Goal: Task Accomplishment & Management: Manage account settings

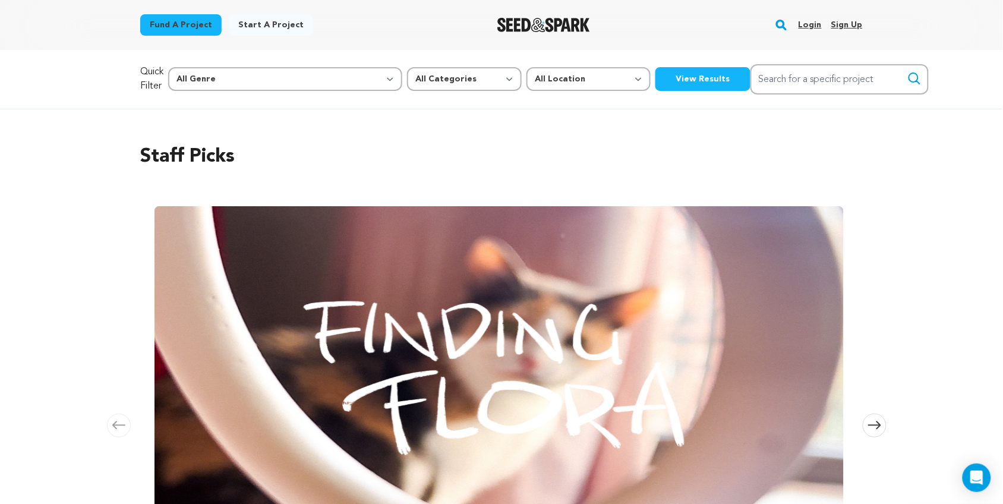
click at [808, 21] on link "Login" at bounding box center [810, 24] width 23 height 19
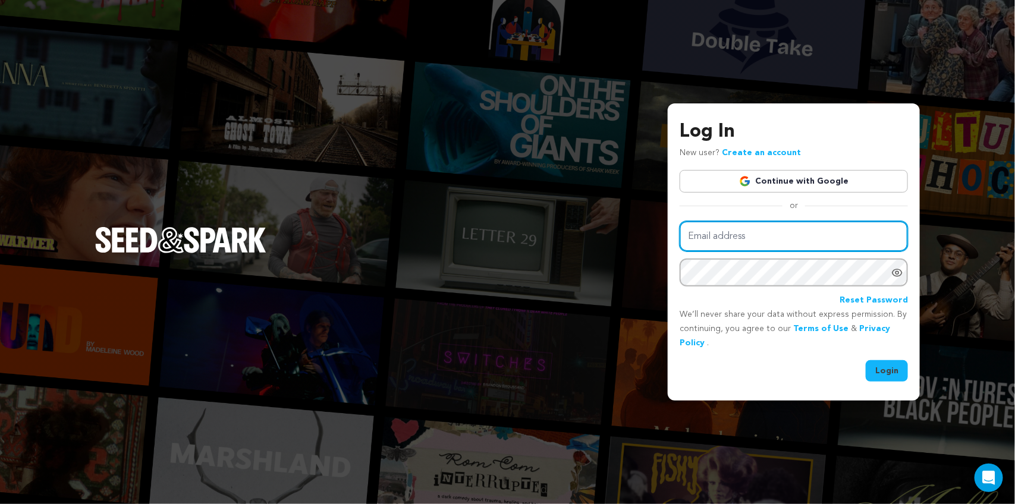
type input "kelseyleigh585@gmail.com"
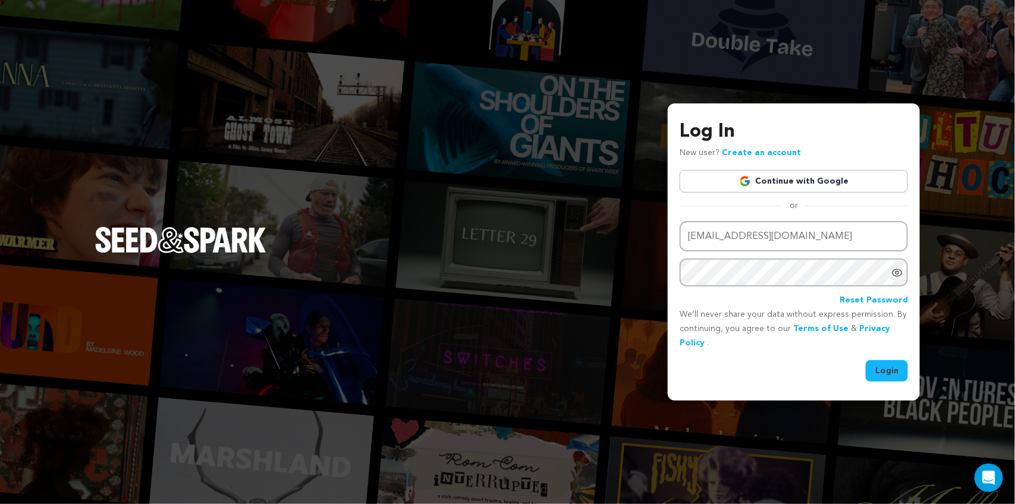
click at [892, 372] on button "Login" at bounding box center [886, 370] width 42 height 21
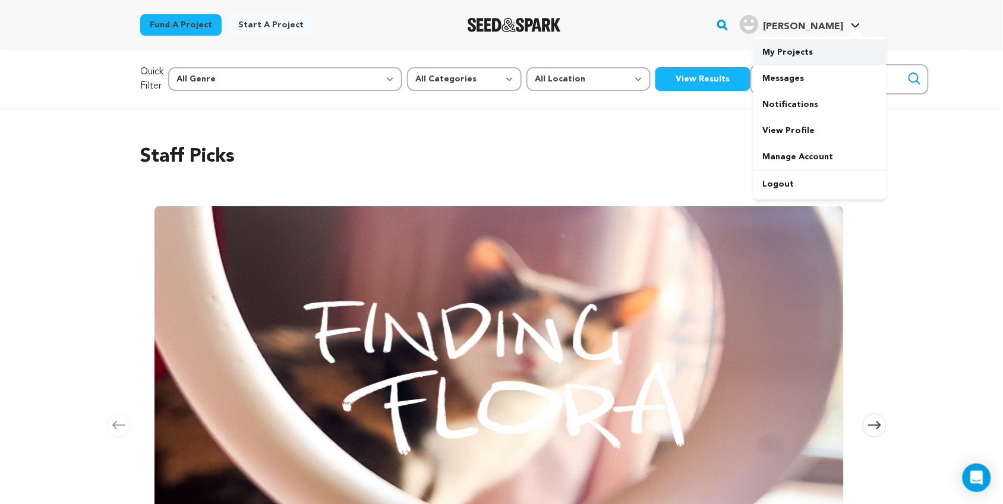
click at [804, 52] on link "My Projects" at bounding box center [820, 52] width 133 height 26
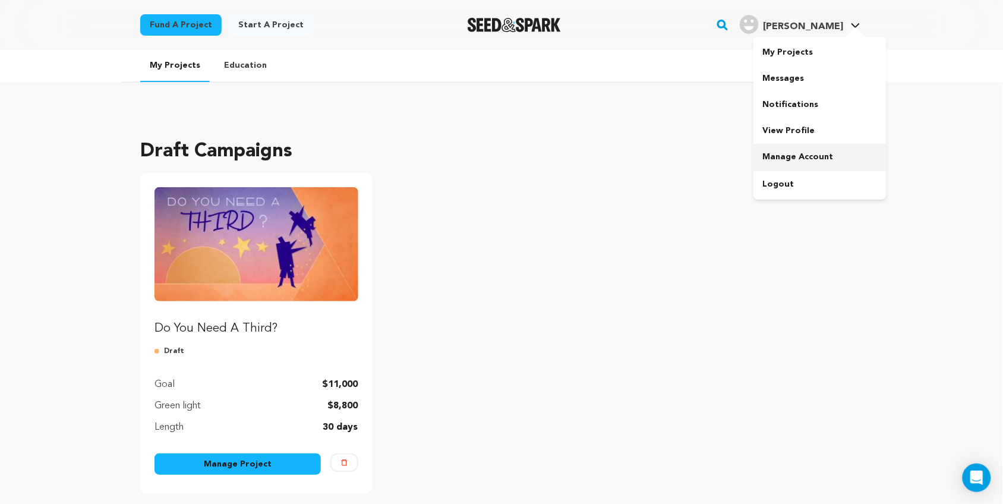
click at [797, 149] on link "Manage Account" at bounding box center [820, 157] width 133 height 26
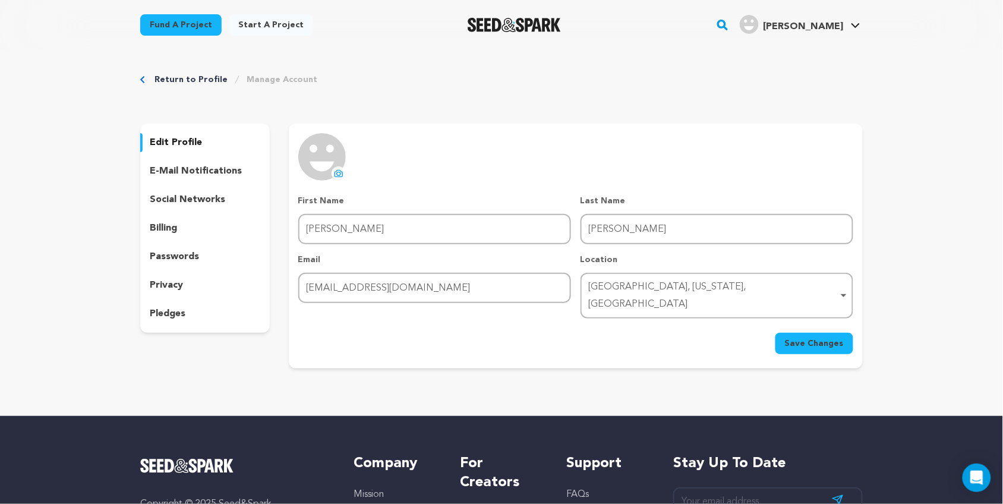
click at [336, 173] on icon at bounding box center [339, 174] width 10 height 10
click at [182, 141] on p "edit profile" at bounding box center [176, 143] width 52 height 14
click at [788, 52] on link "My Projects" at bounding box center [820, 52] width 133 height 26
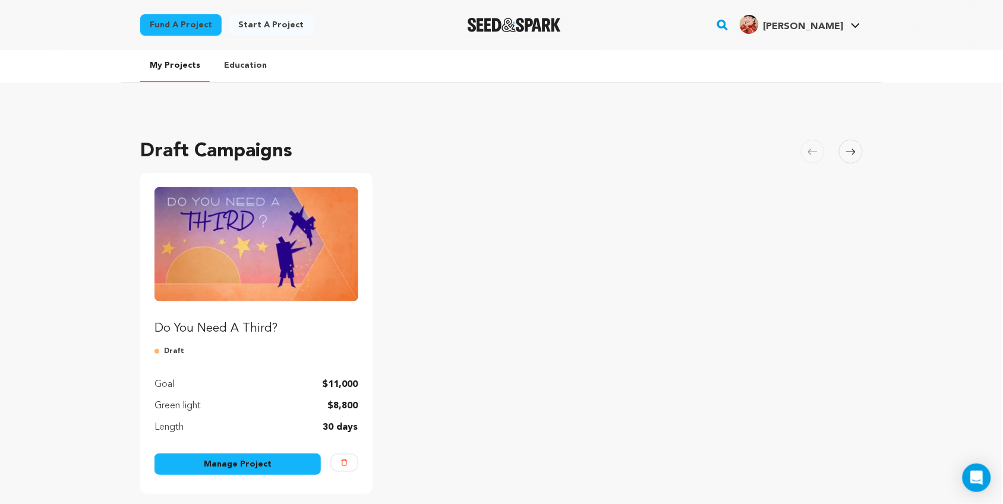
click at [759, 21] on img "Kelsey L J.'s Profile" at bounding box center [749, 24] width 19 height 19
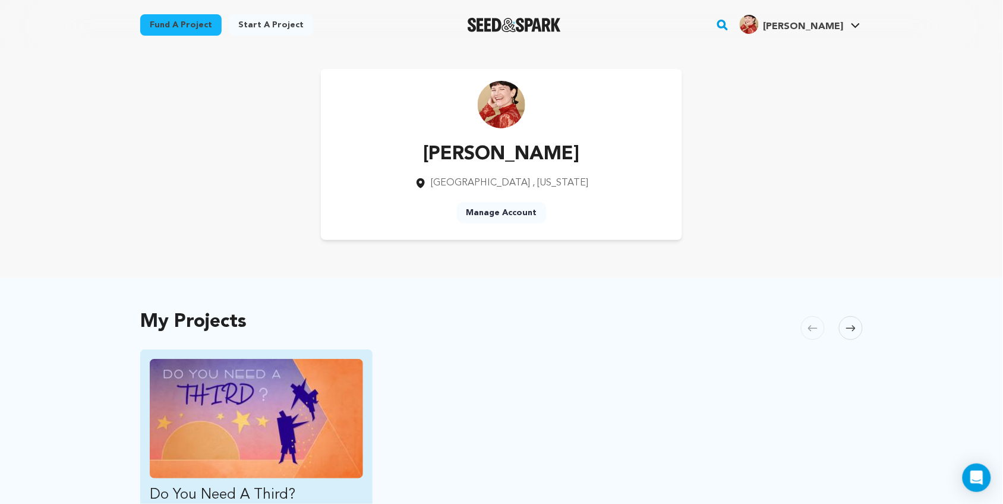
click at [228, 383] on img "Fund Do You Need A Third?" at bounding box center [256, 418] width 213 height 119
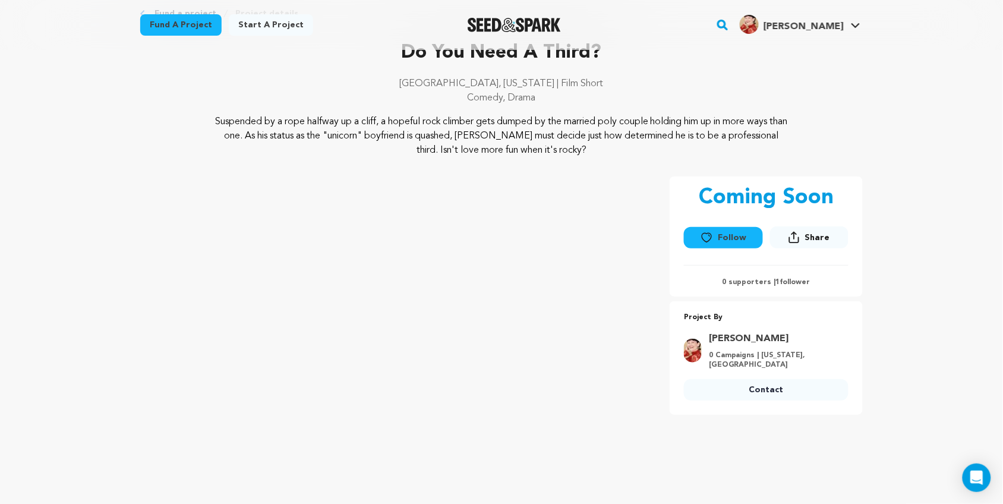
scroll to position [65, 0]
click at [721, 230] on button "Follow" at bounding box center [723, 238] width 78 height 21
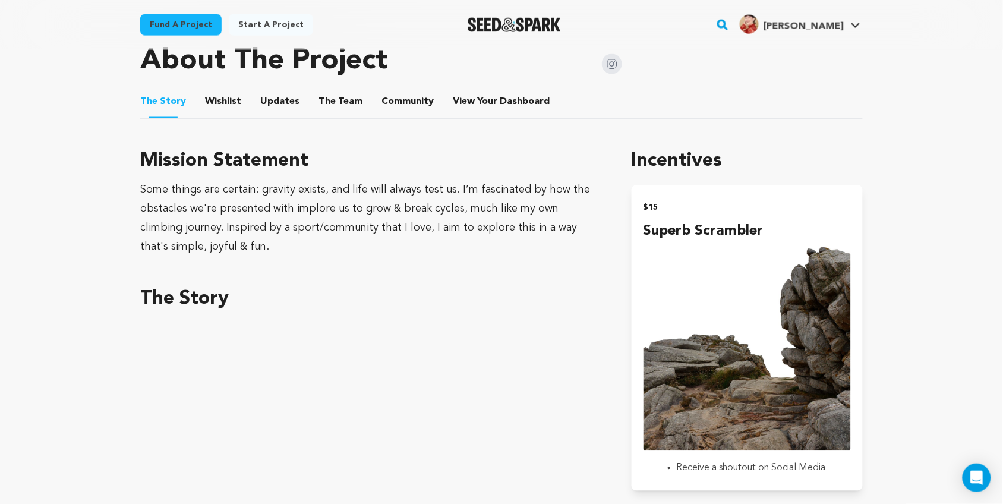
scroll to position [542, 0]
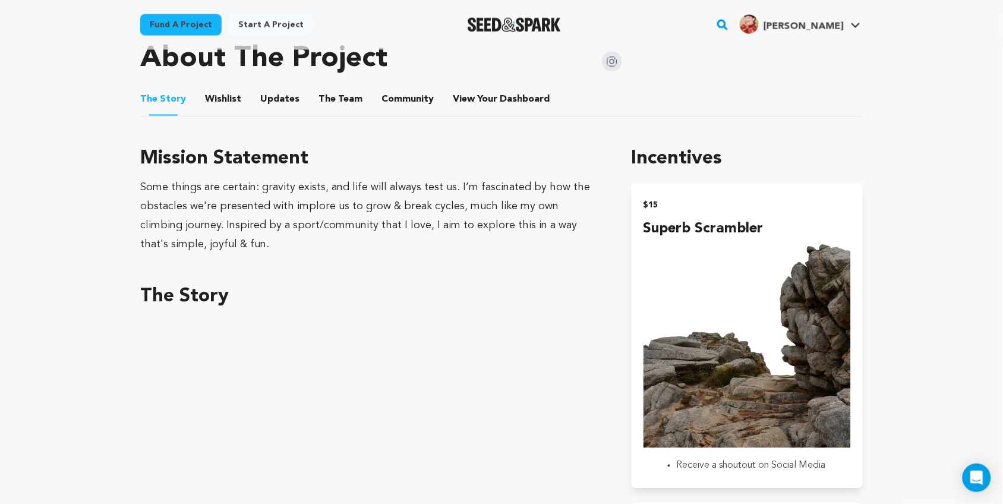
click at [332, 92] on button "The Team" at bounding box center [340, 101] width 29 height 29
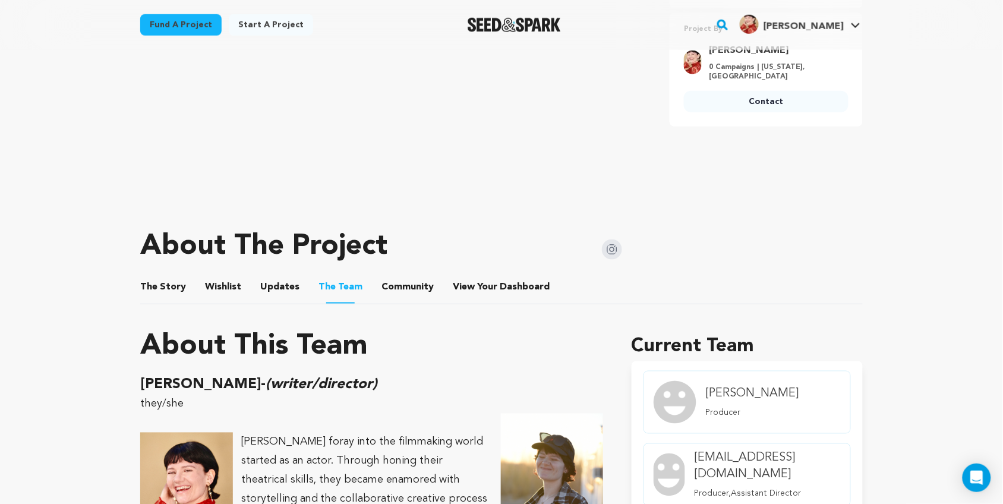
scroll to position [355, 0]
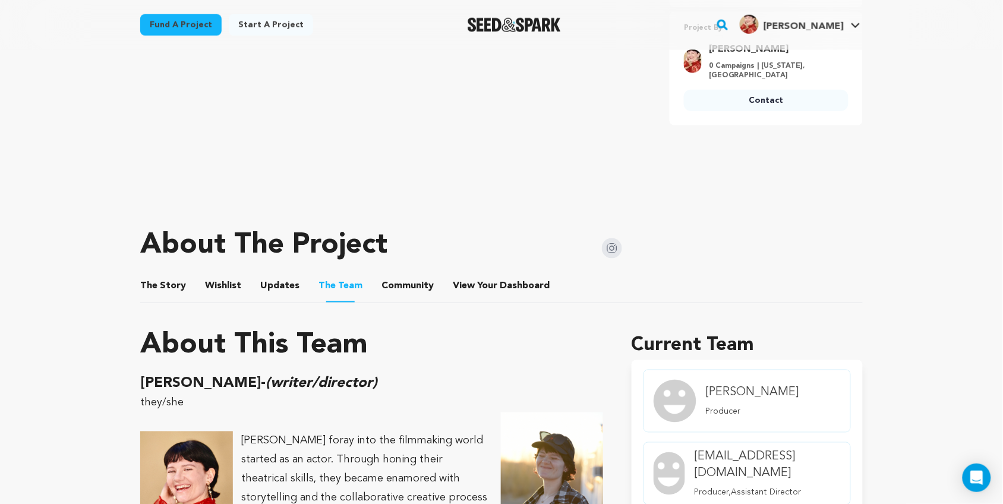
click at [152, 277] on button "The Story" at bounding box center [163, 288] width 29 height 29
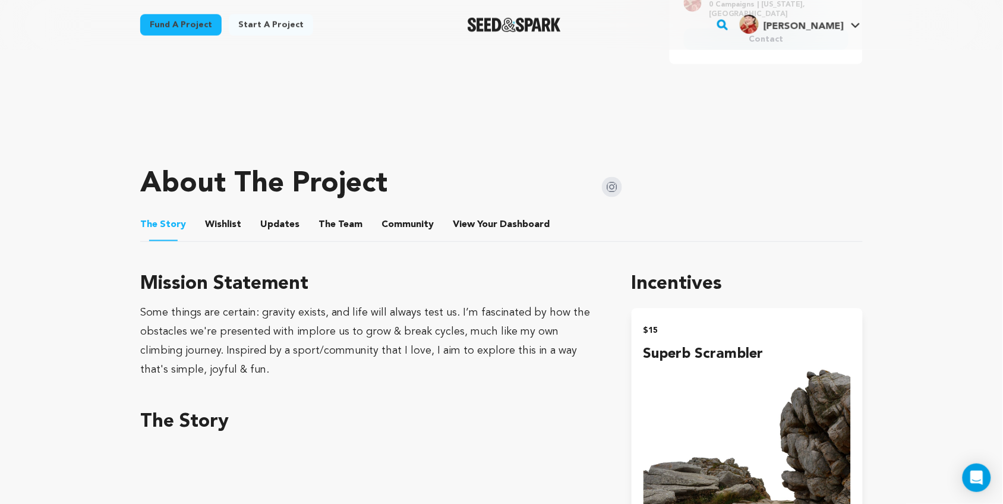
scroll to position [416, 0]
click at [348, 225] on button "The Team" at bounding box center [340, 227] width 29 height 29
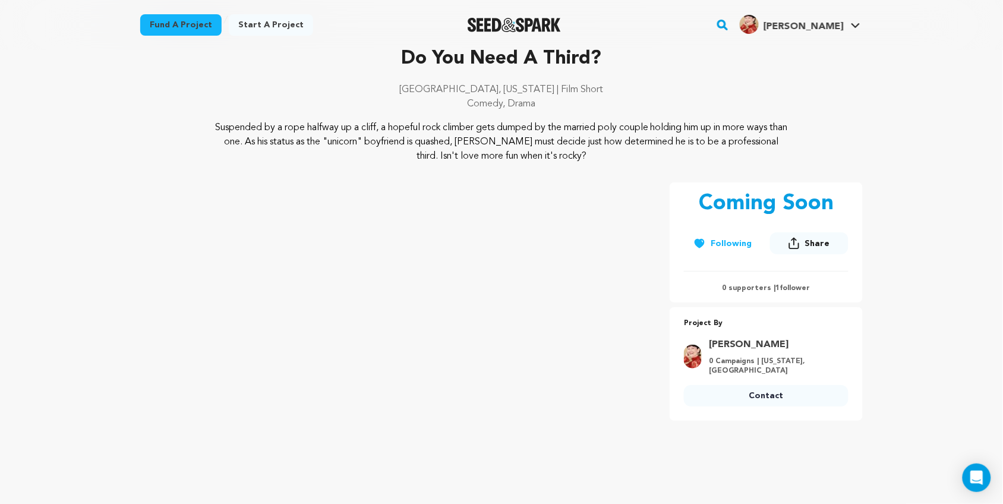
scroll to position [61, 0]
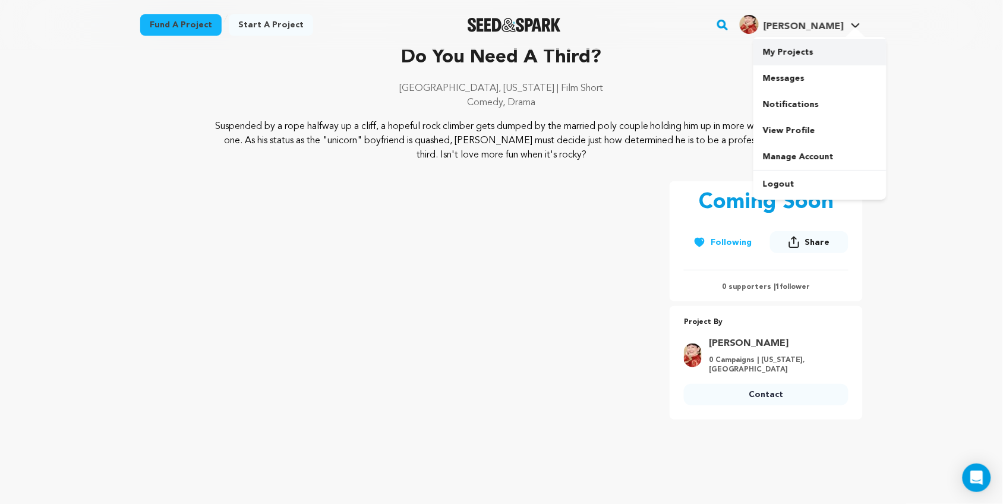
click at [800, 52] on link "My Projects" at bounding box center [820, 52] width 133 height 26
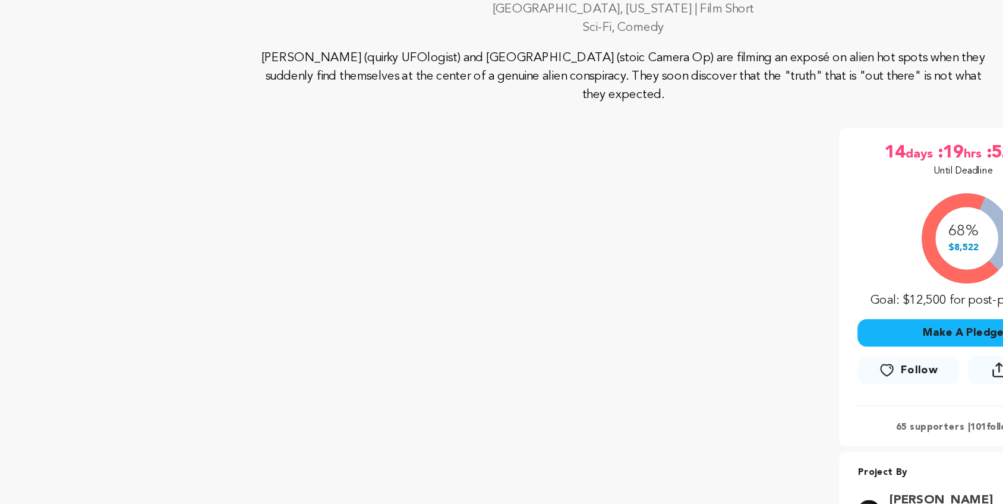
scroll to position [119, 0]
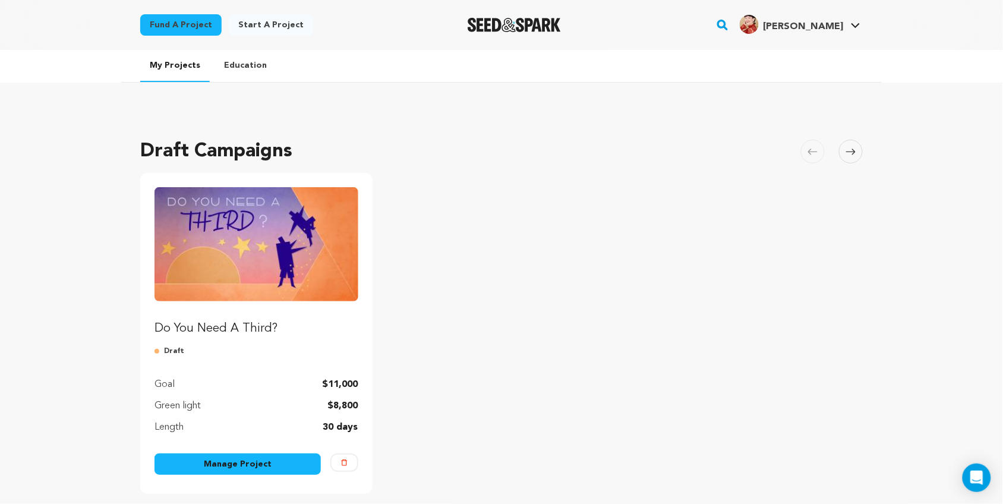
click at [254, 458] on link "Manage Project" at bounding box center [238, 464] width 166 height 21
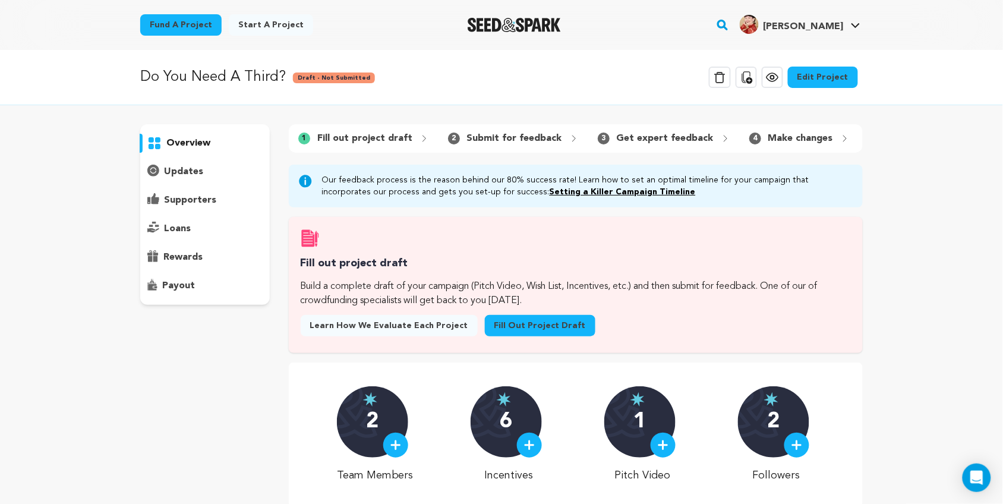
click at [521, 333] on link "Fill out project draft" at bounding box center [540, 325] width 111 height 21
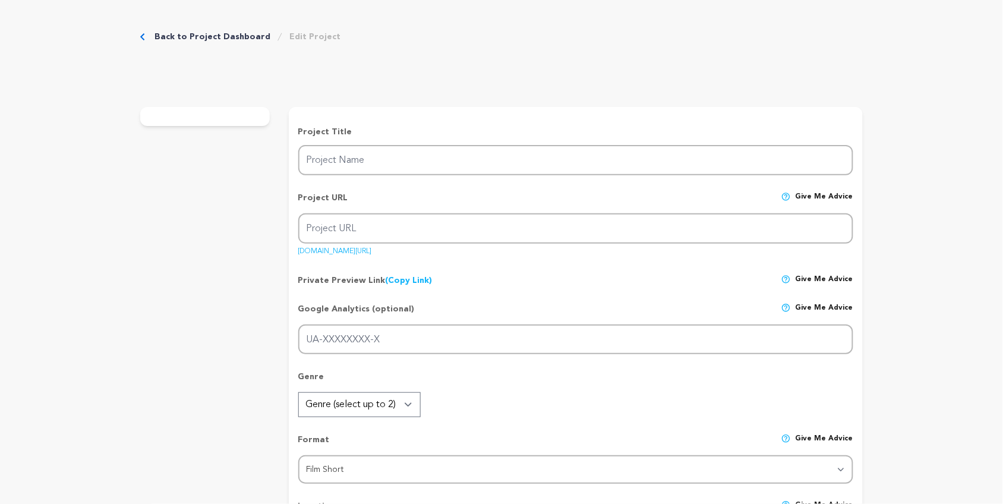
type input "Do You Need A Third?"
type input "doyouneedathird"
type input "Suspended by a rope halfway up a cliff, a hopeful rock climber gets dumped by t…"
type textarea "Suspended by a rope halfway up a cliff, a hopeful rock climber gets dumped by t…"
type textarea "Some things are certain: gravity exists, and life will always test us. I’m fasc…"
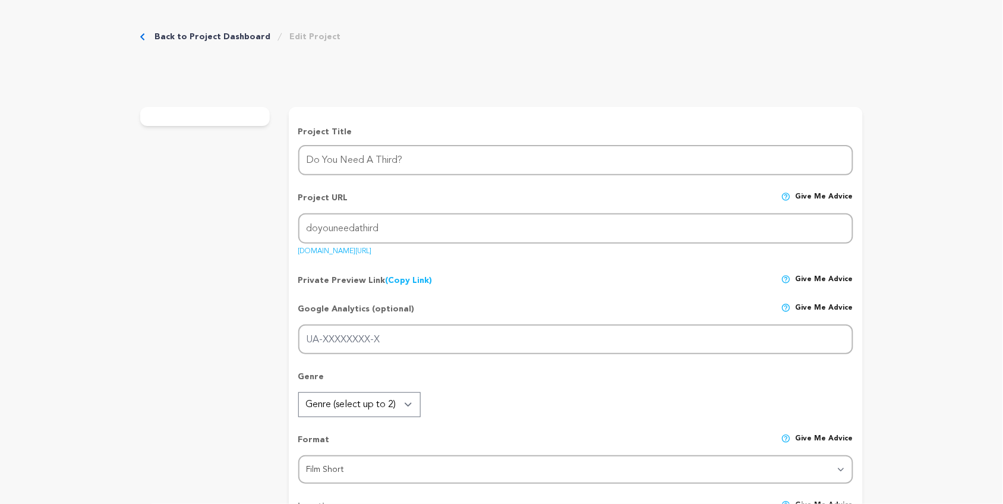
radio input "true"
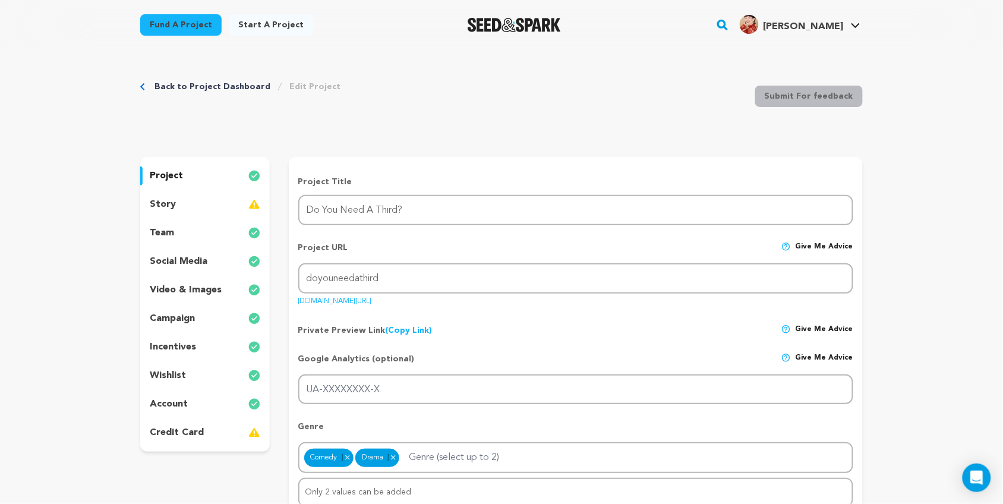
click at [184, 433] on p "credit card" at bounding box center [177, 433] width 54 height 14
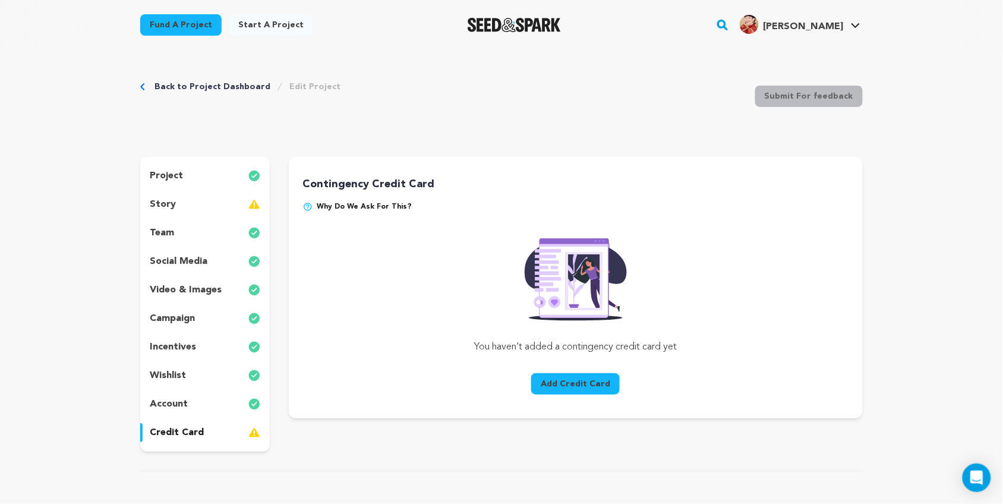
click at [587, 382] on button "Add Credit Card" at bounding box center [575, 383] width 89 height 21
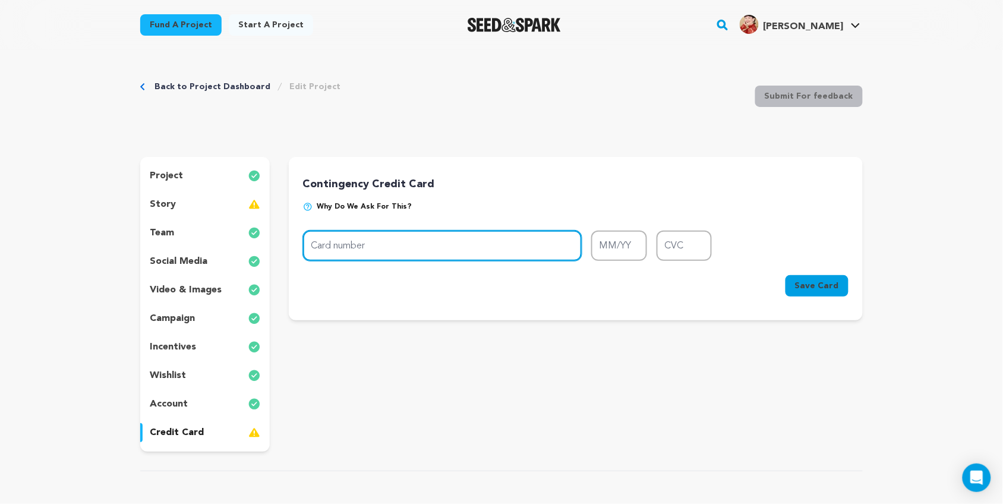
click at [334, 232] on input "Card number" at bounding box center [442, 246] width 279 height 30
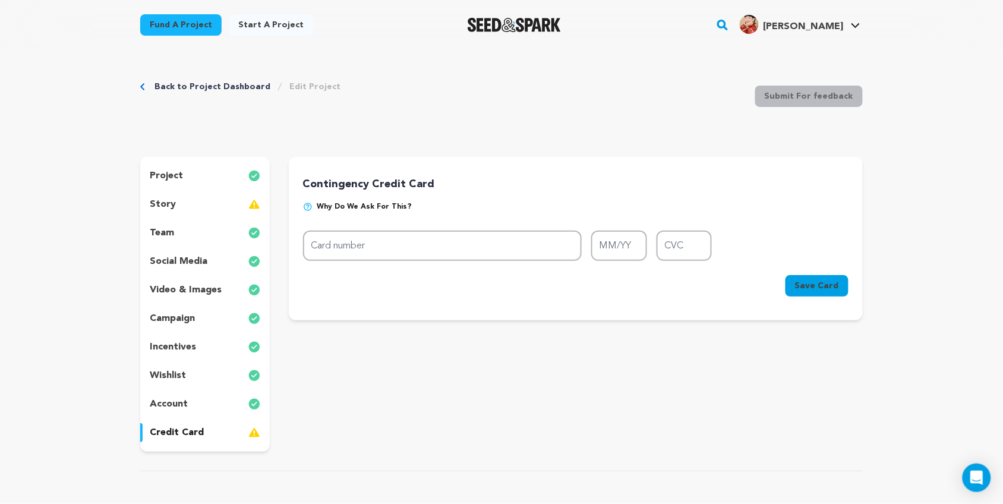
click at [308, 209] on img at bounding box center [308, 207] width 10 height 10
click at [304, 203] on img at bounding box center [308, 207] width 10 height 10
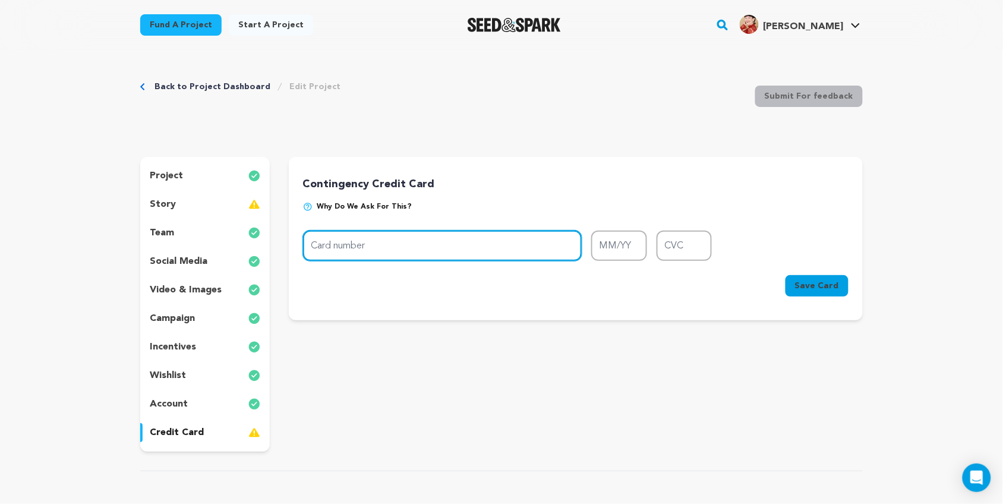
click at [342, 241] on input "Card number" at bounding box center [442, 246] width 279 height 30
type input "4266 8418 2554 3810"
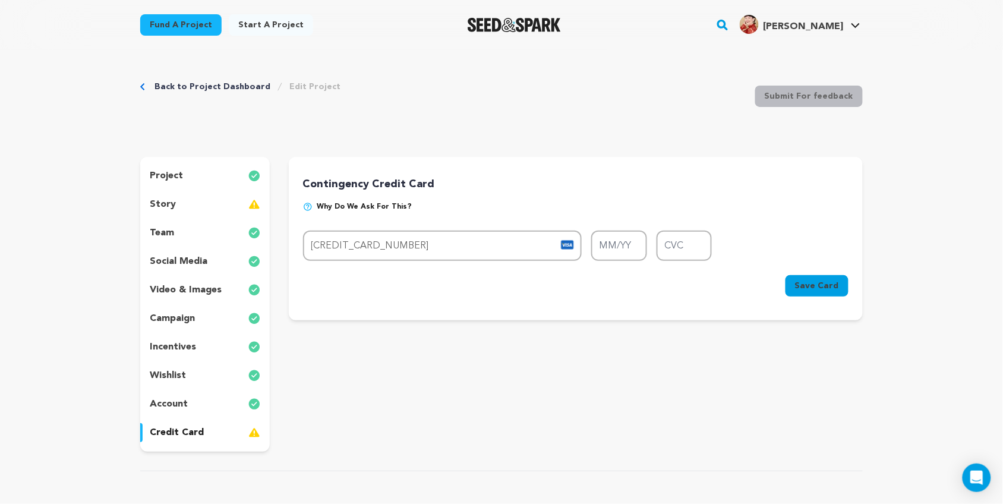
click at [911, 209] on div "Back to Project Dashboard Edit Project Submit For feedback Submit For feedback …" at bounding box center [501, 480] width 1003 height 860
click at [628, 239] on input "MM/YY" at bounding box center [619, 246] width 56 height 30
type input "06/29"
click at [676, 241] on input "CVC" at bounding box center [685, 246] width 56 height 30
type input "461"
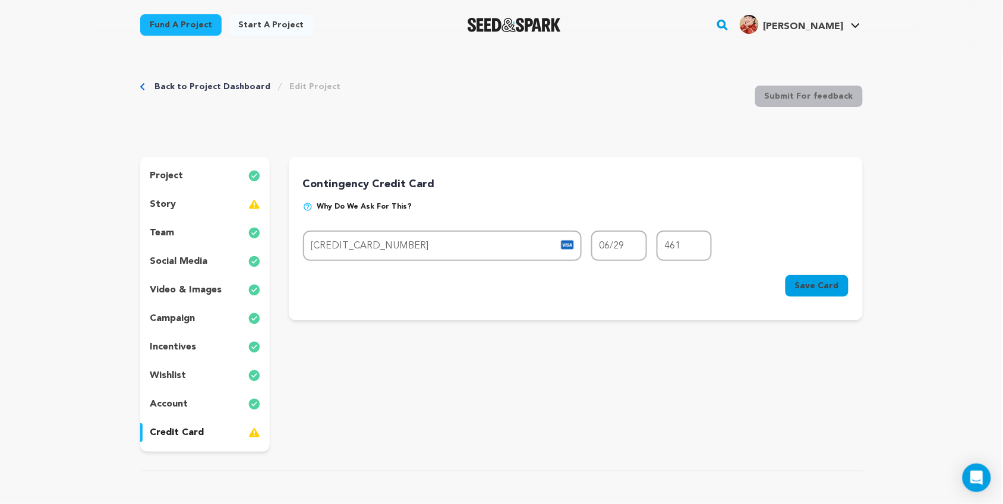
click at [826, 282] on span "Save Card" at bounding box center [817, 286] width 44 height 12
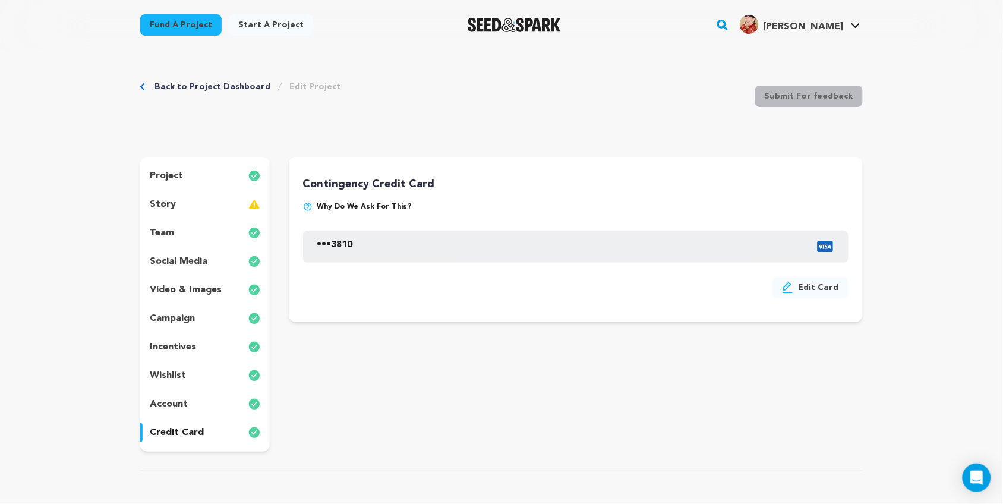
click at [196, 228] on div "team" at bounding box center [205, 233] width 130 height 19
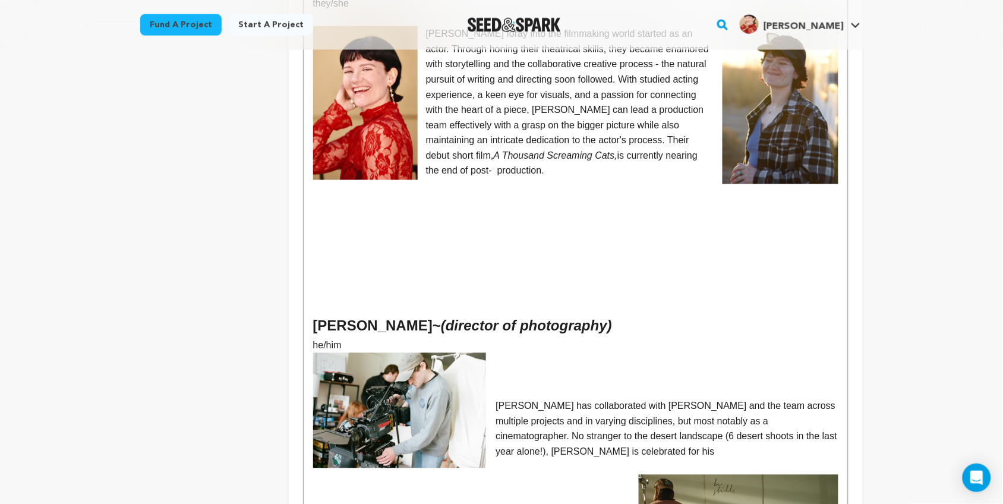
scroll to position [477, 0]
click at [415, 300] on p at bounding box center [575, 307] width 525 height 15
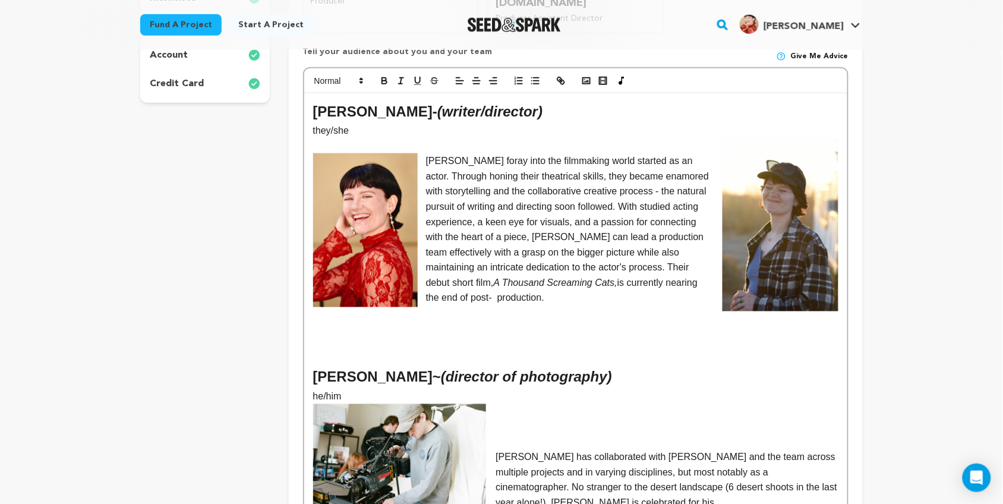
scroll to position [345, 0]
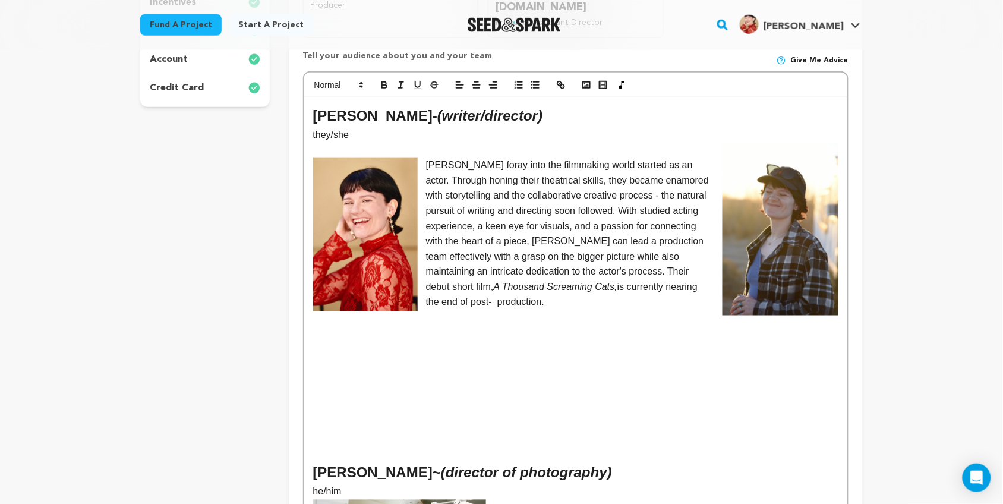
drag, startPoint x: 369, startPoint y: 344, endPoint x: 376, endPoint y: 343, distance: 7.8
click at [369, 355] on p at bounding box center [575, 362] width 525 height 15
click at [565, 310] on p at bounding box center [575, 317] width 525 height 15
click at [499, 288] on p "Kelsey's foray into the filmmaking world started as an actor. Through honing th…" at bounding box center [575, 234] width 525 height 152
drag, startPoint x: 482, startPoint y: 287, endPoint x: 536, endPoint y: 276, distance: 55.0
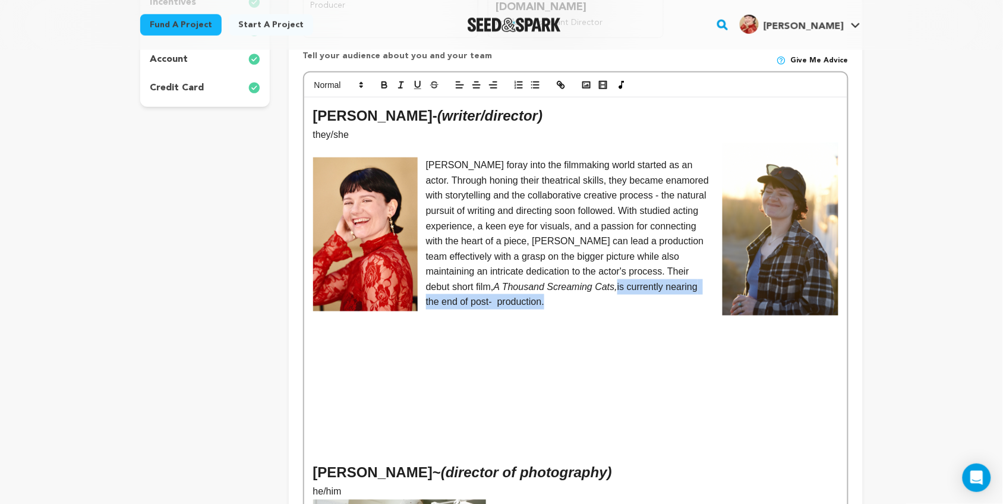
click at [536, 276] on p "Kelsey's foray into the filmmaking world started as an actor. Through honing th…" at bounding box center [575, 234] width 525 height 152
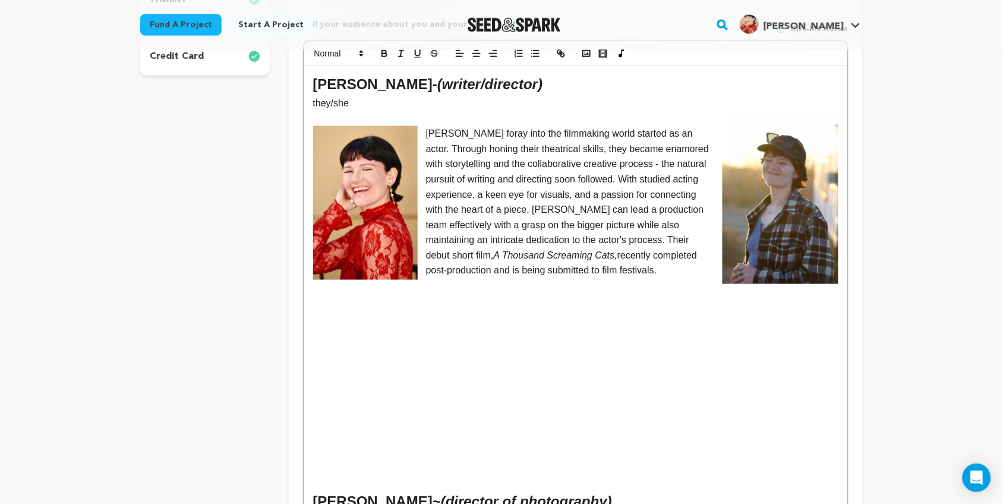
scroll to position [380, 0]
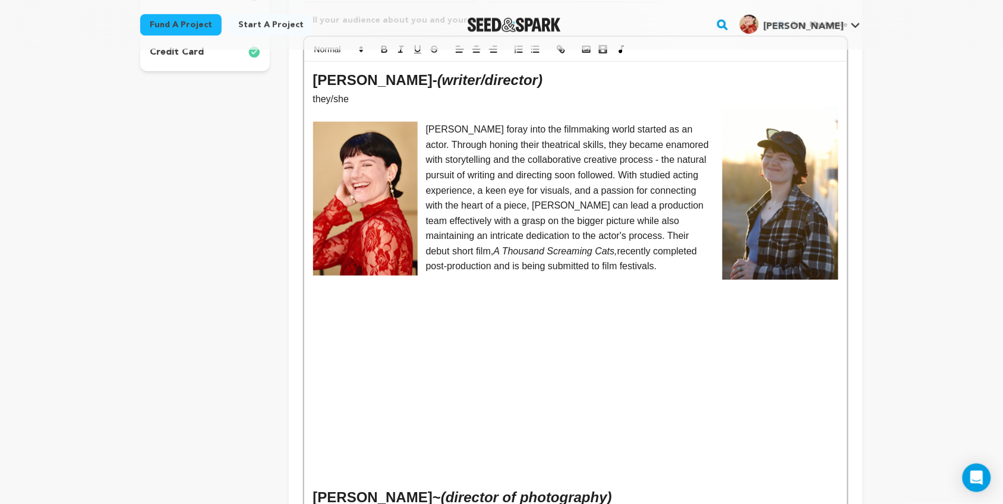
click at [604, 246] on p "Kelsey's foray into the filmmaking world started as an actor. Through honing th…" at bounding box center [575, 198] width 525 height 152
click at [615, 202] on p "Kelsey's foray into the filmmaking world started as an actor. Through honing th…" at bounding box center [575, 198] width 525 height 152
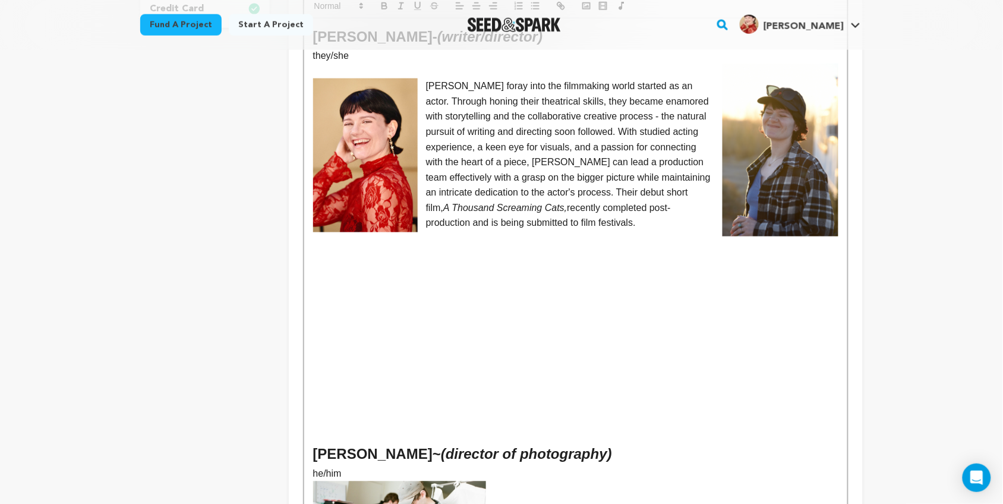
scroll to position [425, 0]
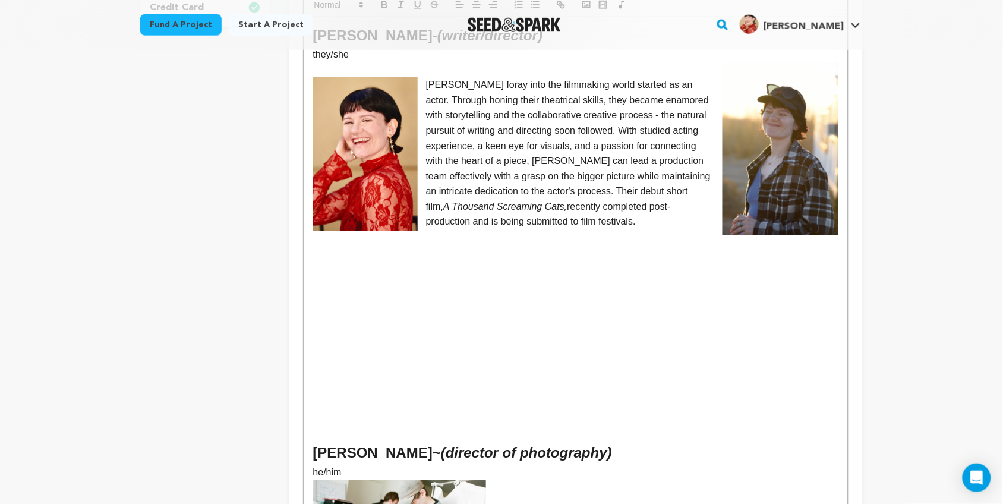
click at [372, 290] on p at bounding box center [575, 297] width 525 height 15
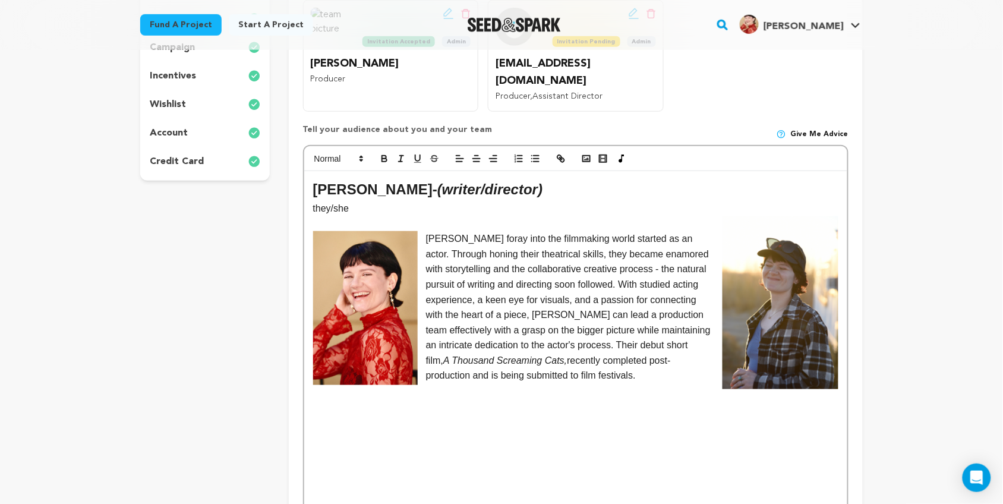
scroll to position [273, 0]
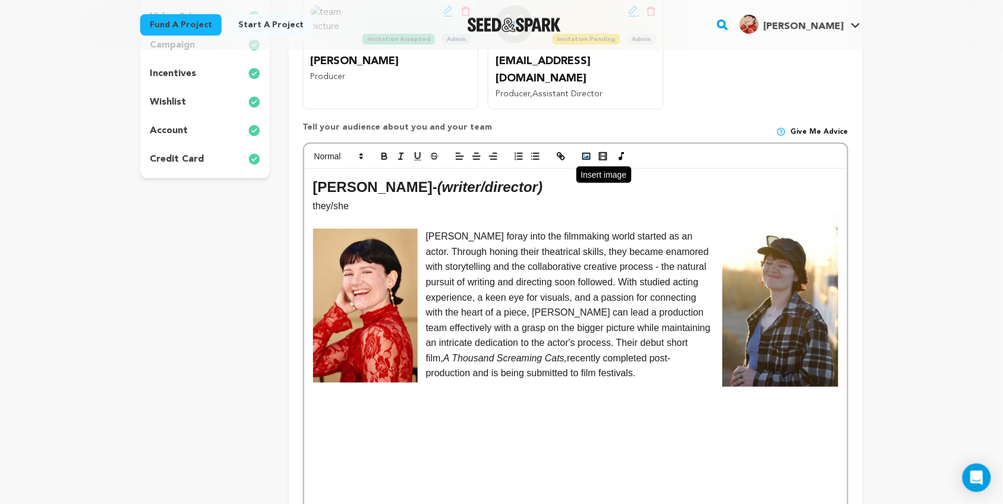
click at [583, 153] on rect "button" at bounding box center [586, 156] width 7 height 6
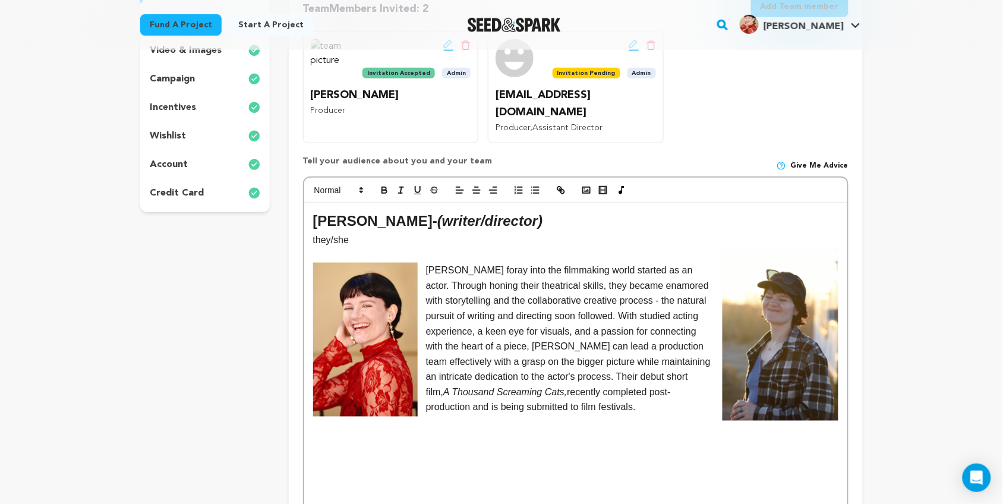
scroll to position [239, 0]
click at [588, 185] on icon "button" at bounding box center [586, 190] width 11 height 11
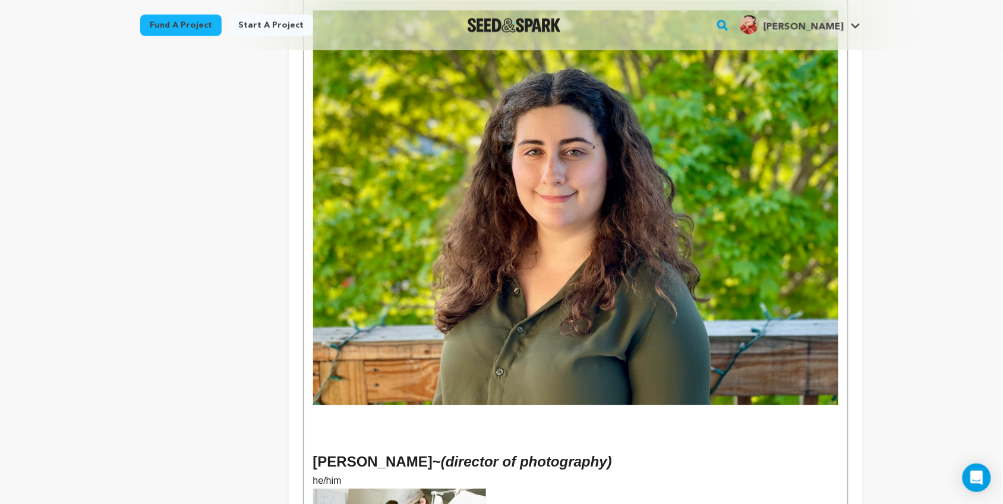
scroll to position [706, 0]
click at [619, 140] on img at bounding box center [575, 207] width 525 height 394
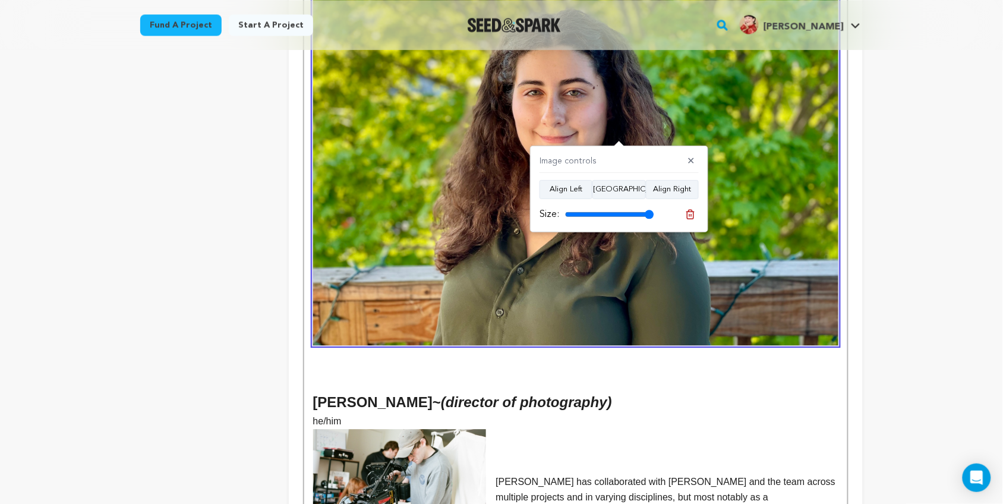
scroll to position [657, 0]
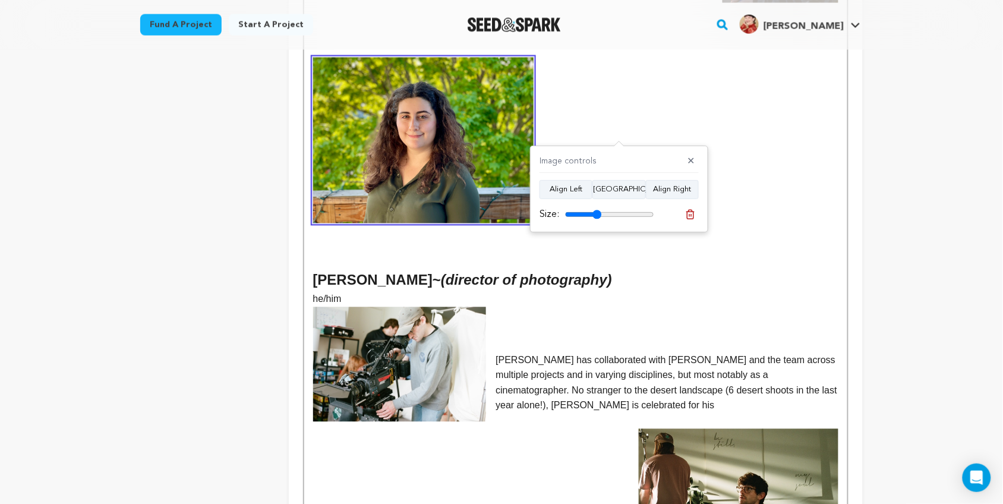
drag, startPoint x: 648, startPoint y: 212, endPoint x: 597, endPoint y: 209, distance: 50.7
type input "41"
click at [597, 210] on input "range" at bounding box center [609, 215] width 89 height 10
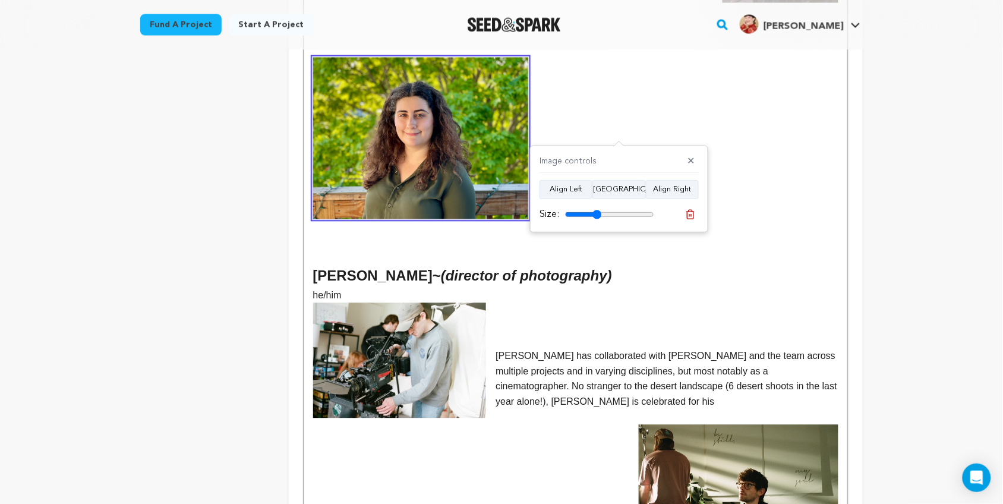
click at [791, 155] on p at bounding box center [575, 139] width 525 height 162
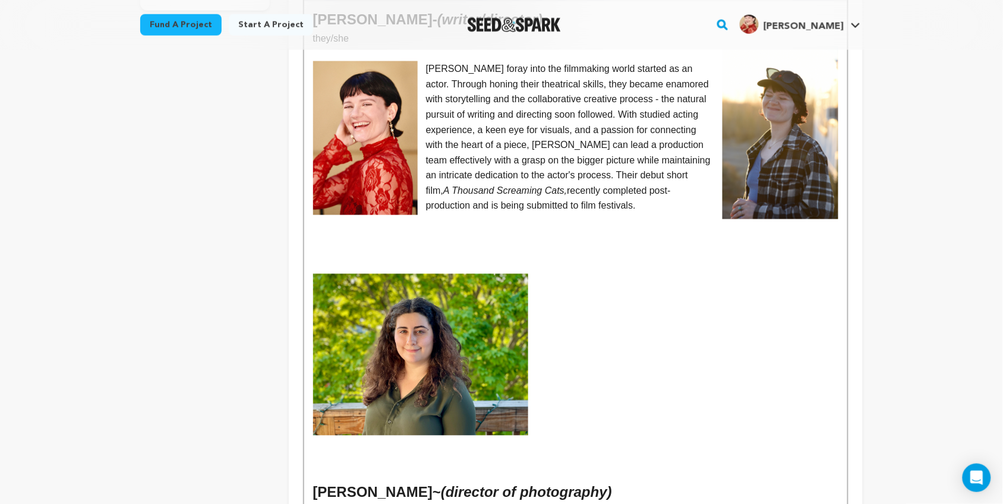
scroll to position [440, 0]
click at [483, 343] on img at bounding box center [421, 356] width 216 height 162
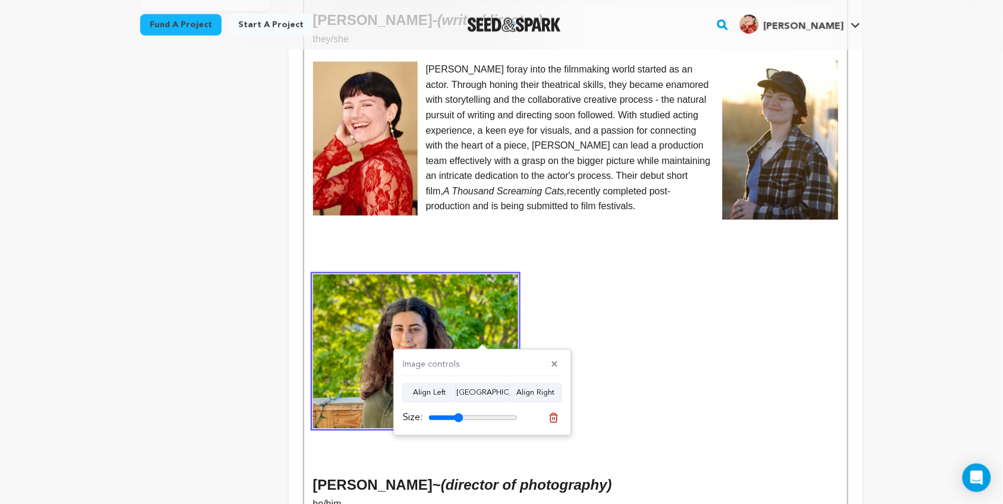
type input "39"
click at [459, 417] on input "range" at bounding box center [473, 418] width 89 height 10
click at [594, 358] on p at bounding box center [575, 352] width 525 height 154
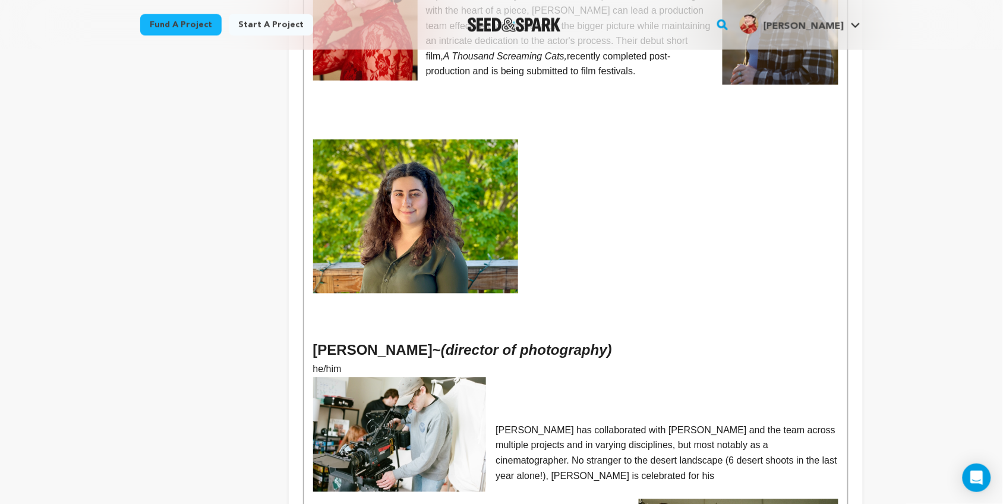
scroll to position [575, 0]
click at [416, 195] on img at bounding box center [415, 217] width 205 height 154
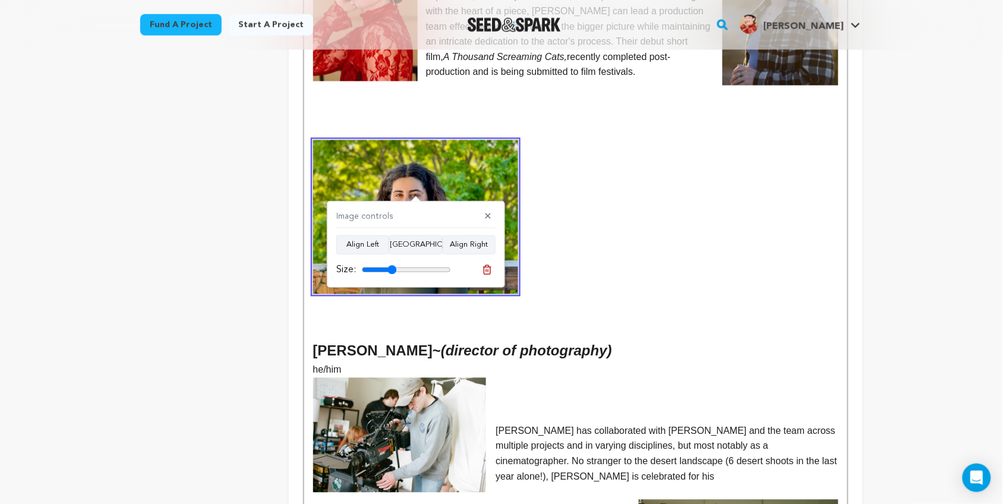
click at [602, 177] on p at bounding box center [575, 217] width 525 height 154
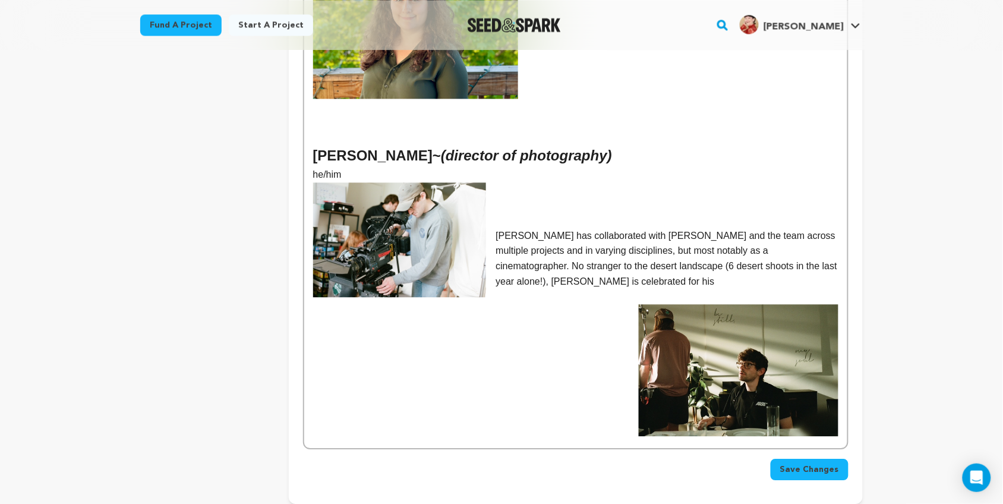
scroll to position [760, 0]
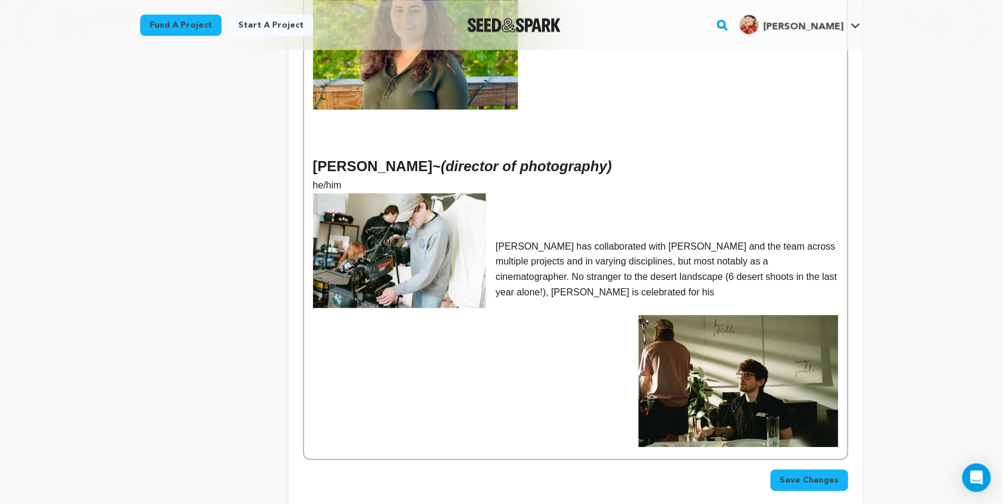
click at [632, 193] on p at bounding box center [575, 200] width 525 height 15
click at [599, 178] on p "he/him" at bounding box center [575, 185] width 525 height 15
click at [441, 82] on img at bounding box center [415, 32] width 205 height 154
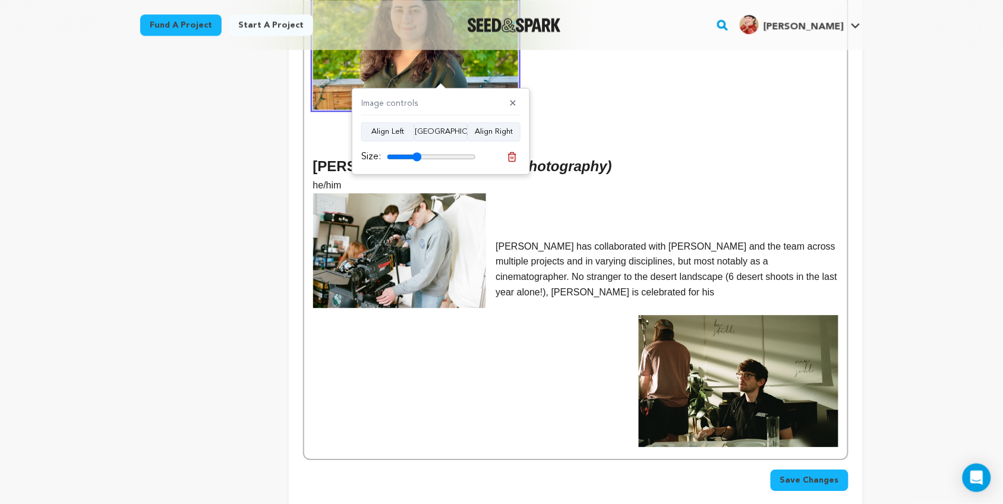
click at [588, 140] on p at bounding box center [575, 147] width 525 height 15
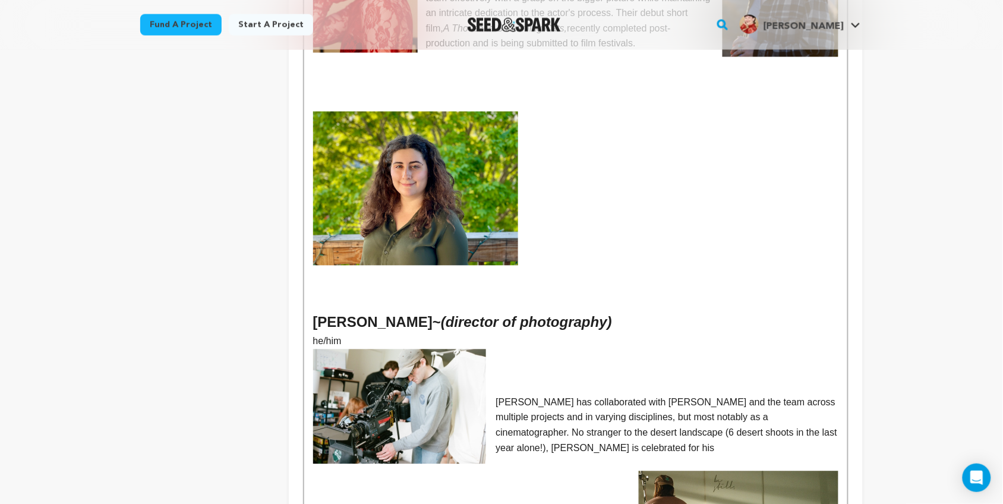
scroll to position [602, 0]
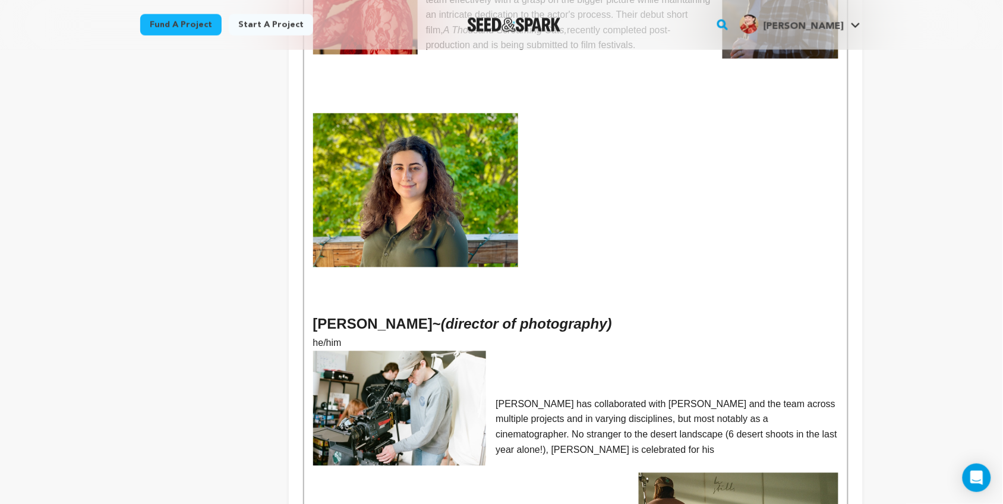
click at [428, 149] on img at bounding box center [415, 191] width 205 height 154
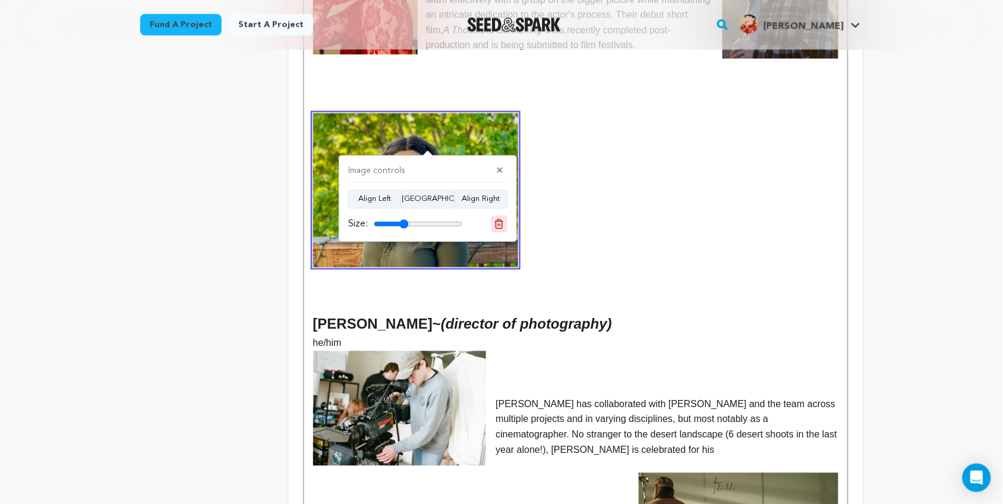
click at [502, 223] on icon at bounding box center [499, 223] width 8 height 9
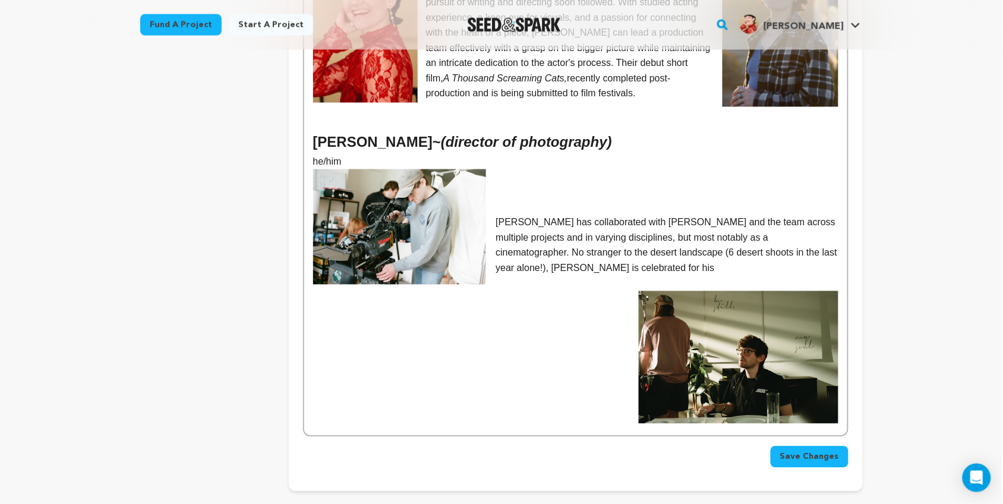
scroll to position [558, 0]
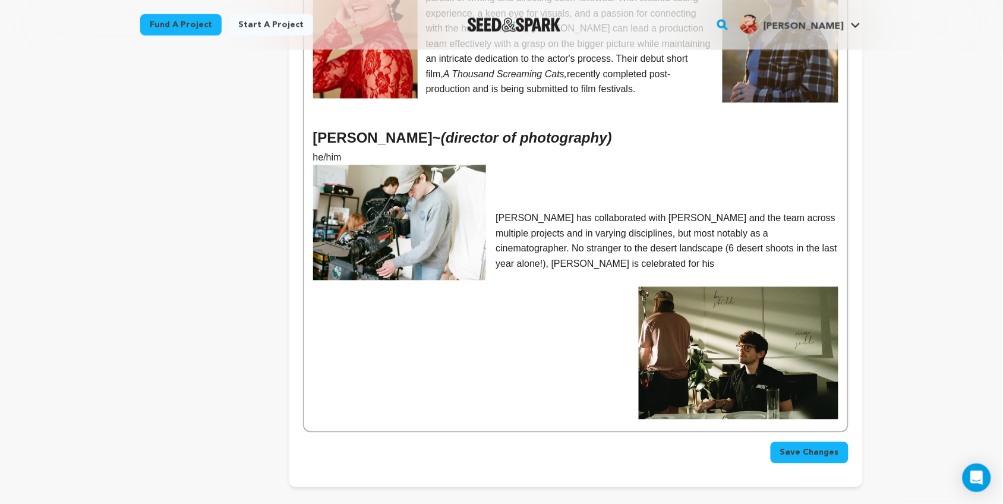
click at [842, 352] on div "Kelsey L. Johnson - (writer/director) they/she Kelsey's foray into the filmmaki…" at bounding box center [575, 158] width 543 height 547
click at [433, 229] on img at bounding box center [400, 222] width 174 height 115
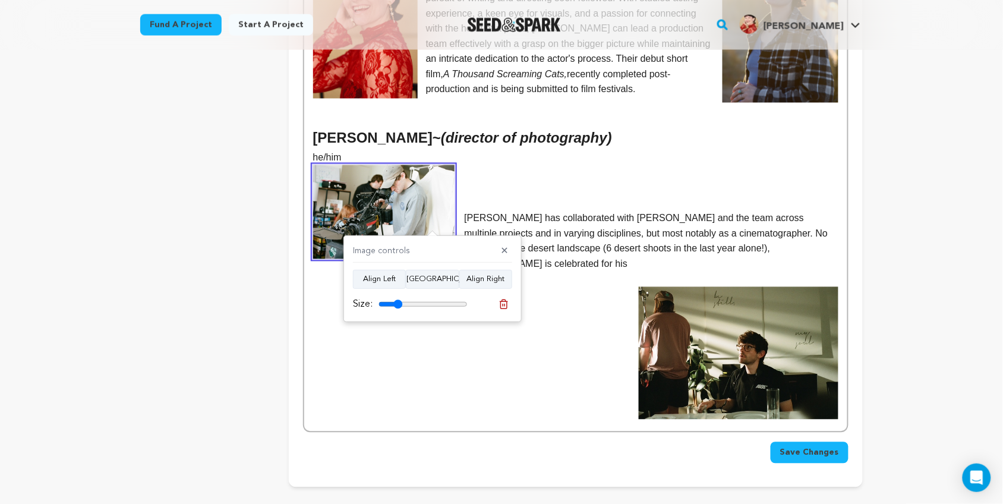
type input "27"
click at [398, 302] on input "range" at bounding box center [423, 305] width 89 height 10
click at [571, 332] on div "Kelsey L. Johnson - (writer/director) they/she Kelsey's foray into the filmmaki…" at bounding box center [575, 158] width 543 height 547
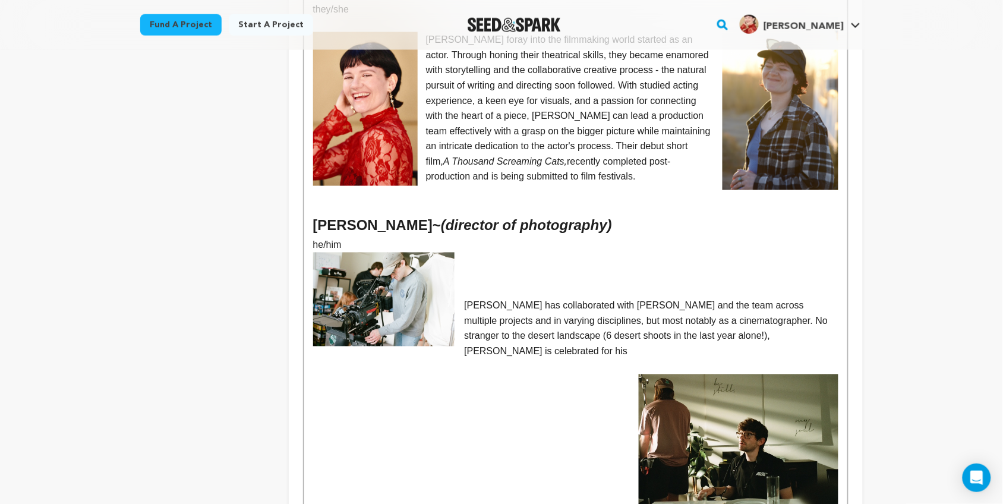
scroll to position [468, 0]
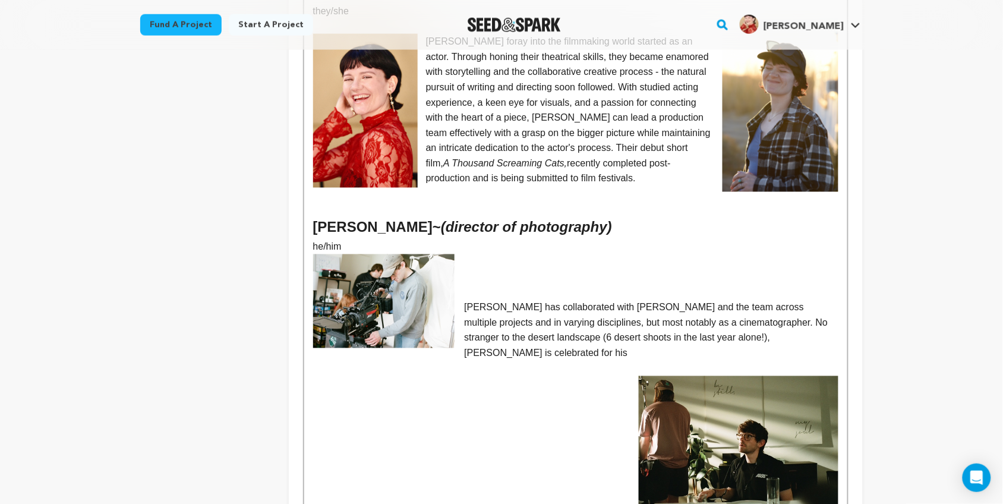
click at [467, 300] on p "Bailey has collaborated with Kelsey and the team across multiple projects and i…" at bounding box center [575, 330] width 525 height 61
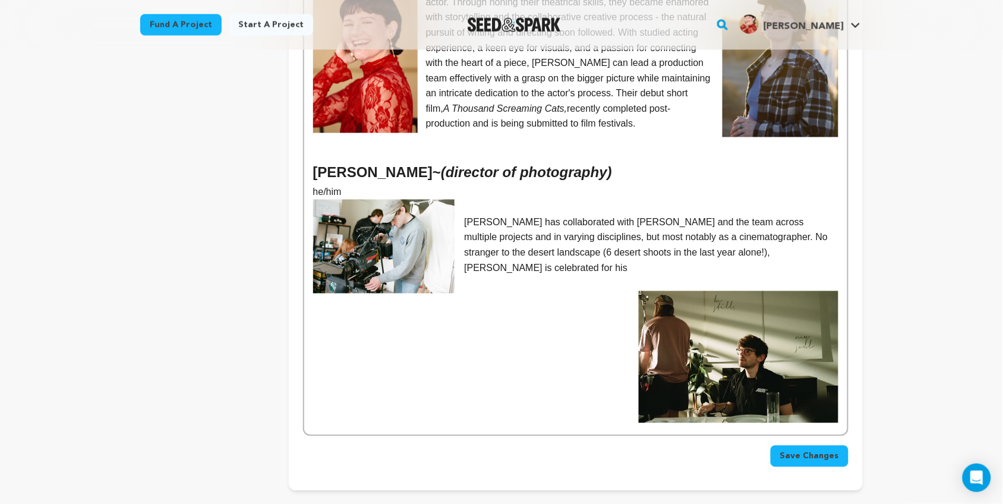
scroll to position [524, 0]
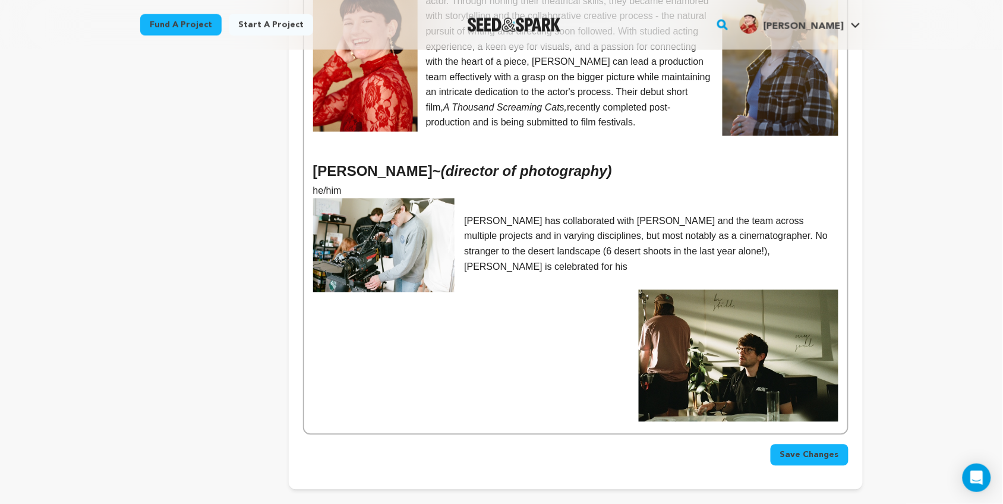
click at [747, 232] on p "Bailey has collaborated with Kelsey and the team across multiple projects and i…" at bounding box center [575, 244] width 525 height 61
click at [668, 214] on p "Bailey has collaborated with Kelsey and the team across multiple projects and i…" at bounding box center [575, 244] width 525 height 61
click at [676, 229] on p "across multiple projects and in varying disciplines, but most notably as a cine…" at bounding box center [575, 252] width 525 height 46
click at [636, 244] on p "but most notably as a cinematographer. No stranger to the desert landscape (6 d…" at bounding box center [575, 259] width 525 height 30
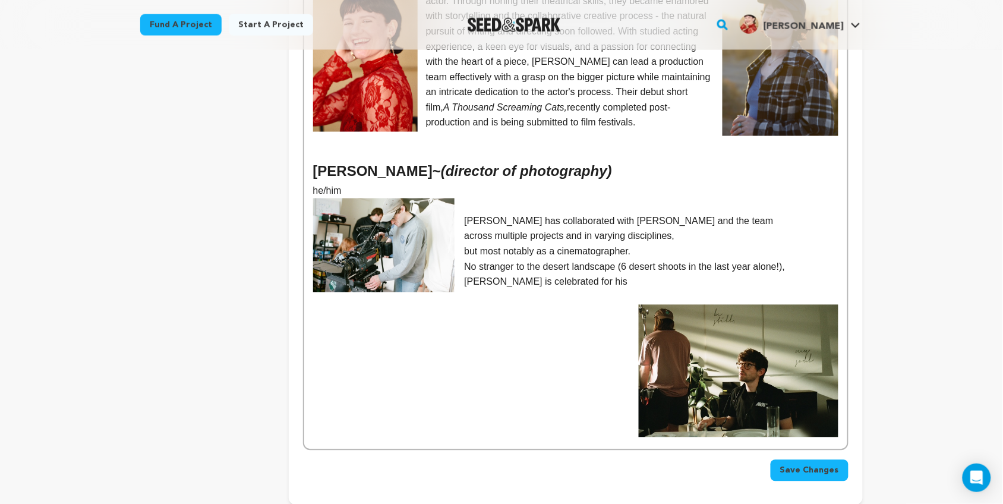
click at [551, 290] on p at bounding box center [575, 297] width 525 height 15
click at [536, 263] on p "No stranger to the desert landscape (6 desert shoots in the last year alone!), …" at bounding box center [575, 275] width 525 height 30
click at [620, 260] on p "No stranger to the desert landscape (6 desert shoots in the last year alone!), …" at bounding box center [575, 275] width 525 height 30
click at [616, 260] on p "No stranger to the desert landscape (6 desert shoots in the last year alone!), …" at bounding box center [575, 275] width 525 height 30
click at [631, 275] on p "(6 desert shoots in the last year alone!), Bailey is celebrated for his" at bounding box center [575, 282] width 525 height 15
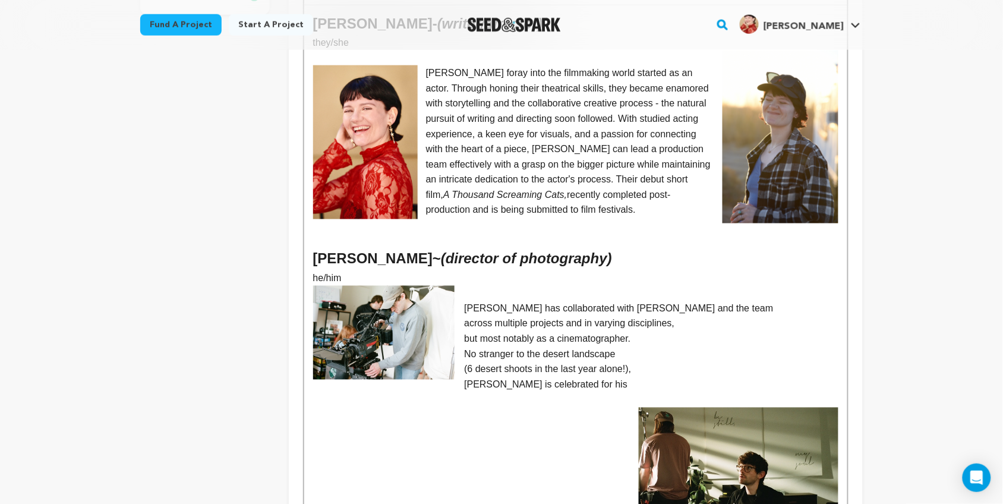
scroll to position [436, 0]
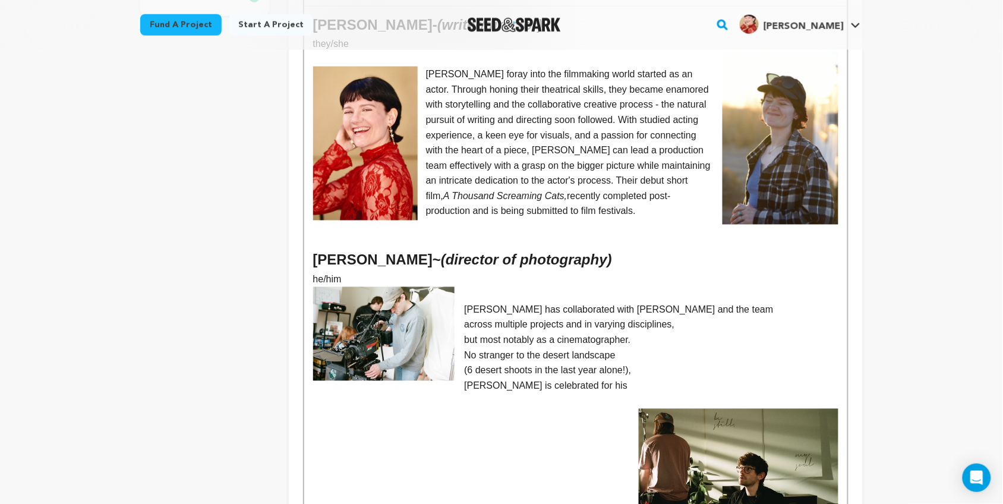
click at [662, 423] on img at bounding box center [739, 475] width 200 height 133
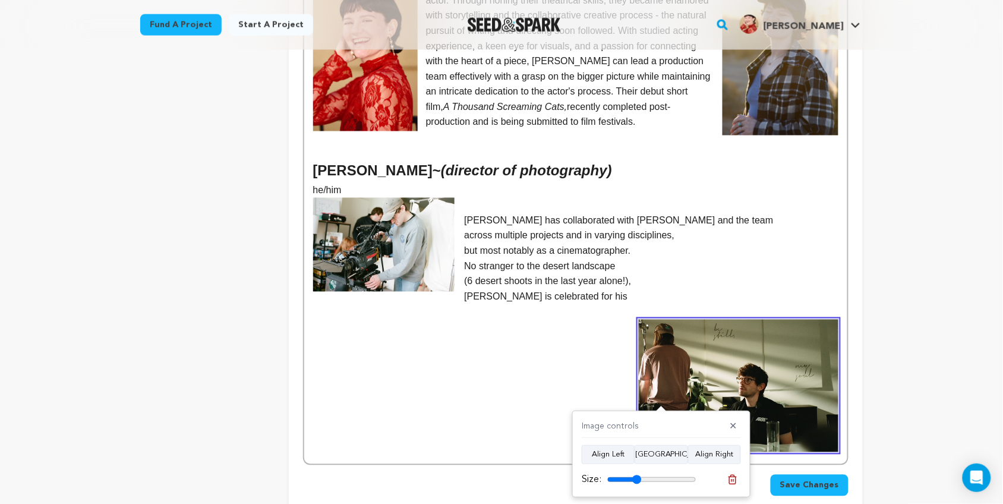
scroll to position [526, 0]
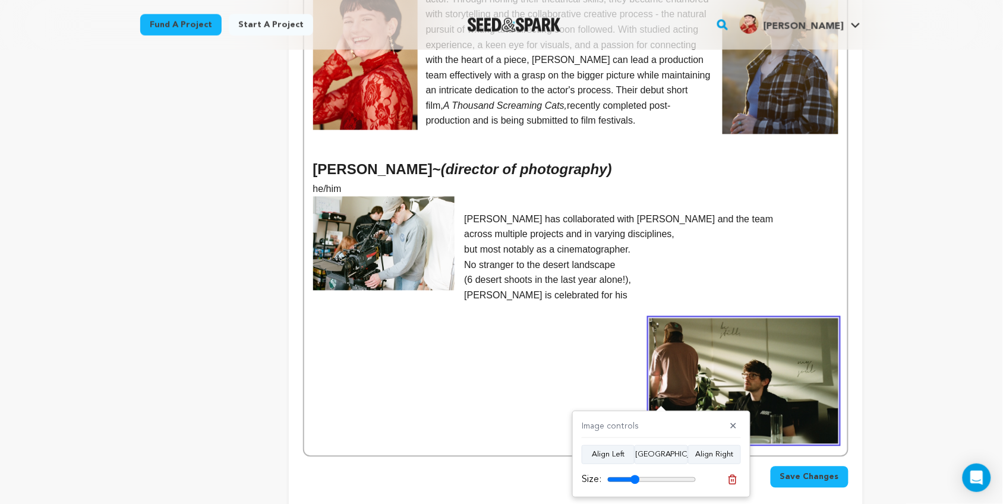
type input "36"
click at [635, 480] on input "range" at bounding box center [652, 480] width 89 height 10
click at [712, 453] on button "Align Right" at bounding box center [714, 454] width 53 height 19
click at [703, 109] on p "Kelsey's foray into the filmmaking world started as an actor. Through honing th…" at bounding box center [575, 52] width 525 height 152
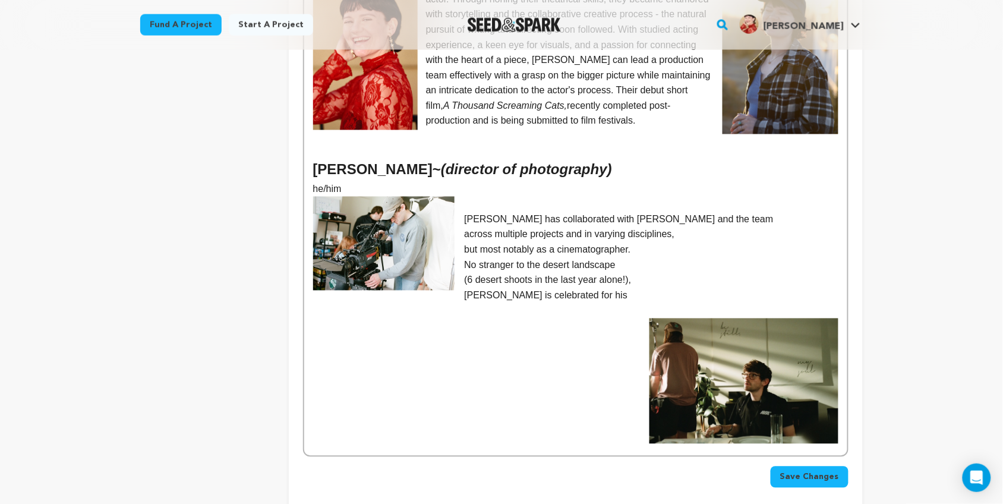
click at [641, 273] on p "(6 desert shoots in the last year alone!)," at bounding box center [575, 280] width 525 height 15
click at [640, 328] on div "Kelsey L. Johnson - (writer/director) they/she Kelsey's foray into the filmmaki…" at bounding box center [575, 186] width 543 height 540
click at [646, 366] on div "Kelsey L. Johnson - (writer/director) they/she Kelsey's foray into the filmmaki…" at bounding box center [575, 186] width 543 height 540
click at [471, 273] on p "(6 desert shoots in the last year alone!)," at bounding box center [575, 280] width 525 height 15
click at [597, 288] on p "Bailey is celebrated for his" at bounding box center [575, 295] width 525 height 15
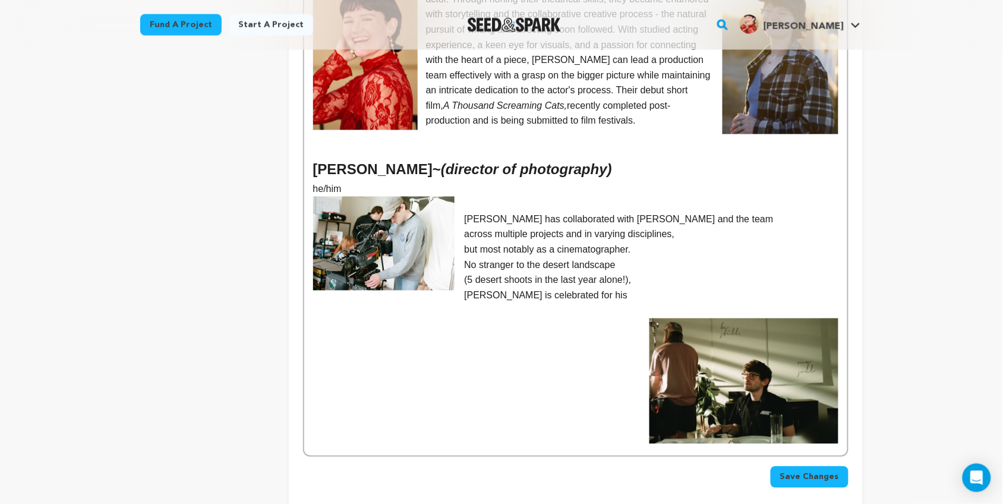
click at [638, 350] on div "Kelsey L. Johnson - (writer/director) they/she Kelsey's foray into the filmmaki…" at bounding box center [575, 186] width 543 height 540
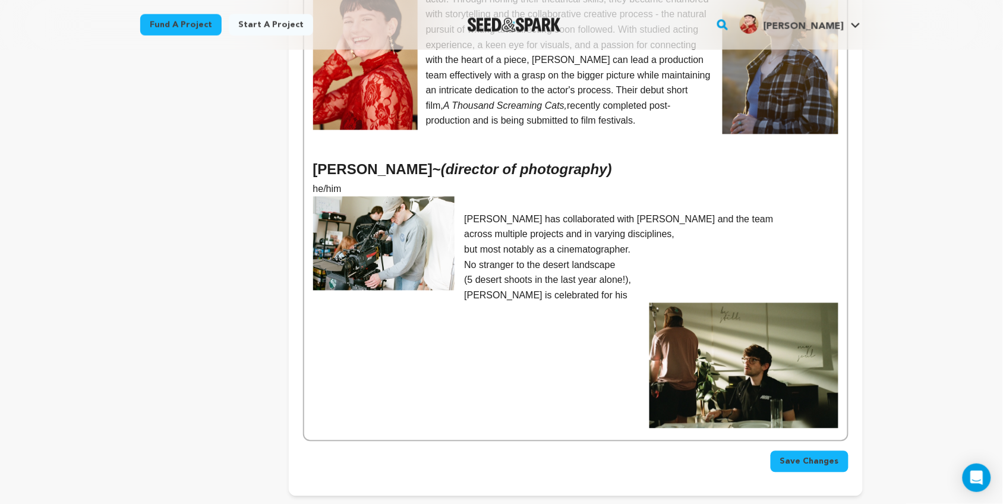
click at [676, 212] on p "Bailey has collaborated with Kelsey and the team" at bounding box center [575, 219] width 525 height 15
click at [649, 307] on div "Kelsey L. Johnson - (writer/director) they/she Kelsey's foray into the filmmaki…" at bounding box center [575, 178] width 543 height 525
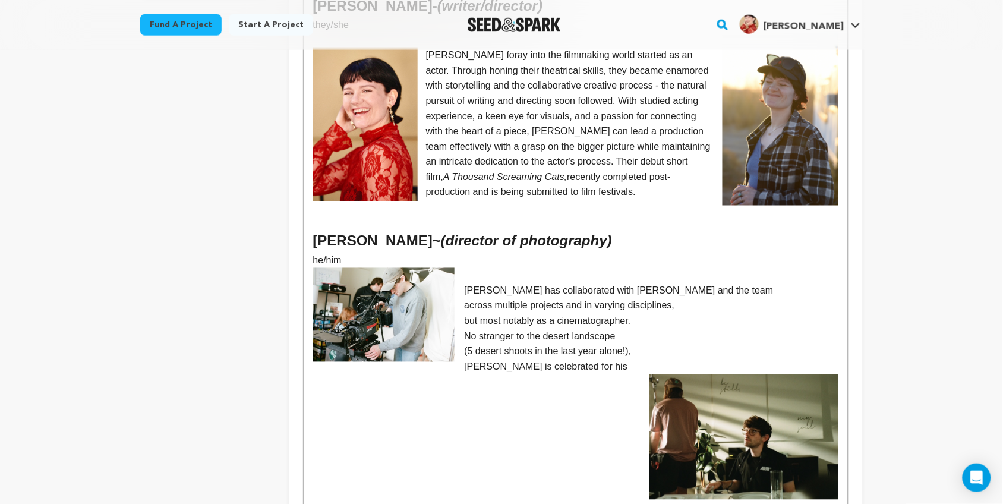
scroll to position [454, 0]
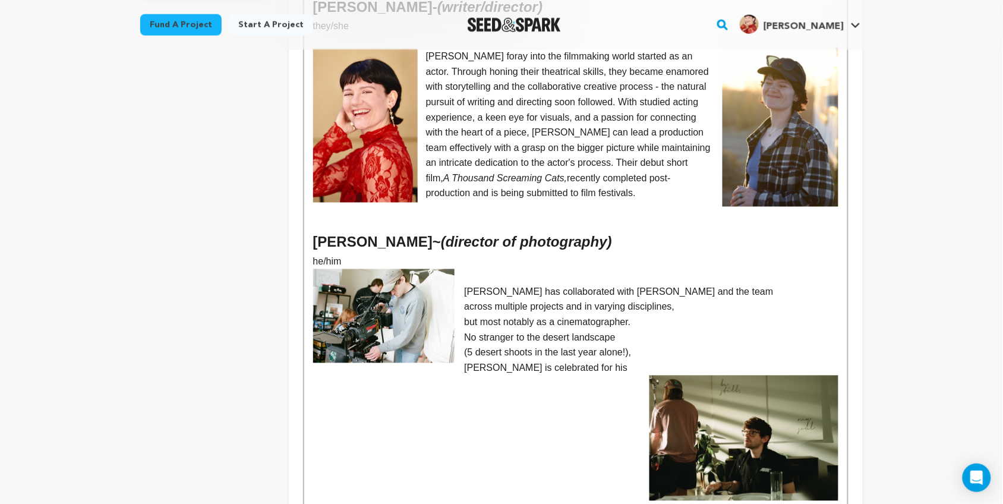
click at [465, 285] on p "Bailey has collaborated with Kelsey and the team" at bounding box center [575, 292] width 525 height 15
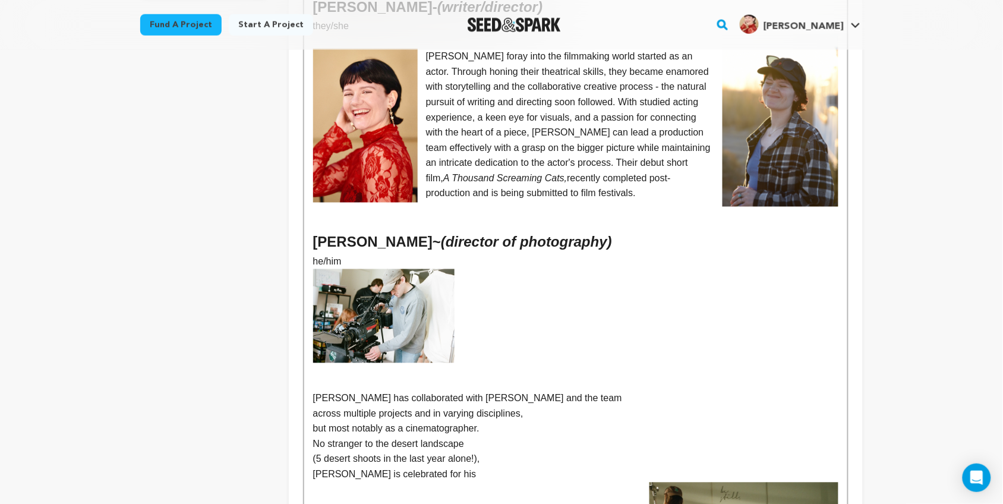
click at [605, 315] on p at bounding box center [575, 322] width 525 height 15
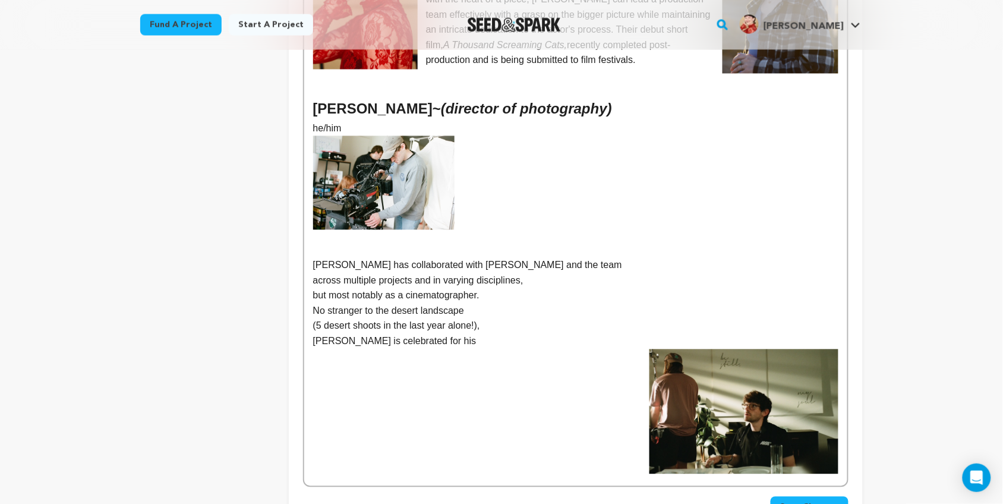
scroll to position [587, 0]
click at [701, 375] on img at bounding box center [744, 411] width 189 height 125
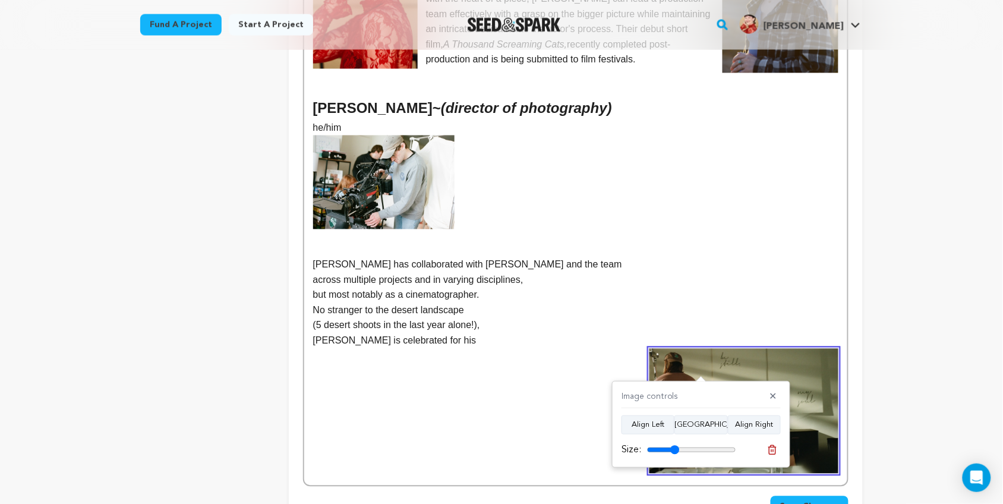
click at [730, 333] on p "Bailey is celebrated for his" at bounding box center [575, 340] width 525 height 15
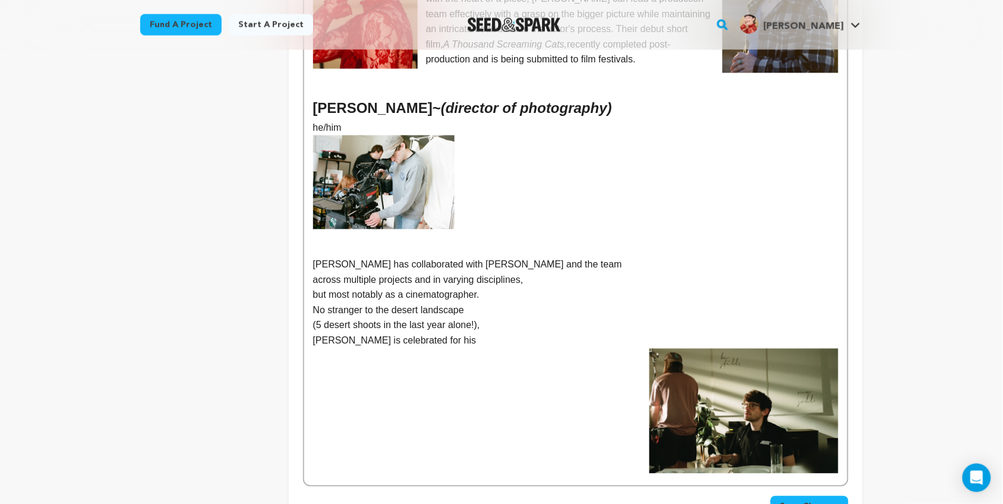
click at [730, 333] on p "Bailey is celebrated for his" at bounding box center [575, 340] width 525 height 15
click at [456, 166] on p at bounding box center [575, 173] width 525 height 15
click at [691, 381] on img at bounding box center [744, 411] width 189 height 125
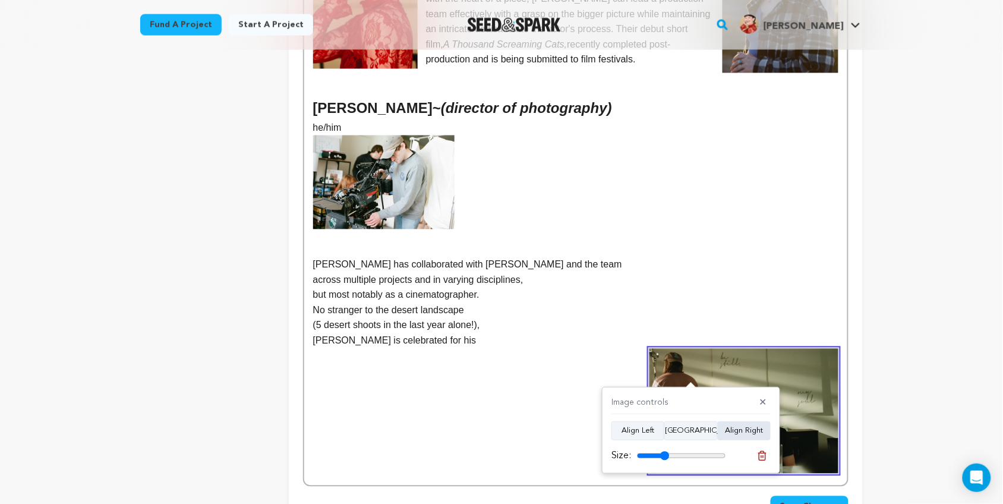
click at [750, 431] on button "Align Right" at bounding box center [744, 430] width 53 height 19
click at [641, 318] on p "(5 desert shoots in the last year alone!)," at bounding box center [575, 325] width 525 height 15
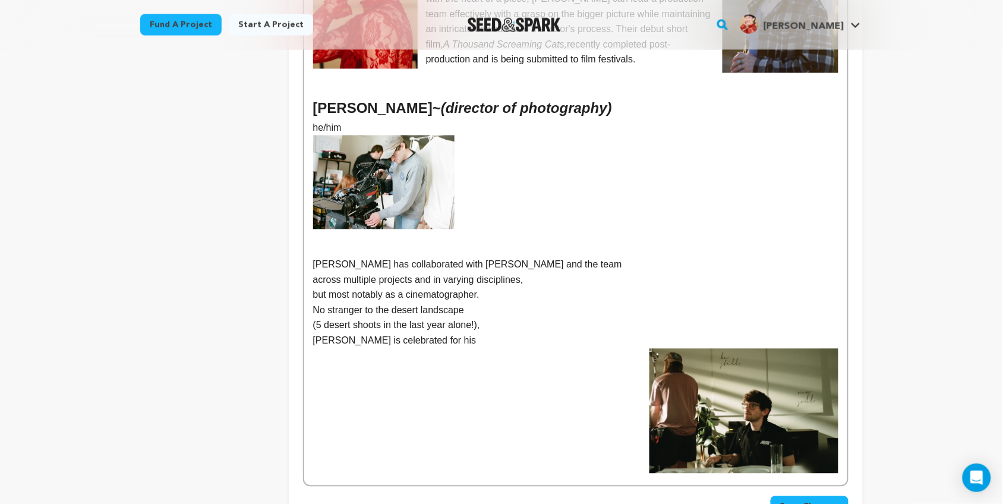
click at [643, 397] on div "Kelsey L. Johnson - (writer/director) they/she Kelsey's foray into the filmmaki…" at bounding box center [575, 170] width 543 height 631
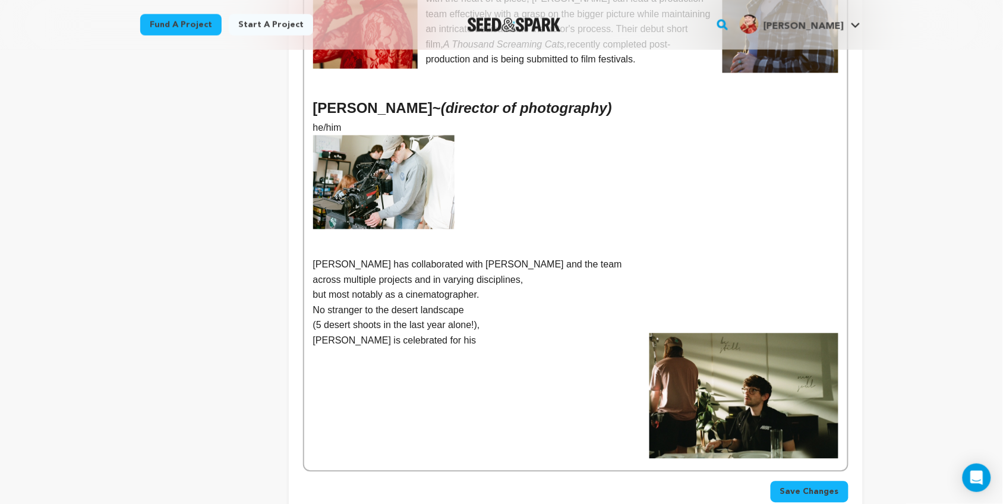
click at [640, 333] on p "Bailey is celebrated for his" at bounding box center [575, 340] width 525 height 15
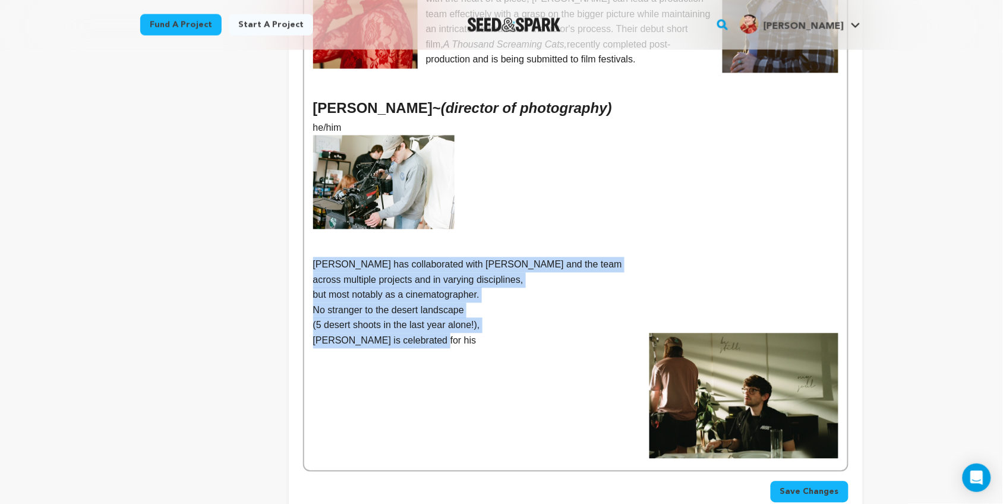
drag, startPoint x: 429, startPoint y: 322, endPoint x: 297, endPoint y: 251, distance: 149.7
click at [297, 251] on div "Crew up your campaign! Invite your team members with the email address they use…" at bounding box center [576, 48] width 574 height 957
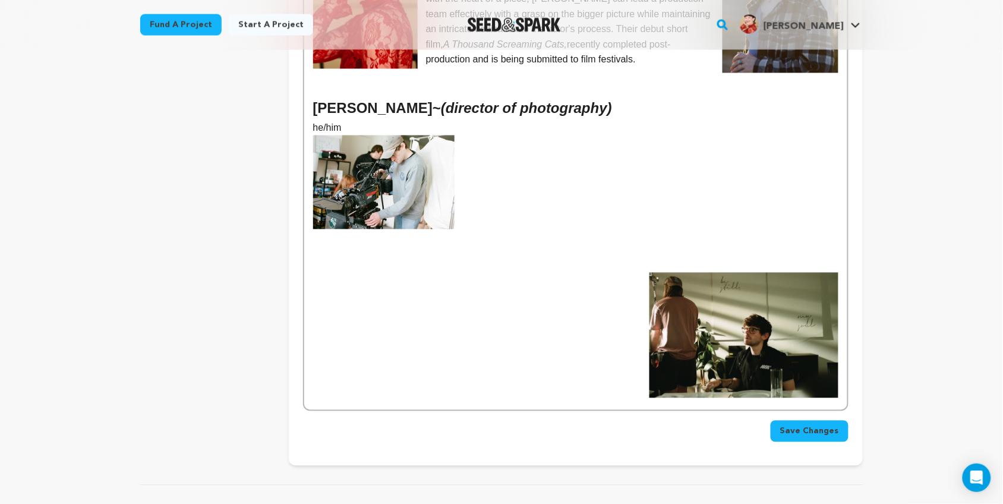
click at [625, 278] on div "Kelsey L. Johnson - (writer/director) they/she Kelsey's foray into the filmmaki…" at bounding box center [575, 132] width 543 height 555
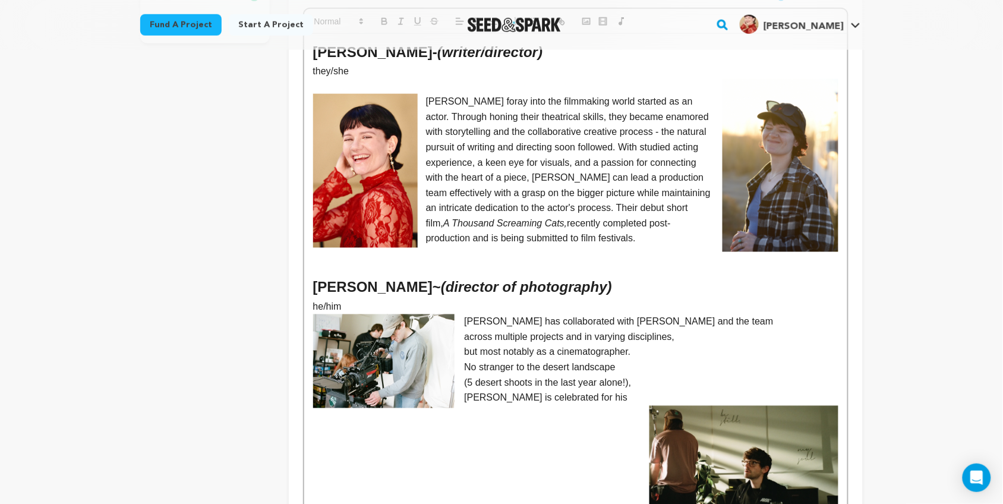
scroll to position [411, 0]
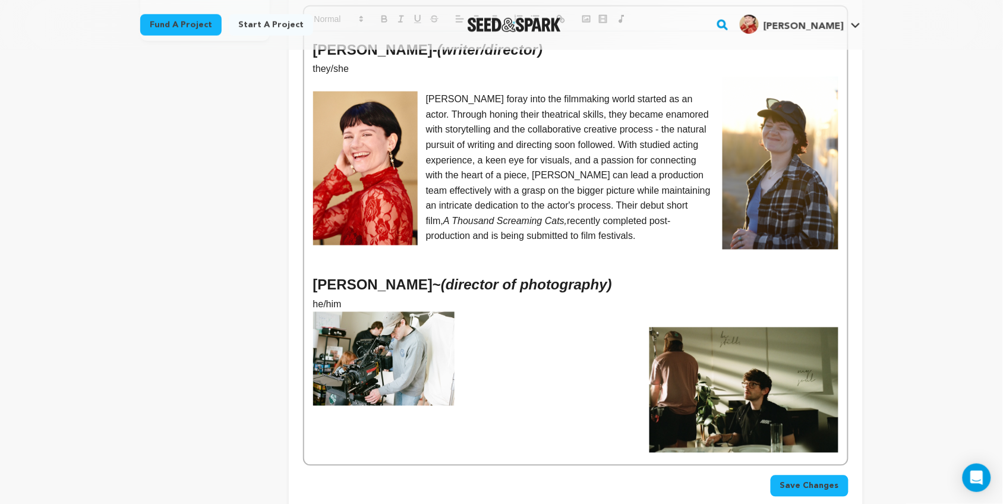
click at [723, 367] on img at bounding box center [744, 390] width 189 height 125
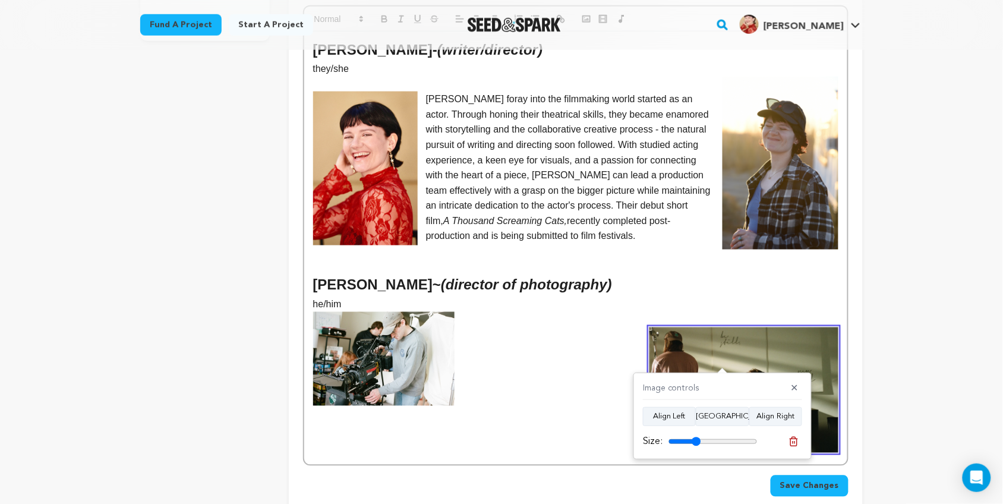
click at [628, 331] on div "Kelsey L. Johnson - (writer/director) they/she Kelsey's foray into the filmmaki…" at bounding box center [575, 248] width 543 height 433
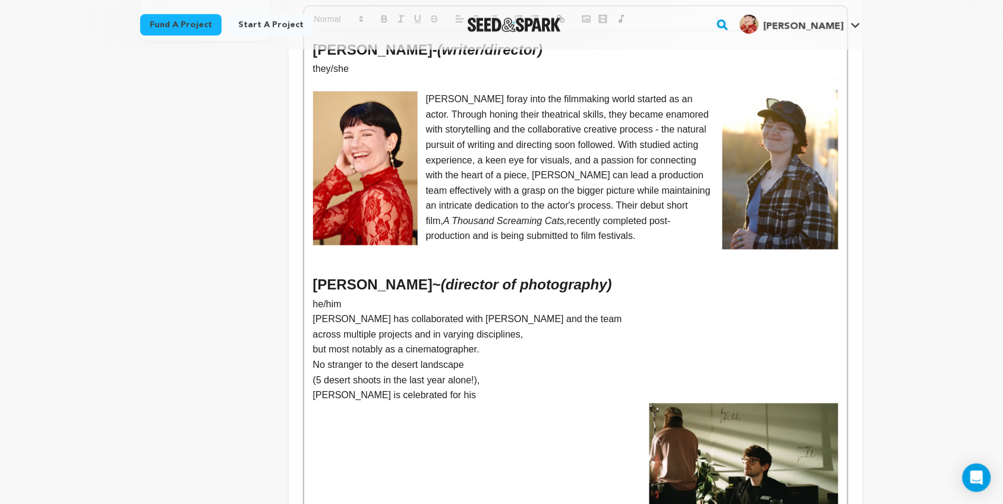
scroll to position [0, 0]
click at [315, 312] on p "Bailey has collaborated with Kelsey and the team" at bounding box center [575, 319] width 525 height 15
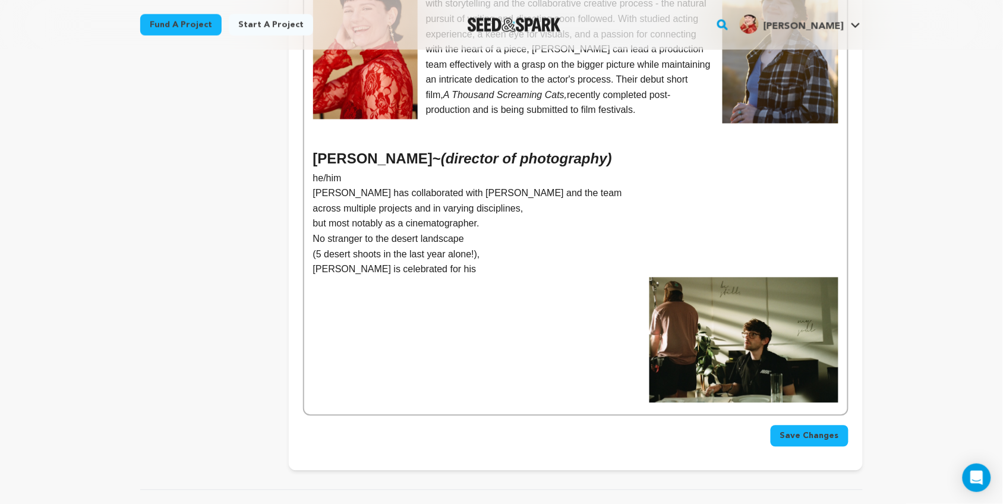
scroll to position [536, 0]
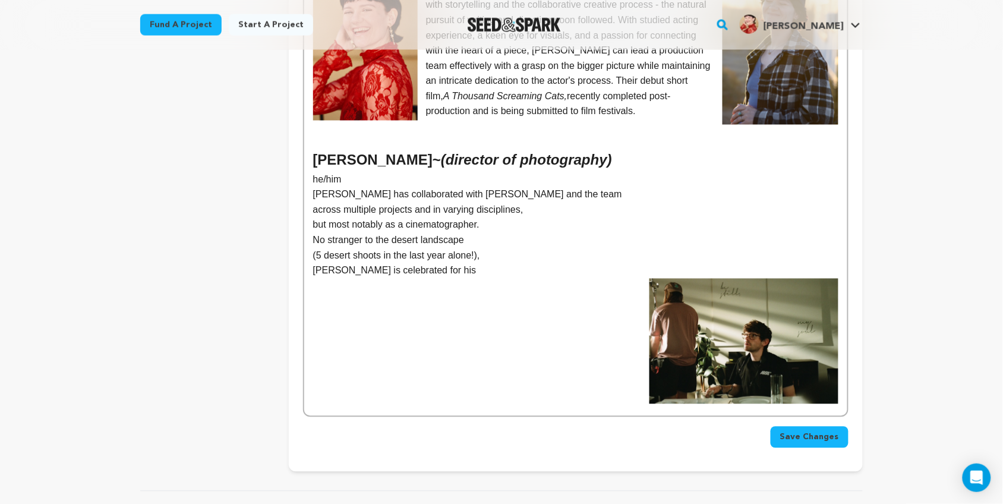
click at [316, 187] on p "Bailey has collaborated with Kelsey and the team" at bounding box center [575, 194] width 525 height 15
click at [311, 180] on div "Kelsey L. Johnson - (writer/director) they/she Kelsey's foray into the filmmaki…" at bounding box center [575, 161] width 543 height 509
drag, startPoint x: 532, startPoint y: 296, endPoint x: 496, endPoint y: 273, distance: 42.2
click at [496, 273] on div "Kelsey L. Johnson - (writer/director) they/she Kelsey's foray into the filmmaki…" at bounding box center [575, 161] width 543 height 509
click at [309, 179] on div "Kelsey L. Johnson - (writer/director) they/she Kelsey's foray into the filmmaki…" at bounding box center [575, 161] width 543 height 509
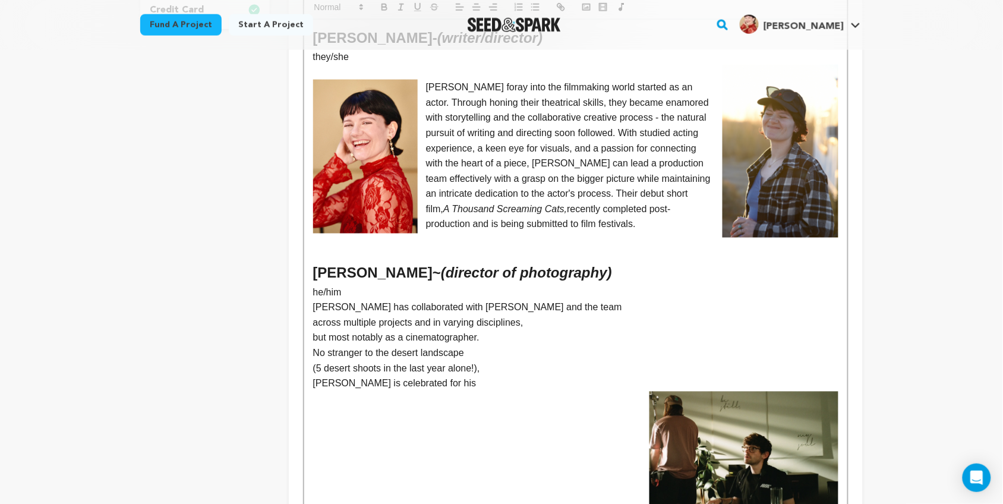
scroll to position [422, 0]
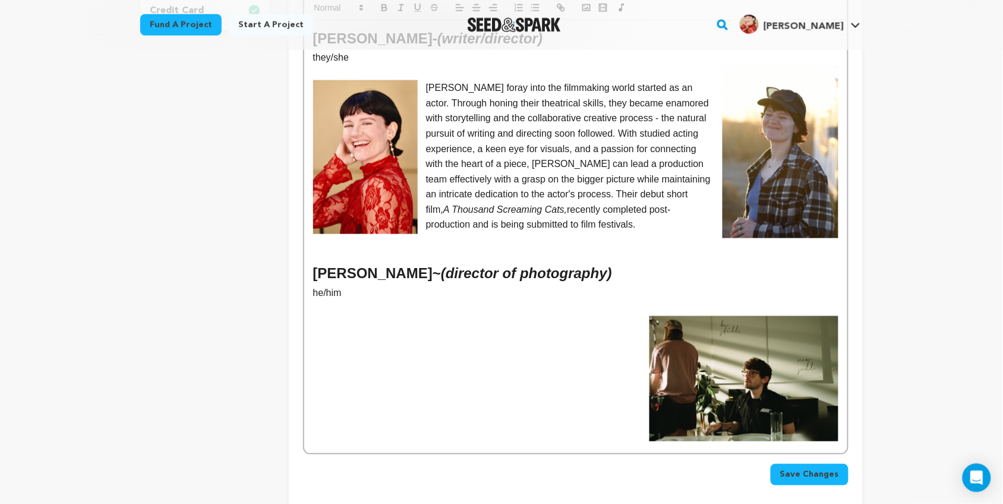
click at [641, 336] on div "Kelsey L. Johnson - (writer/director) they/she Kelsey's foray into the filmmaki…" at bounding box center [575, 236] width 543 height 433
click at [682, 339] on img at bounding box center [744, 378] width 189 height 125
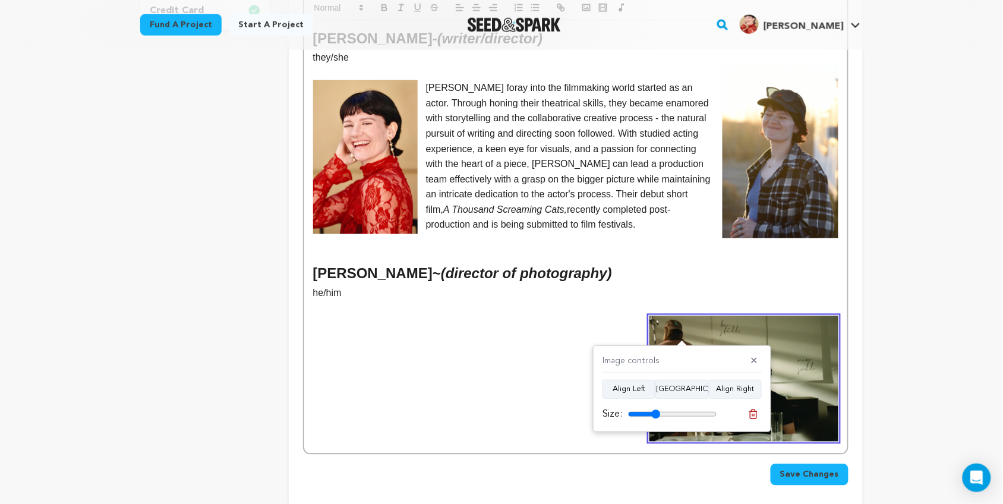
click at [385, 333] on div "Kelsey L. Johnson - (writer/director) they/she Kelsey's foray into the filmmaki…" at bounding box center [575, 236] width 543 height 433
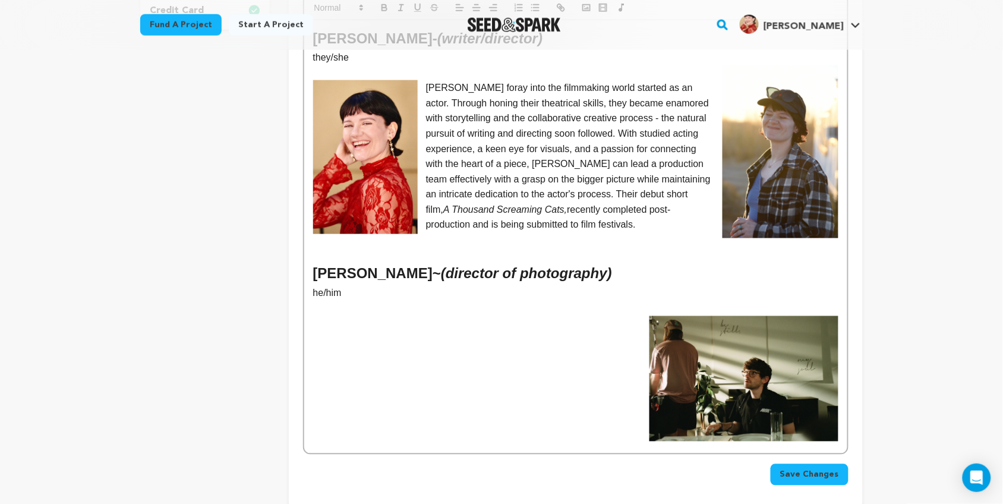
click at [328, 322] on div "Kelsey L. Johnson - (writer/director) they/she Kelsey's foray into the filmmaki…" at bounding box center [575, 236] width 543 height 433
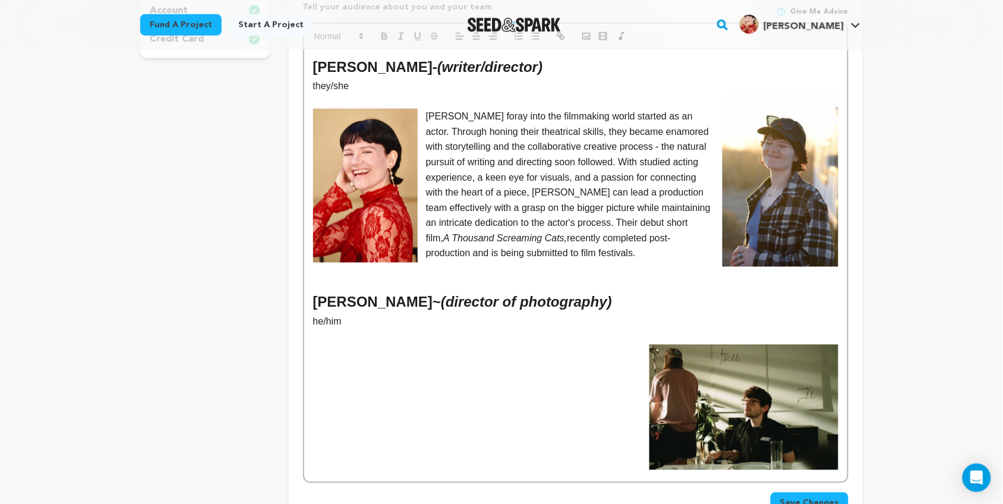
scroll to position [399, 0]
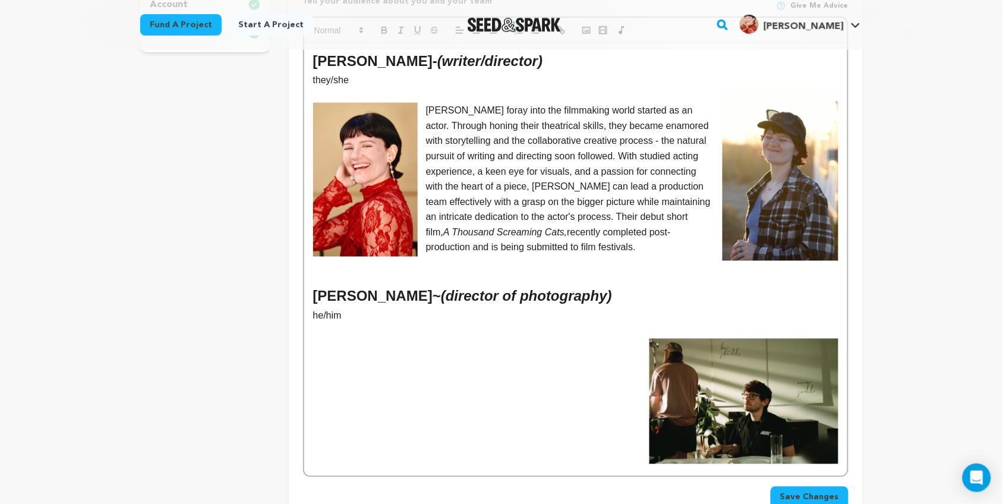
click at [744, 384] on img at bounding box center [744, 401] width 189 height 125
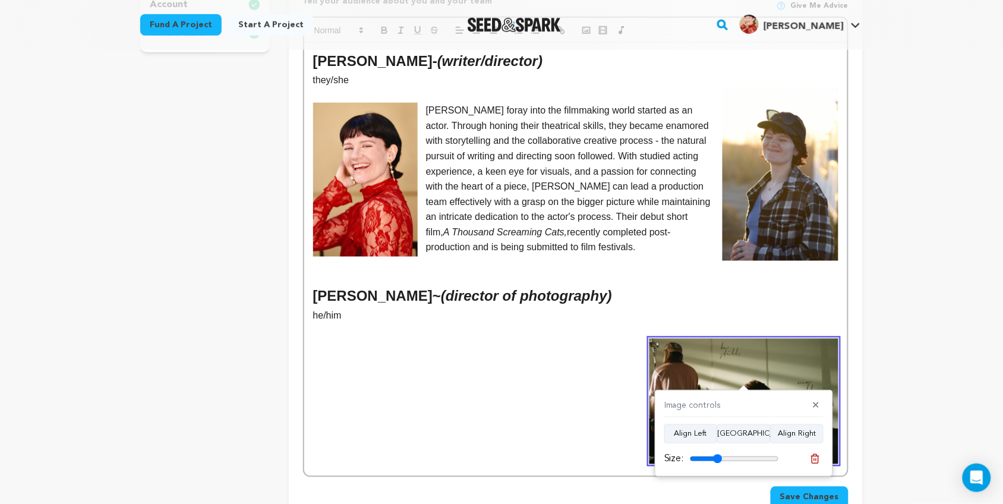
click at [631, 370] on div "Kelsey L. Johnson - (writer/director) they/she Kelsey's foray into the filmmaki…" at bounding box center [575, 259] width 543 height 433
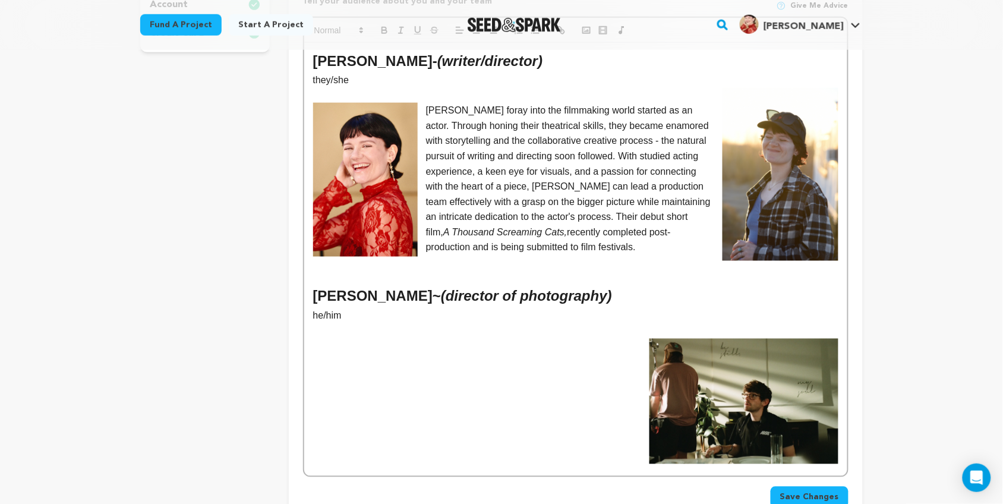
click at [726, 390] on img at bounding box center [744, 401] width 189 height 125
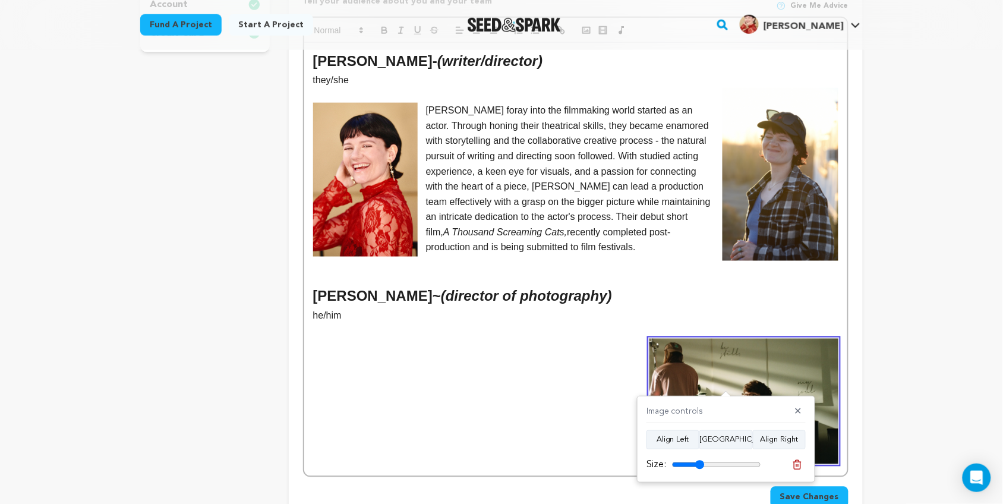
click at [621, 351] on div "Kelsey L. Johnson - (writer/director) they/she Kelsey's foray into the filmmaki…" at bounding box center [575, 259] width 543 height 433
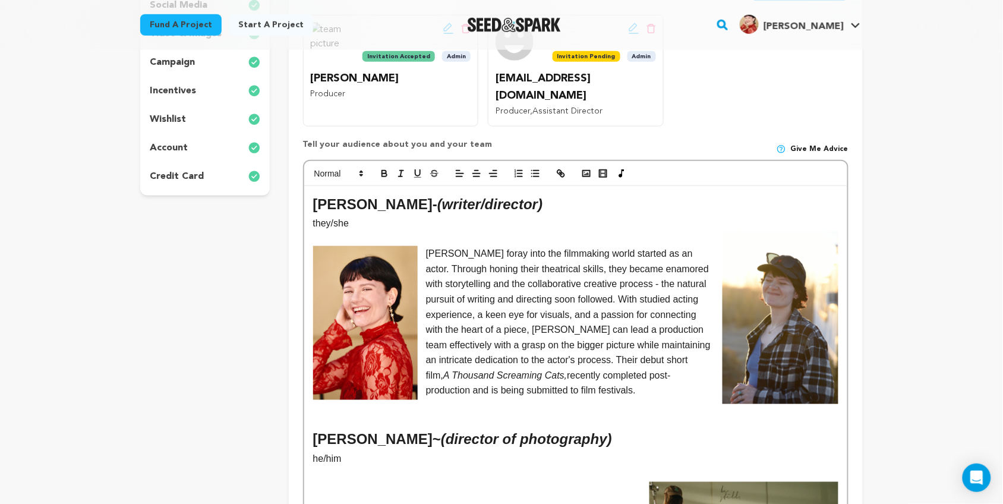
scroll to position [254, 0]
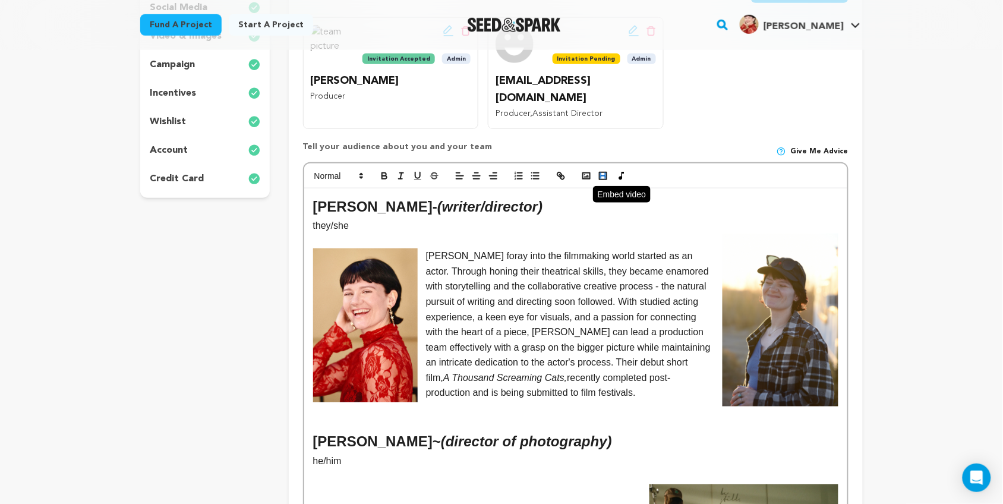
click at [607, 171] on icon "button" at bounding box center [603, 176] width 11 height 11
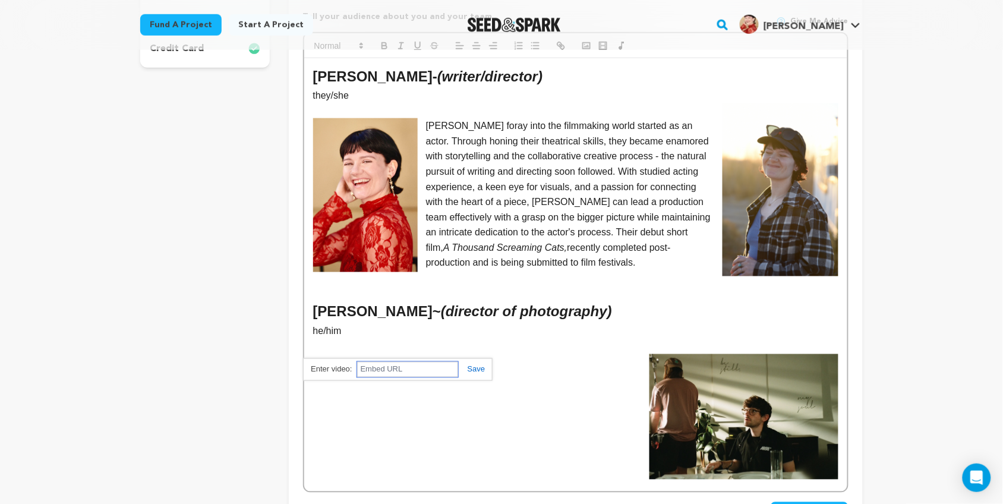
scroll to position [385, 0]
click at [382, 399] on div "Kelsey L. Johnson - (writer/director) they/she Kelsey's foray into the filmmaki…" at bounding box center [575, 274] width 543 height 433
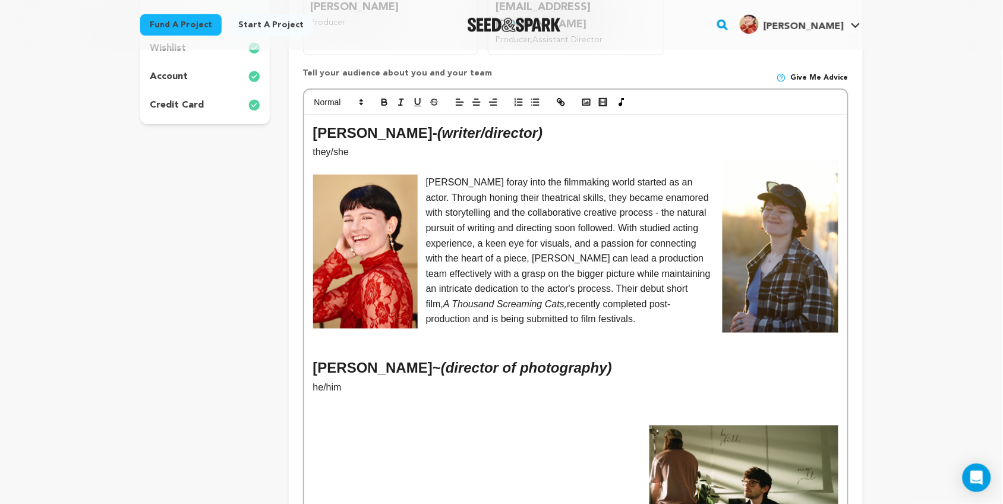
scroll to position [327, 0]
click at [589, 97] on icon "button" at bounding box center [586, 102] width 11 height 11
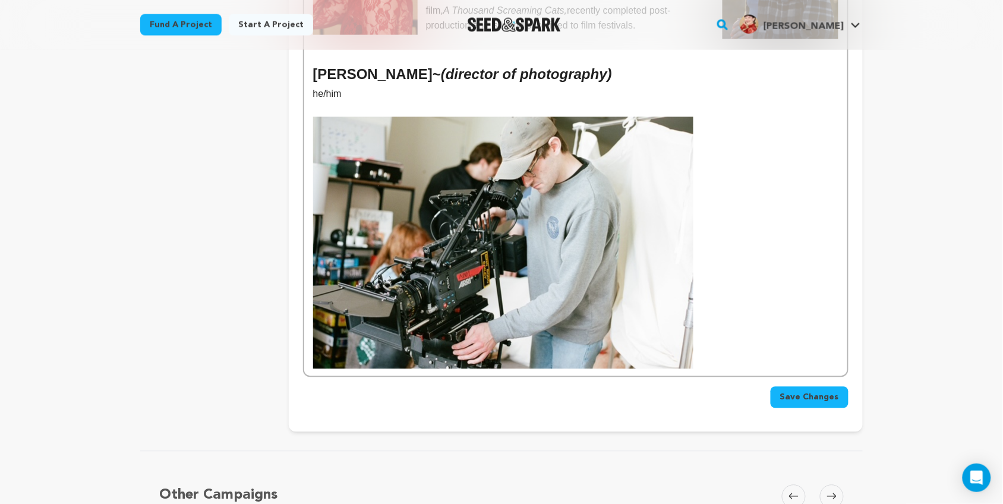
scroll to position [622, 0]
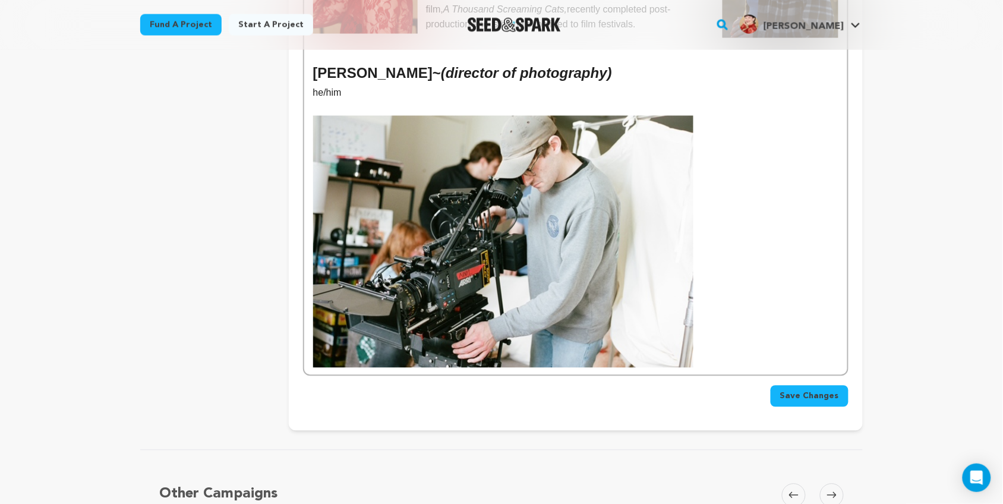
click at [589, 284] on img at bounding box center [503, 242] width 380 height 252
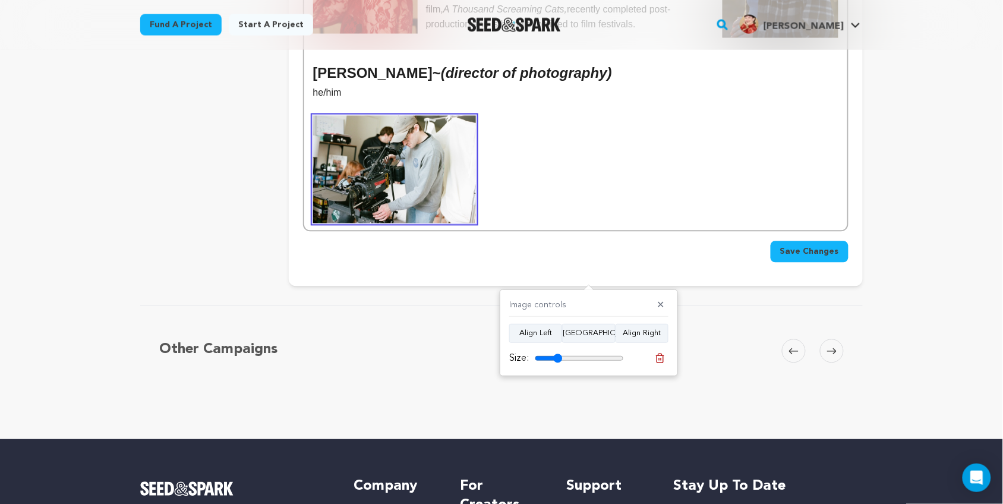
drag, startPoint x: 612, startPoint y: 357, endPoint x: 559, endPoint y: 355, distance: 53.6
type input "31"
click at [559, 355] on input "range" at bounding box center [579, 359] width 89 height 10
click at [543, 183] on p at bounding box center [575, 170] width 525 height 108
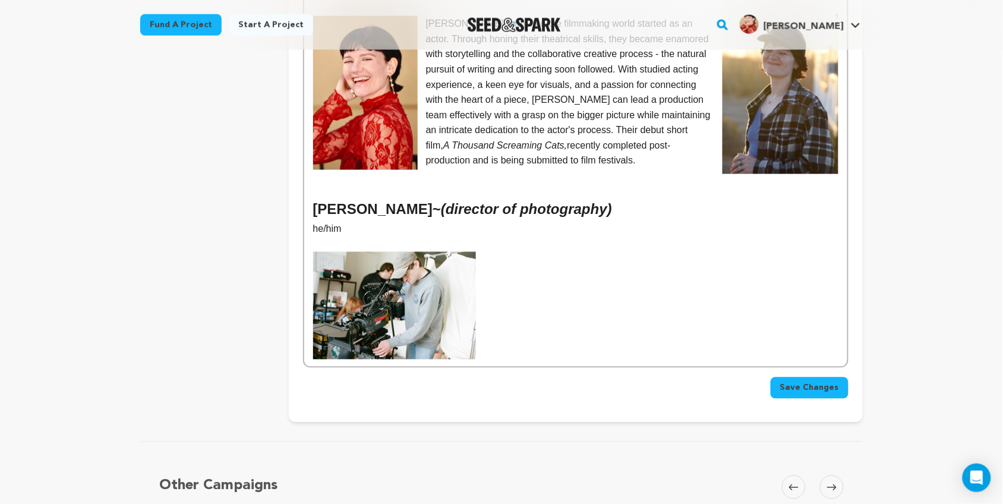
scroll to position [486, 0]
click at [531, 253] on p at bounding box center [575, 307] width 525 height 108
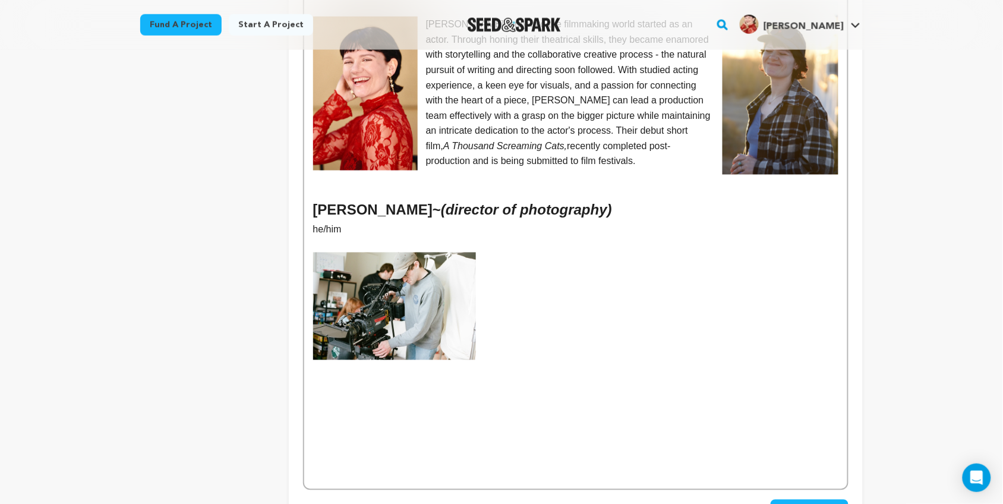
click at [531, 269] on p at bounding box center [575, 307] width 525 height 108
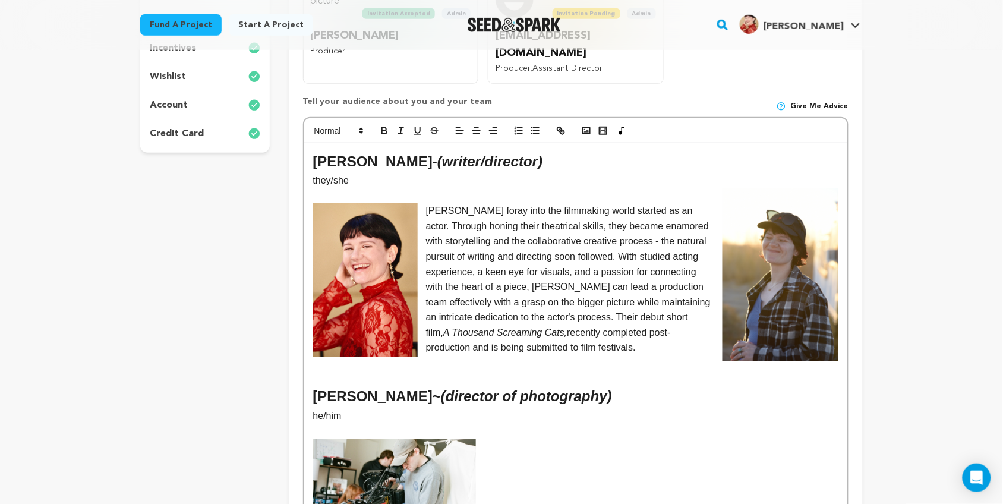
scroll to position [290, 0]
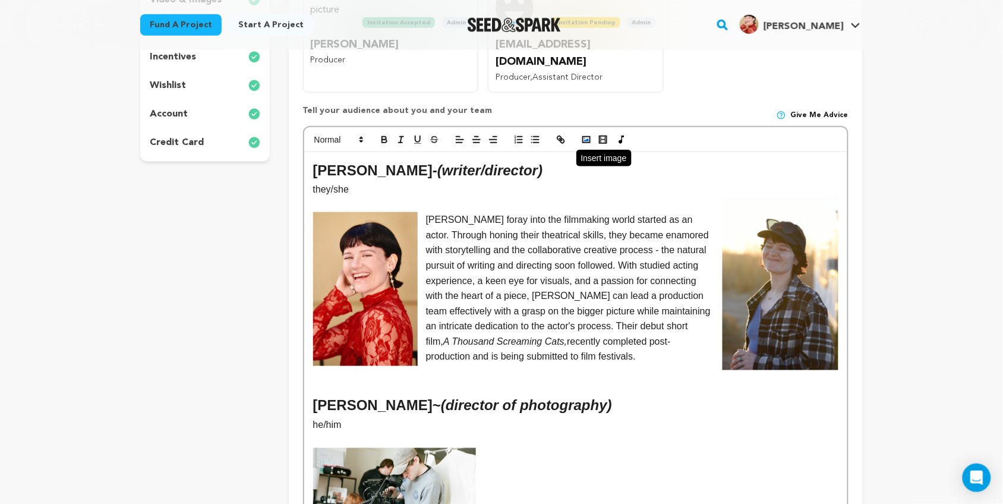
click at [589, 133] on button "button" at bounding box center [586, 140] width 17 height 14
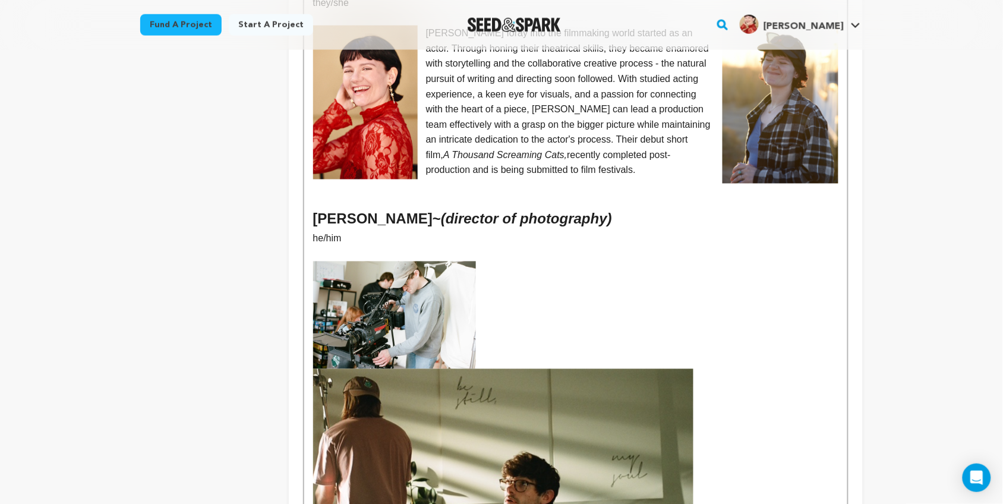
scroll to position [479, 0]
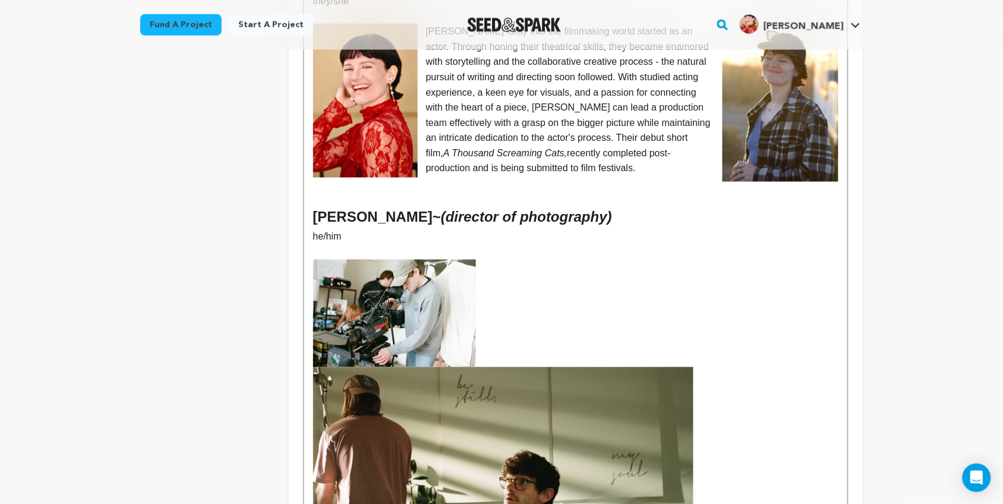
click at [452, 367] on img at bounding box center [503, 493] width 380 height 252
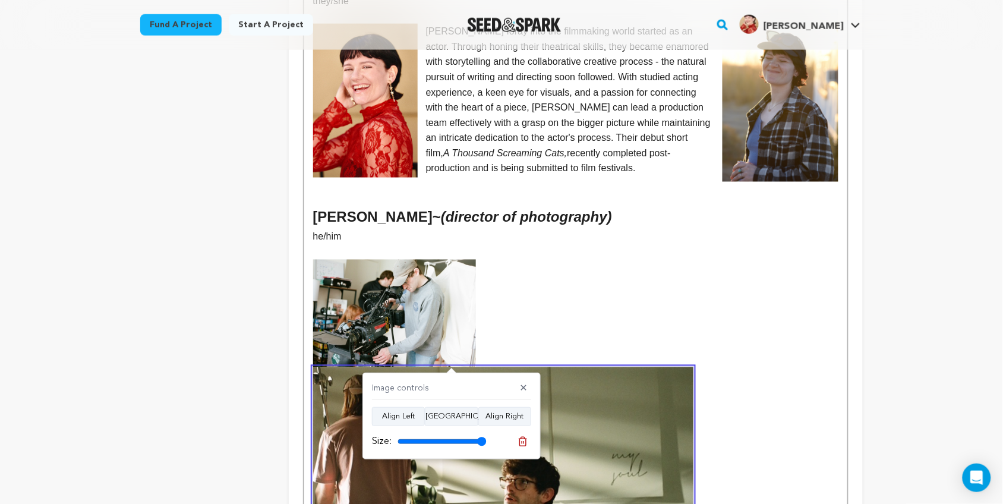
click at [572, 319] on p at bounding box center [575, 440] width 525 height 360
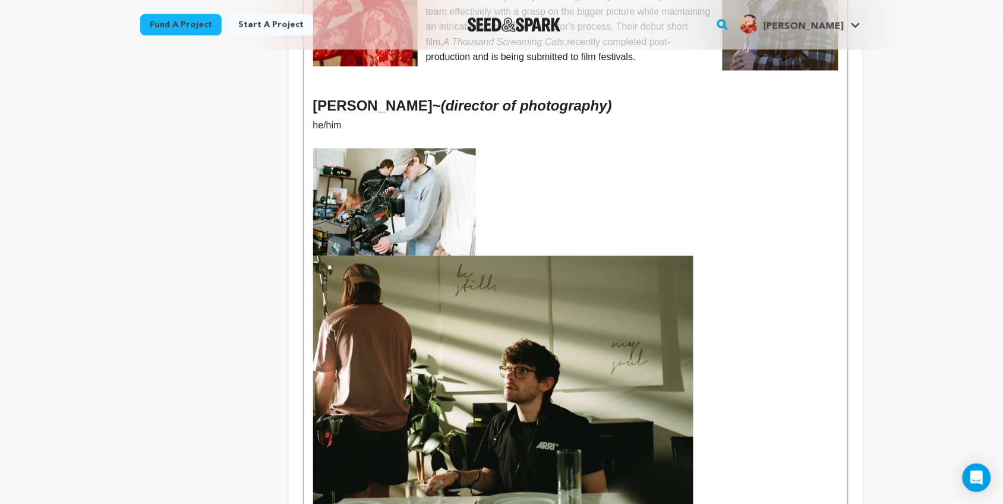
scroll to position [591, 0]
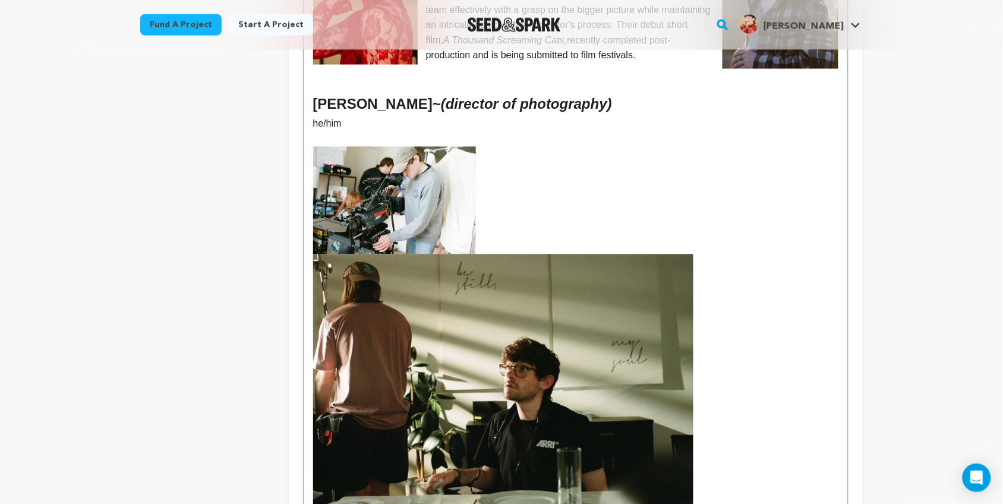
click at [597, 221] on p at bounding box center [575, 327] width 525 height 360
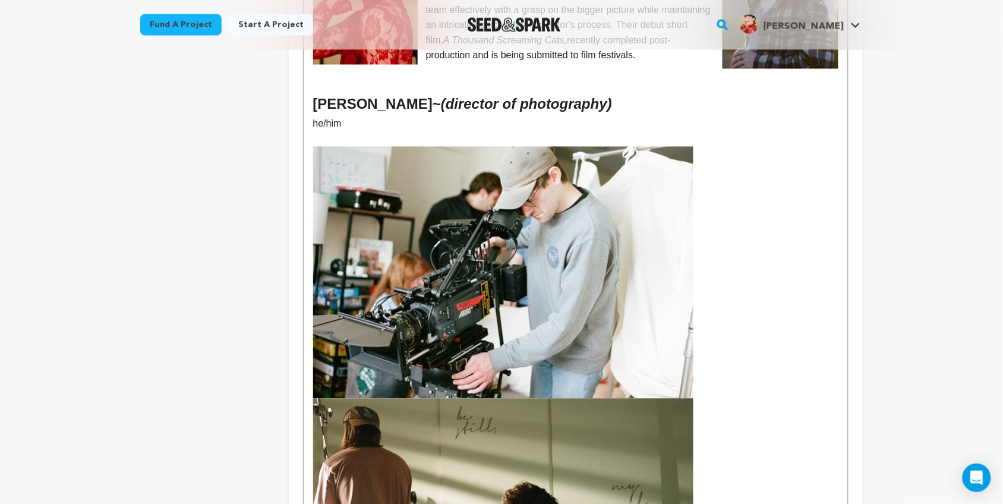
click at [513, 195] on img at bounding box center [503, 273] width 380 height 252
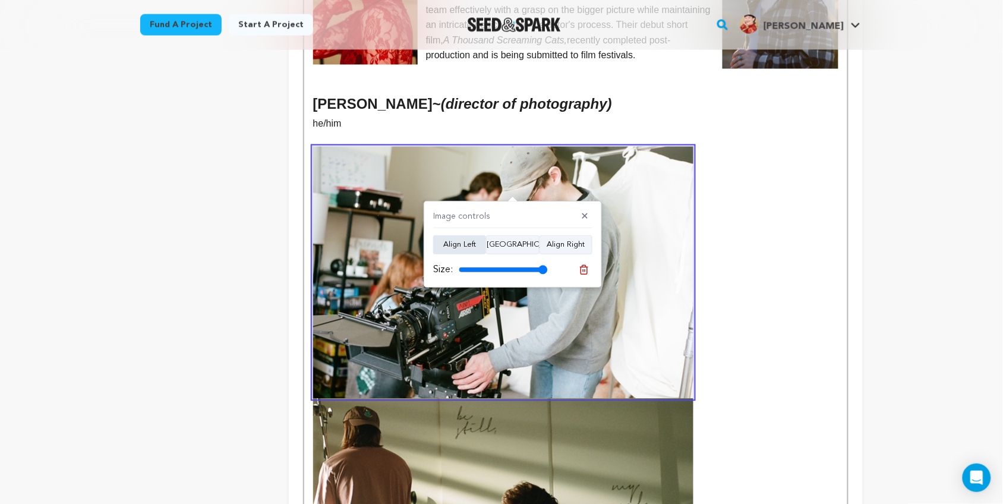
click at [461, 245] on button "Align Left" at bounding box center [459, 244] width 53 height 19
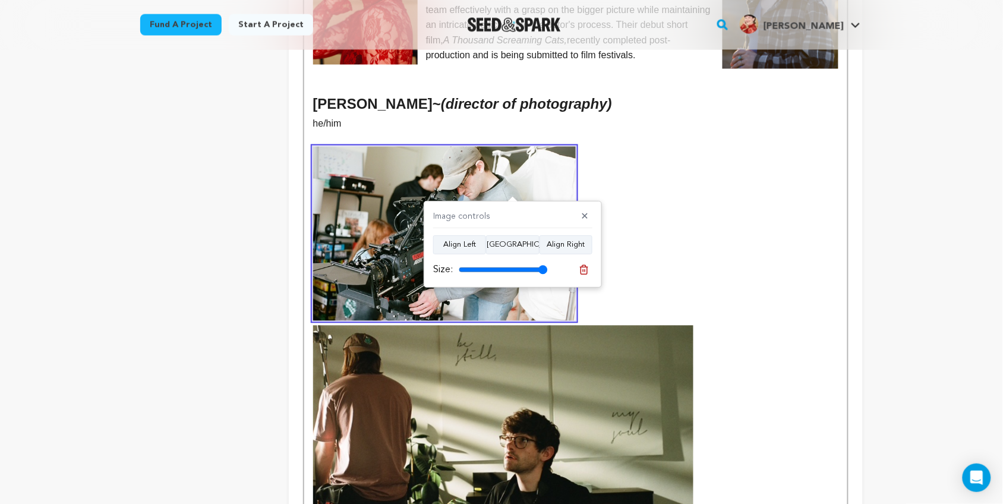
click at [479, 370] on img at bounding box center [503, 452] width 380 height 252
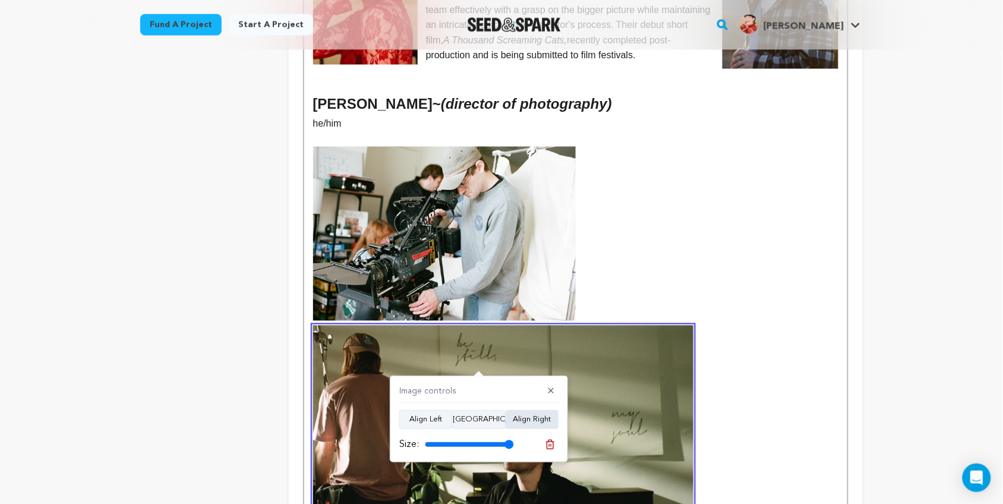
click at [533, 423] on button "Align Right" at bounding box center [532, 419] width 53 height 19
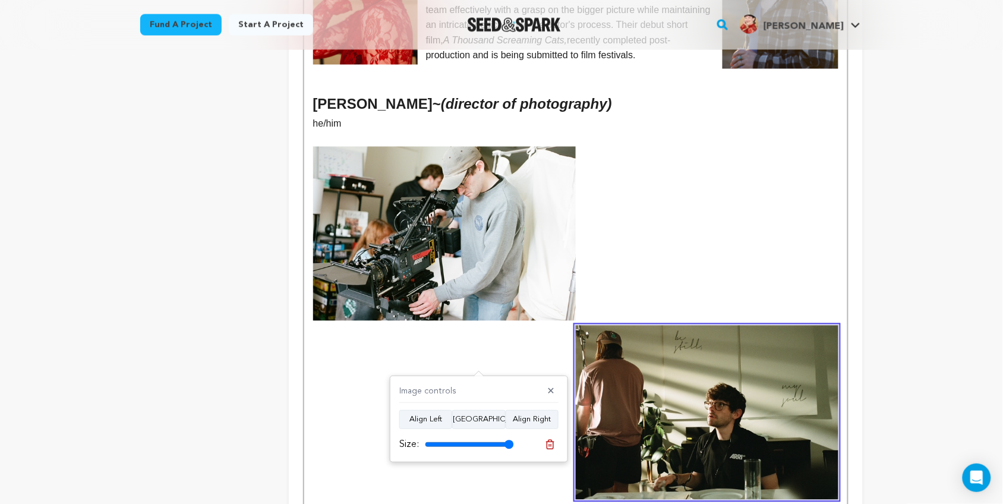
click at [618, 280] on div "Kelsey L. Johnson - (writer/director) they/she Kelsey's foray into the filmmaki…" at bounding box center [575, 181] width 543 height 661
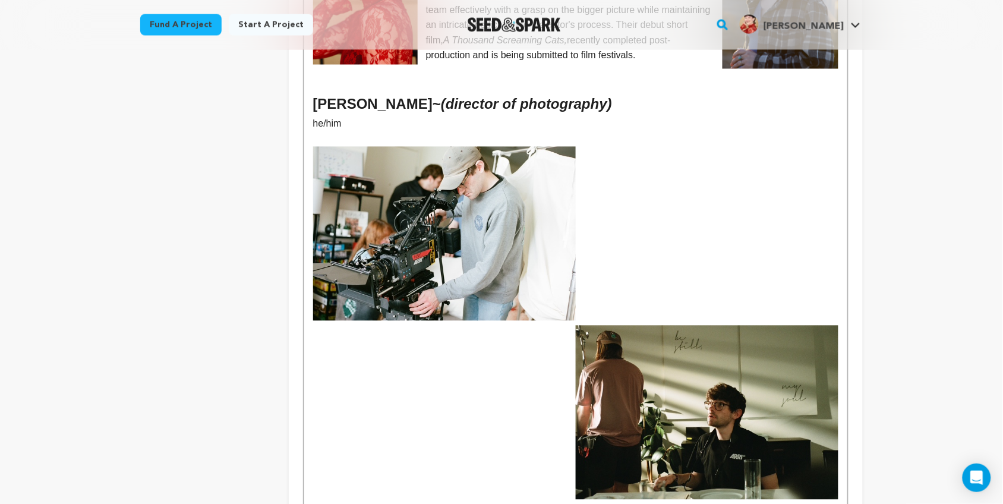
click at [536, 230] on img at bounding box center [444, 234] width 263 height 174
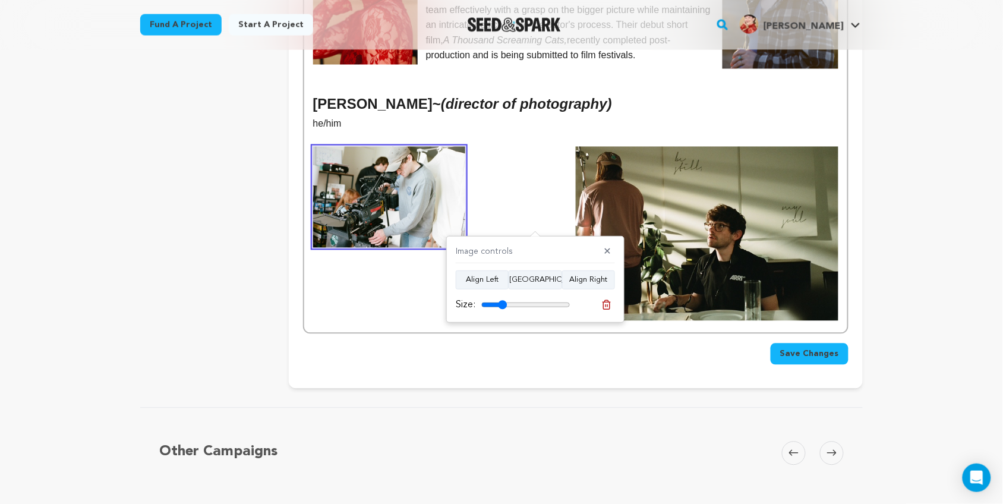
drag, startPoint x: 569, startPoint y: 303, endPoint x: 503, endPoint y: 301, distance: 66.0
type input "29"
click at [503, 301] on input "range" at bounding box center [525, 305] width 89 height 10
click at [661, 211] on img at bounding box center [707, 234] width 263 height 174
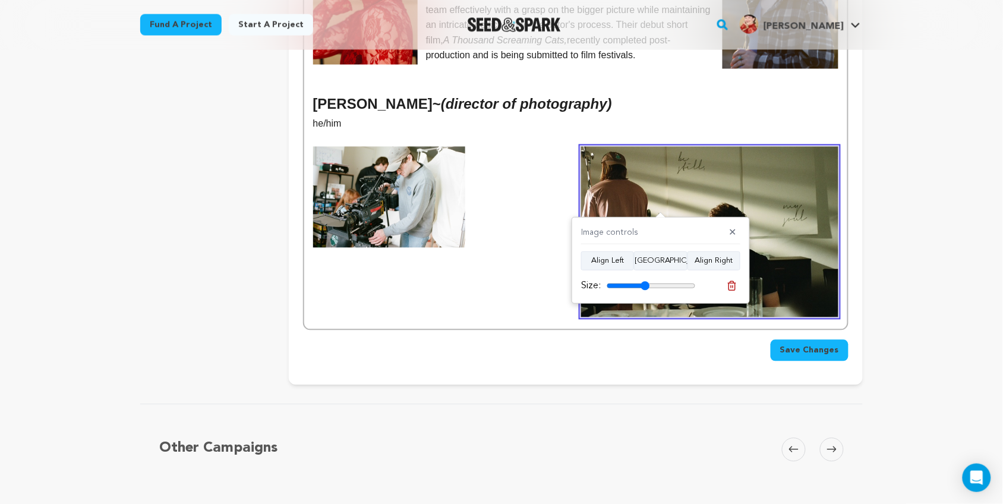
drag, startPoint x: 694, startPoint y: 281, endPoint x: 646, endPoint y: 280, distance: 48.2
click at [646, 281] on input "range" at bounding box center [651, 286] width 89 height 10
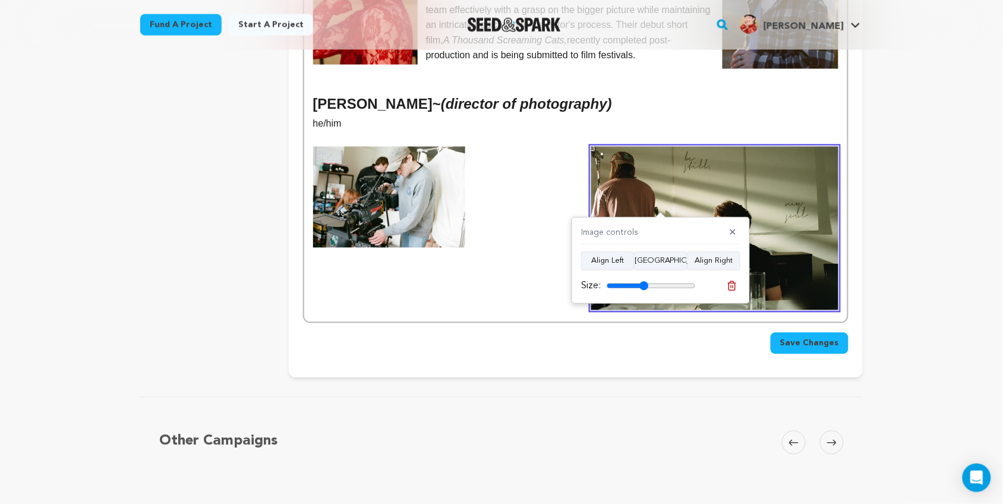
type input "48"
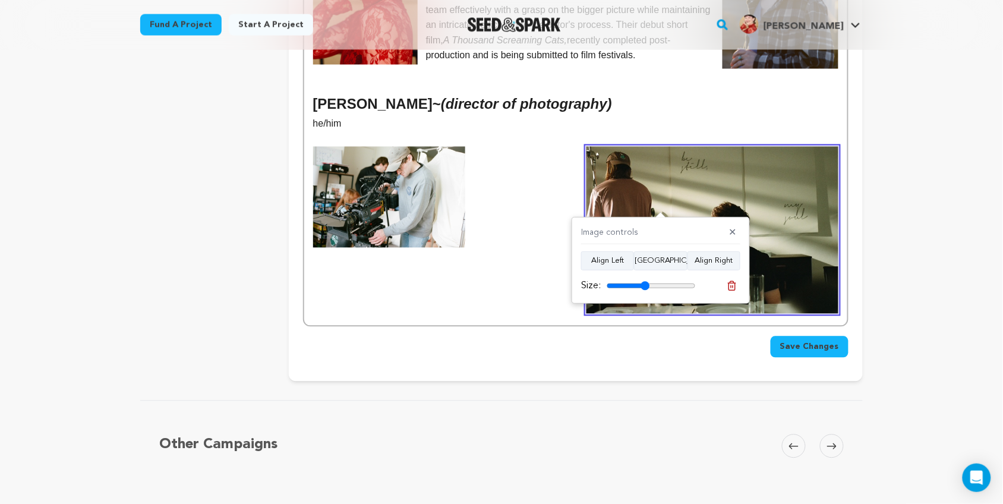
click at [646, 284] on input "range" at bounding box center [651, 286] width 89 height 10
click at [370, 162] on img at bounding box center [389, 197] width 152 height 101
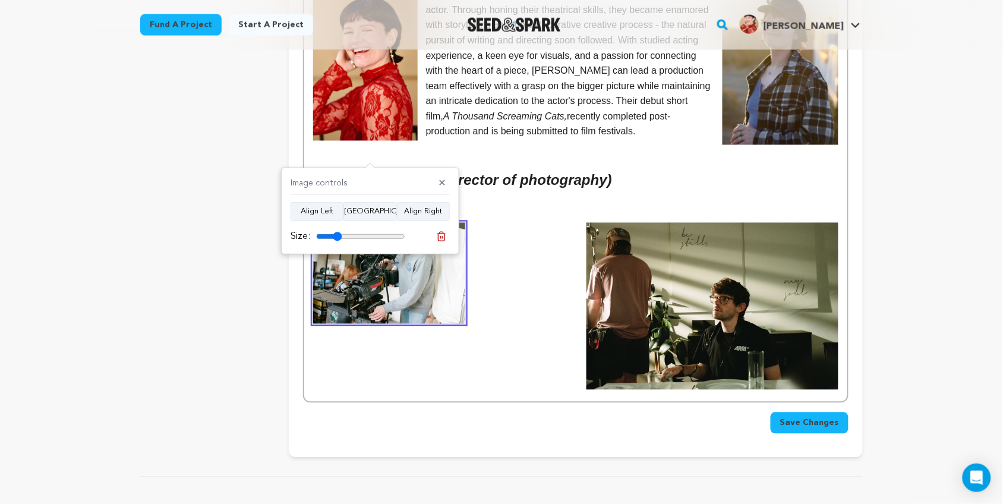
scroll to position [519, 0]
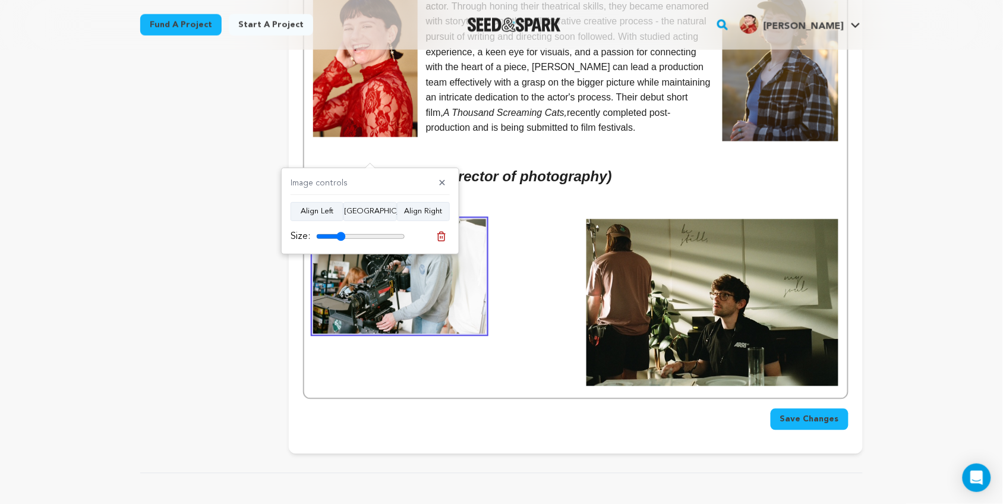
drag, startPoint x: 337, startPoint y: 235, endPoint x: 342, endPoint y: 240, distance: 6.3
type input "33"
click at [342, 240] on input "range" at bounding box center [360, 237] width 89 height 10
click at [502, 250] on p at bounding box center [575, 257] width 525 height 15
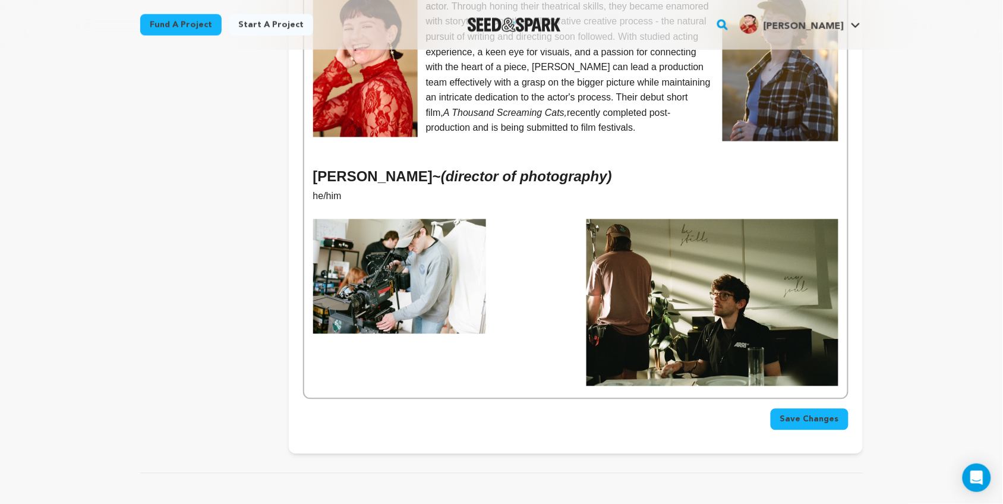
click at [319, 204] on p at bounding box center [575, 211] width 525 height 15
click at [310, 221] on div "Kelsey L. Johnson - (writer/director) they/she Kelsey's foray into the filmmaki…" at bounding box center [575, 161] width 543 height 476
click at [358, 204] on p at bounding box center [575, 211] width 525 height 15
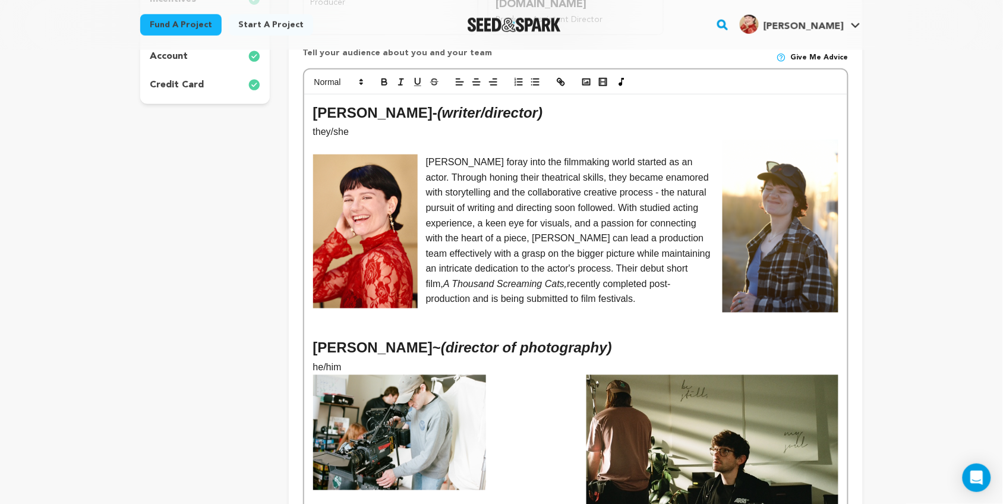
scroll to position [385, 0]
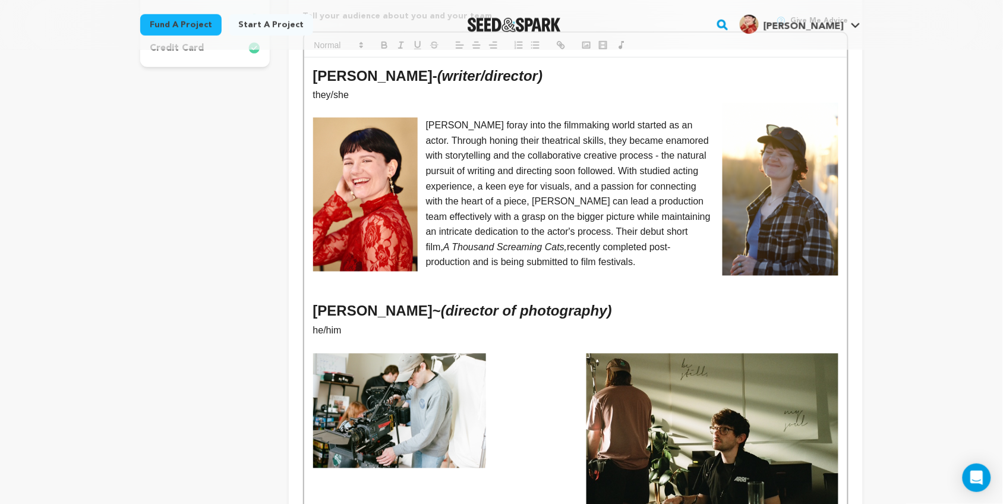
click at [330, 103] on p at bounding box center [575, 110] width 525 height 15
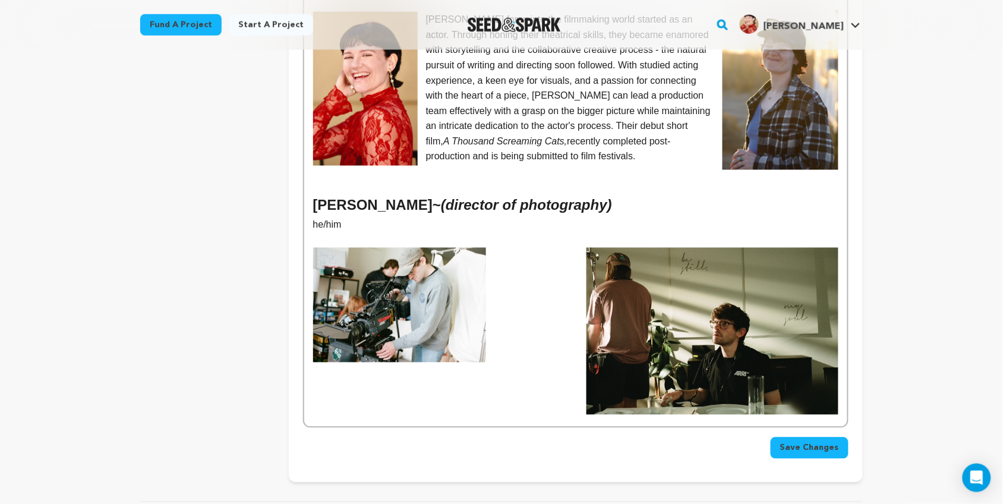
scroll to position [502, 0]
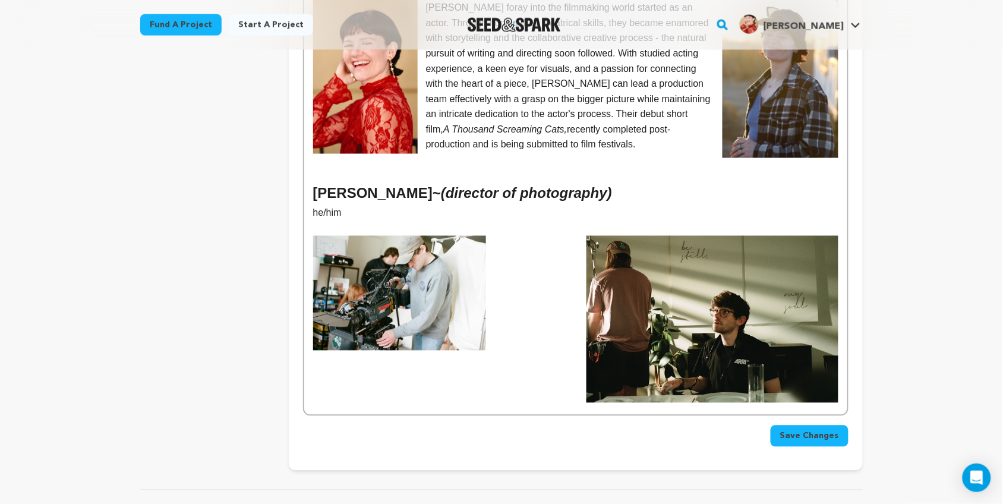
click at [543, 311] on div "Kelsey L. Johnson - (writer/director) they/she Kelsey's foray into the filmmaki…" at bounding box center [575, 178] width 543 height 476
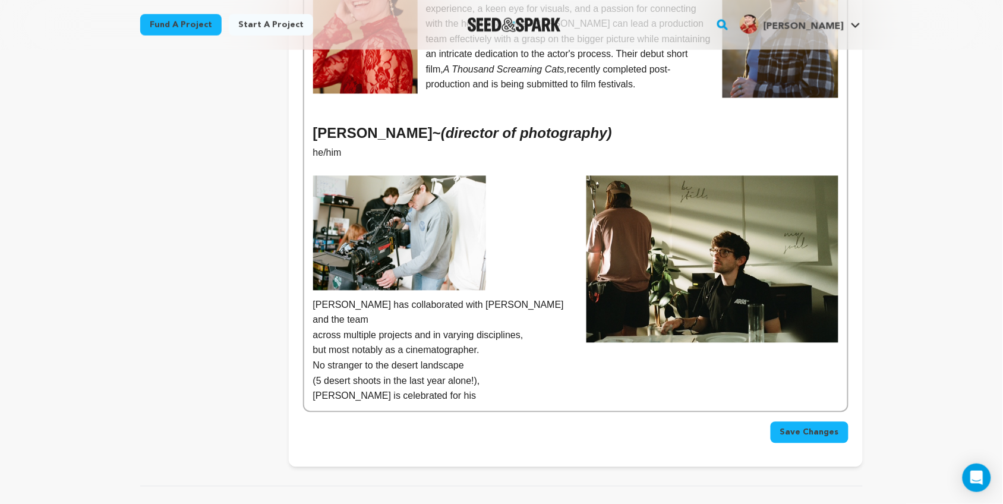
scroll to position [564, 0]
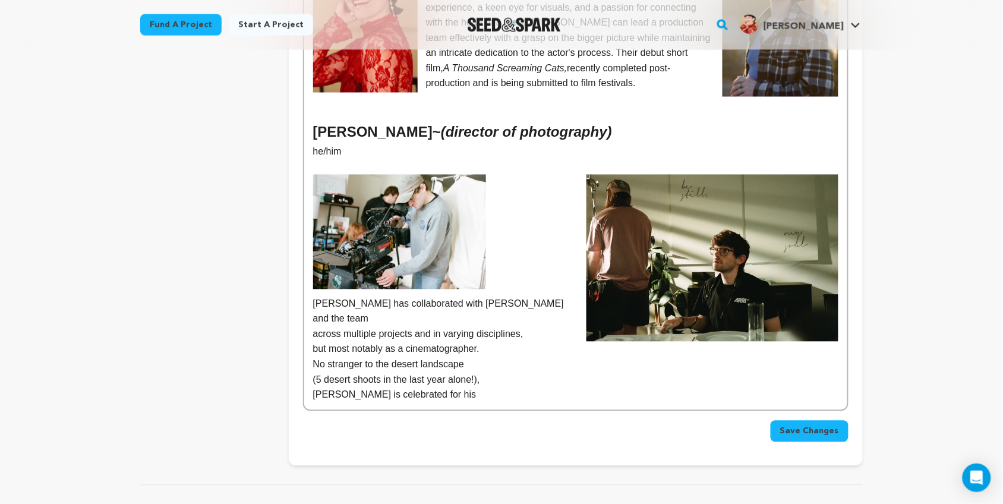
click at [311, 300] on div "Kelsey L. Johnson - (writer/director) they/she Kelsey's foray into the filmmaki…" at bounding box center [575, 144] width 543 height 531
click at [314, 342] on p "but most notably as a cinematographer." at bounding box center [575, 349] width 525 height 15
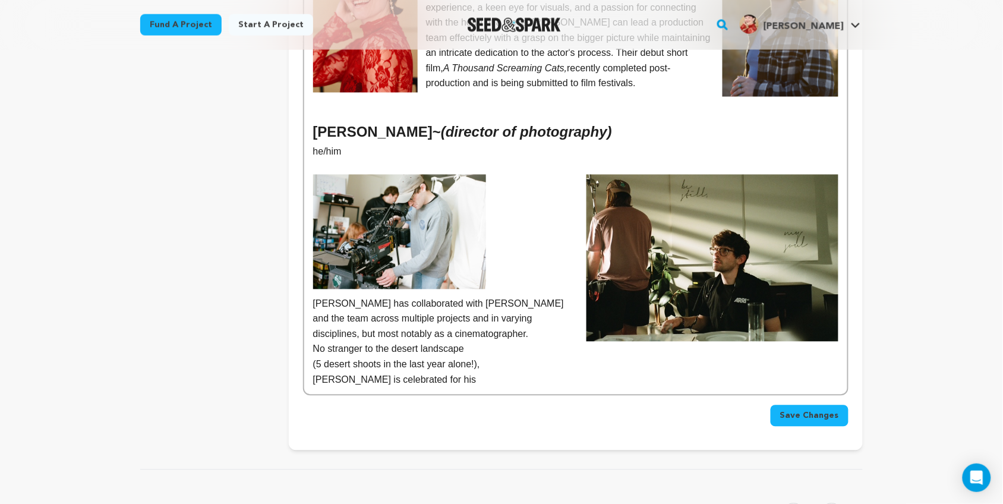
click at [313, 342] on p "No stranger to the desert landscape" at bounding box center [575, 349] width 525 height 15
click at [435, 373] on p "Bailey is celebrated for his" at bounding box center [575, 380] width 525 height 15
click at [314, 373] on p "Bailey is celebrated for his" at bounding box center [575, 380] width 525 height 15
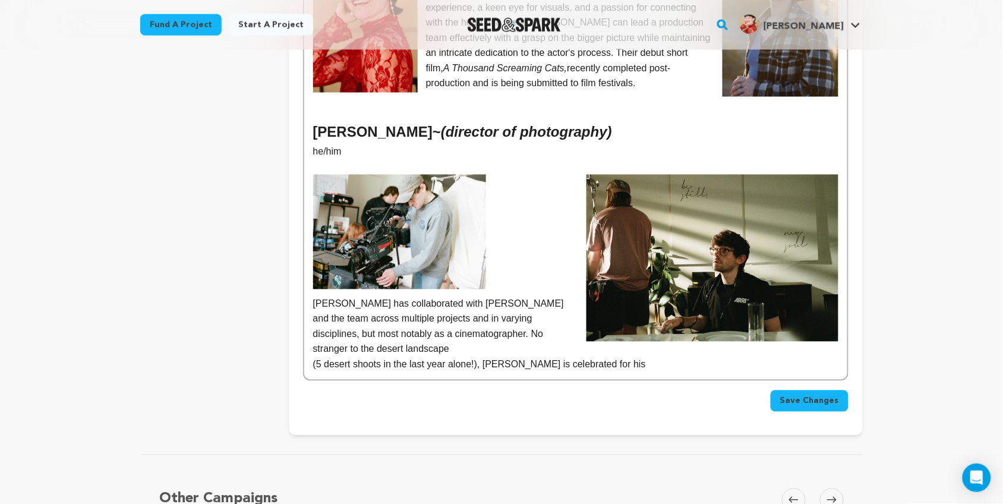
click at [354, 357] on p "(5 desert shoots in the last year alone!), Bailey is celebrated for his" at bounding box center [575, 364] width 525 height 15
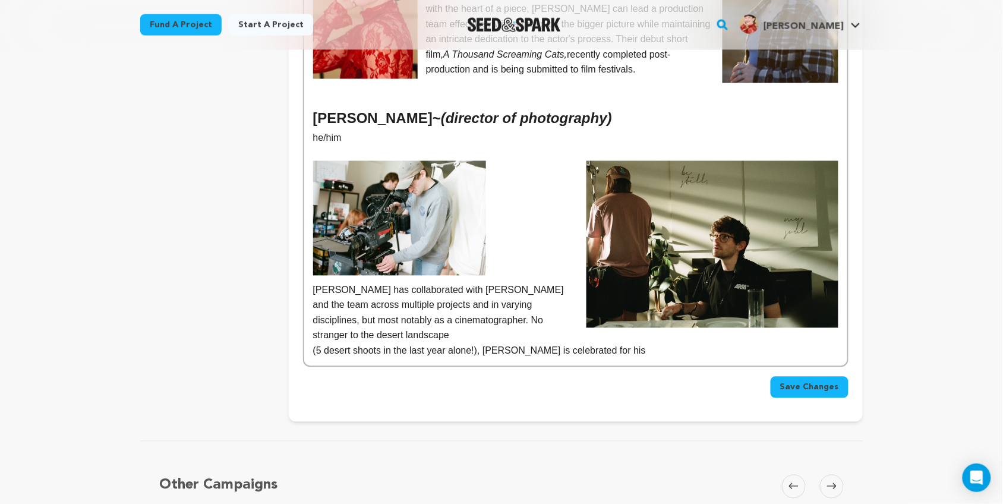
scroll to position [578, 0]
click at [320, 343] on p "(5 desert shoots in the last year alone!), Bailey is celebrated for his" at bounding box center [575, 350] width 525 height 15
click at [372, 343] on p "(4 desert shoots in the last year alone!), Bailey is celebrated for his" at bounding box center [575, 350] width 525 height 15
click at [322, 343] on p "(4 desert shoots in the last year alone!), Bailey is celebrated for his" at bounding box center [575, 350] width 525 height 15
click at [358, 343] on p "(5 desert shoots in the last year alone!), Bailey is celebrated for his" at bounding box center [575, 350] width 525 height 15
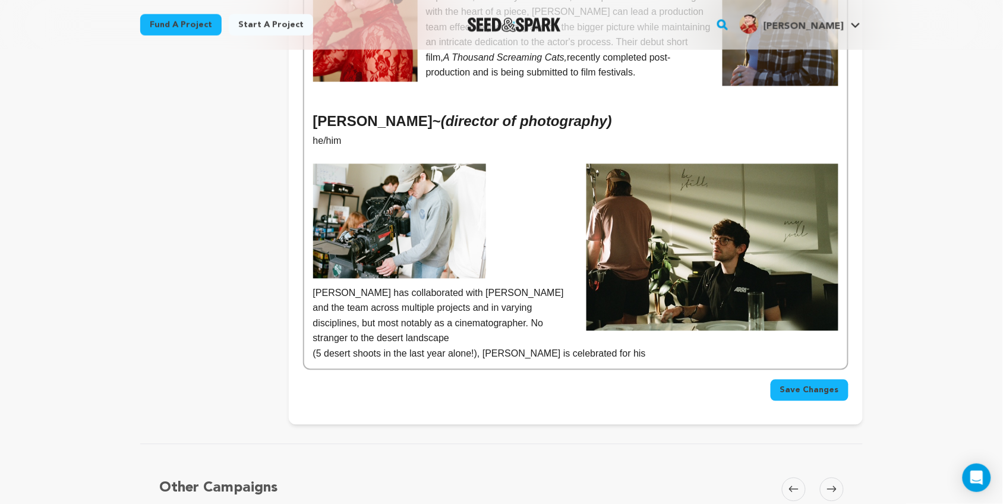
scroll to position [571, 0]
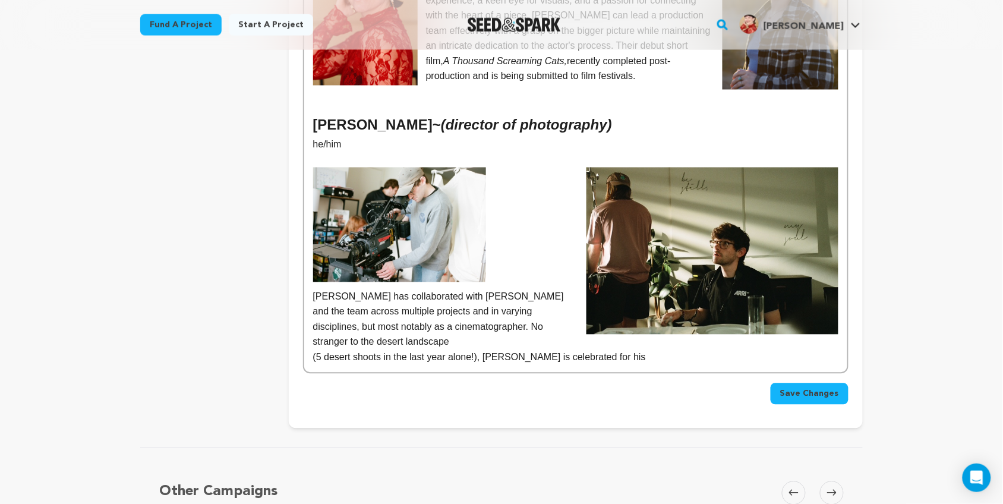
click at [452, 295] on p "Bailey has collaborated with Kelsey and the team across multiple projects and i…" at bounding box center [575, 319] width 525 height 61
click at [361, 295] on p "Bailey has collaborated with Kelsey and the team across multiple projects and i…" at bounding box center [575, 319] width 525 height 61
click at [400, 294] on p "Bailey has collaborated with Kelsey and the team across multiple projects and i…" at bounding box center [575, 319] width 525 height 61
click at [374, 350] on p "(5 desert shoots in the last year alone!), Bailey is celebrated for his" at bounding box center [575, 357] width 525 height 15
click at [360, 350] on p "(5 desert shoots in the last year alone!), Bailey is celebrated for his" at bounding box center [575, 357] width 525 height 15
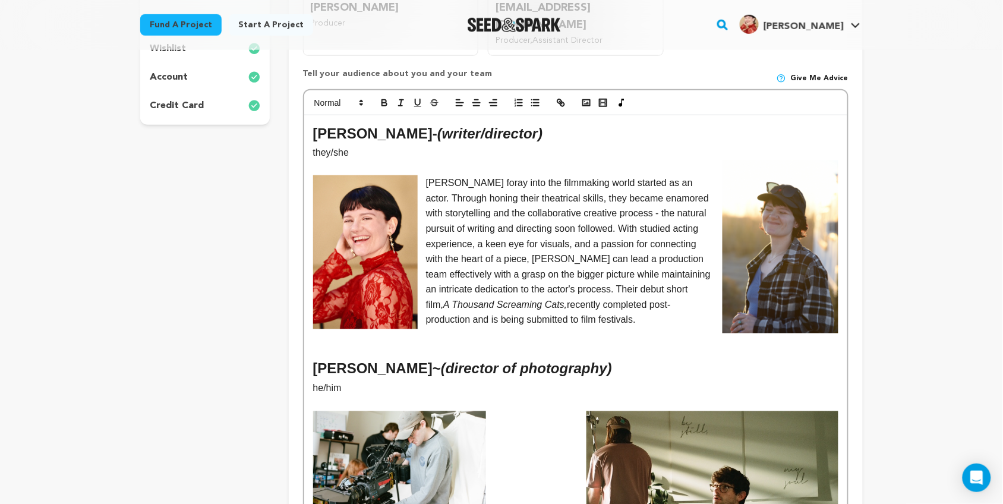
scroll to position [324, 0]
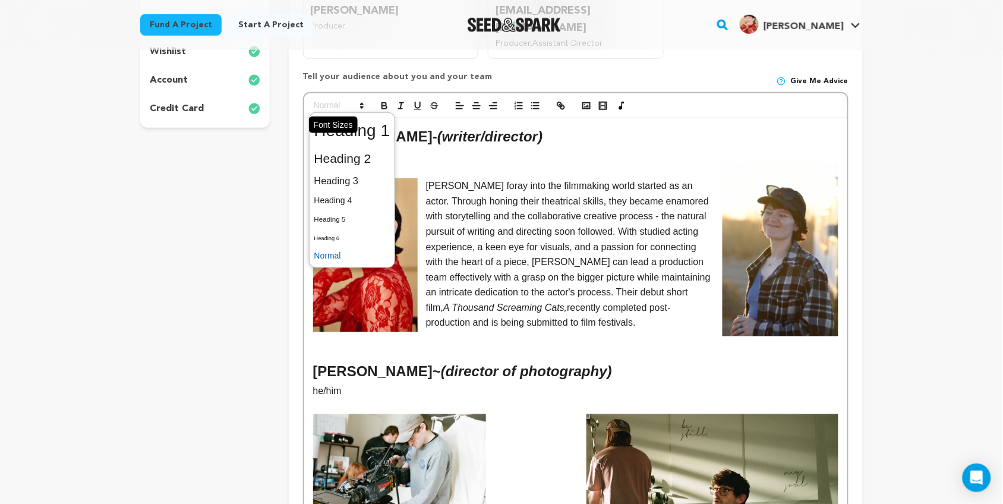
click at [351, 99] on span at bounding box center [338, 106] width 58 height 14
click at [357, 146] on span at bounding box center [352, 158] width 76 height 25
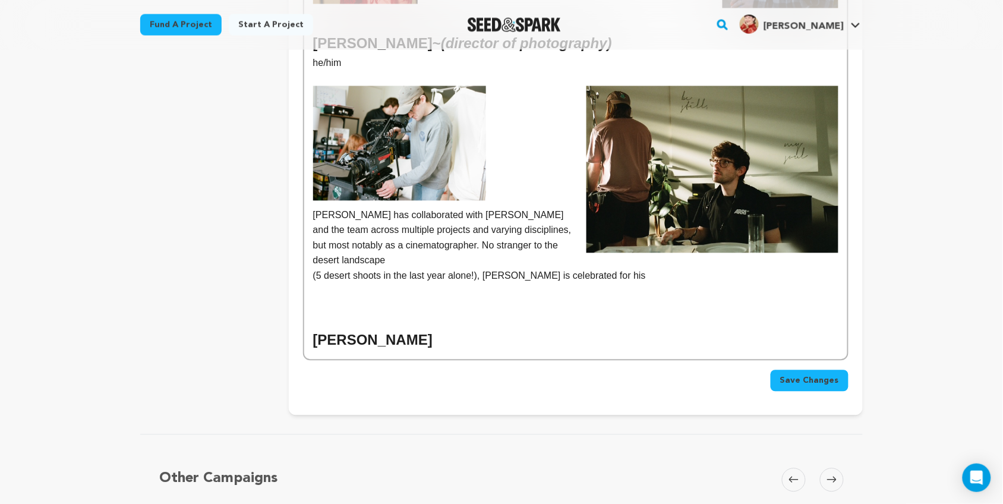
scroll to position [654, 0]
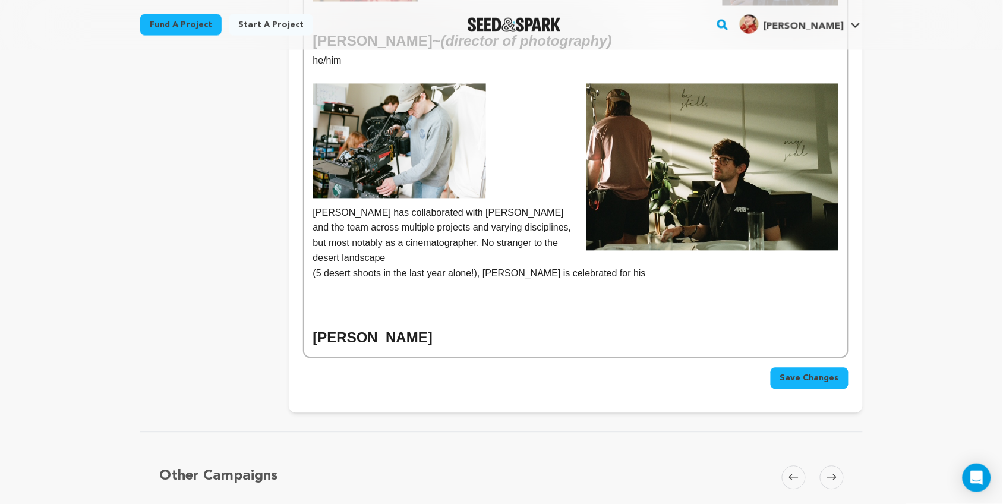
click at [318, 297] on p at bounding box center [575, 304] width 525 height 15
click at [438, 328] on h2 "[PERSON_NAME]" at bounding box center [575, 338] width 525 height 23
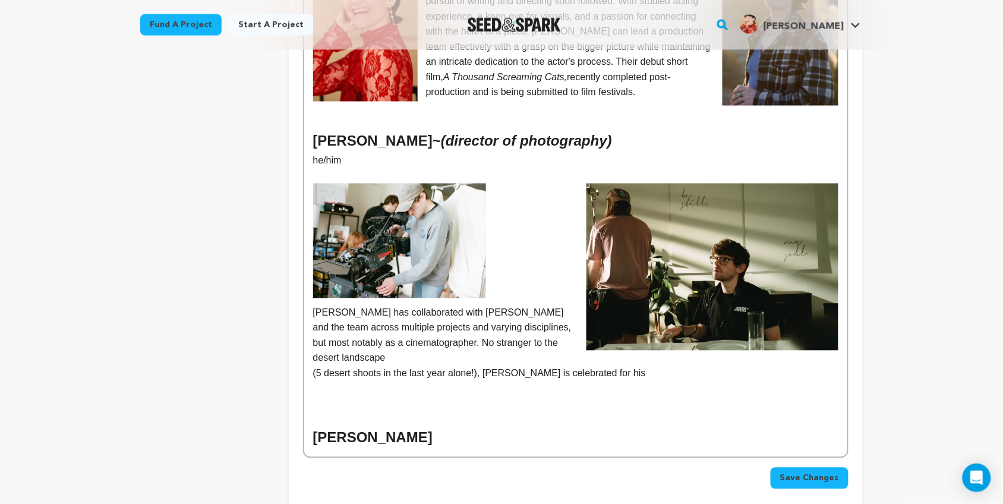
scroll to position [556, 0]
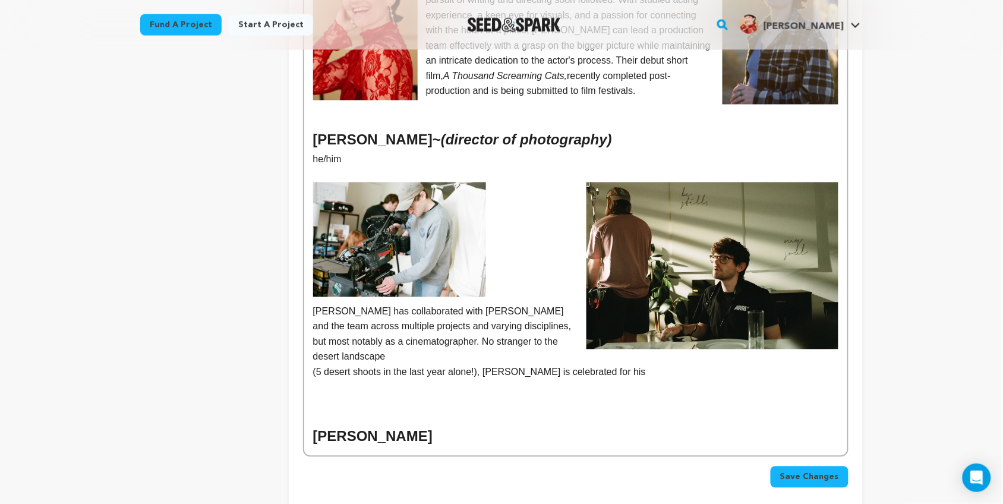
click at [357, 395] on p at bounding box center [575, 402] width 525 height 15
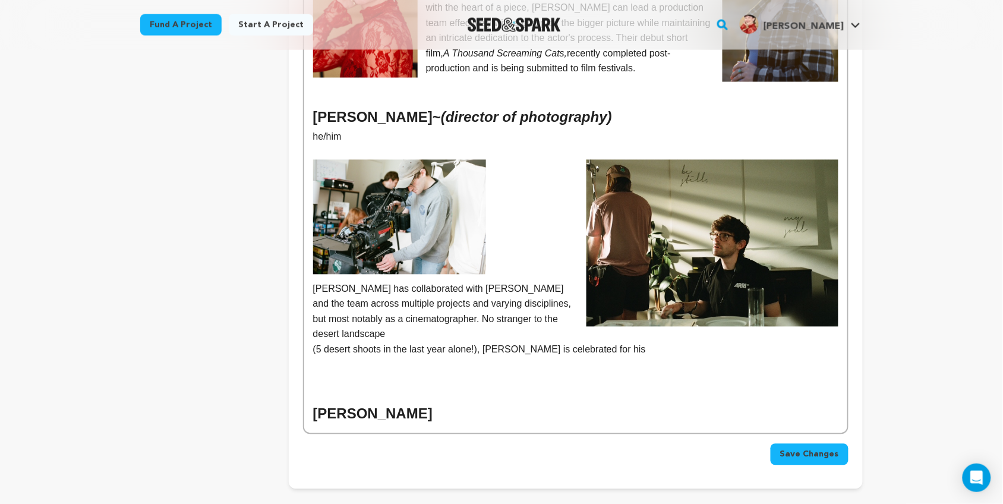
scroll to position [580, 0]
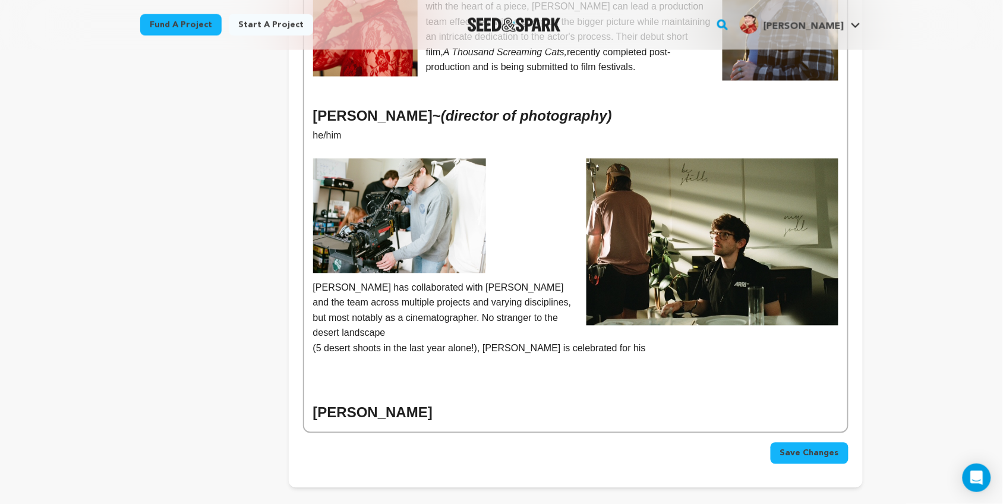
click at [438, 402] on h2 "[PERSON_NAME]" at bounding box center [575, 413] width 525 height 23
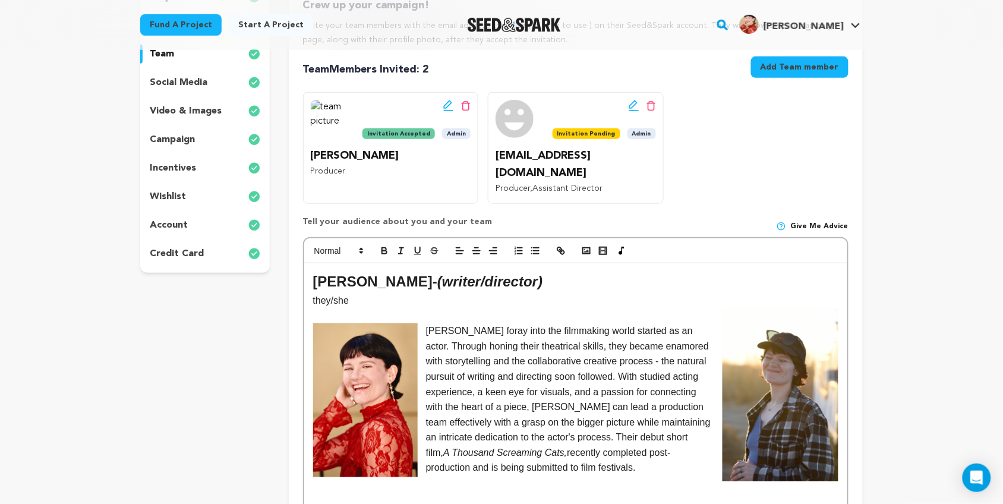
scroll to position [178, 0]
click at [587, 250] on polyline "button" at bounding box center [586, 251] width 5 height 3
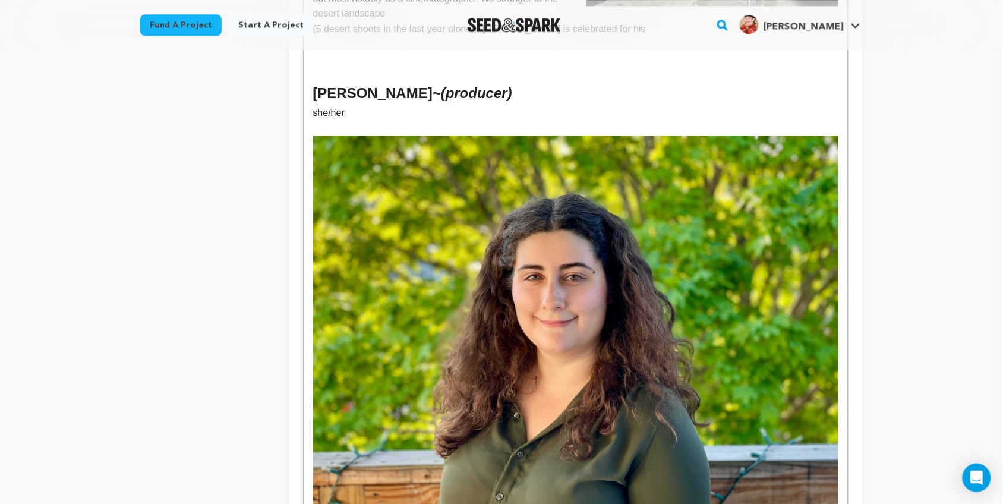
scroll to position [901, 0]
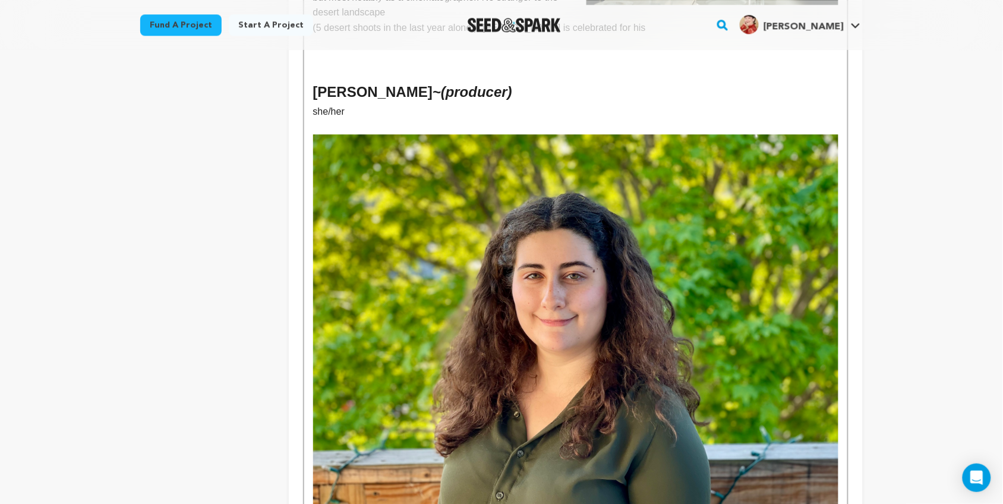
click at [524, 260] on img at bounding box center [575, 331] width 525 height 394
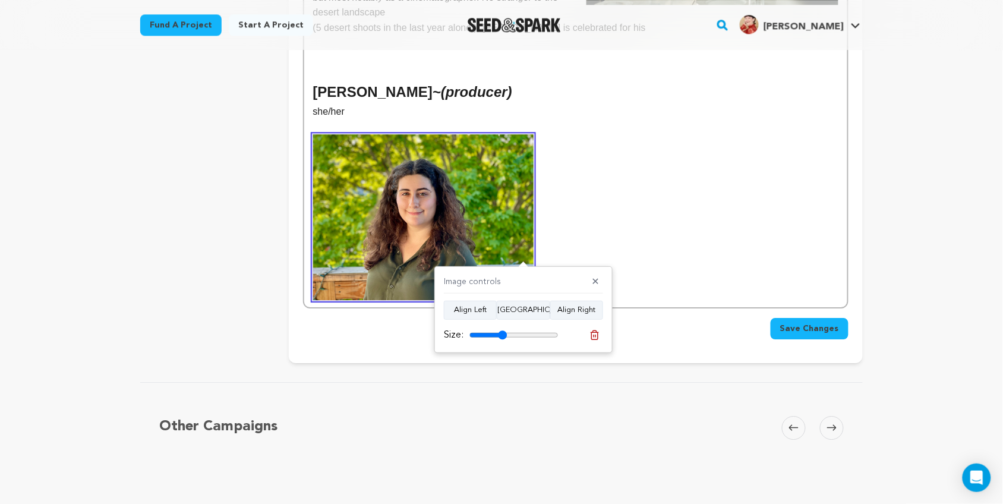
drag, startPoint x: 550, startPoint y: 333, endPoint x: 503, endPoint y: 339, distance: 47.9
click at [503, 339] on input "range" at bounding box center [514, 336] width 89 height 10
click at [479, 311] on button "Align Left" at bounding box center [470, 310] width 53 height 19
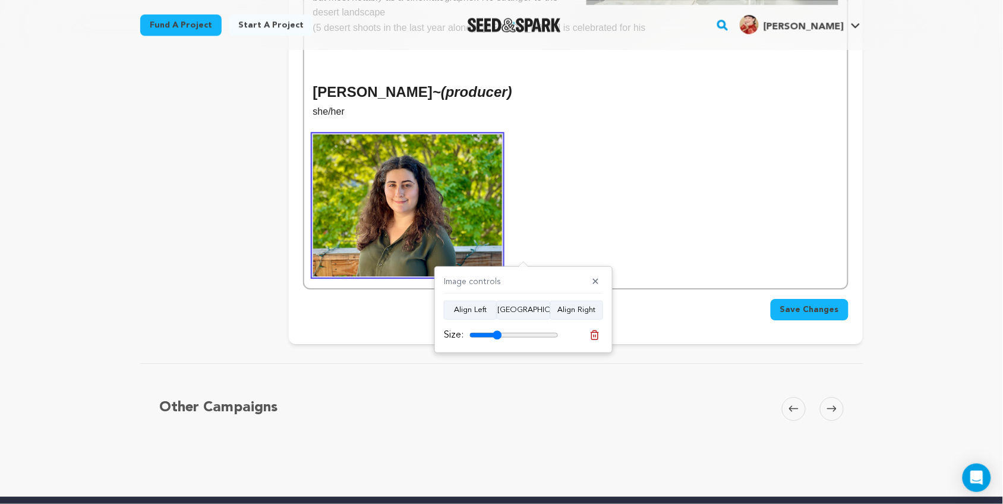
type input "36"
click at [497, 336] on input "range" at bounding box center [514, 336] width 89 height 10
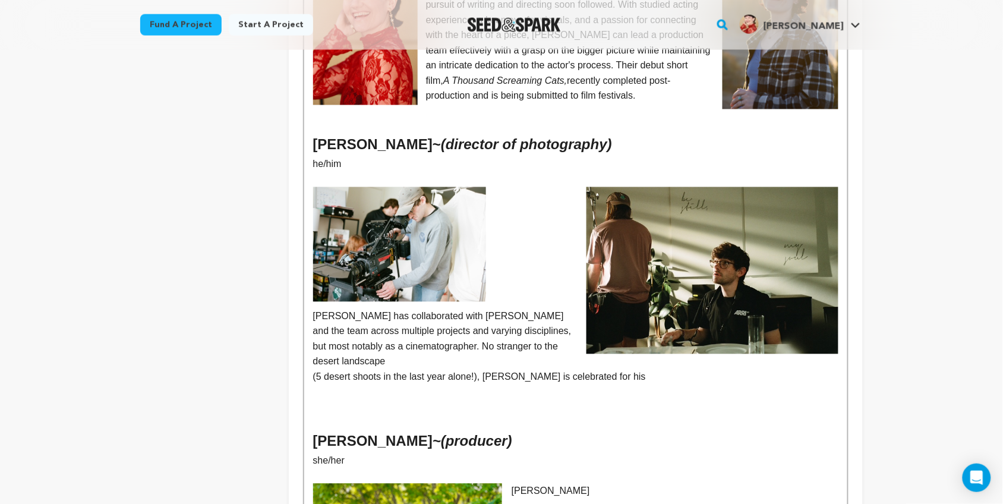
scroll to position [552, 0]
click at [696, 269] on img at bounding box center [713, 270] width 253 height 167
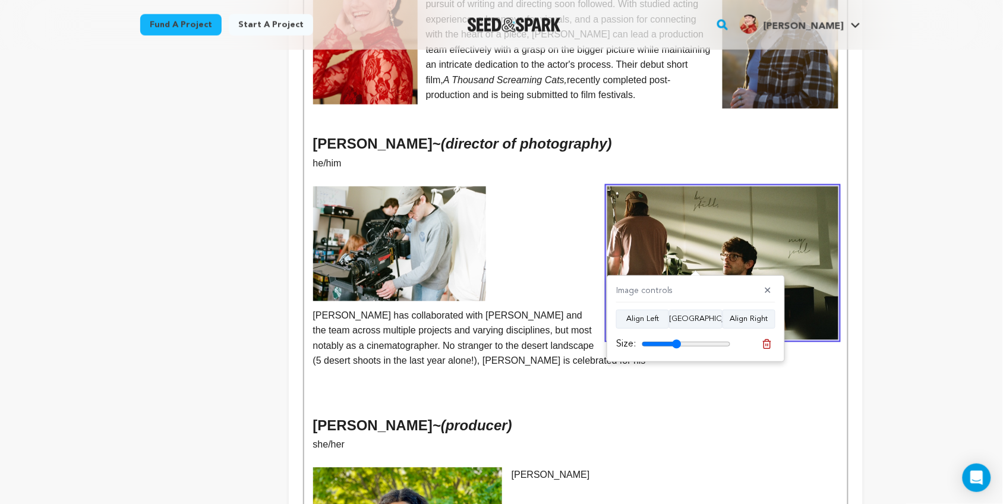
type input "44"
click at [676, 340] on input "range" at bounding box center [686, 344] width 89 height 10
click at [898, 263] on div "Back to Project Dashboard Edit Project Submit For feedback Submit For feedback …" at bounding box center [501, 316] width 1003 height 1637
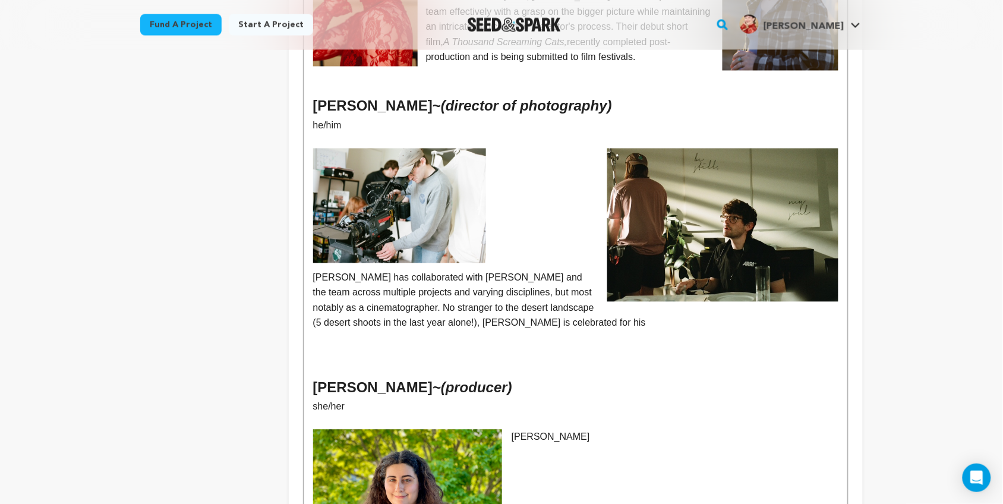
scroll to position [591, 0]
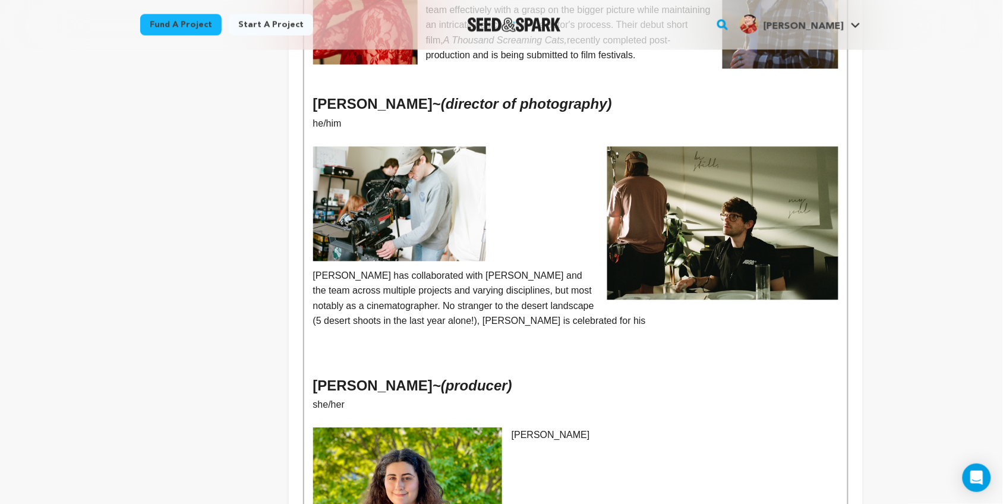
click at [722, 243] on img at bounding box center [723, 223] width 231 height 153
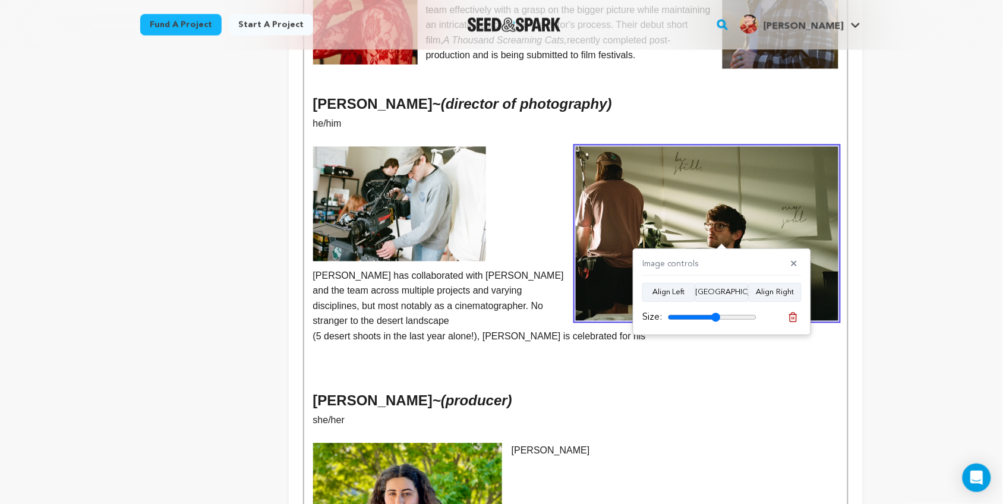
drag, startPoint x: 701, startPoint y: 316, endPoint x: 716, endPoint y: 316, distance: 14.9
type input "59"
click at [716, 316] on input "range" at bounding box center [712, 318] width 89 height 10
click at [389, 329] on p "(5 desert shoots in the last year alone!), Bailey is celebrated for his" at bounding box center [575, 336] width 525 height 15
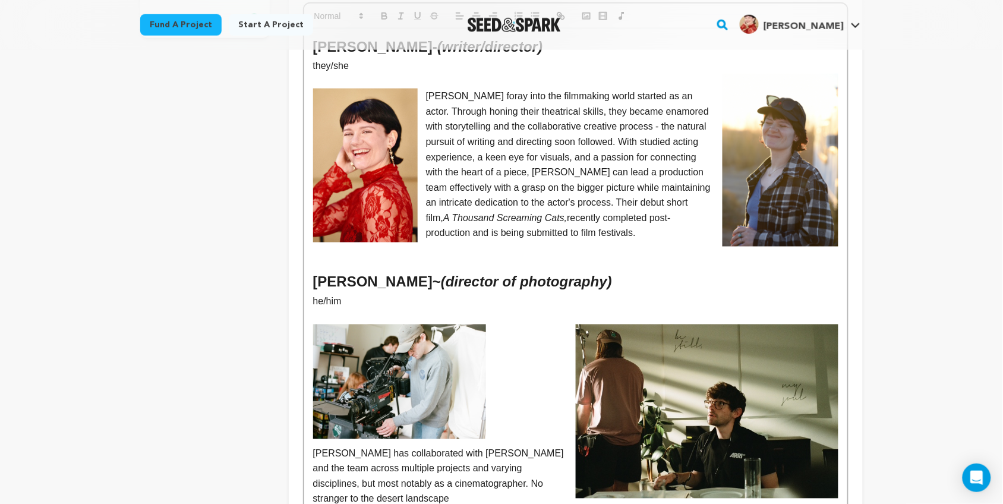
scroll to position [412, 0]
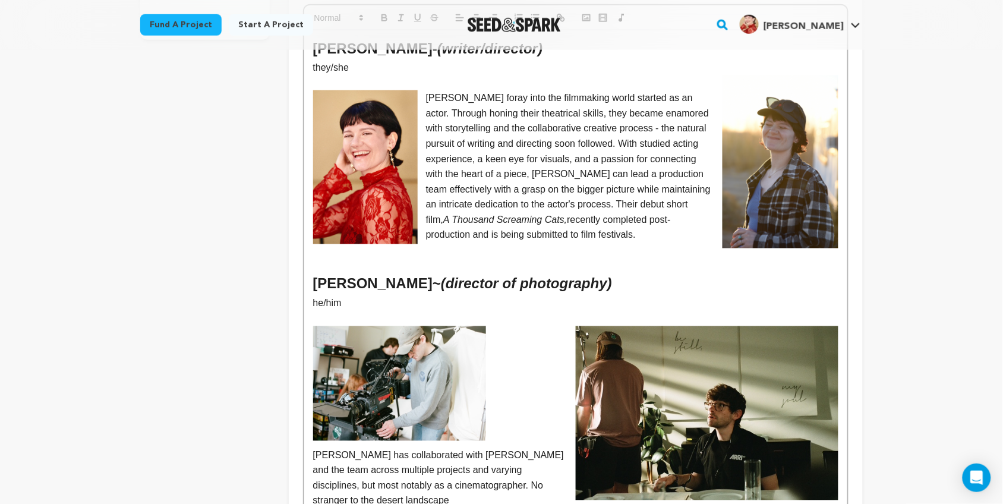
click at [389, 367] on img at bounding box center [400, 383] width 174 height 115
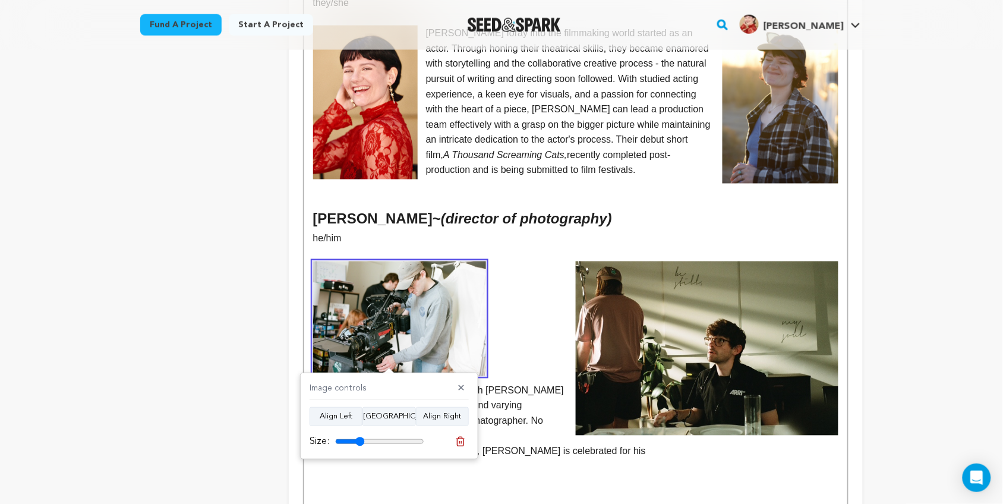
scroll to position [477, 0]
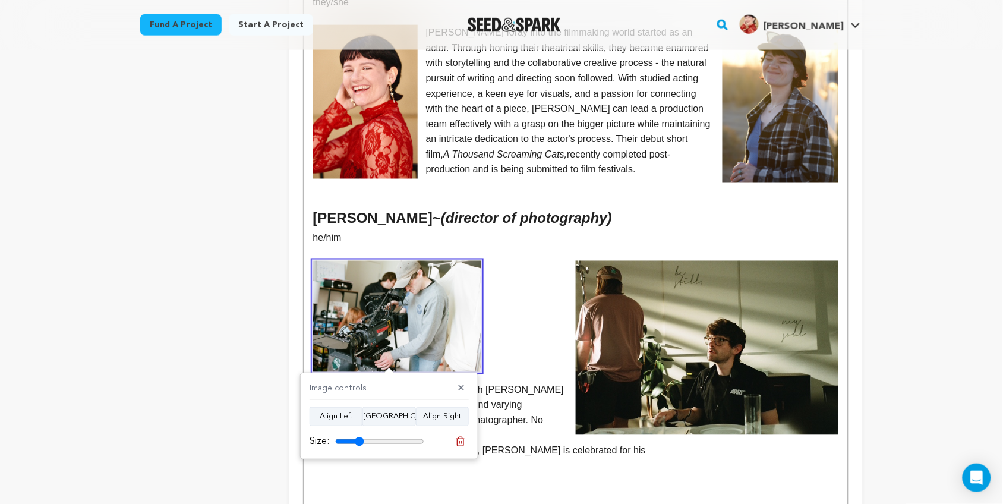
type input "33"
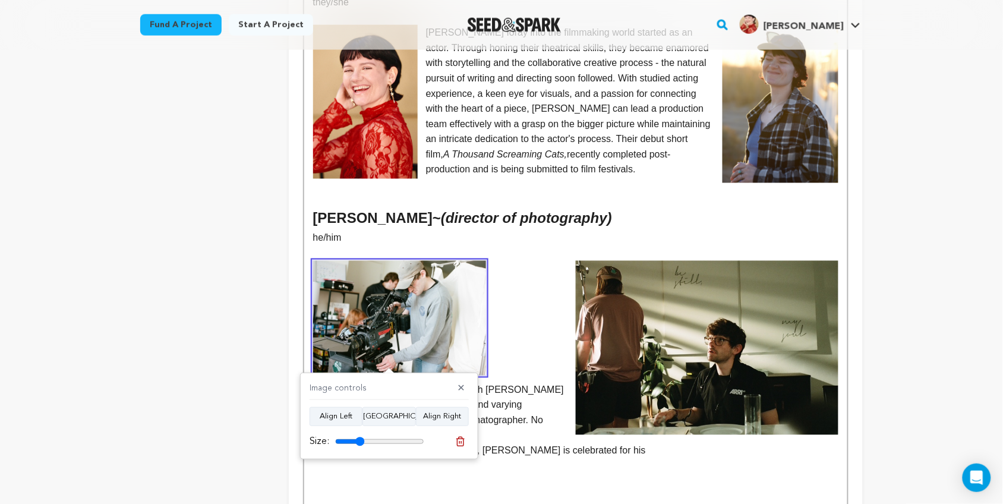
click at [360, 439] on input "range" at bounding box center [379, 442] width 89 height 10
click at [218, 360] on div "project story team social media video & images campaign incentives wishlist" at bounding box center [205, 224] width 130 height 1088
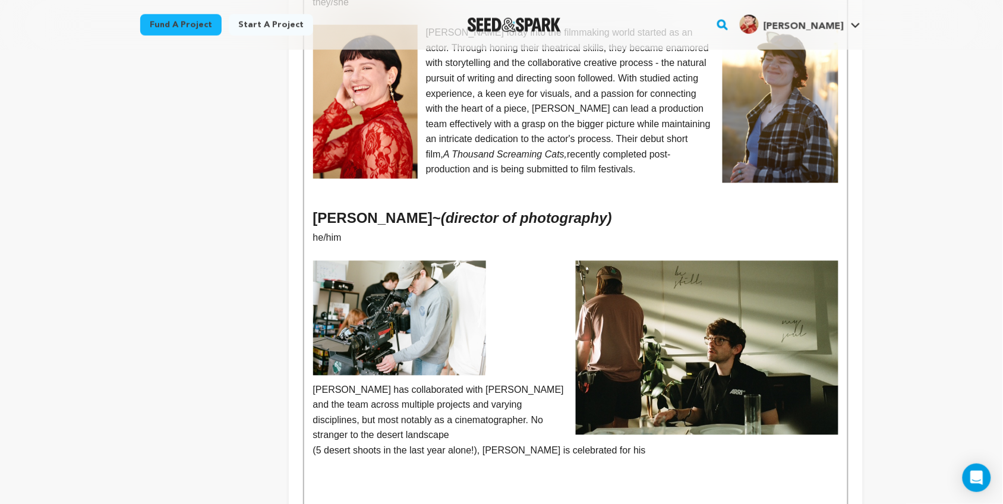
click at [536, 443] on p "(5 desert shoots in the last year alone!), Bailey is celebrated for his" at bounding box center [575, 450] width 525 height 15
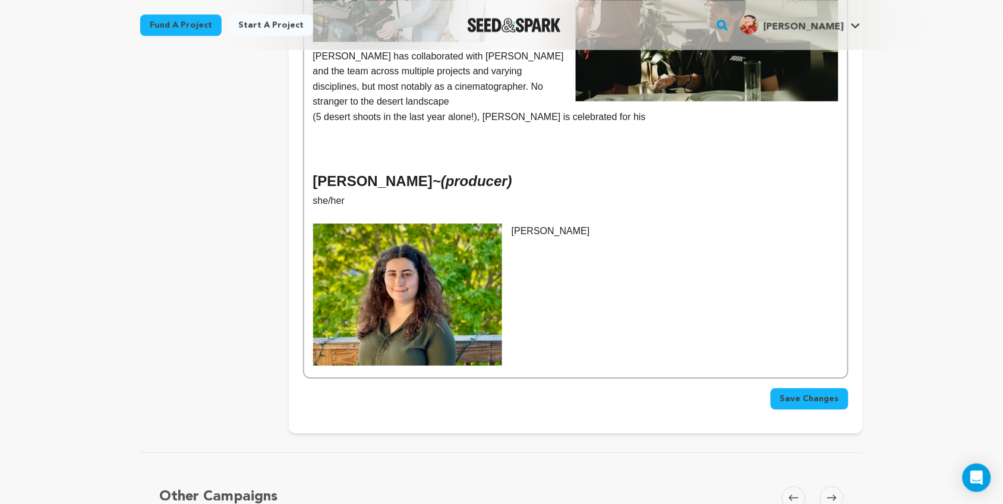
scroll to position [812, 0]
click at [596, 230] on div "Kelsey L. Johnson - (writer/director) they/she Kelsey's foray into the filmmaki…" at bounding box center [575, 3] width 543 height 747
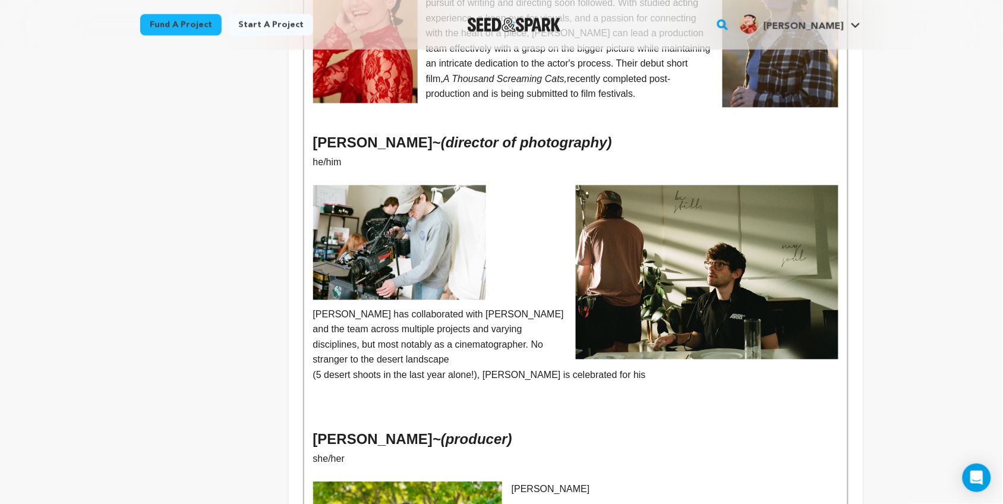
scroll to position [553, 0]
click at [314, 307] on p "Bailey has collaborated with Kelsey and the team across multiple projects and v…" at bounding box center [575, 337] width 525 height 61
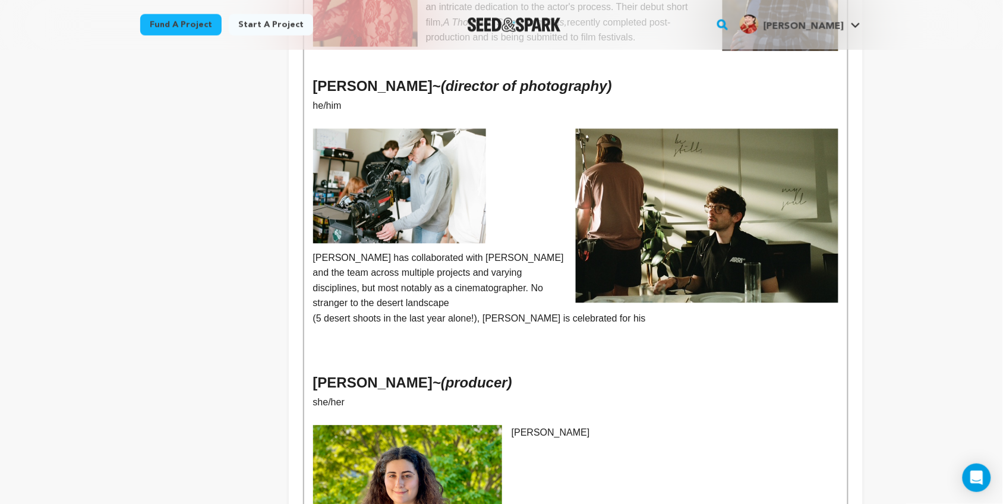
scroll to position [608, 0]
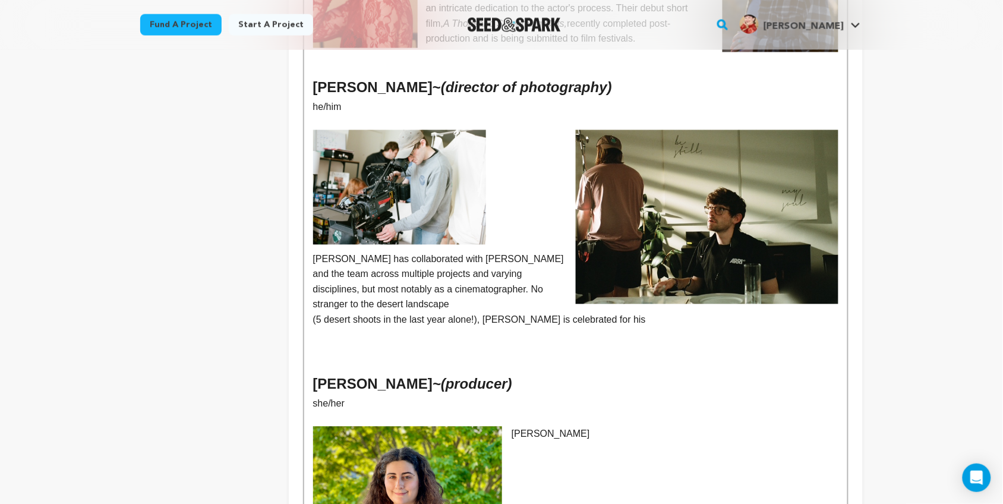
click at [314, 252] on p "Bailey has collaborated with Kelsey and the team across multiple projects and v…" at bounding box center [575, 282] width 525 height 61
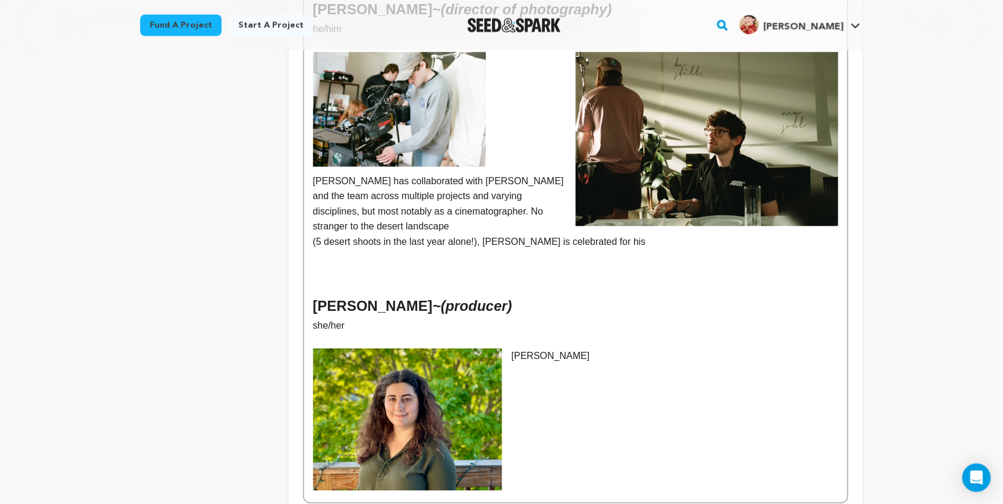
scroll to position [687, 0]
click at [364, 249] on p at bounding box center [575, 256] width 525 height 15
click at [348, 234] on p "(5 desert shoots in the last year alone!), Bailey is celebrated for his" at bounding box center [575, 241] width 525 height 15
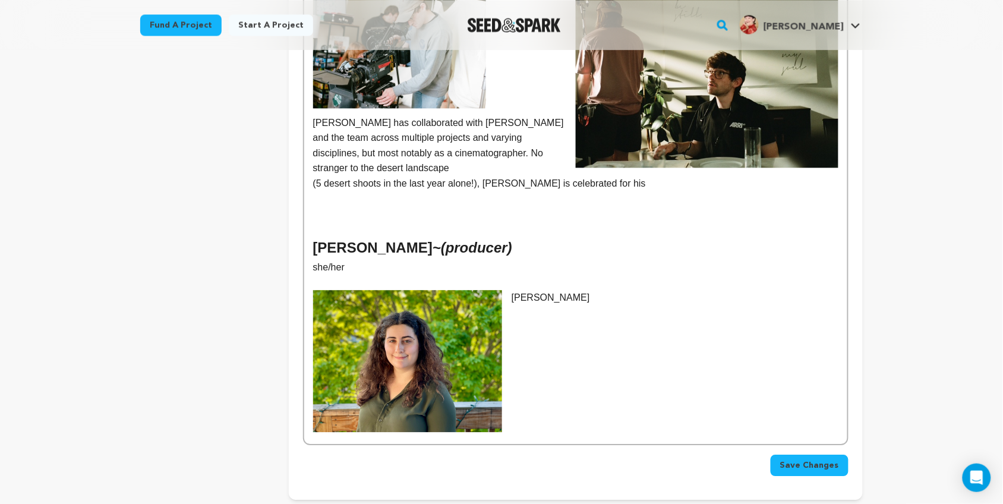
scroll to position [747, 0]
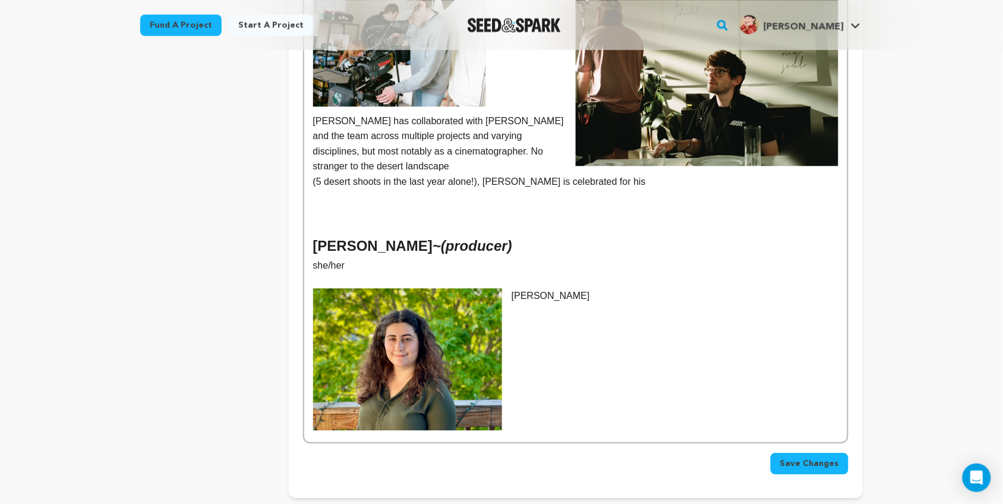
click at [554, 288] on p "[PERSON_NAME]" at bounding box center [575, 295] width 525 height 15
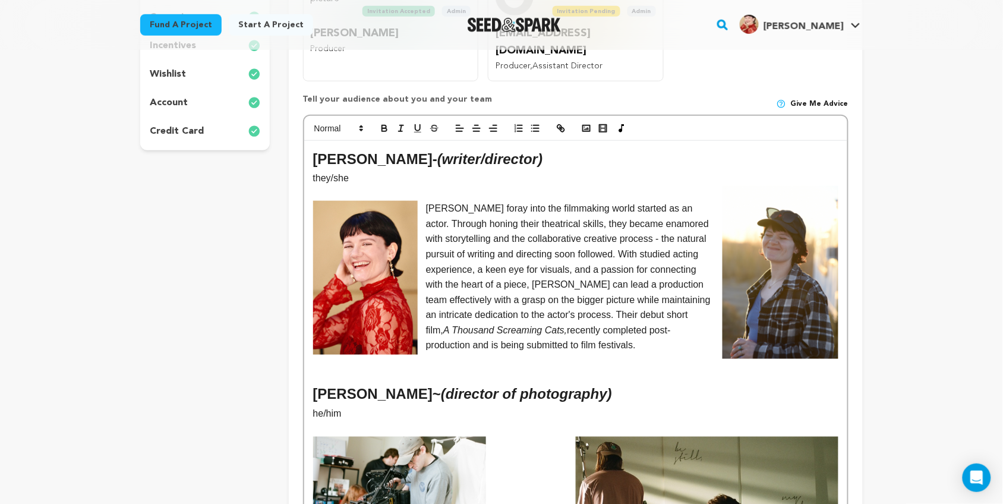
scroll to position [301, 0]
click at [586, 128] on polyline "button" at bounding box center [586, 129] width 5 height 3
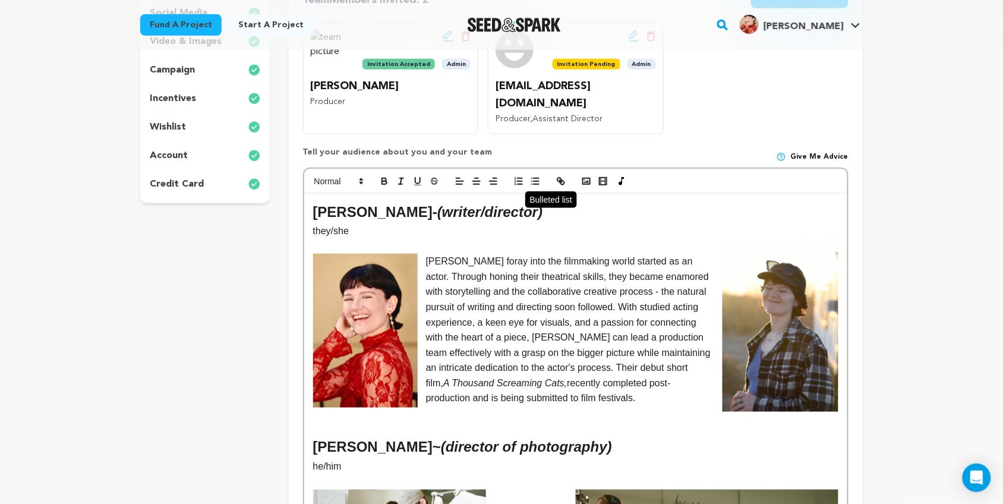
scroll to position [248, 0]
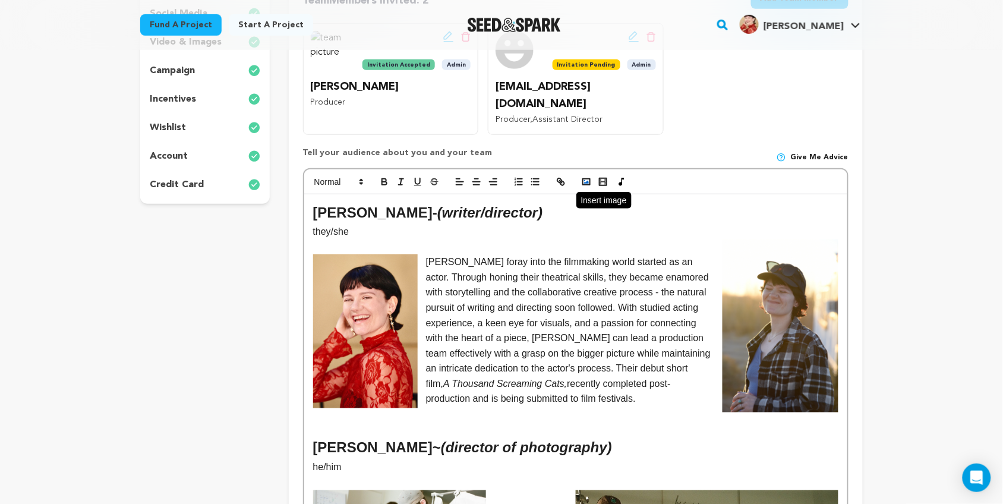
click at [583, 179] on rect "button" at bounding box center [586, 182] width 7 height 6
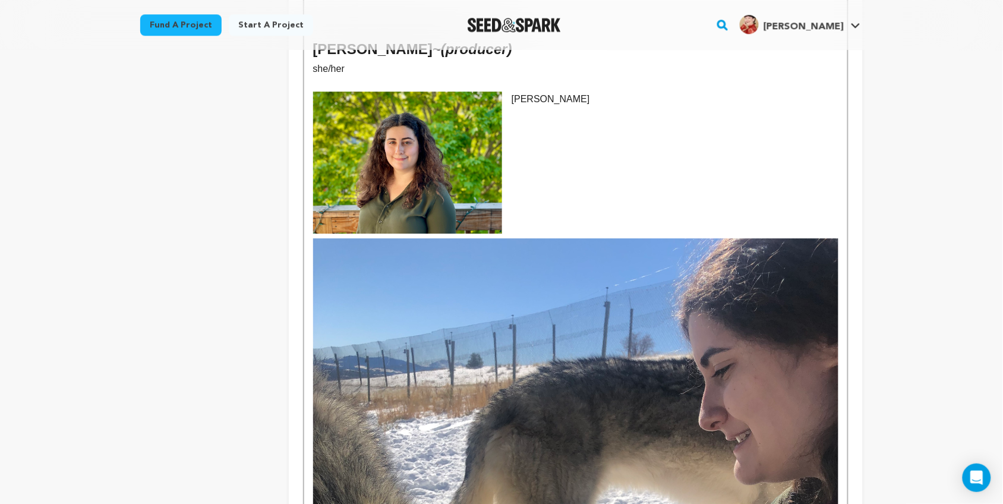
scroll to position [944, 0]
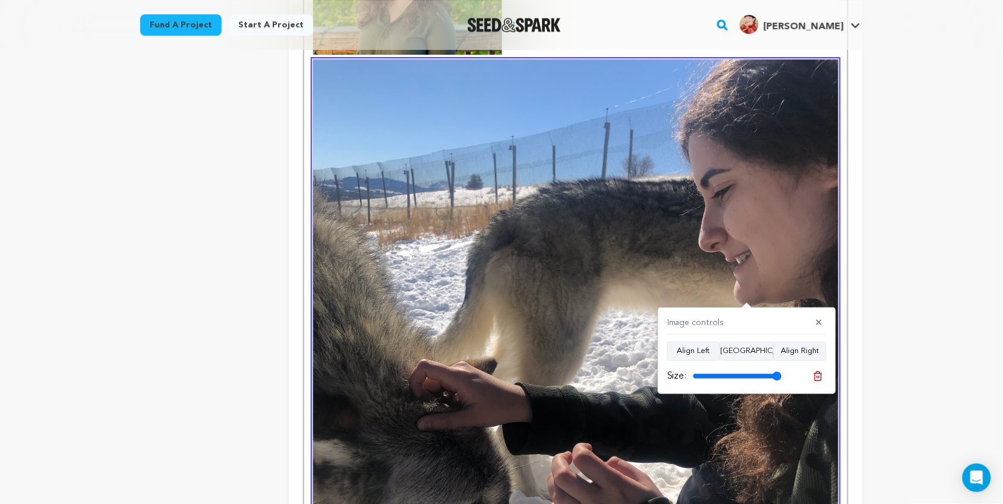
scroll to position [1124, 0]
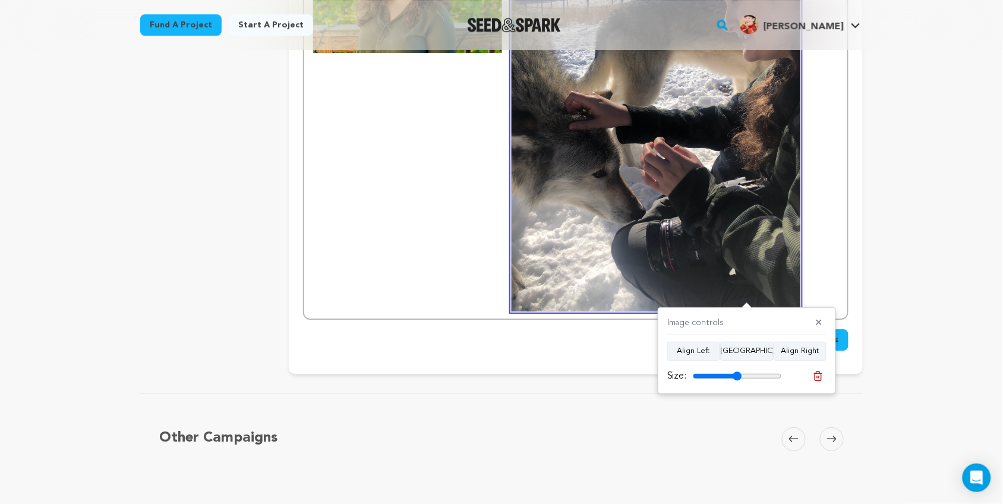
drag, startPoint x: 779, startPoint y: 378, endPoint x: 738, endPoint y: 378, distance: 41.0
click at [738, 378] on input "range" at bounding box center [737, 377] width 89 height 10
click at [795, 351] on button "Align Right" at bounding box center [800, 351] width 53 height 19
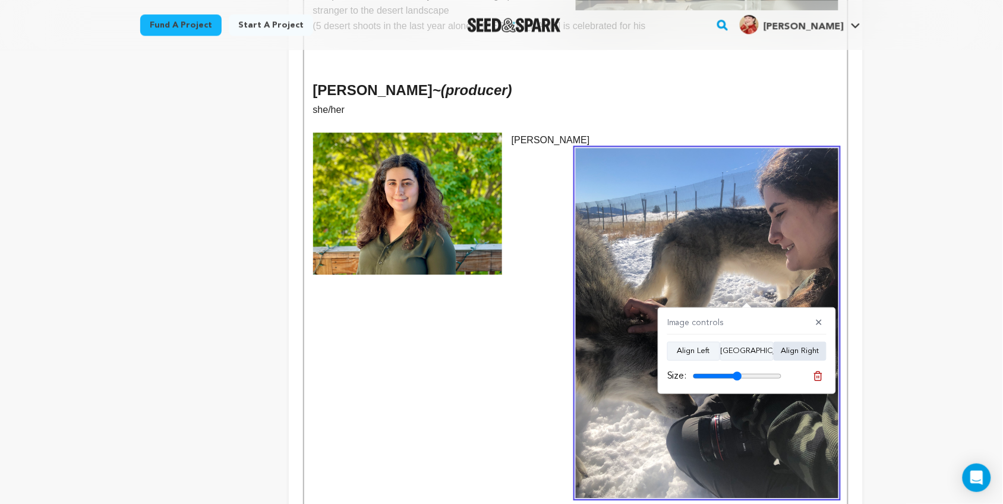
scroll to position [826, 0]
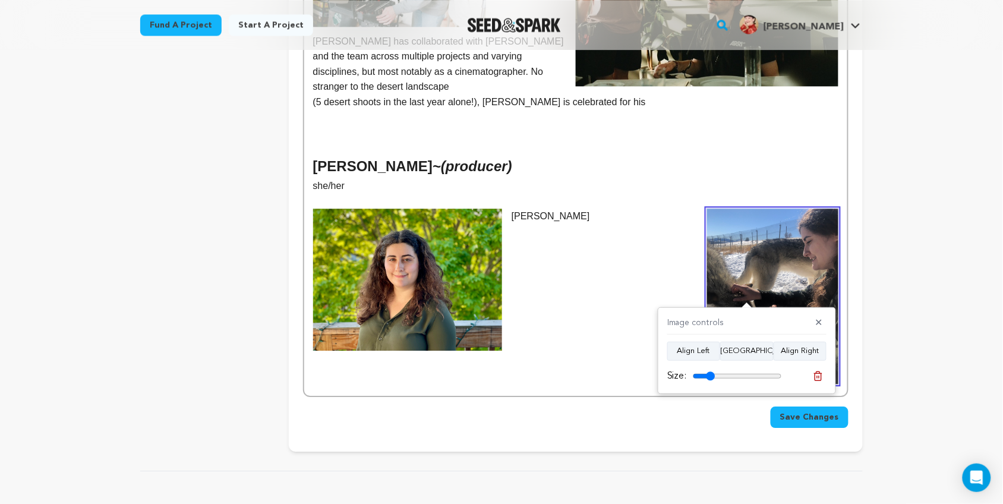
drag, startPoint x: 741, startPoint y: 377, endPoint x: 711, endPoint y: 382, distance: 30.6
type input "25"
click at [711, 381] on input "range" at bounding box center [737, 377] width 89 height 10
click at [631, 251] on div "Kelsey L. Johnson - (writer/director) they/she Kelsey's foray into the filmmaki…" at bounding box center [575, 6] width 543 height 780
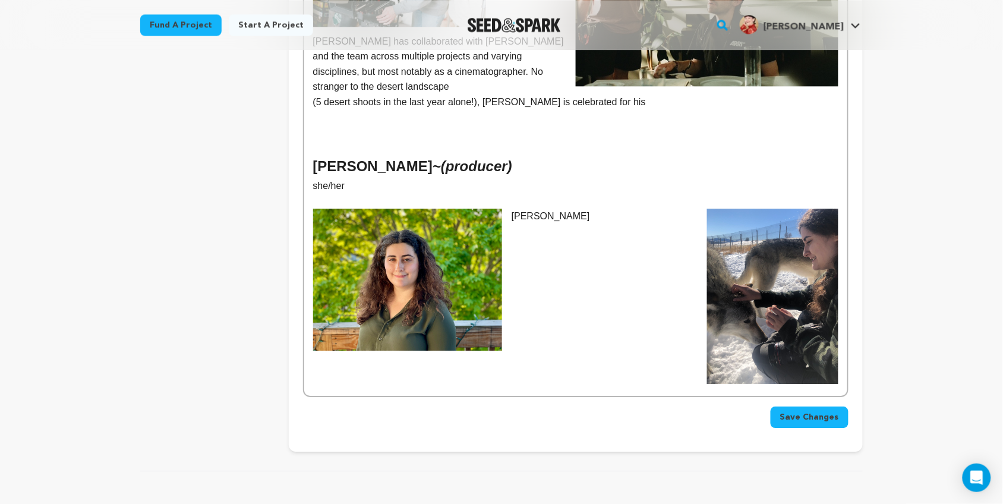
click at [750, 319] on img at bounding box center [772, 296] width 131 height 175
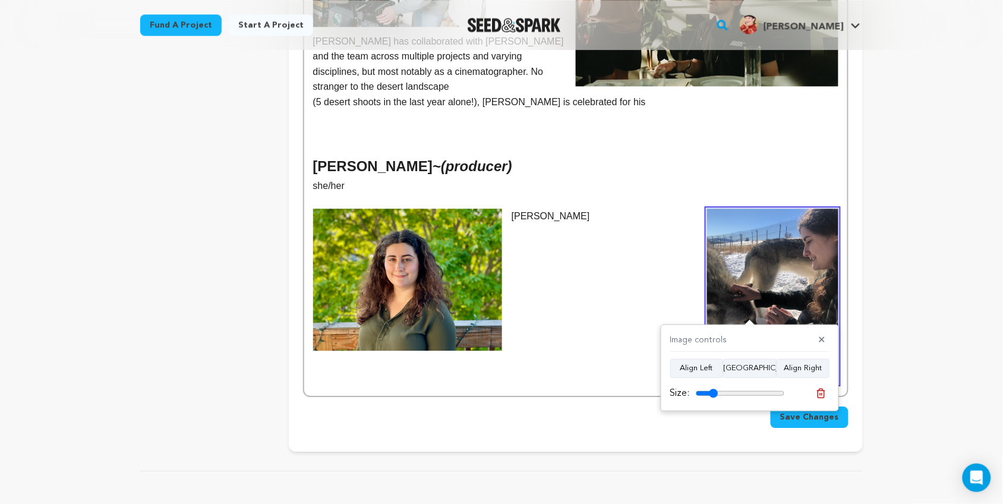
click at [620, 209] on p "[PERSON_NAME]" at bounding box center [575, 216] width 525 height 15
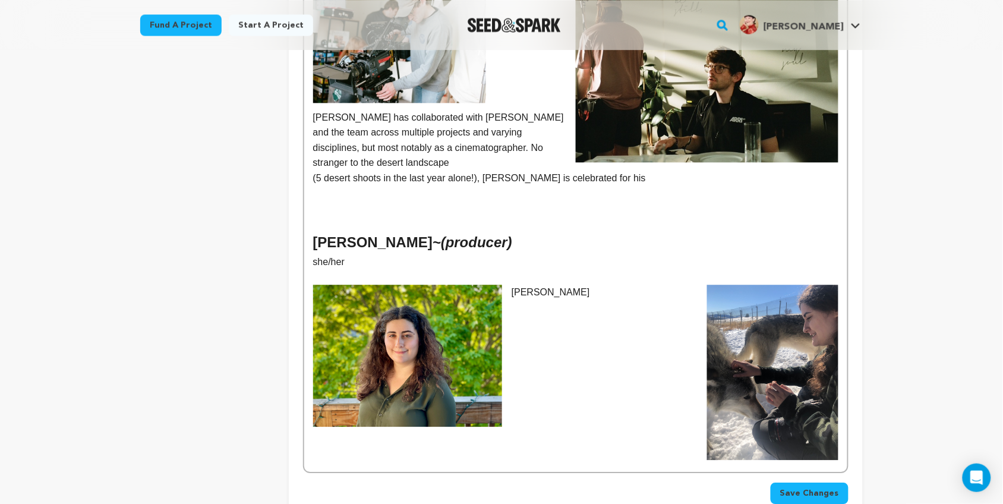
scroll to position [750, 0]
click at [372, 187] on p at bounding box center [575, 194] width 525 height 15
click at [354, 171] on p "(5 desert shoots in the last year alone!), Bailey is celebrated for his" at bounding box center [575, 178] width 525 height 15
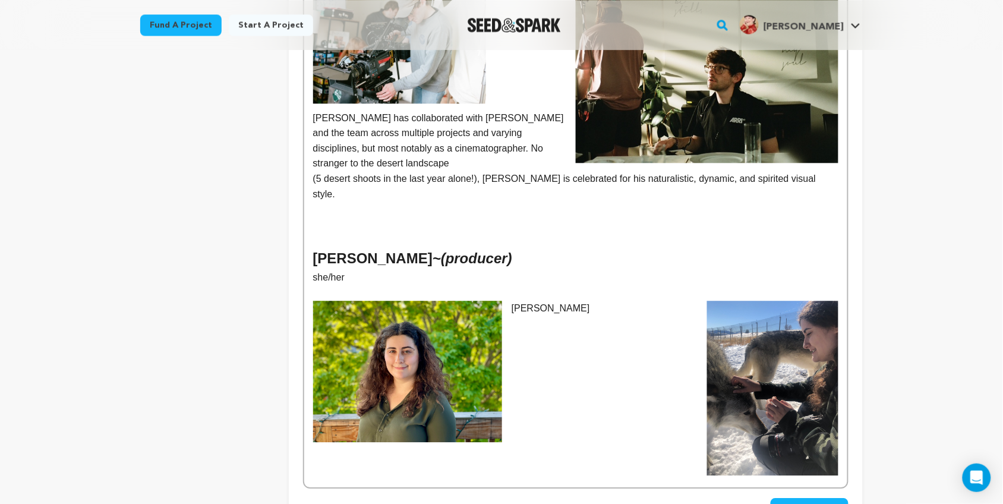
click at [515, 171] on p "(5 desert shoots in the last year alone!), Bailey is celebrated for his natural…" at bounding box center [575, 186] width 525 height 30
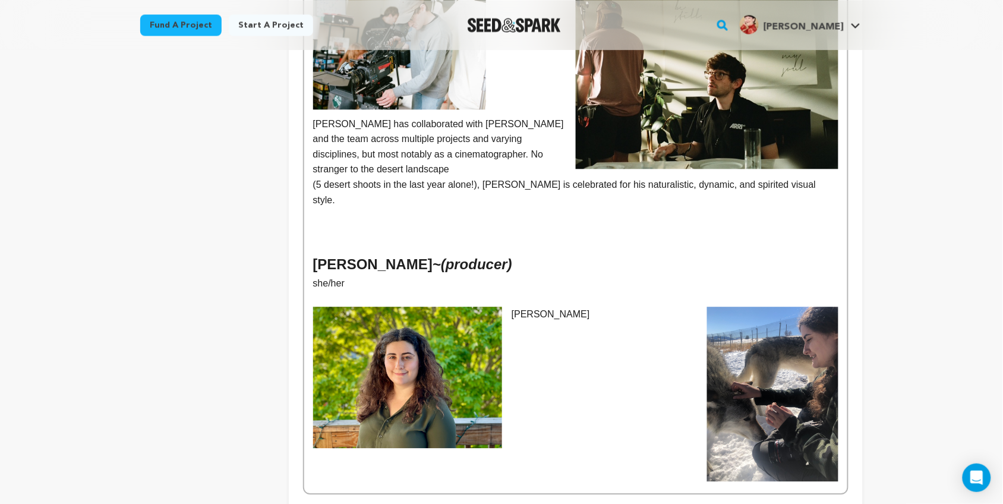
scroll to position [743, 0]
click at [532, 178] on p "(5 desert shoots in the last year alone!), Bailey is celebrated for his natural…" at bounding box center [575, 193] width 525 height 30
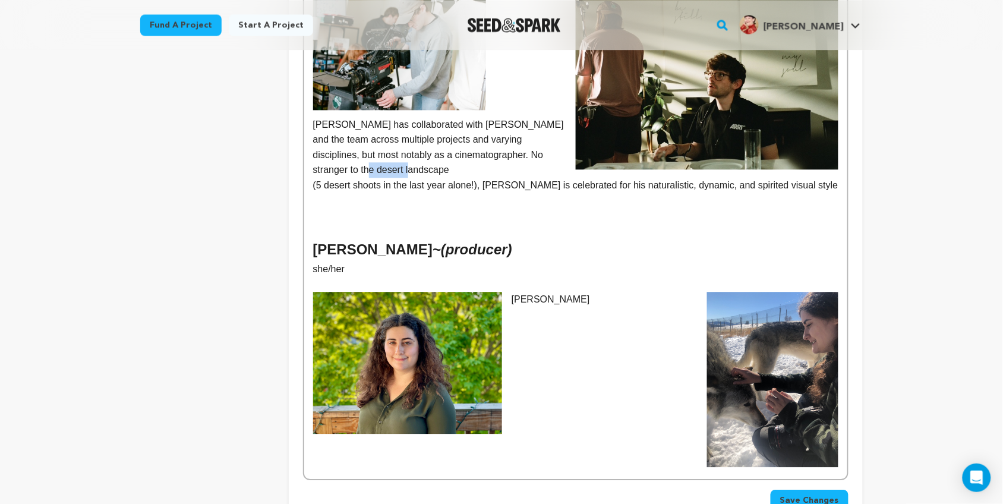
drag, startPoint x: 515, startPoint y: 140, endPoint x: 558, endPoint y: 141, distance: 42.8
click at [558, 141] on p "Bailey has collaborated with Kelsey and the team across multiple projects and v…" at bounding box center [575, 147] width 525 height 61
click at [539, 178] on p "(5 desert shoots in the last year alone!), Bailey is celebrated for his natural…" at bounding box center [575, 185] width 525 height 15
click at [502, 178] on p "(5 desert shoots in the last year alone!), Bailey is celebrated for his natural…" at bounding box center [575, 185] width 525 height 15
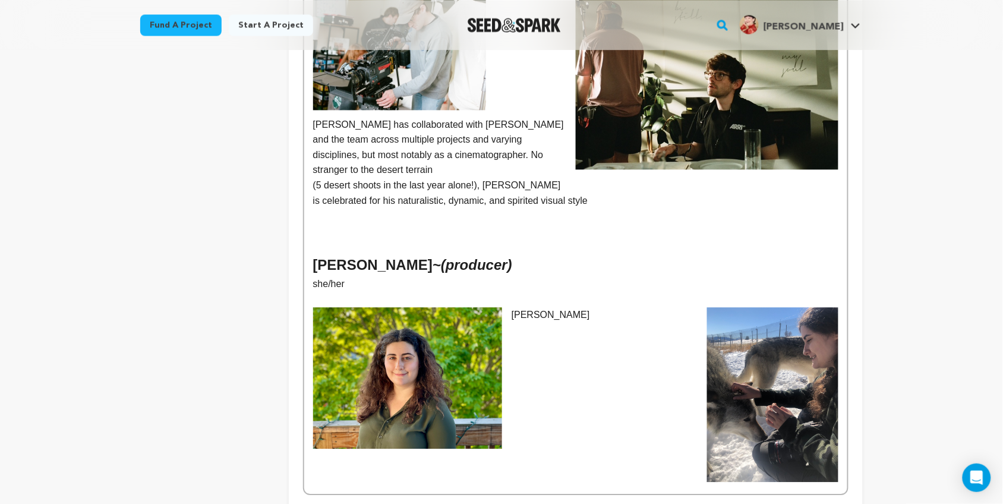
click at [509, 178] on p "(5 desert shoots in the last year alone!), Bailey" at bounding box center [575, 185] width 525 height 15
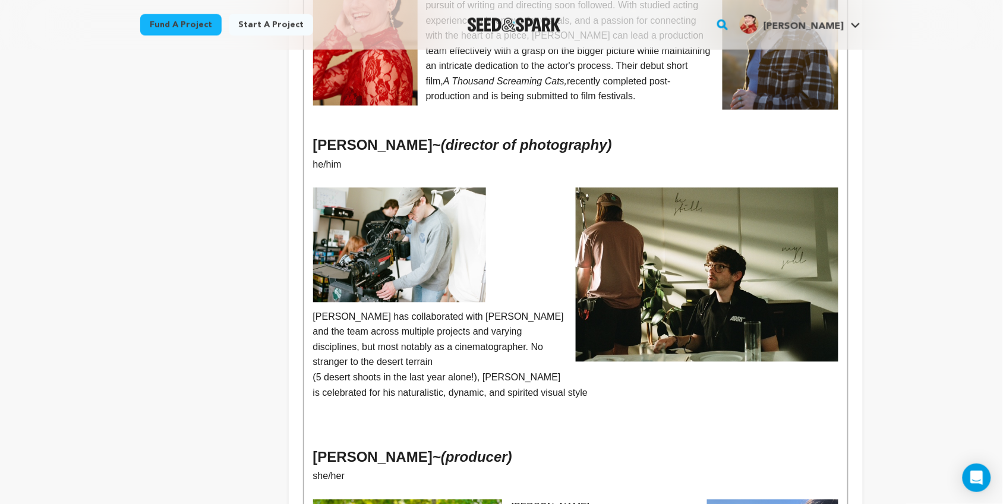
scroll to position [552, 0]
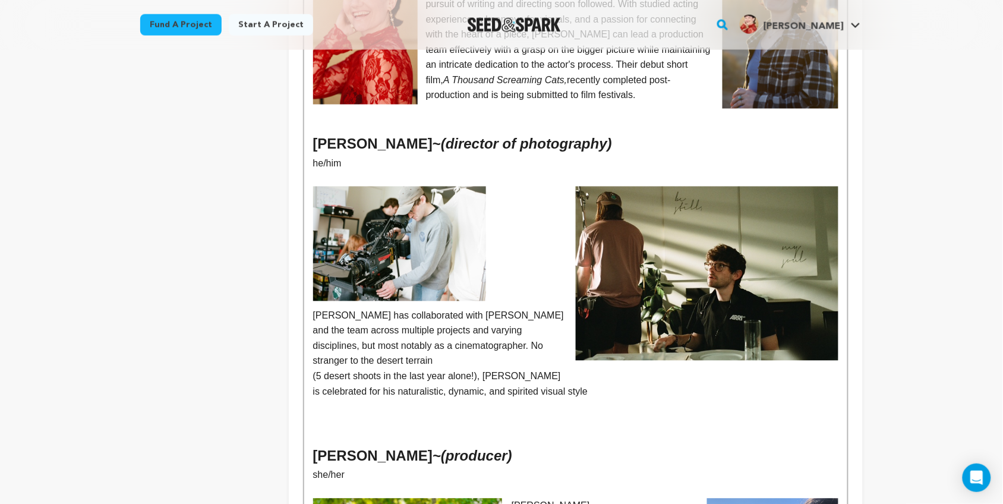
click at [430, 256] on img at bounding box center [400, 244] width 174 height 115
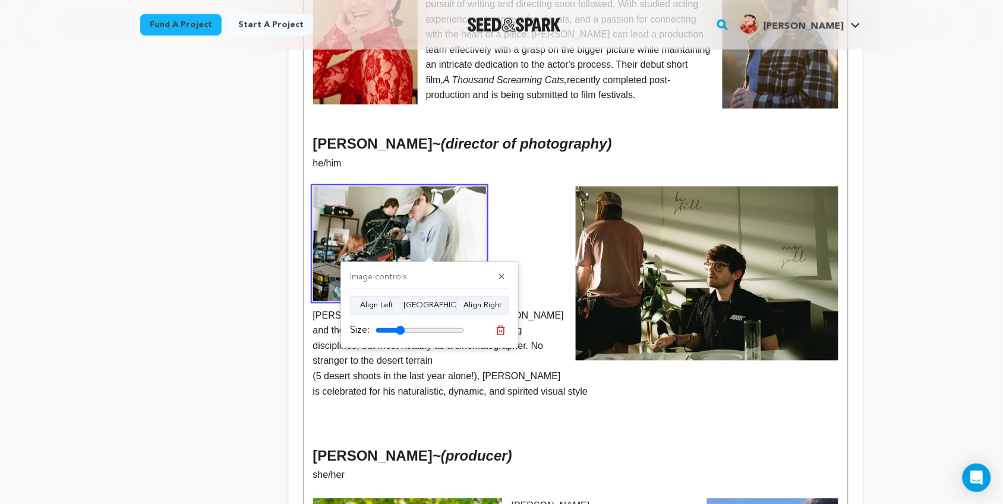
click at [521, 187] on p at bounding box center [575, 194] width 525 height 15
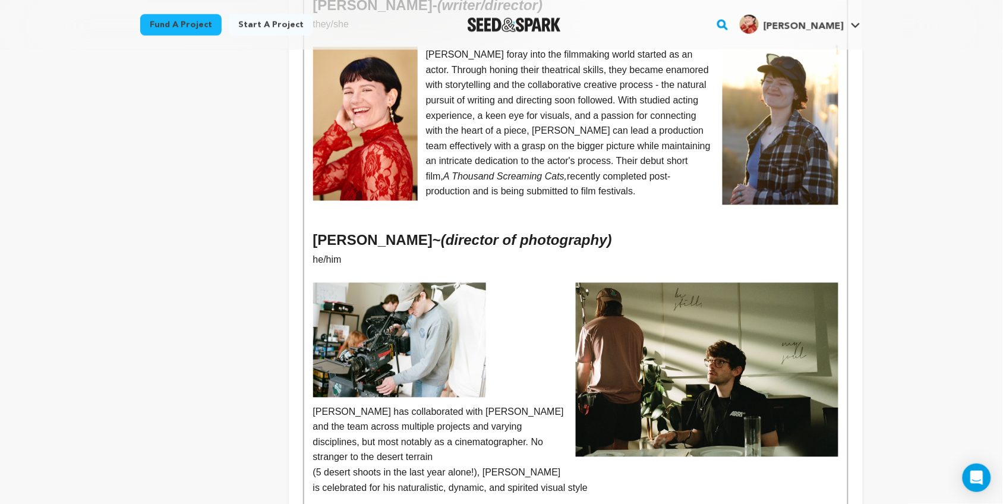
scroll to position [455, 0]
click at [414, 330] on img at bounding box center [400, 341] width 174 height 115
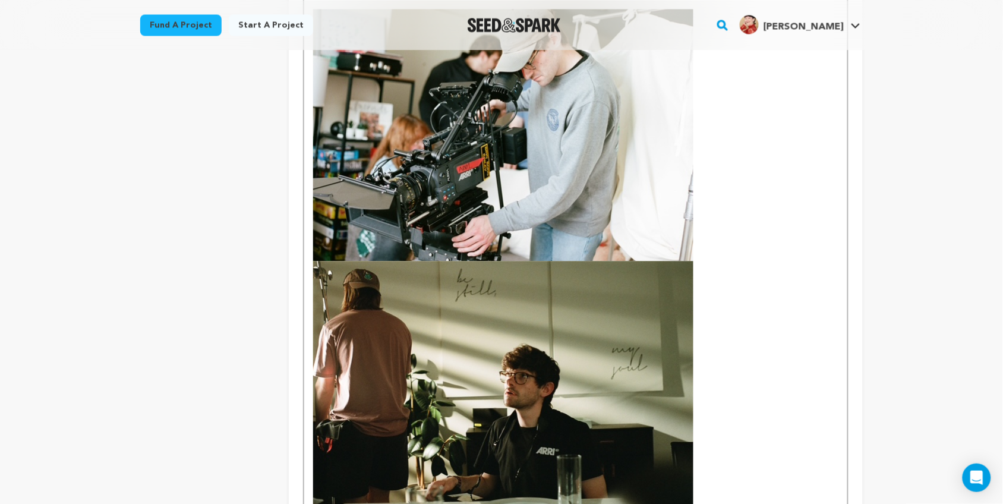
scroll to position [725, 0]
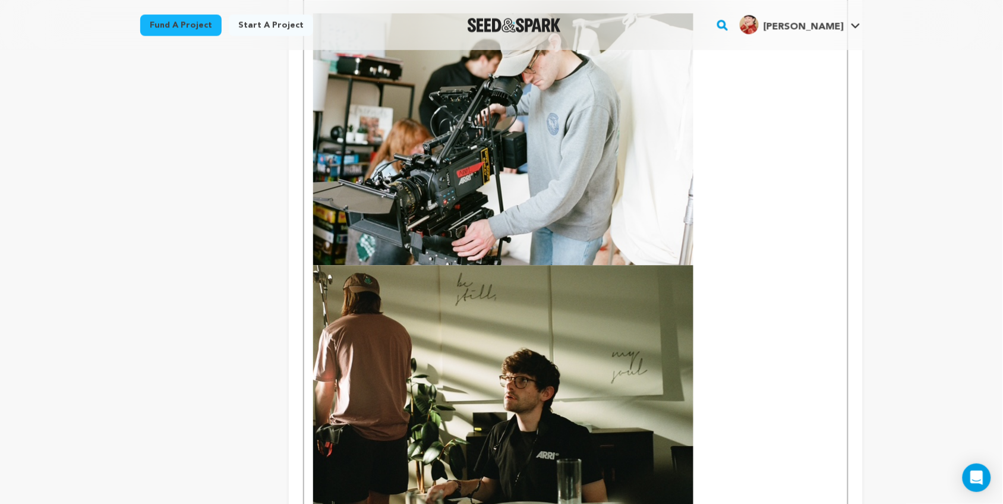
click at [538, 123] on img at bounding box center [503, 139] width 380 height 252
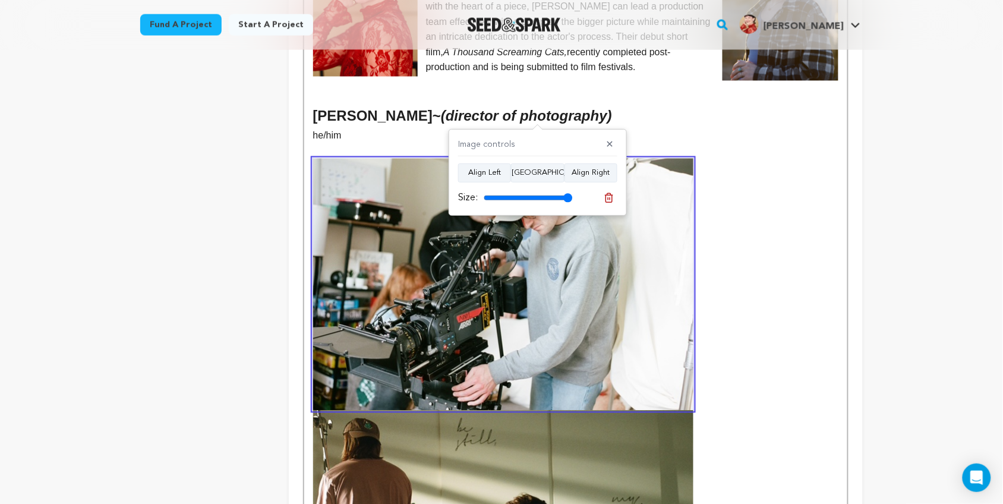
scroll to position [578, 0]
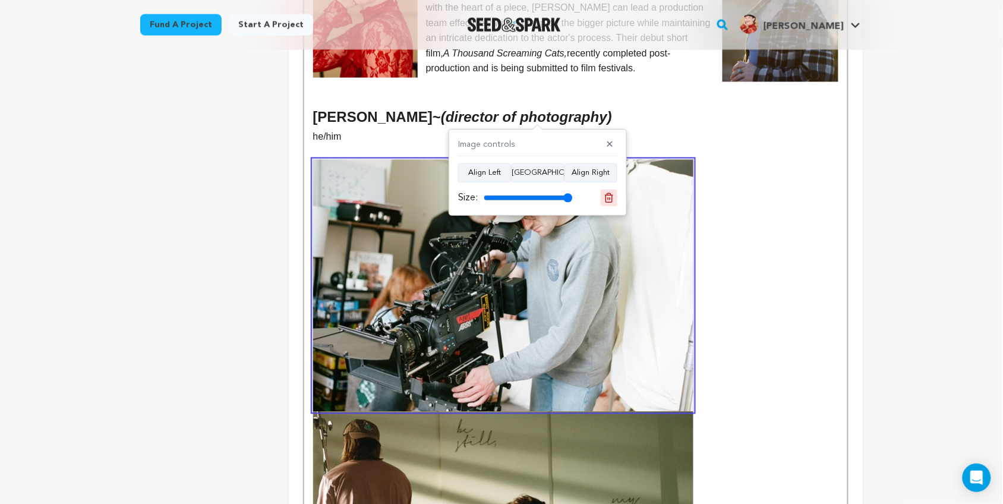
click at [607, 194] on icon at bounding box center [609, 197] width 8 height 9
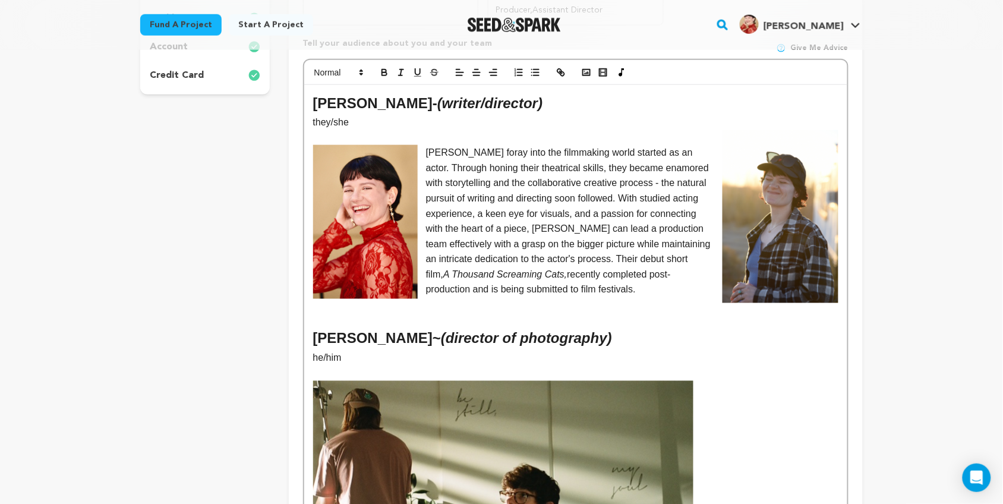
scroll to position [357, 0]
click at [399, 351] on p "he/him" at bounding box center [575, 358] width 525 height 15
click at [583, 68] on icon "button" at bounding box center [586, 73] width 11 height 11
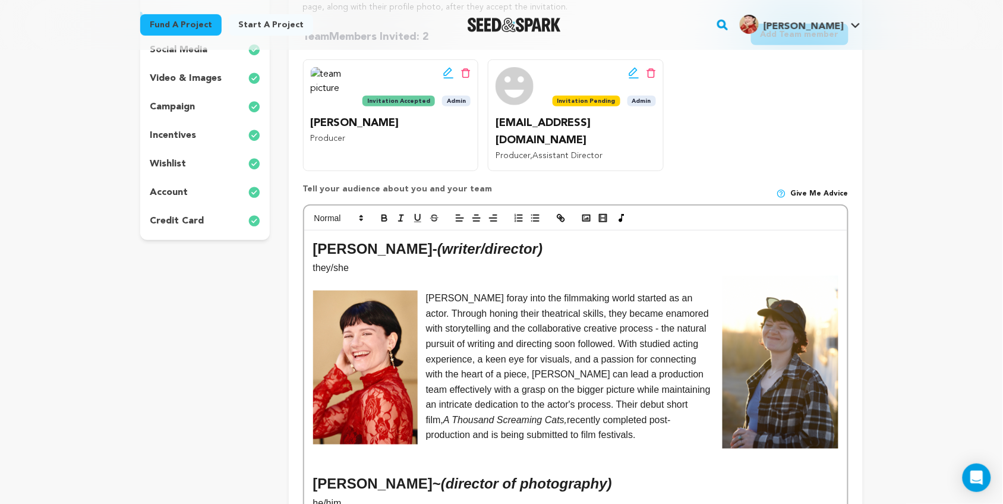
scroll to position [211, 0]
click at [587, 216] on rect "button" at bounding box center [586, 219] width 7 height 6
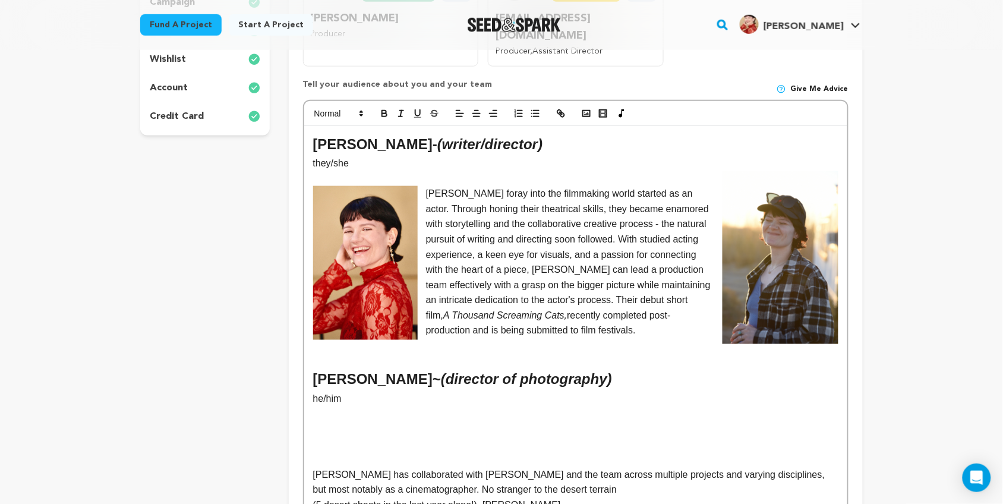
scroll to position [312, 0]
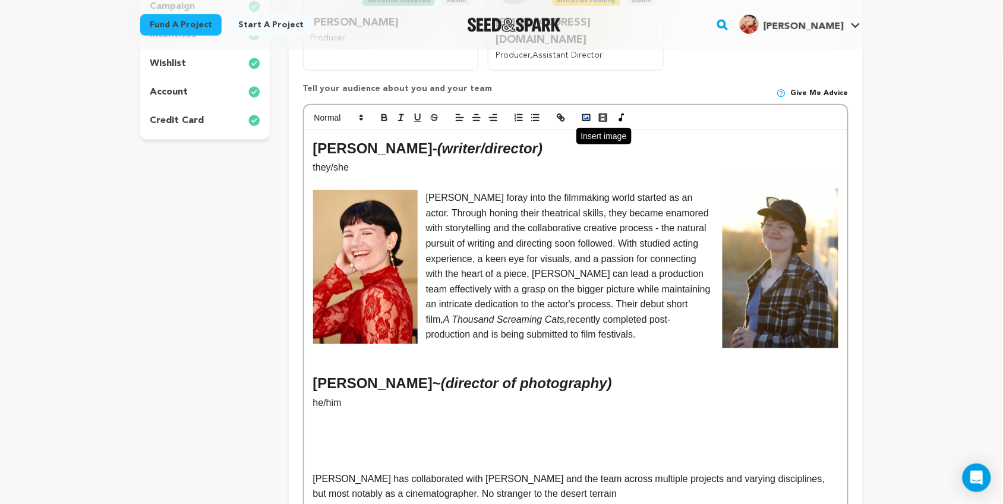
click at [588, 112] on icon "button" at bounding box center [586, 117] width 11 height 11
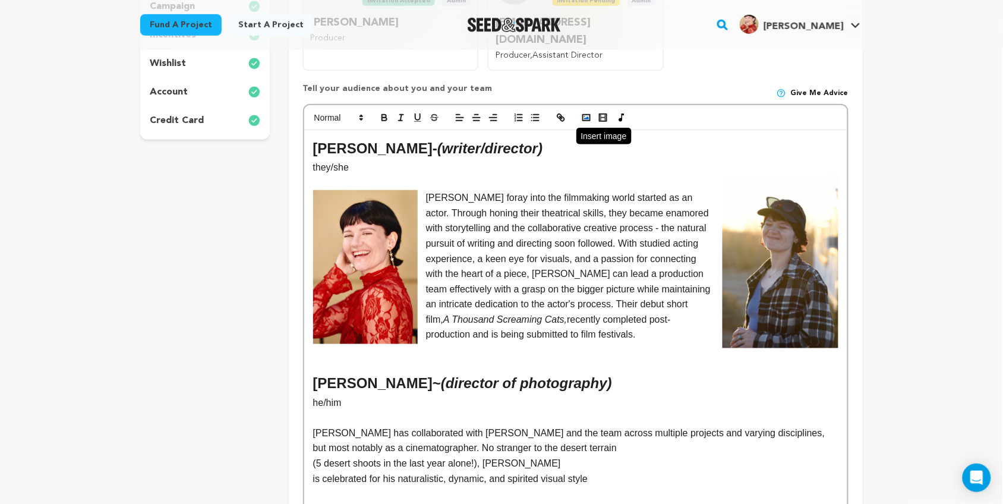
click at [586, 112] on icon "button" at bounding box center [586, 117] width 11 height 11
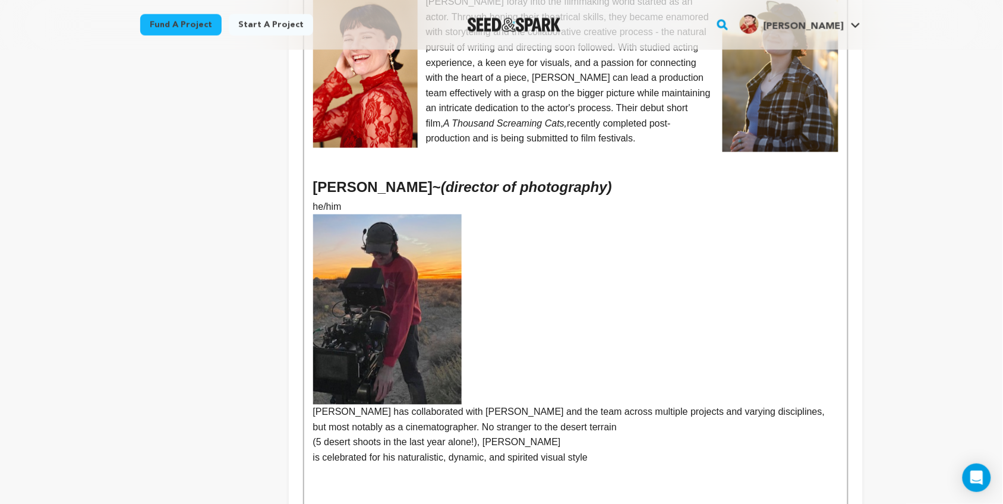
scroll to position [509, 0]
click at [328, 397] on p "[PERSON_NAME] has collaborated with [PERSON_NAME] and the team across multiple …" at bounding box center [575, 324] width 525 height 221
click at [501, 337] on p "[PERSON_NAME] has collaborated with [PERSON_NAME] and the team across multiple …" at bounding box center [575, 324] width 525 height 221
click at [512, 292] on p "[PERSON_NAME] has collaborated with [PERSON_NAME] and the team across multiple …" at bounding box center [575, 324] width 525 height 221
click at [491, 292] on p "[PERSON_NAME] has collaborated with [PERSON_NAME] and the team across multiple …" at bounding box center [575, 324] width 525 height 221
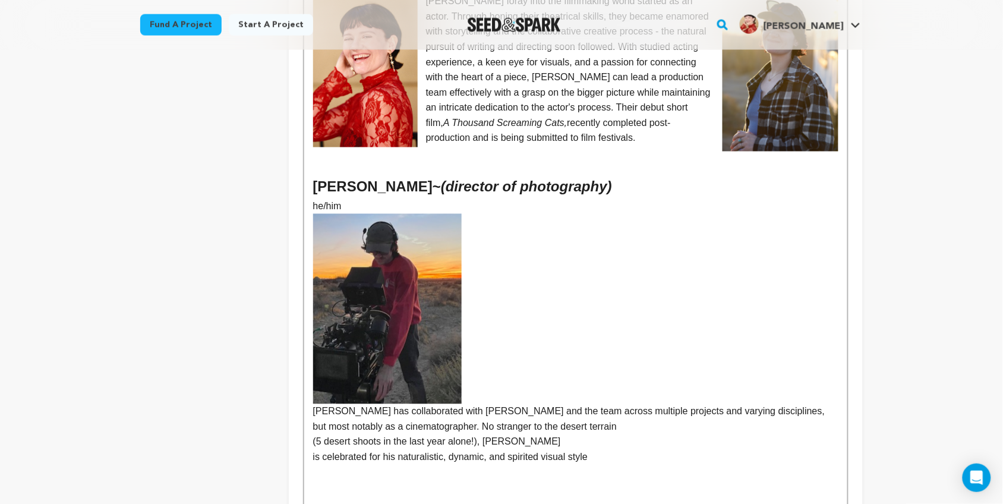
click at [311, 289] on div "Kelsey L. Johnson - (writer/director) they/she Kelsey's foray into the filmmaki…" at bounding box center [575, 342] width 543 height 818
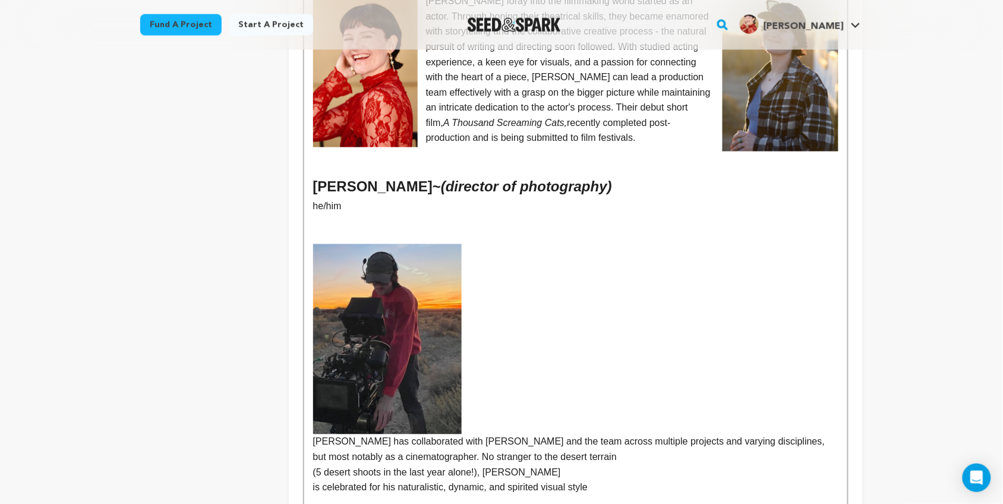
click at [313, 427] on p "[PERSON_NAME] has collaborated with [PERSON_NAME] and the team across multiple …" at bounding box center [575, 354] width 525 height 221
click at [342, 361] on img at bounding box center [387, 339] width 149 height 190
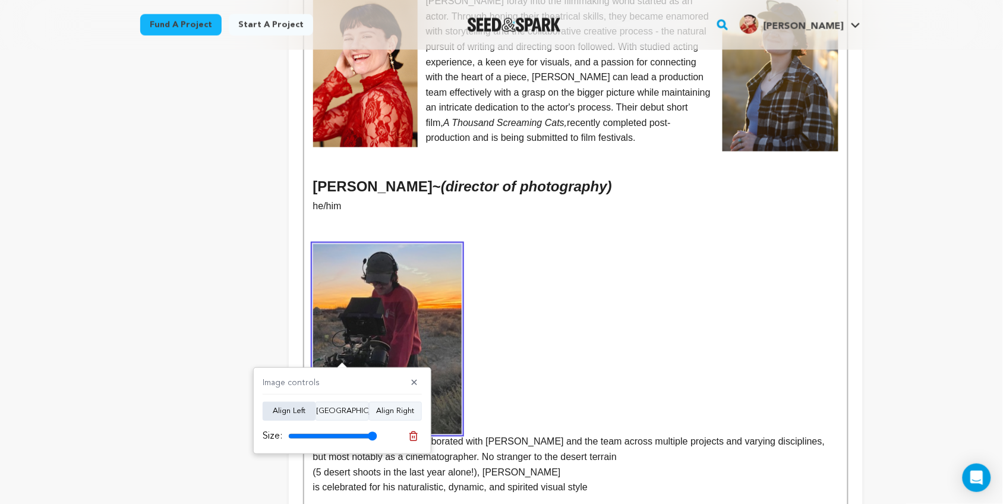
click at [294, 408] on button "Align Left" at bounding box center [289, 411] width 53 height 19
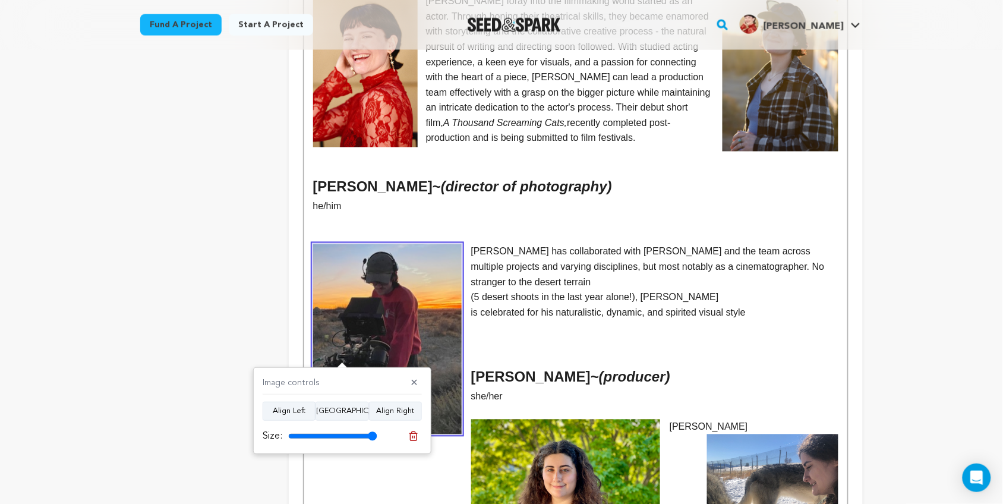
click at [783, 306] on p "is celebrated for his naturalistic, dynamic, and spirited visual style" at bounding box center [575, 313] width 525 height 15
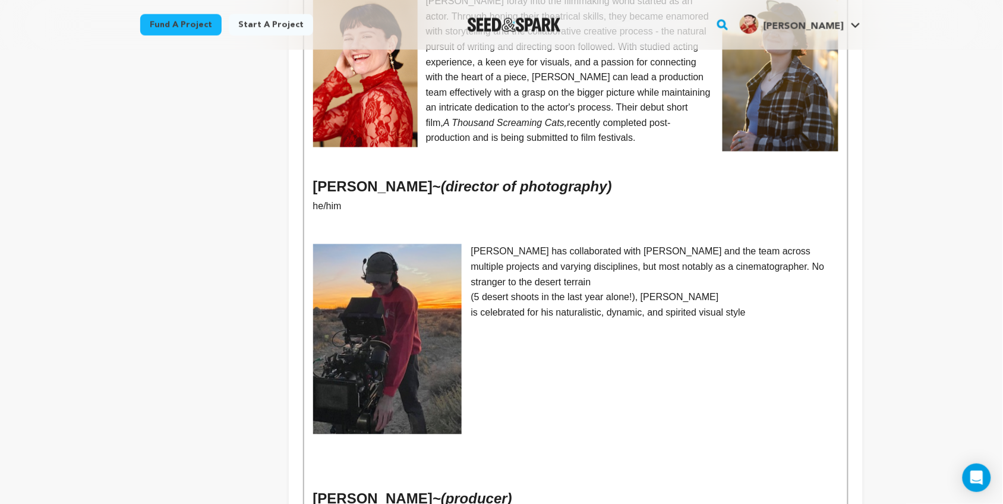
click at [693, 290] on p "(5 desert shoots in the last year alone!), Bailey" at bounding box center [575, 297] width 525 height 15
click at [764, 306] on p "is celebrated for his naturalistic, dynamic, and spirited visual style" at bounding box center [575, 313] width 525 height 15
click at [477, 244] on p "[PERSON_NAME] has collaborated with [PERSON_NAME] and the team across multiple …" at bounding box center [575, 267] width 525 height 46
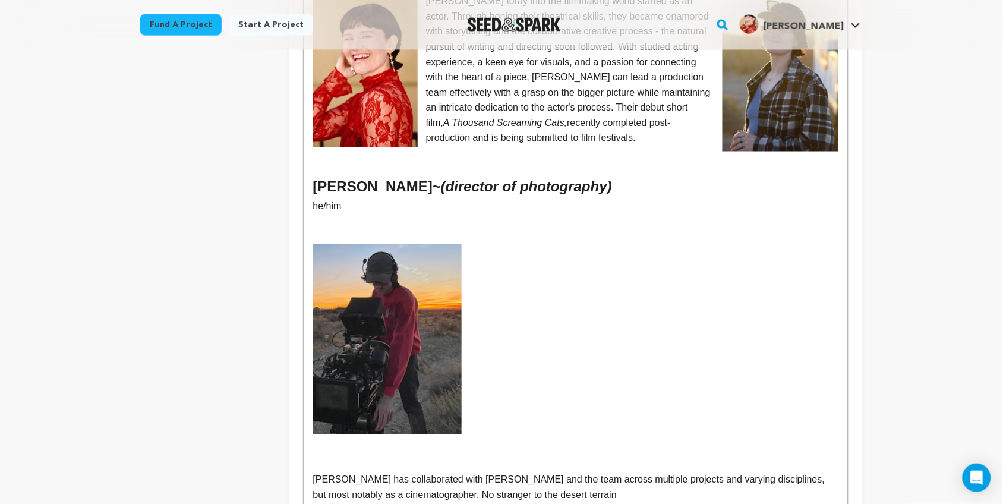
click at [476, 275] on p at bounding box center [575, 282] width 525 height 15
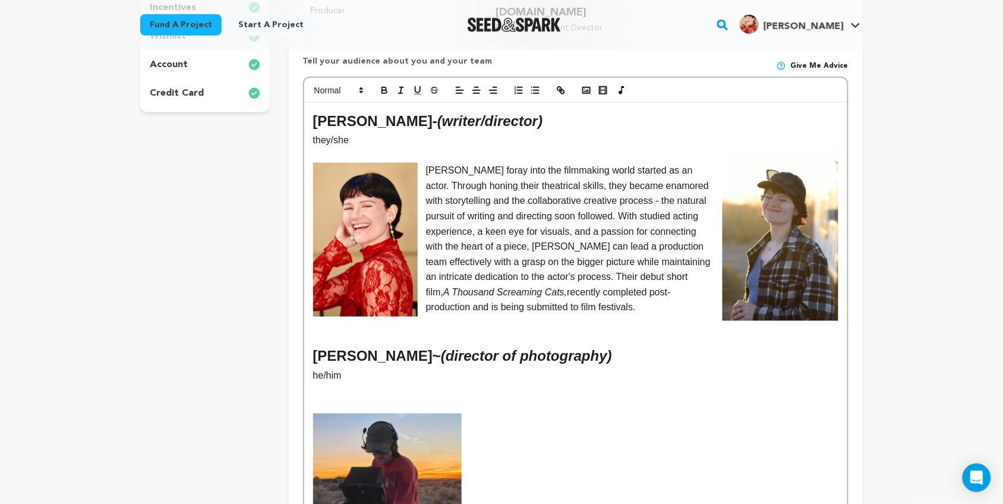
scroll to position [339, 0]
click at [584, 86] on icon "button" at bounding box center [586, 91] width 11 height 11
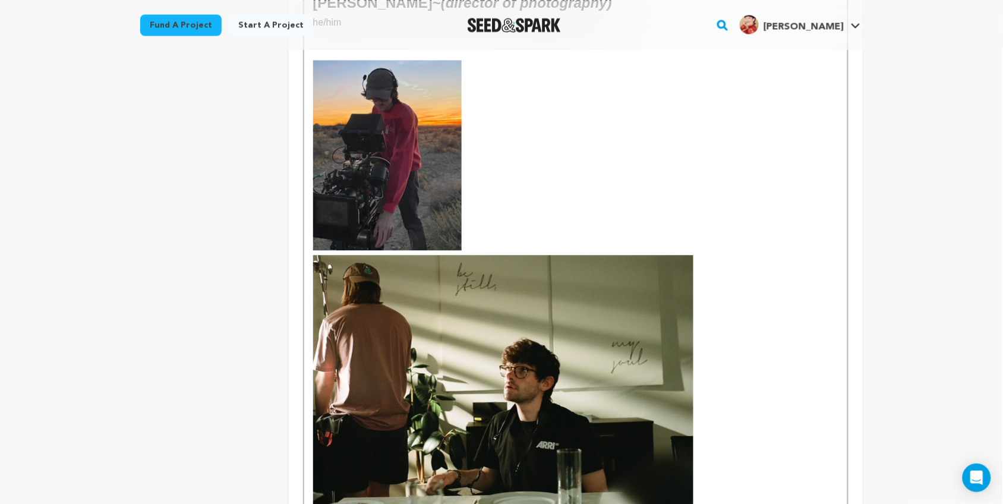
scroll to position [697, 0]
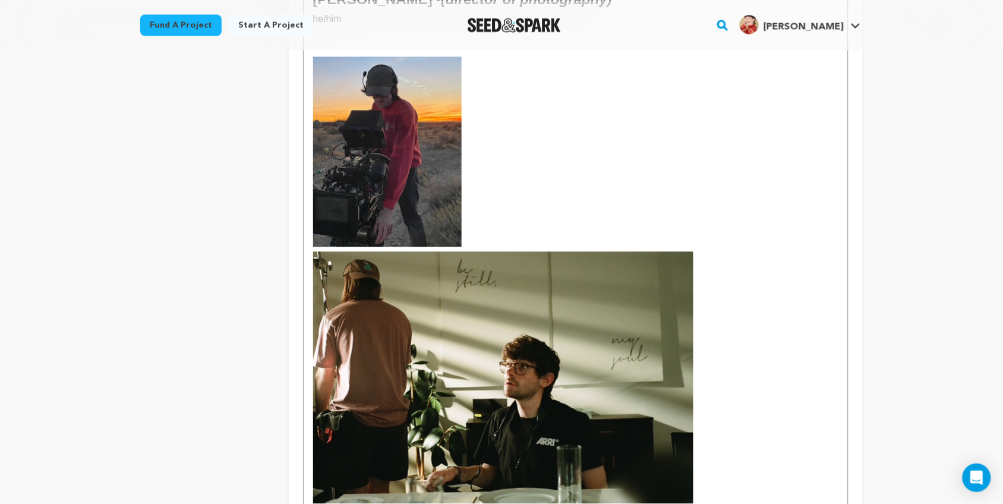
click at [462, 310] on img at bounding box center [503, 377] width 380 height 252
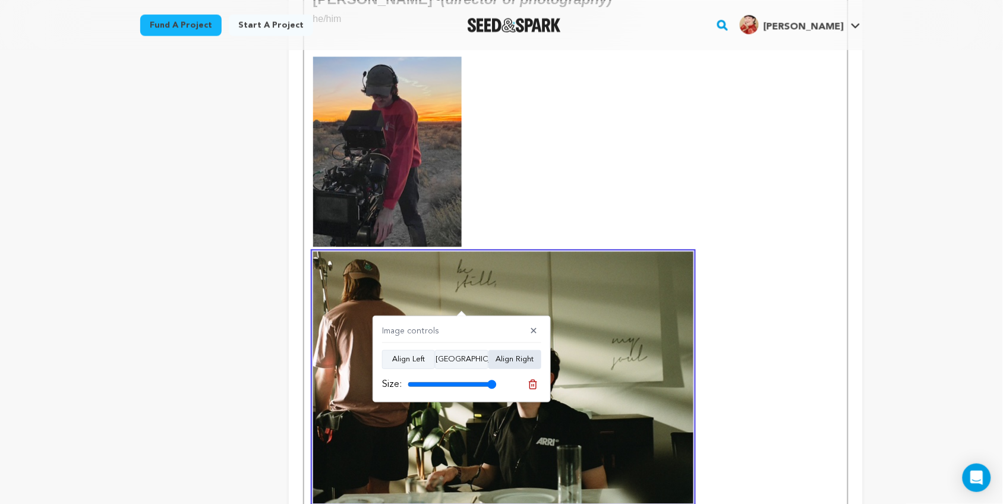
click at [525, 358] on button "Align Right" at bounding box center [515, 359] width 53 height 19
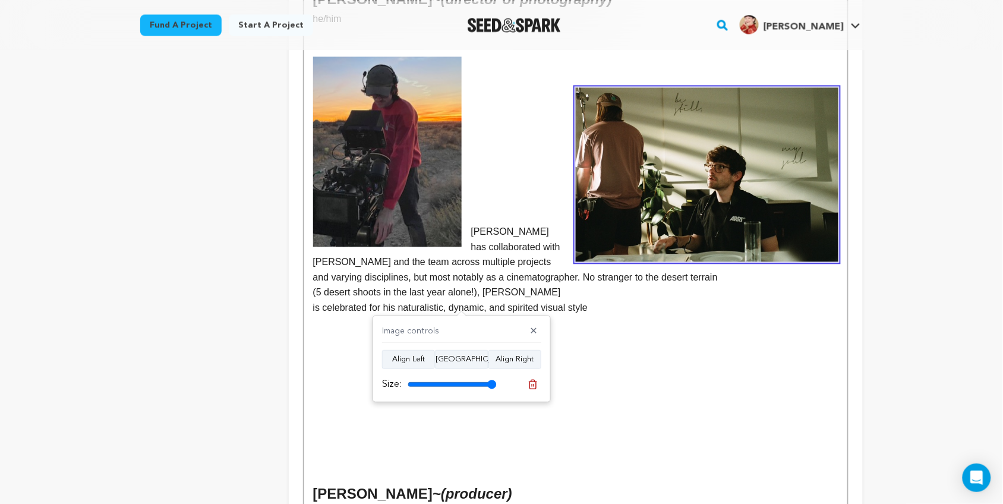
click at [723, 212] on img at bounding box center [707, 174] width 263 height 174
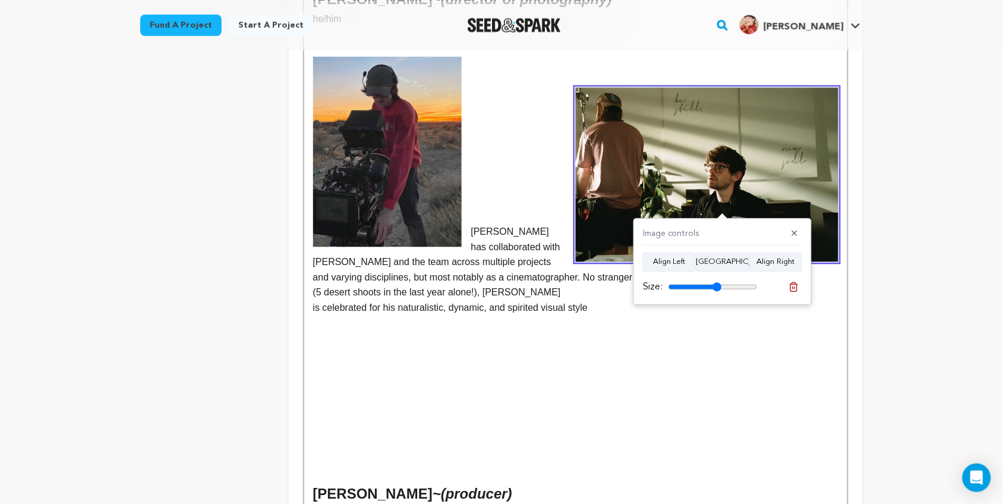
drag, startPoint x: 751, startPoint y: 289, endPoint x: 717, endPoint y: 293, distance: 33.5
click at [717, 292] on input "range" at bounding box center [713, 287] width 89 height 10
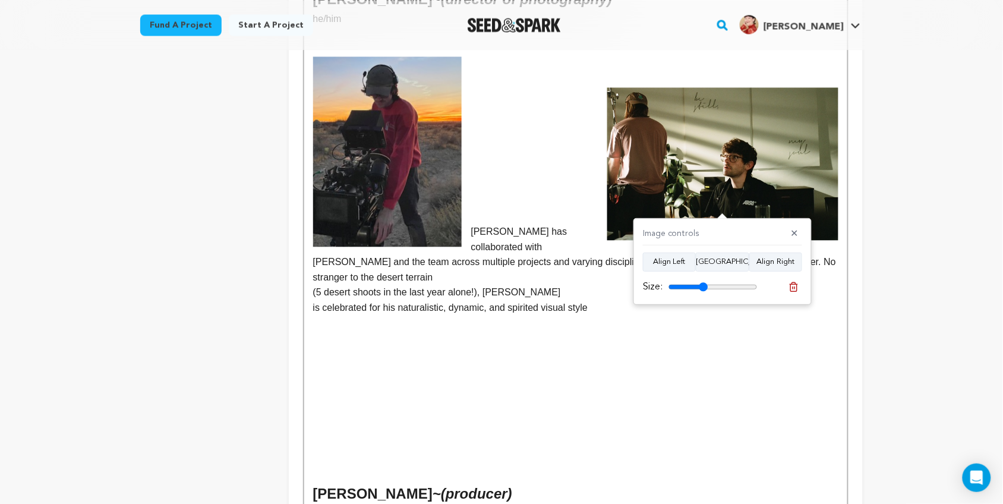
drag, startPoint x: 720, startPoint y: 285, endPoint x: 703, endPoint y: 281, distance: 17.7
click at [703, 282] on input "range" at bounding box center [713, 287] width 89 height 10
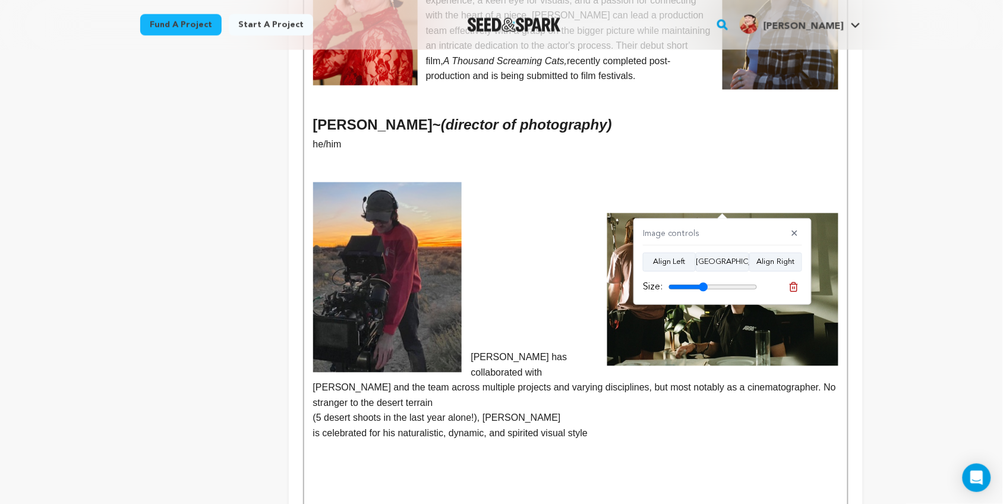
scroll to position [569, 0]
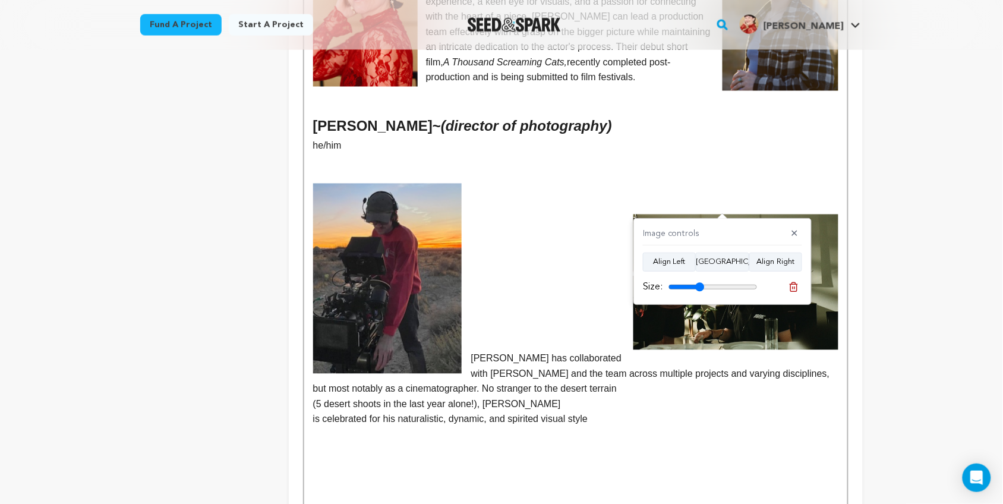
type input "40"
click at [700, 283] on input "range" at bounding box center [713, 287] width 89 height 10
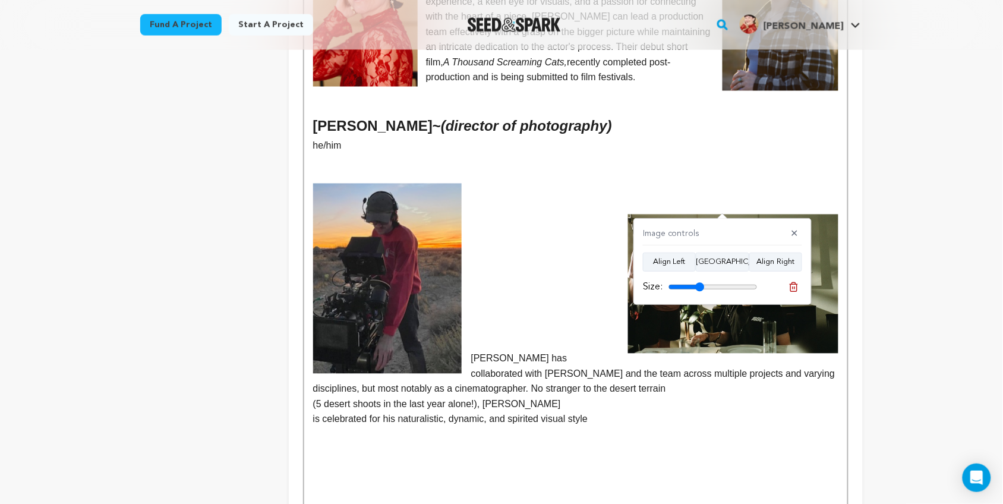
click at [467, 351] on p "[PERSON_NAME] has collaborated with [PERSON_NAME] and the team across multiple …" at bounding box center [575, 374] width 525 height 46
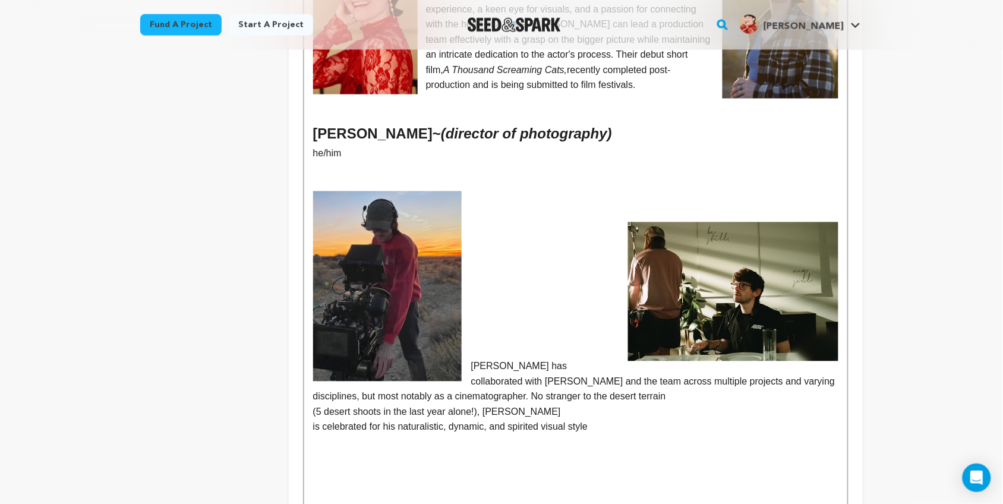
scroll to position [569, 0]
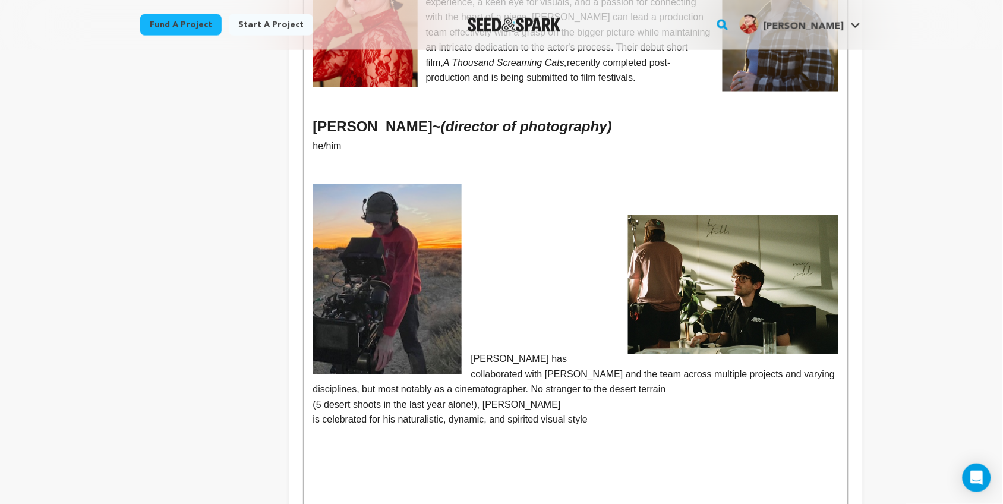
click at [702, 268] on img at bounding box center [733, 284] width 210 height 139
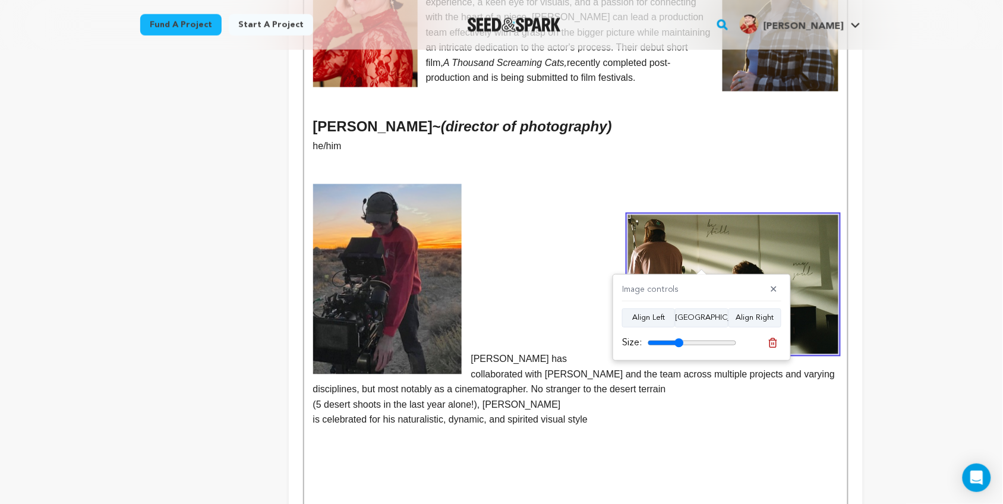
click at [572, 260] on p at bounding box center [575, 267] width 525 height 15
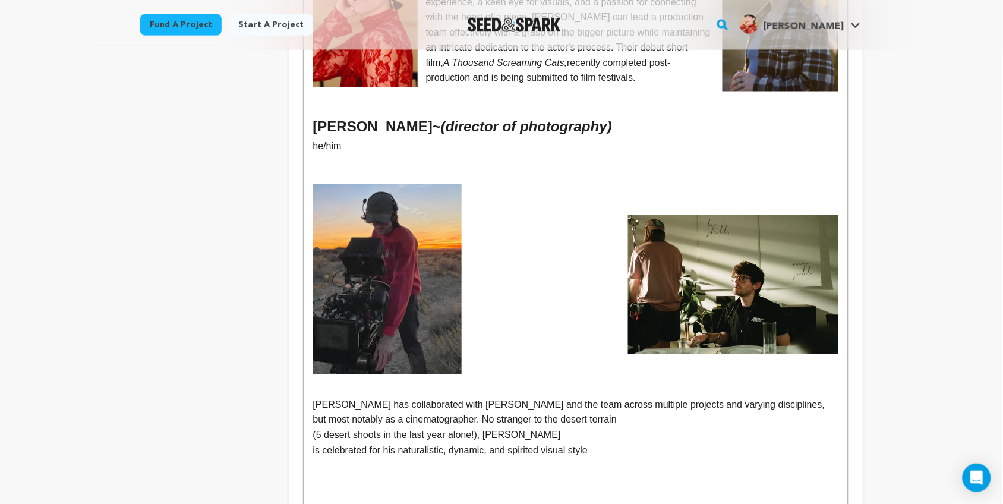
click at [663, 184] on p at bounding box center [575, 191] width 525 height 15
click at [669, 253] on img at bounding box center [733, 284] width 210 height 139
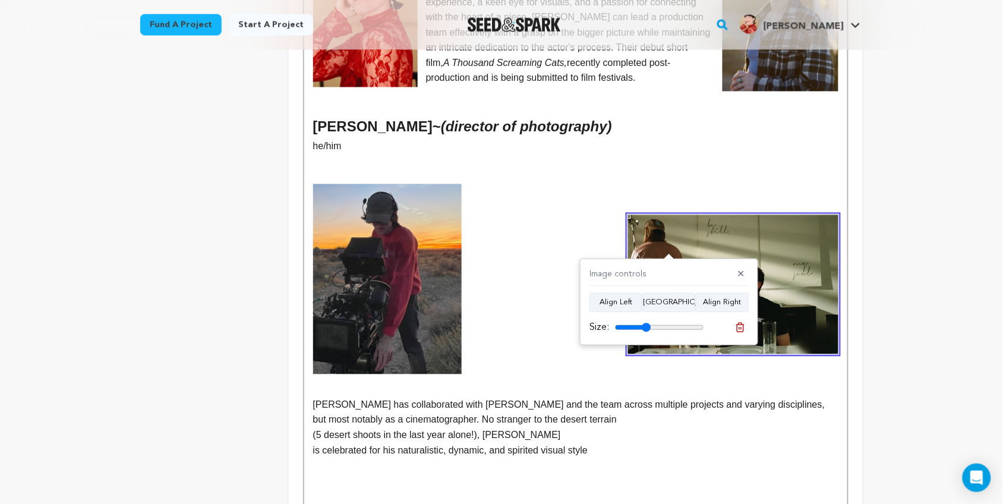
click at [599, 246] on p at bounding box center [575, 253] width 525 height 15
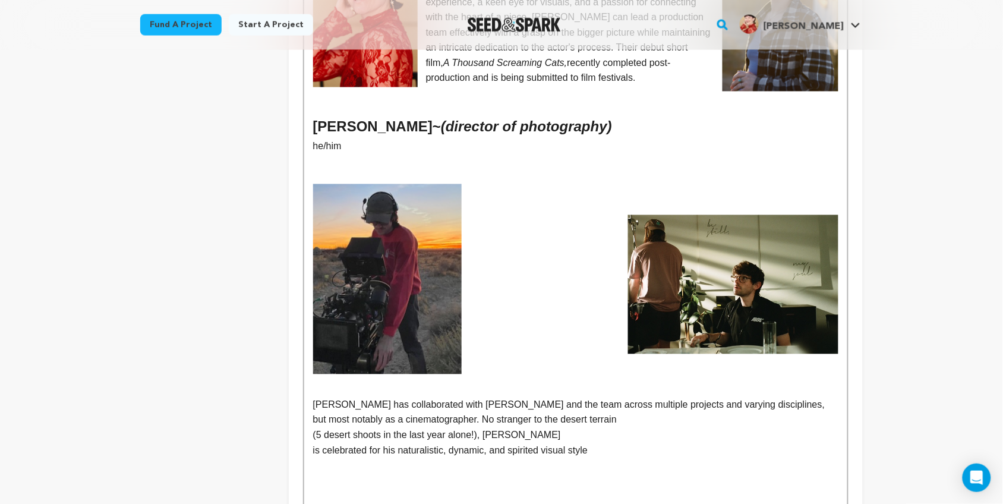
click at [636, 273] on img at bounding box center [733, 284] width 210 height 139
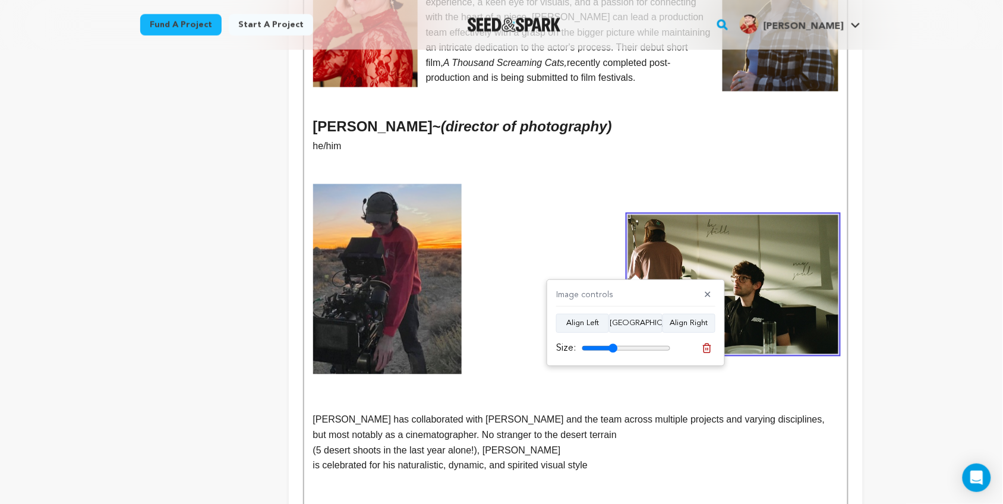
click at [615, 215] on p at bounding box center [575, 222] width 525 height 15
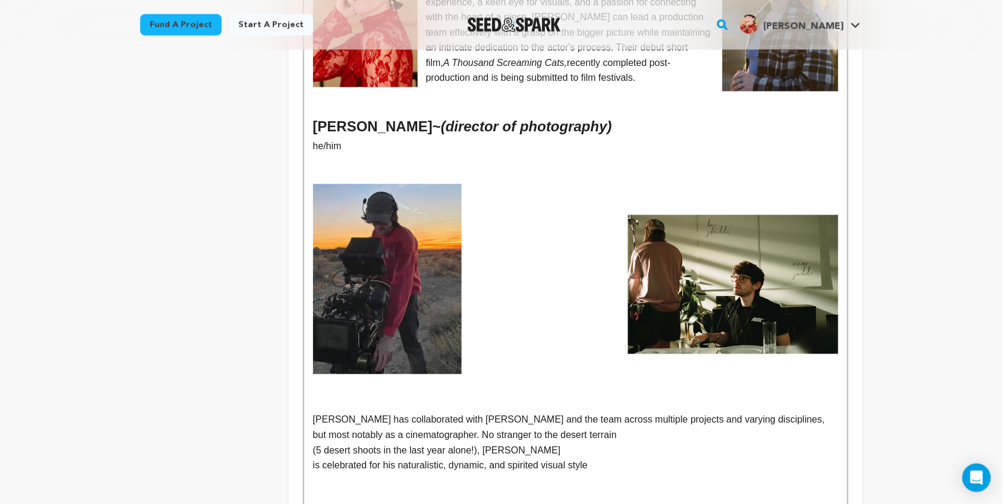
click at [655, 310] on img at bounding box center [733, 284] width 210 height 139
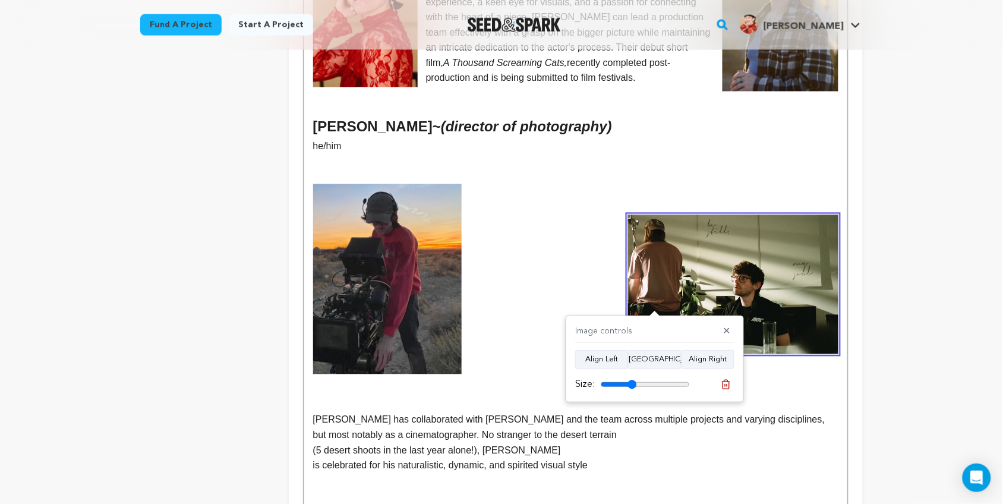
click at [499, 367] on p at bounding box center [575, 374] width 525 height 15
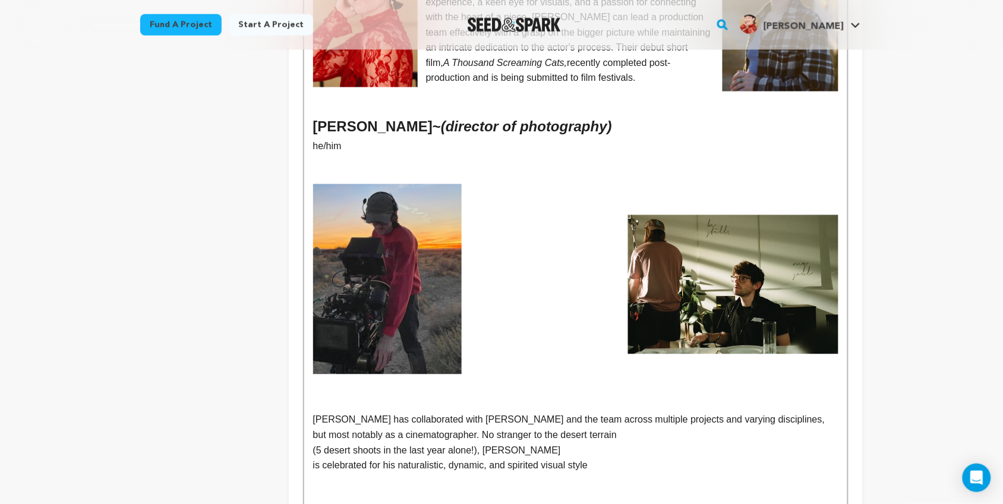
click at [313, 413] on p "[PERSON_NAME] has collaborated with [PERSON_NAME] and the team across multiple …" at bounding box center [575, 428] width 525 height 30
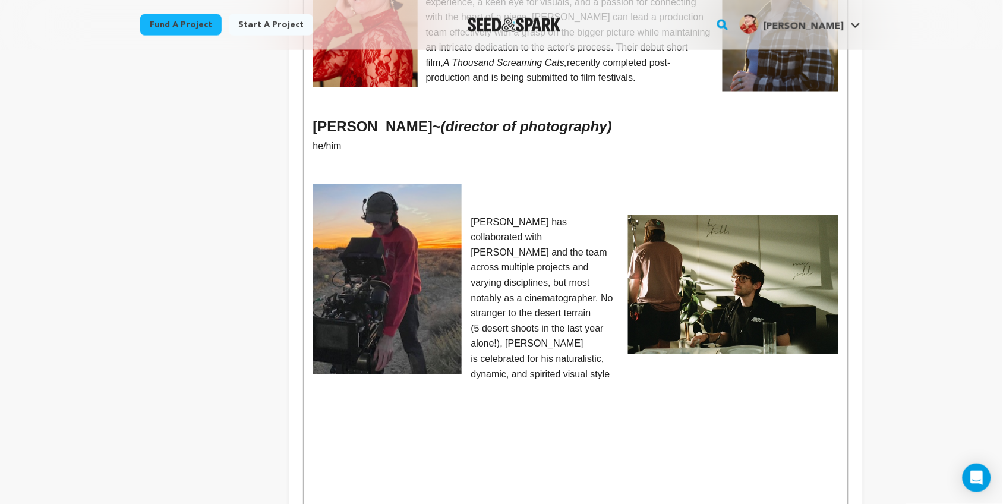
click at [352, 304] on img at bounding box center [387, 279] width 149 height 190
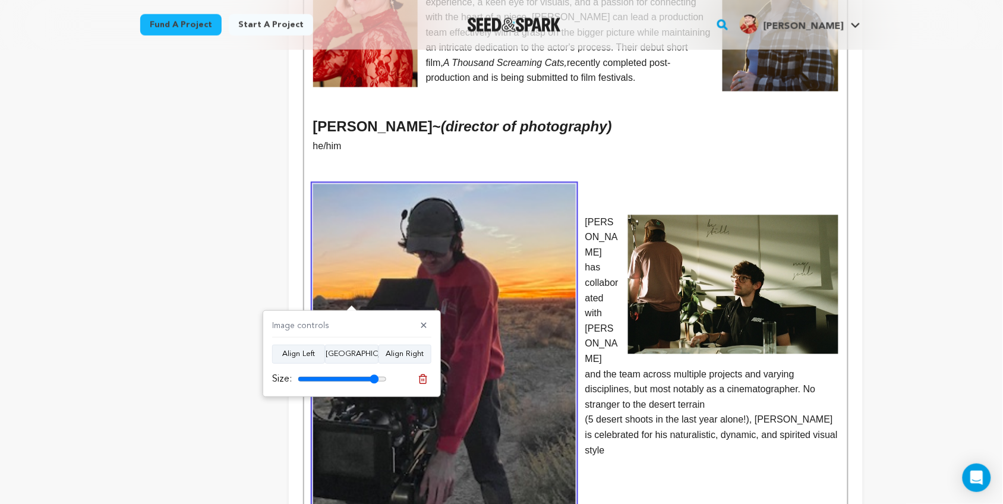
click at [374, 379] on input "range" at bounding box center [342, 379] width 89 height 10
drag, startPoint x: 374, startPoint y: 379, endPoint x: 336, endPoint y: 377, distance: 38.7
click at [336, 377] on input "range" at bounding box center [342, 379] width 89 height 10
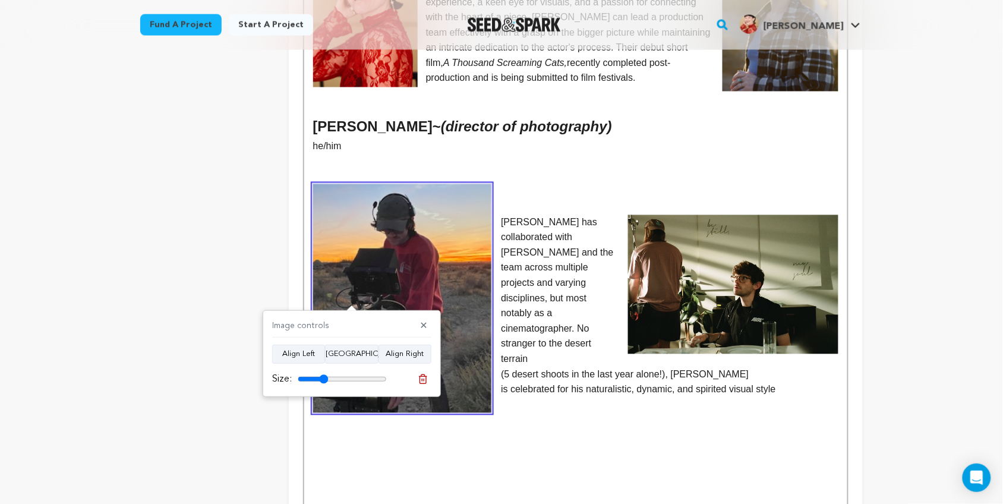
drag, startPoint x: 336, startPoint y: 377, endPoint x: 324, endPoint y: 370, distance: 14.2
type input "34"
click at [324, 374] on input "range" at bounding box center [342, 379] width 89 height 10
click at [514, 200] on p at bounding box center [575, 207] width 525 height 15
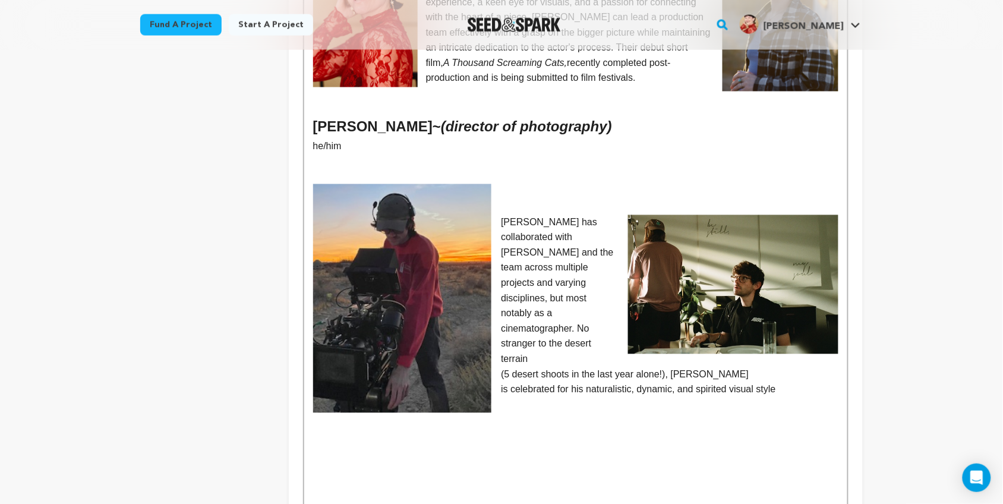
click at [679, 224] on img at bounding box center [733, 284] width 210 height 139
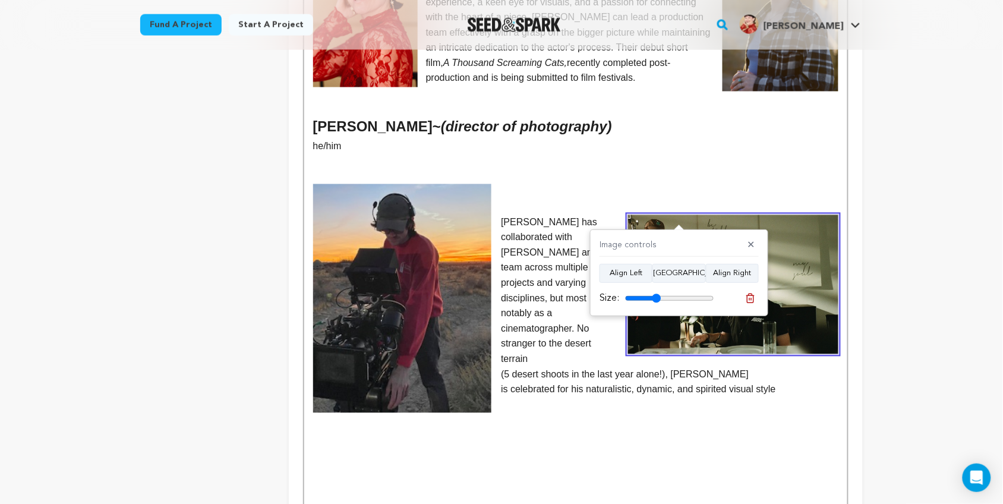
click at [614, 200] on p at bounding box center [575, 207] width 525 height 15
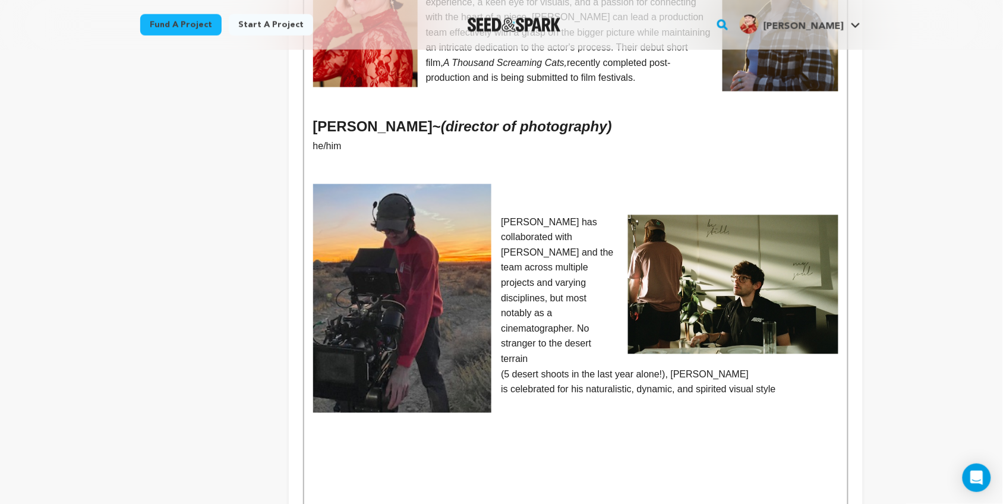
click at [619, 277] on p "[PERSON_NAME] has collaborated with [PERSON_NAME] and the team across multiple …" at bounding box center [575, 291] width 525 height 152
click at [501, 215] on p "[PERSON_NAME] has collaborated with [PERSON_NAME] and the team across multiple …" at bounding box center [575, 291] width 525 height 152
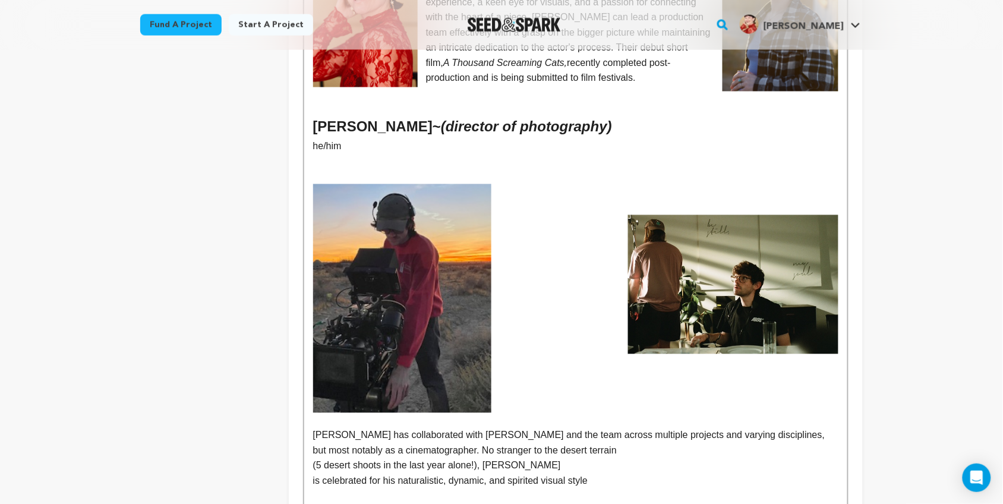
click at [506, 230] on p at bounding box center [575, 237] width 525 height 15
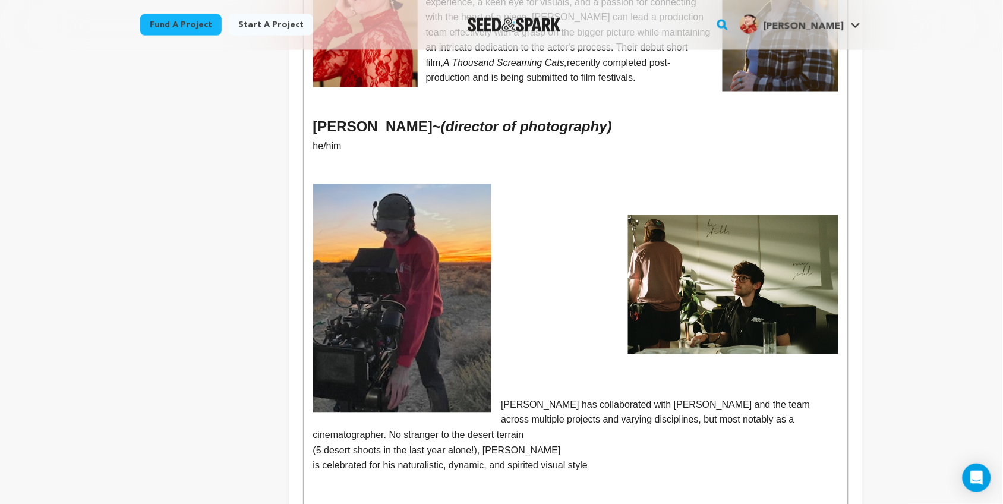
click at [622, 306] on p at bounding box center [575, 313] width 525 height 15
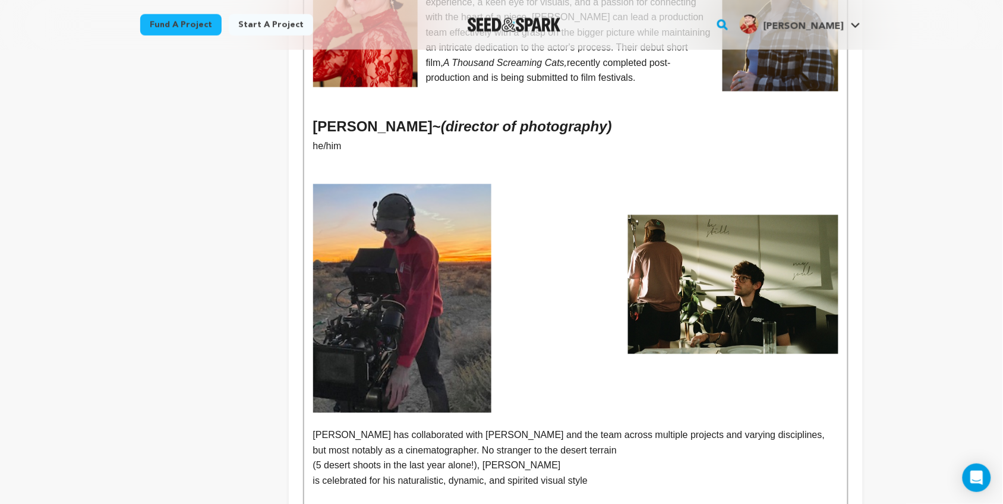
click at [732, 275] on img at bounding box center [733, 284] width 210 height 139
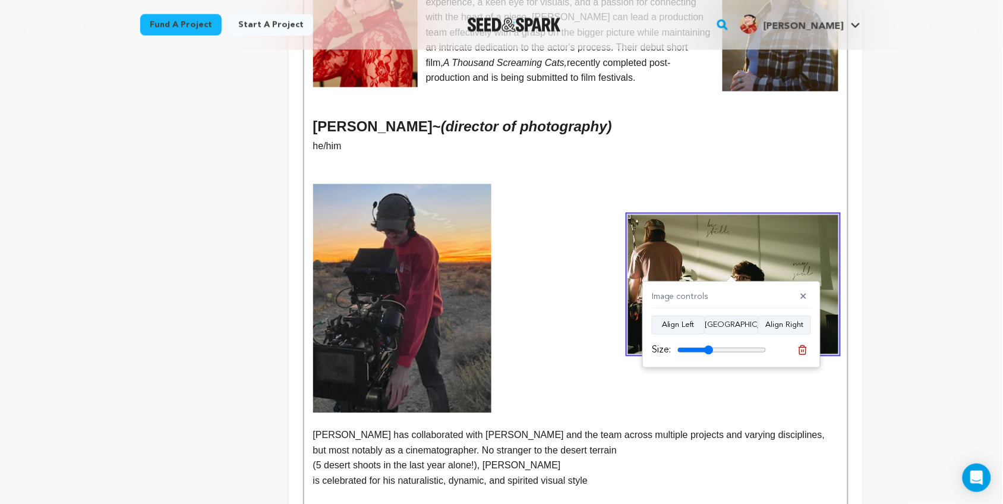
click at [452, 318] on img at bounding box center [402, 298] width 179 height 229
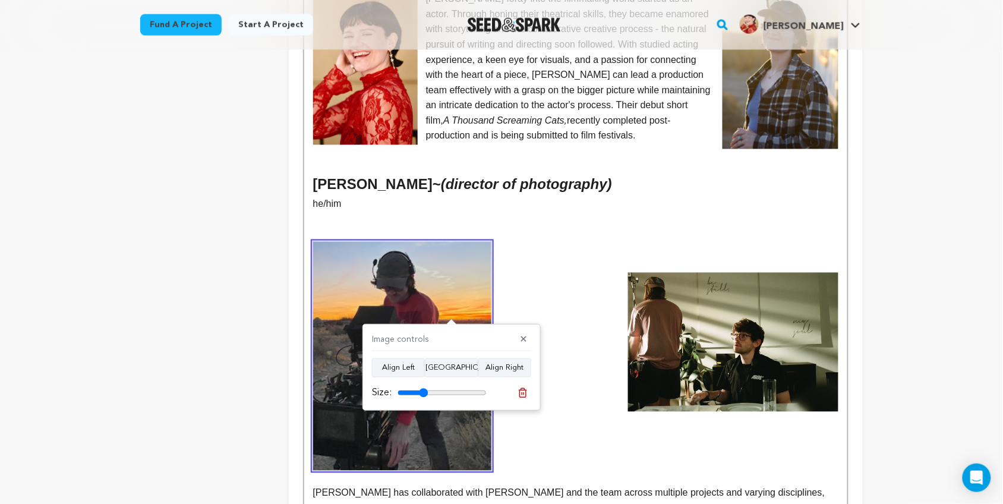
scroll to position [543, 0]
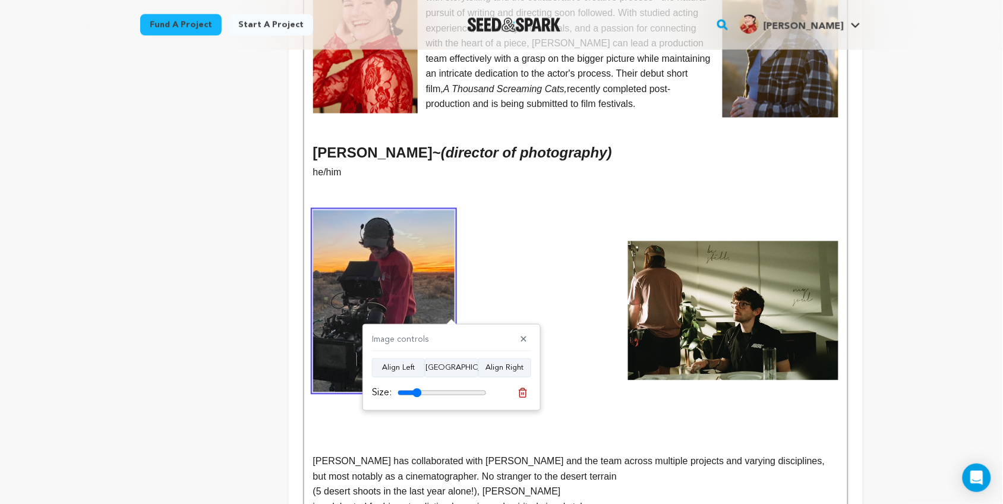
drag, startPoint x: 426, startPoint y: 396, endPoint x: 417, endPoint y: 396, distance: 8.3
type input "27"
click at [417, 396] on input "range" at bounding box center [442, 393] width 89 height 10
click at [519, 336] on button "✕" at bounding box center [524, 340] width 15 height 12
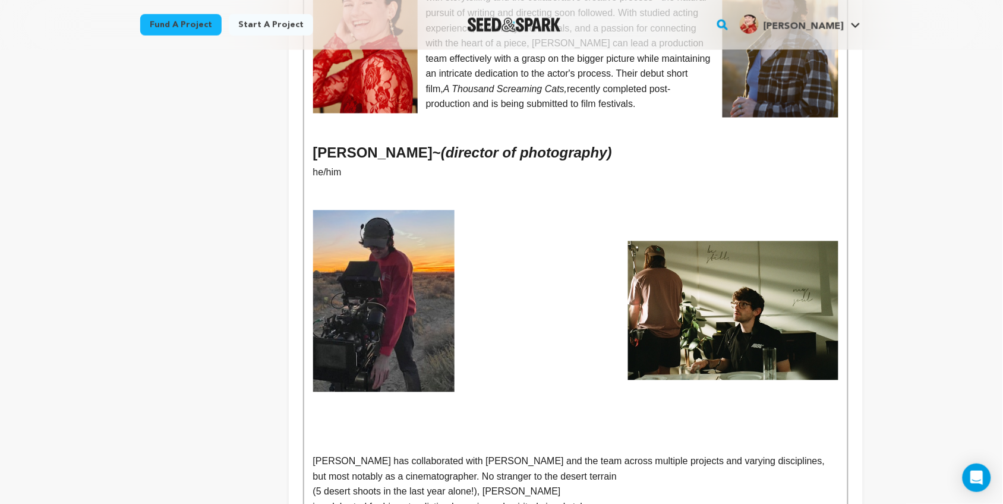
click at [524, 317] on p at bounding box center [575, 324] width 525 height 15
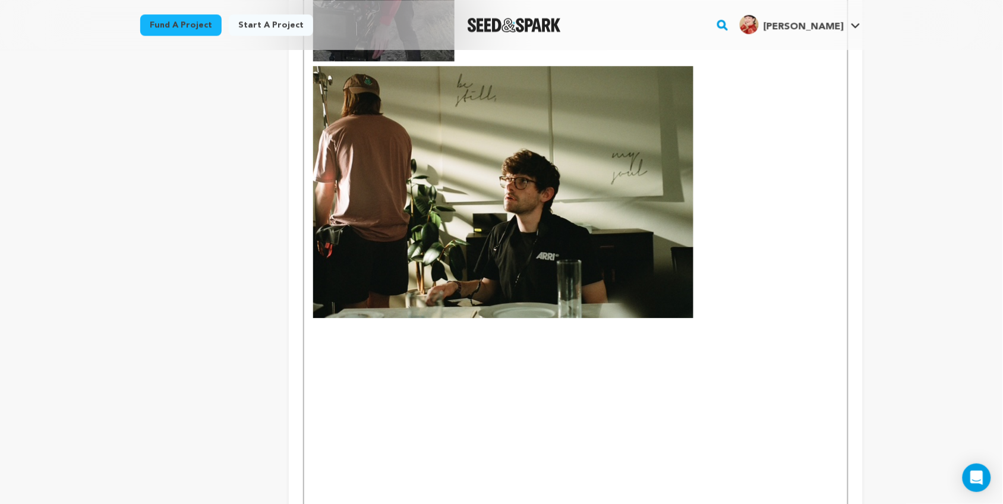
scroll to position [871, 0]
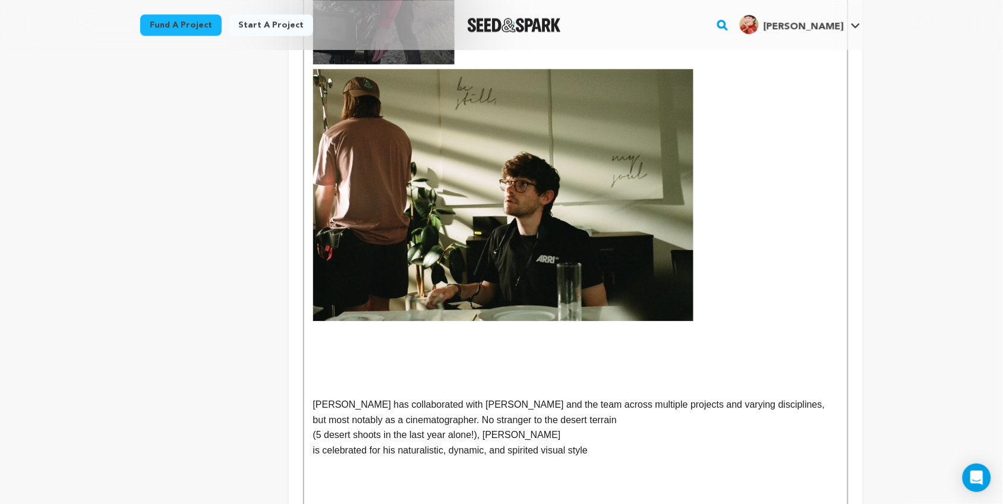
click at [429, 234] on img at bounding box center [503, 195] width 380 height 252
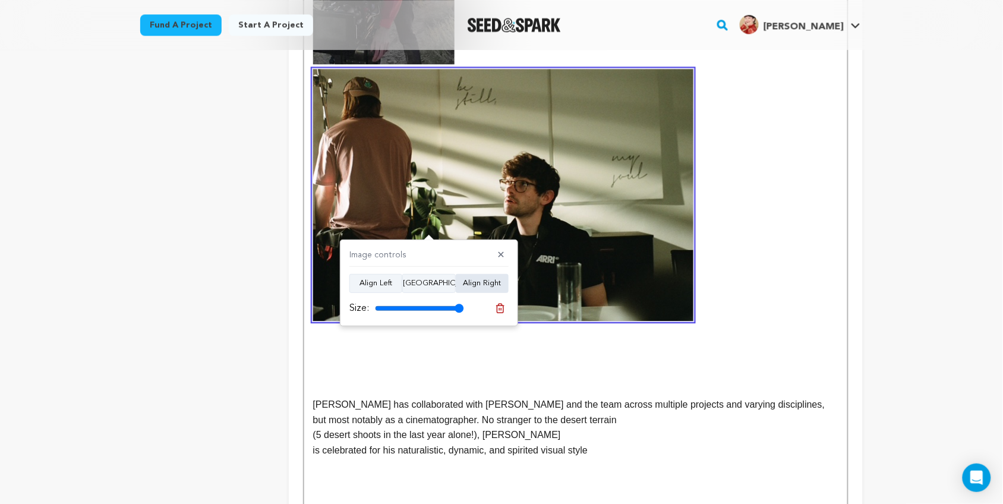
click at [467, 281] on button "Align Right" at bounding box center [482, 283] width 53 height 19
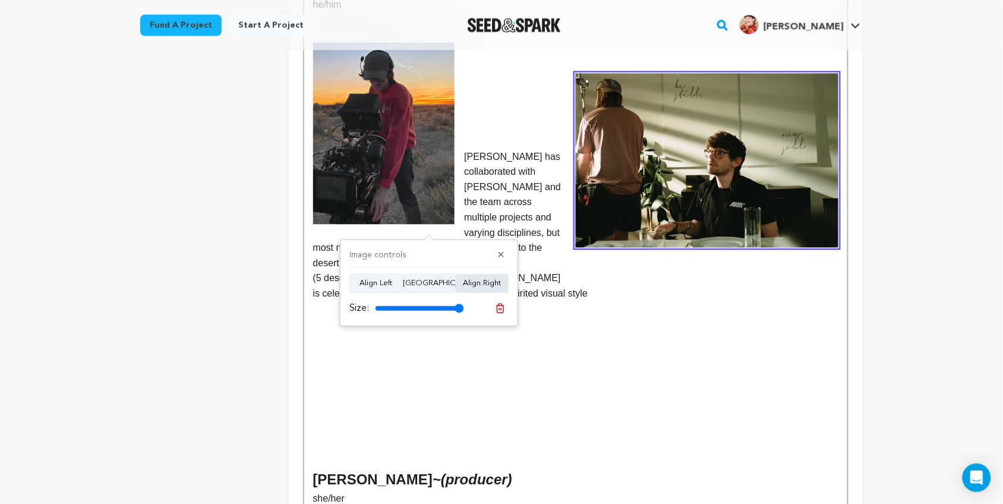
scroll to position [690, 0]
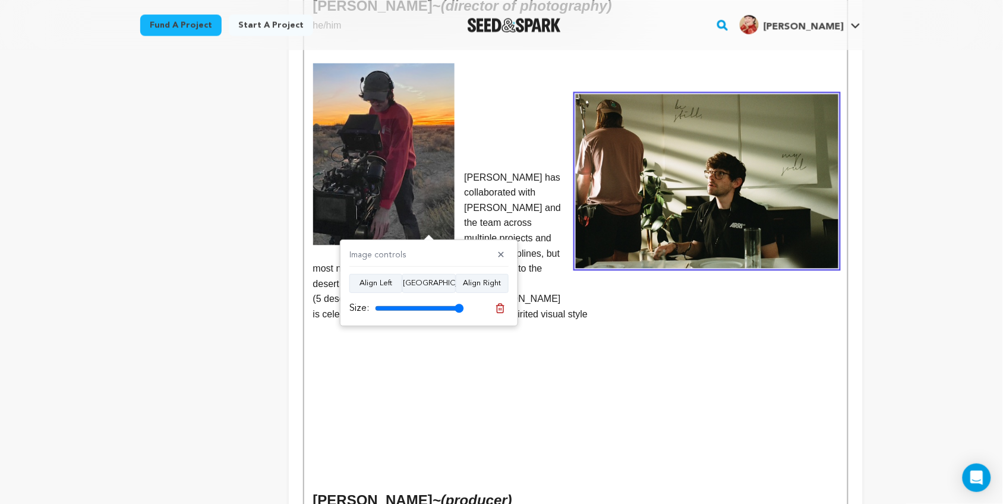
click at [660, 193] on img at bounding box center [707, 181] width 263 height 174
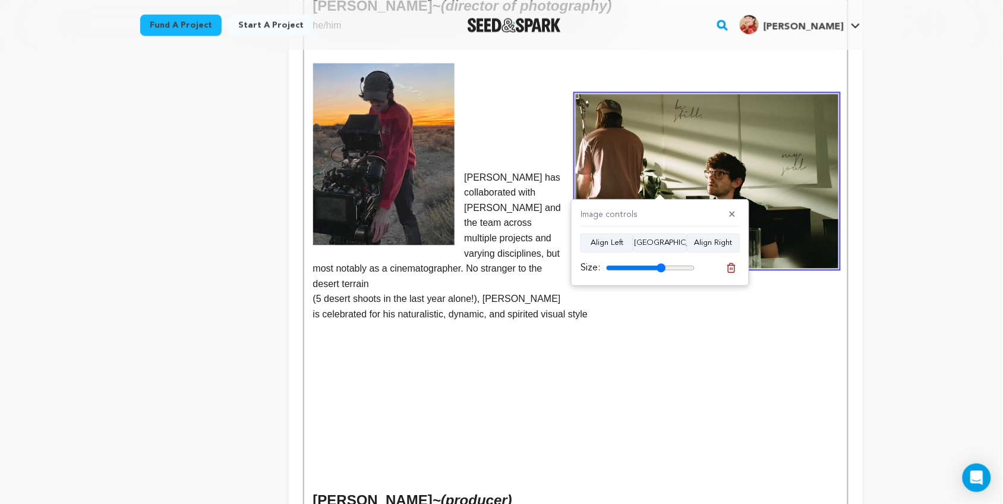
drag, startPoint x: 688, startPoint y: 266, endPoint x: 661, endPoint y: 266, distance: 26.7
click at [661, 266] on input "range" at bounding box center [650, 268] width 89 height 10
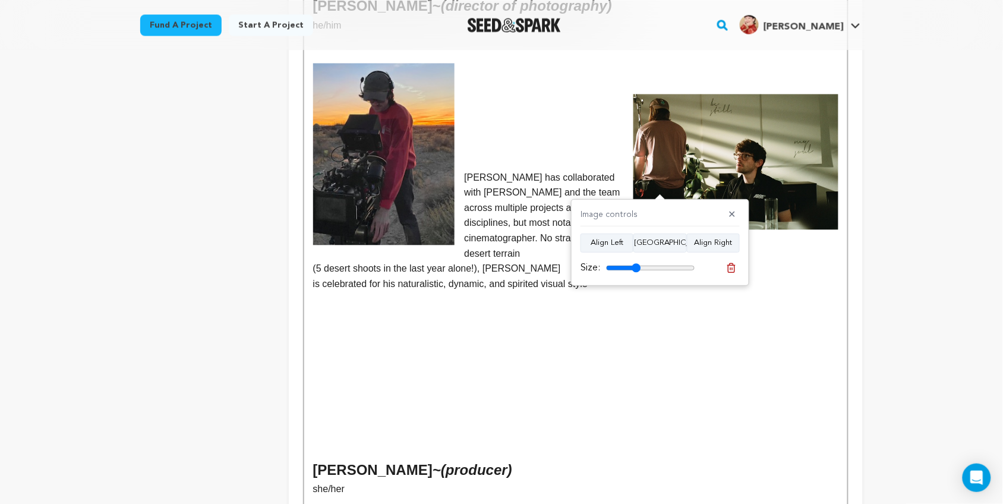
drag, startPoint x: 663, startPoint y: 267, endPoint x: 637, endPoint y: 268, distance: 26.8
type input "39"
click at [637, 268] on input "range" at bounding box center [650, 268] width 89 height 10
click at [516, 307] on p at bounding box center [575, 314] width 525 height 15
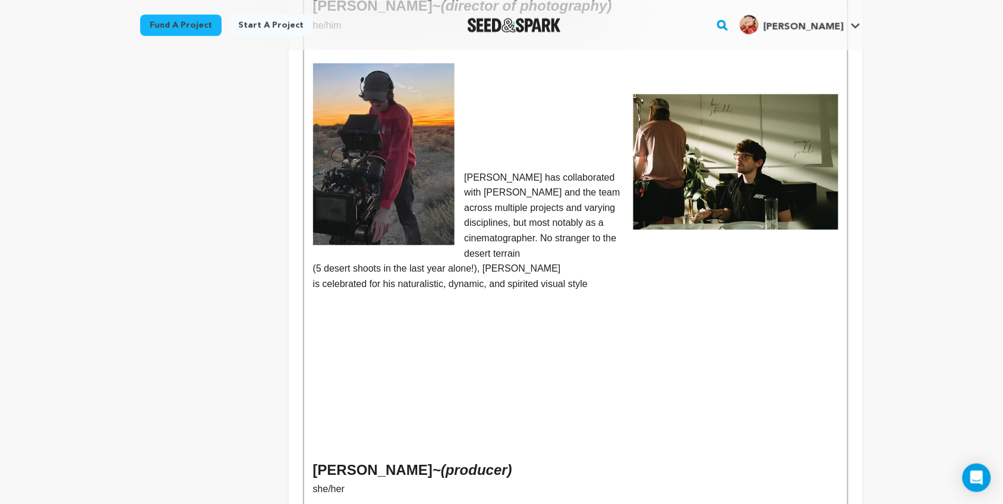
click at [467, 170] on p "[PERSON_NAME] has collaborated with [PERSON_NAME] and the team across multiple …" at bounding box center [575, 216] width 525 height 92
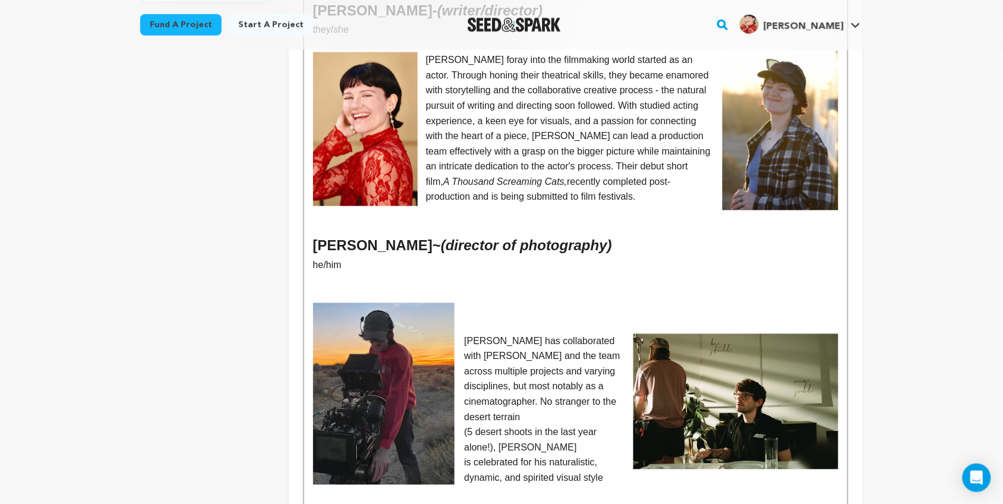
scroll to position [451, 0]
click at [643, 303] on p at bounding box center [575, 310] width 525 height 15
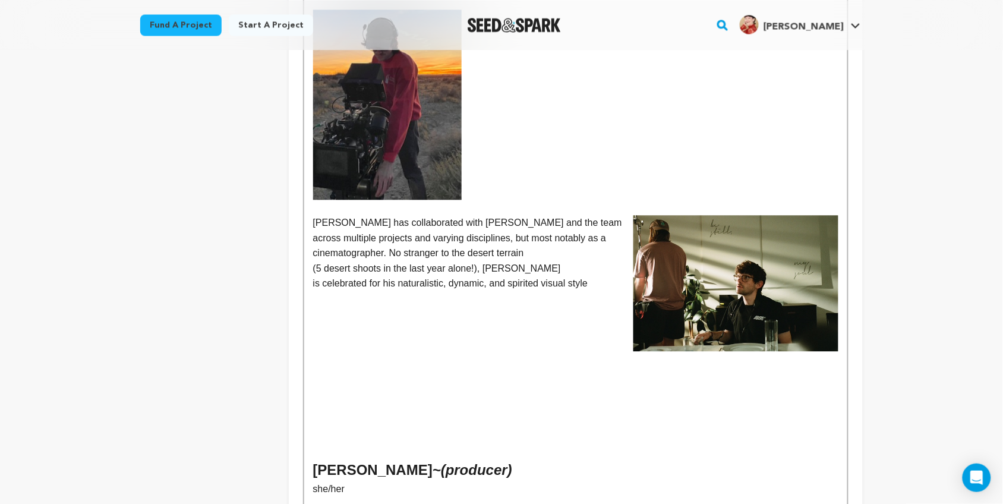
scroll to position [744, 0]
click at [313, 215] on p "[PERSON_NAME] has collaborated with [PERSON_NAME] and the team across multiple …" at bounding box center [575, 238] width 525 height 46
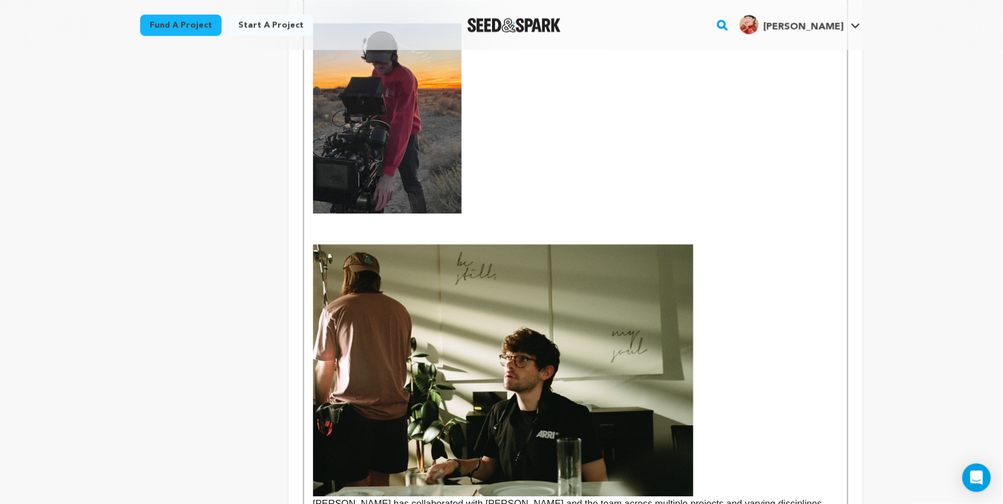
scroll to position [728, 0]
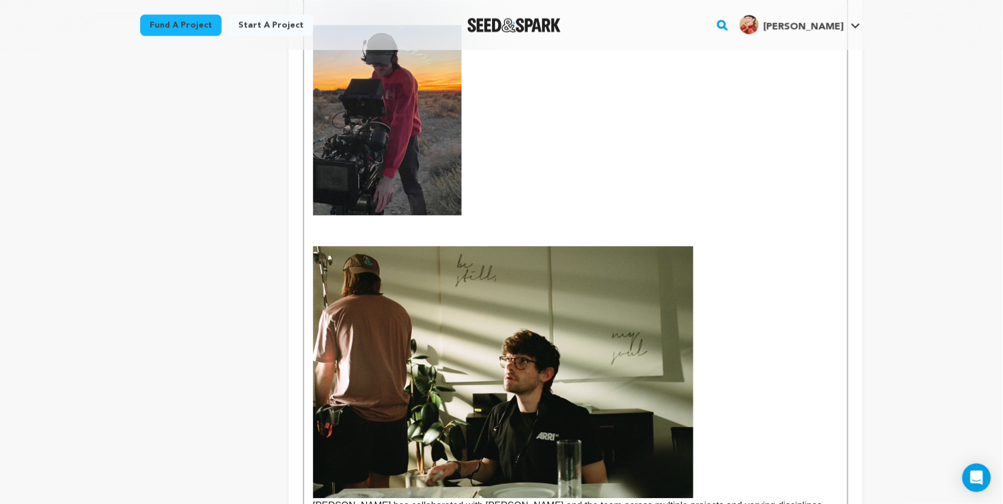
click at [414, 326] on img at bounding box center [503, 372] width 380 height 252
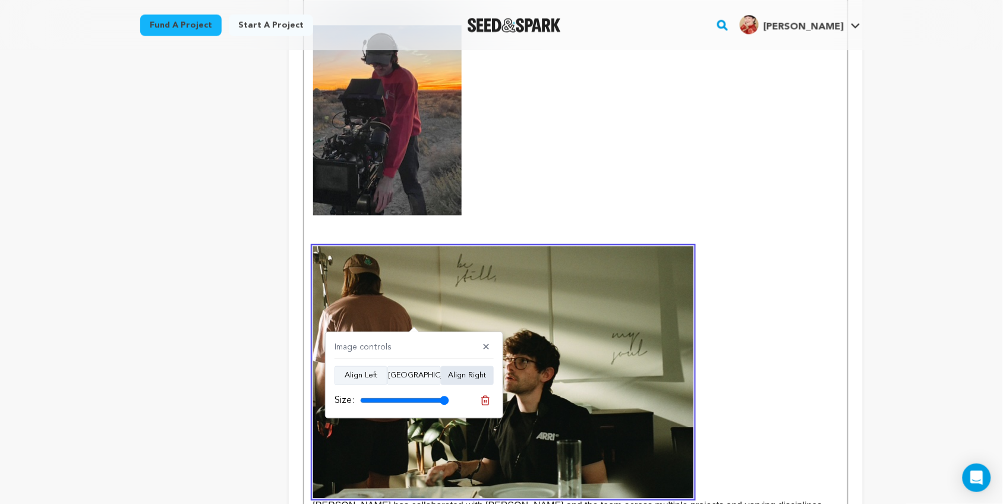
click at [480, 382] on button "Align Right" at bounding box center [467, 375] width 53 height 19
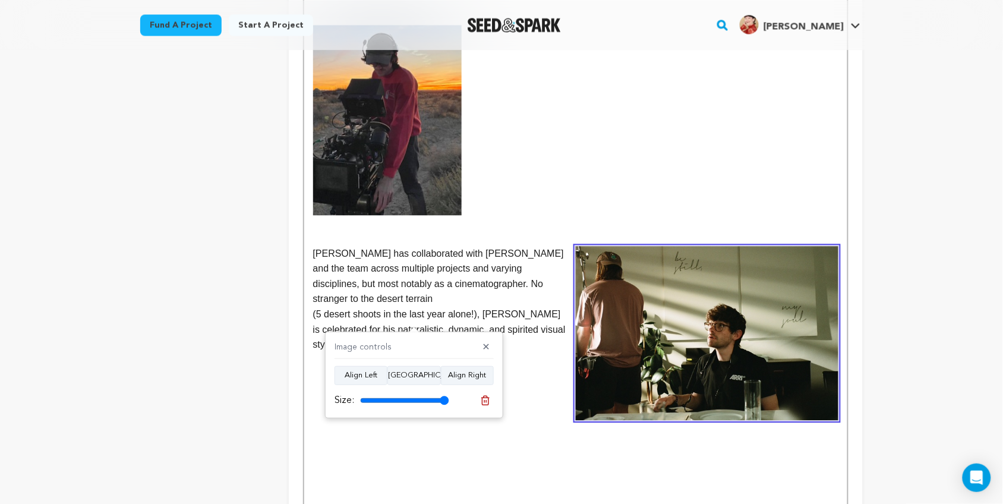
click at [311, 239] on div "Kelsey L. Johnson - (writer/director) they/she Kelsey's foray into the filmmaki…" at bounding box center [575, 237] width 543 height 1046
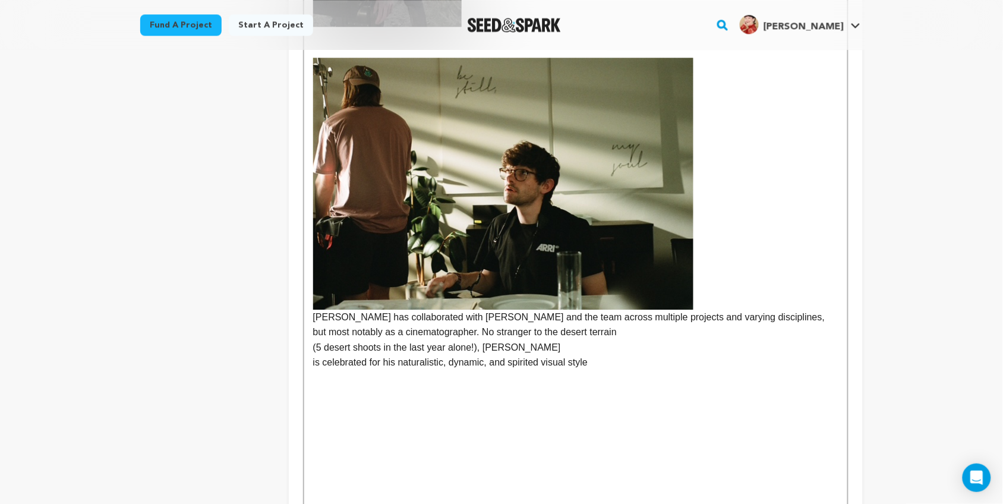
scroll to position [925, 0]
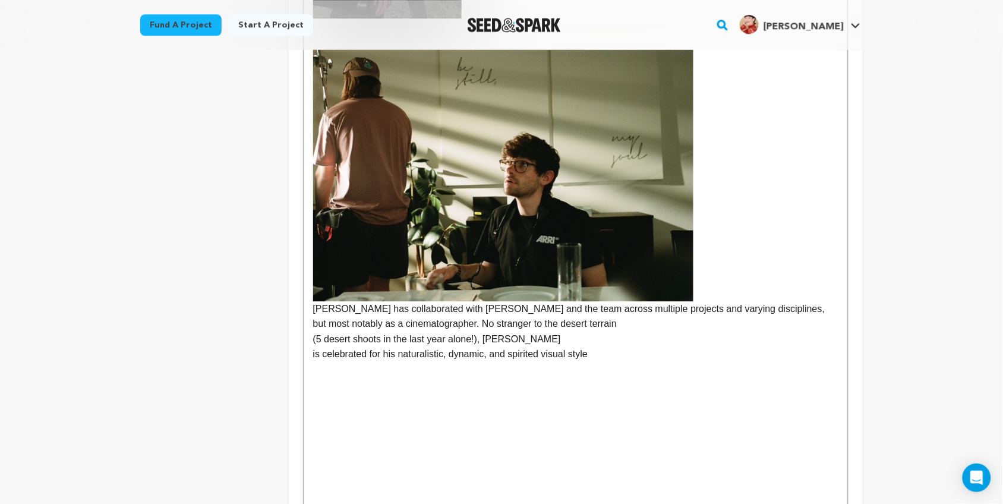
click at [462, 201] on img at bounding box center [503, 175] width 380 height 252
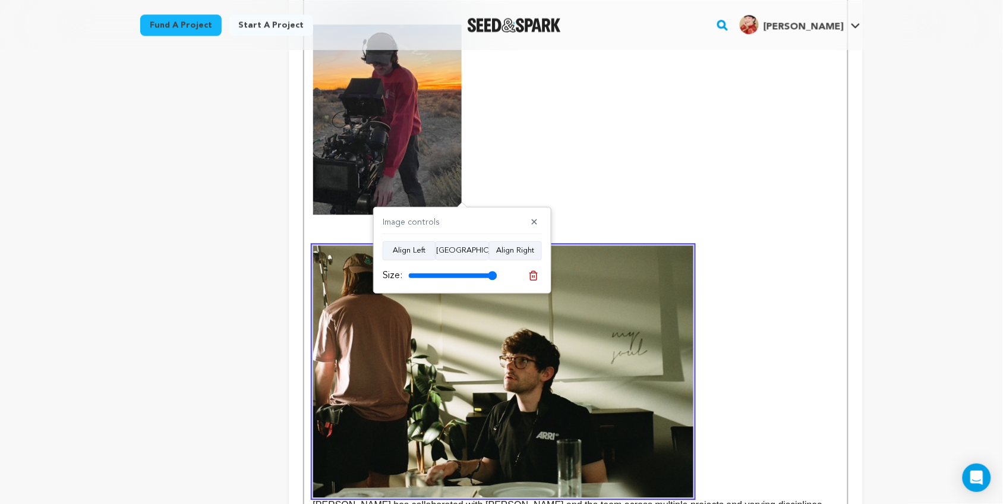
scroll to position [718, 0]
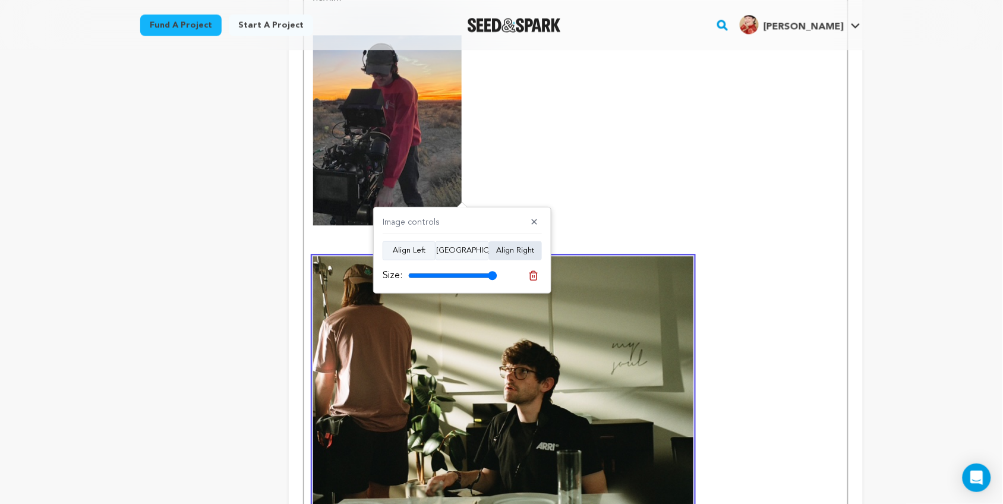
click at [503, 248] on button "Align Right" at bounding box center [515, 250] width 53 height 19
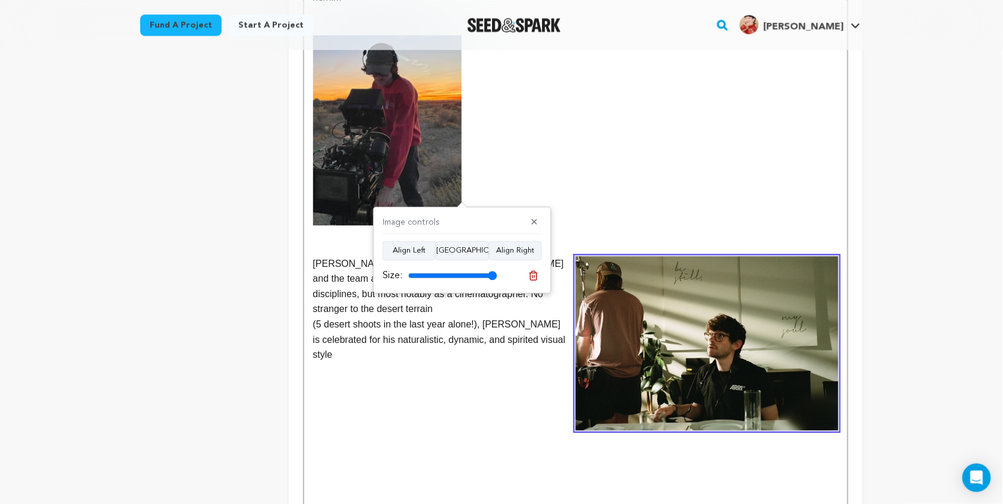
click at [566, 256] on p "[PERSON_NAME] has collaborated with [PERSON_NAME] and the team across multiple …" at bounding box center [575, 286] width 525 height 61
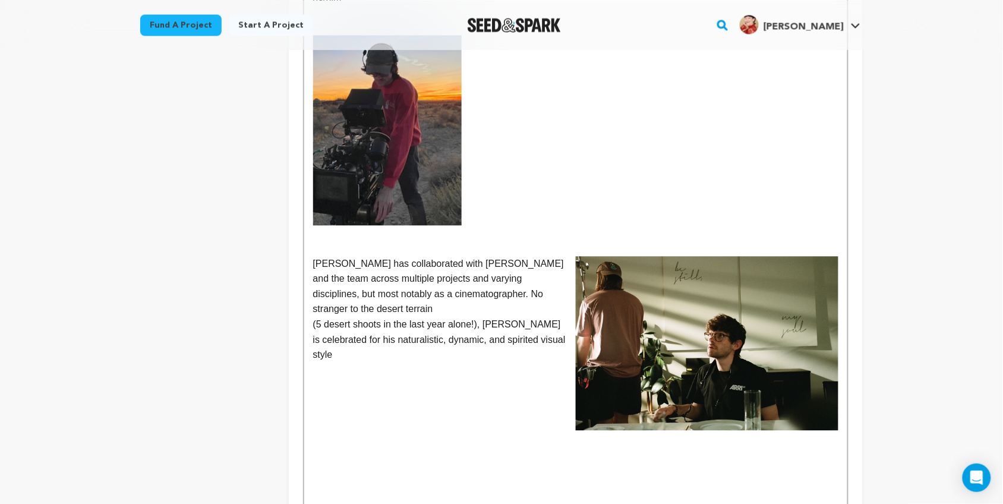
click at [578, 167] on p at bounding box center [575, 138] width 525 height 206
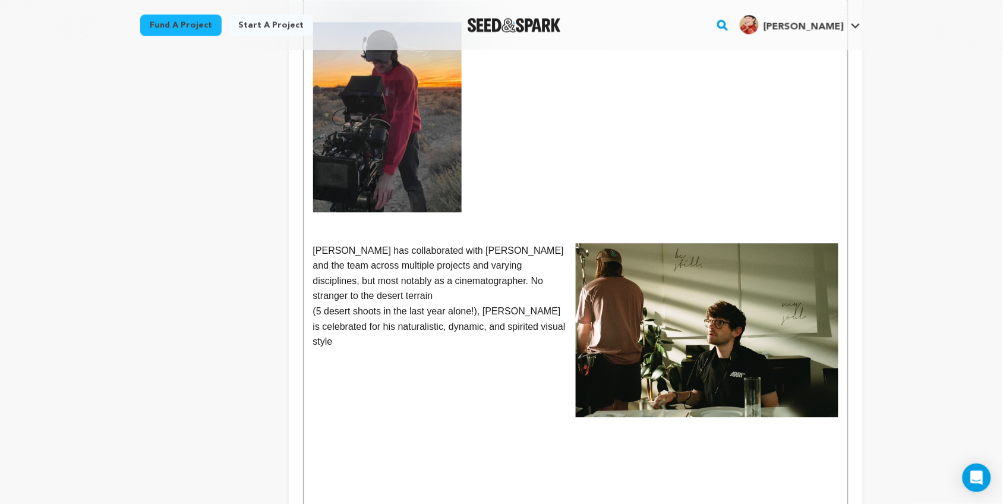
scroll to position [733, 0]
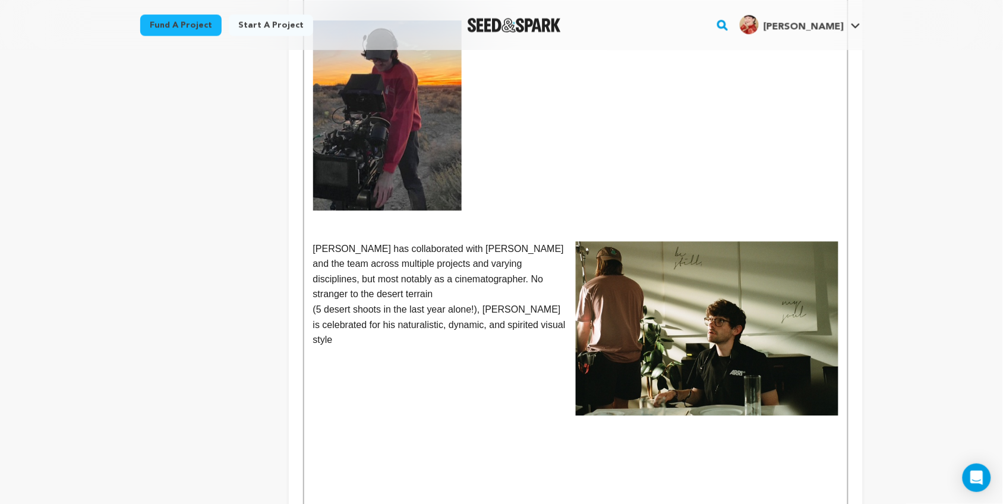
click at [342, 348] on p at bounding box center [575, 355] width 525 height 15
click at [316, 241] on p "[PERSON_NAME] has collaborated with [PERSON_NAME] and the team across multiple …" at bounding box center [575, 271] width 525 height 61
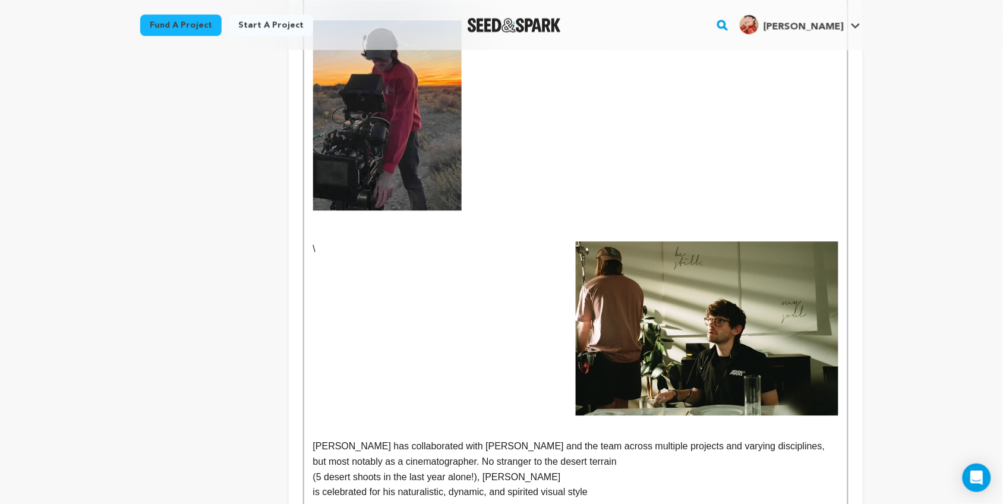
click at [413, 332] on p at bounding box center [575, 339] width 525 height 15
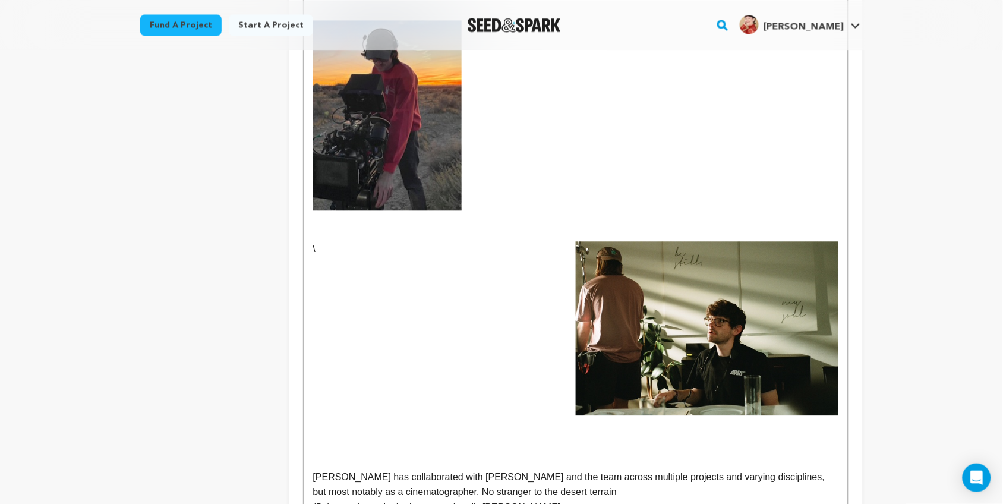
click at [547, 256] on p at bounding box center [575, 263] width 525 height 15
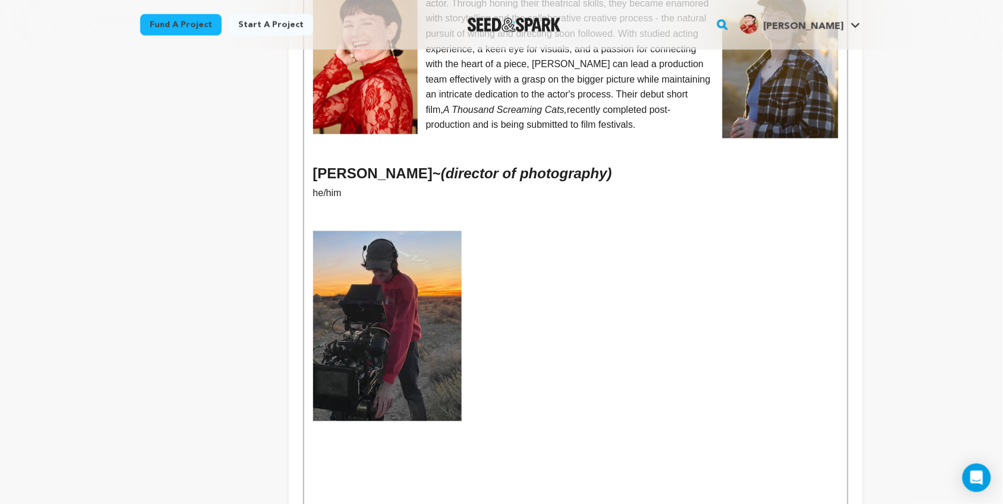
scroll to position [521, 0]
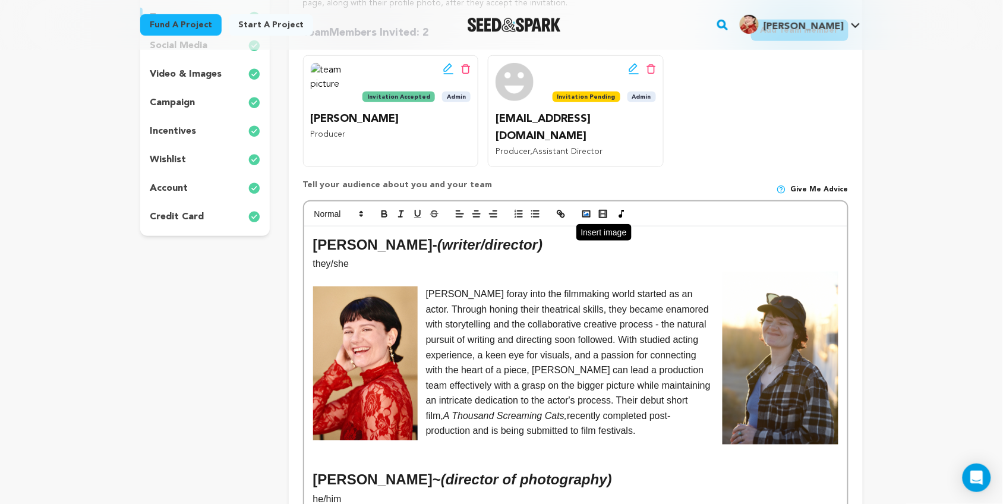
click at [591, 209] on icon "button" at bounding box center [586, 214] width 11 height 11
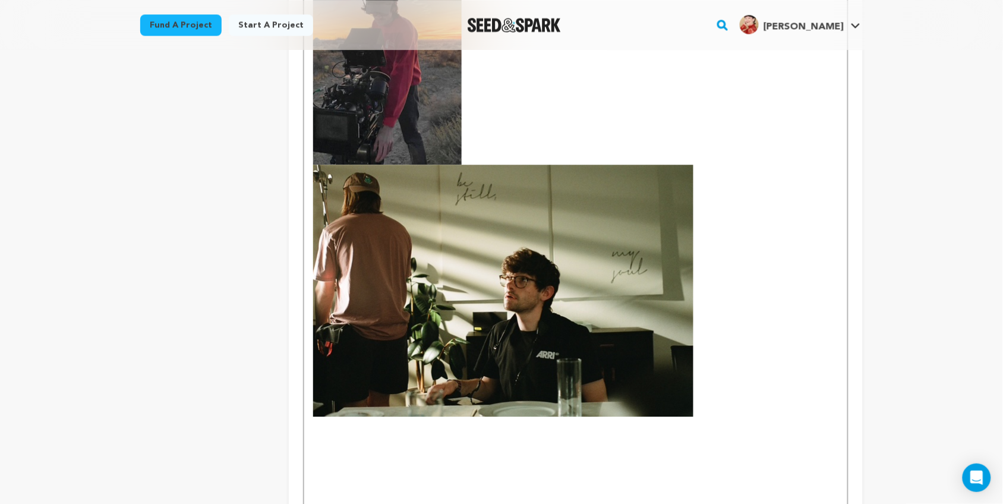
scroll to position [779, 0]
click at [625, 292] on img at bounding box center [503, 290] width 380 height 252
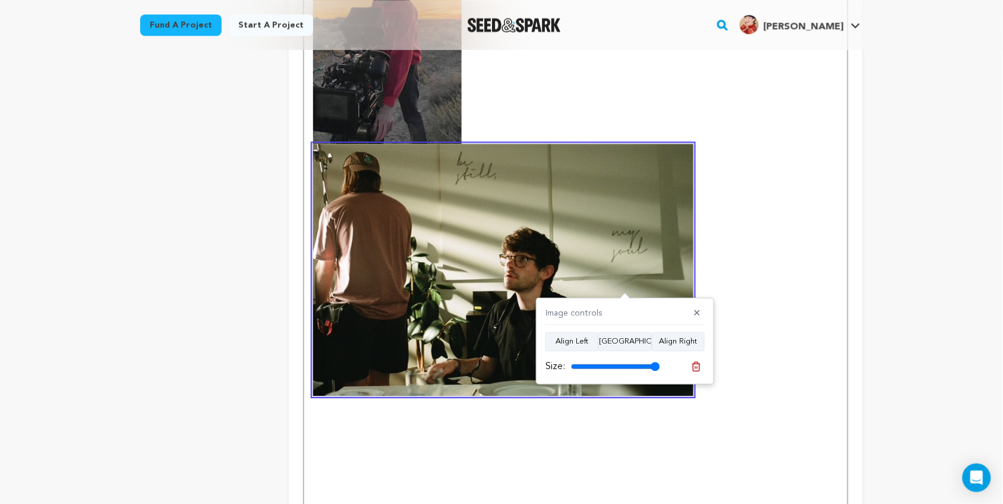
scroll to position [798, 0]
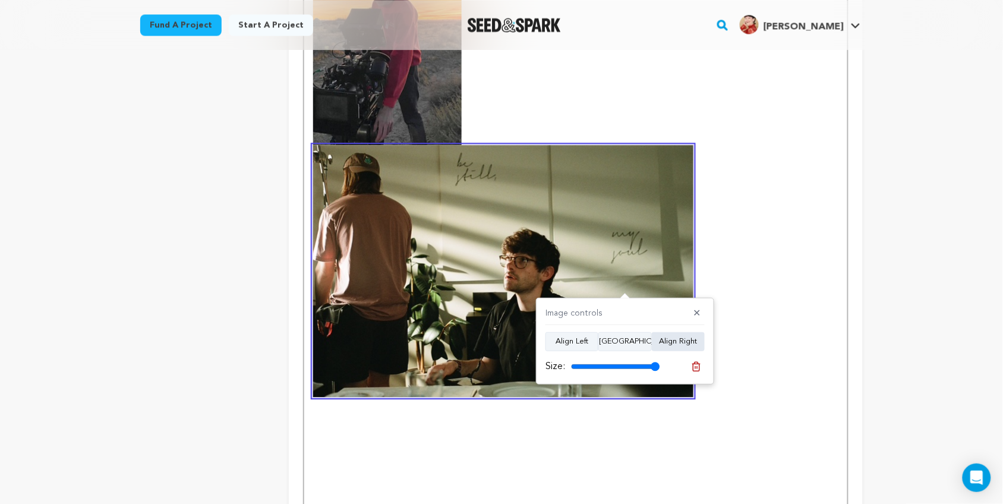
click at [672, 344] on button "Align Right" at bounding box center [678, 341] width 53 height 19
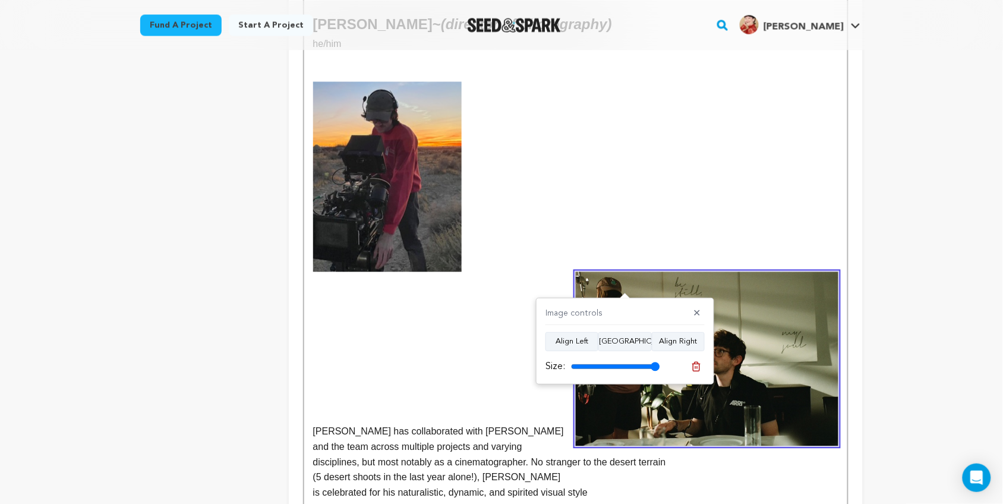
scroll to position [587, 0]
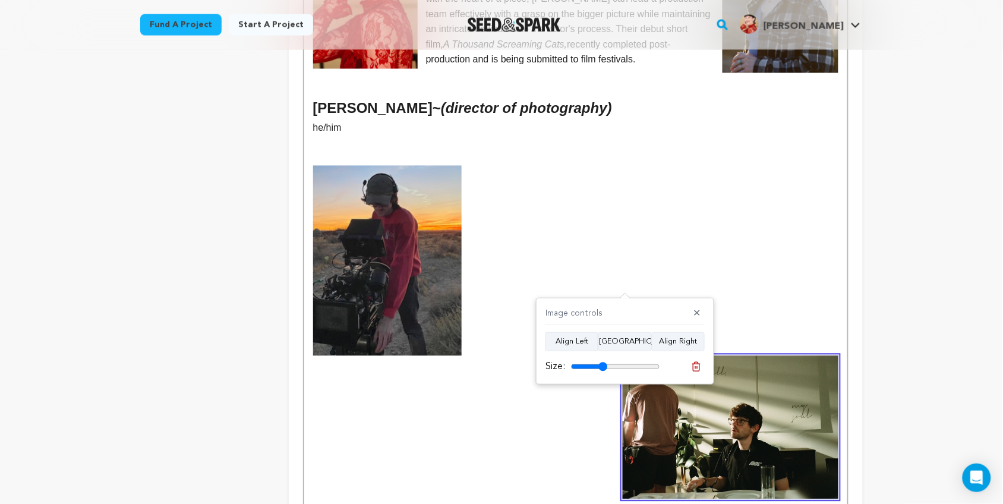
drag, startPoint x: 654, startPoint y: 367, endPoint x: 603, endPoint y: 367, distance: 51.1
type input "41"
click at [603, 367] on input "range" at bounding box center [615, 367] width 89 height 10
click at [587, 250] on p at bounding box center [575, 261] width 525 height 190
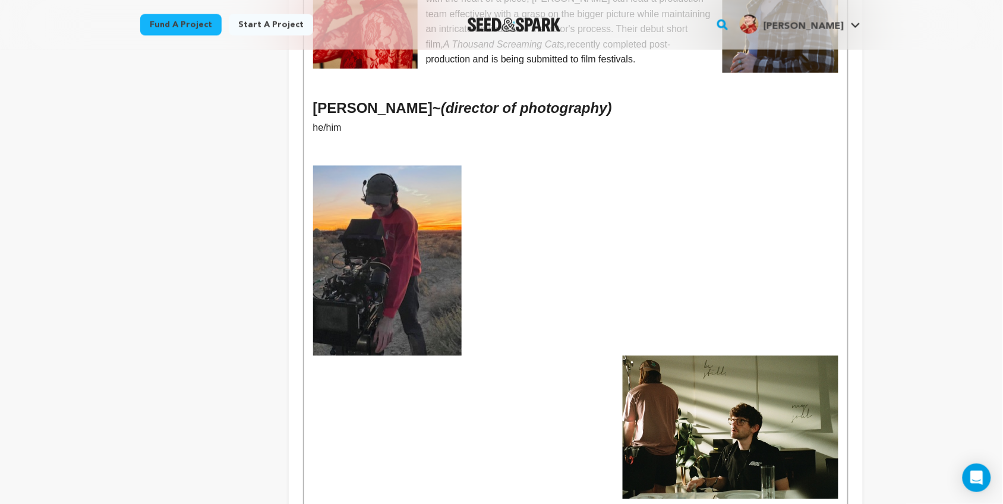
click at [515, 417] on p at bounding box center [575, 424] width 525 height 15
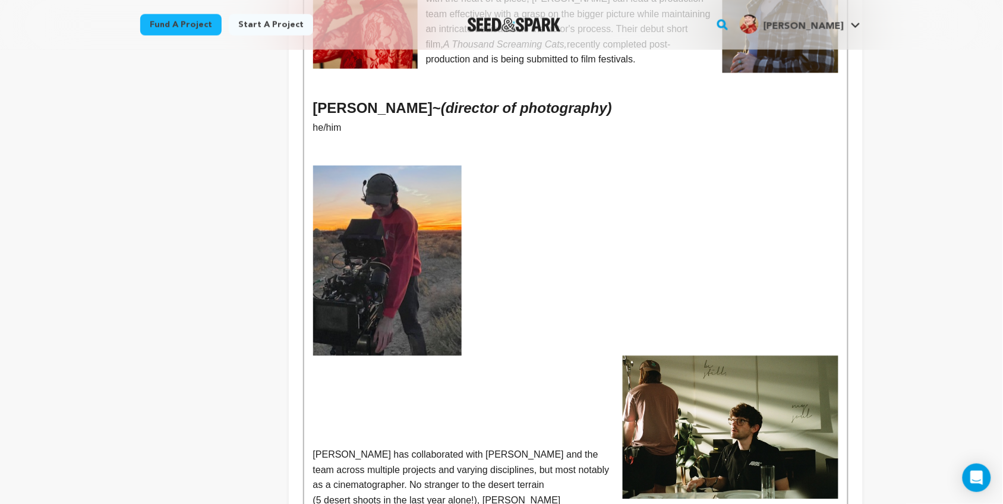
click at [644, 414] on img at bounding box center [731, 427] width 216 height 143
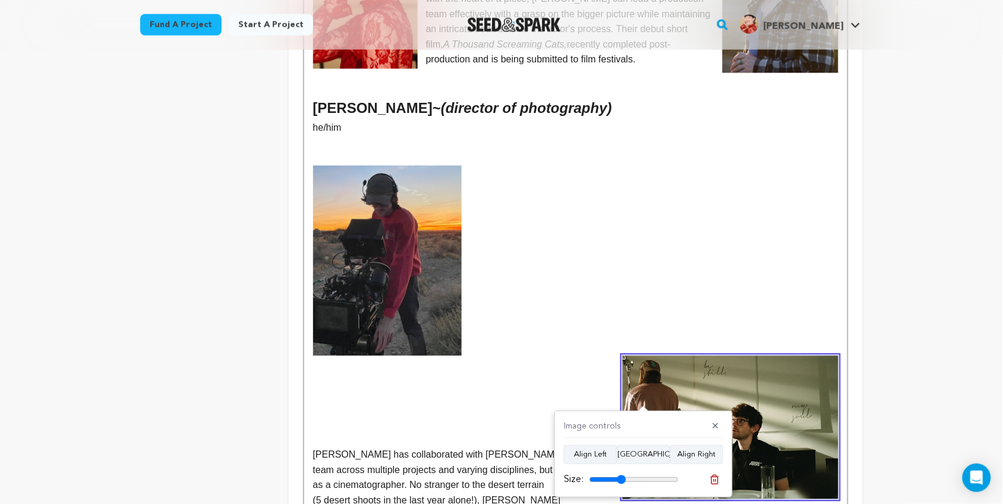
click at [602, 320] on p at bounding box center [575, 261] width 525 height 190
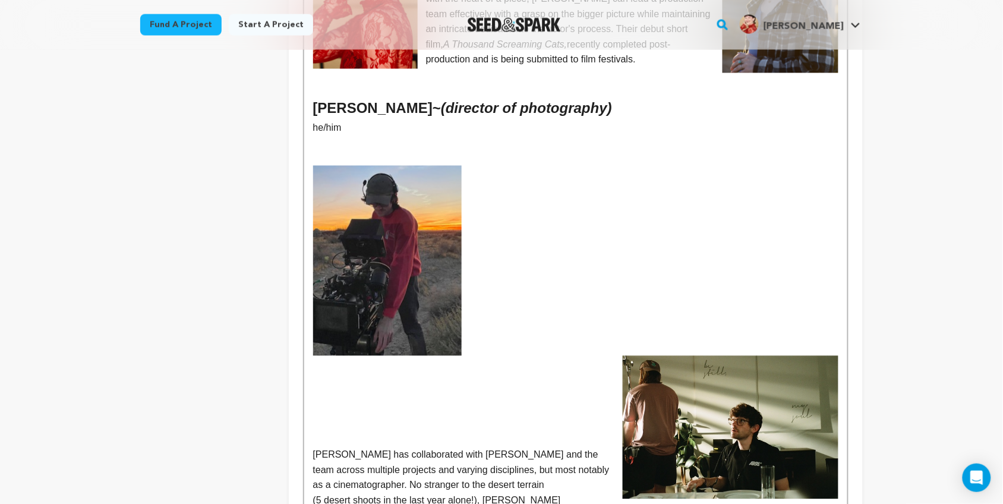
click at [492, 304] on p at bounding box center [575, 261] width 525 height 190
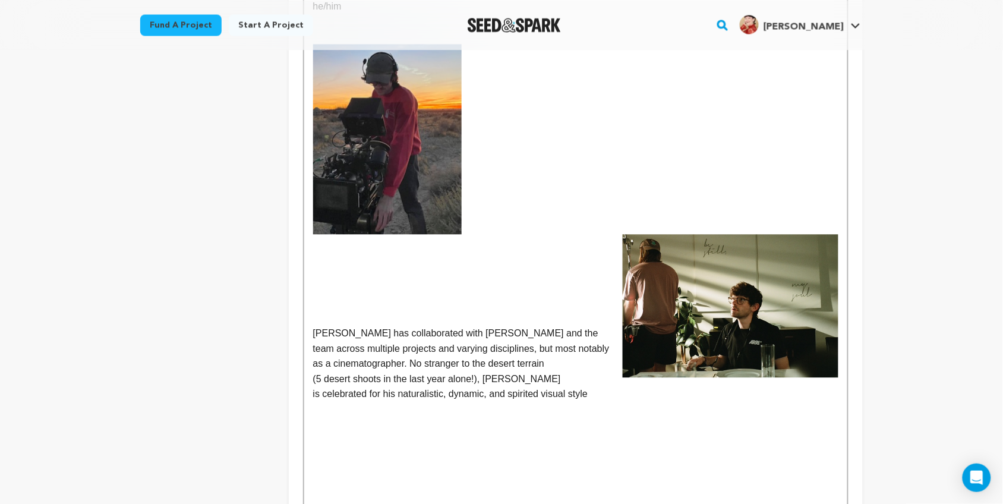
scroll to position [724, 0]
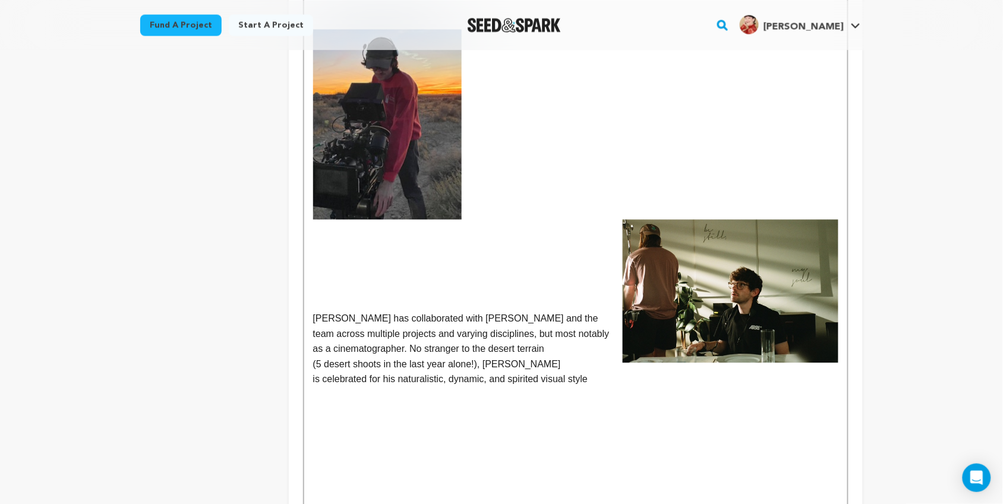
click at [313, 311] on p "[PERSON_NAME] has collaborated with [PERSON_NAME] and the team across multiple …" at bounding box center [575, 334] width 525 height 46
drag, startPoint x: 312, startPoint y: 303, endPoint x: 591, endPoint y: 366, distance: 286.3
click at [591, 366] on div "Kelsey L. Johnson - (writer/director) they/she Kelsey's foray into the filmmaki…" at bounding box center [575, 256] width 543 height 1077
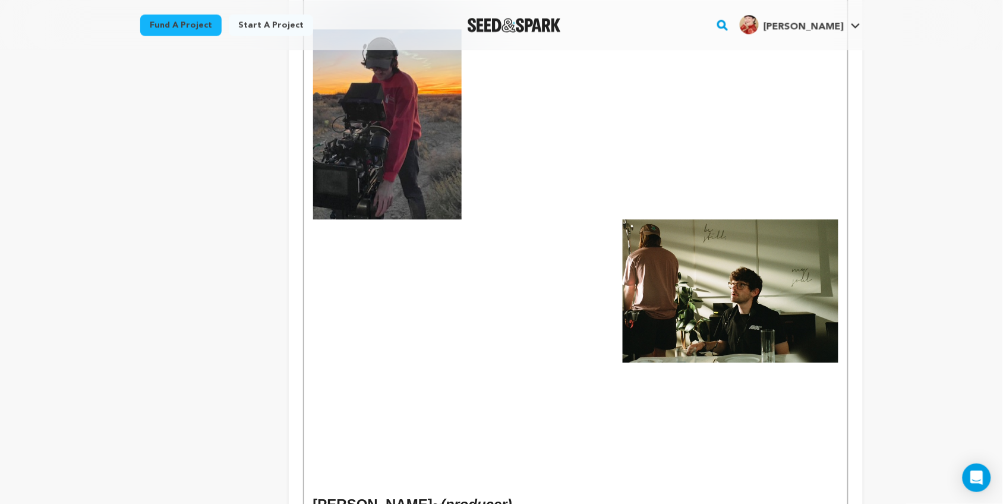
drag, startPoint x: 298, startPoint y: 314, endPoint x: 284, endPoint y: 265, distance: 51.4
click at [284, 265] on div "project story team social media video & images campaign incentives wishlist" at bounding box center [501, 111] width 723 height 1356
click at [743, 304] on img at bounding box center [731, 290] width 216 height 143
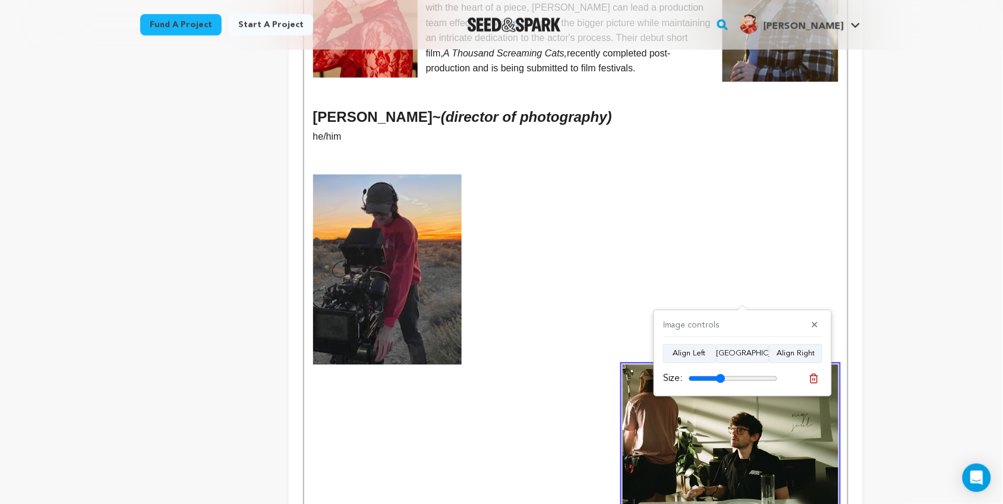
scroll to position [578, 0]
click at [623, 283] on p at bounding box center [575, 270] width 525 height 190
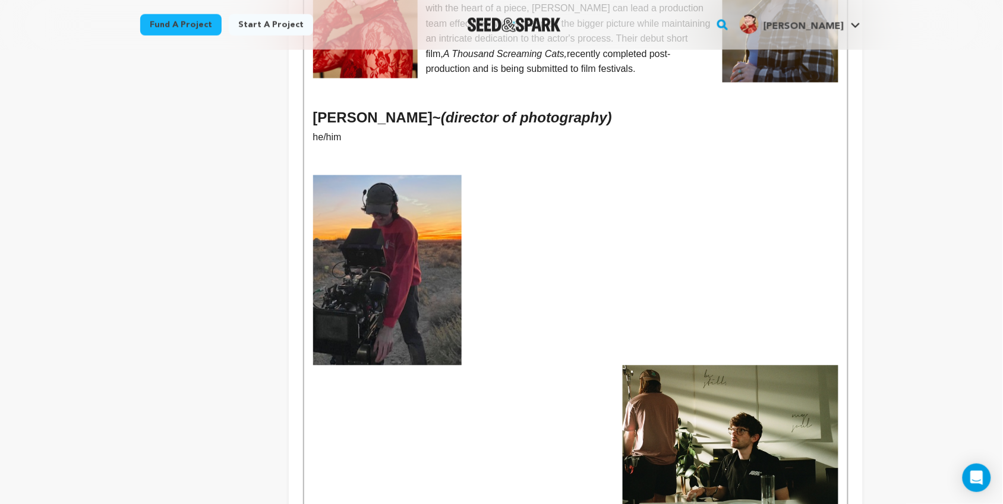
click at [599, 381] on p at bounding box center [575, 388] width 525 height 15
click at [616, 396] on p at bounding box center [575, 403] width 525 height 15
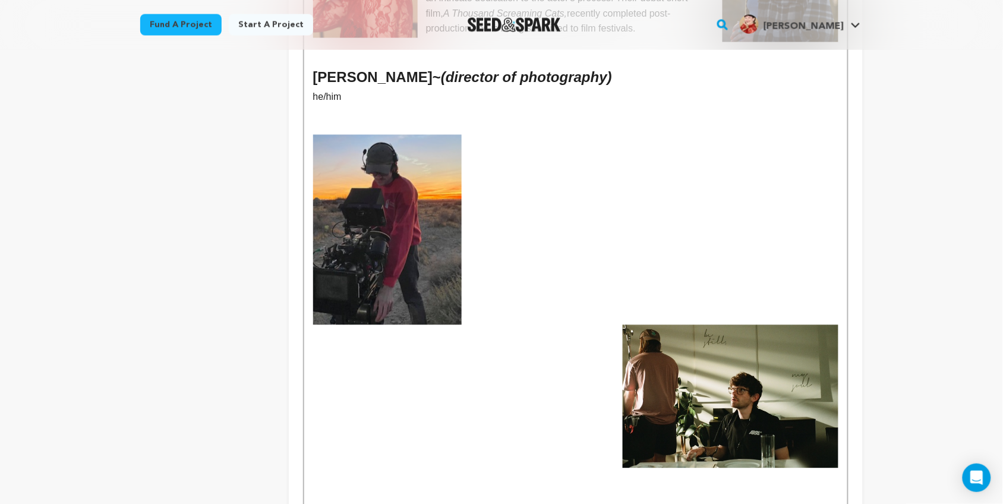
scroll to position [702, 0]
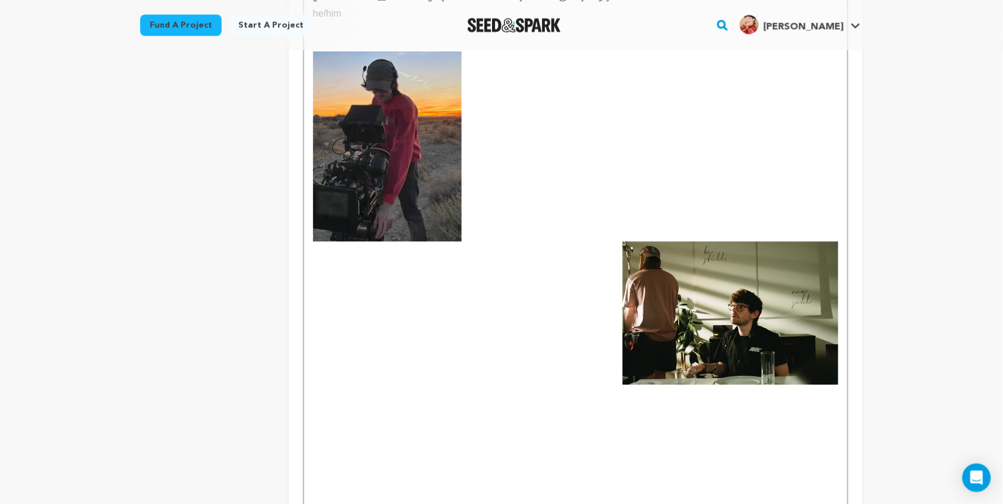
click at [666, 326] on img at bounding box center [731, 312] width 216 height 143
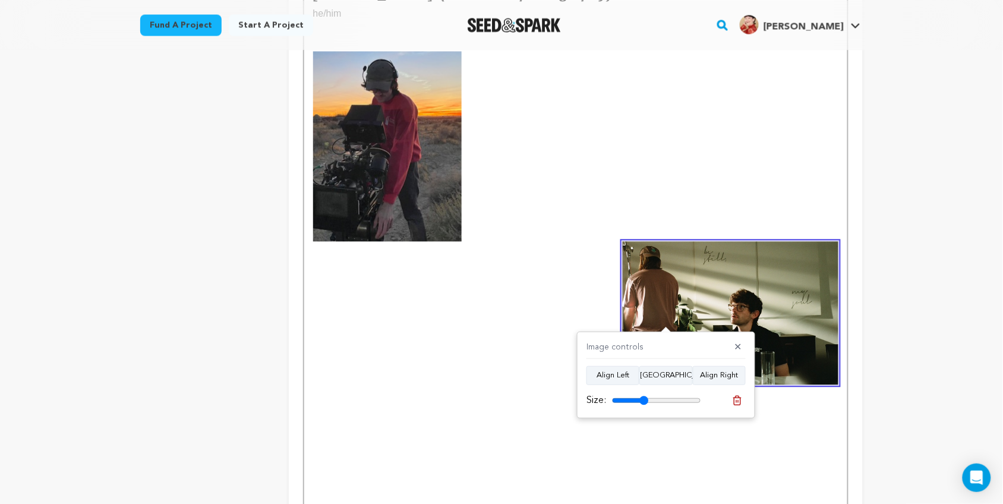
click at [785, 206] on p at bounding box center [575, 146] width 525 height 190
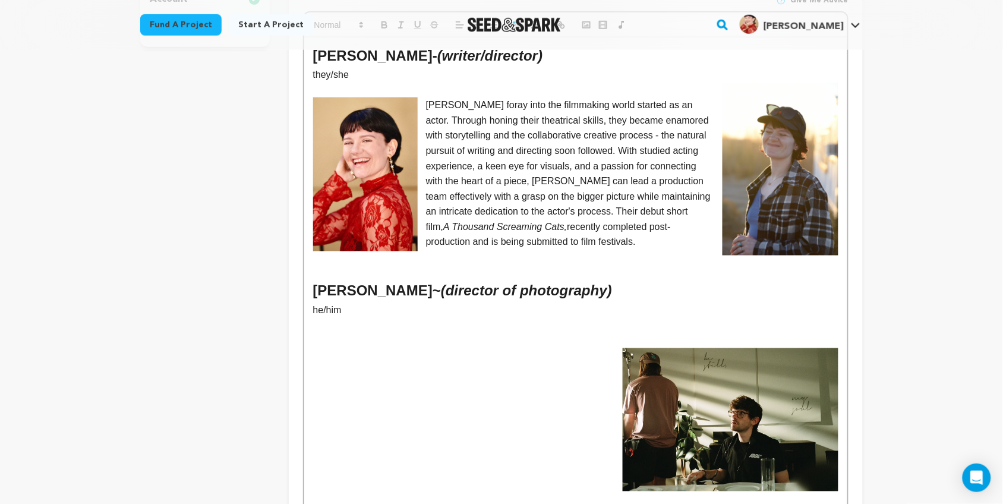
scroll to position [403, 0]
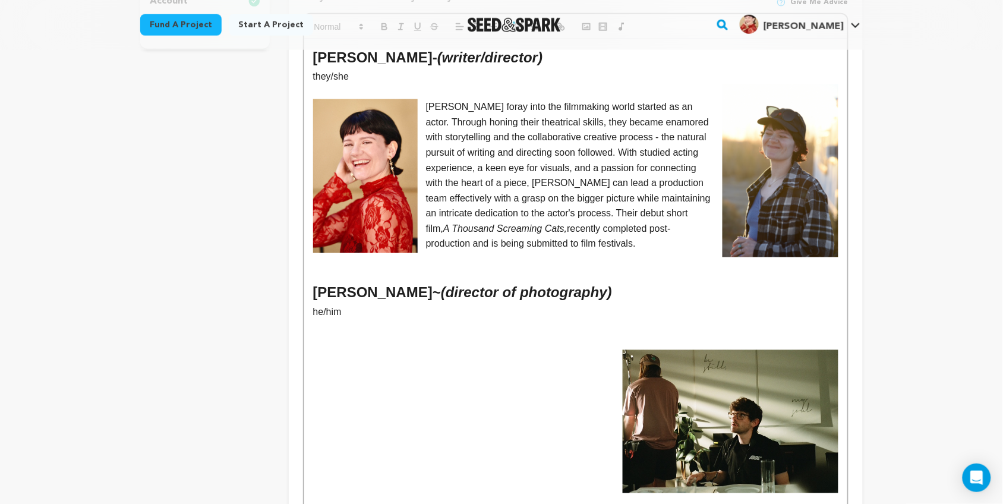
click at [494, 366] on p at bounding box center [575, 373] width 525 height 15
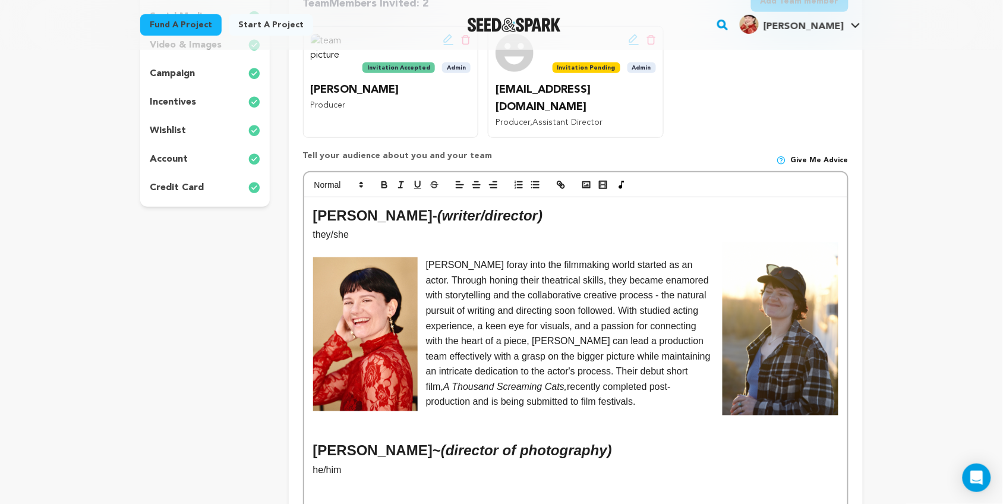
scroll to position [244, 0]
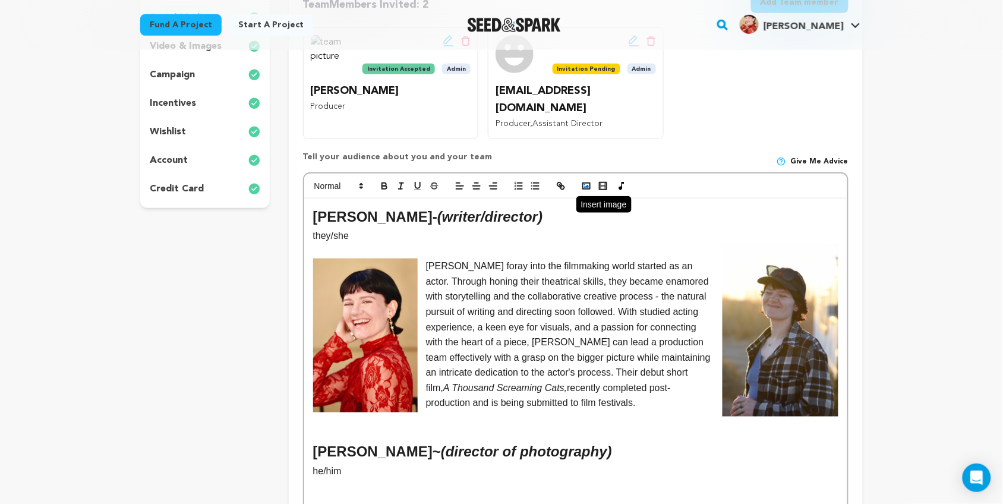
click at [587, 185] on polyline "button" at bounding box center [586, 186] width 5 height 3
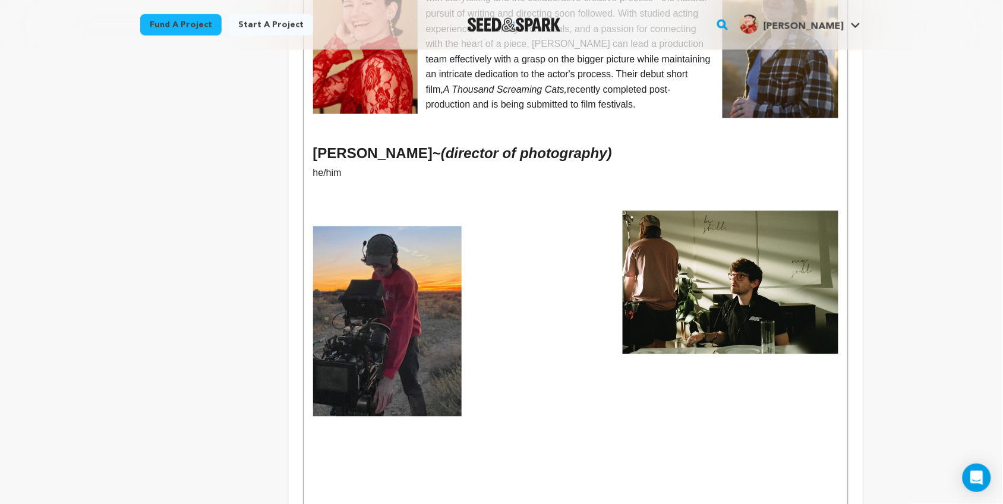
scroll to position [539, 0]
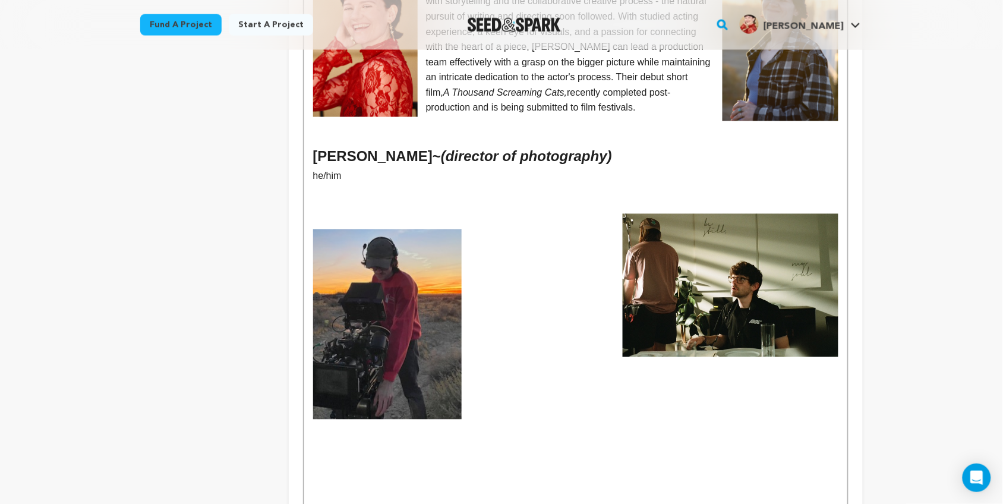
click at [509, 235] on p at bounding box center [575, 324] width 525 height 190
click at [406, 247] on img at bounding box center [387, 324] width 149 height 190
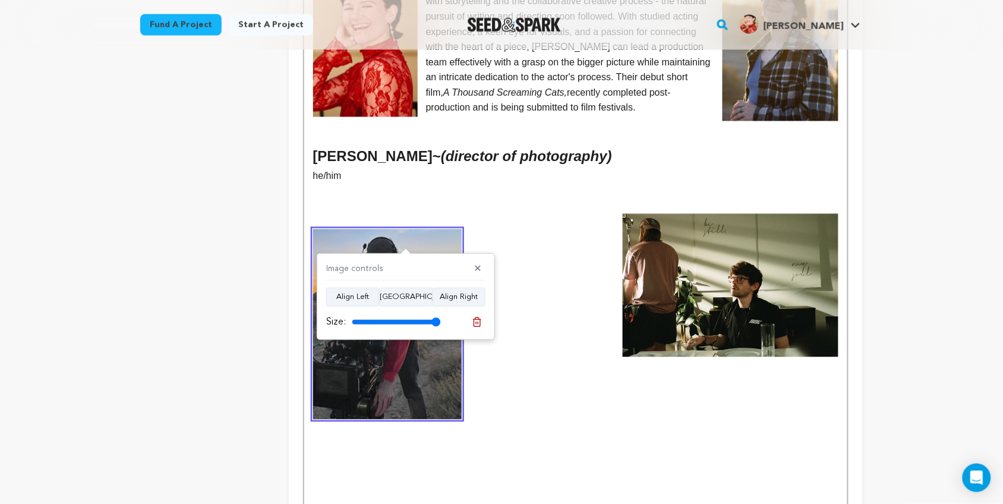
click at [361, 214] on p at bounding box center [575, 221] width 525 height 15
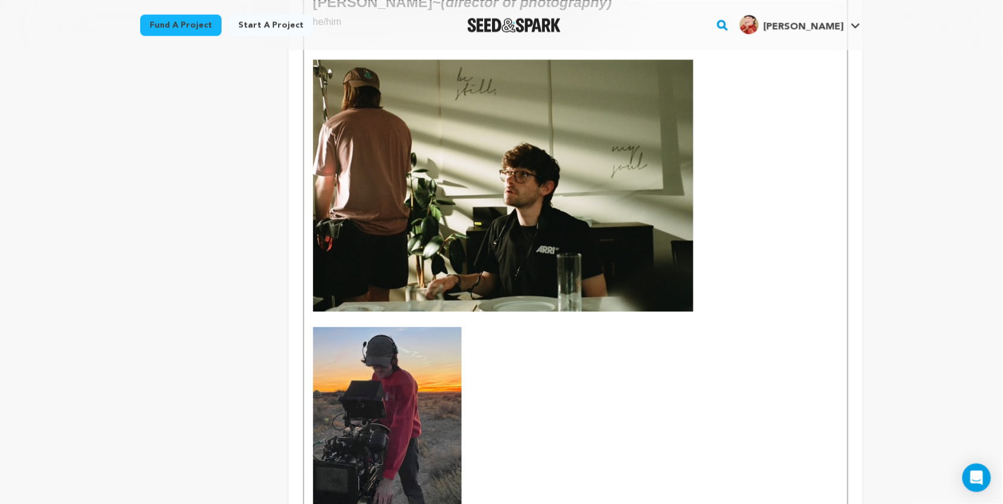
scroll to position [694, 0]
click at [455, 256] on img at bounding box center [503, 185] width 380 height 252
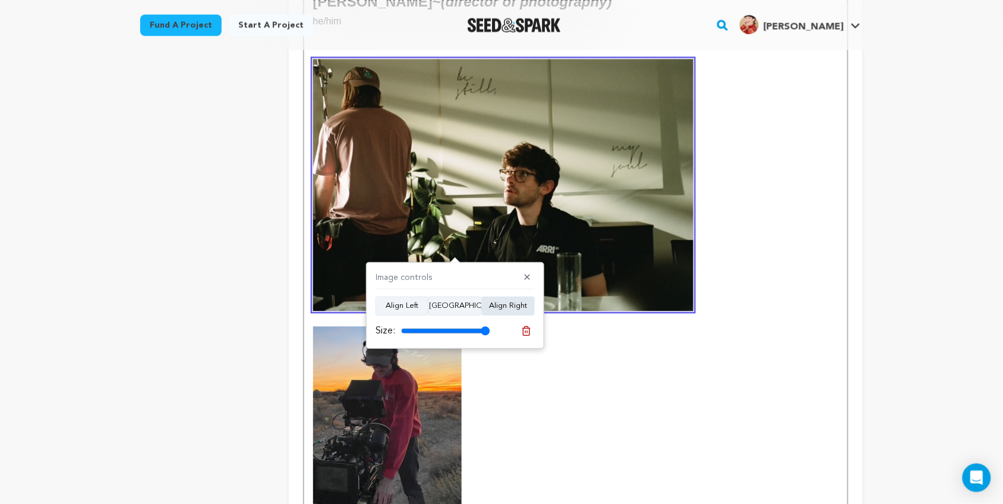
click at [518, 304] on button "Align Right" at bounding box center [508, 306] width 53 height 19
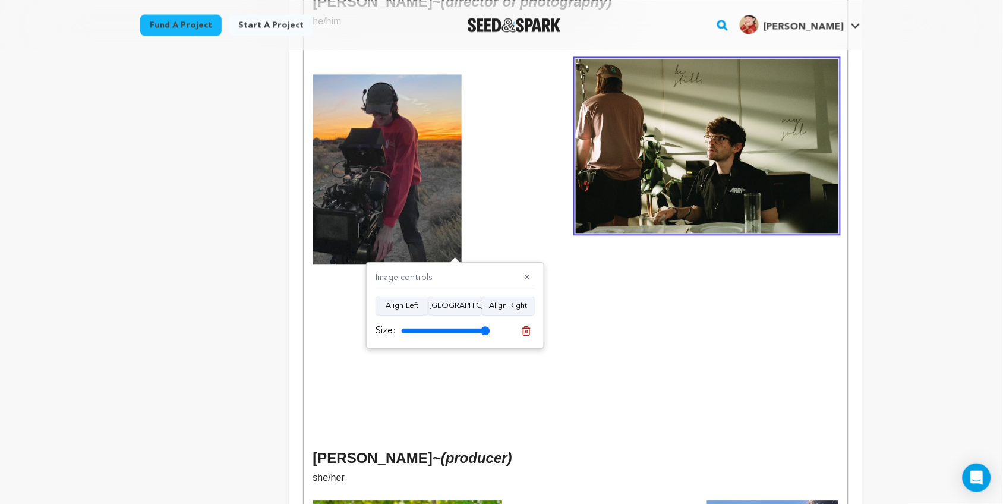
click at [571, 220] on p at bounding box center [575, 169] width 525 height 190
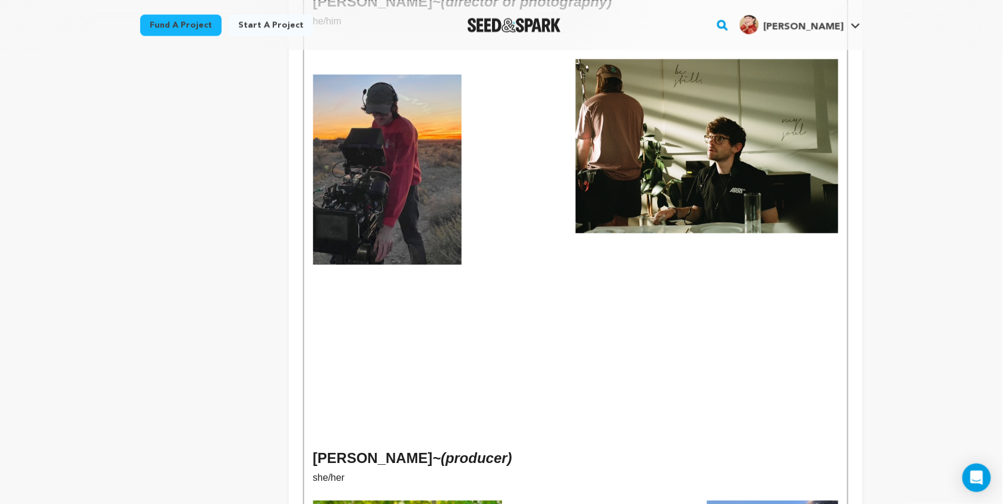
click at [640, 174] on img at bounding box center [707, 146] width 263 height 174
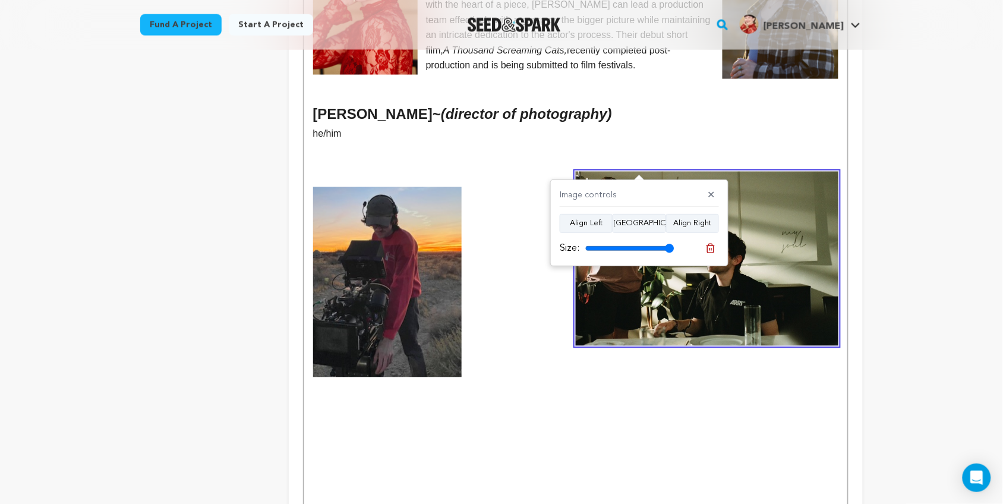
scroll to position [580, 0]
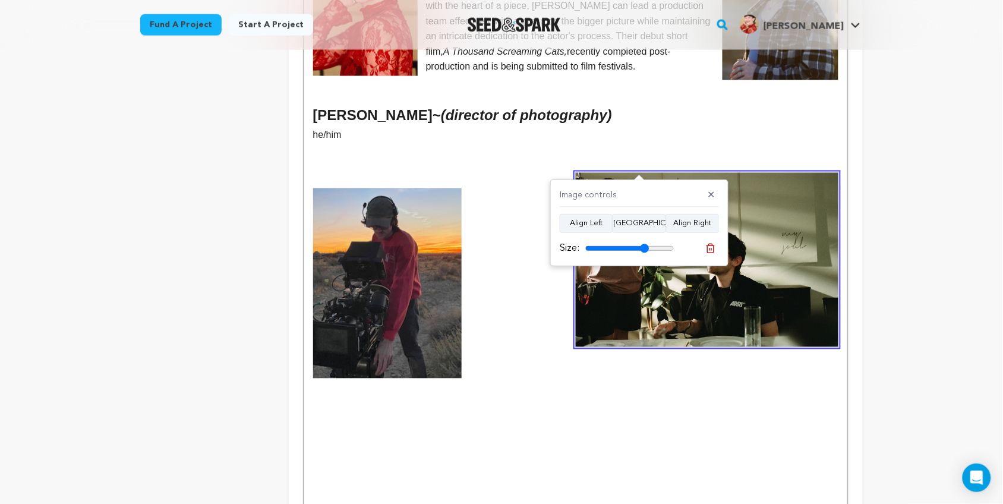
drag, startPoint x: 672, startPoint y: 248, endPoint x: 645, endPoint y: 248, distance: 27.4
click at [645, 248] on input "range" at bounding box center [630, 249] width 89 height 10
drag, startPoint x: 644, startPoint y: 250, endPoint x: 633, endPoint y: 253, distance: 11.0
click at [633, 253] on input "range" at bounding box center [630, 249] width 89 height 10
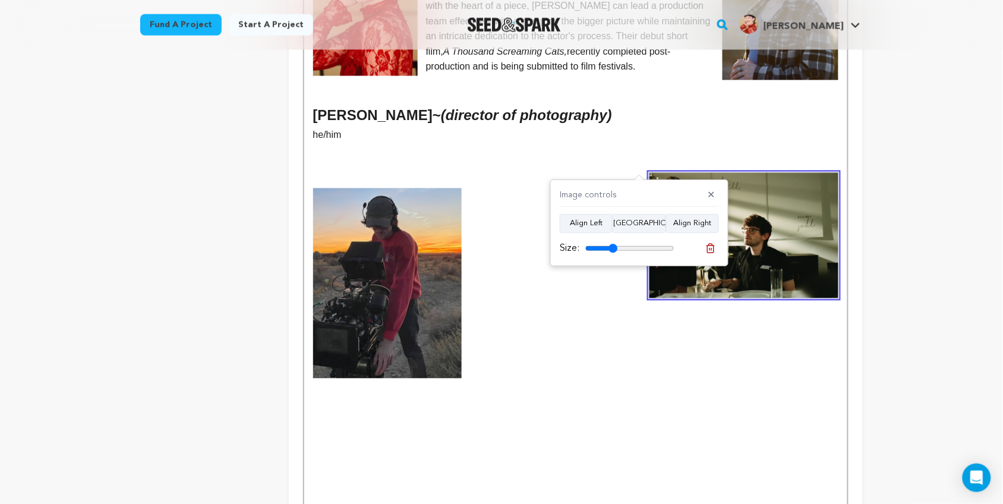
drag, startPoint x: 621, startPoint y: 253, endPoint x: 613, endPoint y: 256, distance: 8.3
type input "36"
click at [613, 253] on input "range" at bounding box center [630, 249] width 89 height 10
click at [514, 243] on p at bounding box center [575, 283] width 525 height 190
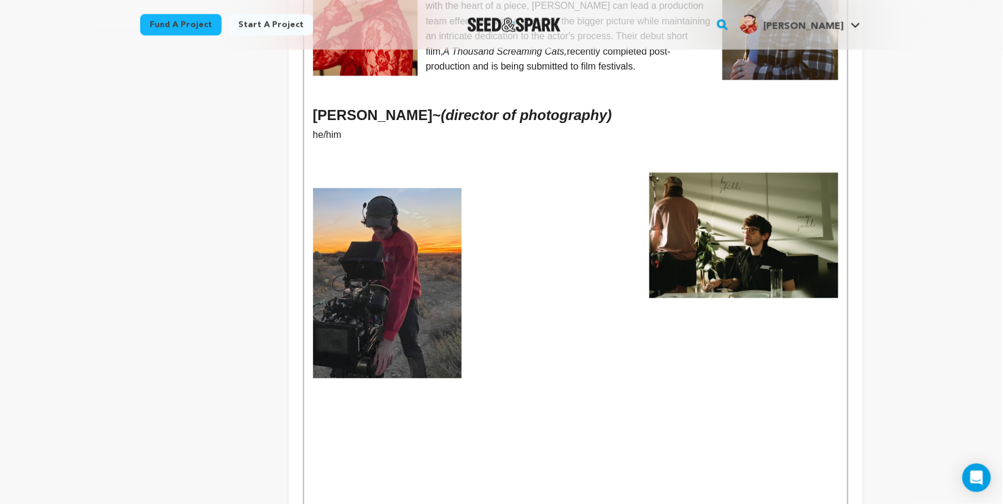
click at [351, 173] on p at bounding box center [575, 180] width 525 height 15
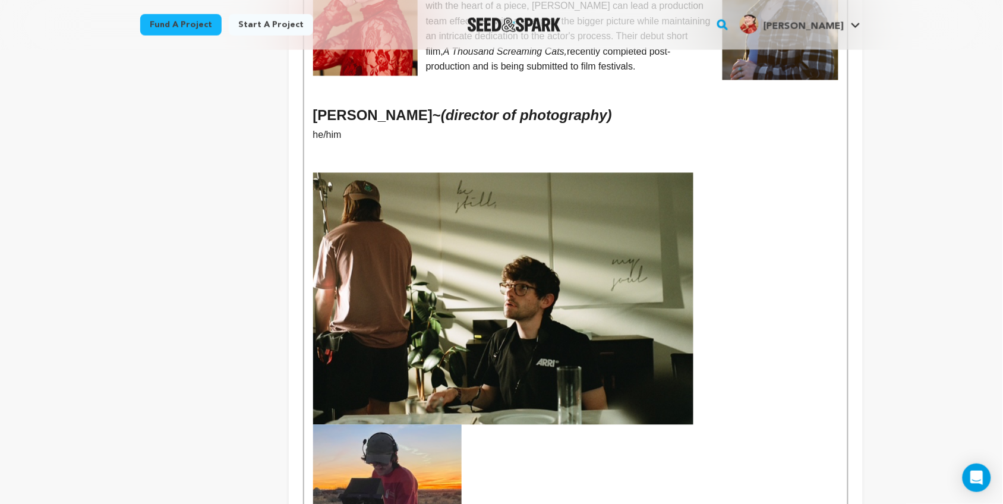
click at [432, 225] on img at bounding box center [503, 299] width 380 height 252
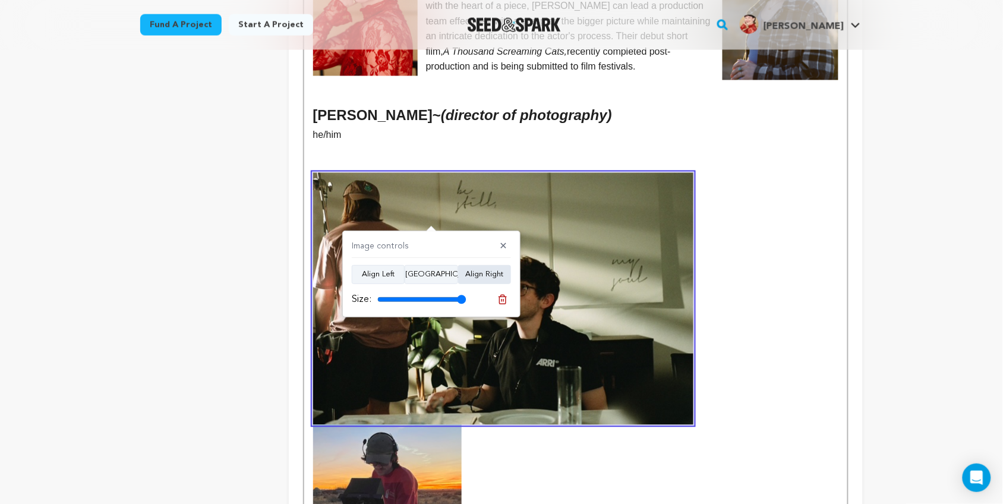
click at [474, 268] on button "Align Right" at bounding box center [484, 274] width 53 height 19
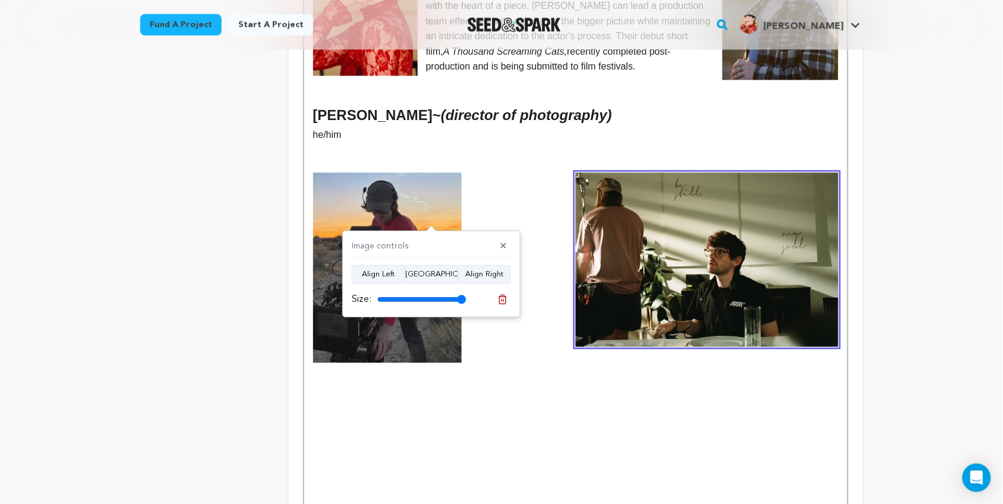
click at [665, 128] on p "he/him" at bounding box center [575, 135] width 525 height 15
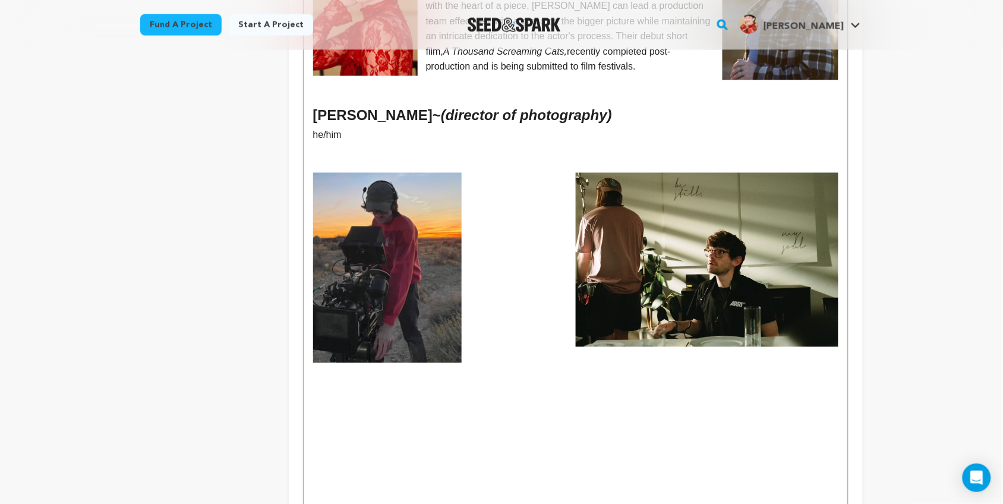
click at [631, 232] on img at bounding box center [707, 260] width 263 height 174
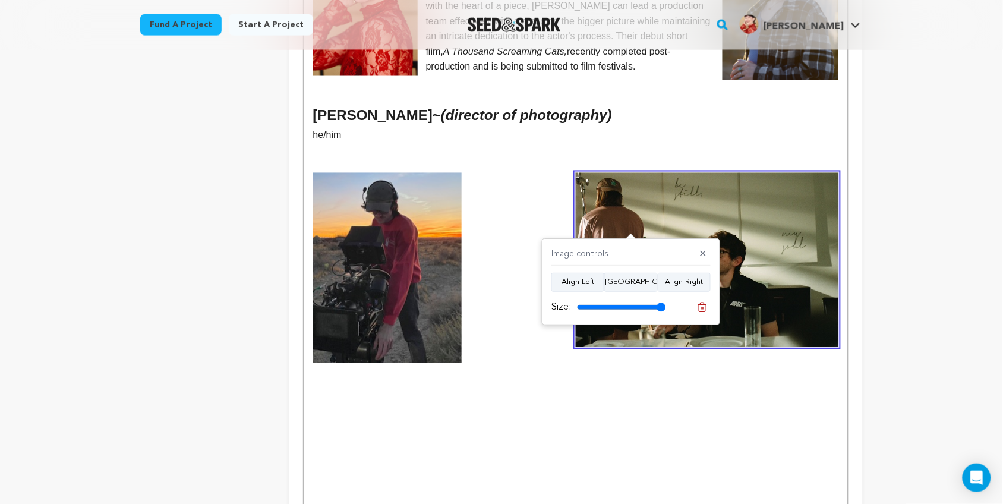
click at [316, 143] on p at bounding box center [575, 150] width 525 height 15
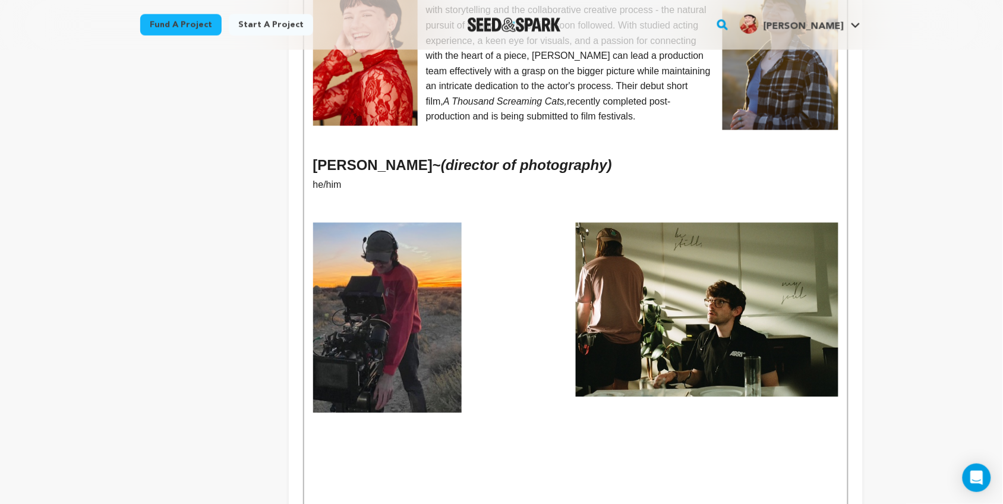
scroll to position [533, 0]
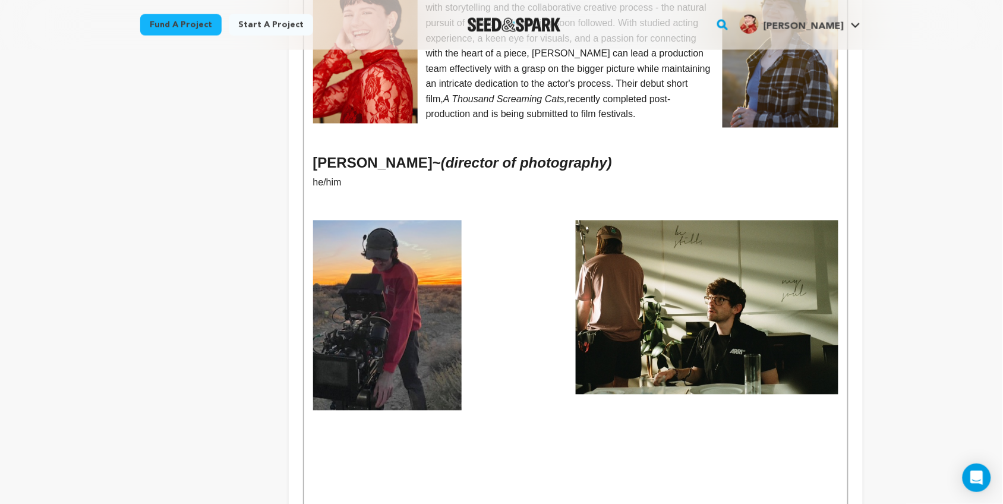
click at [637, 224] on img at bounding box center [707, 308] width 263 height 174
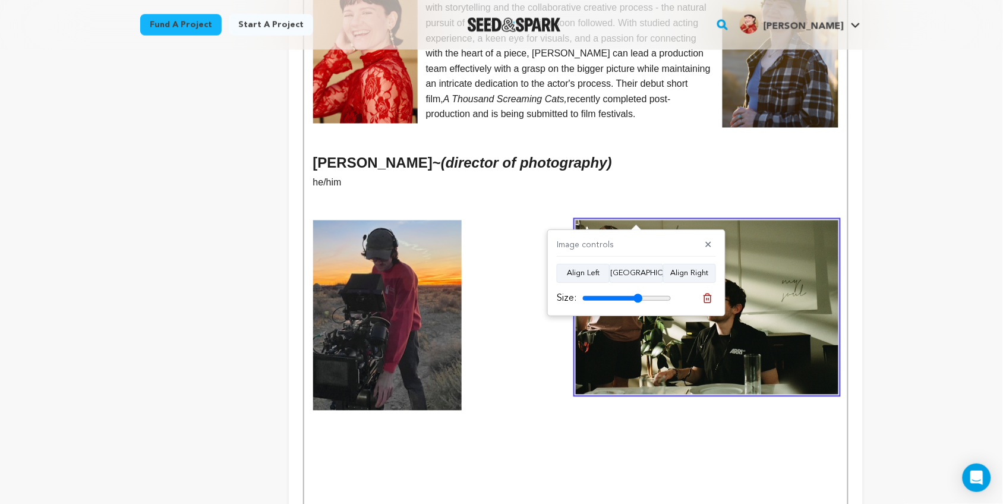
drag, startPoint x: 666, startPoint y: 301, endPoint x: 639, endPoint y: 301, distance: 27.4
type input "68"
click at [639, 301] on input "range" at bounding box center [627, 299] width 89 height 10
click at [733, 244] on img at bounding box center [707, 308] width 263 height 174
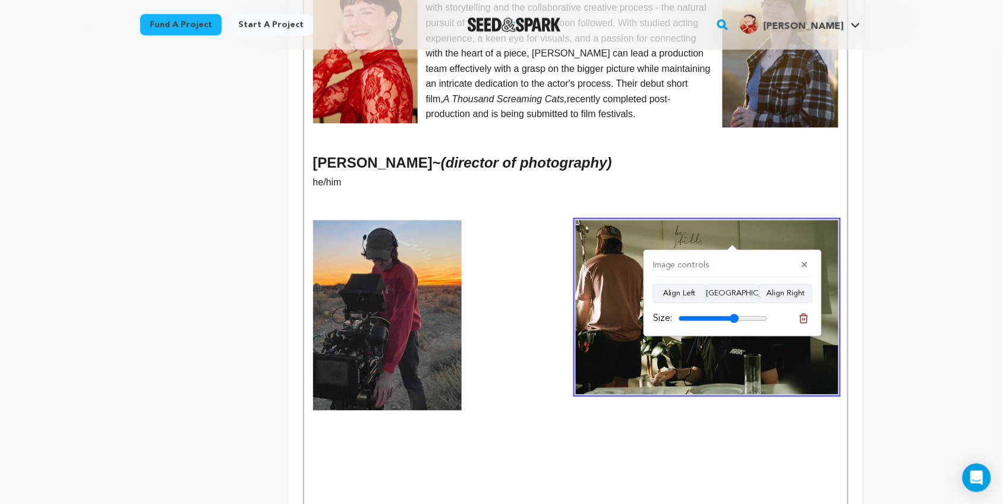
drag, startPoint x: 729, startPoint y: 325, endPoint x: 715, endPoint y: 317, distance: 16.2
click at [715, 317] on div "Size:" at bounding box center [710, 318] width 115 height 14
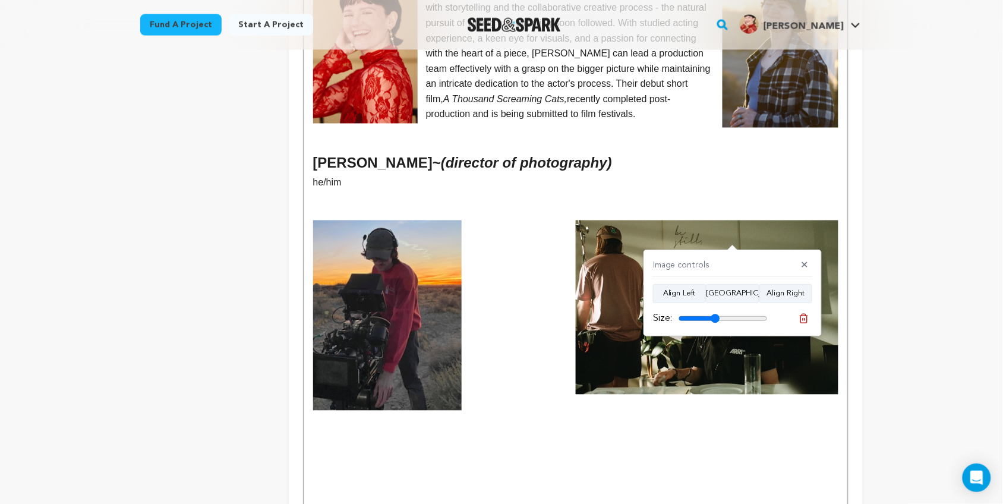
click at [715, 317] on input "range" at bounding box center [723, 319] width 89 height 10
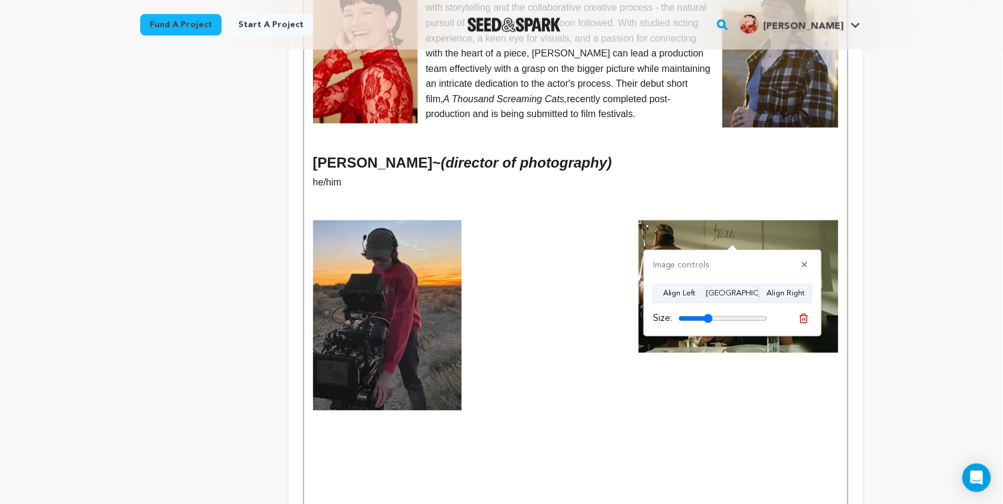
type input "38"
click at [708, 321] on input "range" at bounding box center [723, 319] width 89 height 10
click at [547, 260] on p at bounding box center [575, 316] width 525 height 190
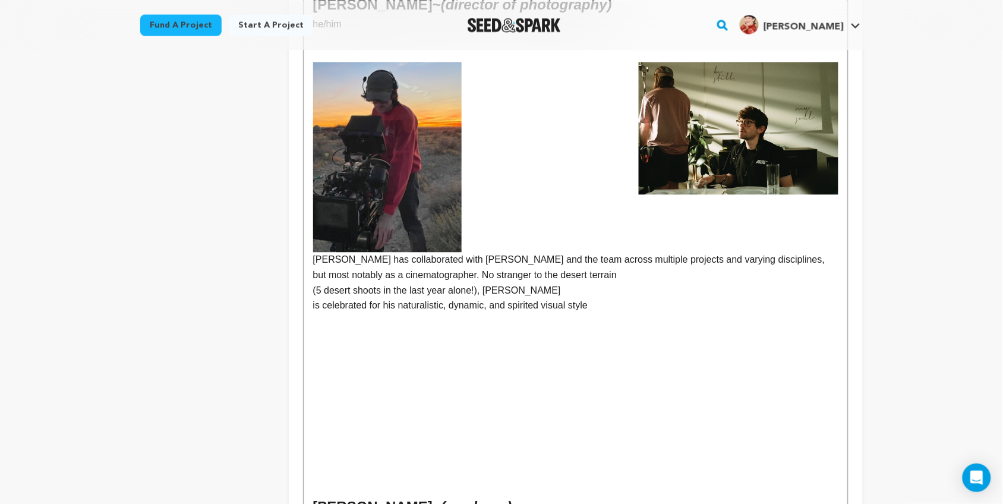
scroll to position [693, 0]
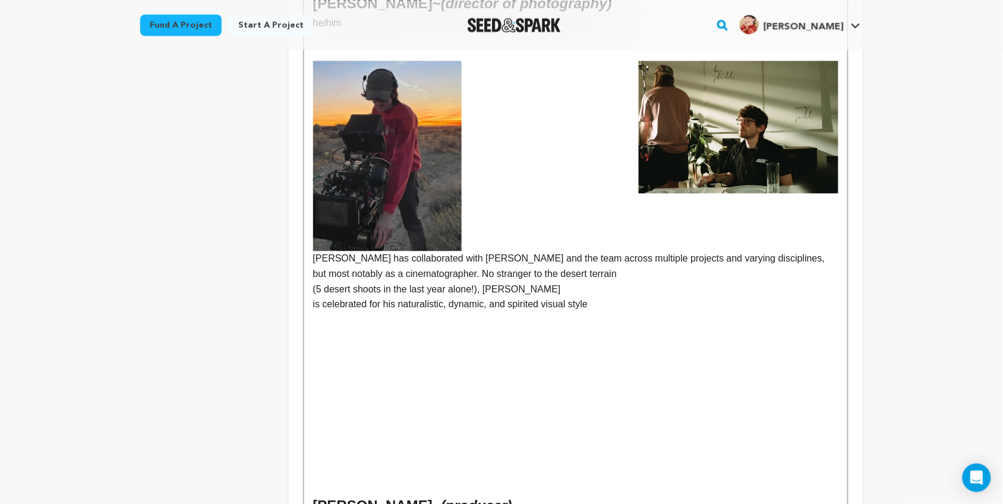
click at [314, 247] on p "[PERSON_NAME] has collaborated with [PERSON_NAME] and the team across multiple …" at bounding box center [575, 171] width 525 height 221
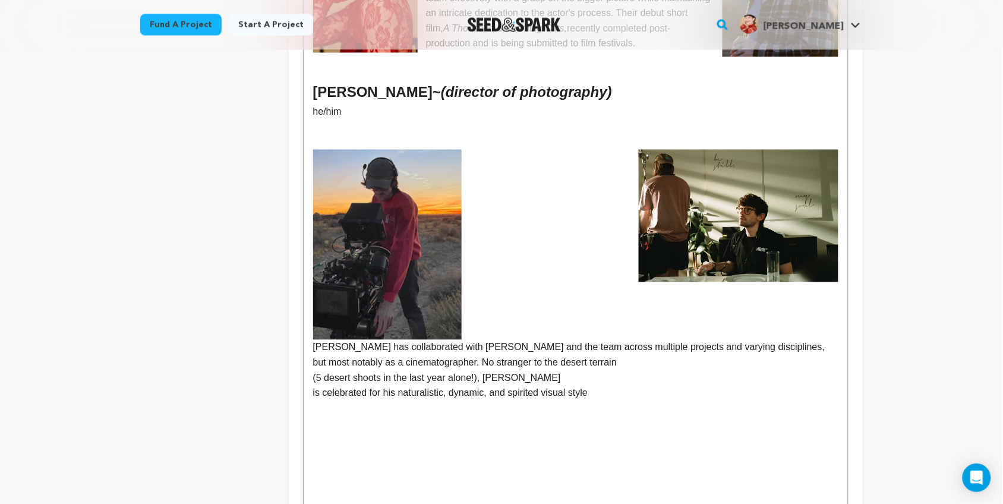
scroll to position [605, 0]
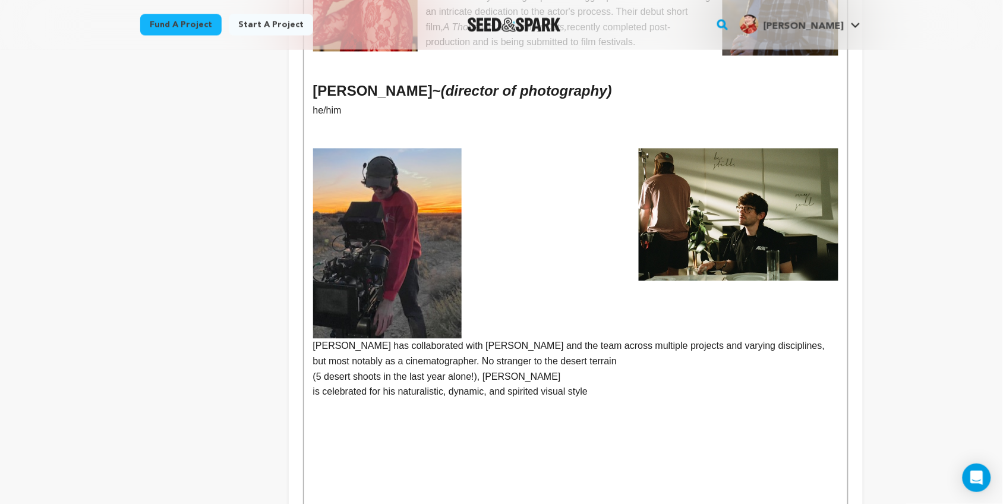
click at [482, 331] on p "[PERSON_NAME] has collaborated with [PERSON_NAME] and the team across multiple …" at bounding box center [575, 259] width 525 height 221
click at [374, 231] on img at bounding box center [387, 244] width 149 height 190
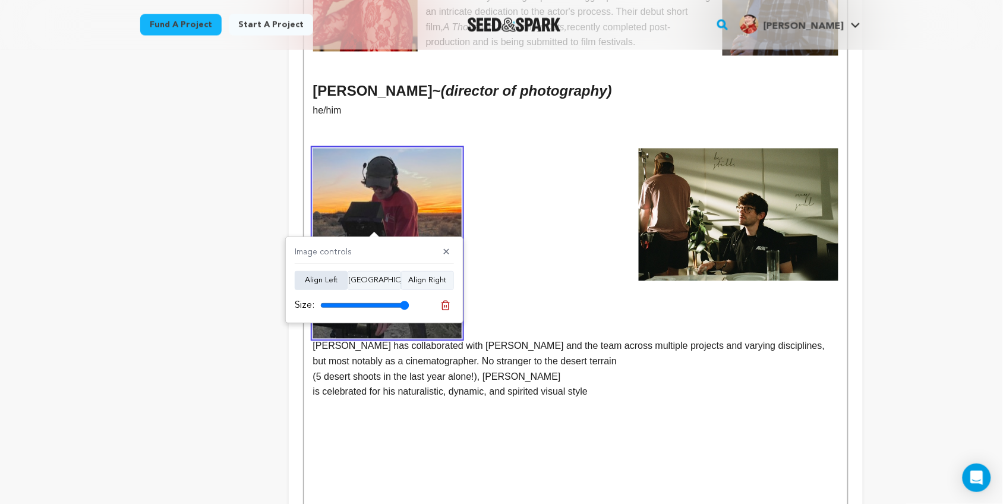
click at [333, 278] on button "Align Left" at bounding box center [321, 280] width 53 height 19
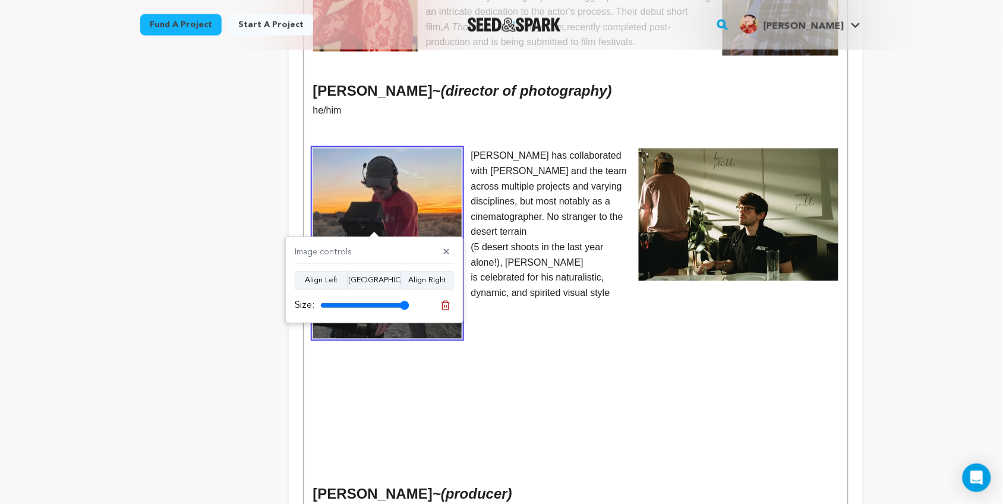
click at [590, 316] on p at bounding box center [575, 323] width 525 height 15
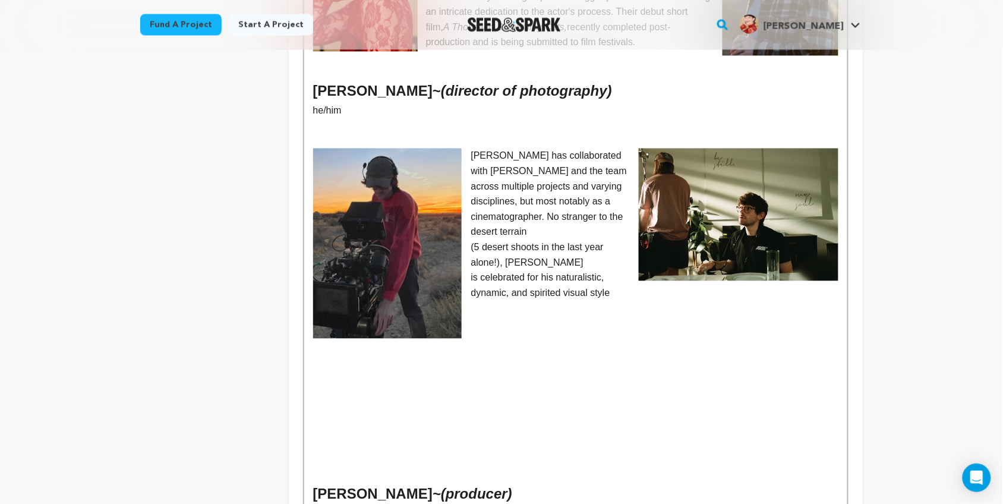
click at [473, 270] on p "is celebrated for his naturalistic, dynamic, and spirited visual style" at bounding box center [575, 285] width 525 height 30
click at [532, 254] on p "(5 desert shoots in the last year alone!), Bailey is celebrated for his natural…" at bounding box center [575, 270] width 525 height 61
click at [522, 250] on p "(5 desert shoots in the last year alone!), Bailey is celebrated for his natural…" at bounding box center [575, 270] width 525 height 61
click at [628, 248] on p "(5 desert shoots in the last year alone!), Bailey is celebrated for his dynamic…" at bounding box center [575, 270] width 525 height 61
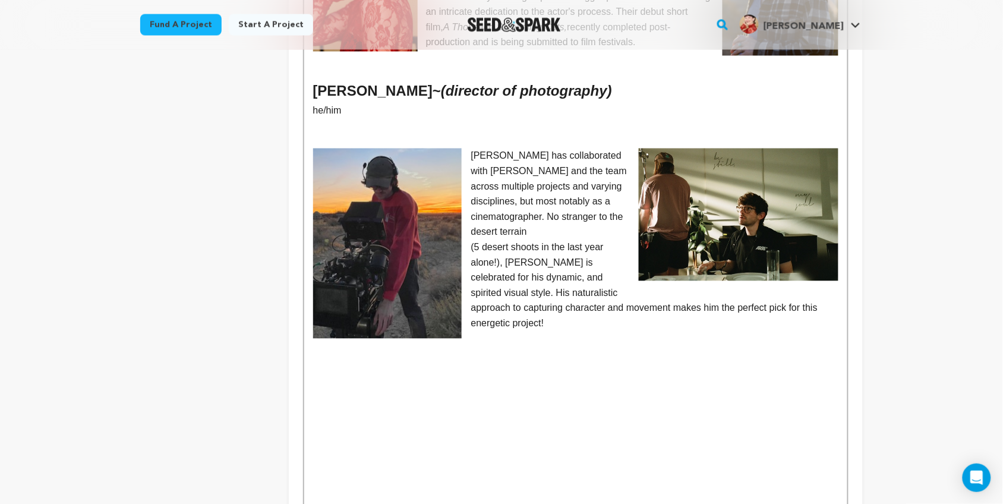
click at [512, 248] on p "(5 desert shoots in the last year alone!), Bailey is celebrated for his dynamic…" at bounding box center [575, 286] width 525 height 92
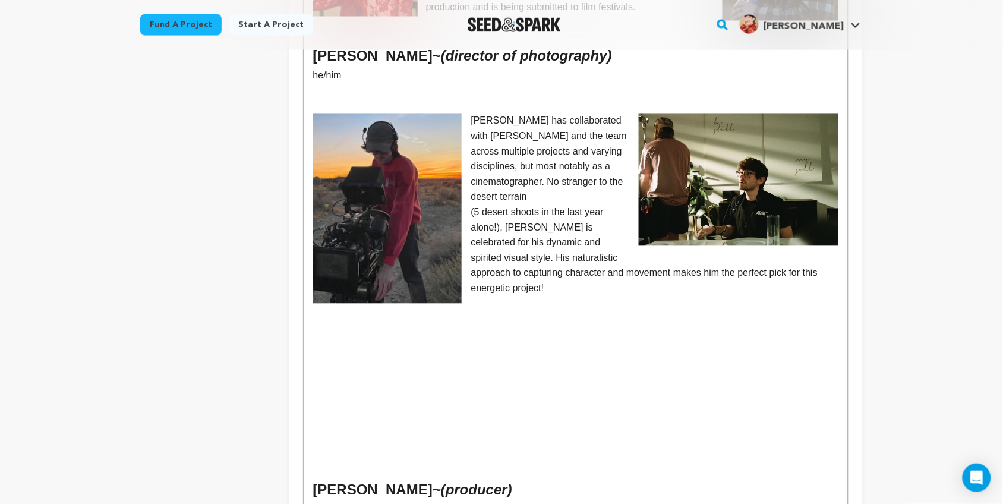
click at [679, 297] on p at bounding box center [575, 304] width 525 height 15
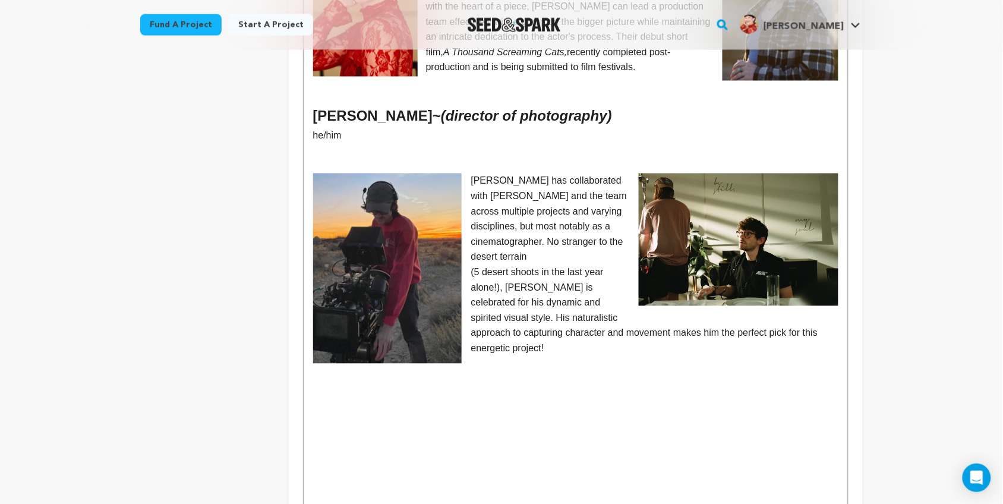
scroll to position [578, 0]
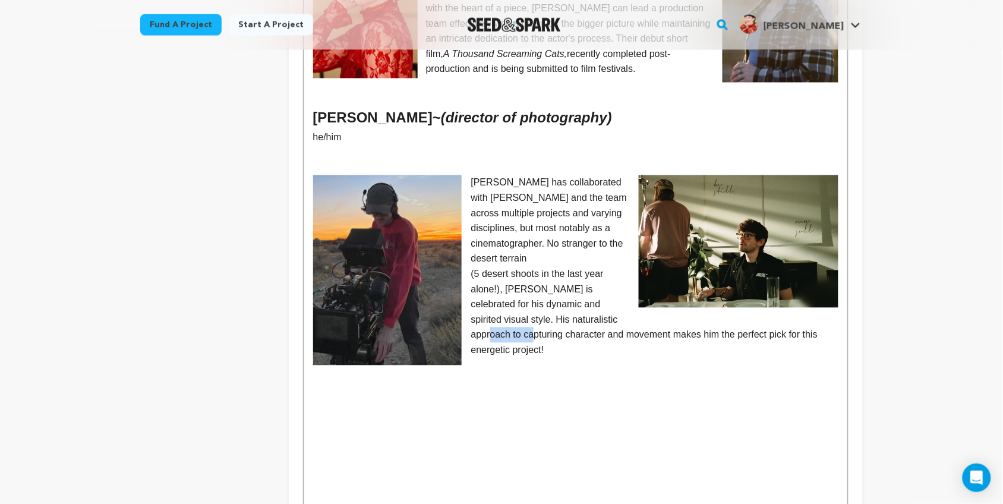
drag, startPoint x: 610, startPoint y: 289, endPoint x: 569, endPoint y: 286, distance: 41.1
click at [569, 286] on p "(5 desert shoots in the last year alone!), Bailey is celebrated for his dynamic…" at bounding box center [575, 313] width 525 height 92
click at [709, 322] on p "(5 desert shoots in the last year alone!), Bailey is celebrated for his dynamic…" at bounding box center [575, 313] width 525 height 92
click at [602, 272] on p "(5 desert shoots in the last year alone!), Bailey is celebrated for his dynamic…" at bounding box center [575, 313] width 525 height 92
click at [595, 338] on p "(5 desert shoots in the last year alone!), Bailey is celebrated for his dynamic…" at bounding box center [575, 313] width 525 height 92
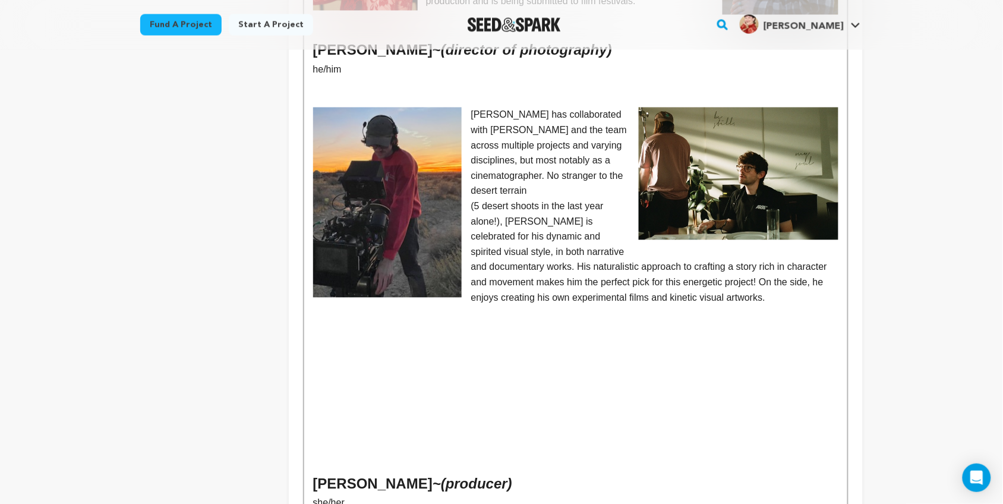
scroll to position [649, 0]
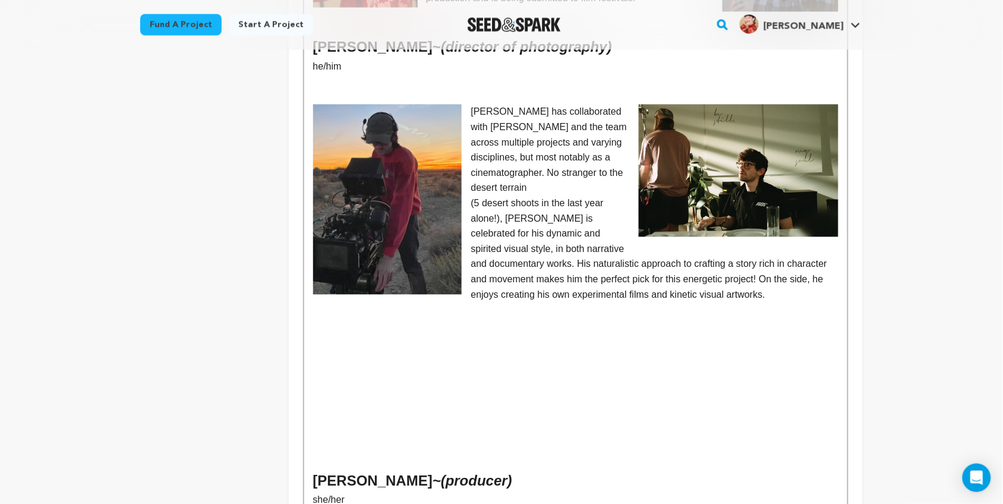
click at [421, 226] on img at bounding box center [387, 200] width 149 height 190
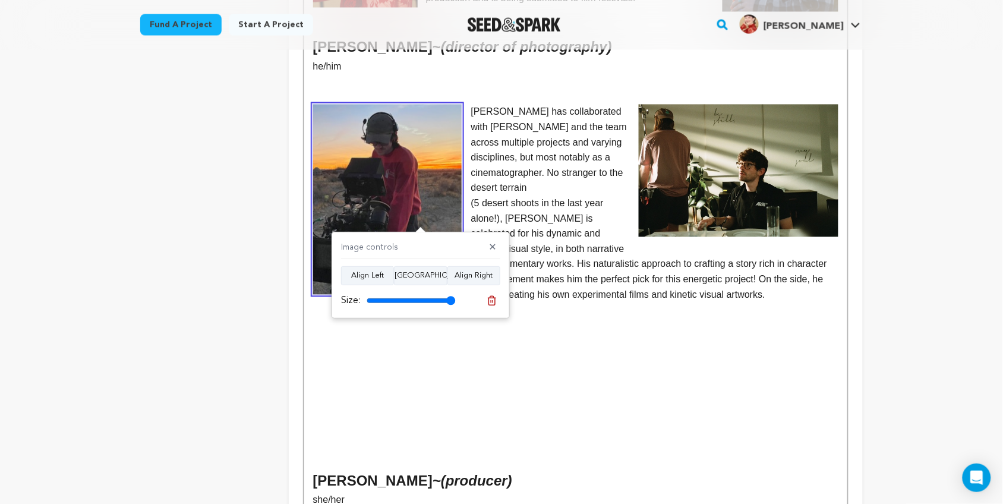
drag, startPoint x: 453, startPoint y: 298, endPoint x: 459, endPoint y: 298, distance: 6.0
click at [456, 298] on input "range" at bounding box center [411, 301] width 89 height 10
click at [574, 303] on p at bounding box center [575, 310] width 525 height 15
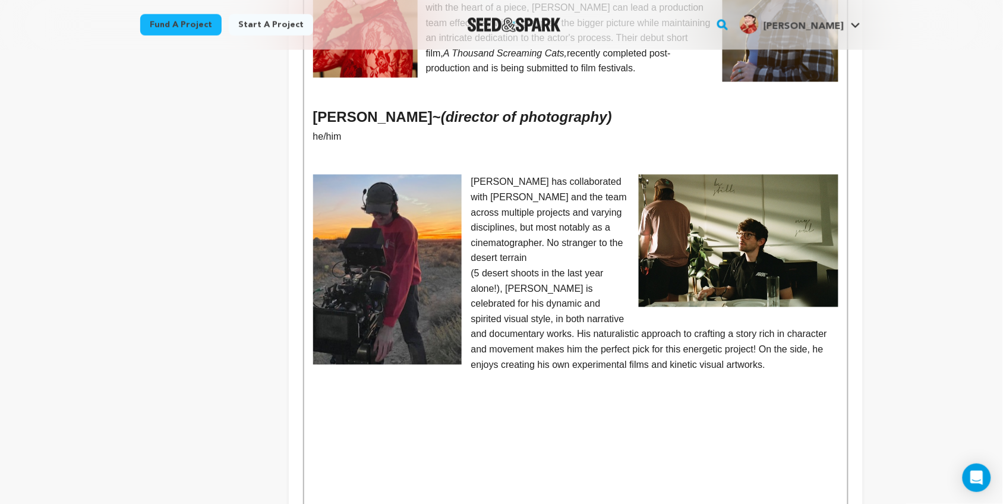
scroll to position [584, 0]
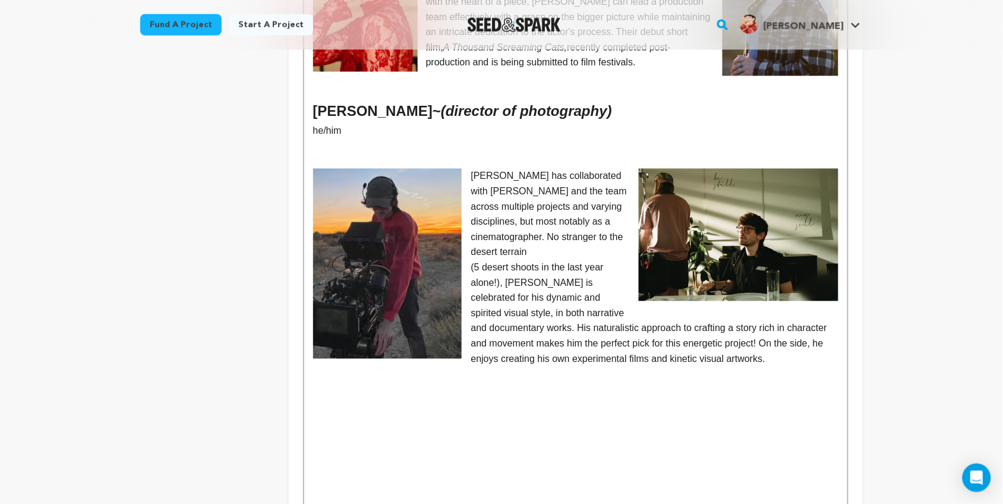
click at [490, 154] on p at bounding box center [575, 161] width 525 height 15
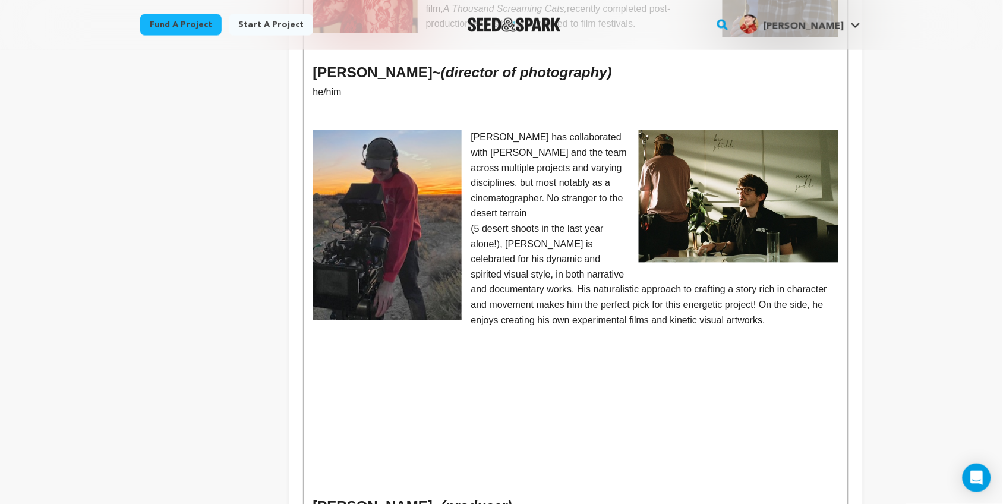
scroll to position [624, 0]
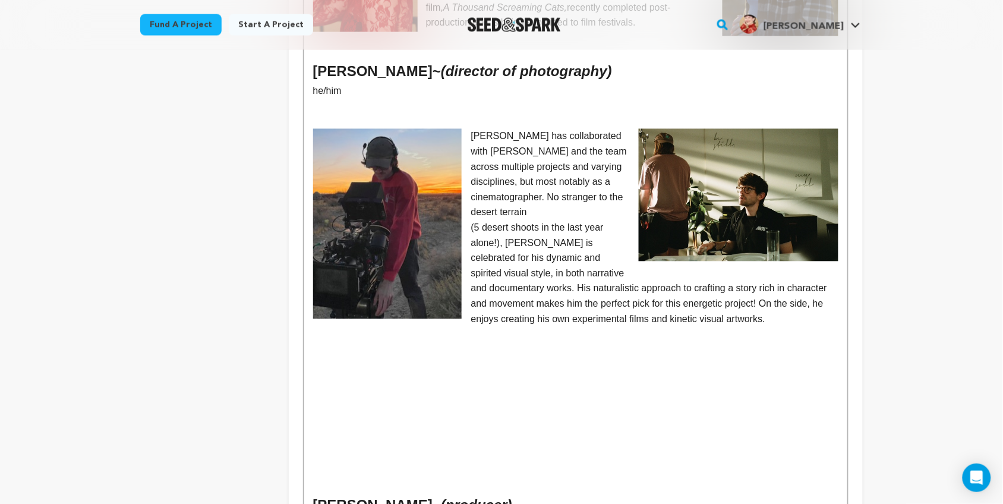
click at [695, 182] on img at bounding box center [739, 195] width 200 height 133
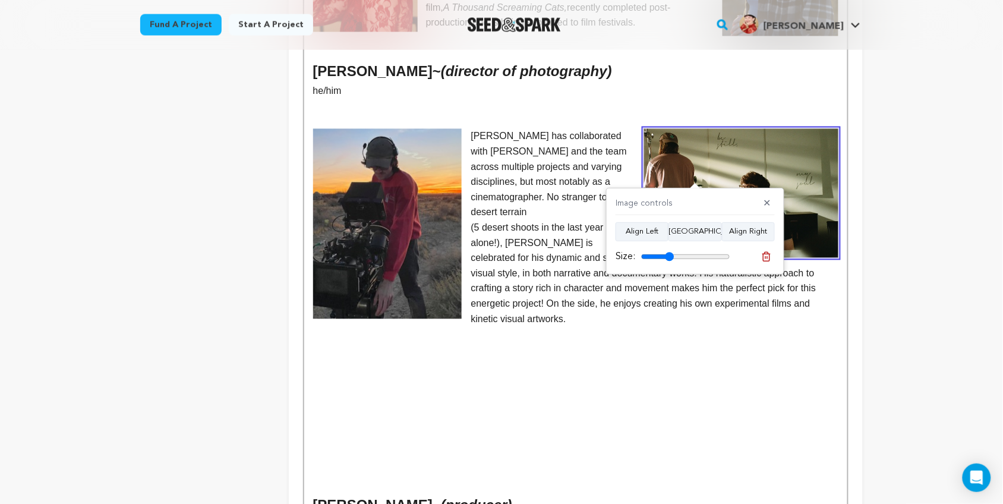
type input "37"
click at [670, 259] on input "range" at bounding box center [685, 257] width 89 height 10
click at [687, 373] on p at bounding box center [575, 380] width 525 height 15
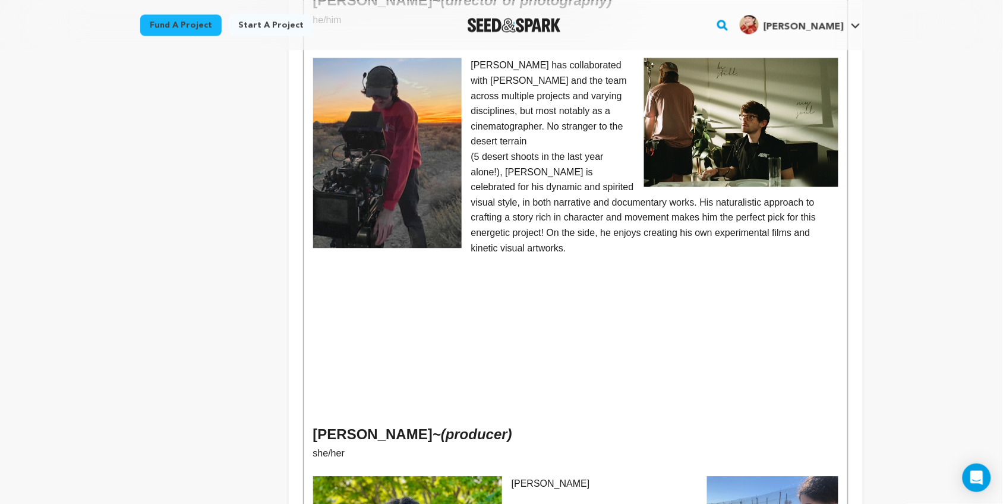
scroll to position [697, 0]
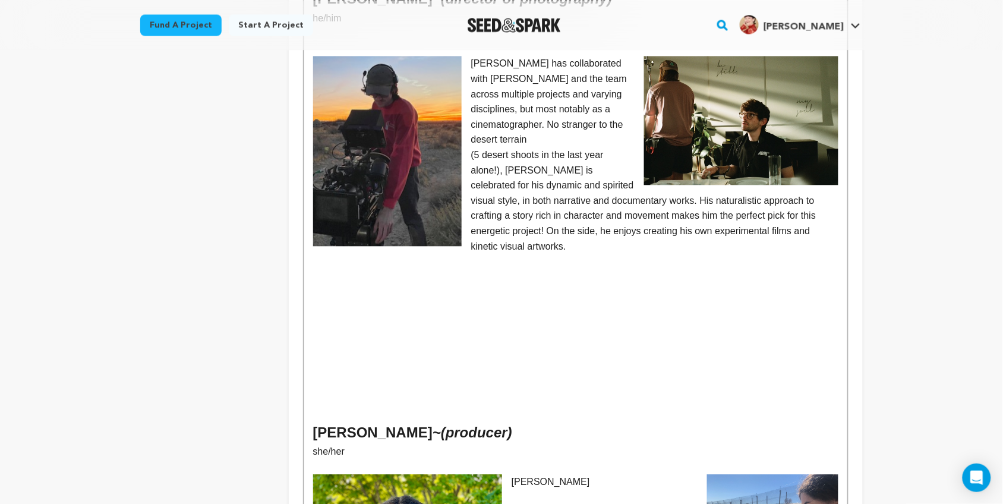
click at [331, 391] on p at bounding box center [575, 398] width 525 height 15
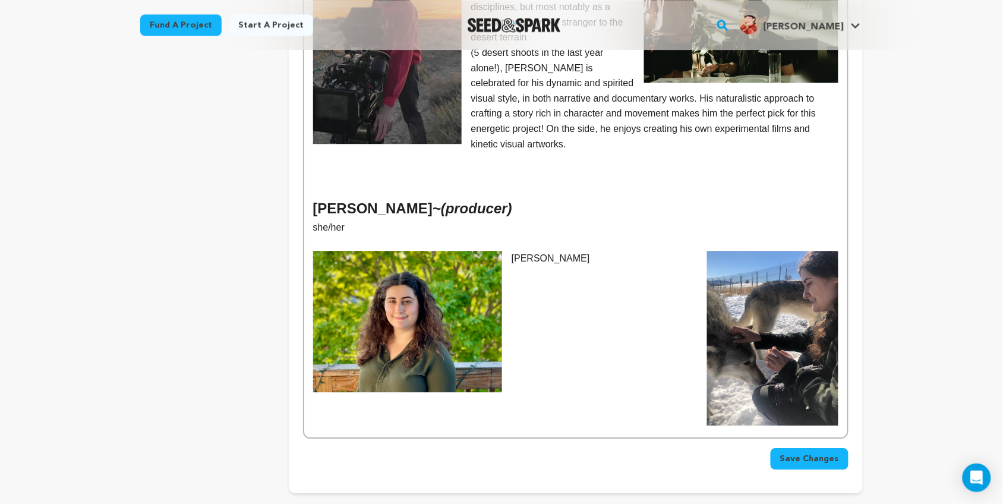
scroll to position [804, 0]
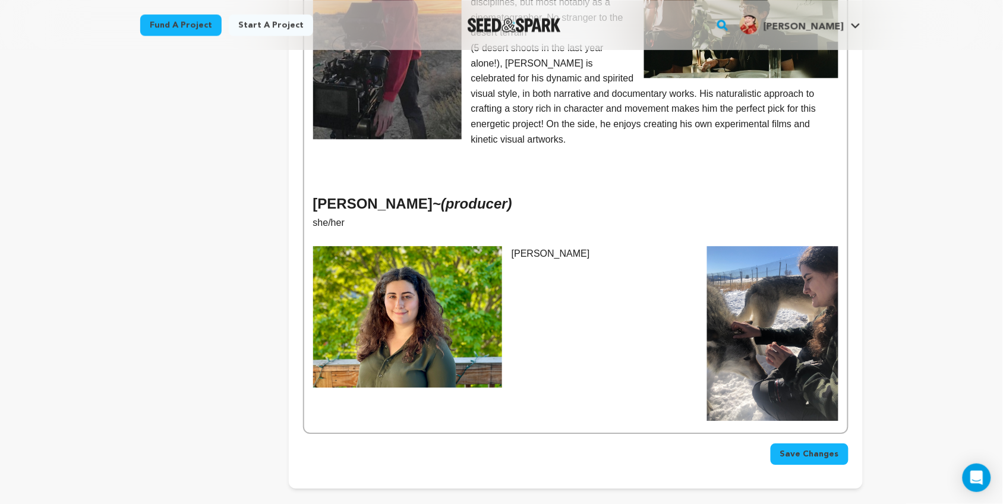
click at [594, 246] on p "[PERSON_NAME]" at bounding box center [575, 253] width 525 height 15
click at [355, 162] on p at bounding box center [575, 169] width 525 height 15
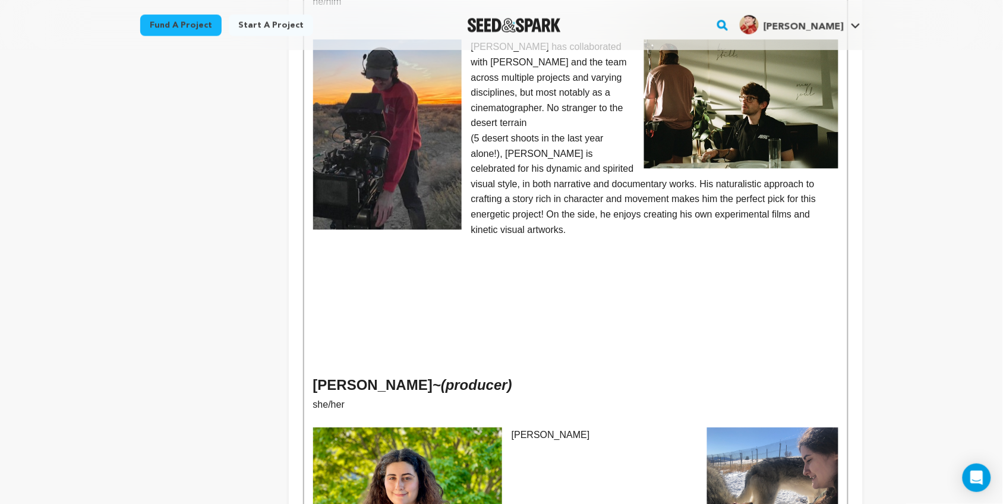
scroll to position [713, 0]
click at [328, 268] on p at bounding box center [575, 275] width 525 height 15
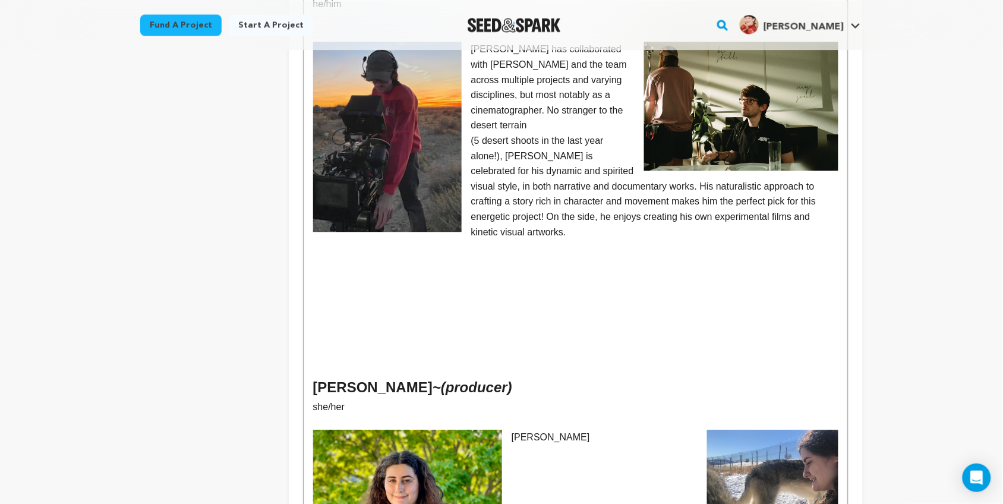
scroll to position [709, 0]
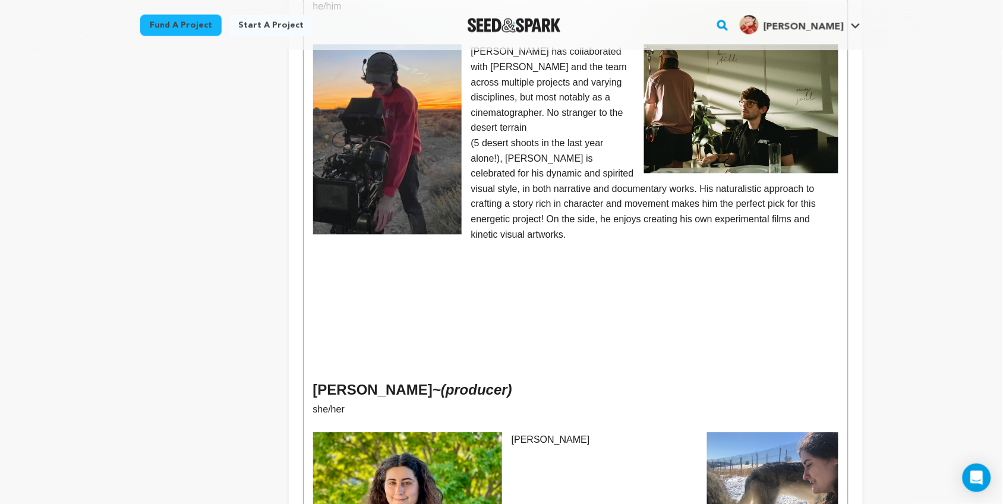
click at [392, 333] on p at bounding box center [575, 340] width 525 height 15
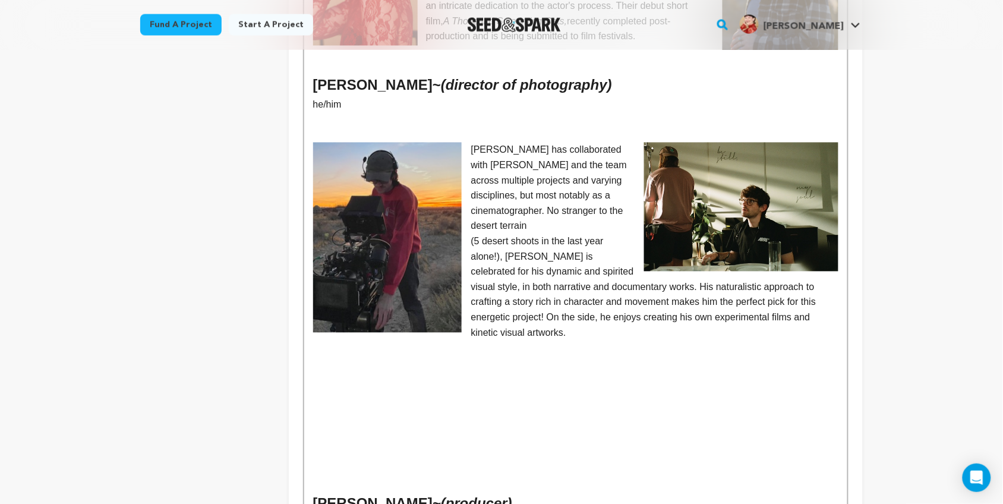
scroll to position [611, 0]
click at [332, 386] on p at bounding box center [575, 393] width 525 height 15
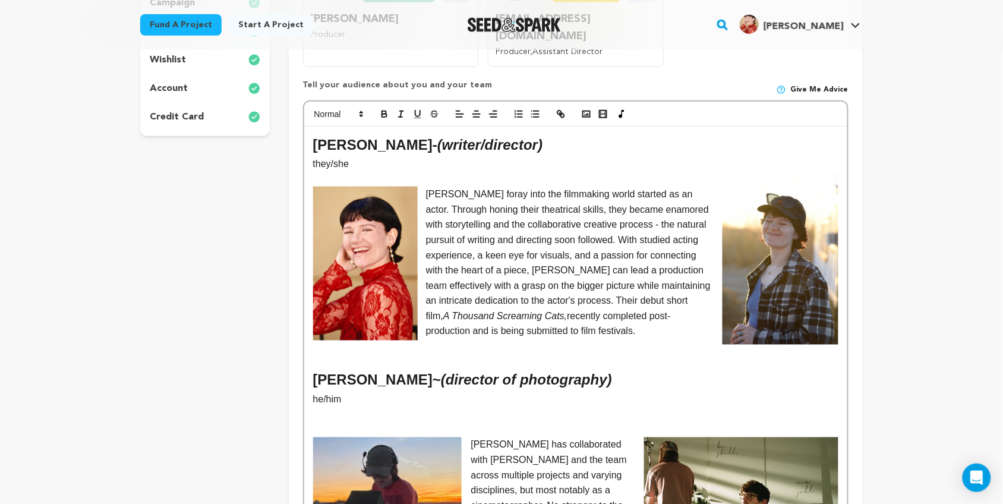
scroll to position [315, 0]
click at [589, 112] on rect "button" at bounding box center [586, 115] width 7 height 6
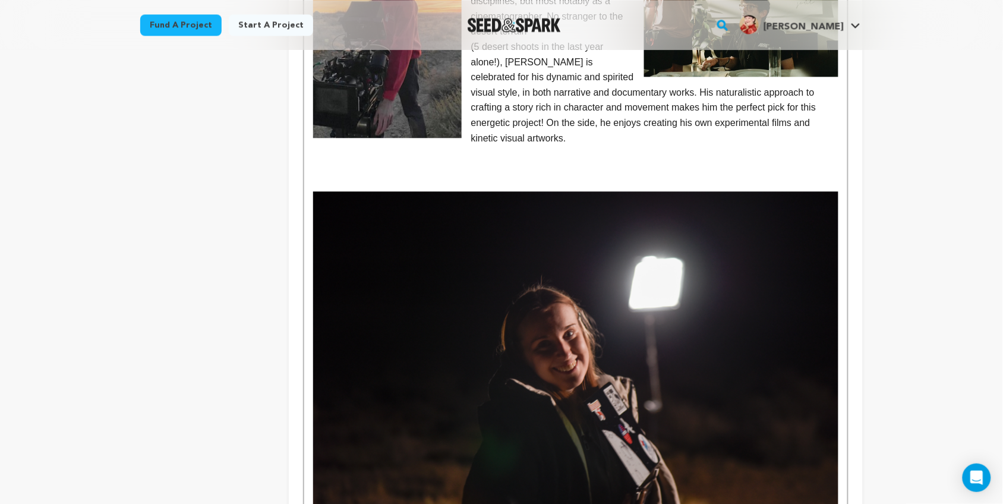
scroll to position [831, 0]
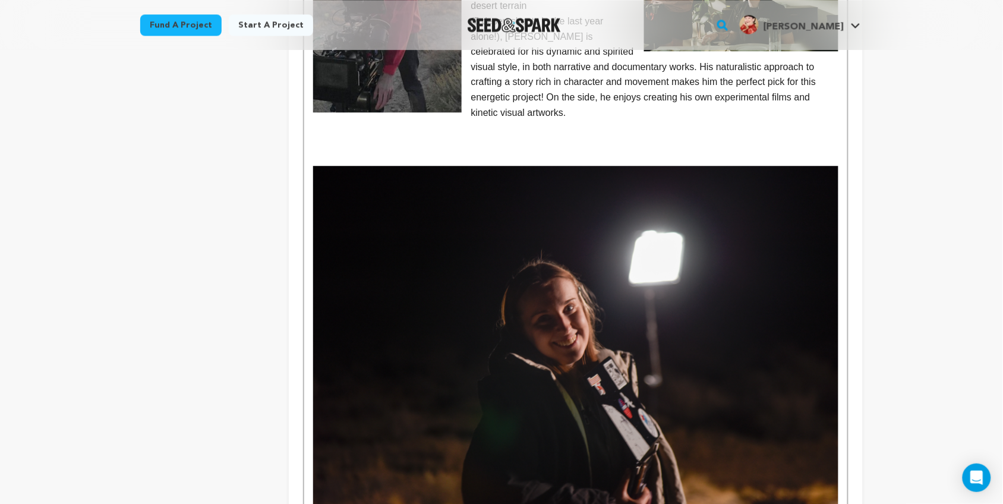
click at [577, 232] on img at bounding box center [575, 341] width 525 height 351
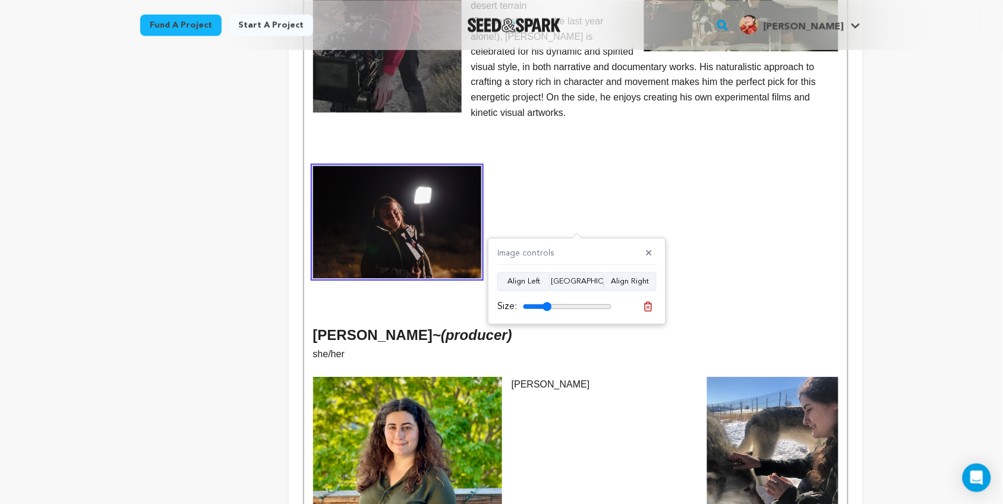
drag, startPoint x: 605, startPoint y: 310, endPoint x: 547, endPoint y: 310, distance: 57.1
click at [547, 310] on input "range" at bounding box center [567, 307] width 89 height 10
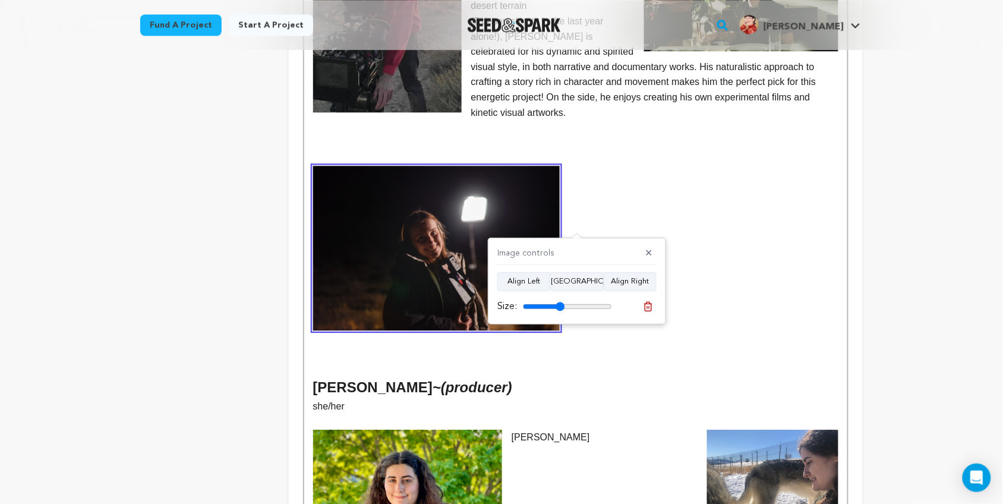
drag, startPoint x: 547, startPoint y: 310, endPoint x: 560, endPoint y: 311, distance: 12.5
type input "47"
click at [560, 311] on input "range" at bounding box center [567, 307] width 89 height 10
click at [657, 214] on p at bounding box center [575, 248] width 525 height 165
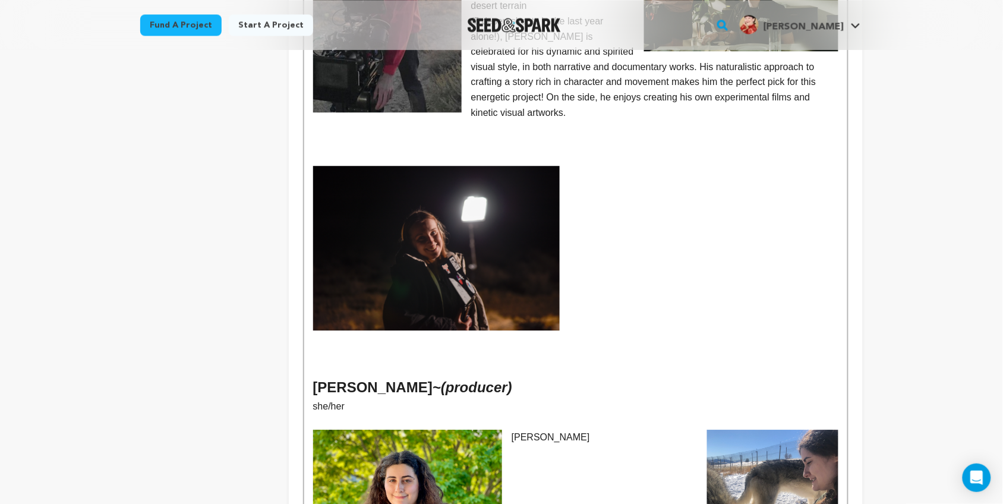
click at [452, 218] on img at bounding box center [436, 248] width 247 height 165
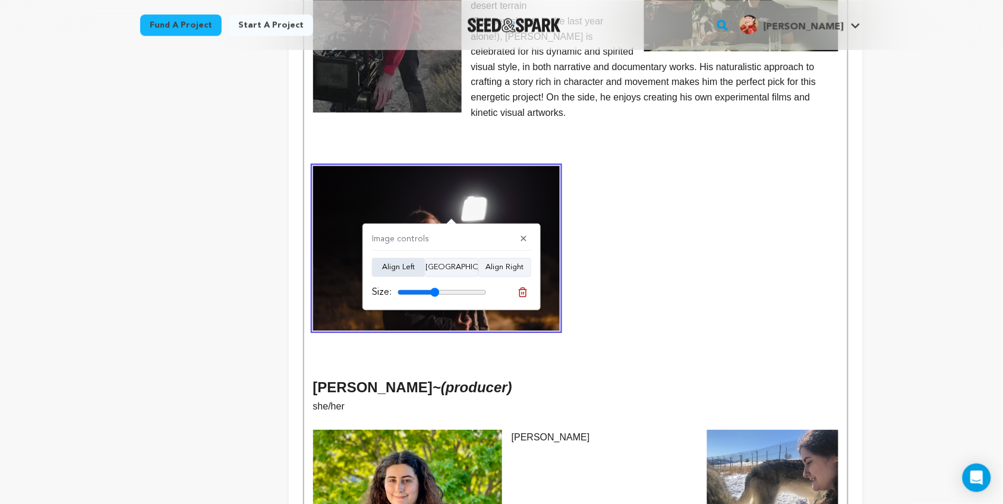
click at [405, 269] on button "Align Left" at bounding box center [398, 267] width 53 height 19
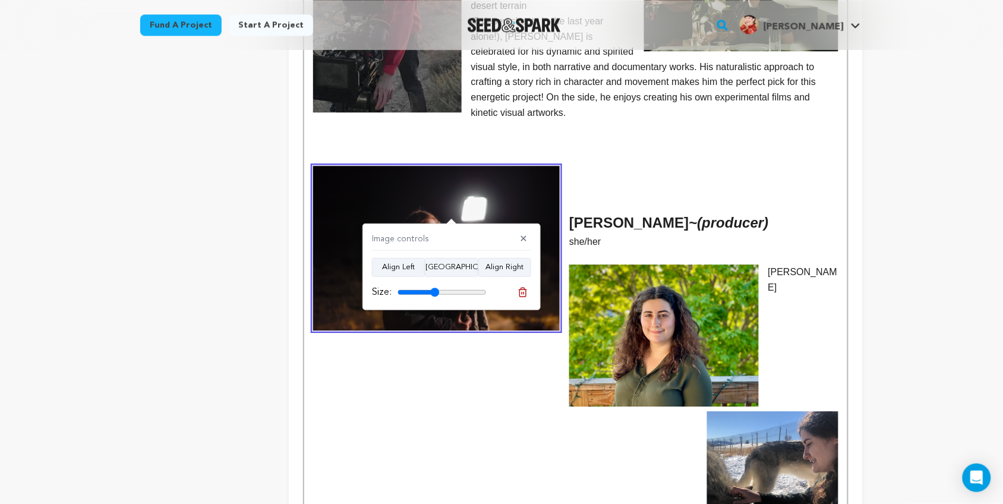
click at [580, 181] on p at bounding box center [575, 188] width 525 height 15
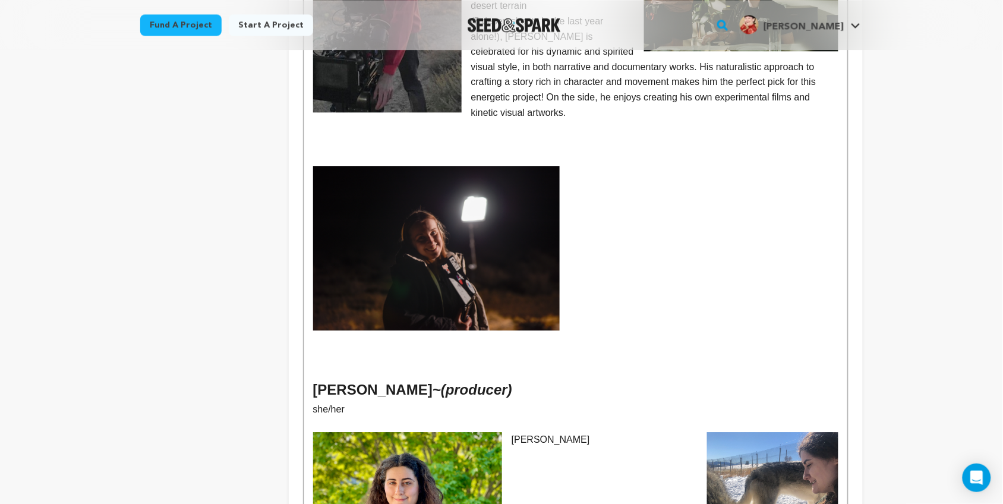
click at [578, 196] on p at bounding box center [575, 203] width 525 height 15
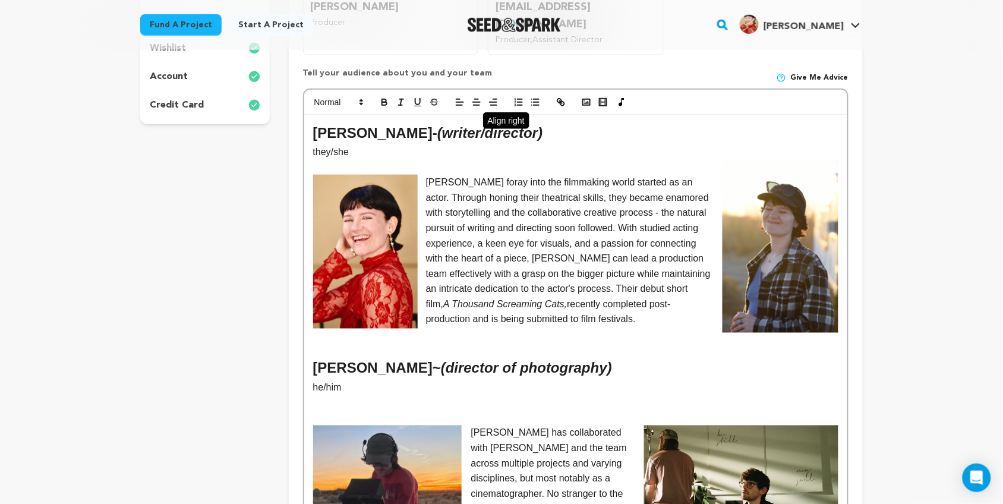
scroll to position [327, 0]
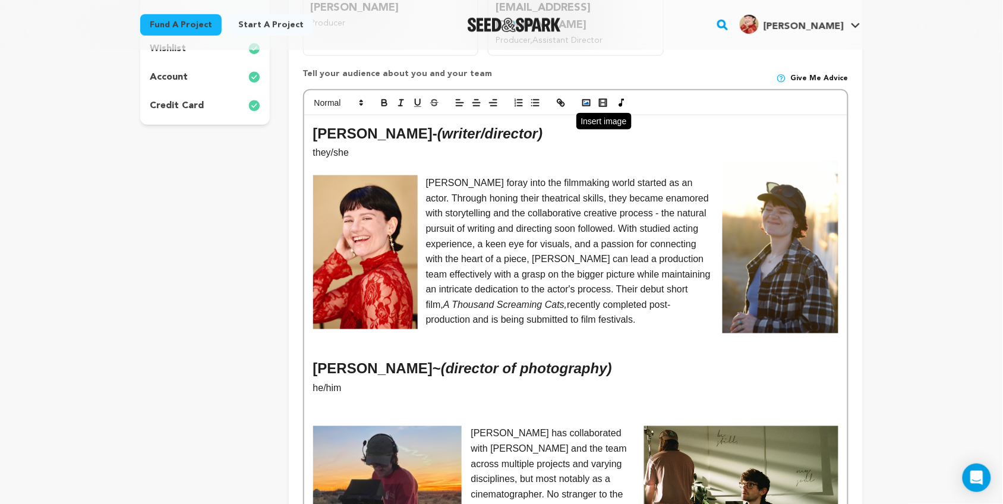
click at [581, 97] on icon "button" at bounding box center [586, 102] width 11 height 11
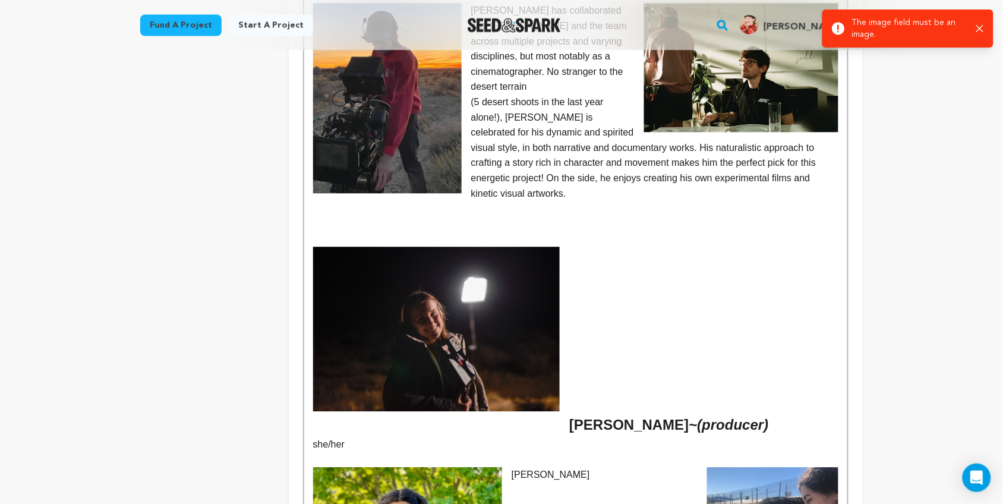
click at [719, 277] on p at bounding box center [575, 284] width 525 height 15
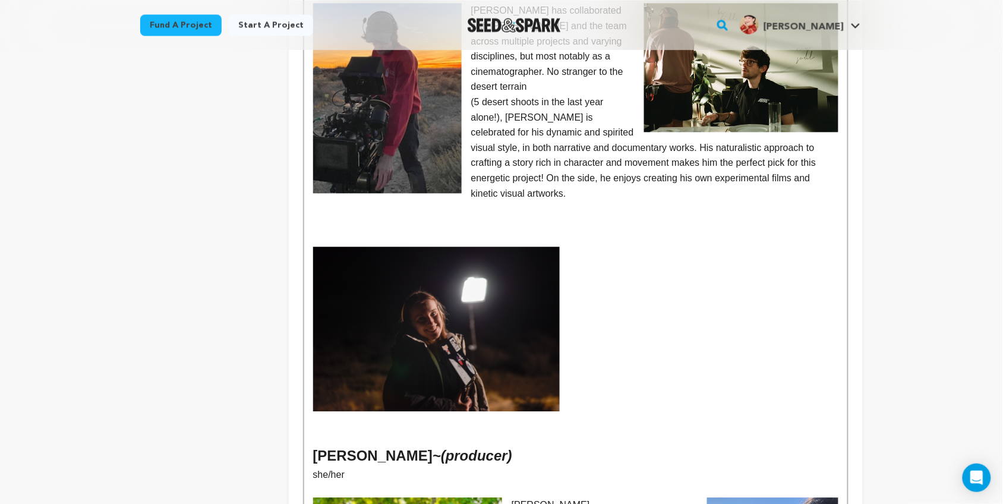
click at [619, 277] on p at bounding box center [575, 284] width 525 height 15
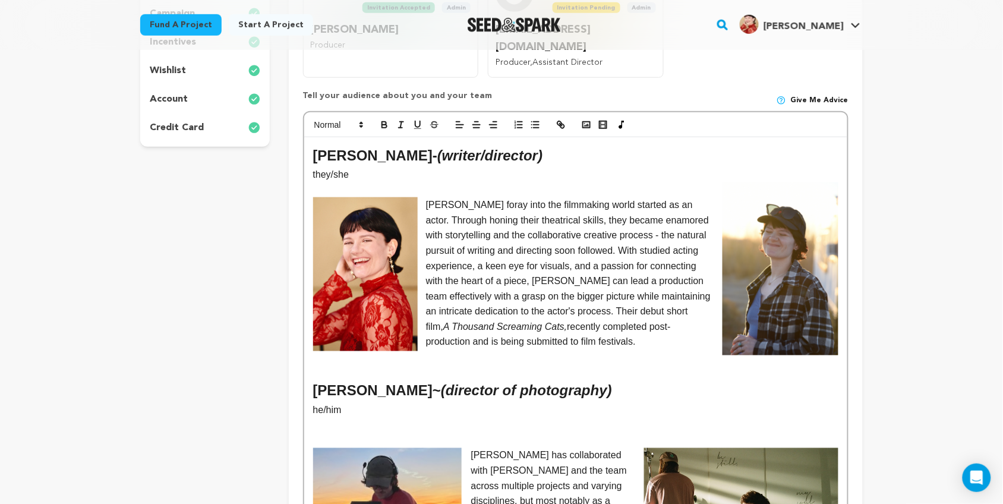
scroll to position [304, 0]
click at [584, 124] on polyline "button" at bounding box center [586, 125] width 5 height 3
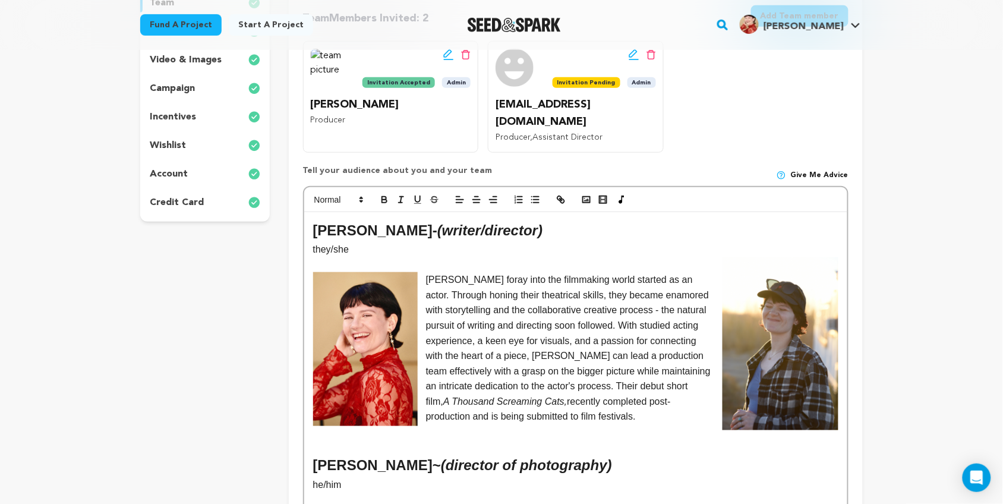
scroll to position [221, 0]
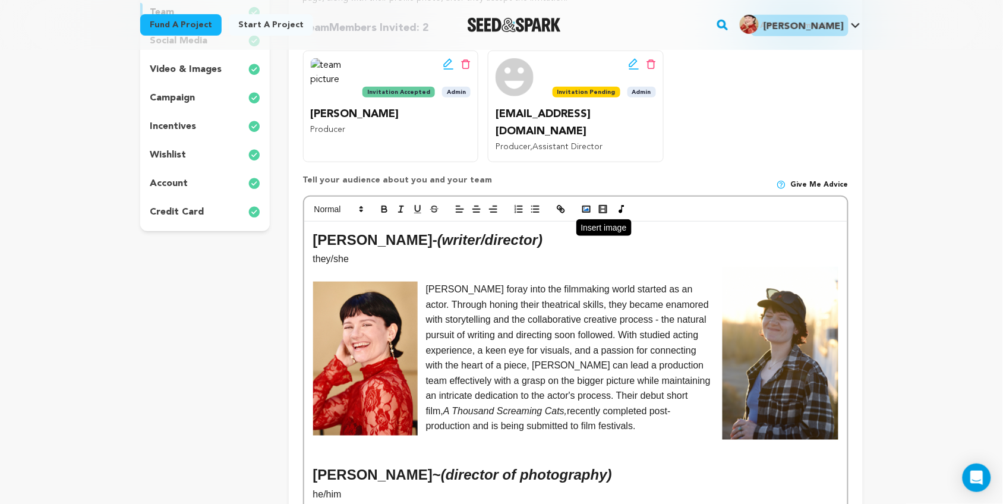
click at [586, 206] on rect "button" at bounding box center [586, 209] width 7 height 6
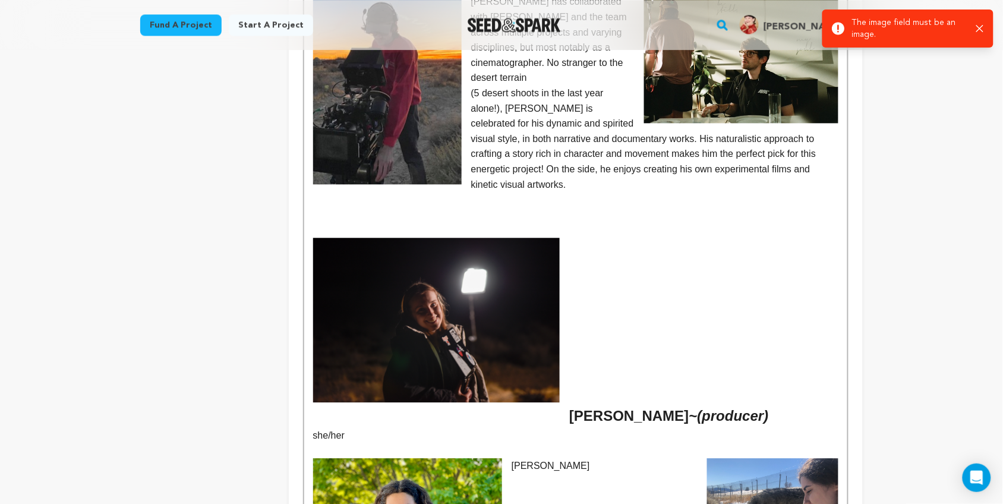
scroll to position [758, 0]
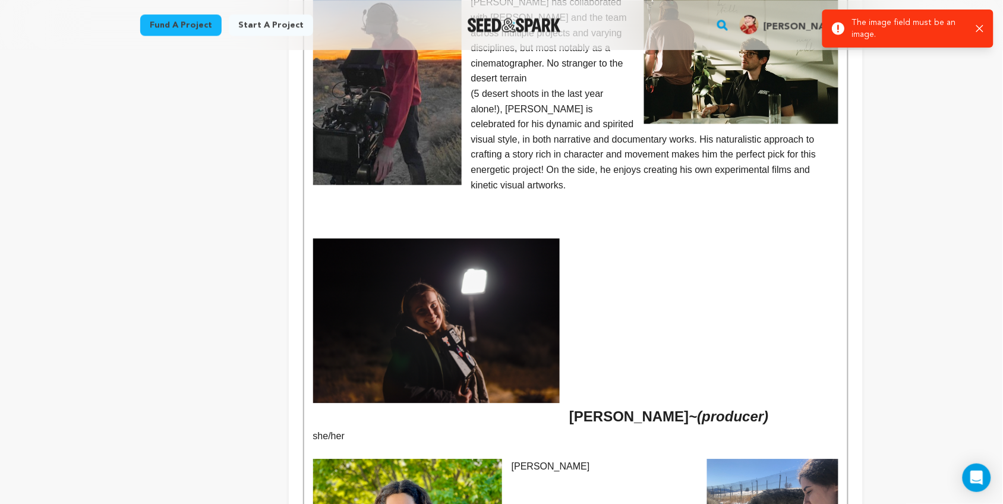
click at [682, 345] on p at bounding box center [575, 352] width 525 height 15
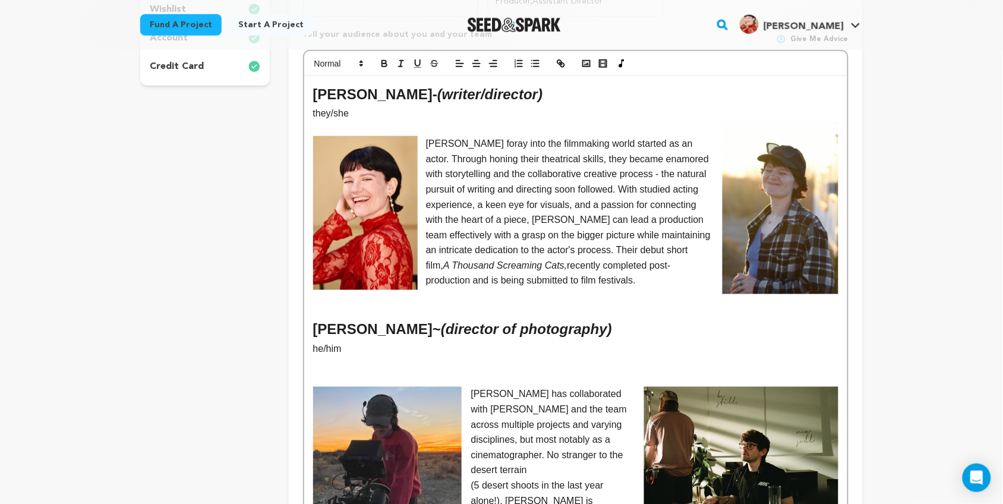
scroll to position [339, 0]
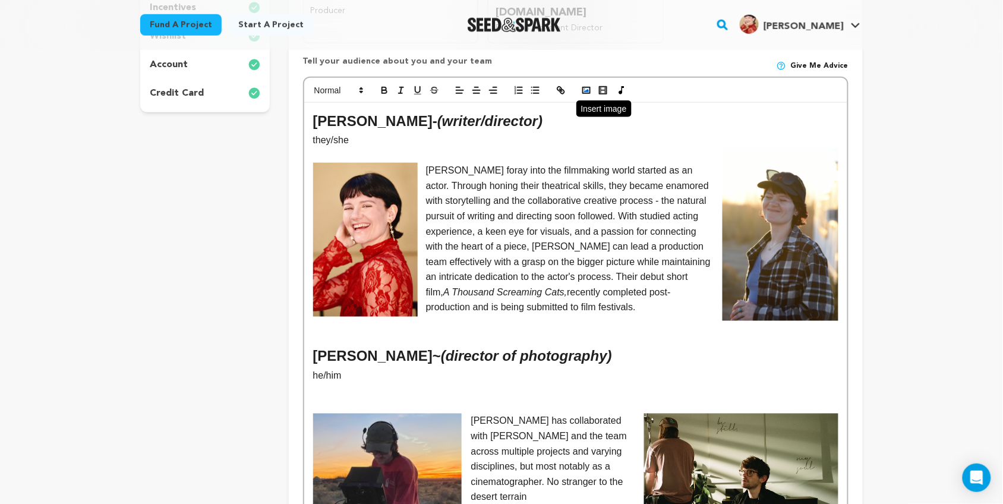
click at [589, 87] on rect "button" at bounding box center [586, 90] width 7 height 6
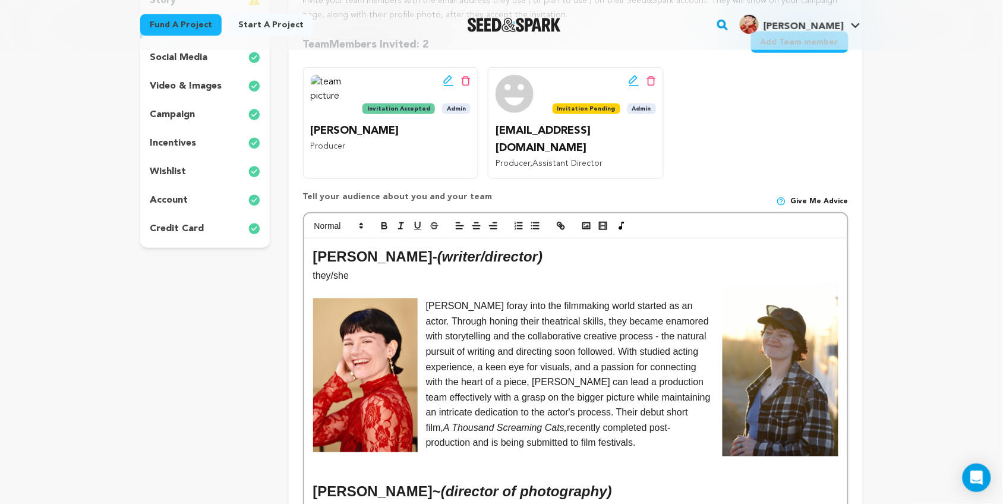
scroll to position [173, 0]
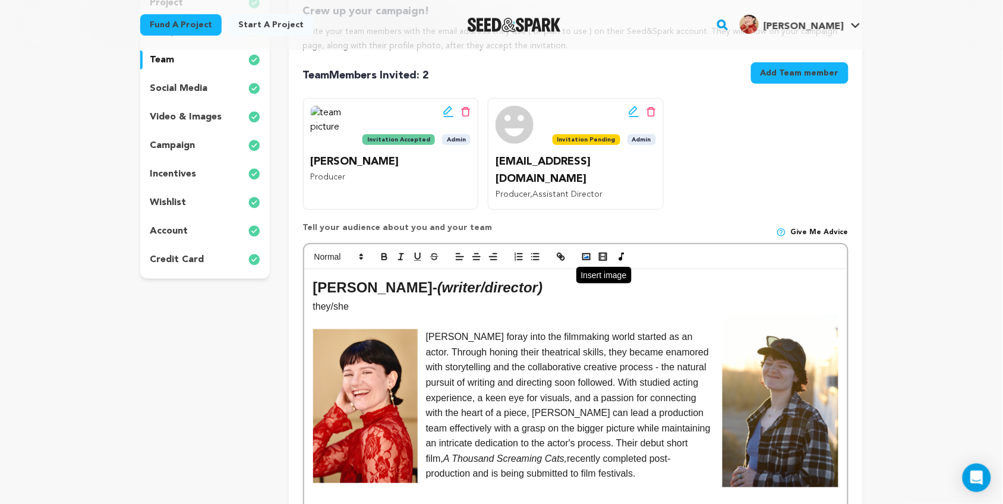
click at [586, 250] on button "button" at bounding box center [586, 257] width 17 height 14
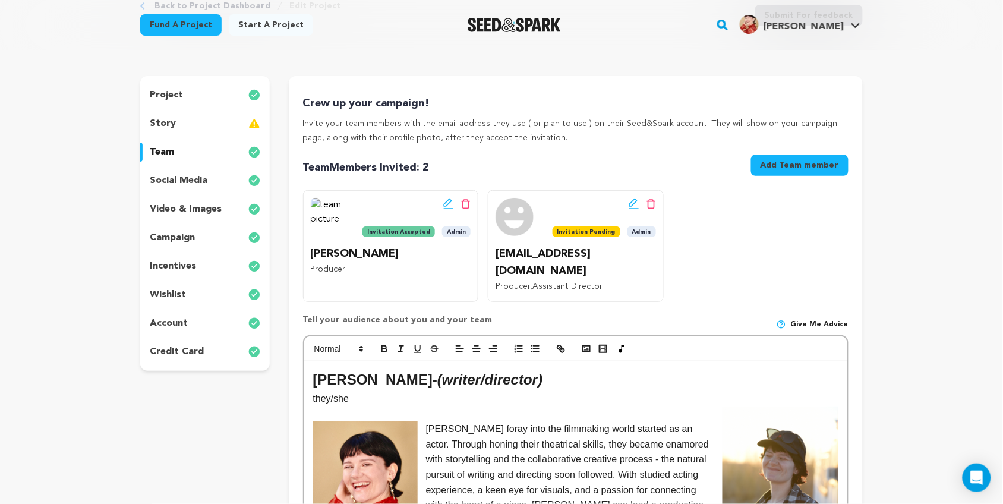
scroll to position [80, 0]
click at [587, 347] on rect "button" at bounding box center [586, 350] width 7 height 6
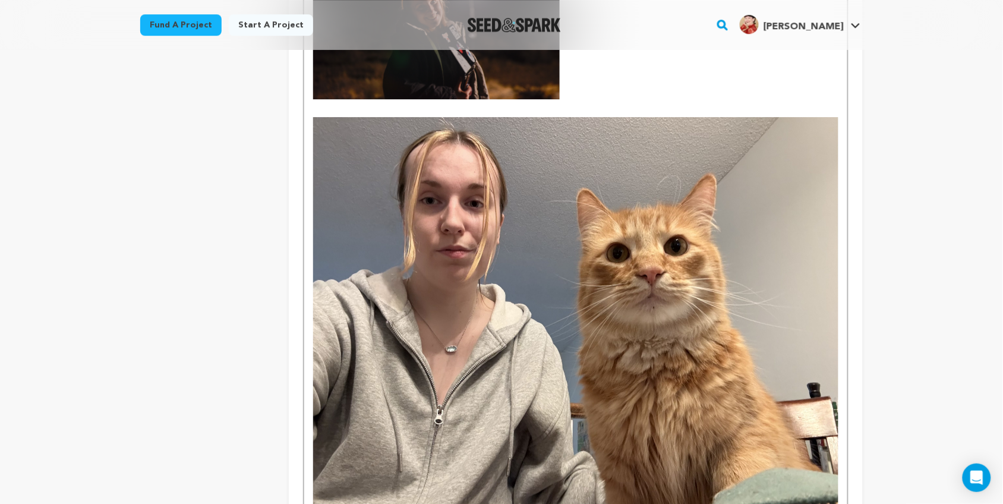
scroll to position [1063, 0]
click at [539, 215] on img at bounding box center [575, 314] width 525 height 394
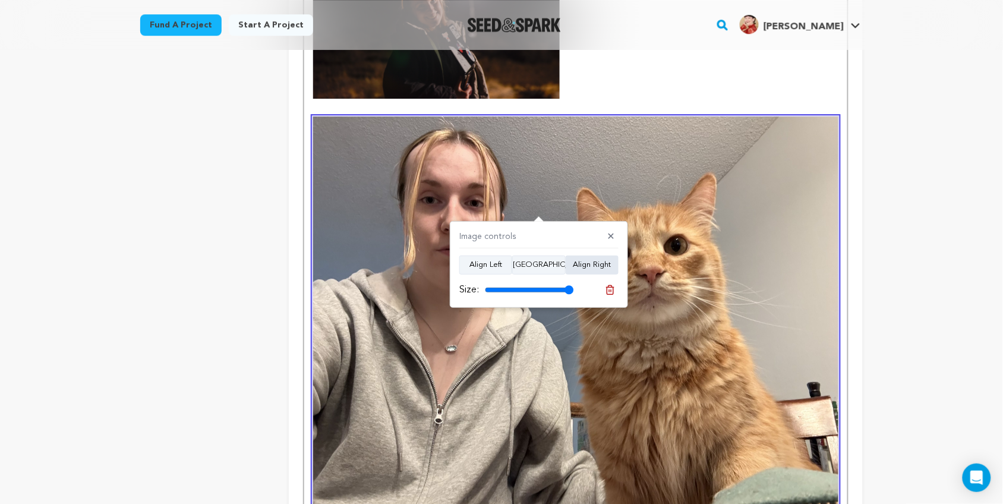
click at [583, 269] on button "Align Right" at bounding box center [592, 265] width 53 height 19
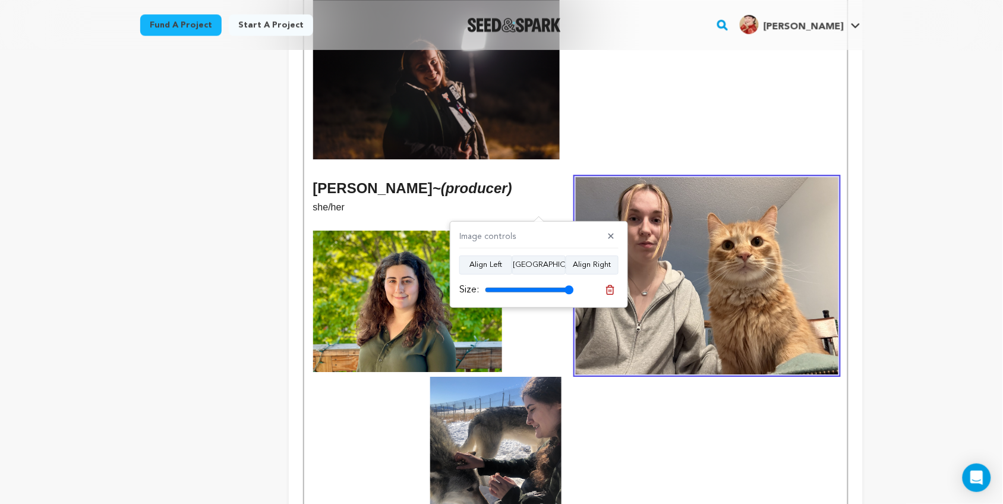
scroll to position [1000, 0]
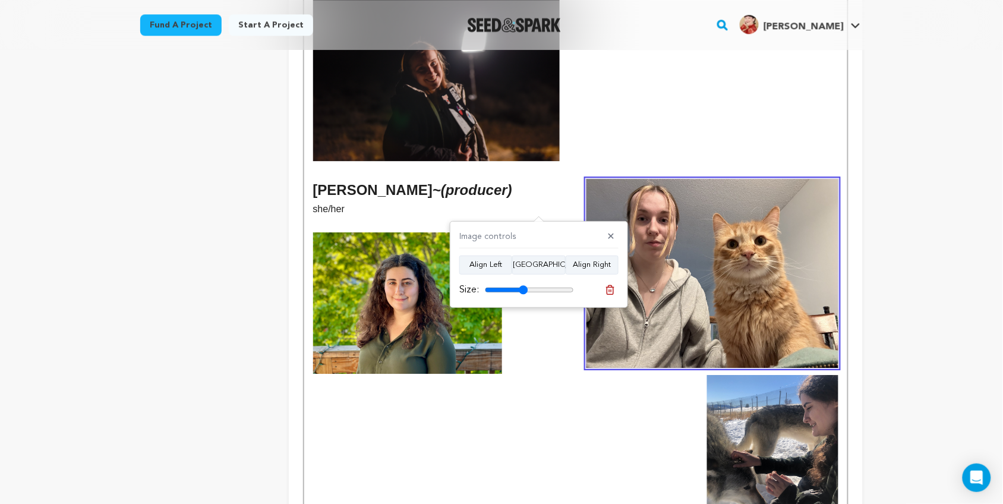
drag, startPoint x: 569, startPoint y: 292, endPoint x: 524, endPoint y: 295, distance: 45.2
type input "48"
click at [524, 295] on input "range" at bounding box center [529, 290] width 89 height 10
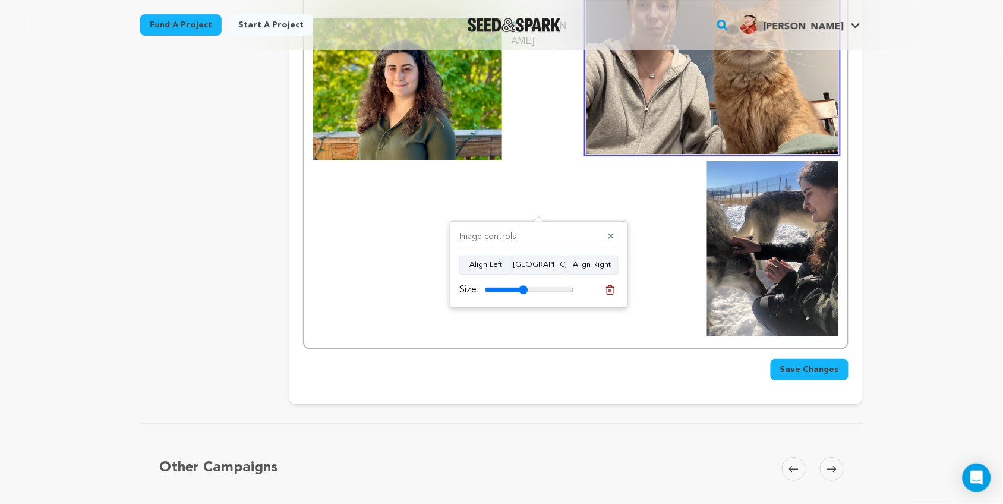
scroll to position [1216, 0]
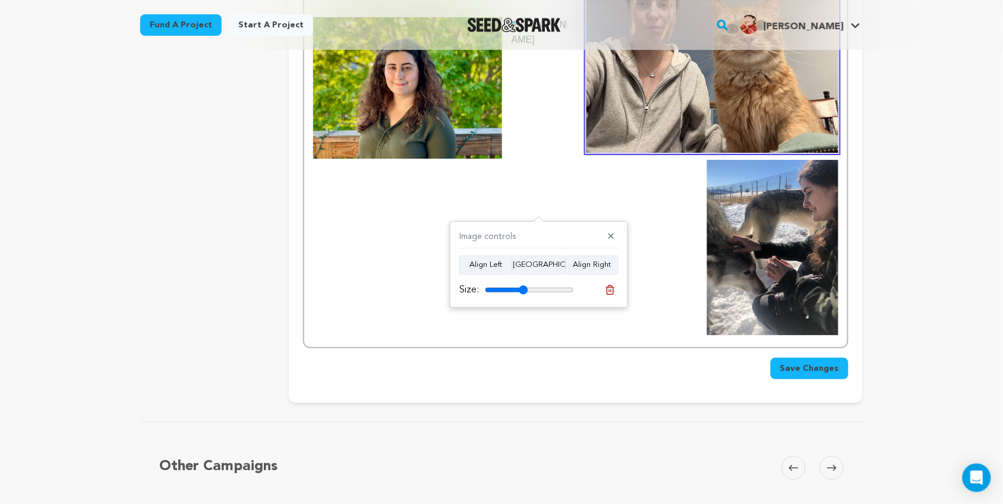
drag, startPoint x: 673, startPoint y: 214, endPoint x: 613, endPoint y: 198, distance: 62.1
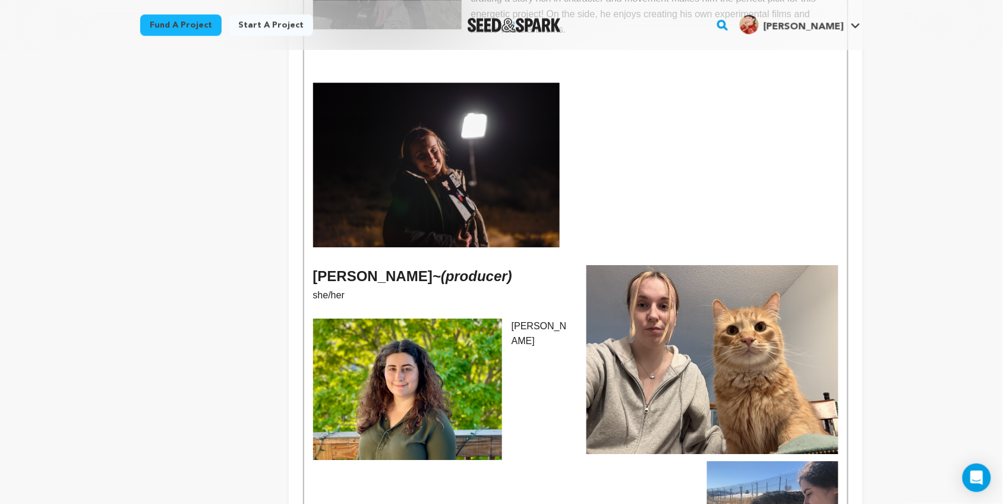
scroll to position [916, 0]
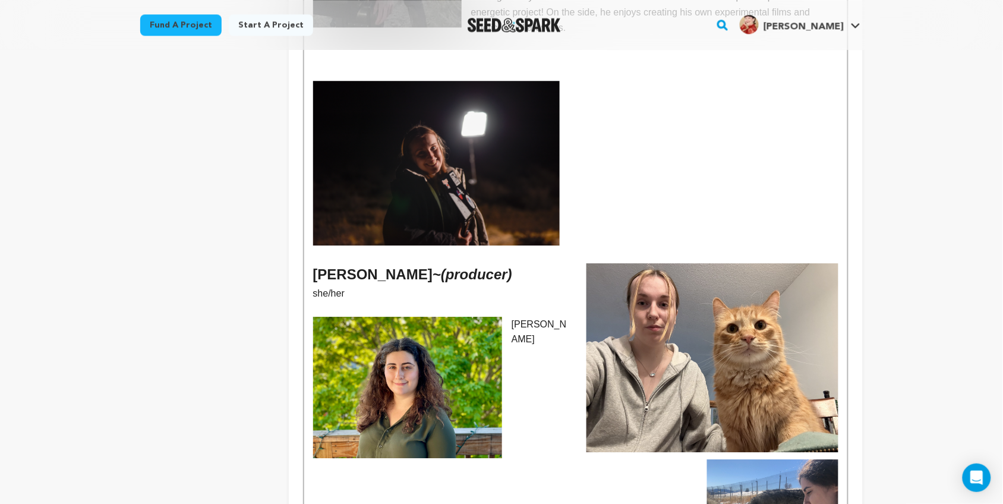
click at [690, 325] on img at bounding box center [713, 357] width 253 height 189
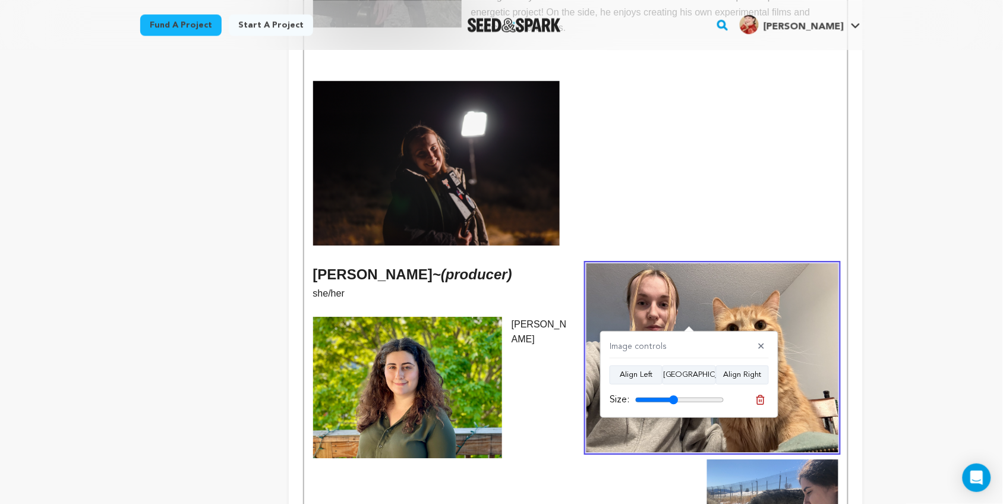
click at [311, 242] on div "Kelsey L. Johnson - (writer/director) they/she Kelsey's foray into the filmmaki…" at bounding box center [575, 86] width 543 height 1121
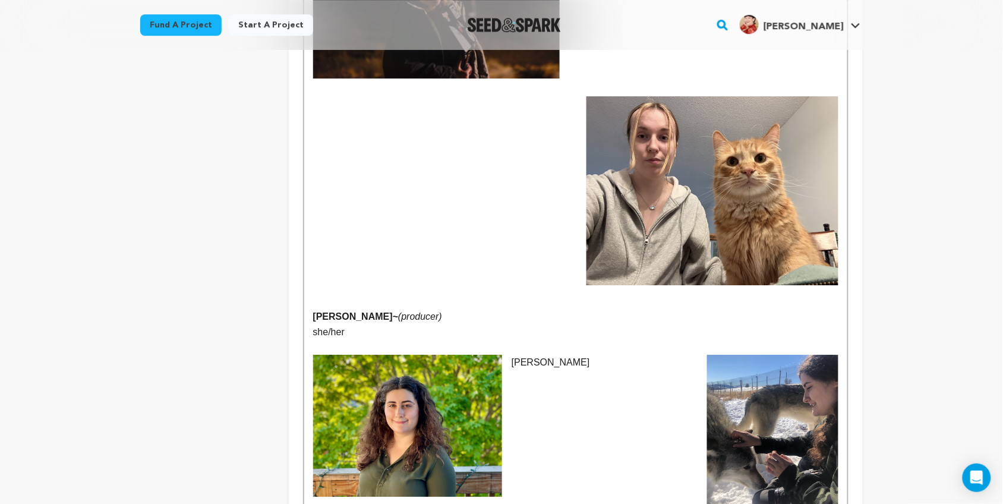
scroll to position [1084, 0]
click at [366, 248] on p at bounding box center [575, 255] width 525 height 15
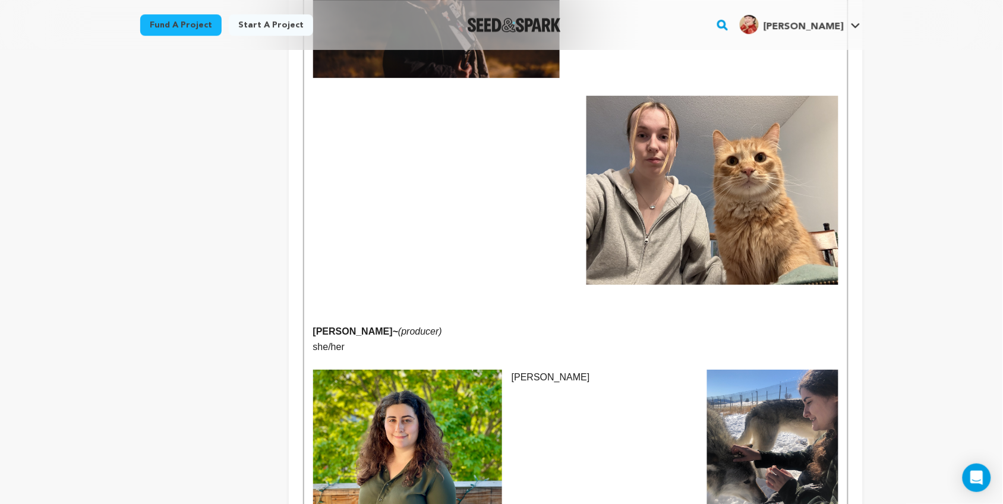
click at [659, 131] on img at bounding box center [713, 190] width 253 height 189
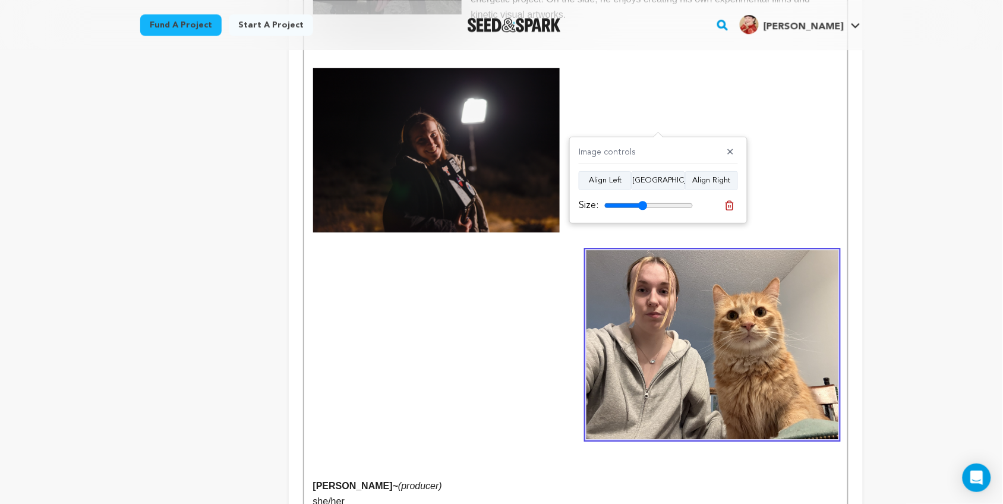
scroll to position [923, 0]
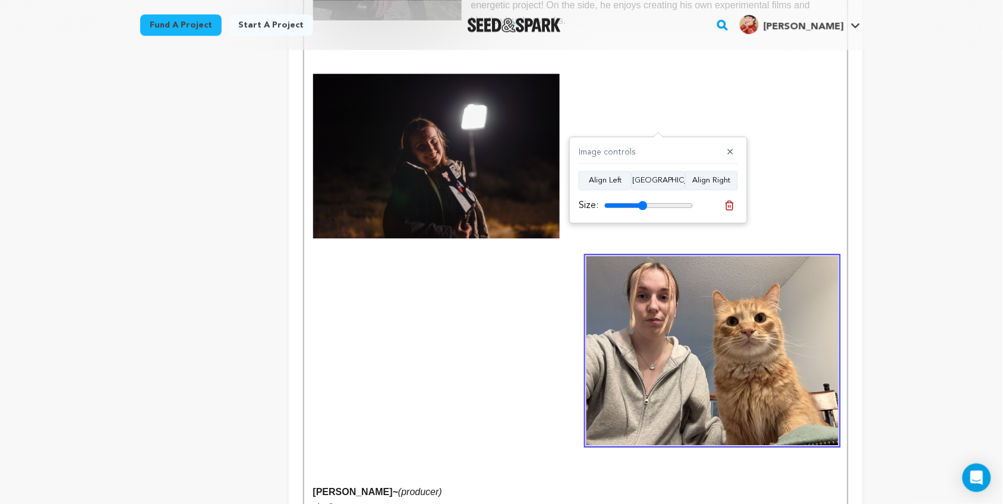
click at [566, 302] on p at bounding box center [575, 309] width 525 height 15
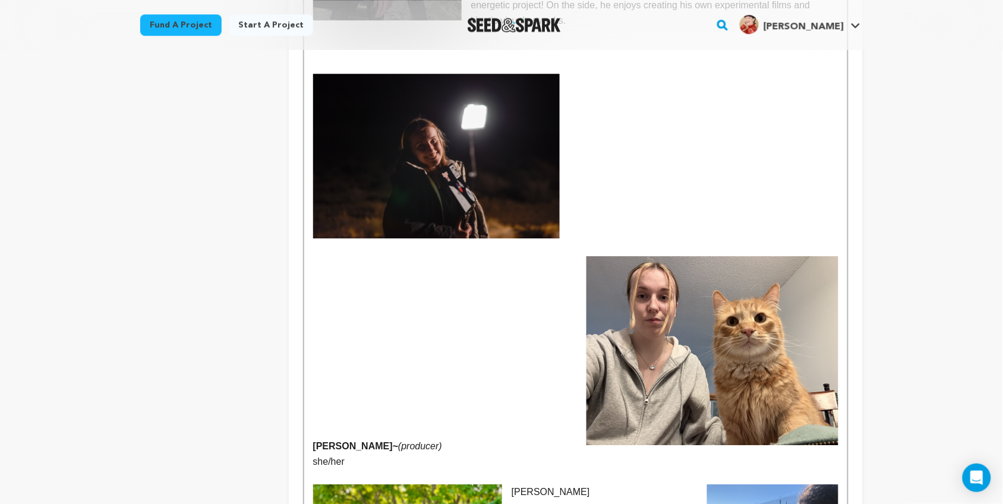
click at [719, 196] on p at bounding box center [575, 203] width 525 height 15
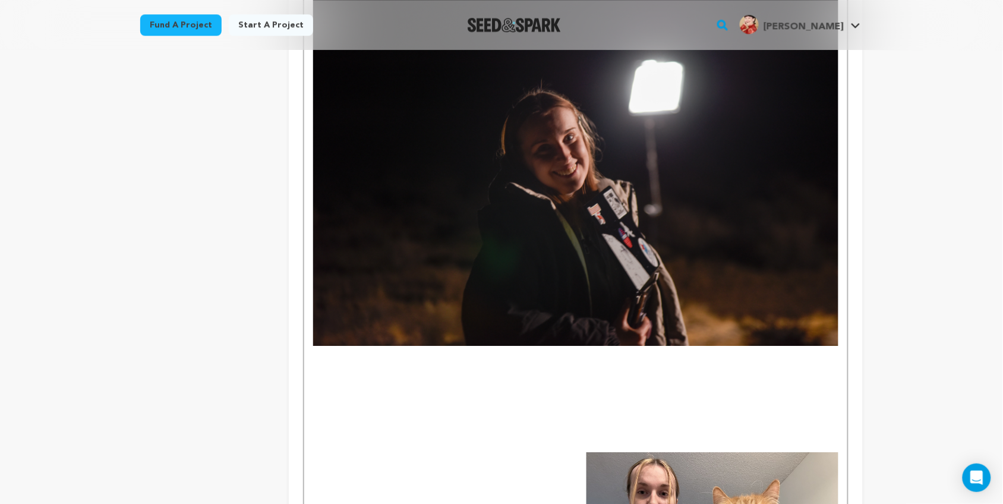
scroll to position [1002, 0]
click at [628, 206] on img at bounding box center [575, 170] width 525 height 351
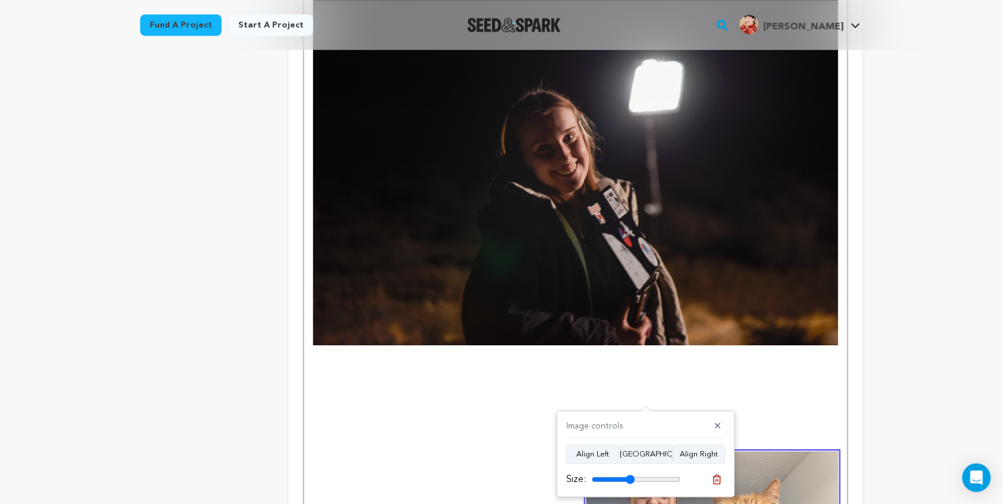
click at [566, 233] on img at bounding box center [575, 170] width 525 height 351
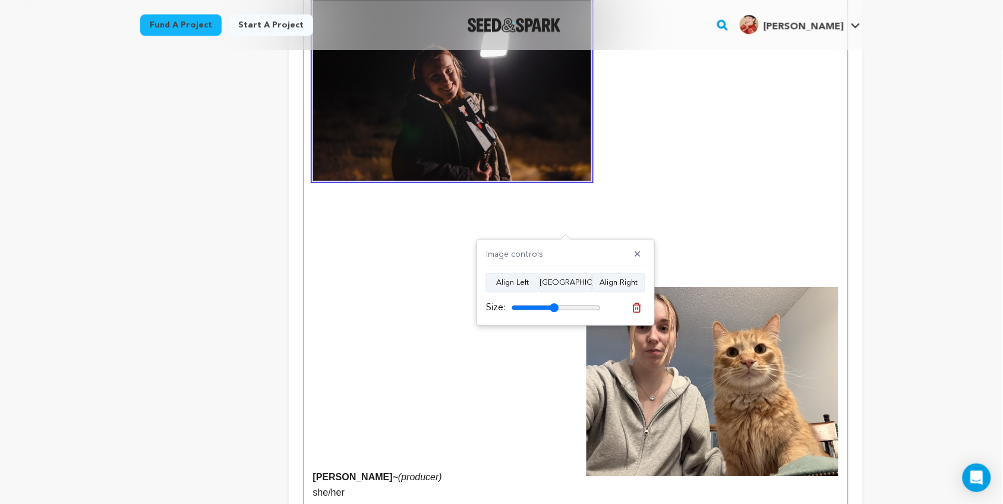
drag, startPoint x: 594, startPoint y: 310, endPoint x: 554, endPoint y: 313, distance: 40.5
type input "53"
click at [554, 313] on input "range" at bounding box center [556, 308] width 89 height 10
click at [695, 342] on img at bounding box center [713, 381] width 253 height 189
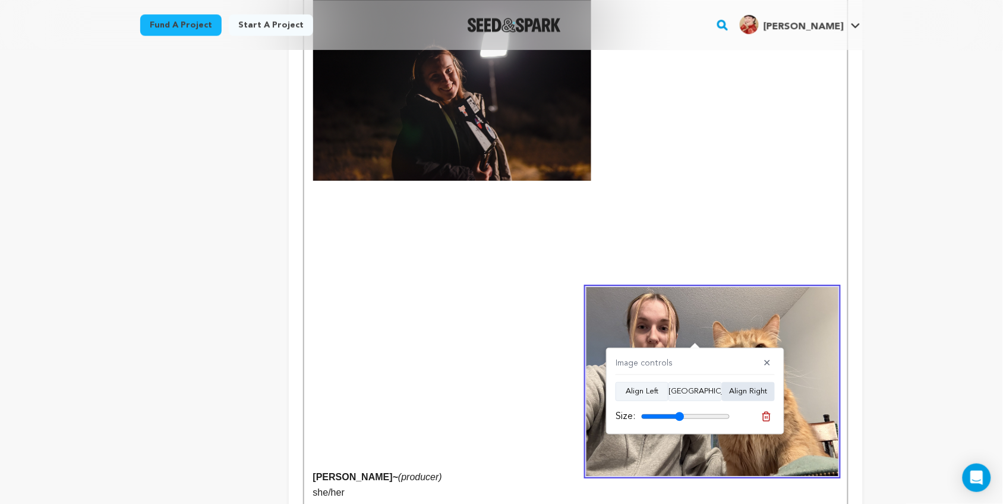
click at [744, 394] on button "Align Right" at bounding box center [748, 391] width 53 height 19
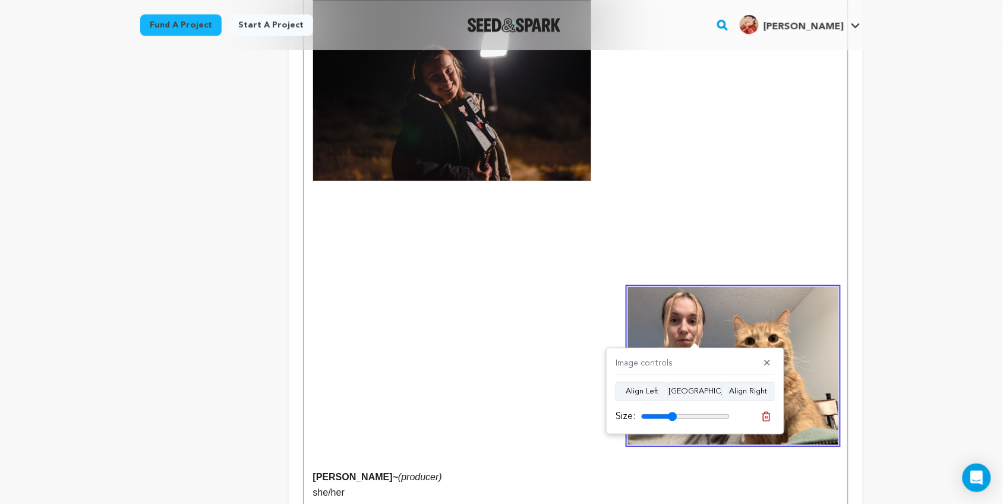
drag, startPoint x: 679, startPoint y: 414, endPoint x: 672, endPoint y: 414, distance: 6.5
type input "40"
click at [672, 414] on input "range" at bounding box center [685, 417] width 89 height 10
click at [488, 110] on img at bounding box center [452, 88] width 279 height 186
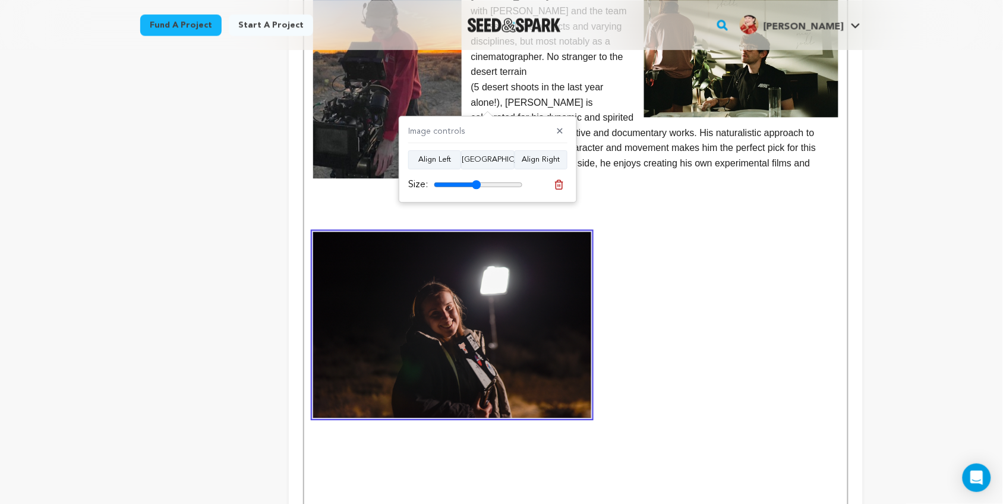
scroll to position [763, 0]
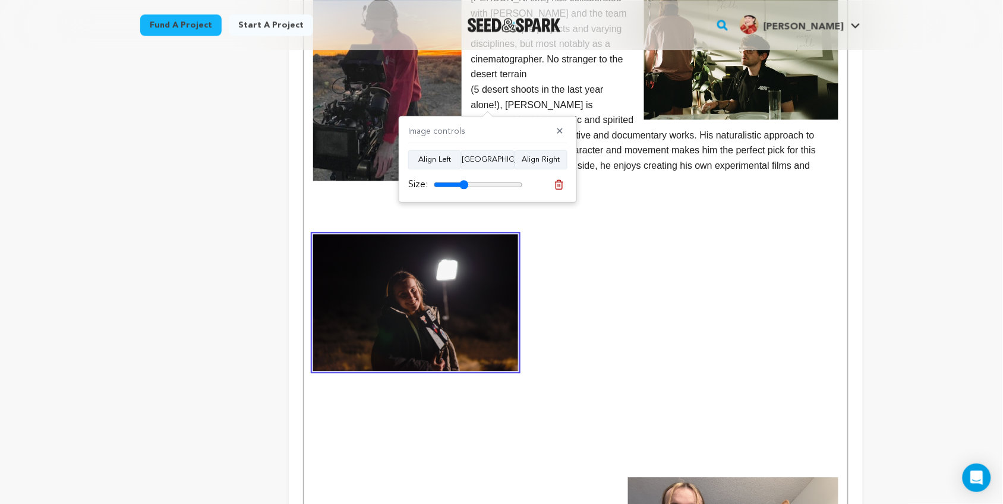
drag, startPoint x: 474, startPoint y: 182, endPoint x: 464, endPoint y: 184, distance: 10.4
type input "39"
click at [464, 184] on input "range" at bounding box center [478, 185] width 89 height 10
click at [577, 292] on p at bounding box center [575, 302] width 525 height 137
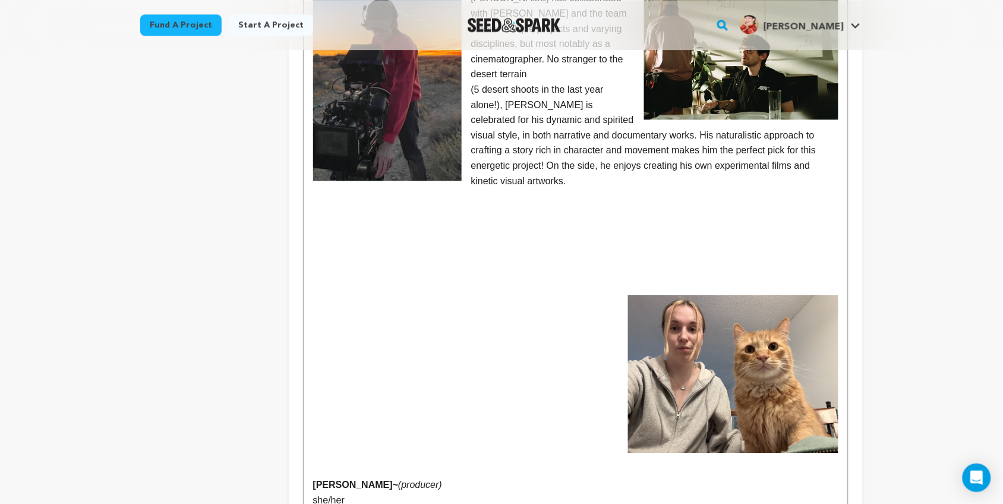
click at [559, 356] on p at bounding box center [575, 363] width 525 height 15
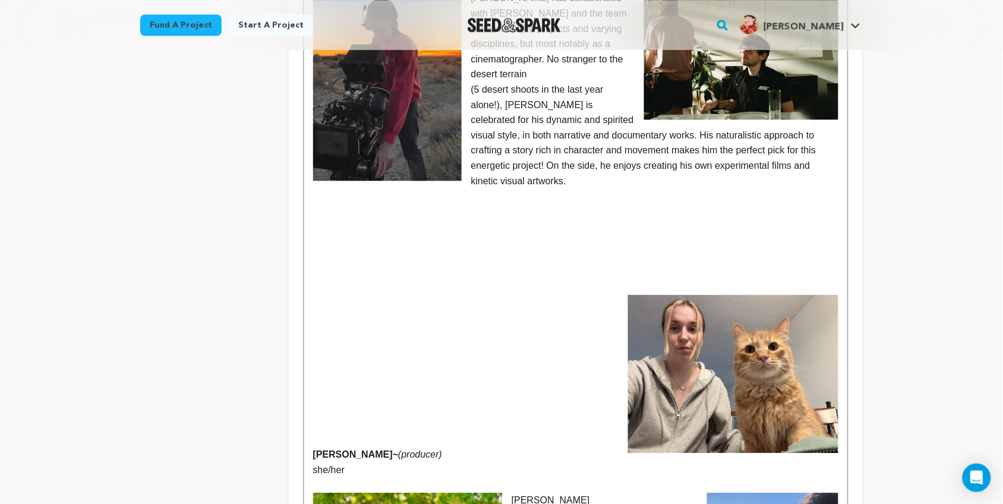
click at [735, 234] on p at bounding box center [575, 241] width 525 height 15
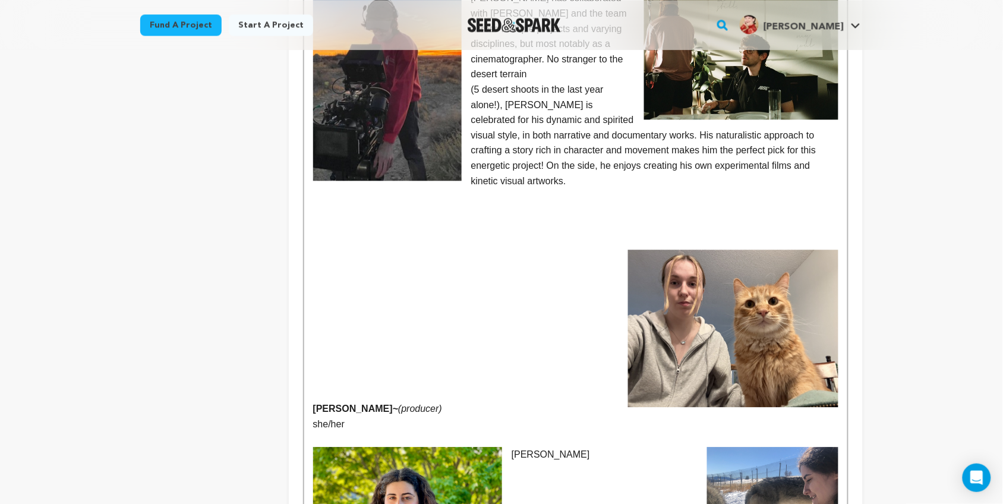
click at [313, 404] on strong "ivia Belluck ~" at bounding box center [356, 409] width 86 height 10
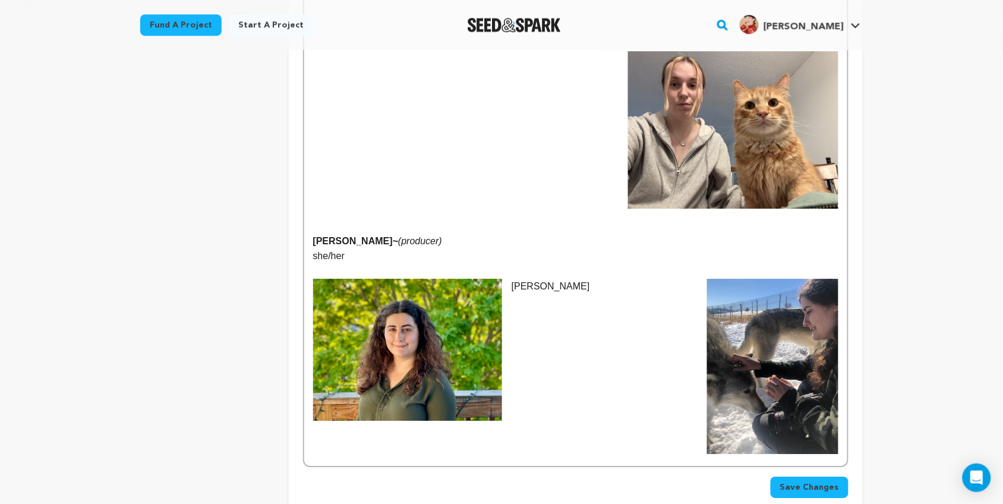
scroll to position [964, 0]
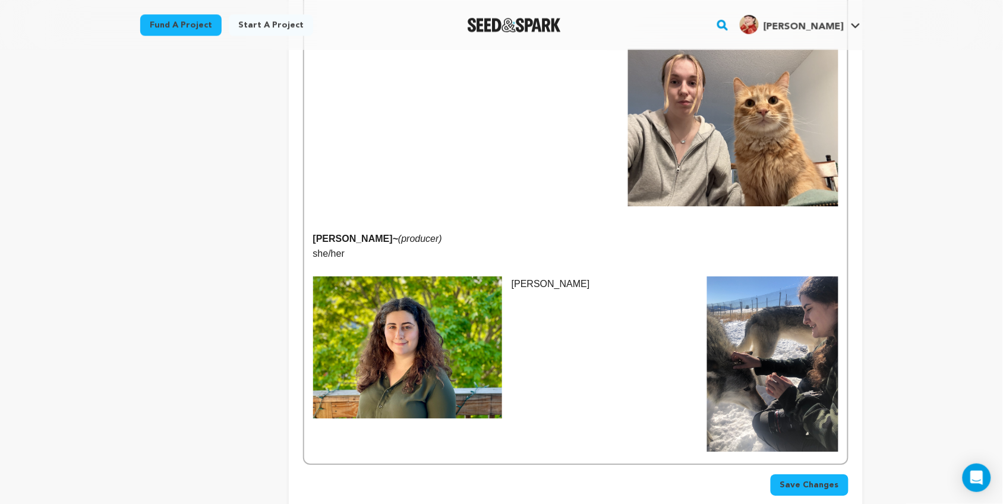
drag, startPoint x: 310, startPoint y: 208, endPoint x: 440, endPoint y: 198, distance: 130.6
click at [440, 231] on p "Olivia Belluck ~ (producer)" at bounding box center [575, 238] width 525 height 15
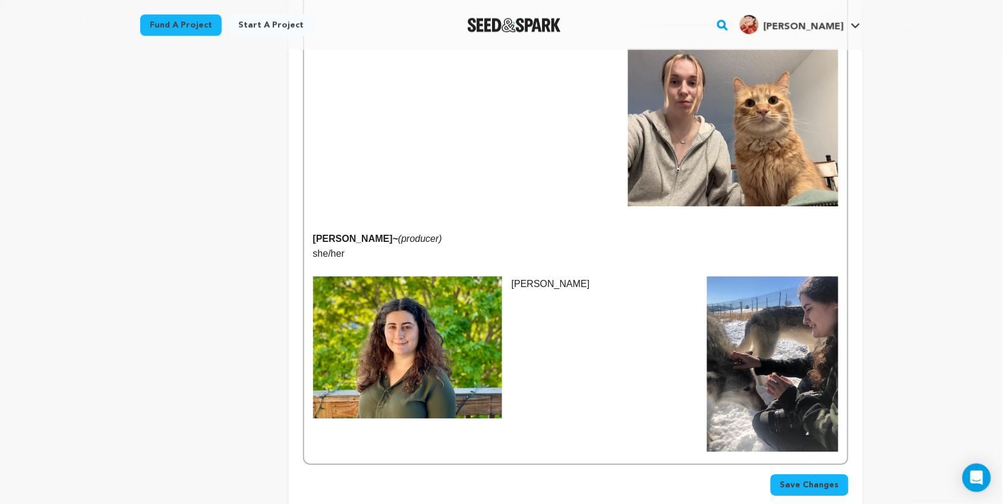
click at [440, 231] on p "Olivia Belluck ~ (producer)" at bounding box center [575, 238] width 525 height 15
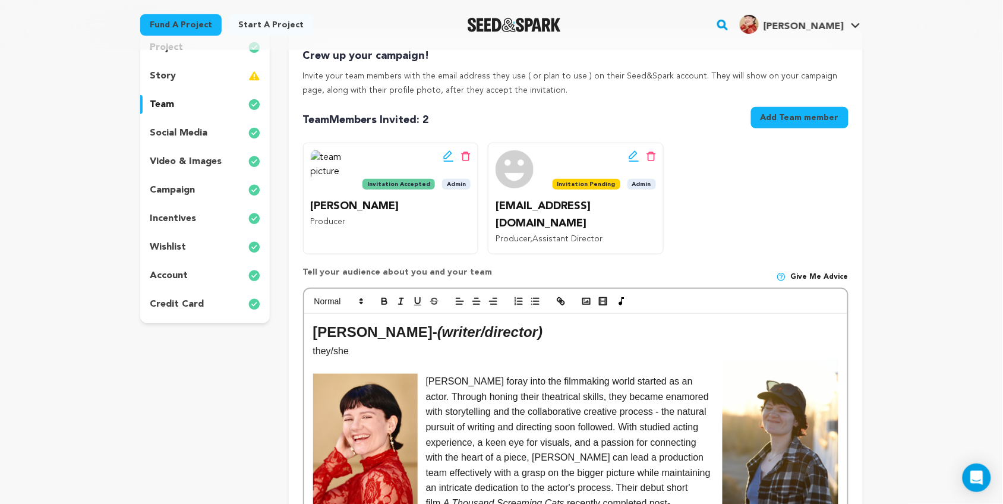
scroll to position [109, 0]
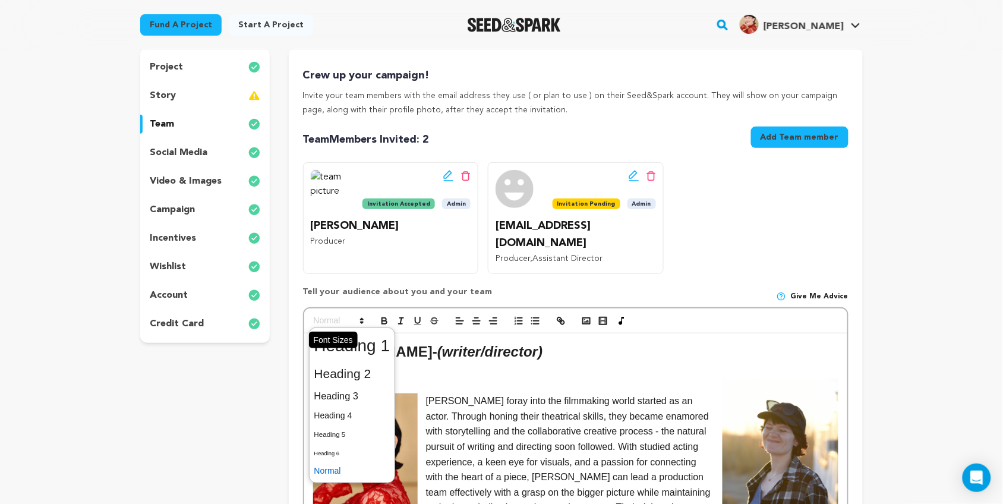
click at [336, 314] on span at bounding box center [338, 321] width 58 height 14
click at [352, 361] on span at bounding box center [352, 373] width 76 height 25
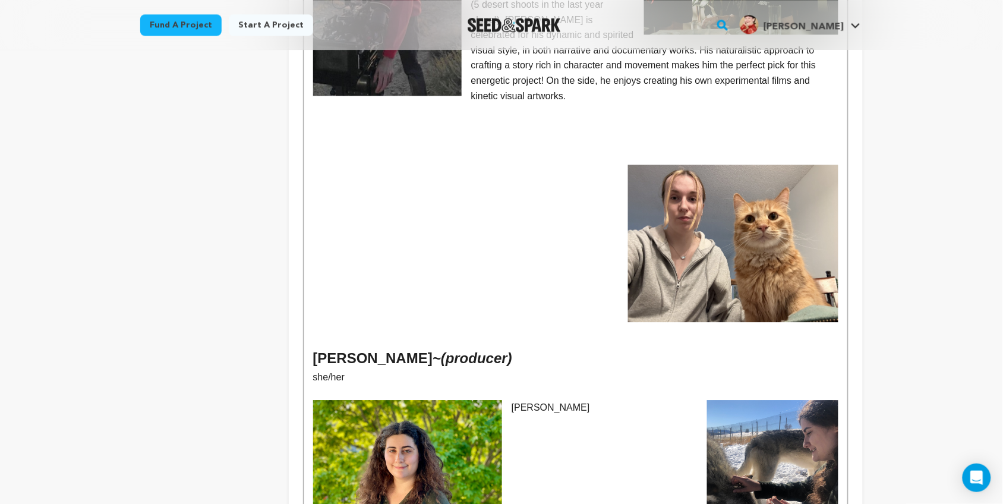
scroll to position [848, 0]
click at [530, 301] on p at bounding box center [575, 308] width 525 height 15
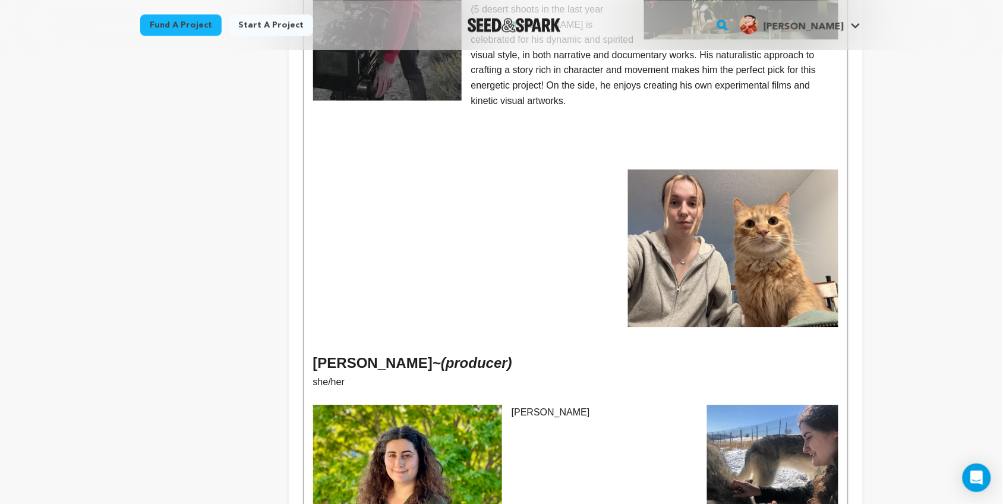
scroll to position [805, 0]
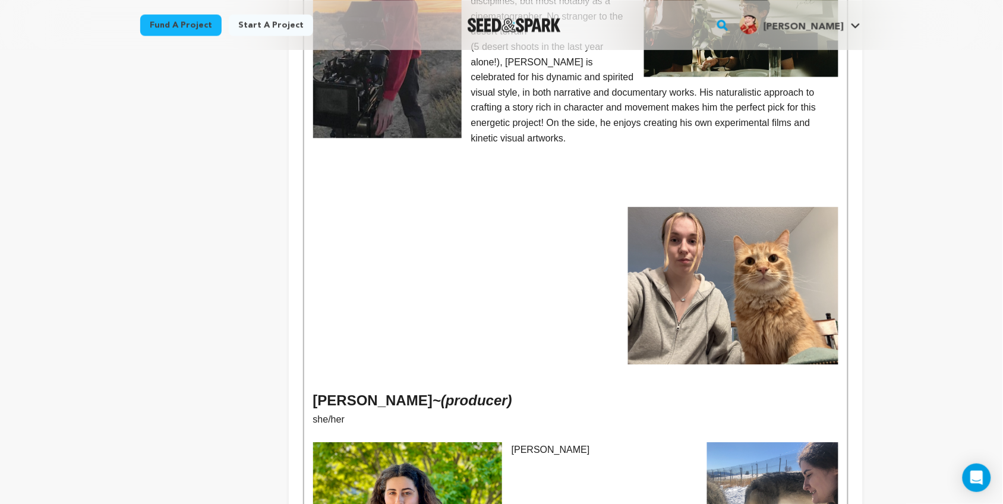
click at [352, 252] on p at bounding box center [575, 259] width 525 height 15
click at [811, 259] on img at bounding box center [733, 286] width 210 height 158
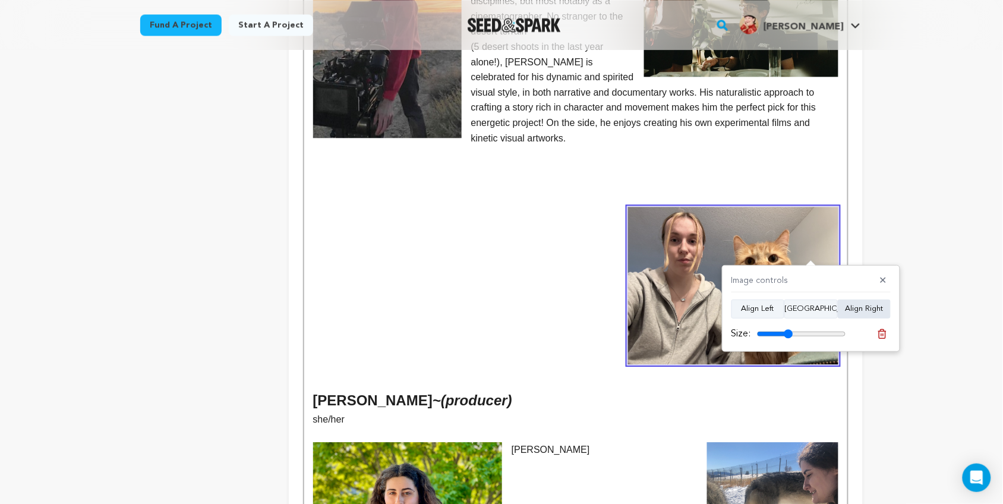
click at [867, 313] on button "Align Right" at bounding box center [864, 309] width 53 height 19
click at [345, 222] on p at bounding box center [575, 229] width 525 height 15
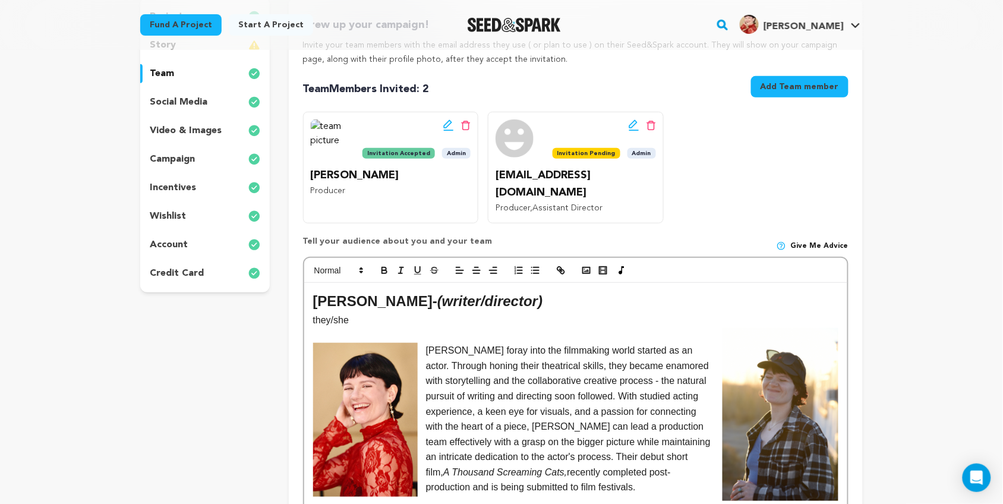
scroll to position [159, 0]
click at [590, 268] on rect "button" at bounding box center [586, 271] width 7 height 6
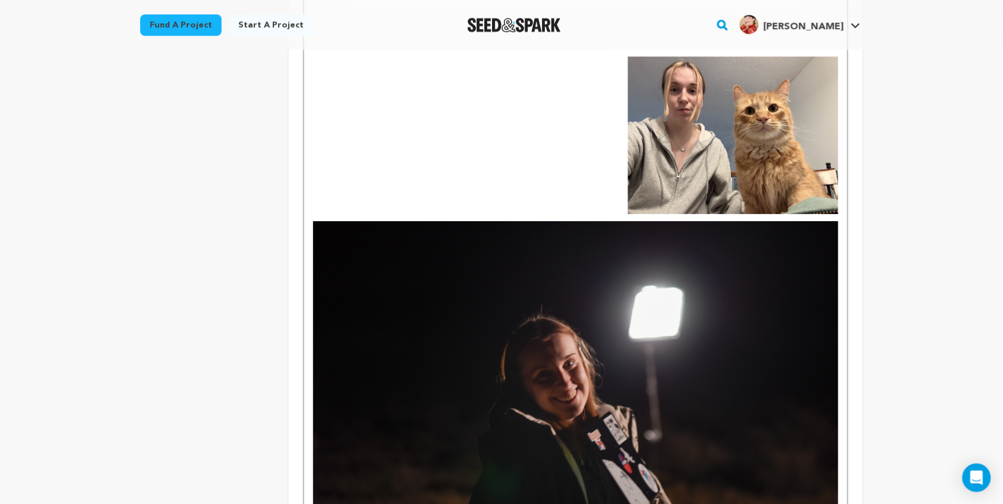
scroll to position [959, 0]
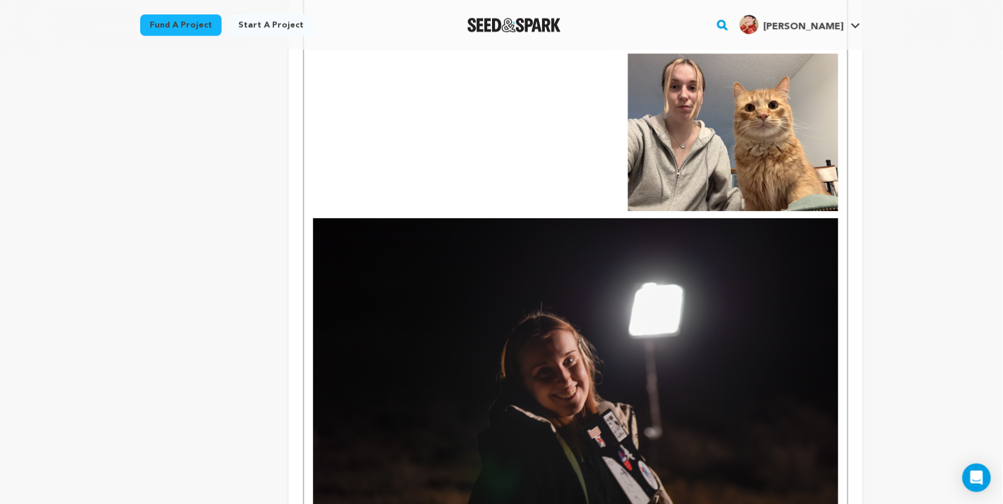
click at [712, 319] on img at bounding box center [575, 393] width 525 height 351
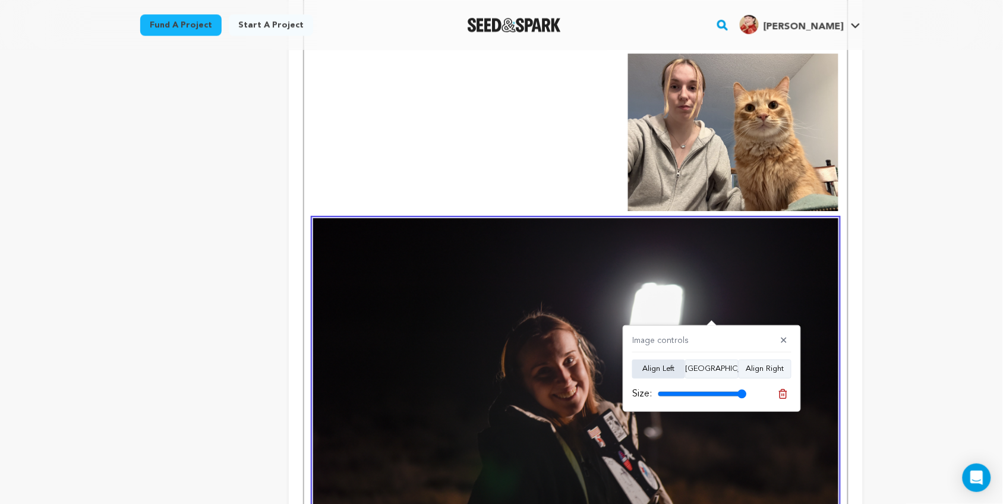
click at [672, 369] on button "Align Left" at bounding box center [658, 369] width 53 height 19
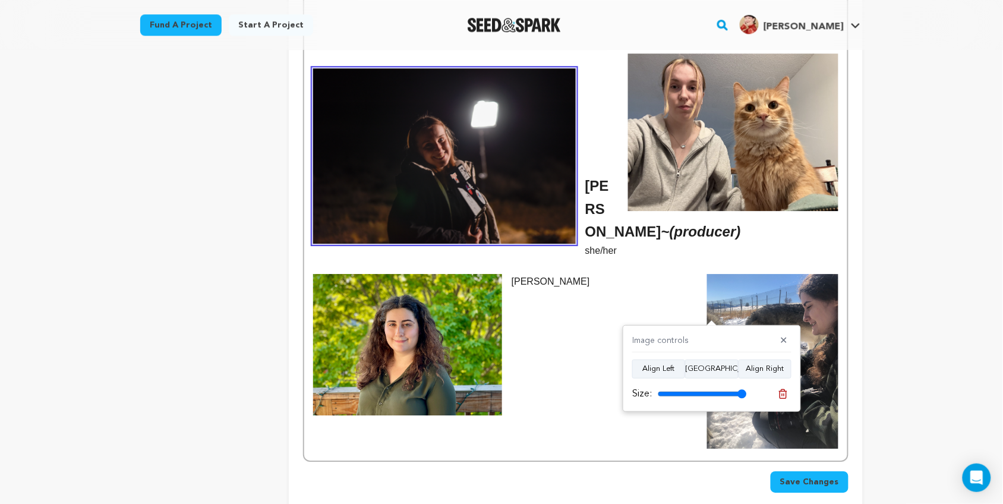
click at [583, 175] on h2 "Olivia Belluck ~ (producer)" at bounding box center [575, 209] width 525 height 68
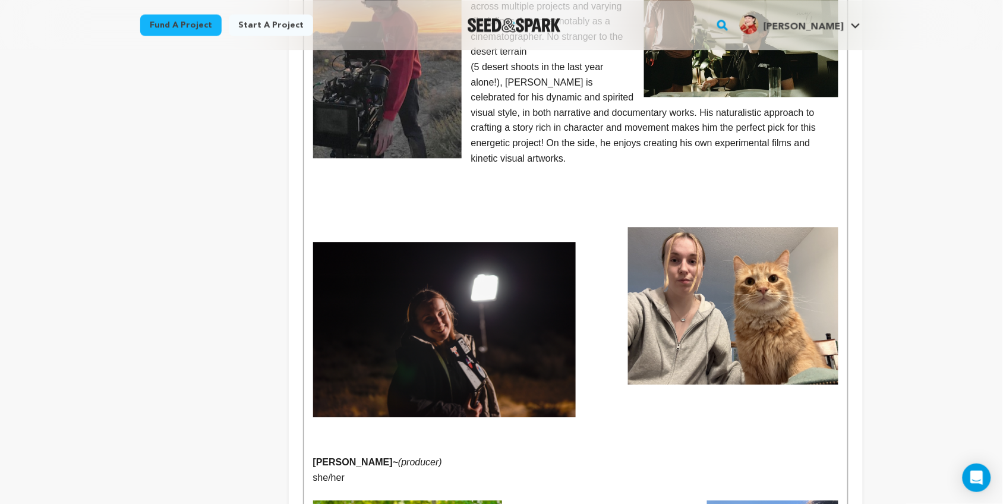
scroll to position [785, 0]
click at [426, 458] on em "(producer)" at bounding box center [420, 463] width 44 height 10
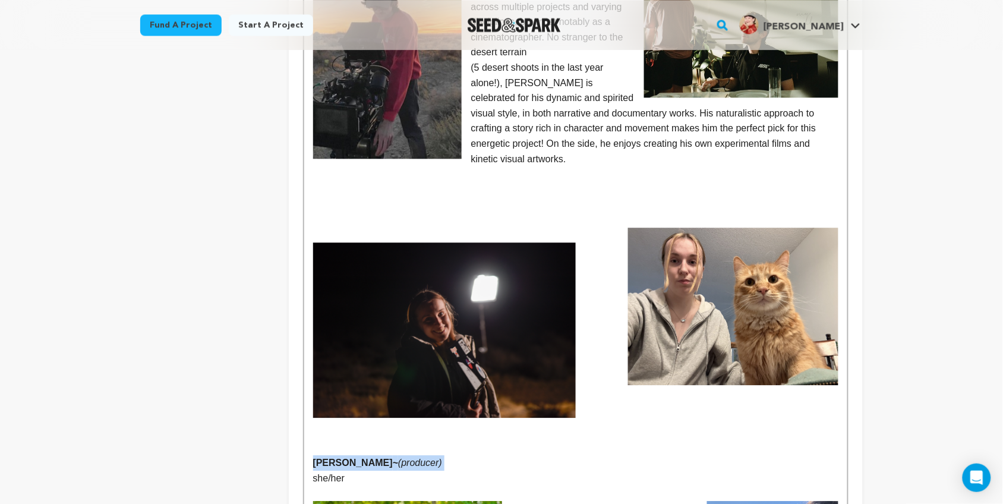
click at [426, 458] on em "(producer)" at bounding box center [420, 463] width 44 height 10
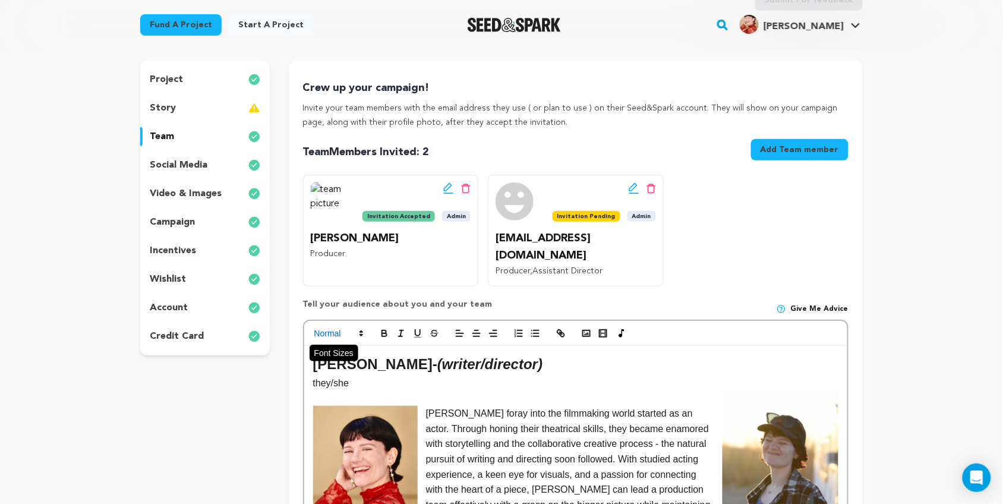
scroll to position [96, 0]
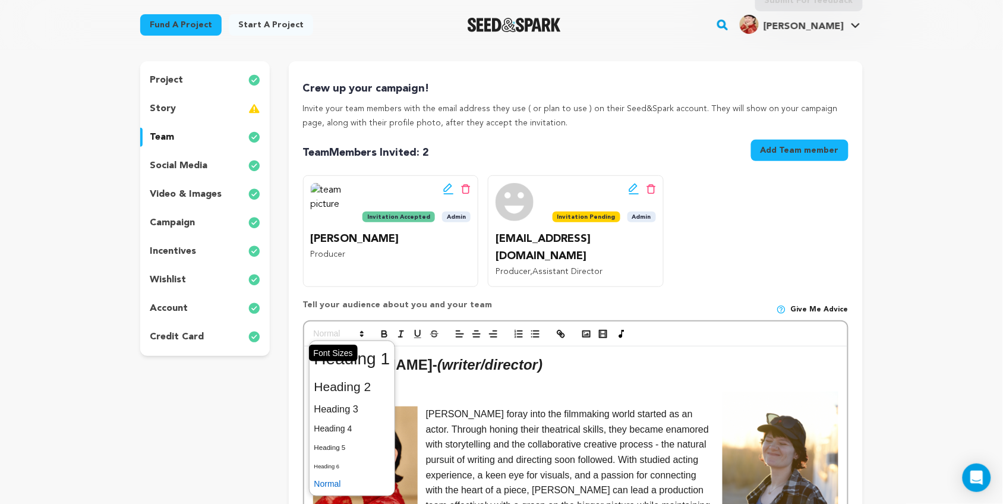
click at [339, 327] on span at bounding box center [338, 334] width 58 height 14
click at [348, 374] on span at bounding box center [352, 386] width 76 height 25
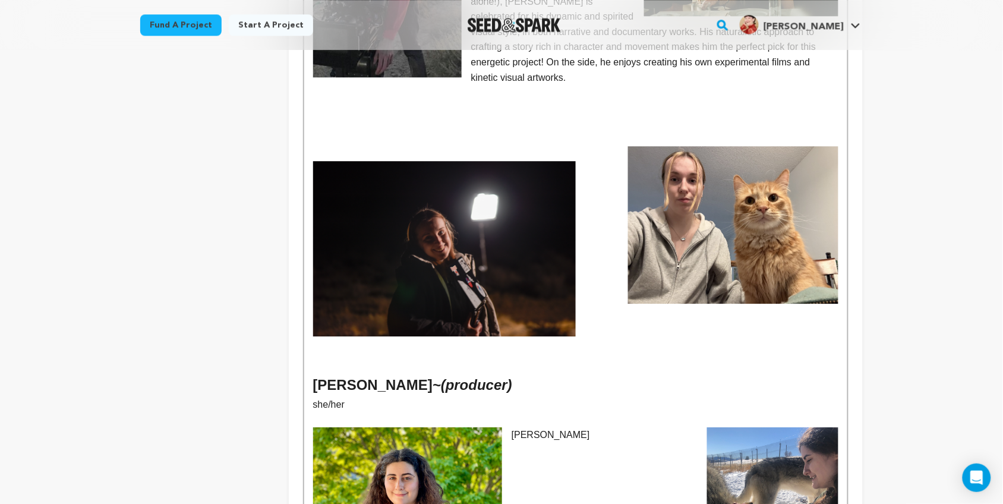
scroll to position [868, 0]
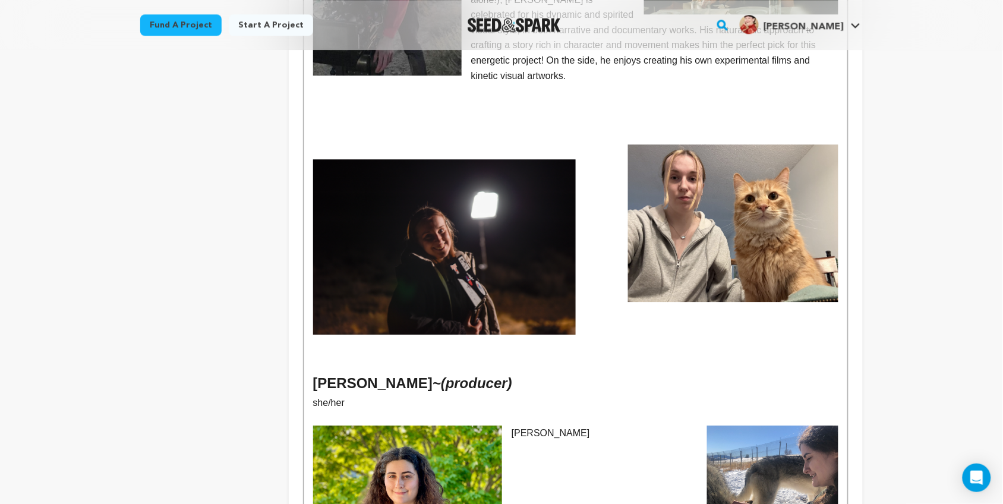
click at [375, 129] on p at bounding box center [575, 136] width 525 height 15
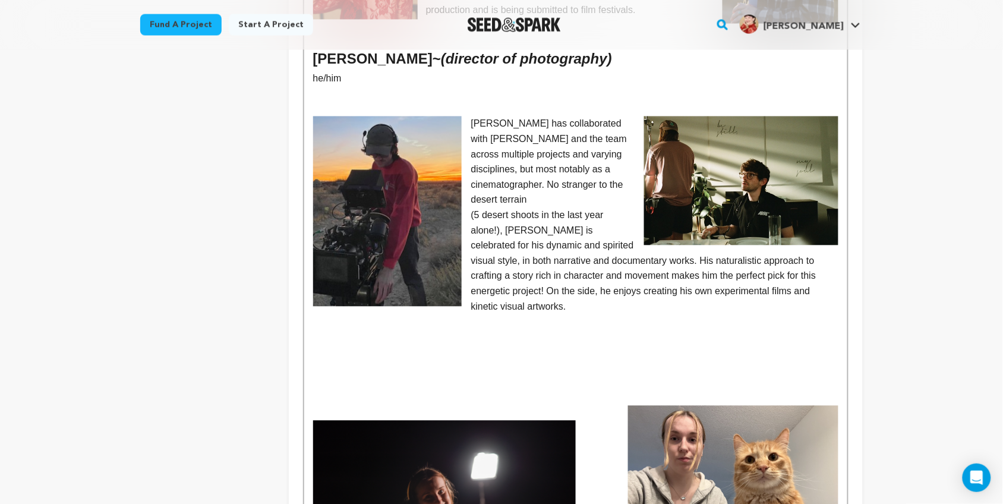
scroll to position [629, 0]
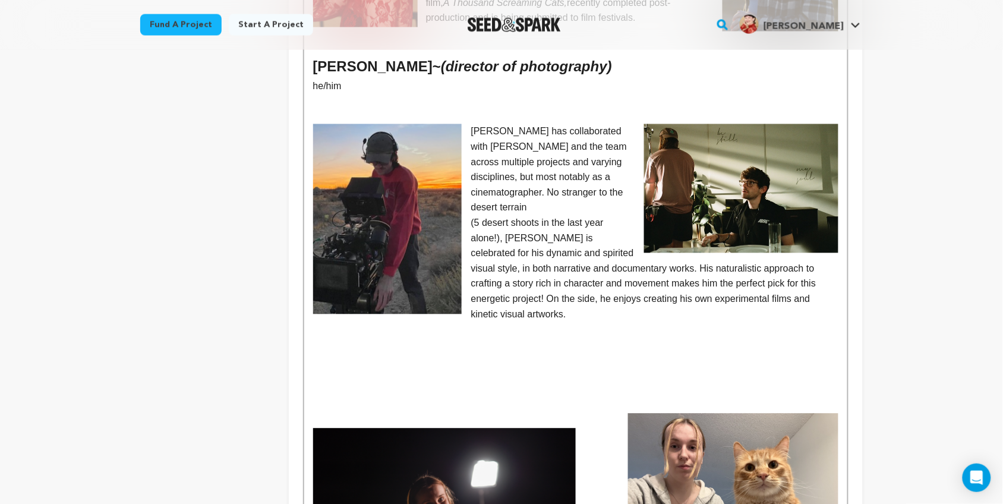
click at [342, 352] on p at bounding box center [575, 359] width 525 height 15
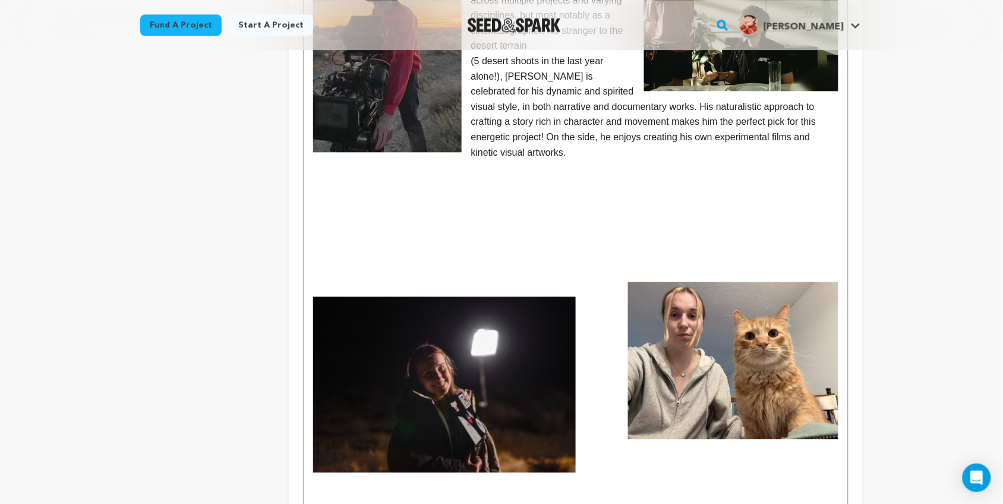
scroll to position [792, 0]
click at [412, 317] on img at bounding box center [444, 383] width 263 height 175
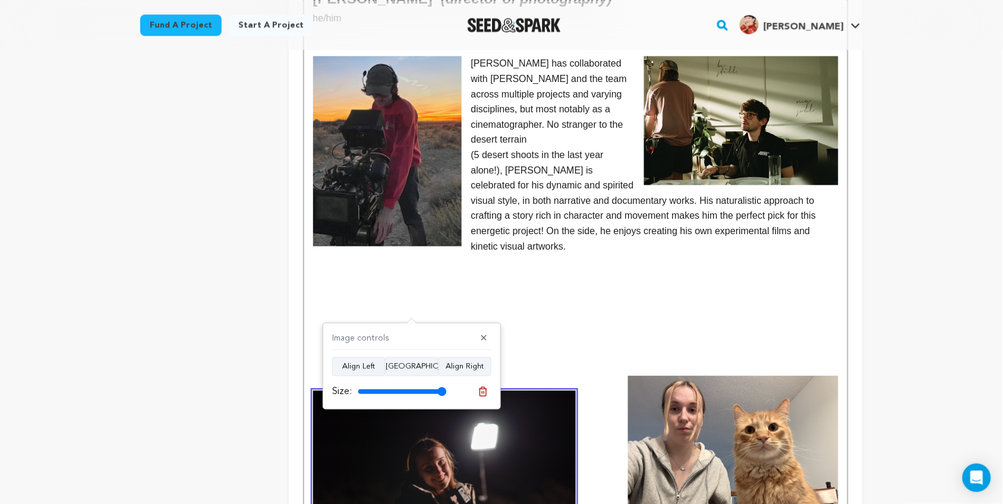
scroll to position [780, 0]
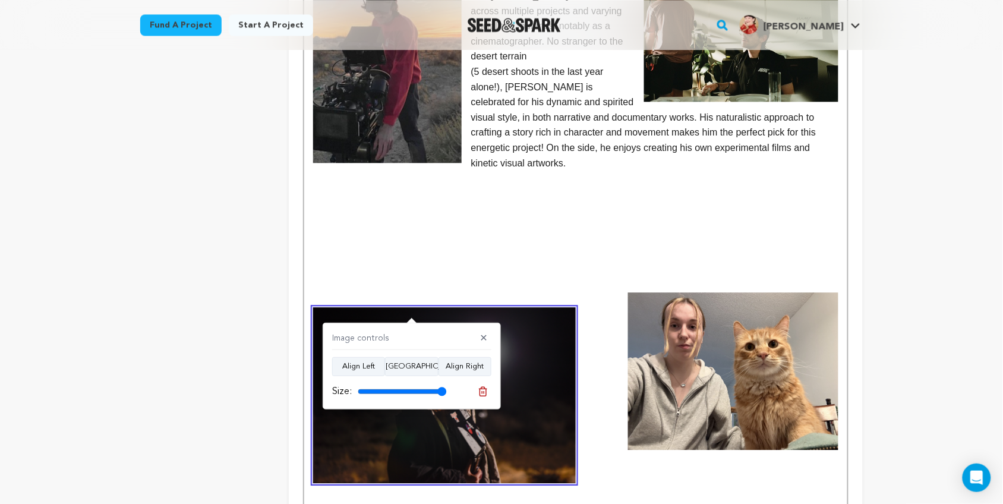
click at [355, 277] on p at bounding box center [575, 284] width 525 height 15
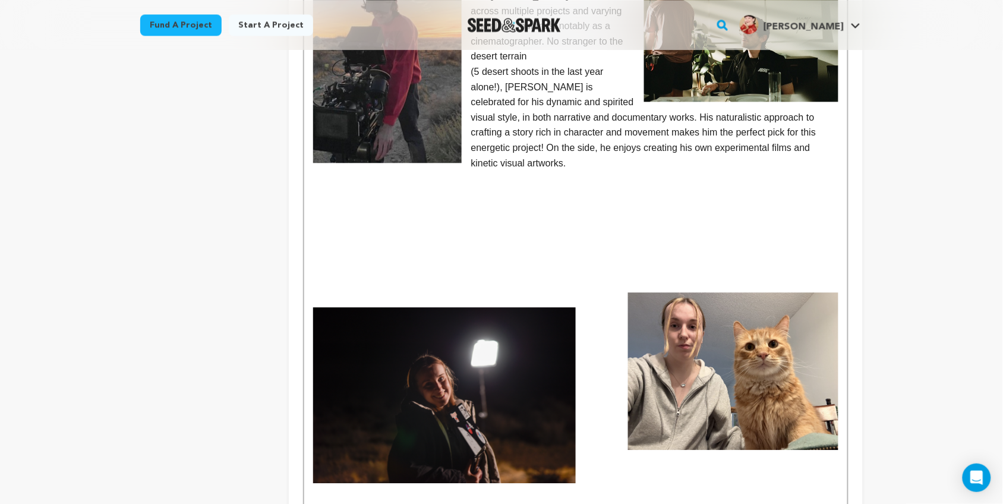
click at [400, 341] on img at bounding box center [444, 394] width 263 height 175
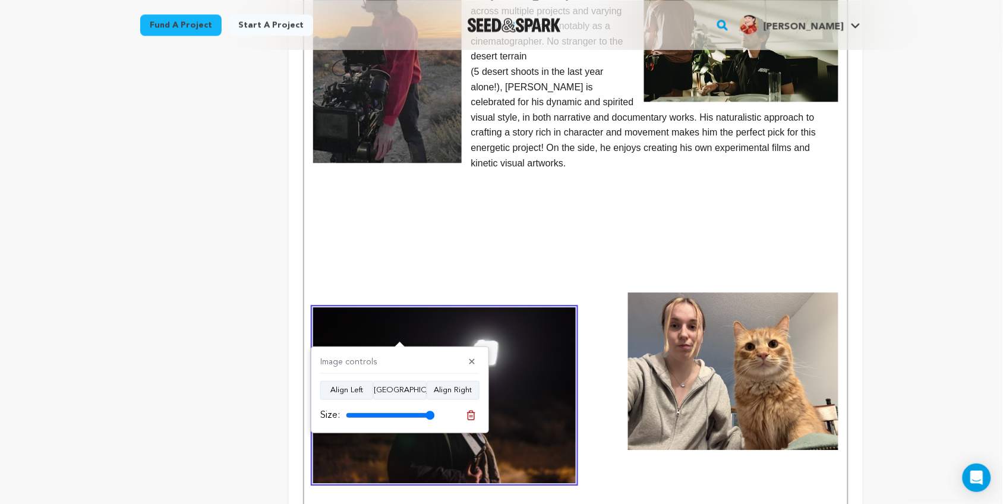
click at [413, 262] on p at bounding box center [575, 269] width 525 height 15
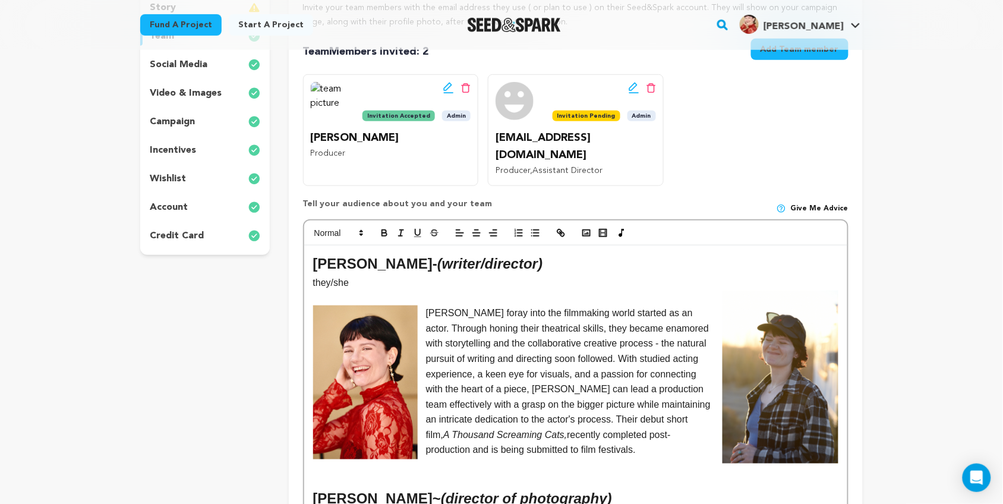
scroll to position [214, 0]
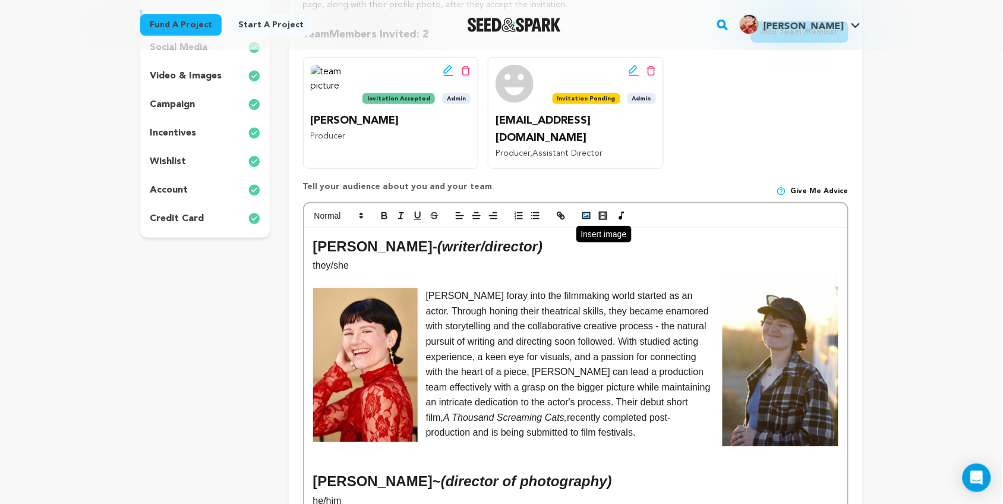
click at [581, 209] on button "button" at bounding box center [586, 216] width 17 height 14
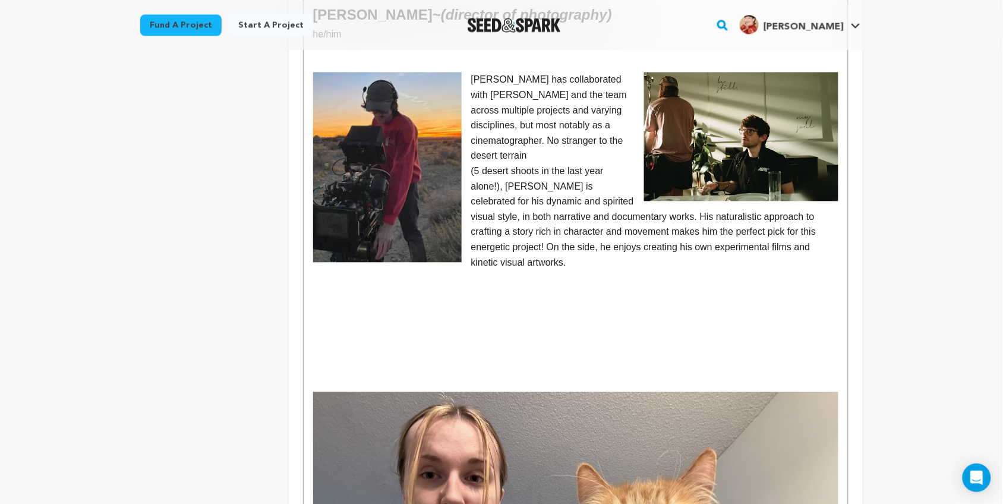
scroll to position [911, 0]
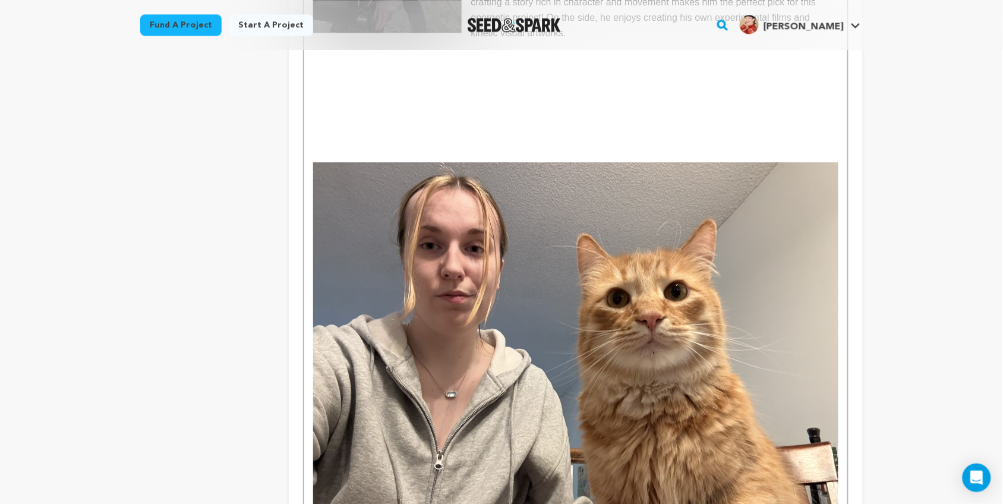
click at [533, 117] on p at bounding box center [575, 124] width 525 height 15
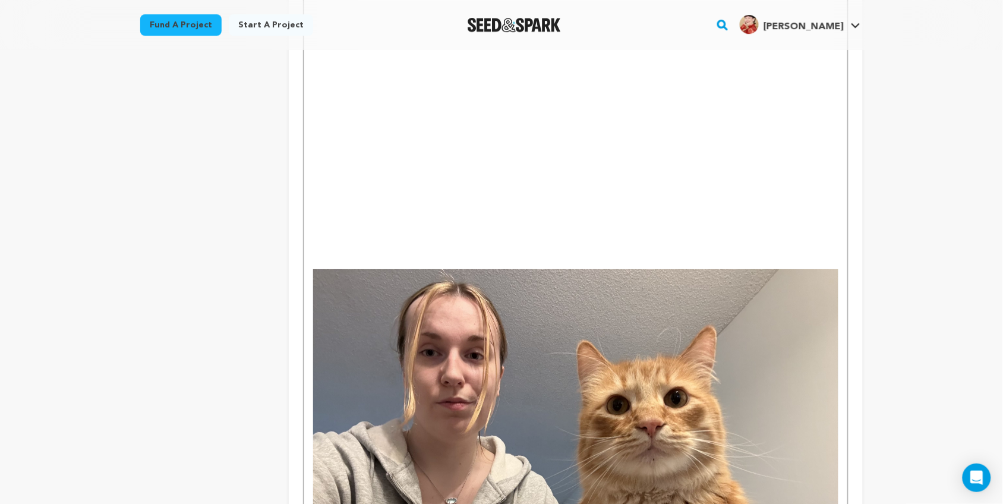
scroll to position [1115, 0]
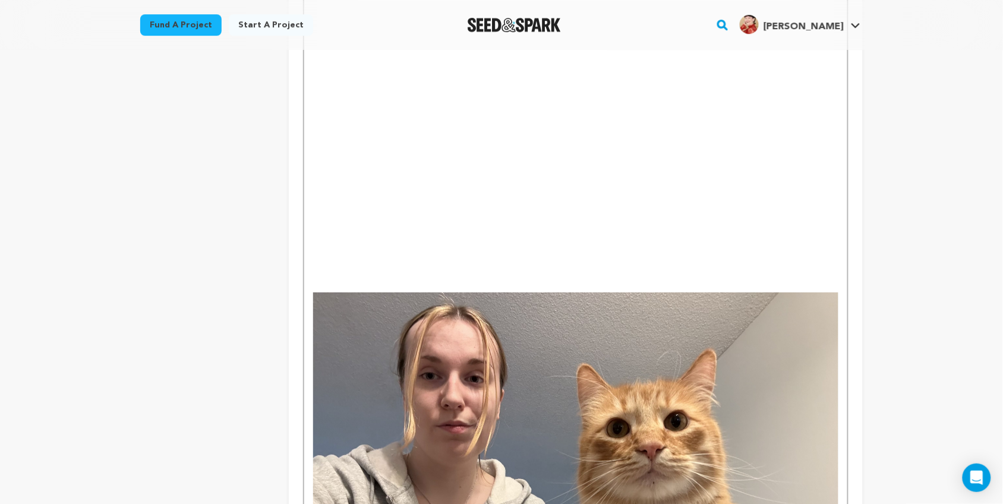
click at [340, 201] on p at bounding box center [575, 208] width 525 height 15
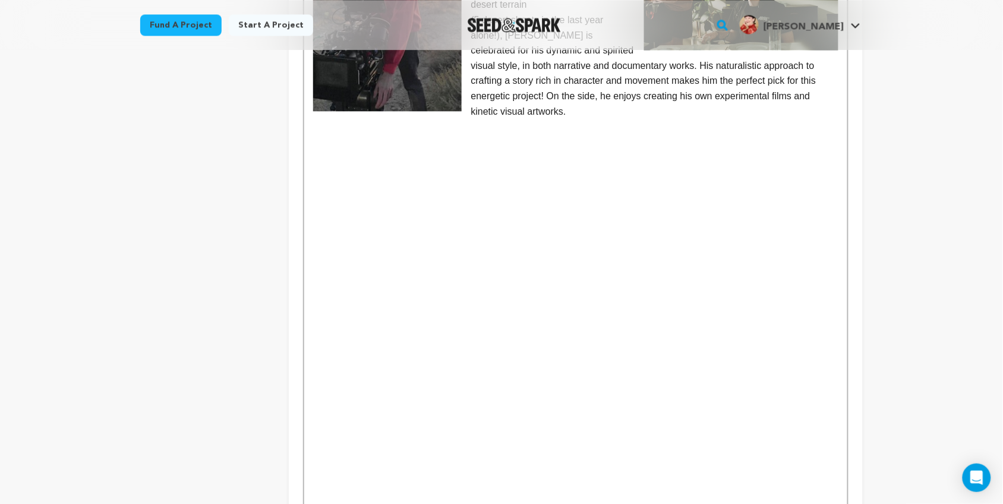
click at [322, 256] on p at bounding box center [575, 263] width 525 height 15
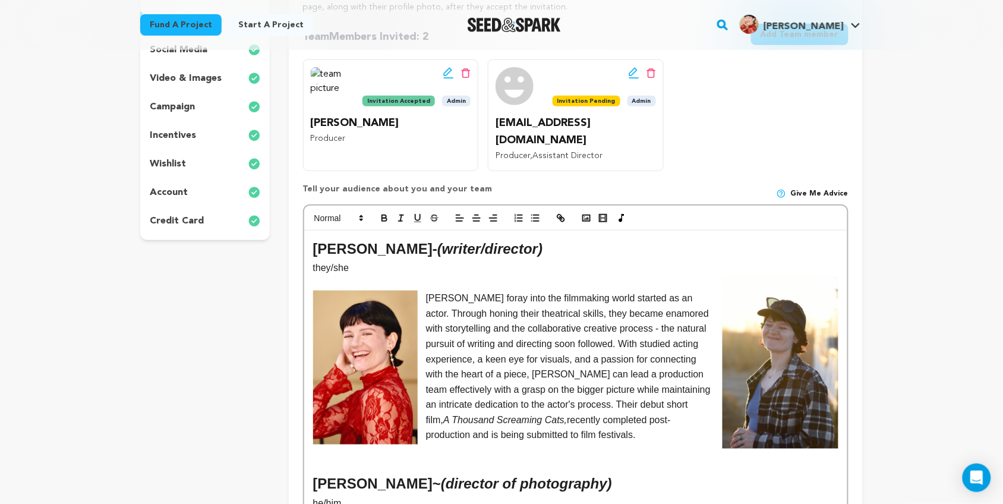
scroll to position [211, 0]
click at [586, 216] on rect "button" at bounding box center [586, 219] width 7 height 6
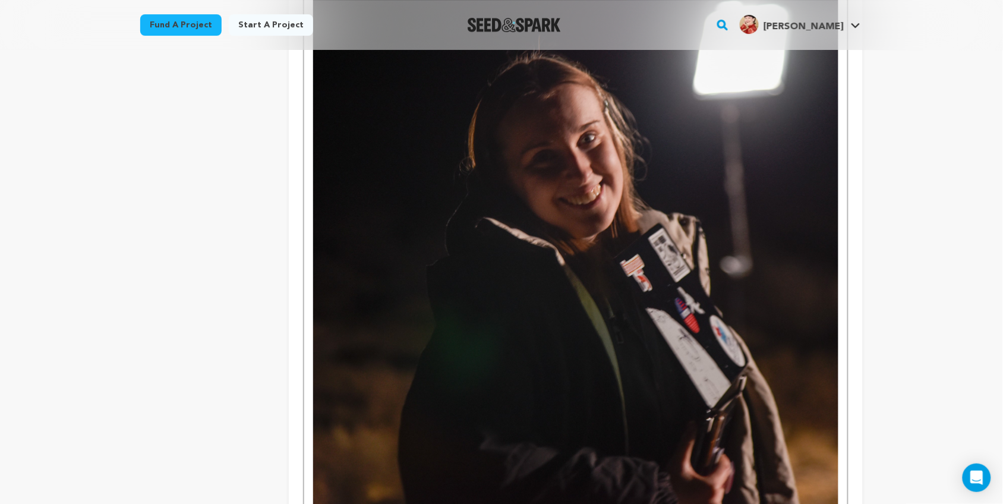
scroll to position [1174, 0]
click at [524, 250] on img at bounding box center [575, 210] width 525 height 593
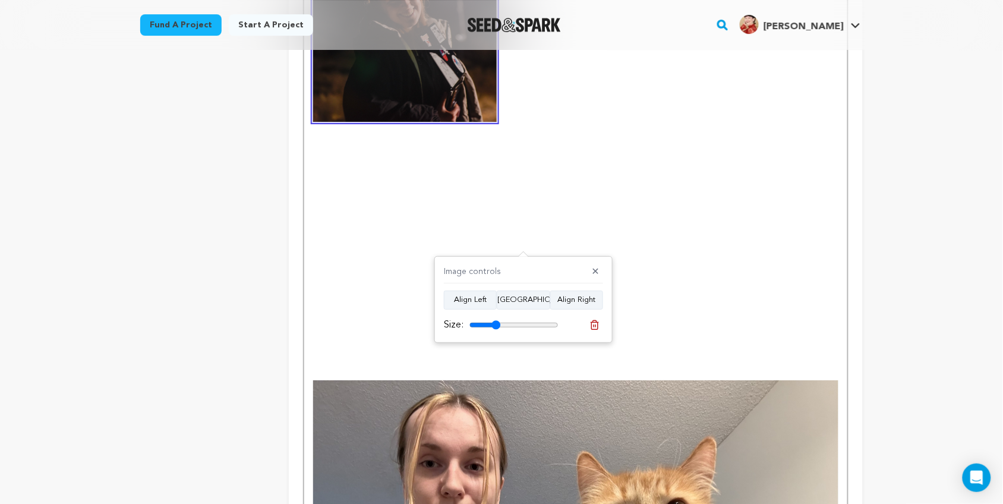
drag, startPoint x: 551, startPoint y: 323, endPoint x: 496, endPoint y: 327, distance: 54.8
type input "35"
click at [496, 327] on input "range" at bounding box center [514, 325] width 89 height 10
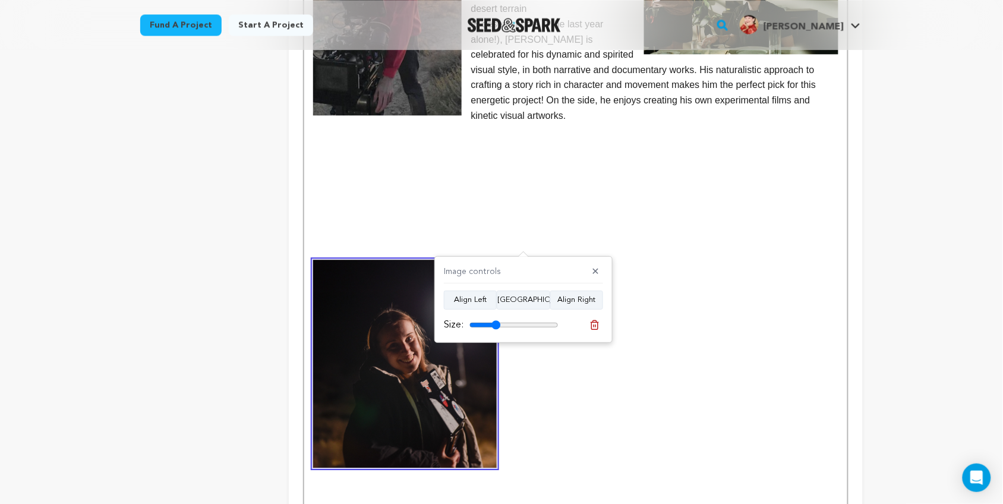
scroll to position [827, 0]
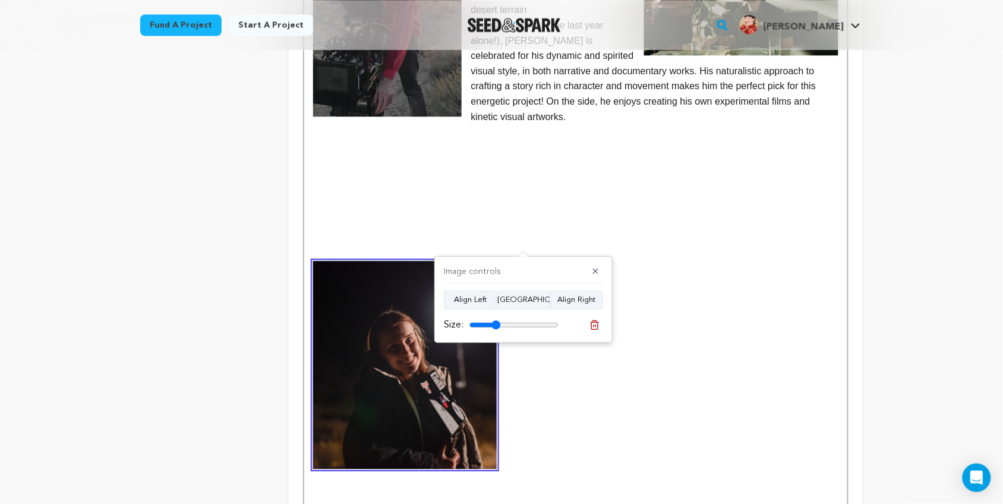
click at [370, 302] on img at bounding box center [405, 364] width 184 height 207
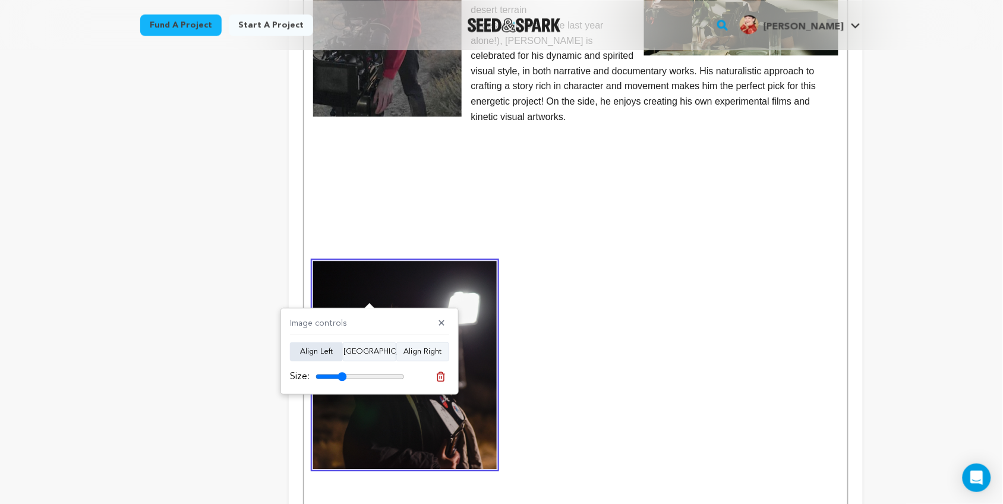
click at [319, 354] on button "Align Left" at bounding box center [316, 351] width 53 height 19
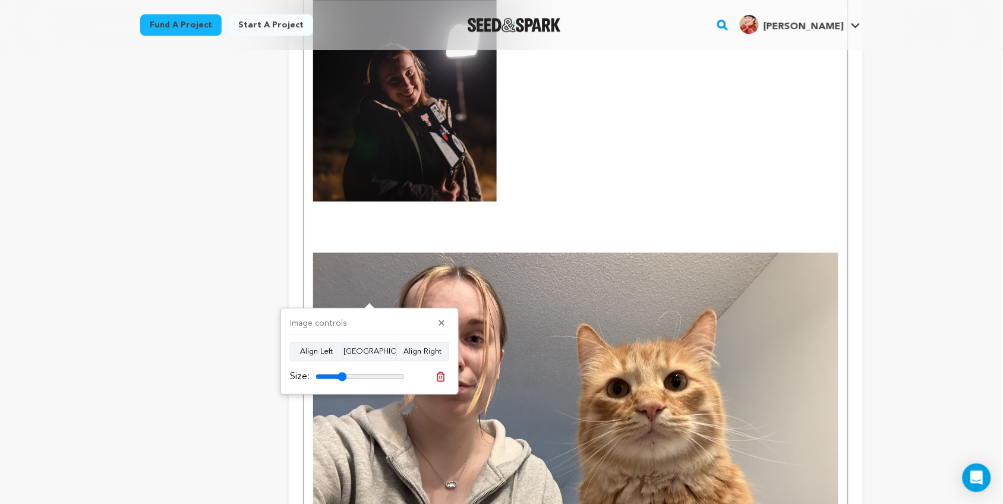
scroll to position [1095, 0]
click at [544, 336] on img at bounding box center [575, 449] width 525 height 394
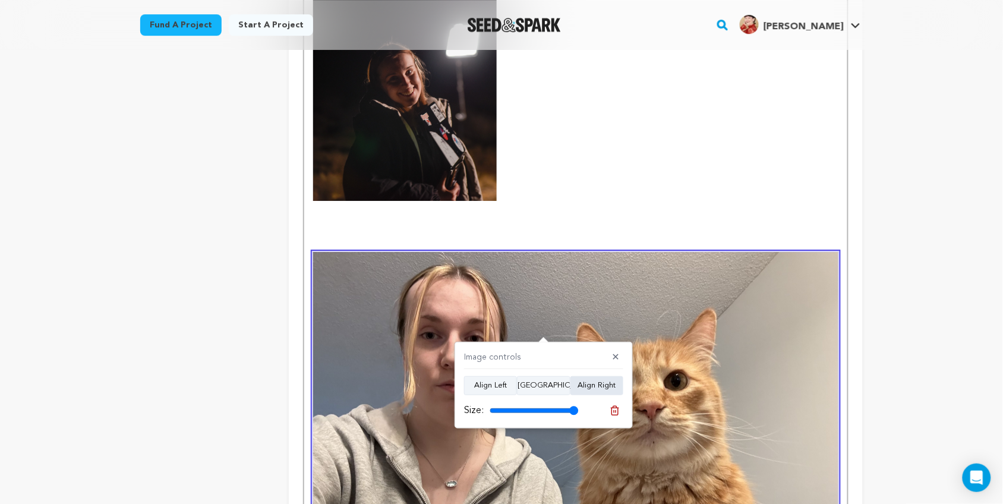
click at [591, 382] on button "Align Right" at bounding box center [597, 385] width 53 height 19
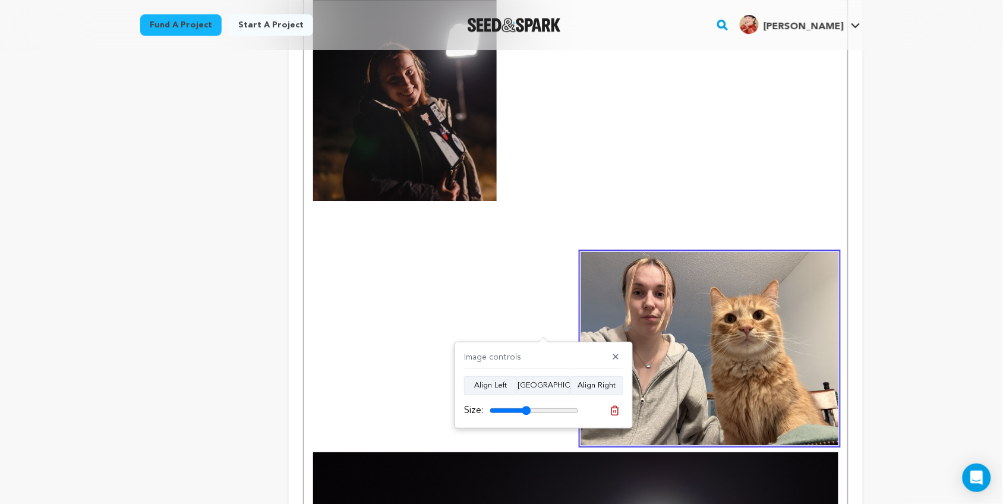
drag, startPoint x: 572, startPoint y: 408, endPoint x: 527, endPoint y: 418, distance: 46.2
type input "46"
click at [527, 416] on input "range" at bounding box center [534, 411] width 89 height 10
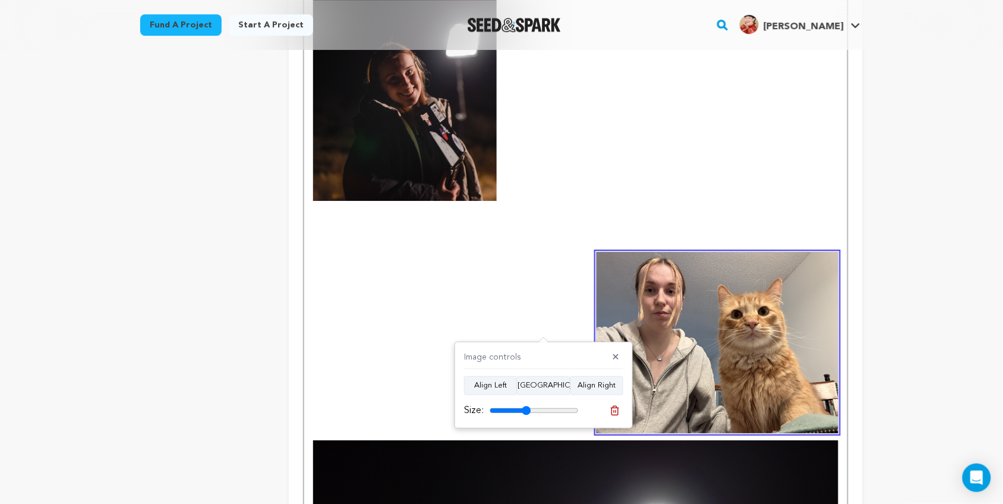
click at [566, 252] on p at bounding box center [575, 259] width 525 height 15
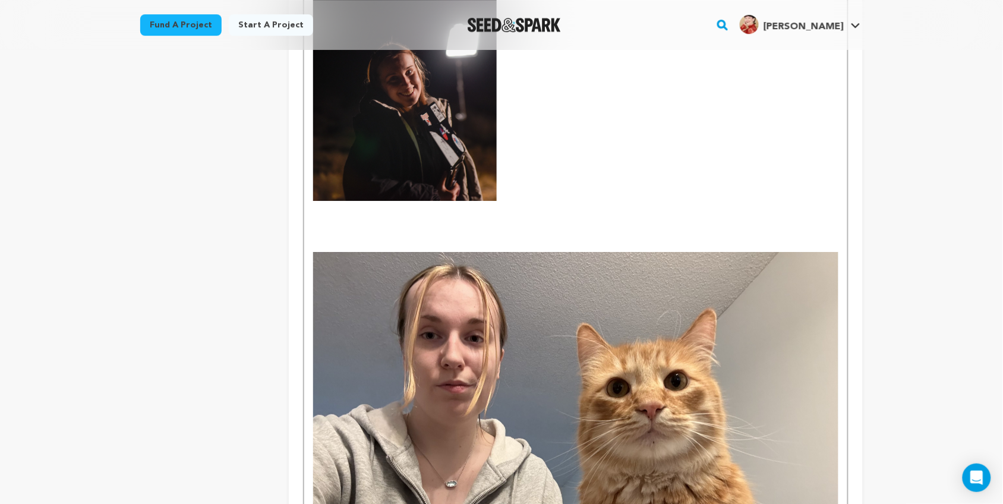
click at [542, 307] on img at bounding box center [575, 449] width 525 height 394
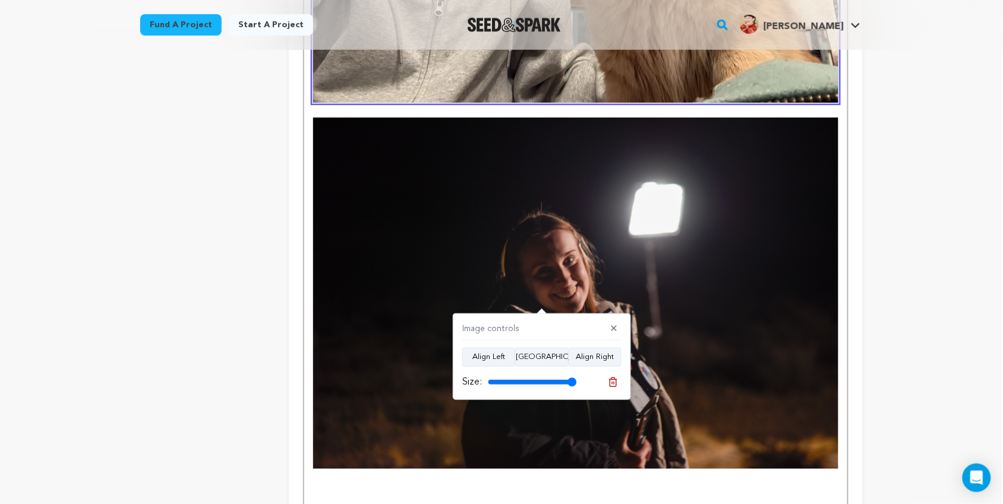
scroll to position [1639, 0]
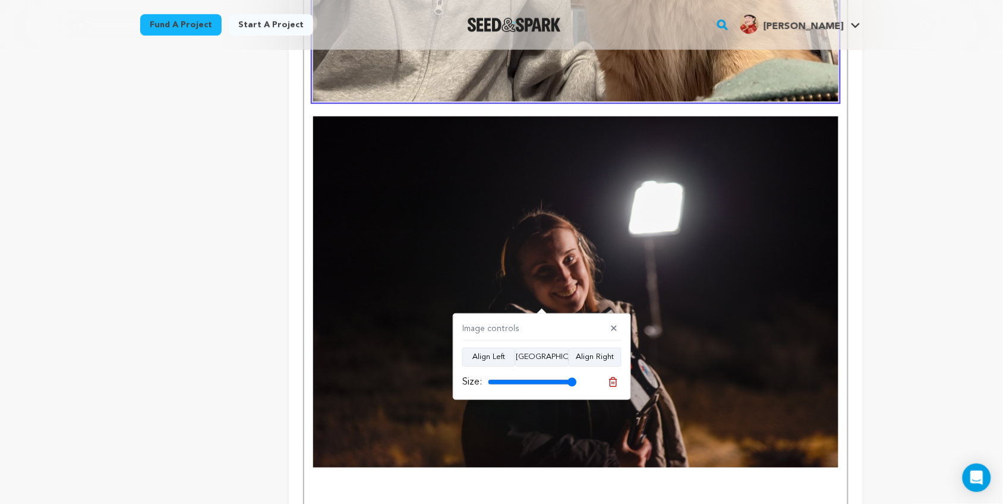
click at [625, 247] on img at bounding box center [575, 292] width 525 height 351
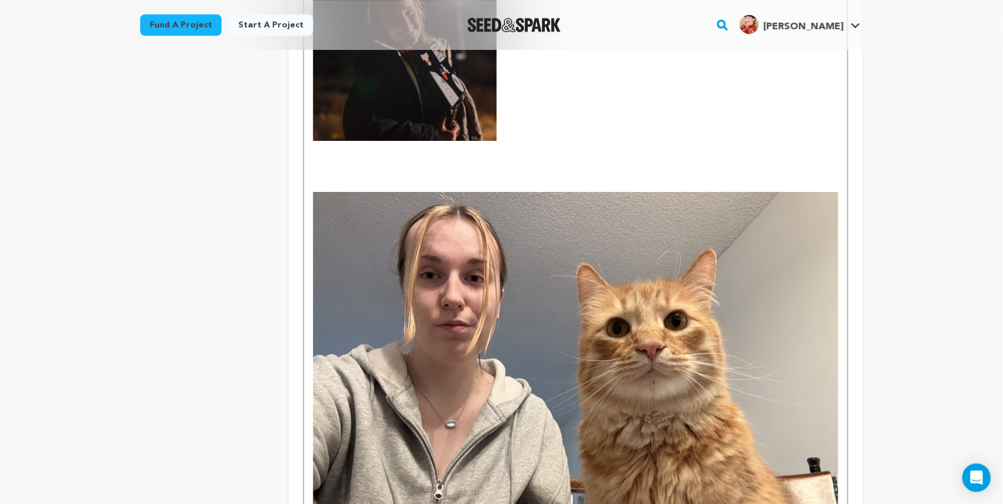
scroll to position [1154, 0]
click at [509, 318] on img at bounding box center [575, 390] width 525 height 394
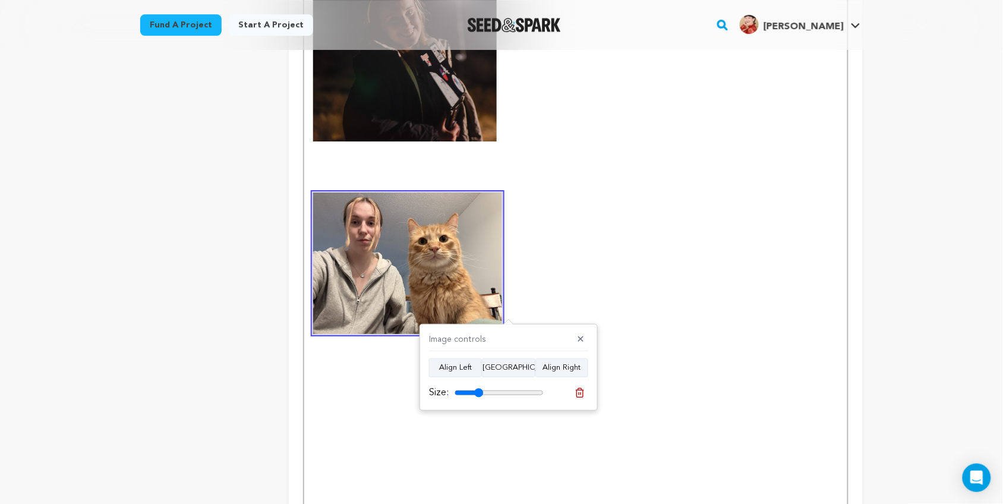
drag, startPoint x: 533, startPoint y: 391, endPoint x: 479, endPoint y: 394, distance: 54.1
type input "32"
click at [479, 394] on input "range" at bounding box center [499, 393] width 89 height 10
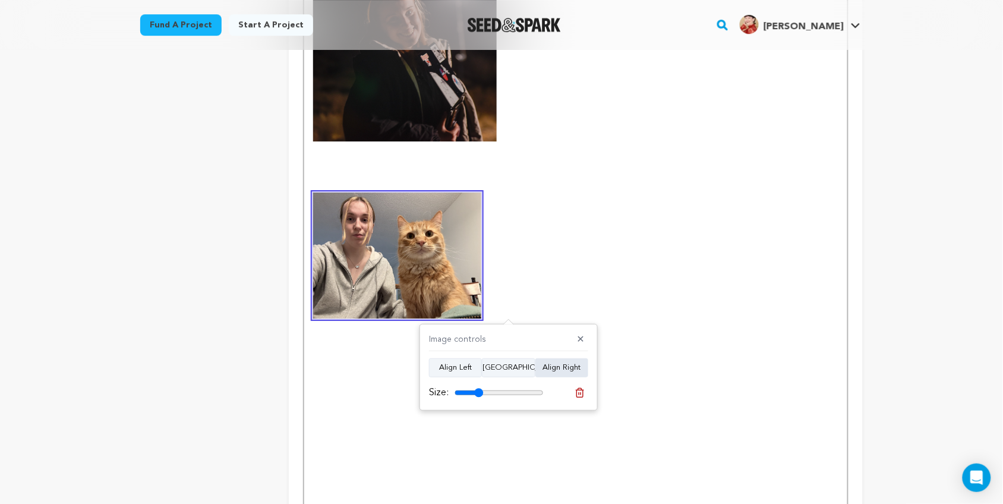
click at [553, 370] on button "Align Right" at bounding box center [562, 367] width 53 height 19
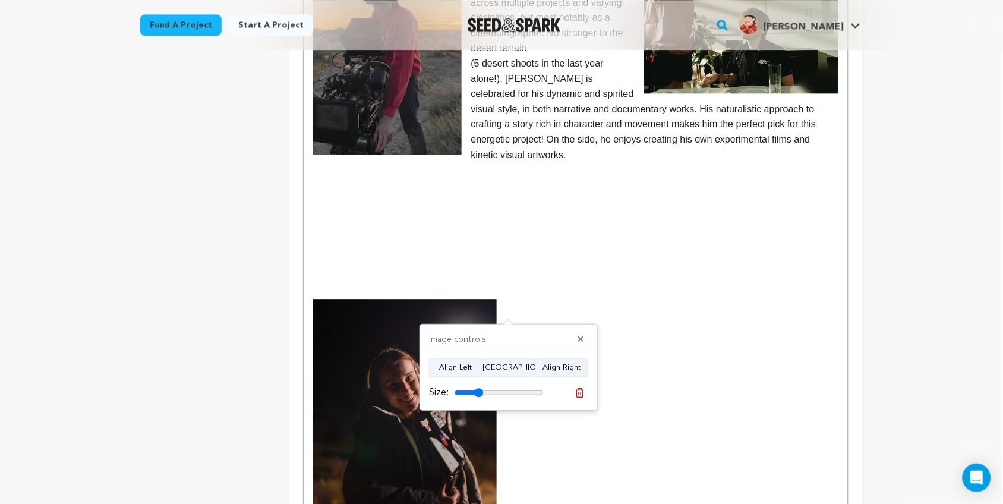
scroll to position [786, 0]
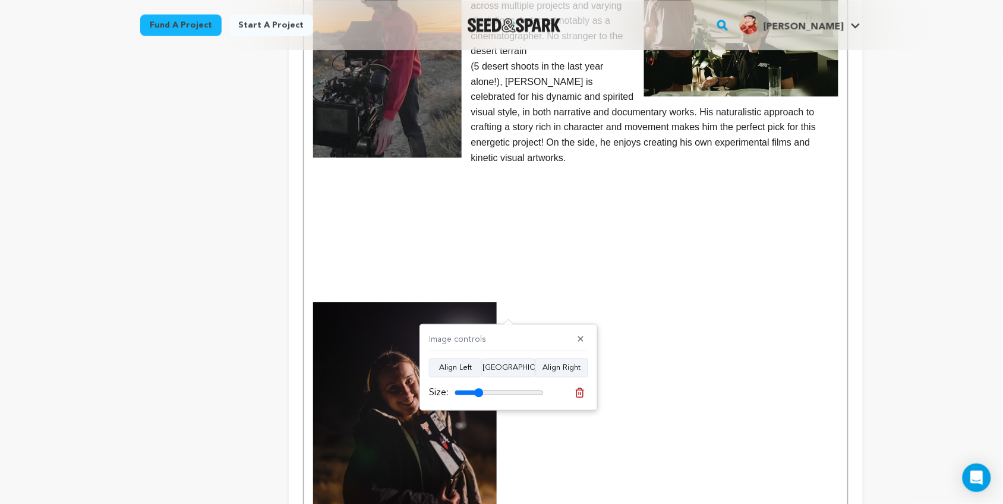
click at [644, 333] on p at bounding box center [575, 340] width 525 height 15
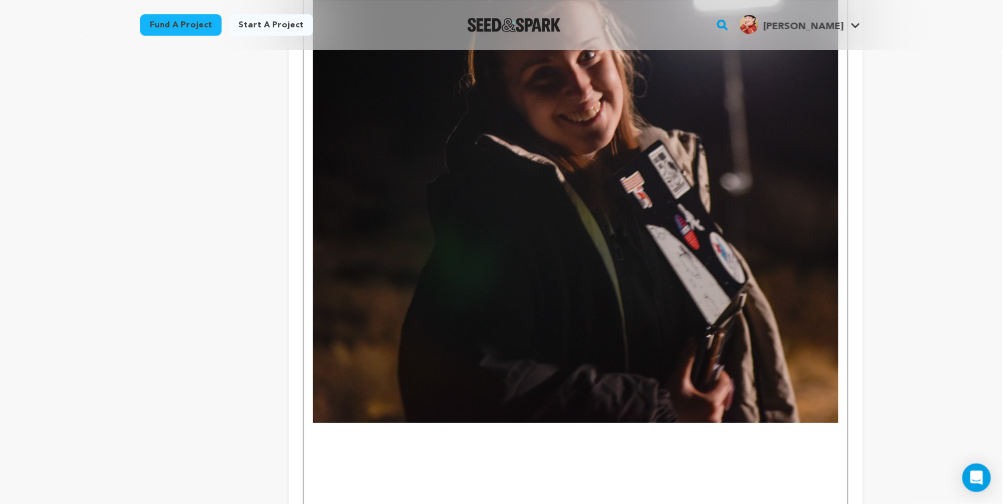
scroll to position [1258, 0]
click at [644, 314] on img at bounding box center [575, 125] width 525 height 593
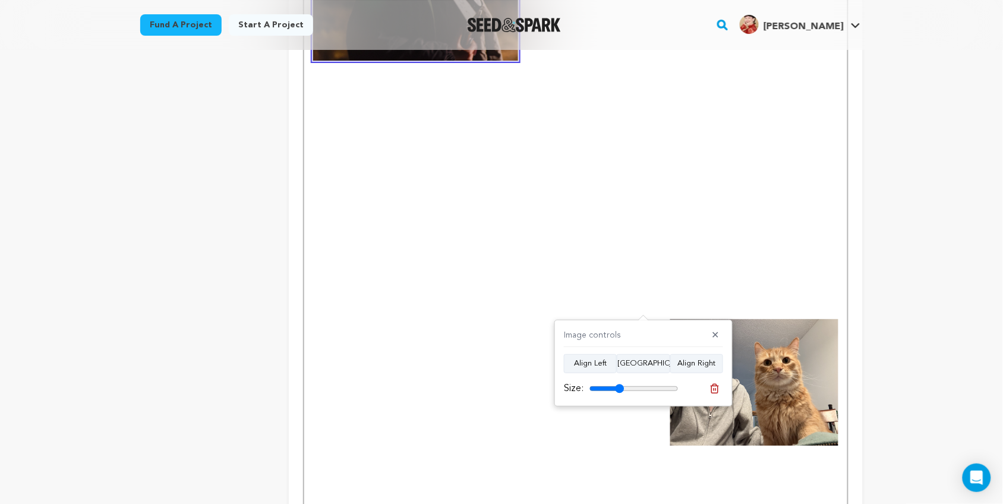
drag, startPoint x: 676, startPoint y: 386, endPoint x: 620, endPoint y: 385, distance: 56.5
type input "39"
click at [620, 385] on input "range" at bounding box center [634, 389] width 89 height 10
click at [649, 228] on p at bounding box center [575, 235] width 525 height 15
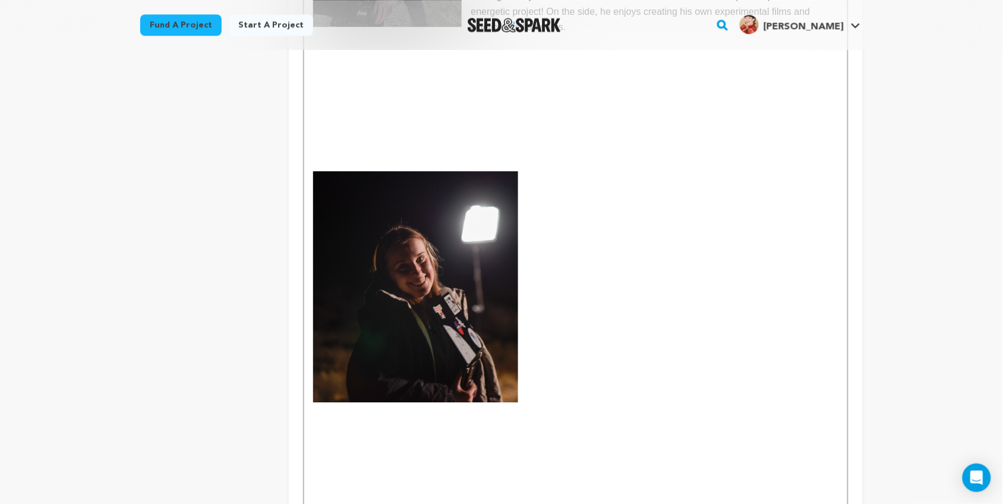
scroll to position [916, 0]
click at [660, 295] on p at bounding box center [575, 287] width 525 height 231
click at [575, 291] on p at bounding box center [575, 287] width 525 height 231
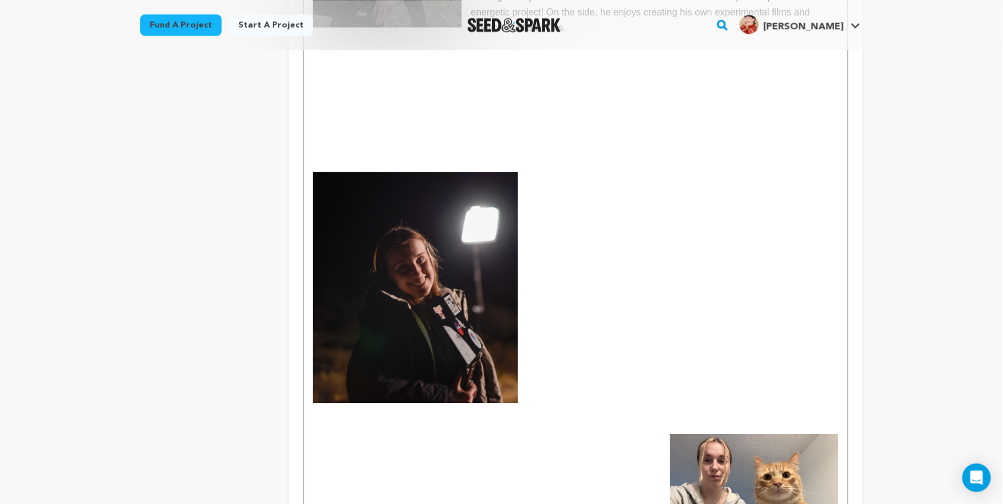
scroll to position [940, 0]
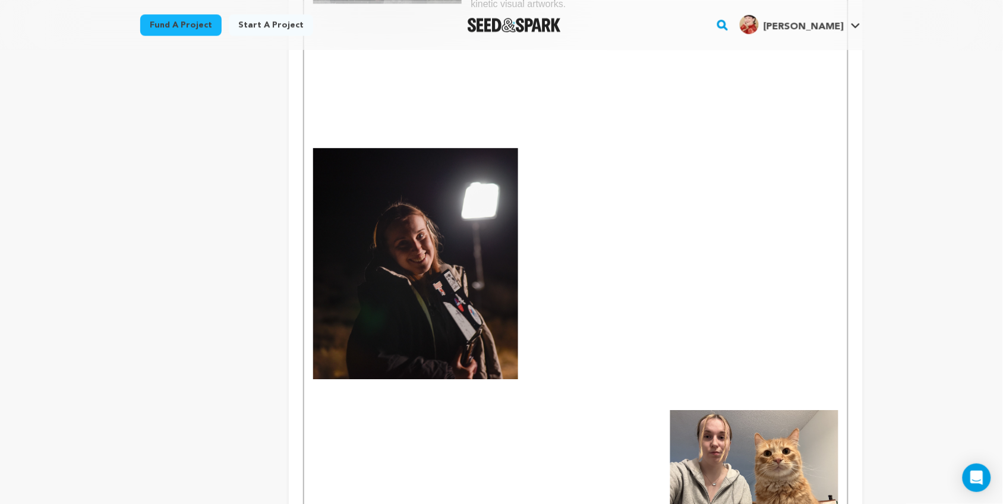
click at [580, 156] on p at bounding box center [575, 263] width 525 height 231
click at [711, 410] on img at bounding box center [755, 473] width 168 height 126
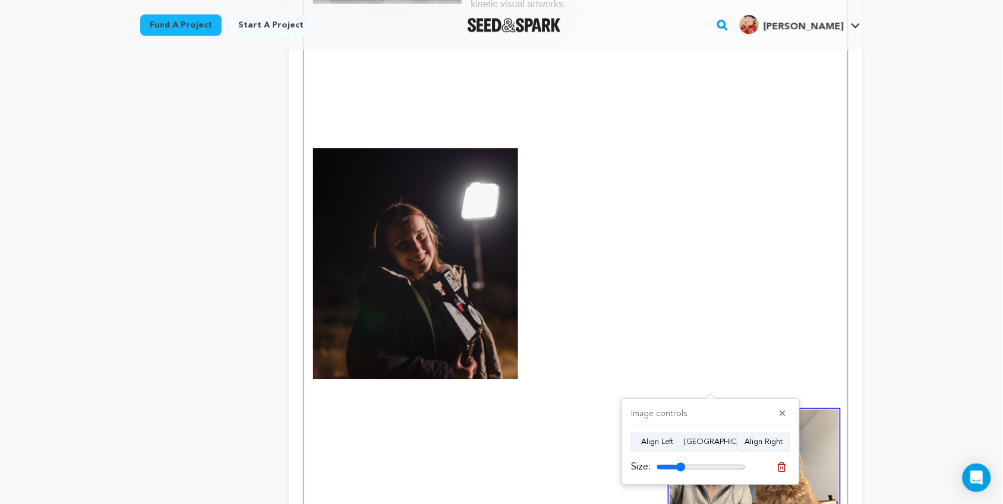
click at [397, 251] on img at bounding box center [415, 263] width 205 height 231
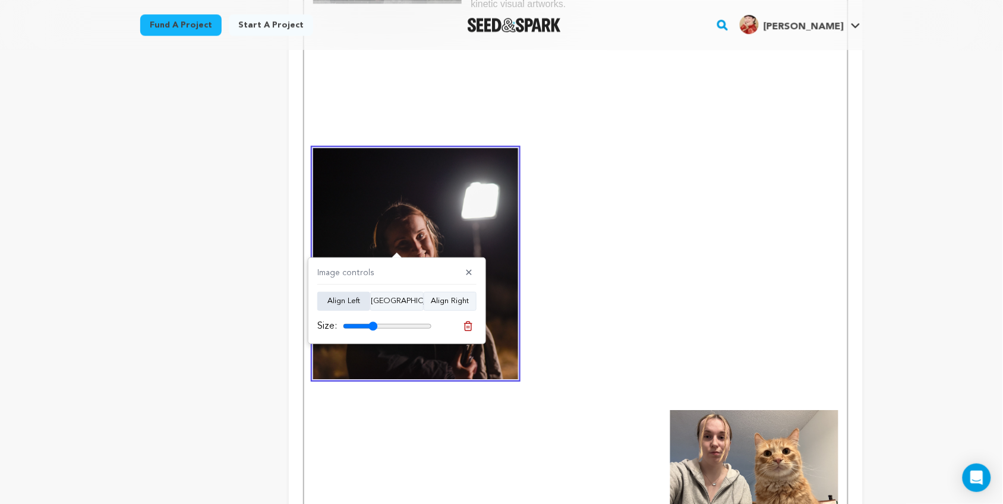
click at [355, 302] on button "Align Left" at bounding box center [343, 301] width 53 height 19
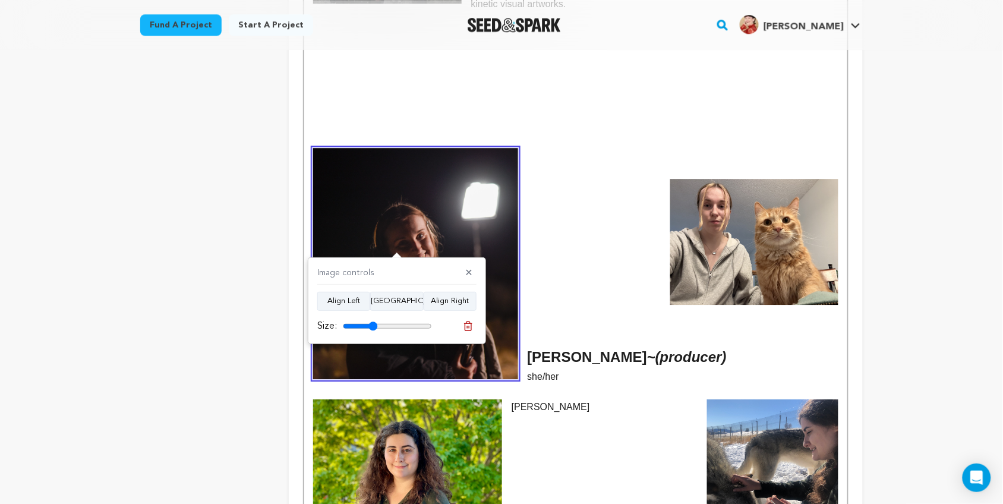
click at [638, 240] on h2 at bounding box center [575, 251] width 525 height 23
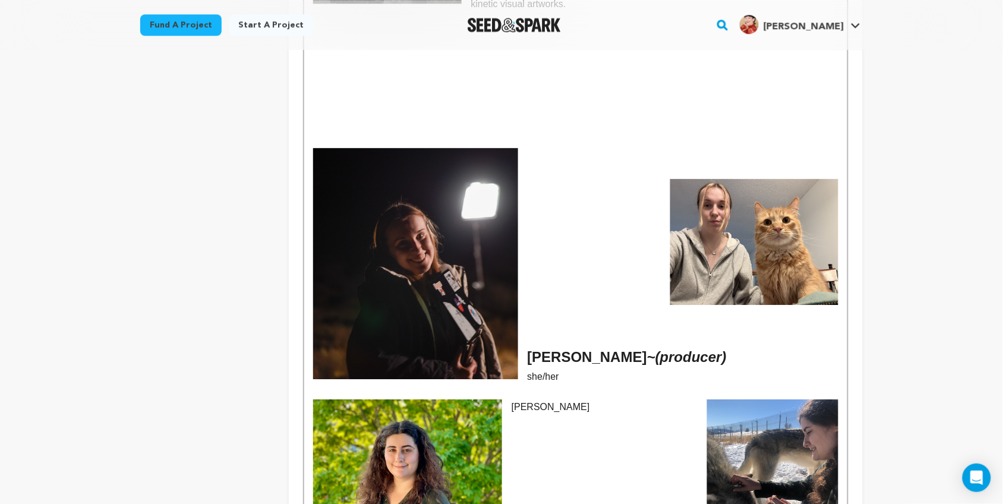
click at [528, 349] on strong "Olivia Belluck ~" at bounding box center [592, 357] width 128 height 16
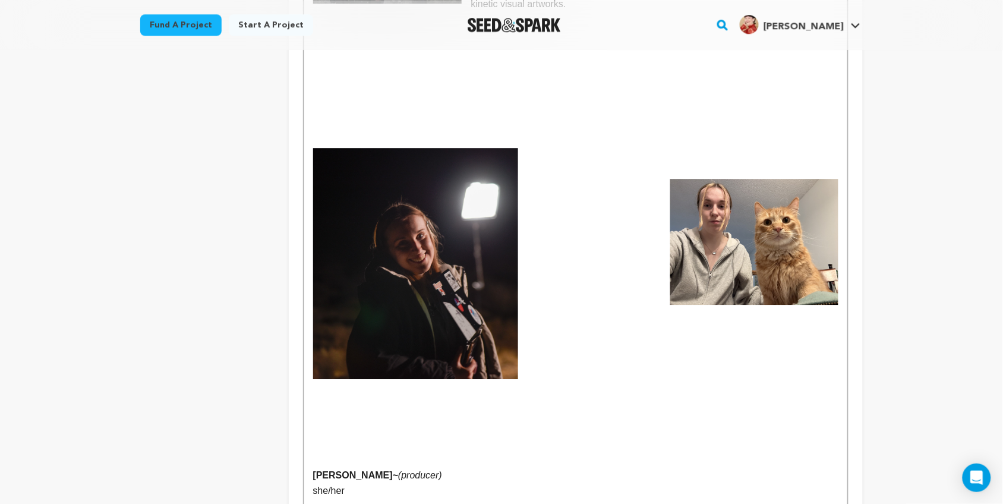
click at [525, 346] on h2 at bounding box center [575, 357] width 525 height 23
click at [438, 292] on img at bounding box center [415, 263] width 205 height 231
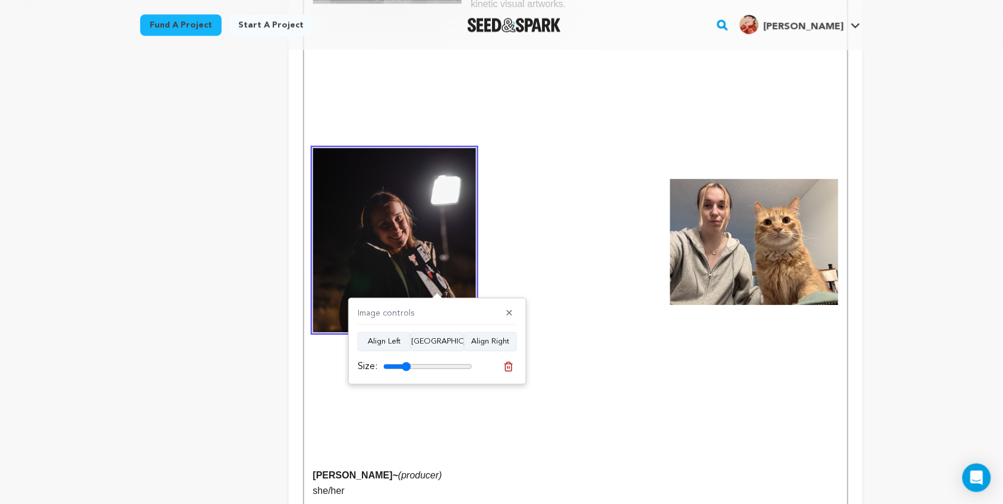
drag, startPoint x: 414, startPoint y: 366, endPoint x: 407, endPoint y: 367, distance: 7.2
type input "31"
click at [407, 367] on input "range" at bounding box center [427, 367] width 89 height 10
click at [729, 193] on img at bounding box center [755, 242] width 168 height 126
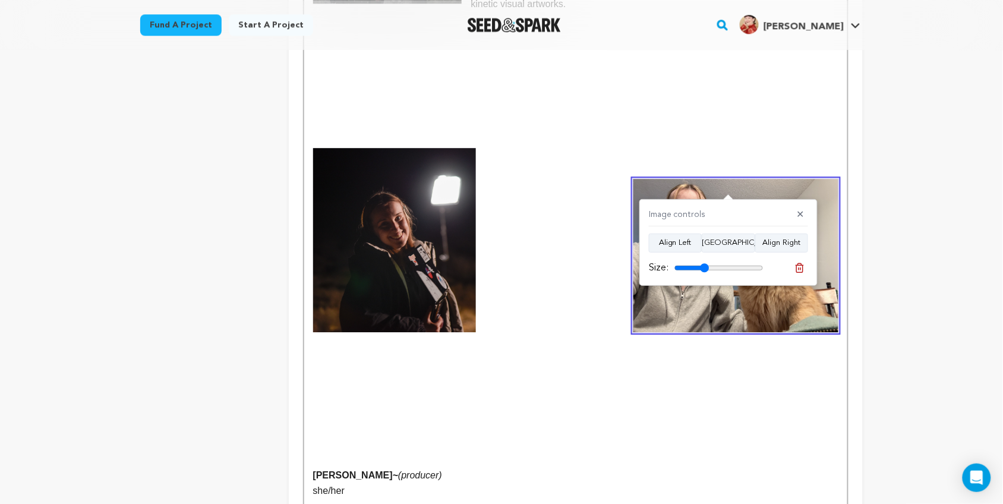
drag, startPoint x: 699, startPoint y: 269, endPoint x: 705, endPoint y: 274, distance: 7.6
type input "39"
click at [705, 273] on input "range" at bounding box center [719, 268] width 89 height 10
click at [584, 240] on h2 at bounding box center [575, 251] width 525 height 23
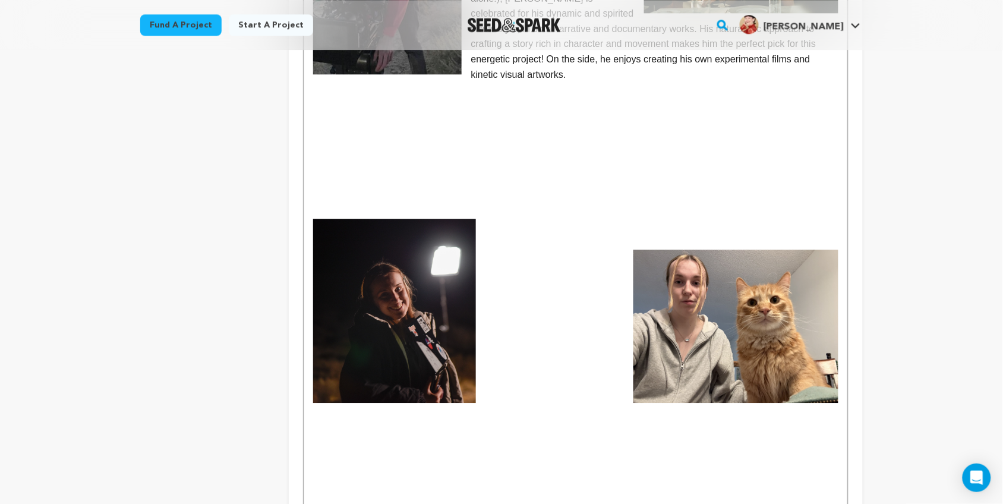
scroll to position [870, 0]
click at [770, 266] on img at bounding box center [736, 326] width 205 height 154
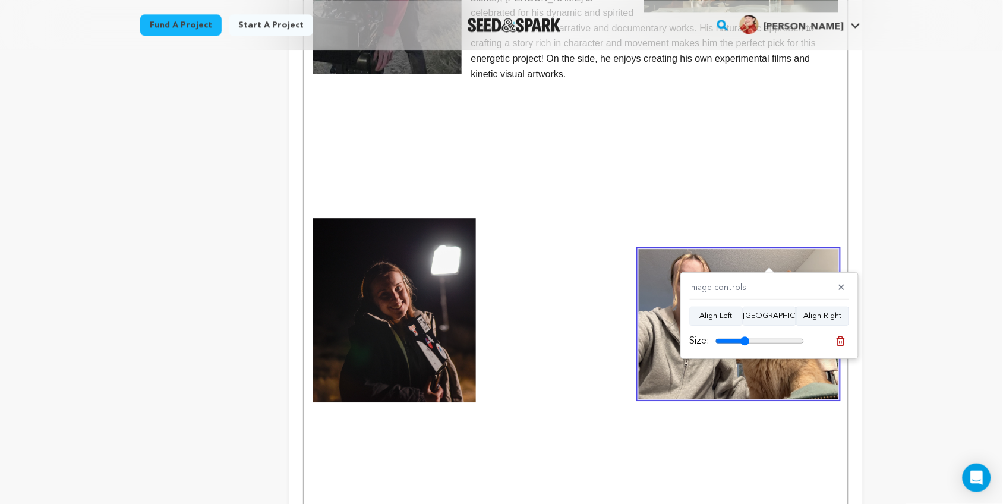
drag, startPoint x: 752, startPoint y: 343, endPoint x: 745, endPoint y: 343, distance: 7.1
type input "38"
click at [745, 343] on input "range" at bounding box center [760, 341] width 89 height 10
click at [423, 270] on img at bounding box center [394, 310] width 163 height 184
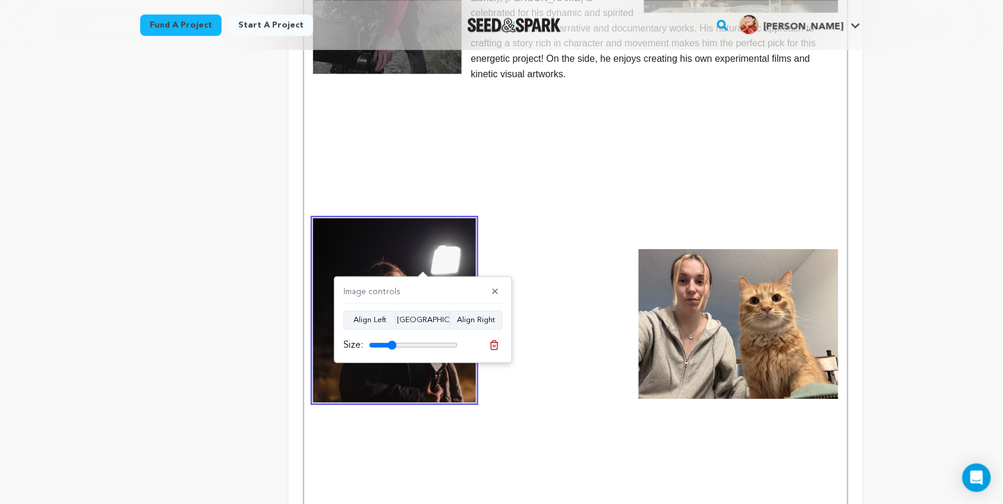
click at [560, 188] on p at bounding box center [575, 195] width 525 height 15
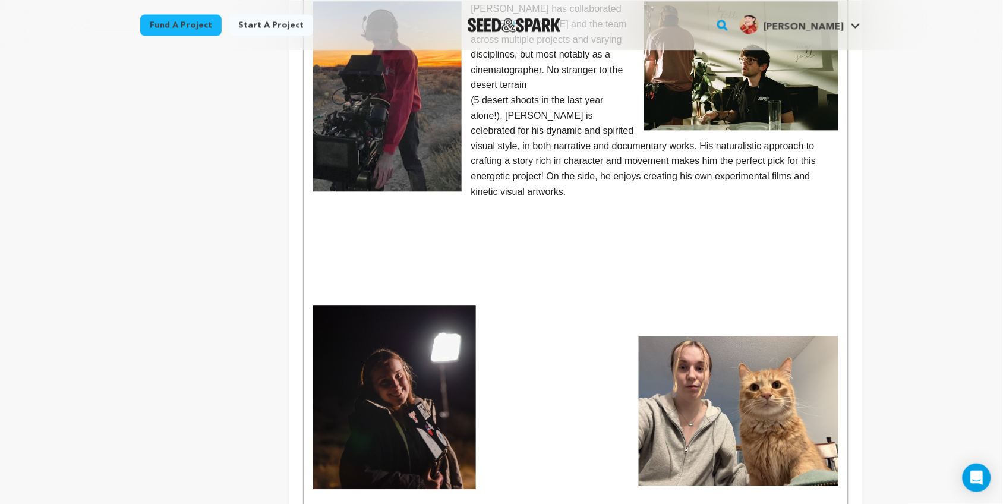
scroll to position [753, 0]
click at [543, 366] on p at bounding box center [575, 373] width 525 height 15
click at [419, 369] on img at bounding box center [394, 397] width 163 height 184
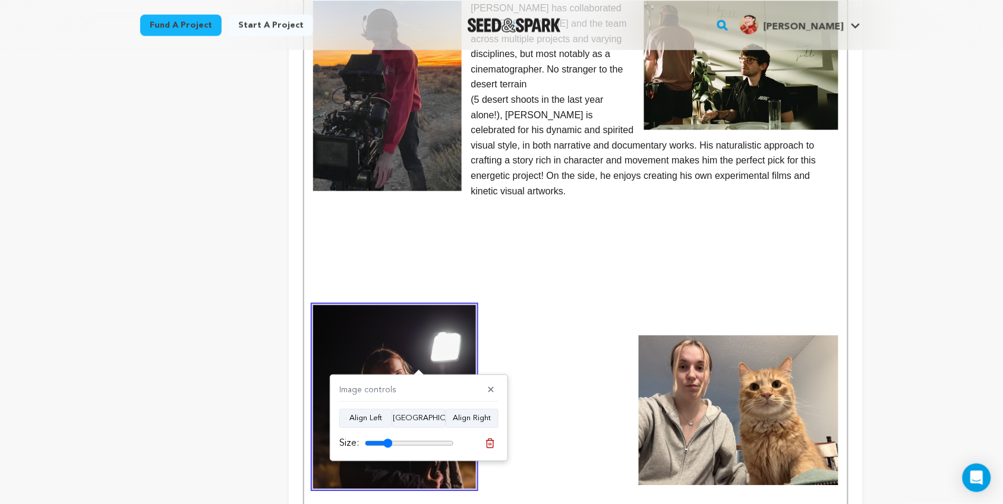
click at [516, 351] on p at bounding box center [575, 358] width 525 height 15
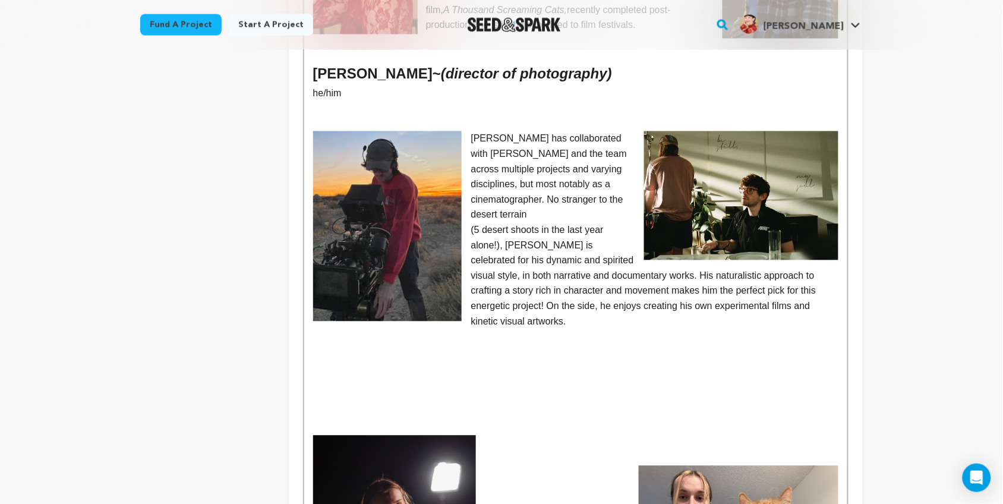
scroll to position [621, 0]
click at [361, 360] on p at bounding box center [575, 367] width 525 height 15
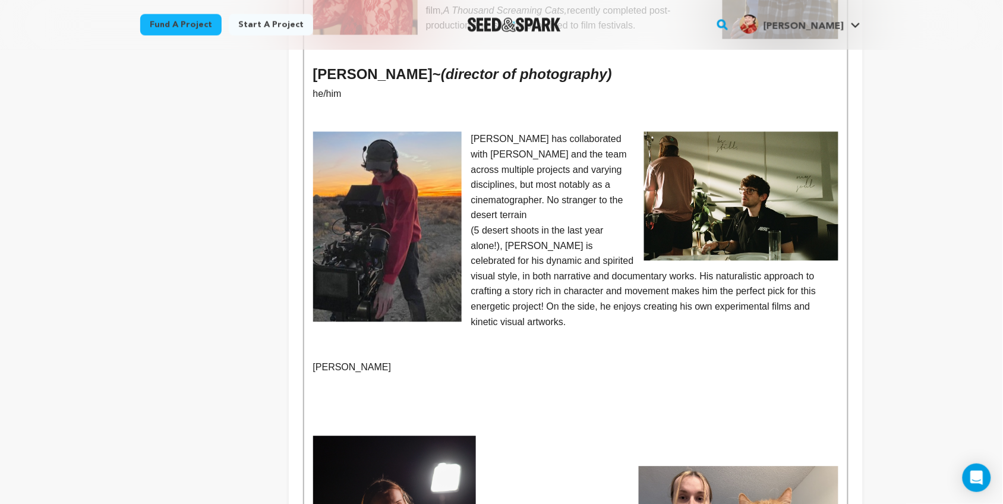
click at [325, 360] on p "[PERSON_NAME]" at bounding box center [575, 367] width 525 height 15
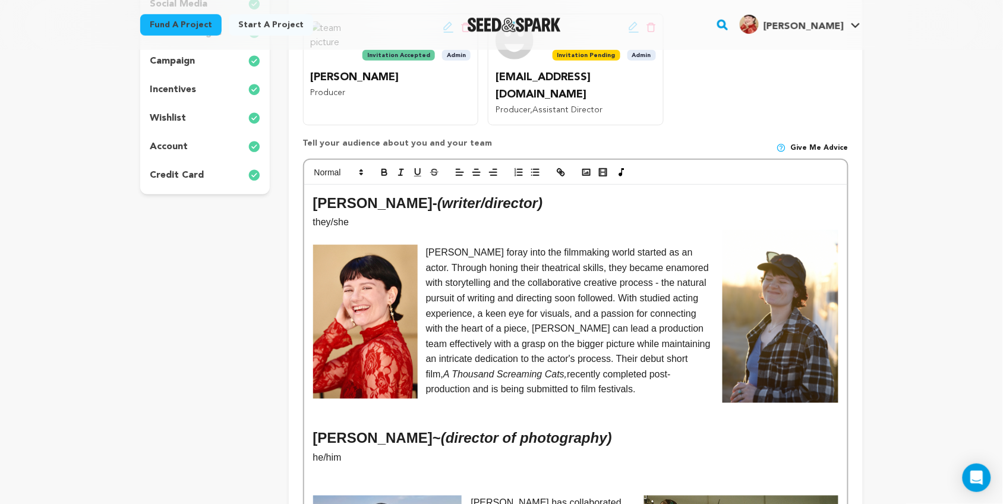
scroll to position [254, 0]
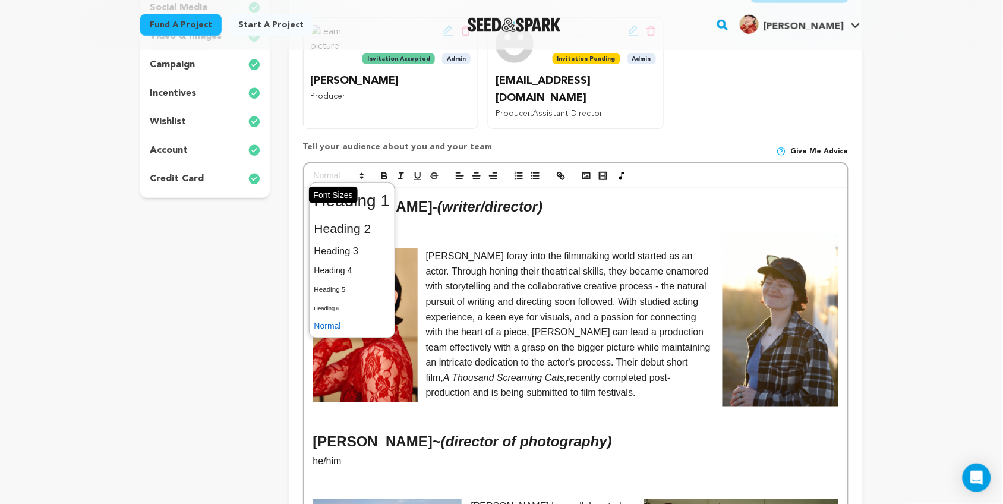
click at [357, 171] on icon at bounding box center [362, 176] width 11 height 11
click at [361, 216] on span at bounding box center [352, 228] width 76 height 25
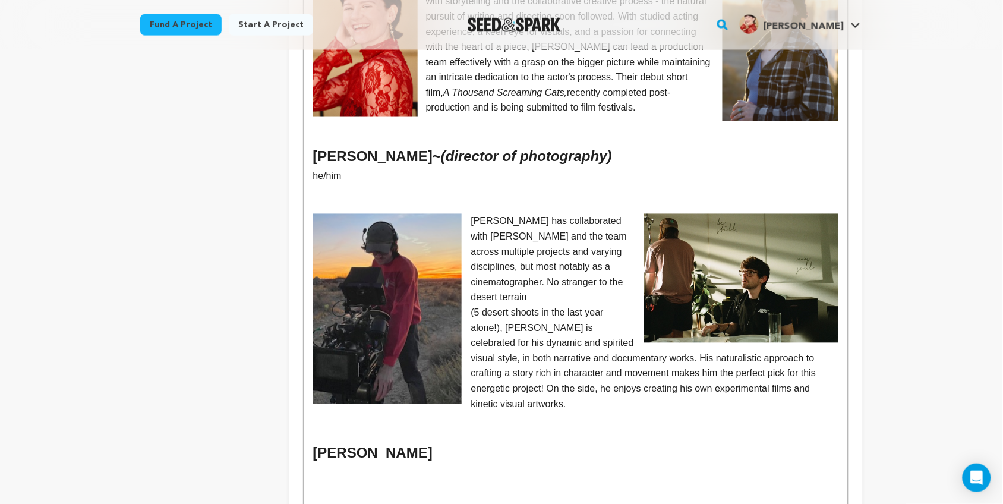
scroll to position [543, 0]
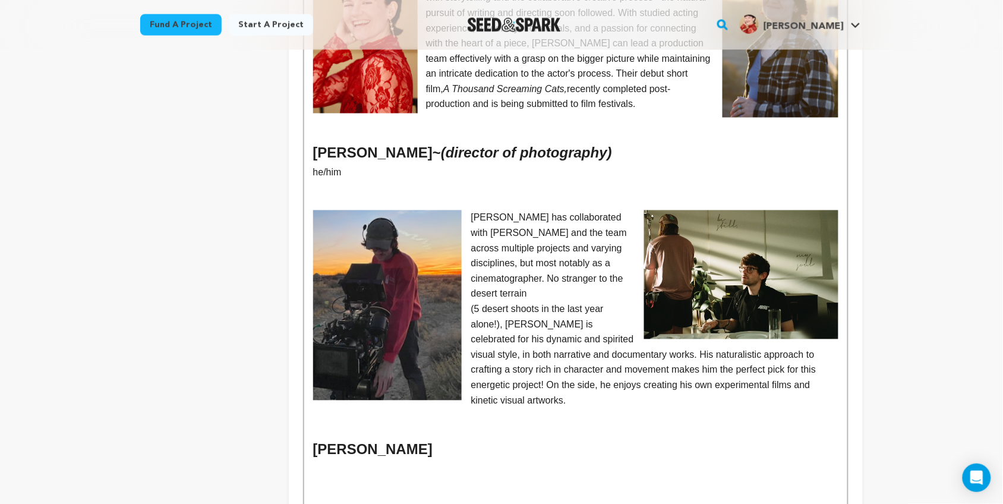
click at [489, 439] on h2 "[PERSON_NAME]" at bounding box center [575, 450] width 525 height 23
click at [434, 439] on h2 "[PERSON_NAME]" at bounding box center [575, 450] width 525 height 23
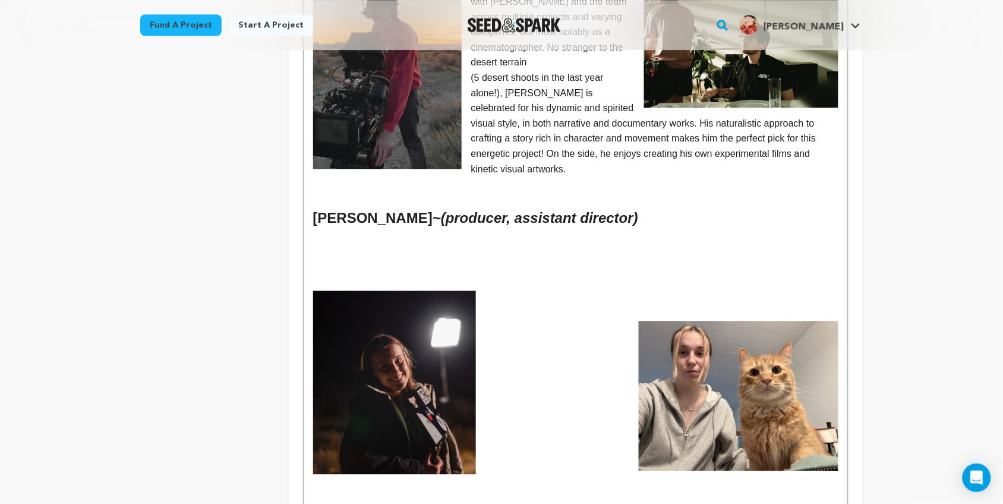
scroll to position [776, 0]
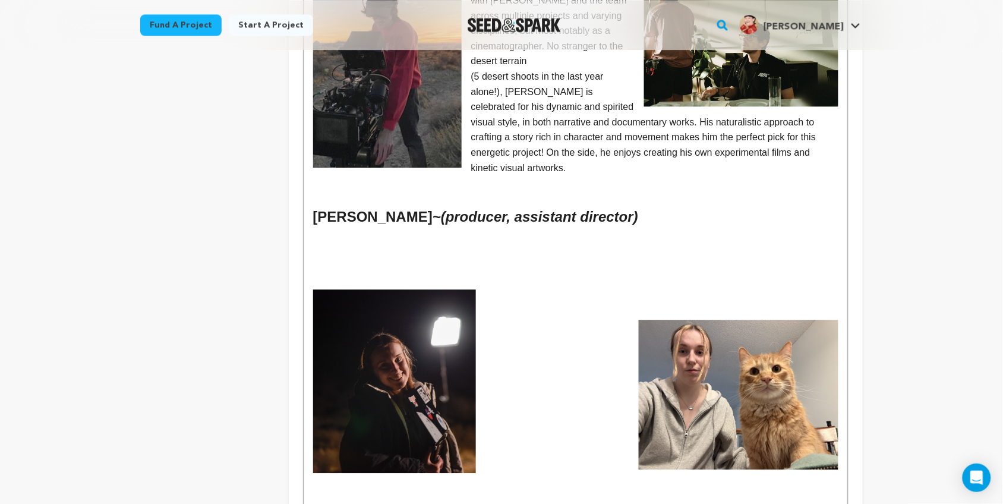
click at [367, 229] on p at bounding box center [575, 236] width 525 height 15
click at [507, 305] on p at bounding box center [575, 312] width 525 height 15
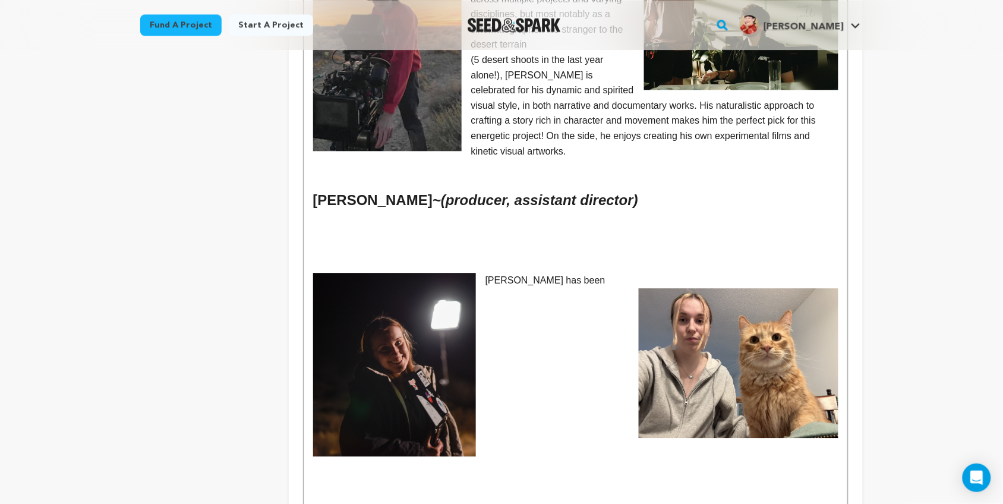
scroll to position [794, 0]
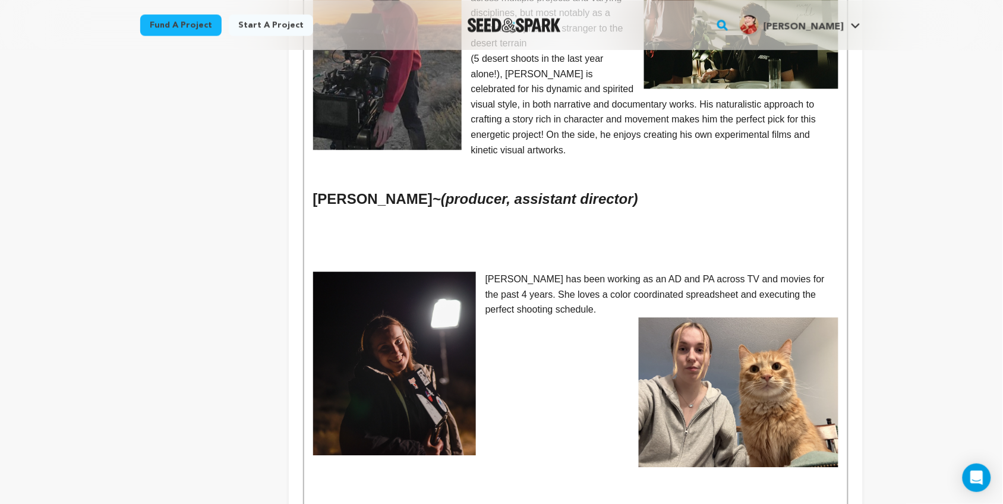
click at [560, 272] on p "Ciara has been working as an AD and PA across TV and movies for the past 4 year…" at bounding box center [575, 295] width 525 height 46
drag, startPoint x: 511, startPoint y: 274, endPoint x: 536, endPoint y: 272, distance: 25.1
click at [536, 272] on p "Ciara has been working as an AD and PA across TV and movies for the past 4 year…" at bounding box center [575, 295] width 525 height 46
click at [559, 272] on p "Ciara has been working as an AD and PA across TV and movies for the past 4 year…" at bounding box center [575, 295] width 525 height 46
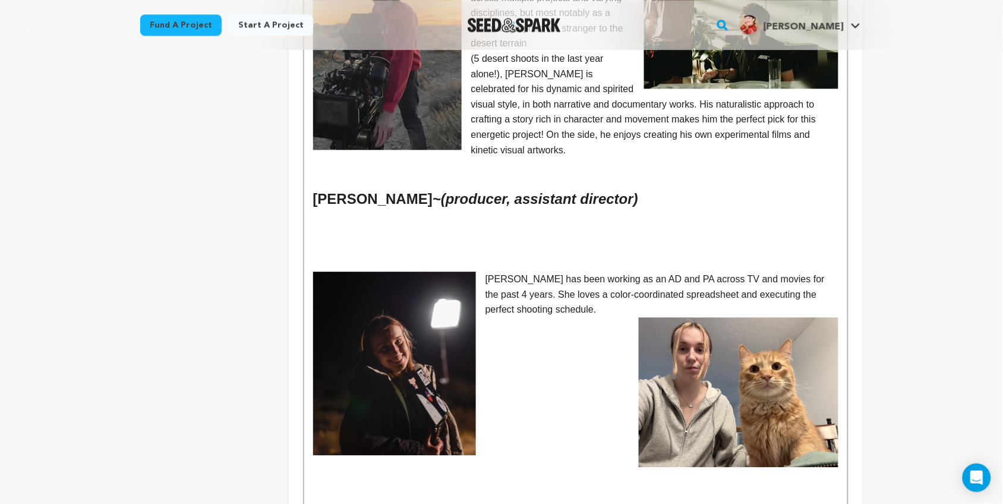
click at [581, 280] on p "Ciara has been working as an AD and PA across TV and movies for the past 4 year…" at bounding box center [575, 295] width 525 height 46
drag, startPoint x: 583, startPoint y: 248, endPoint x: 552, endPoint y: 253, distance: 31.3
click at [552, 272] on p "Ciara has been working as an AD and PA across TV and movies for the past 4 year…" at bounding box center [575, 295] width 525 height 46
click at [743, 272] on p "Ciara has been contributing his impeccable skills as an AD and PA across TV and…" at bounding box center [575, 295] width 525 height 46
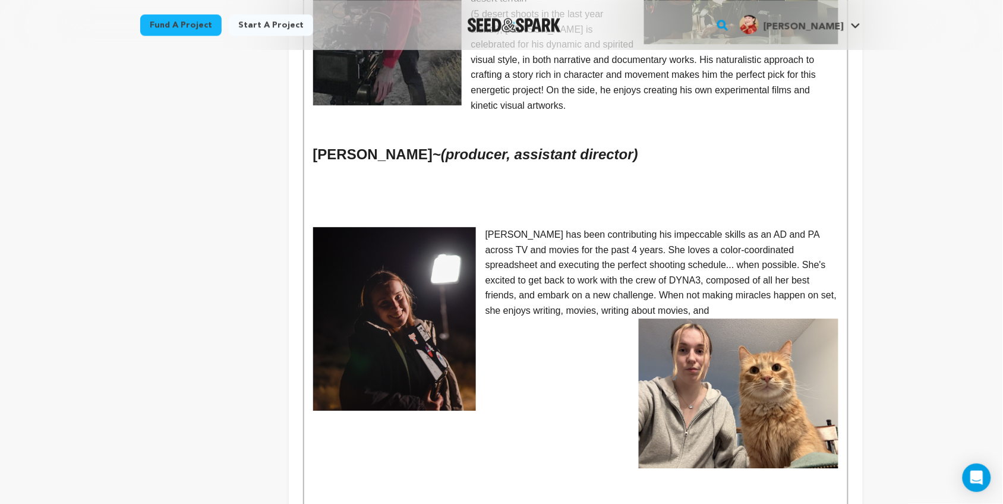
scroll to position [839, 0]
drag, startPoint x: 645, startPoint y: 276, endPoint x: 633, endPoint y: 277, distance: 11.9
click at [633, 277] on p "Ciara has been contributing his impeccable skills as an AD and PA across TV and…" at bounding box center [575, 272] width 525 height 92
click at [739, 278] on p "Ciara has been contributing his impeccable skills as an AD and PA across TV and…" at bounding box center [575, 272] width 525 height 92
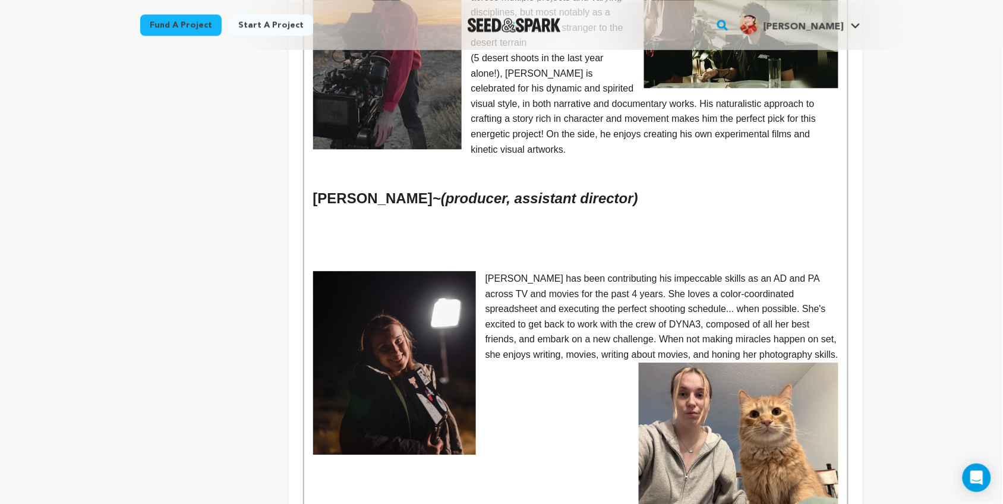
scroll to position [788, 0]
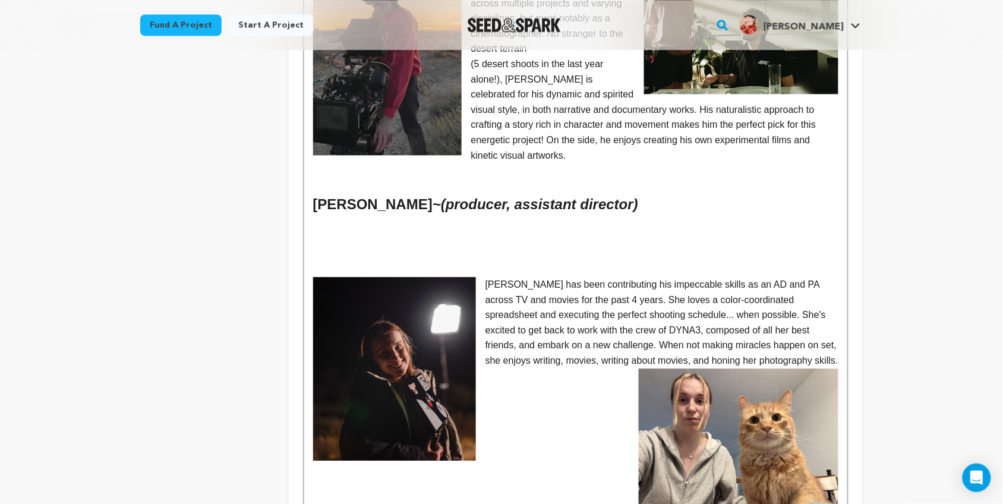
click at [613, 383] on p at bounding box center [575, 390] width 525 height 15
click at [487, 277] on p "Ciara has been contributing his impeccable skills as an AD and PA across TV and…" at bounding box center [575, 323] width 525 height 92
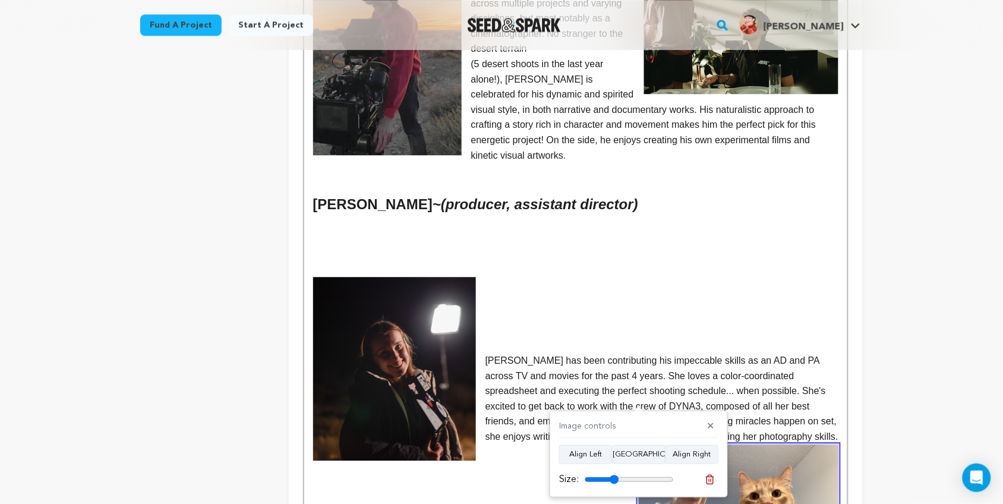
click at [530, 475] on h2 at bounding box center [575, 486] width 525 height 23
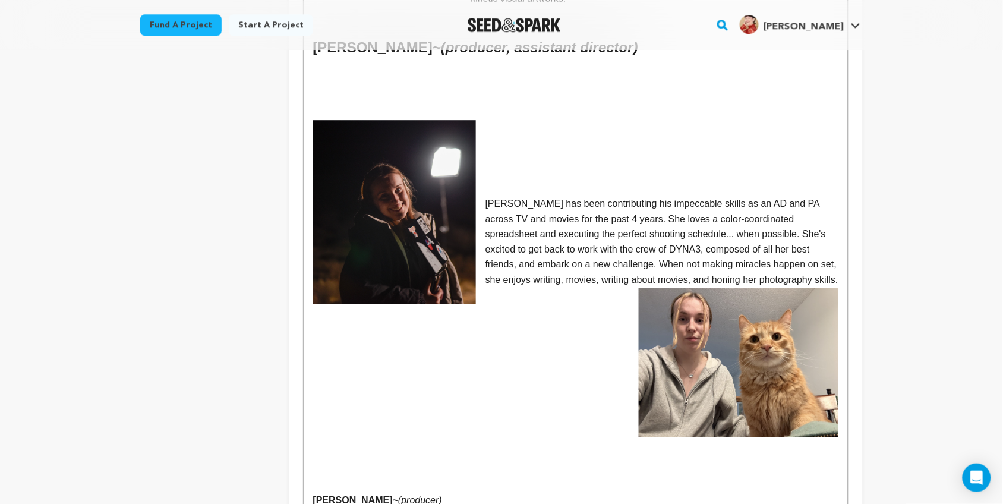
scroll to position [946, 0]
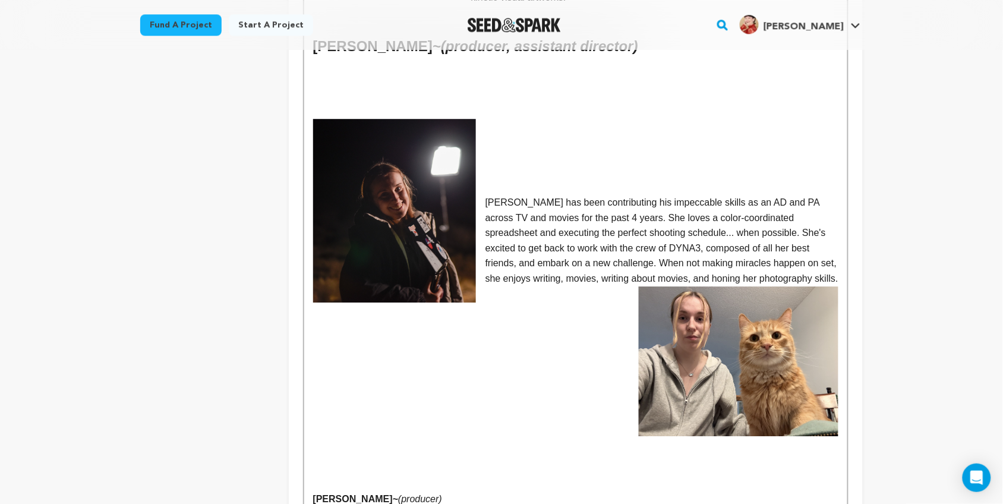
click at [779, 241] on p "Ciara has been contributing his impeccable skills as an AD and PA across TV and…" at bounding box center [575, 241] width 525 height 92
click at [732, 195] on p "Ciara has been contributing his impeccable skills as an AD and PA across TV and…" at bounding box center [575, 241] width 525 height 92
click at [694, 210] on p "and PA across TV and movies for the past 4 years. She loves a color-coordinated…" at bounding box center [575, 248] width 525 height 76
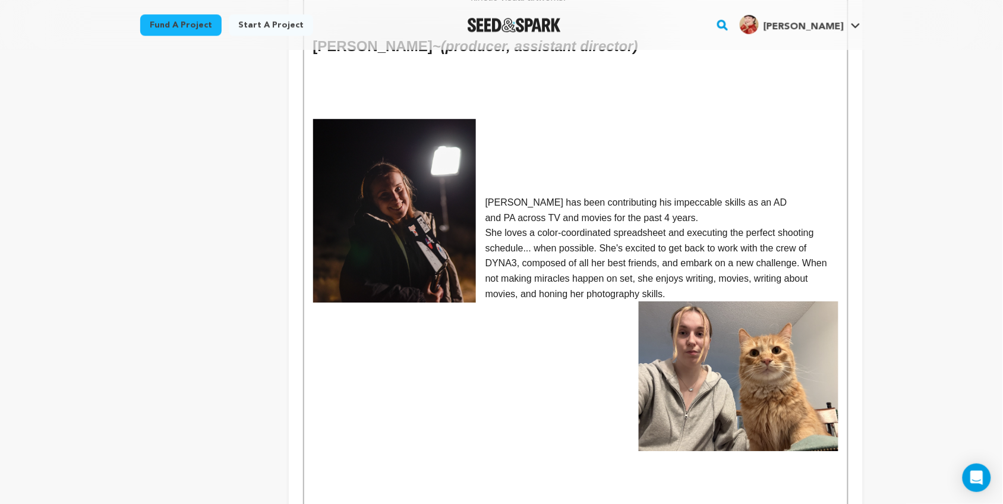
click at [745, 225] on p "She loves a color-coordinated spreadsheet and executing the perfect shooting sc…" at bounding box center [575, 263] width 525 height 76
click at [668, 241] on p "perfect shooting schedule... when possible. She's excited to get back to work w…" at bounding box center [575, 271] width 525 height 61
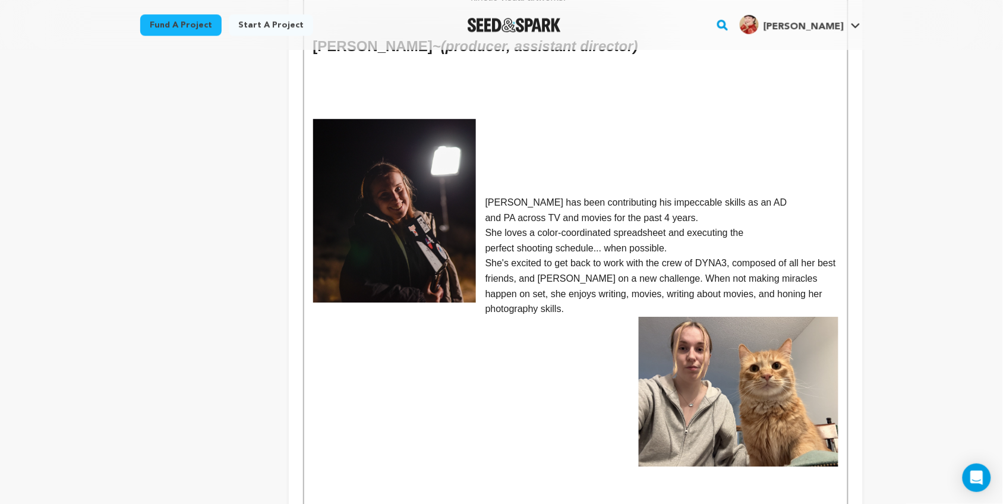
click at [731, 256] on p "She's excited to get back to work with the crew of DYNA3, composed of all her b…" at bounding box center [575, 286] width 525 height 61
click at [662, 256] on p "She's excited to get back to work with the crew of DYNA3," at bounding box center [575, 263] width 525 height 15
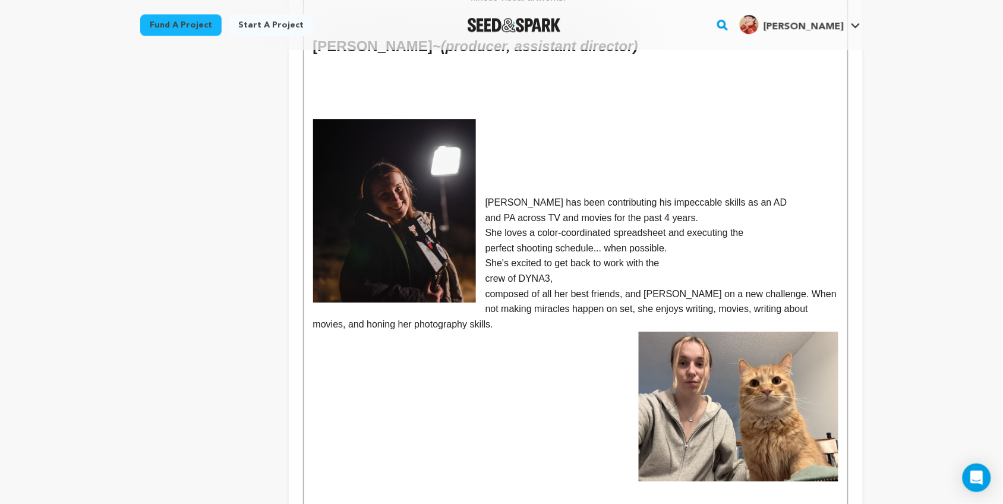
click at [626, 287] on p "composed of all her best friends, and embark on a new challenge. When not makin…" at bounding box center [575, 310] width 525 height 46
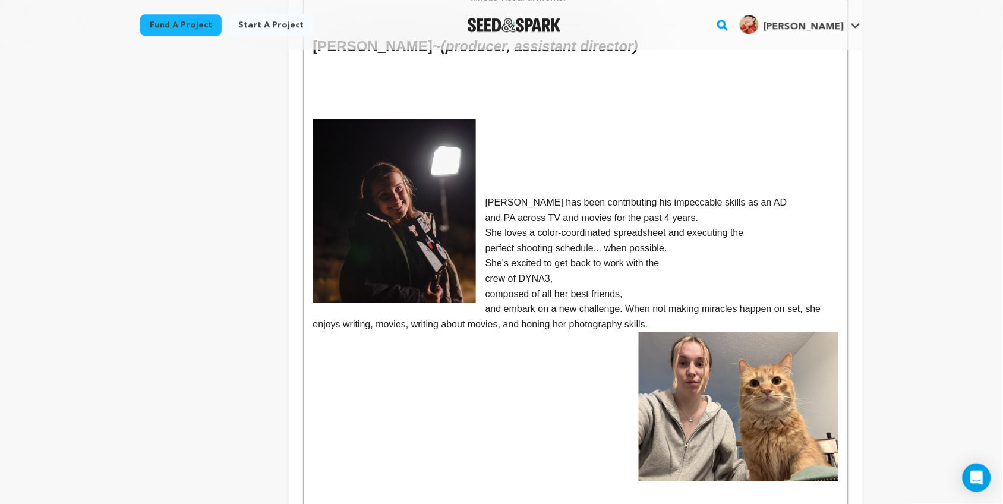
click at [629, 301] on p "and embark on a new challenge. When not making miracles happen on set, she enjo…" at bounding box center [575, 316] width 525 height 30
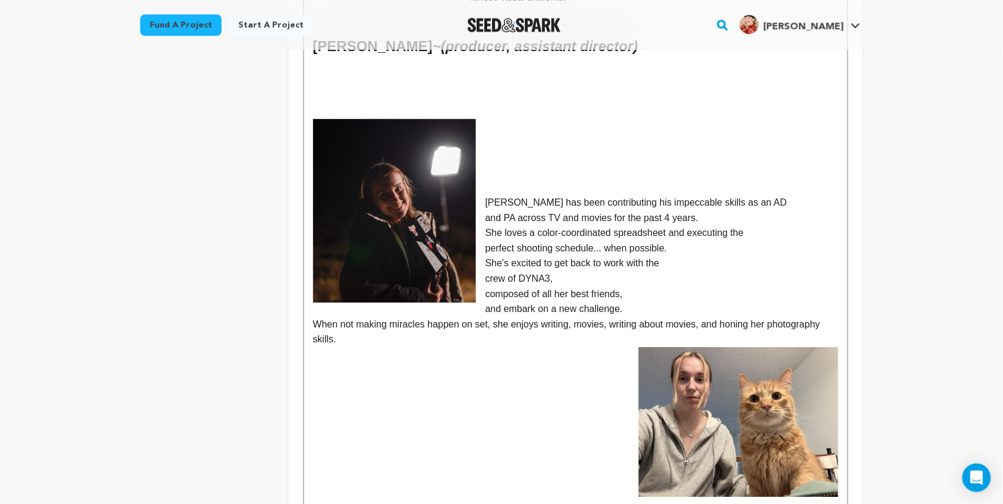
click at [608, 317] on p "When not making miracles happen on set, she enjoys writing, movies, writing abo…" at bounding box center [575, 332] width 525 height 30
click at [714, 370] on img at bounding box center [739, 422] width 200 height 150
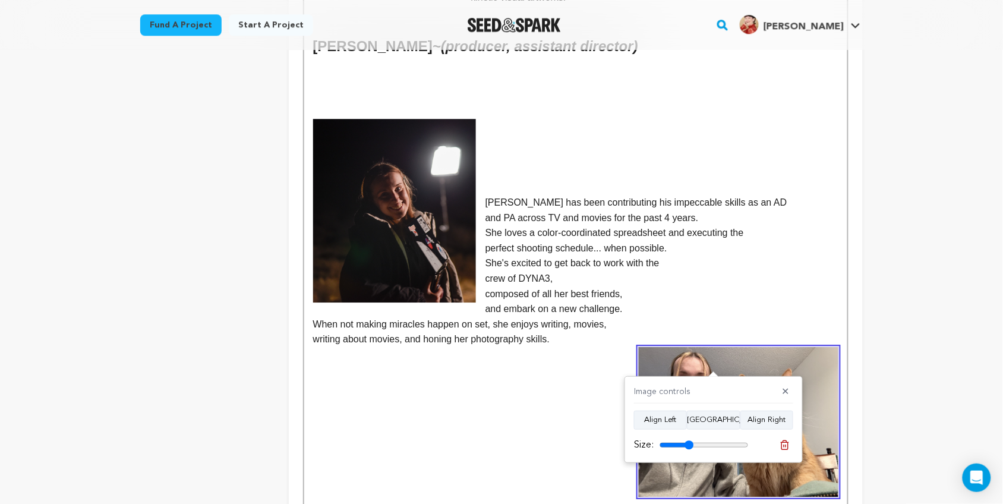
click at [662, 225] on p "She loves a color-coordinated spreadsheet and executing the" at bounding box center [575, 232] width 525 height 15
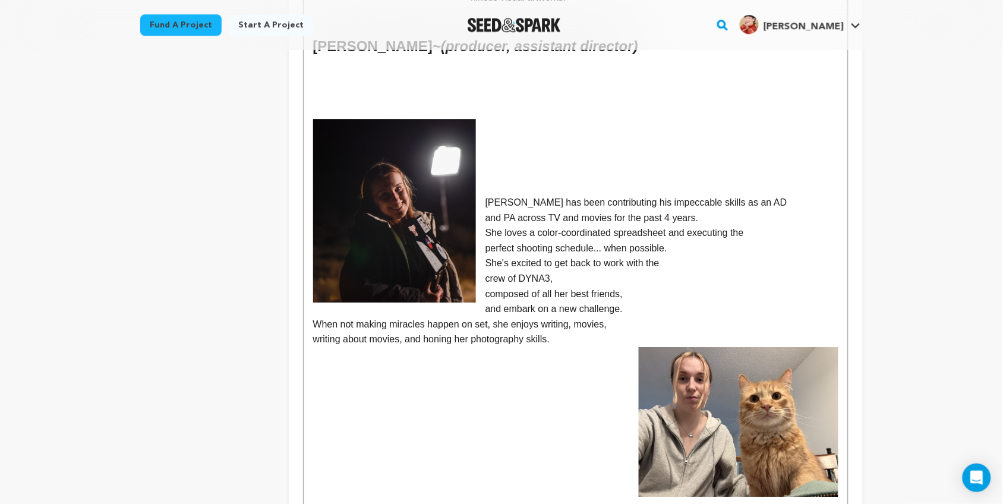
click at [614, 225] on p "She loves a color-coordinated spreadsheet and executing the" at bounding box center [575, 232] width 525 height 15
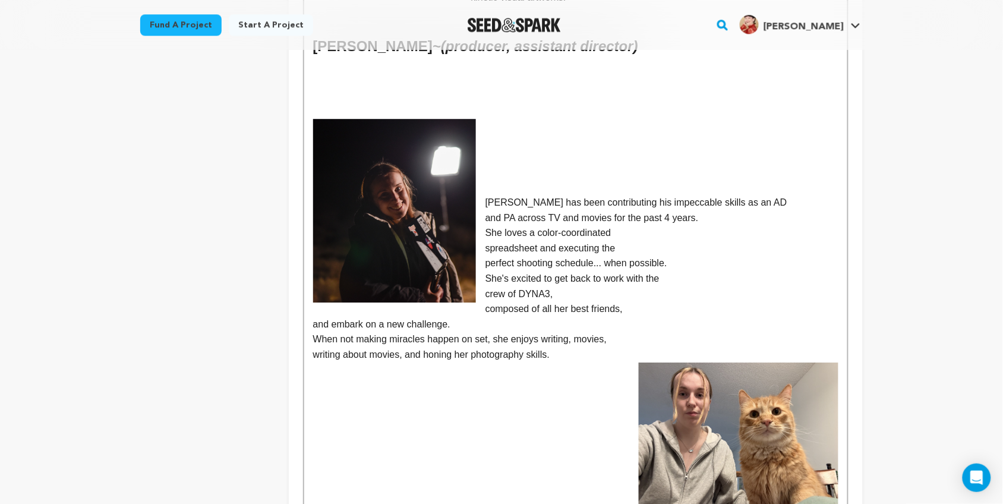
click at [640, 210] on p "and PA across TV and movies for the past 4 years." at bounding box center [575, 217] width 525 height 15
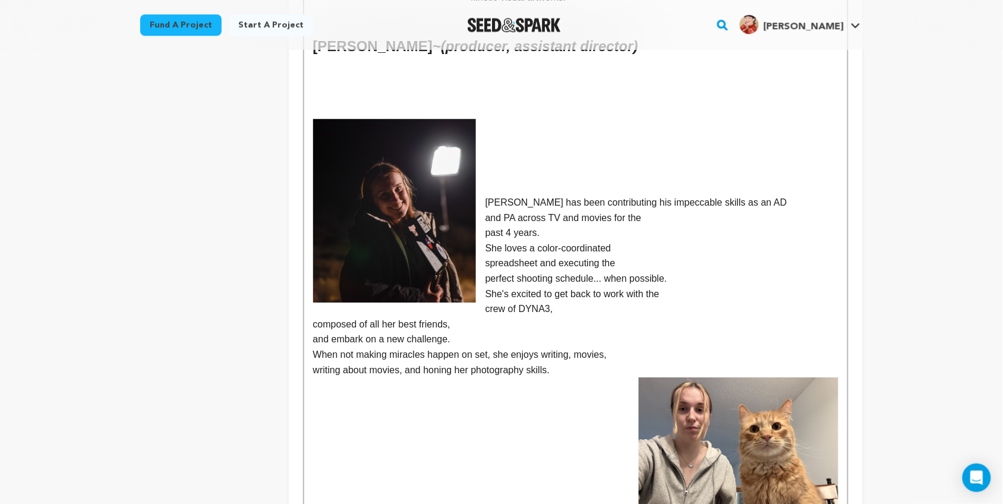
click at [617, 195] on p "Ciara has been contributing his impeccable skills as an AD" at bounding box center [575, 202] width 525 height 15
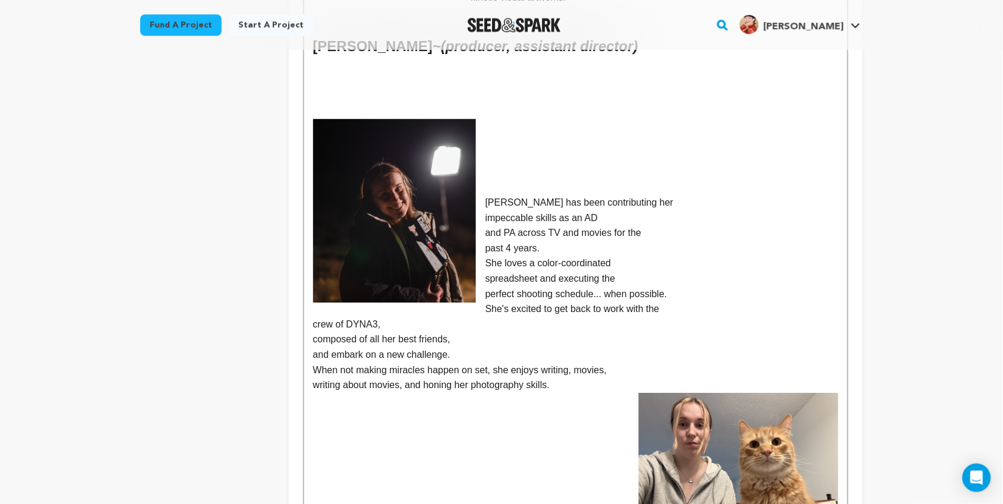
click at [605, 287] on p "perfect shooting schedule... when possible." at bounding box center [575, 294] width 525 height 15
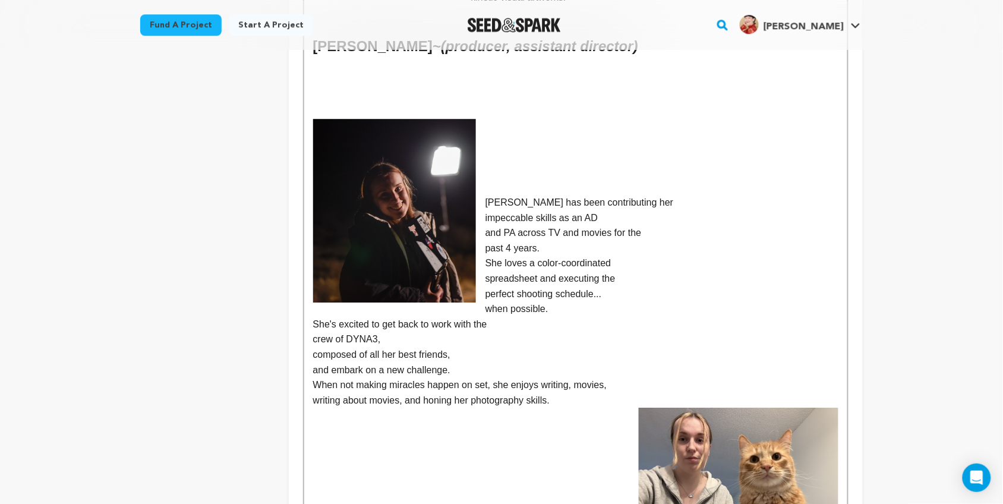
click at [681, 408] on img at bounding box center [739, 483] width 200 height 150
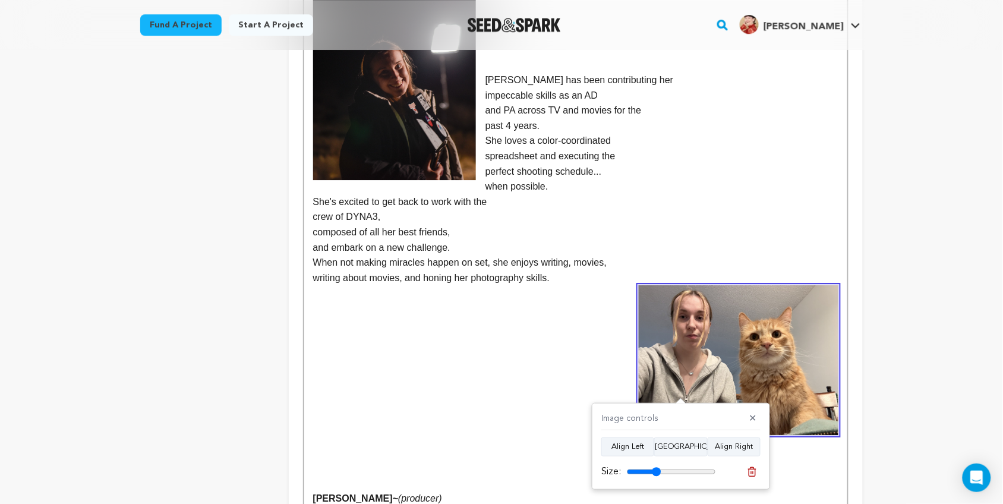
scroll to position [1072, 0]
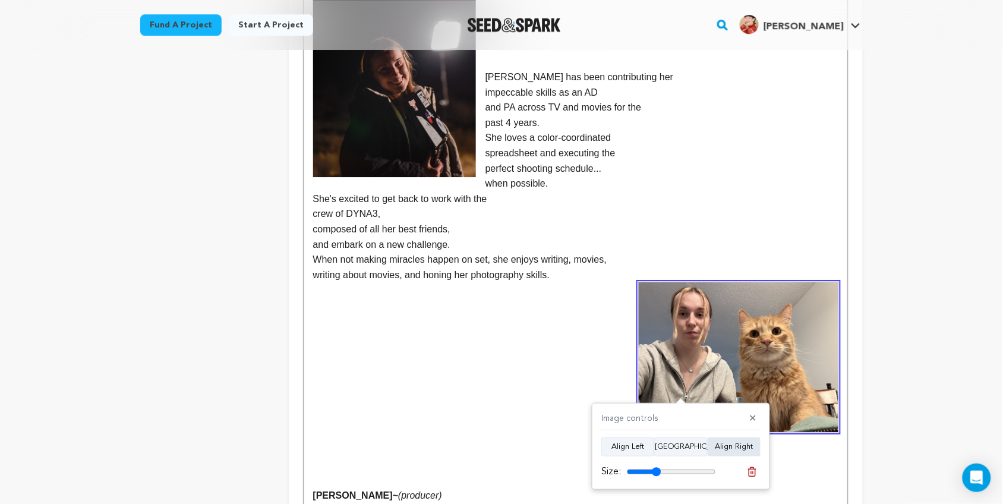
click at [723, 448] on button "Align Right" at bounding box center [734, 447] width 53 height 19
click at [685, 222] on p "composed of all her best friends," at bounding box center [575, 229] width 525 height 15
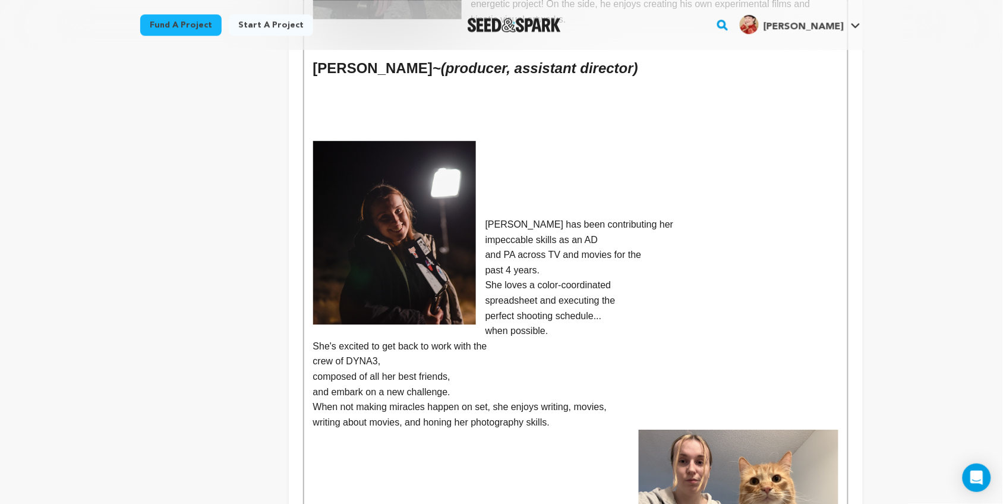
scroll to position [923, 0]
click at [595, 431] on h2 at bounding box center [575, 442] width 525 height 23
click at [486, 218] on p "Ciara has been contributing her" at bounding box center [575, 225] width 525 height 15
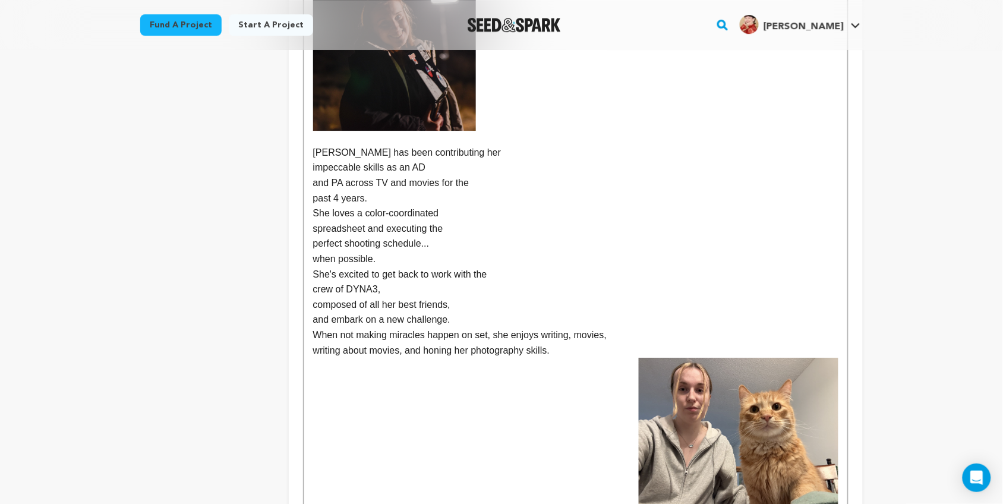
scroll to position [1119, 0]
click at [612, 380] on p at bounding box center [575, 387] width 525 height 15
click at [684, 357] on img at bounding box center [739, 432] width 200 height 150
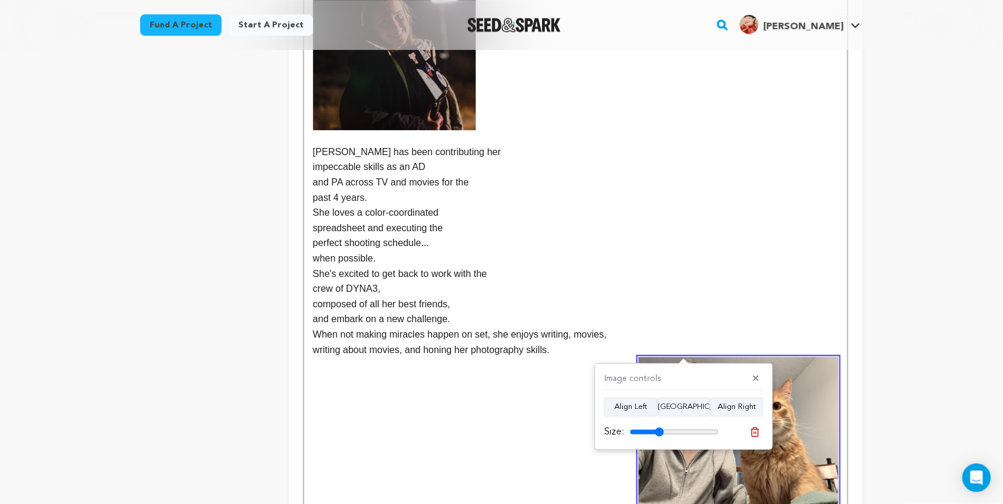
click at [609, 357] on h2 at bounding box center [575, 368] width 525 height 23
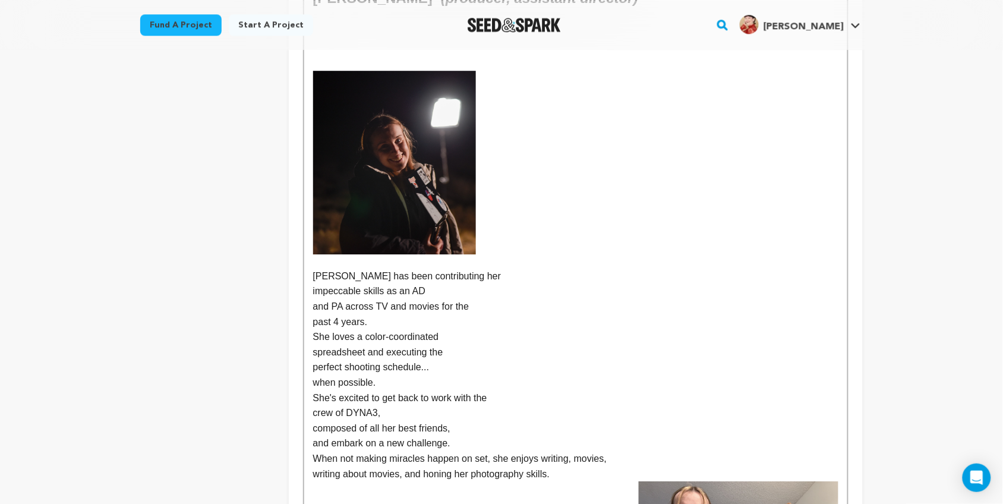
scroll to position [993, 0]
click at [684, 316] on p "past 4 years." at bounding box center [575, 323] width 525 height 15
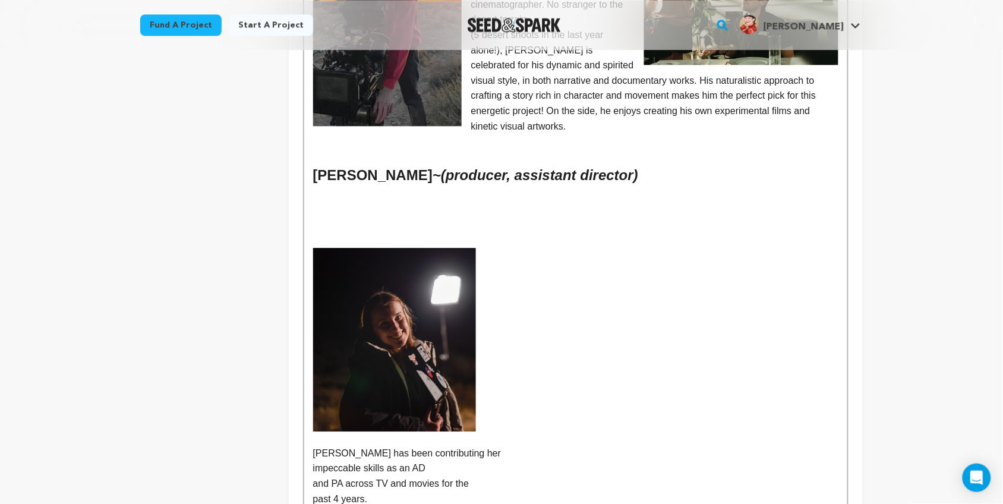
scroll to position [800, 0]
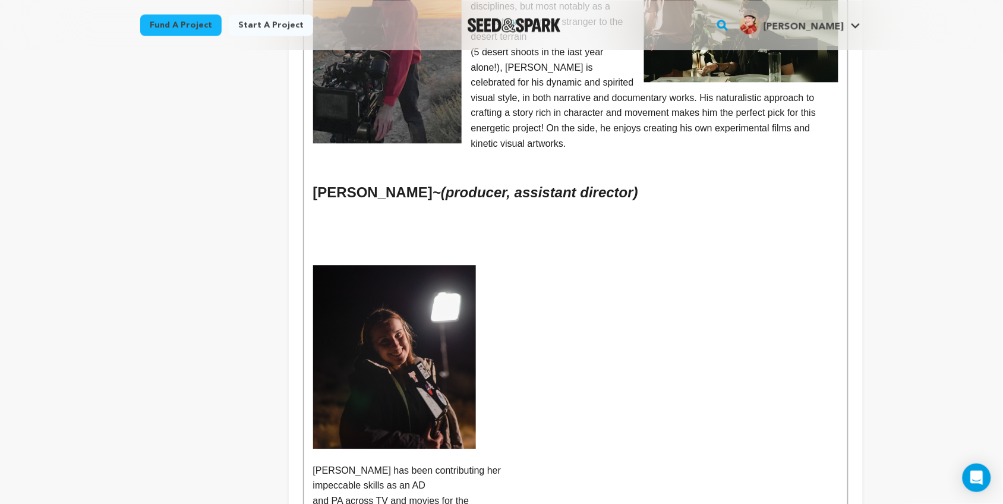
click at [561, 326] on p at bounding box center [575, 333] width 525 height 15
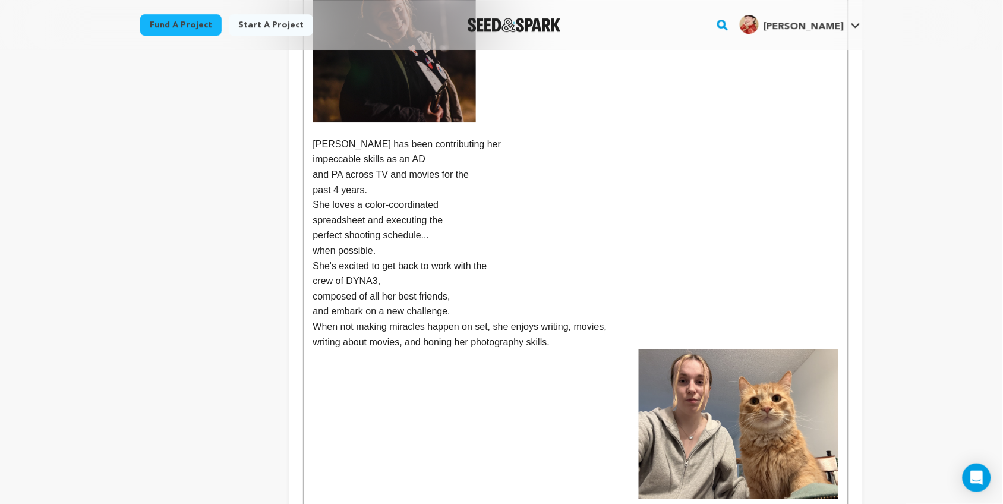
scroll to position [1128, 0]
click at [688, 366] on img at bounding box center [739, 423] width 200 height 150
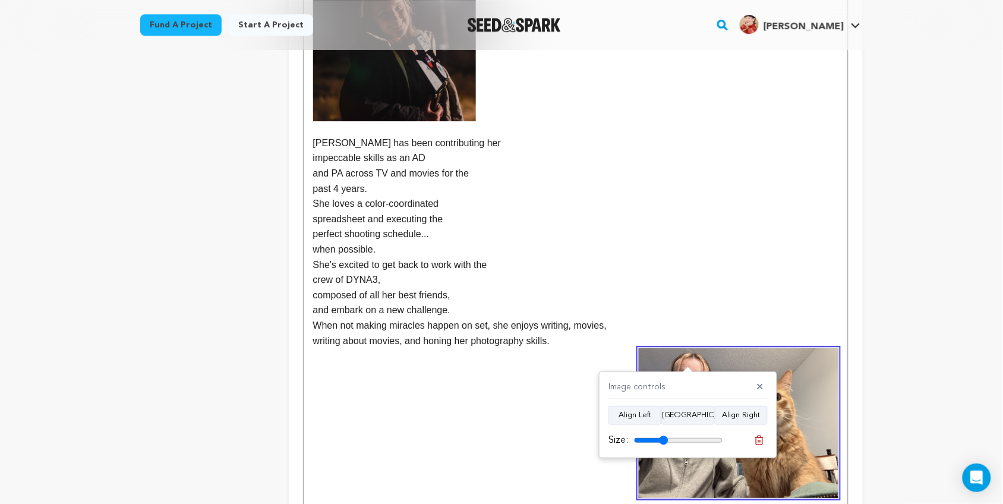
click at [703, 348] on img at bounding box center [739, 423] width 200 height 150
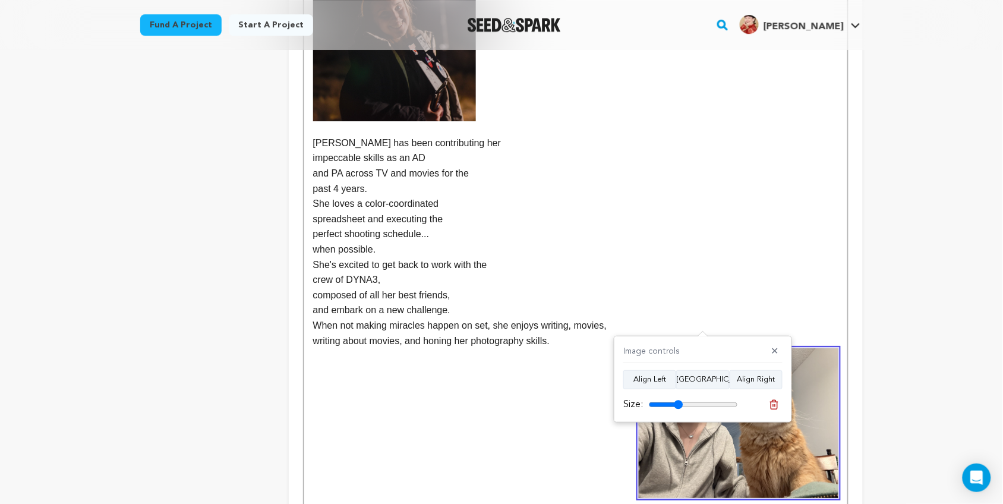
click at [703, 348] on img at bounding box center [739, 423] width 200 height 150
click at [646, 242] on p "when possible." at bounding box center [575, 249] width 525 height 15
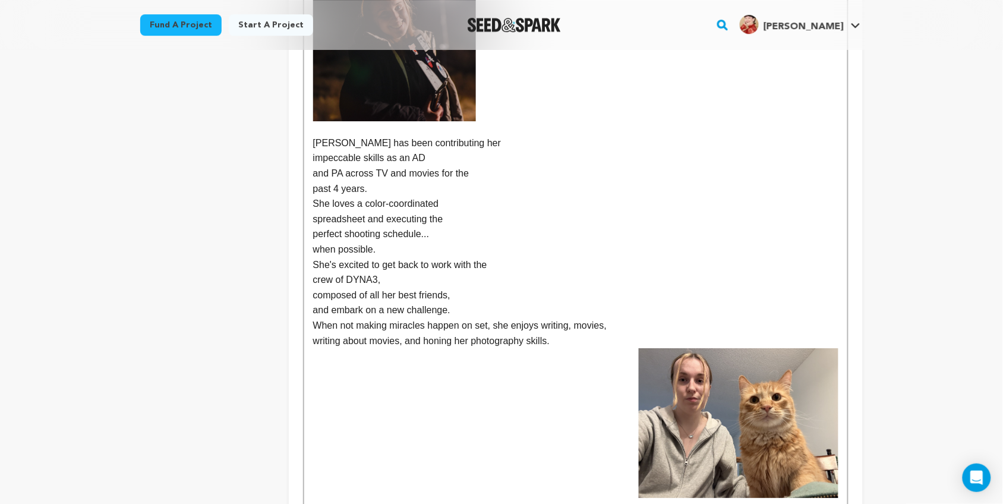
click at [634, 272] on p "crew of DYNA3," at bounding box center [575, 279] width 525 height 15
click at [309, 108] on div "Kelsey L. Johnson - (writer/director) they/she Kelsey's foray into the filmmaki…" at bounding box center [575, 39] width 543 height 1449
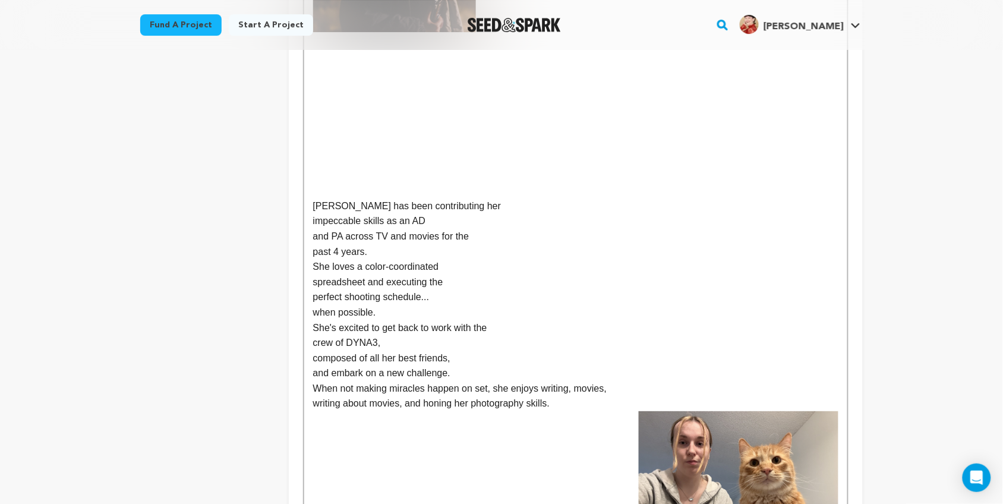
scroll to position [1166, 0]
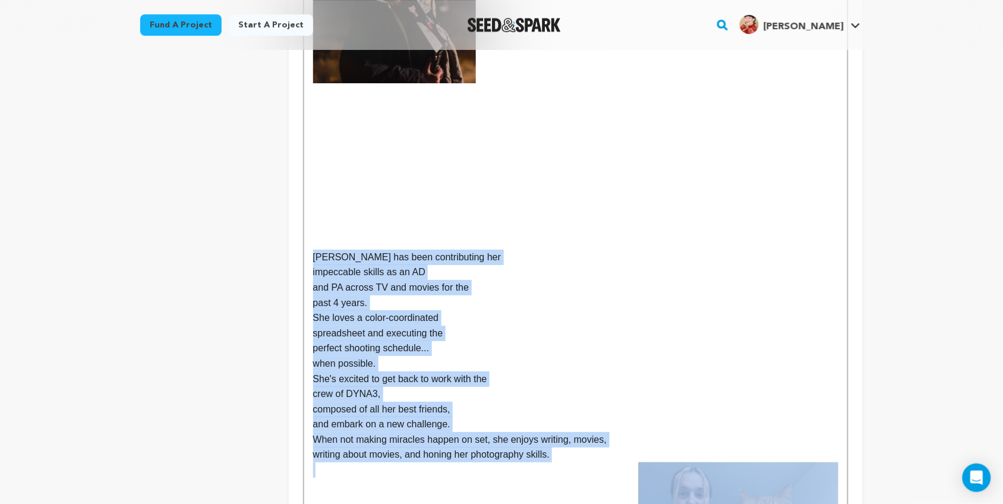
drag, startPoint x: 563, startPoint y: 429, endPoint x: 314, endPoint y: 217, distance: 327.2
click at [314, 217] on div "Kelsey L. Johnson - (writer/director) they/she Kelsey's foray into the filmmaki…" at bounding box center [575, 77] width 543 height 1601
click at [314, 250] on p "Ciara has been contributing her" at bounding box center [575, 257] width 525 height 15
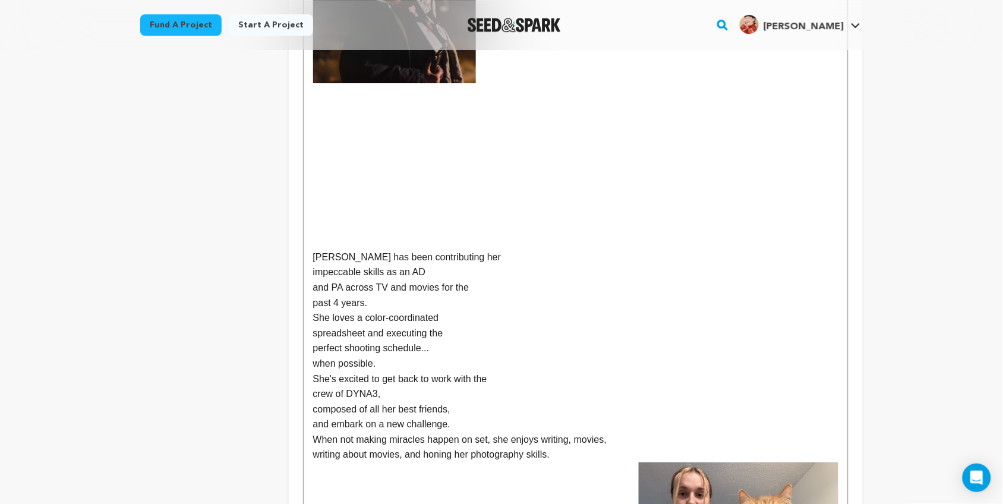
click at [358, 234] on p at bounding box center [575, 241] width 525 height 15
drag, startPoint x: 312, startPoint y: 223, endPoint x: 577, endPoint y: 417, distance: 328.4
click at [577, 417] on div "Kelsey L. Johnson - (writer/director) they/she Kelsey's foray into the filmmaki…" at bounding box center [575, 77] width 543 height 1601
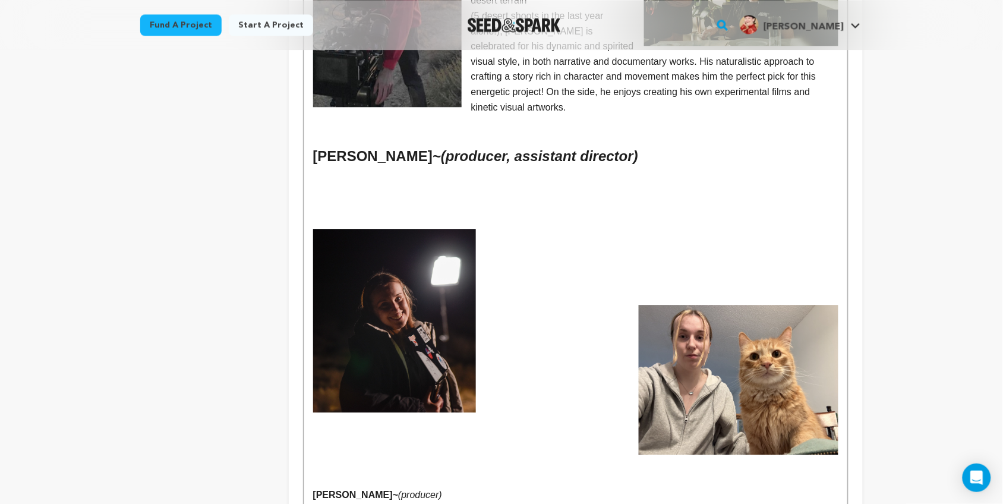
scroll to position [835, 0]
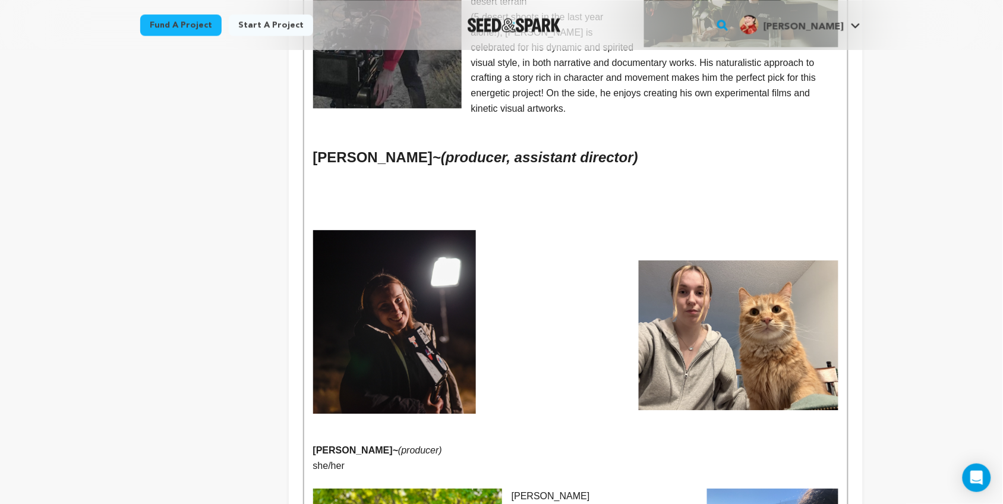
click at [694, 320] on img at bounding box center [739, 335] width 200 height 150
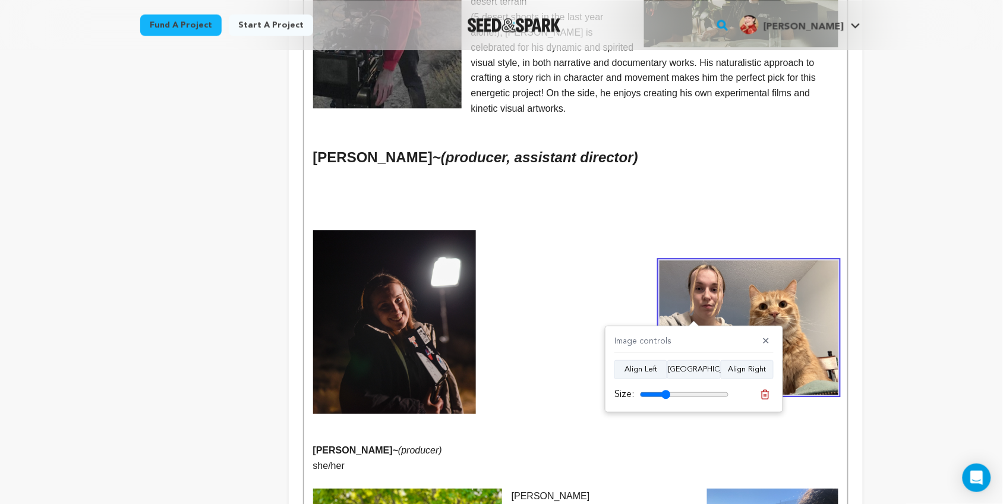
type input "34"
click at [666, 393] on input "range" at bounding box center [684, 395] width 89 height 10
click at [420, 313] on img at bounding box center [394, 322] width 163 height 184
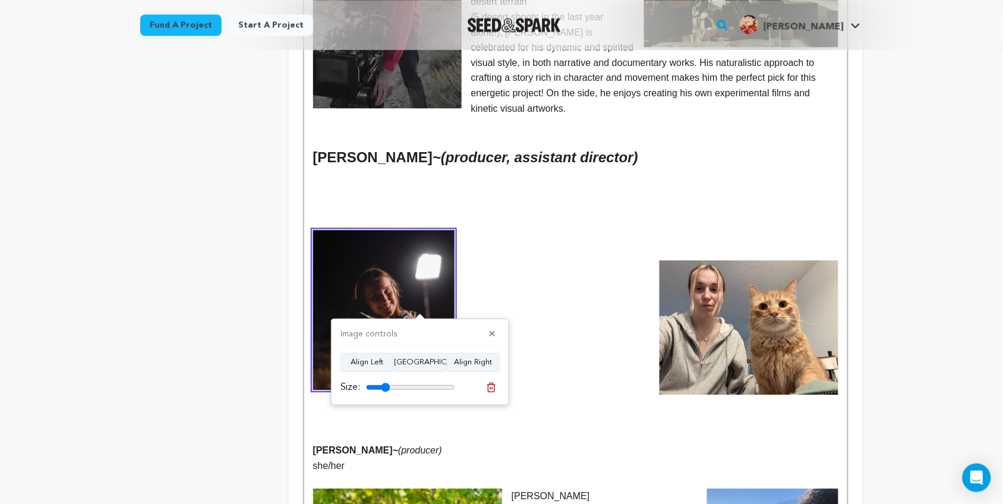
type input "27"
click at [386, 388] on input "range" at bounding box center [410, 388] width 89 height 10
click at [540, 246] on p at bounding box center [575, 253] width 525 height 15
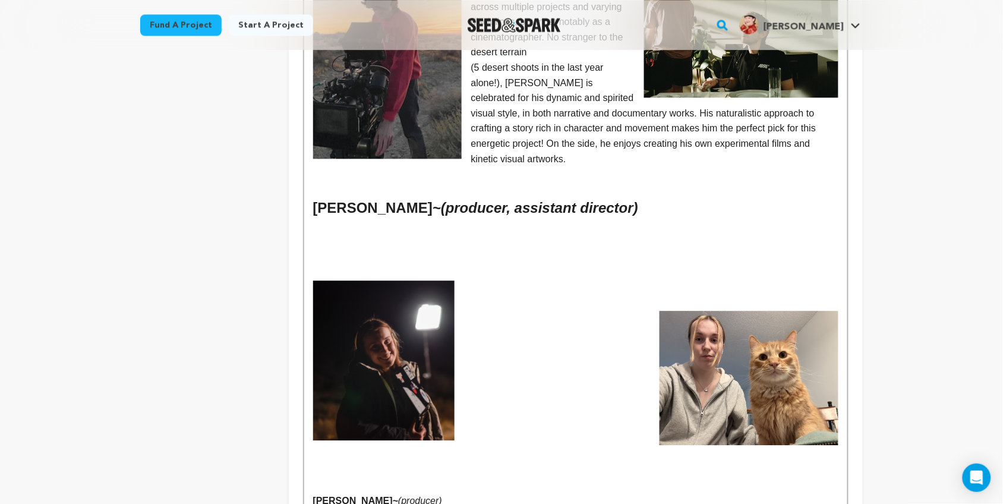
scroll to position [783, 0]
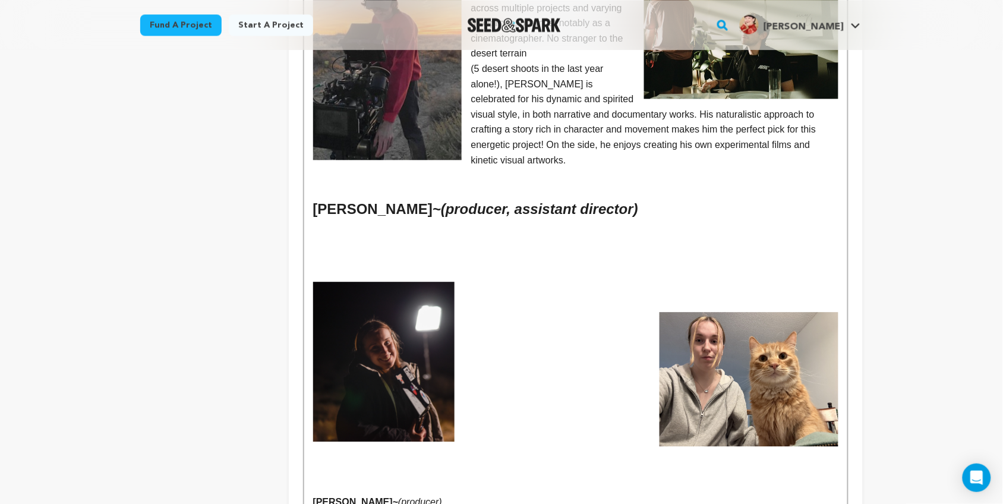
click at [413, 236] on p at bounding box center [575, 243] width 525 height 15
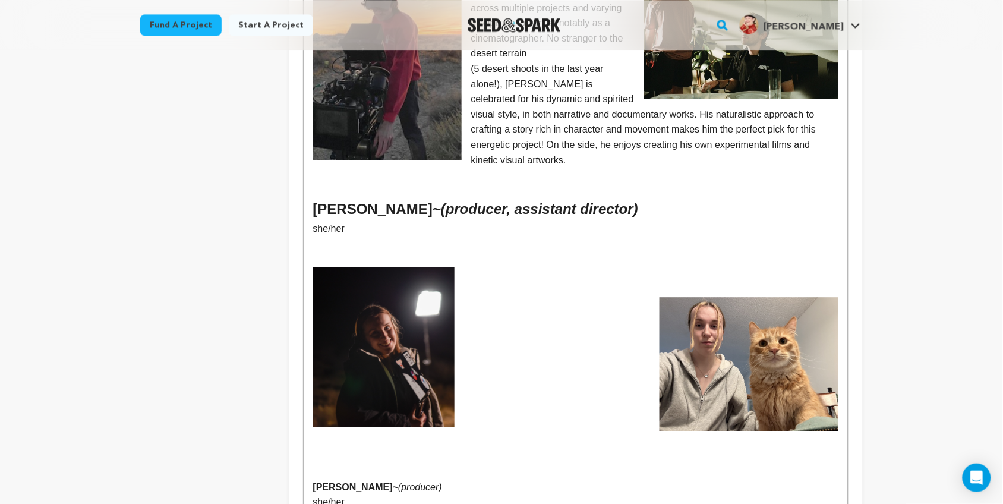
click at [461, 282] on p at bounding box center [575, 289] width 525 height 15
click at [691, 301] on img at bounding box center [749, 364] width 179 height 134
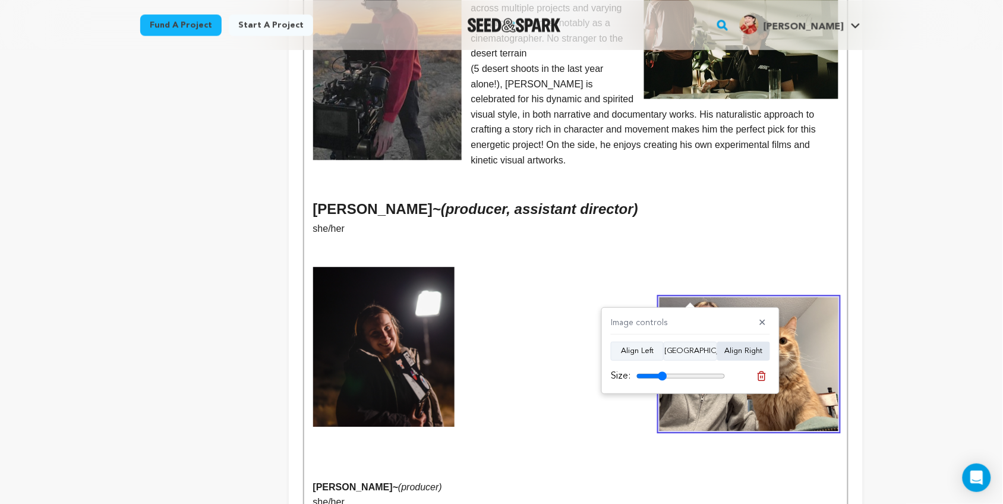
click at [729, 345] on button "Align Right" at bounding box center [743, 351] width 53 height 19
click at [636, 312] on p at bounding box center [575, 319] width 525 height 15
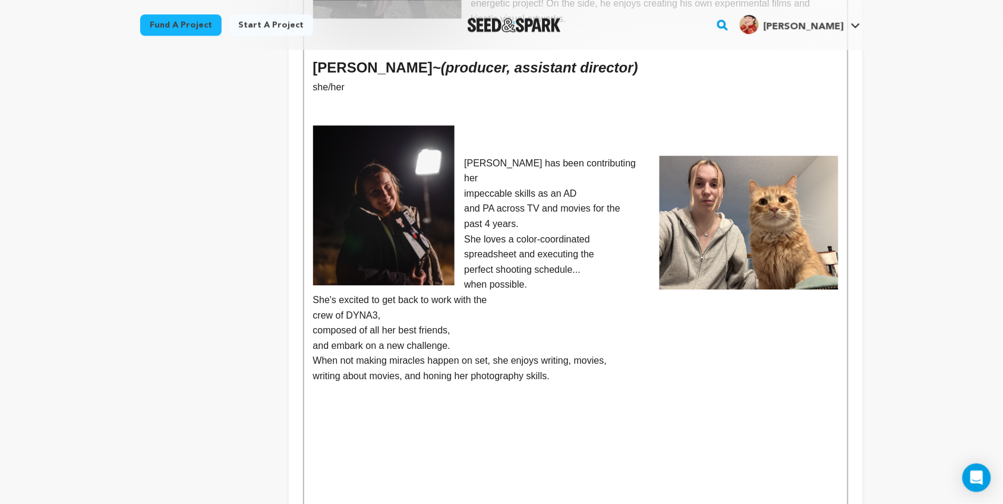
scroll to position [926, 0]
click at [462, 185] on p "impeccable skills as an AD" at bounding box center [575, 192] width 525 height 15
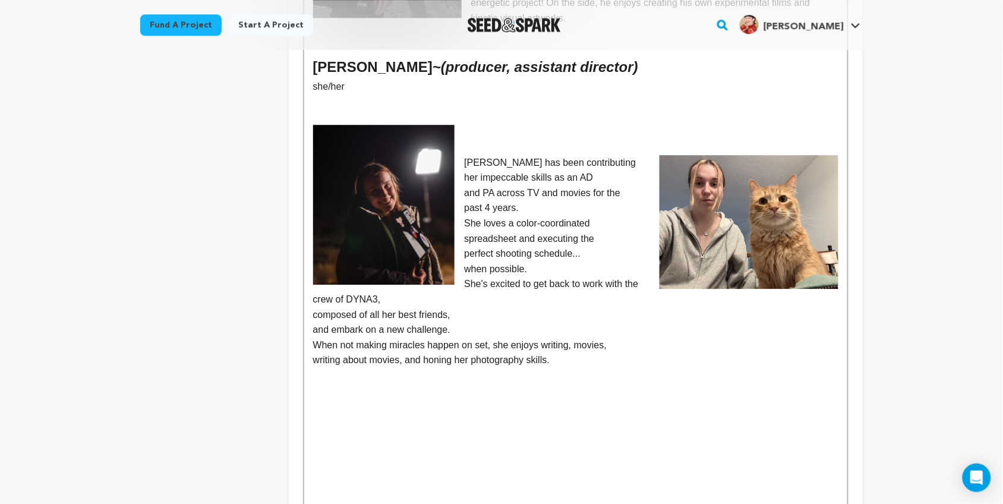
click at [459, 185] on p "and PA across TV and movies for the" at bounding box center [575, 192] width 525 height 15
click at [768, 179] on img at bounding box center [749, 222] width 179 height 134
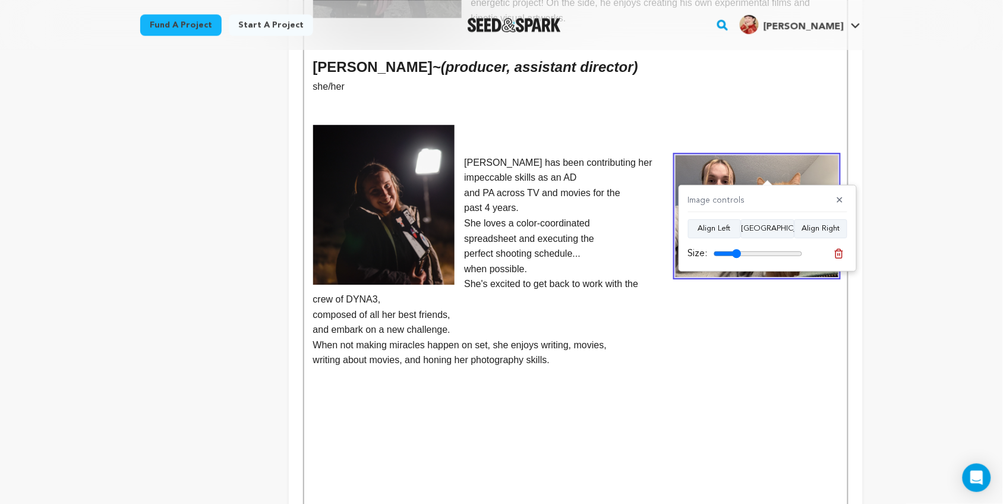
type input "31"
click at [737, 256] on input "range" at bounding box center [758, 254] width 89 height 10
click at [462, 185] on p "and PA across TV and movies for the" at bounding box center [575, 192] width 525 height 15
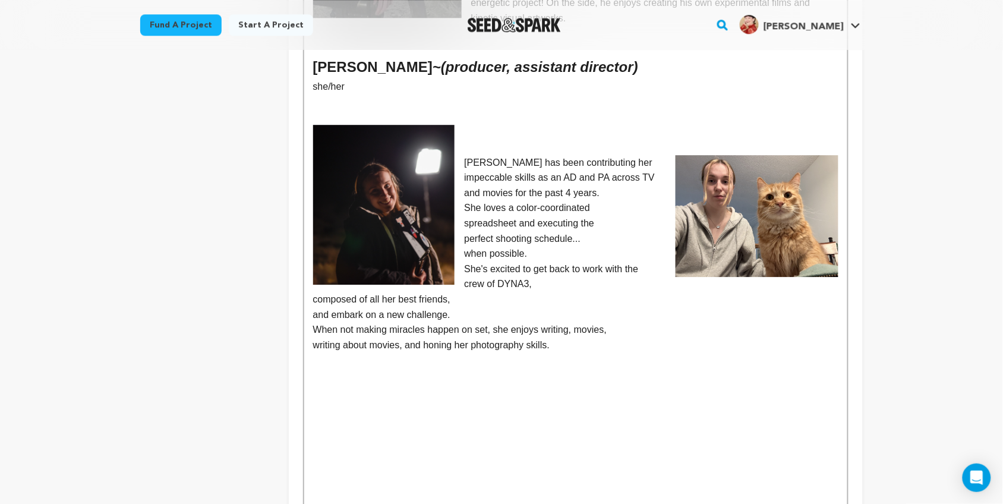
click at [464, 200] on p "She loves a color-coordinated" at bounding box center [575, 207] width 525 height 15
click at [464, 216] on p "spreadsheet and executing the" at bounding box center [575, 223] width 525 height 15
click at [464, 231] on p "perfect shooting schedule..." at bounding box center [575, 238] width 525 height 15
click at [462, 246] on p "when possible." at bounding box center [575, 253] width 525 height 15
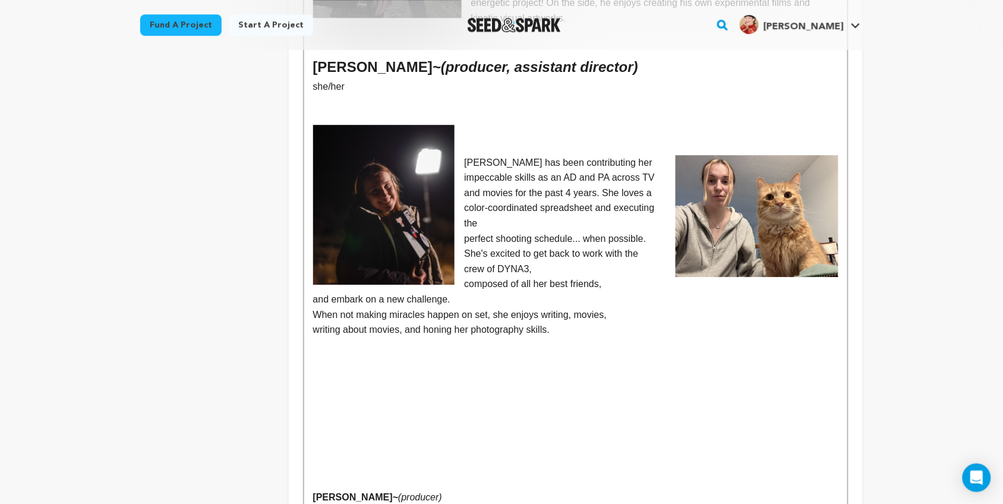
click at [461, 262] on p "crew of DYNA3," at bounding box center [575, 269] width 525 height 15
click at [461, 276] on p "composed of all her best friends," at bounding box center [575, 283] width 525 height 15
click at [464, 292] on p "and embark on a new challenge." at bounding box center [575, 299] width 525 height 15
click at [313, 322] on p "writing about movies, and honing her photography skills." at bounding box center [575, 329] width 525 height 15
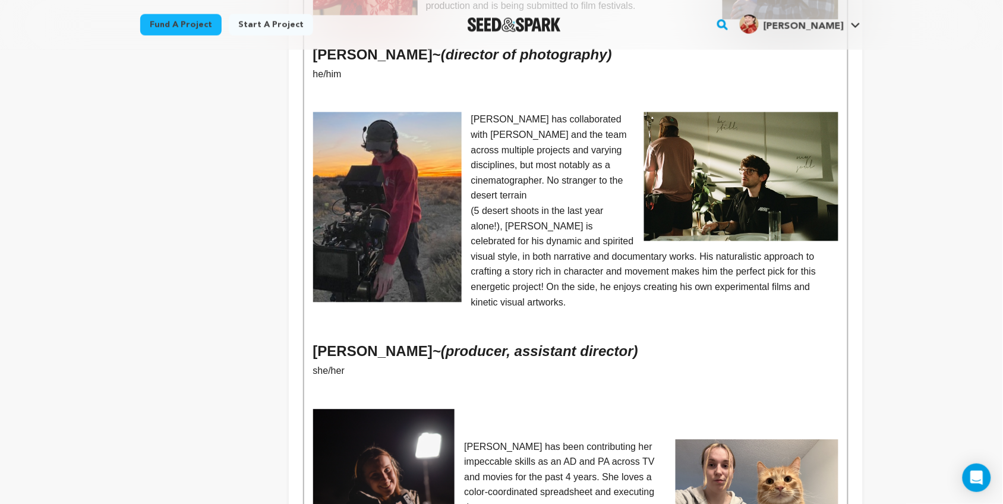
scroll to position [642, 0]
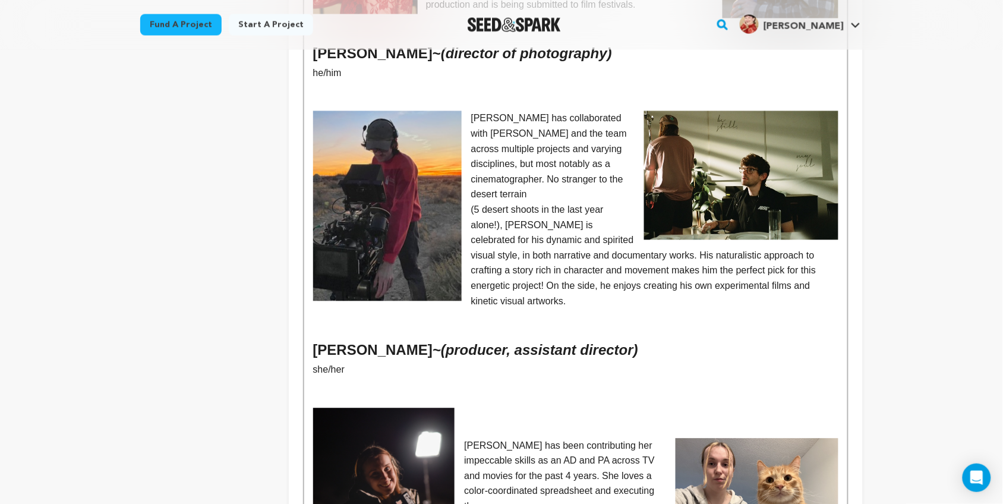
click at [426, 325] on p at bounding box center [575, 332] width 525 height 15
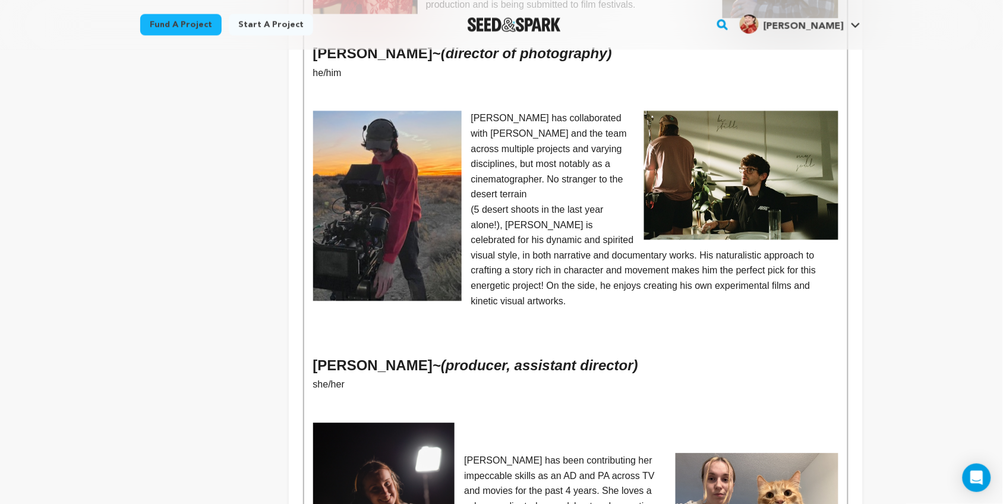
click at [338, 393] on p at bounding box center [575, 400] width 525 height 15
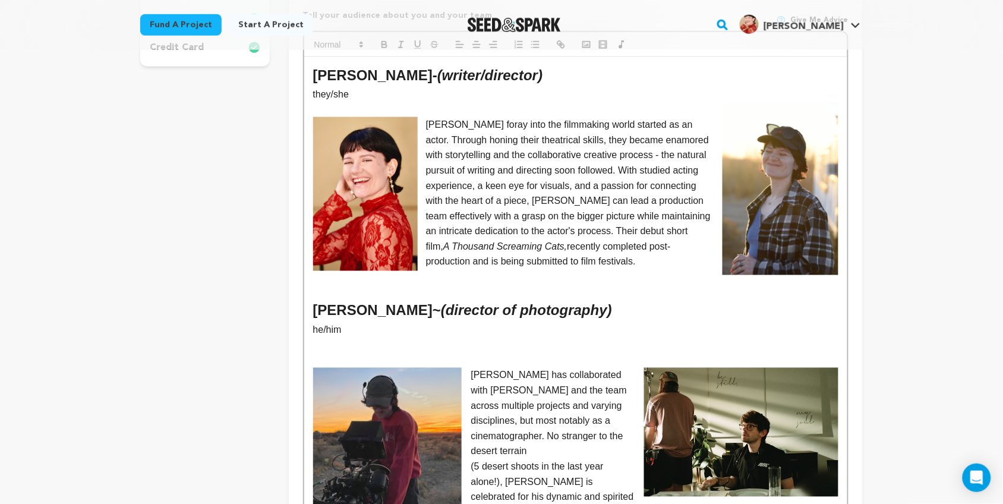
scroll to position [382, 0]
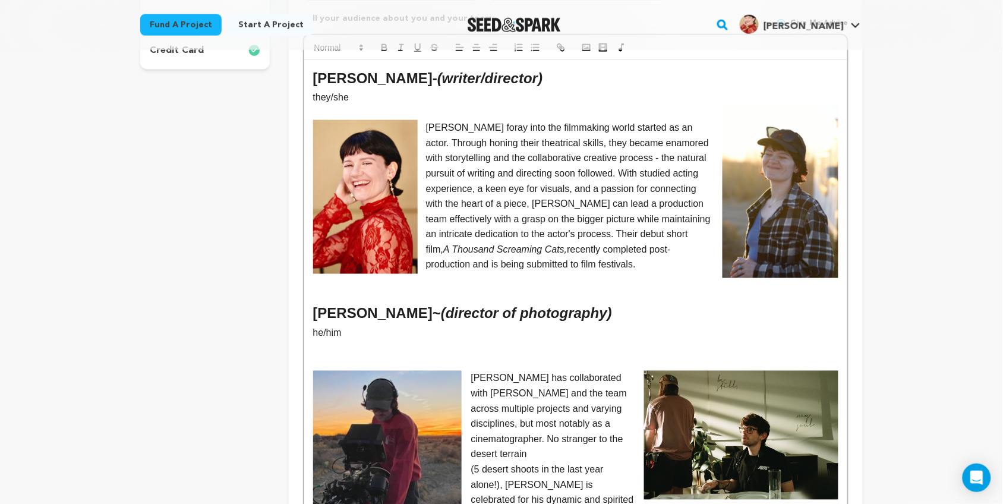
click at [322, 356] on p at bounding box center [575, 363] width 525 height 15
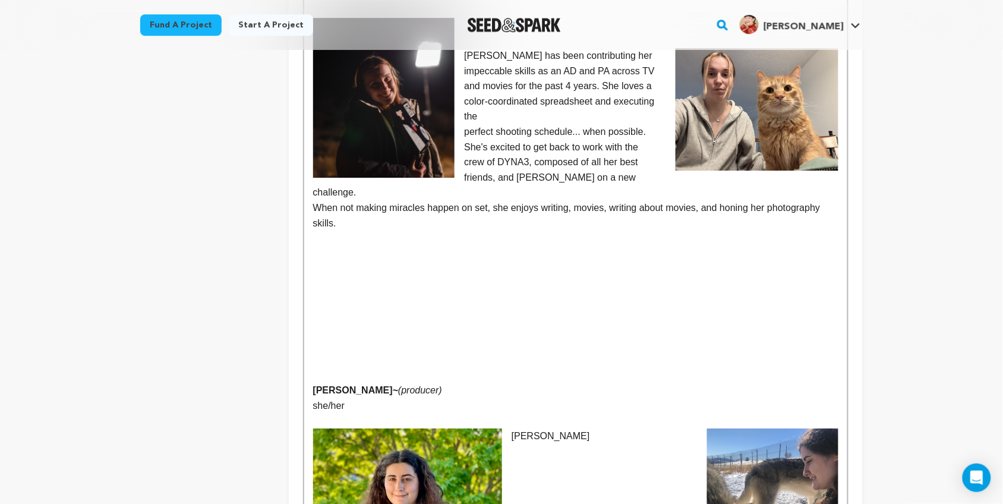
scroll to position [1018, 0]
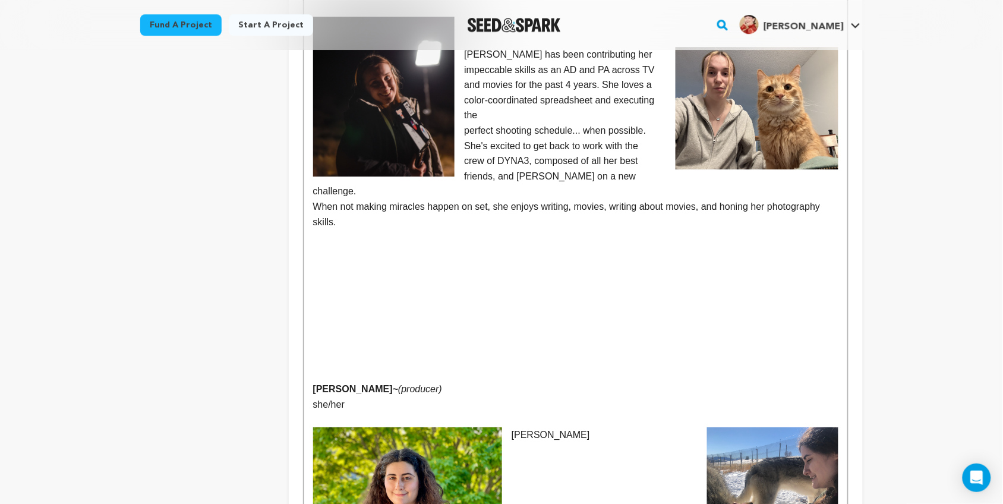
click at [323, 367] on p at bounding box center [575, 374] width 525 height 15
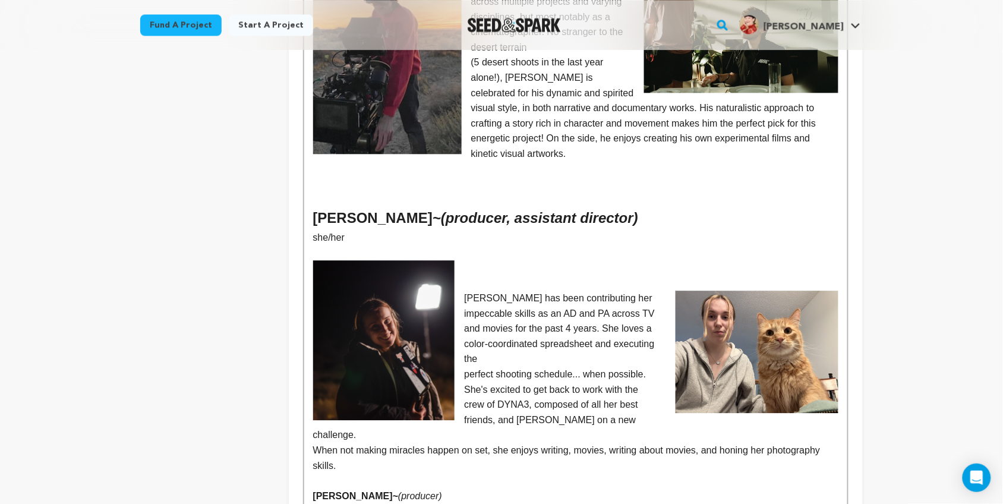
scroll to position [776, 0]
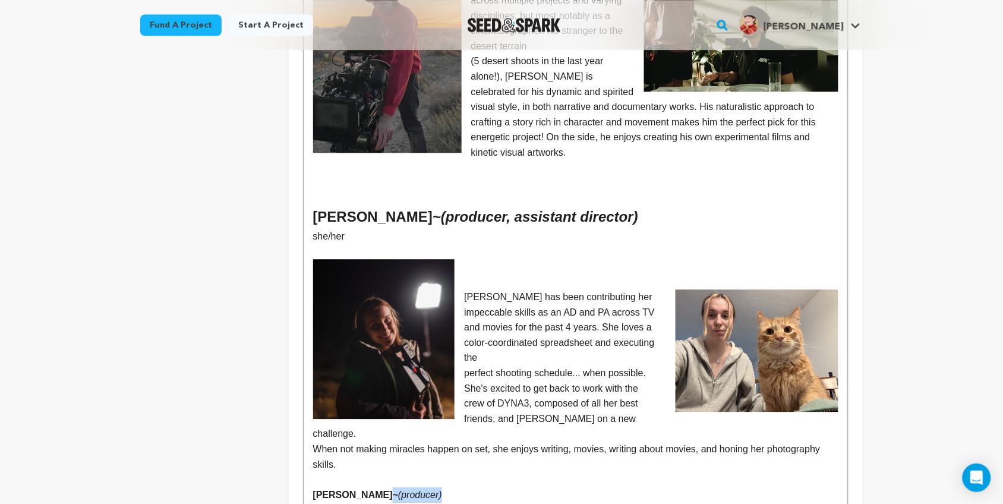
drag, startPoint x: 432, startPoint y: 431, endPoint x: 376, endPoint y: 430, distance: 55.9
click at [376, 487] on p "Olivia Belluck ~ (producer)" at bounding box center [575, 494] width 525 height 15
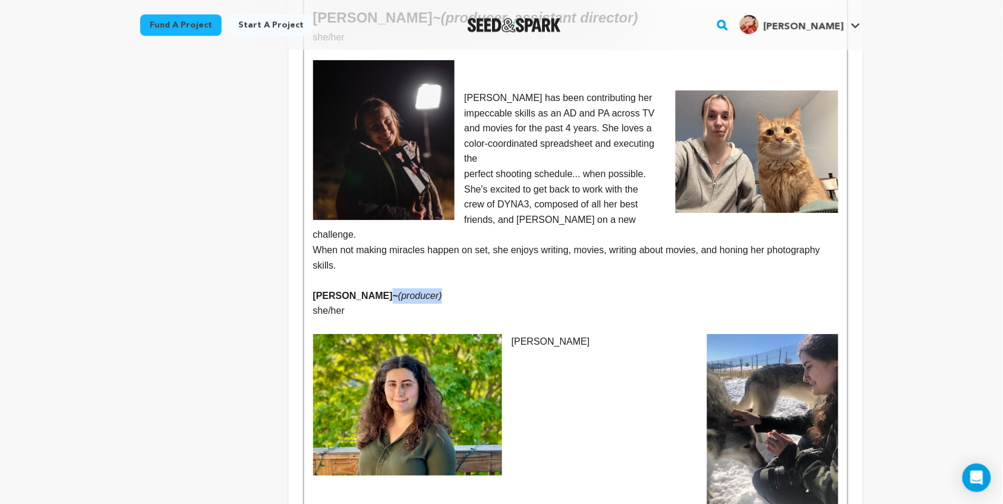
scroll to position [975, 0]
click at [372, 290] on strong "Olivia Belluck ~" at bounding box center [356, 295] width 86 height 10
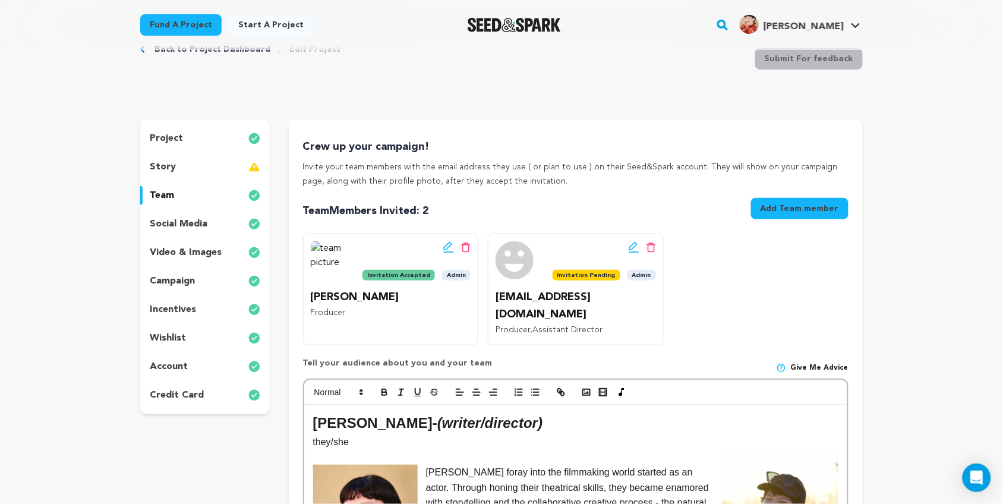
scroll to position [0, 0]
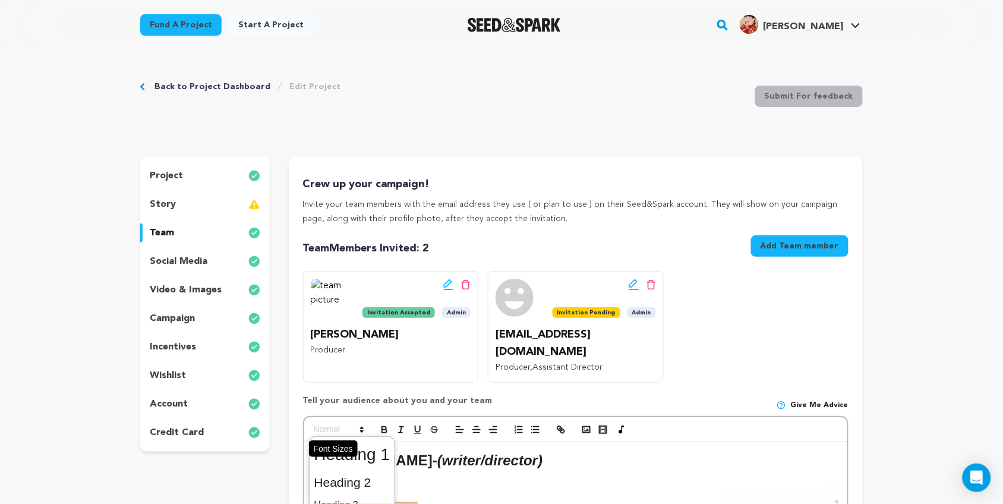
click at [337, 423] on span at bounding box center [338, 430] width 58 height 14
click at [364, 471] on span at bounding box center [352, 482] width 76 height 25
click at [625, 487] on p at bounding box center [575, 494] width 525 height 15
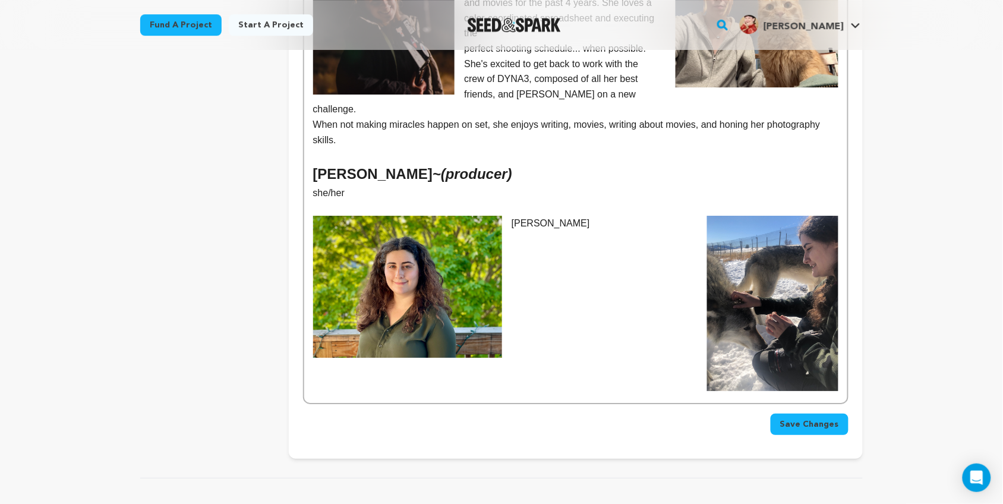
scroll to position [1109, 0]
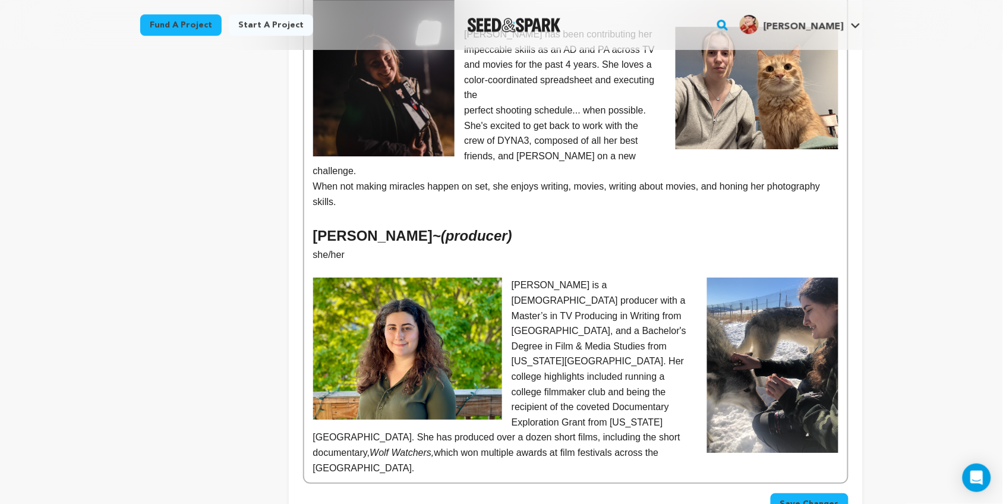
scroll to position [1039, 0]
click at [666, 277] on p "Olivia is a Jewish-Lebanese producer with a Master’s in TV Producing in Writing…" at bounding box center [575, 376] width 525 height 198
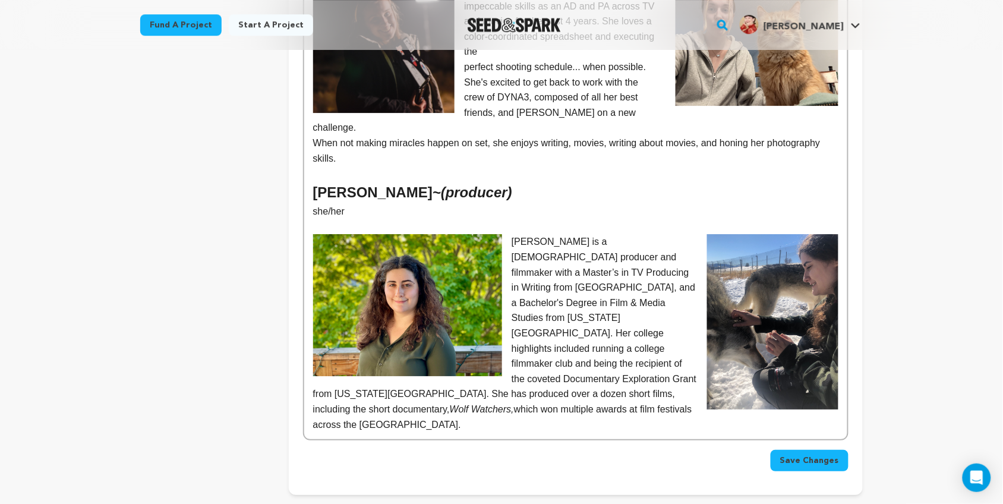
scroll to position [1084, 0]
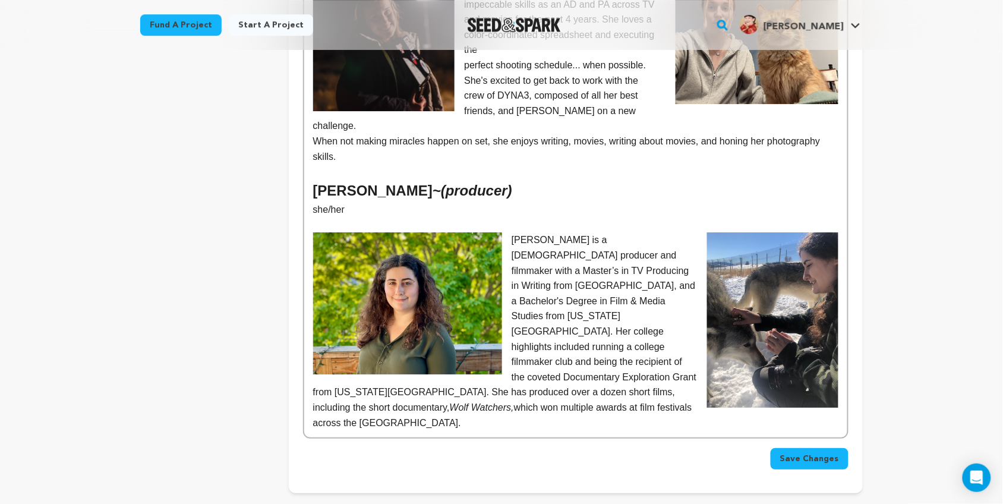
click at [592, 253] on p "Olivia is a Jewish-Lebanese producer and filmmaker with a Master’s in TV Produc…" at bounding box center [575, 331] width 525 height 198
click at [550, 301] on p "Olivia is a Jewish-Lebanese producer and filmmaker with a Master’s in TV Produc…" at bounding box center [575, 331] width 525 height 198
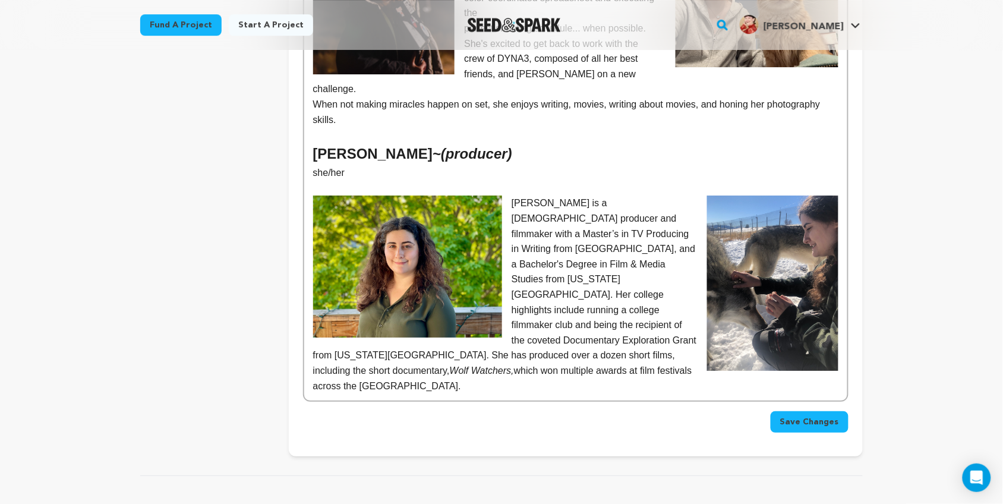
scroll to position [1121, 0]
click at [681, 289] on p "Olivia is a Jewish-Lebanese producer and filmmaker with a Master’s in TV Produc…" at bounding box center [575, 294] width 525 height 198
click at [450, 365] on em "Wolf Watchers," at bounding box center [482, 370] width 64 height 10
click at [679, 289] on p "Olivia is a Jewish-Lebanese producer and filmmaker with a Master’s in TV Produc…" at bounding box center [575, 294] width 525 height 198
click at [372, 296] on p "Olivia is a Jewish-Lebanese producer and filmmaker with a Master’s in TV Produc…" at bounding box center [575, 294] width 525 height 198
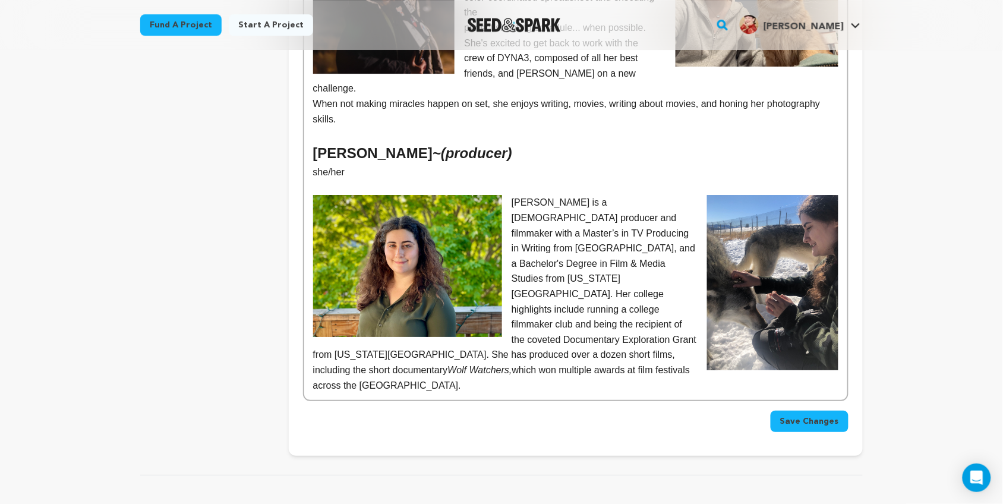
click at [550, 293] on p "Olivia is a Jewish-Lebanese producer and filmmaker with a Master’s in TV Produc…" at bounding box center [575, 294] width 525 height 198
click at [679, 289] on p "Olivia is a Jewish-Lebanese producer and filmmaker with a Master’s in TV Produc…" at bounding box center [575, 294] width 525 height 198
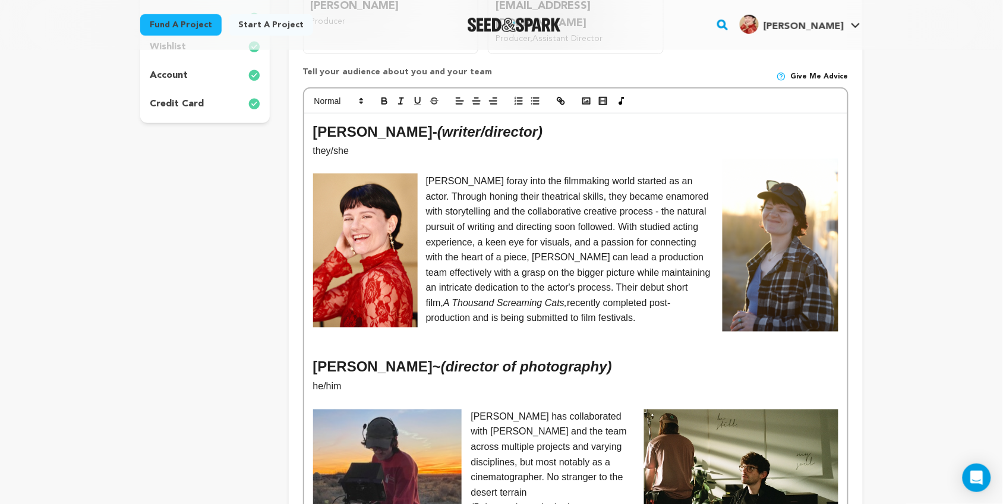
scroll to position [325, 0]
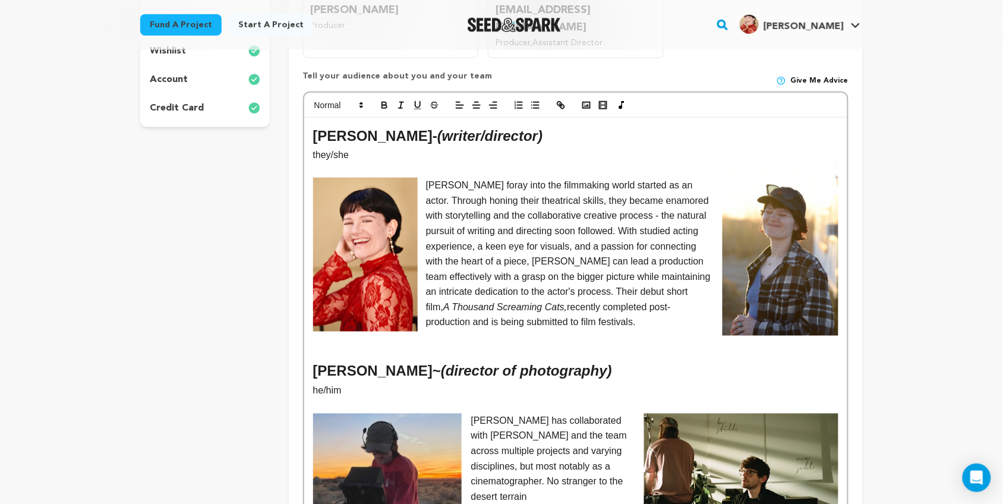
click at [610, 330] on p at bounding box center [575, 337] width 525 height 15
click at [565, 278] on p "Kelsey's foray into the filmmaking world started as an actor. Through honing th…" at bounding box center [575, 254] width 525 height 152
click at [578, 304] on p "Kelsey's foray into the filmmaking world started as an actor. Through honing th…" at bounding box center [575, 254] width 525 height 152
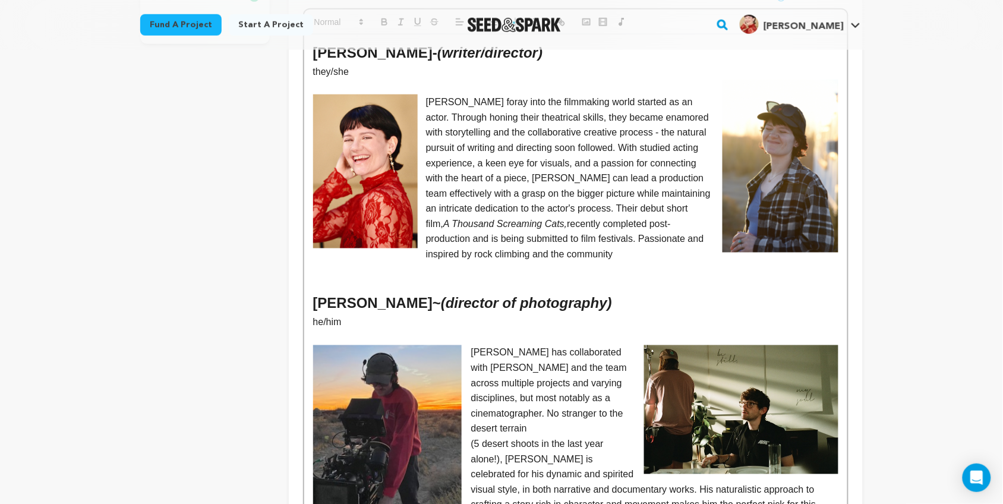
scroll to position [408, 0]
drag, startPoint x: 518, startPoint y: 238, endPoint x: 538, endPoint y: 218, distance: 28.2
click at [538, 218] on p "Kelsey's foray into the filmmaking world started as an actor. Through honing th…" at bounding box center [575, 178] width 525 height 168
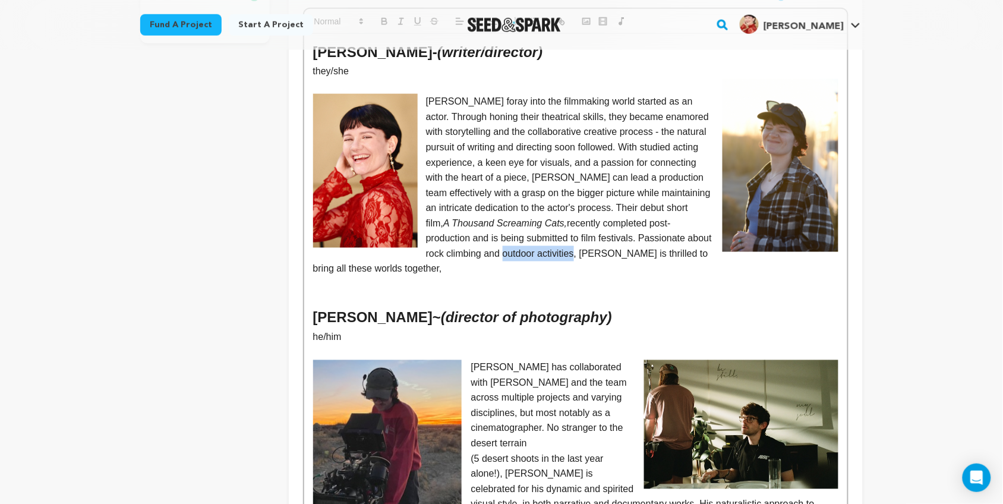
drag, startPoint x: 498, startPoint y: 237, endPoint x: 428, endPoint y: 236, distance: 70.1
click at [428, 236] on p "Kelsey's foray into the filmmaking world started as an actor. Through honing th…" at bounding box center [575, 185] width 525 height 182
click at [425, 237] on p "Kelsey's foray into the filmmaking world started as an actor. Through honing th…" at bounding box center [575, 185] width 525 height 182
click at [357, 253] on p "Kelsey's foray into the filmmaking world started as an actor. Through honing th…" at bounding box center [575, 185] width 525 height 182
click at [633, 256] on p "Kelsey's foray into the filmmaking world started as an actor. Through honing th…" at bounding box center [575, 185] width 525 height 182
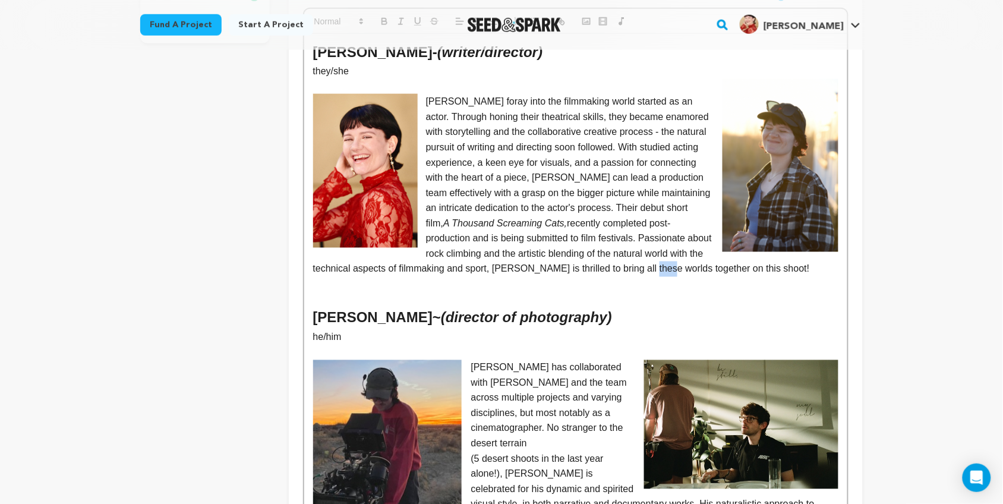
drag, startPoint x: 575, startPoint y: 254, endPoint x: 557, endPoint y: 251, distance: 18.6
click at [557, 251] on p "Kelsey's foray into the filmmaking world started as an actor. Through honing th…" at bounding box center [575, 185] width 525 height 182
click at [578, 251] on p "Kelsey's foray into the filmmaking world started as an actor. Through honing th…" at bounding box center [575, 185] width 525 height 182
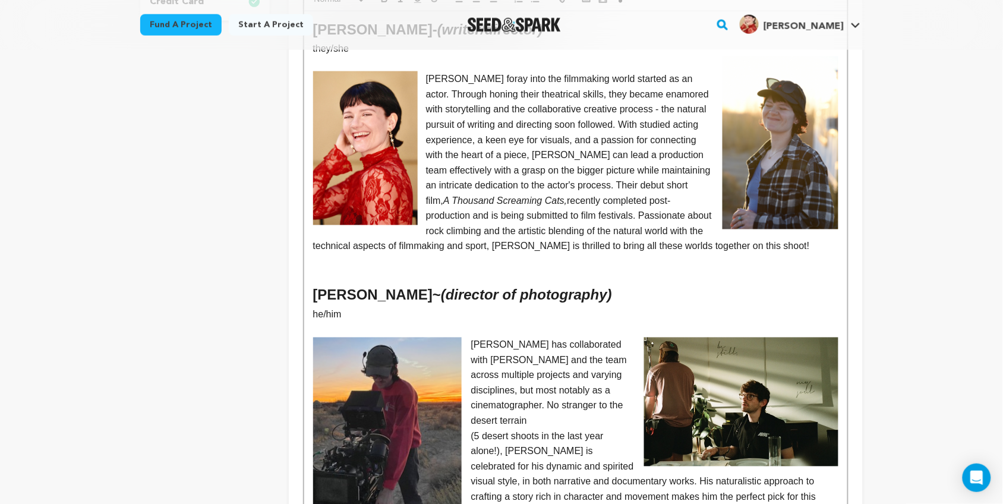
click at [698, 230] on p "Kelsey's foray into the filmmaking world started as an actor. Through honing th…" at bounding box center [575, 162] width 525 height 182
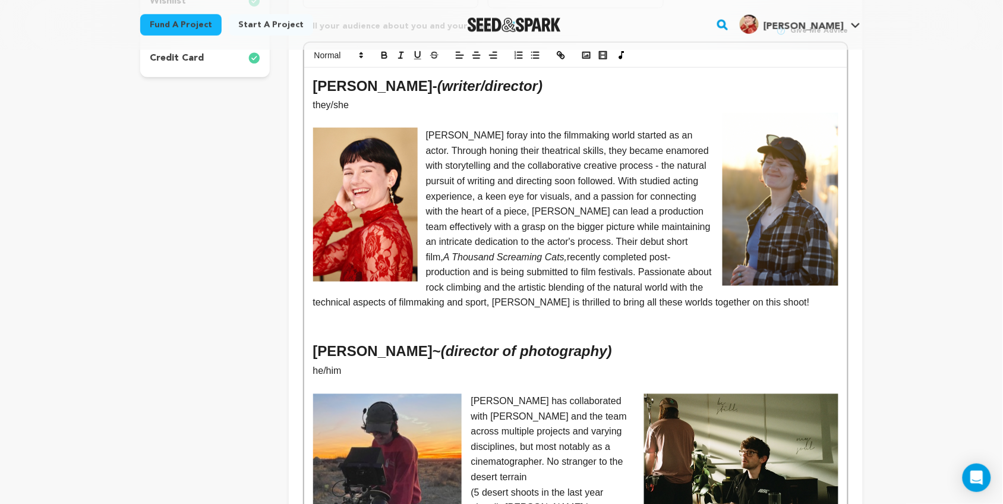
scroll to position [373, 0]
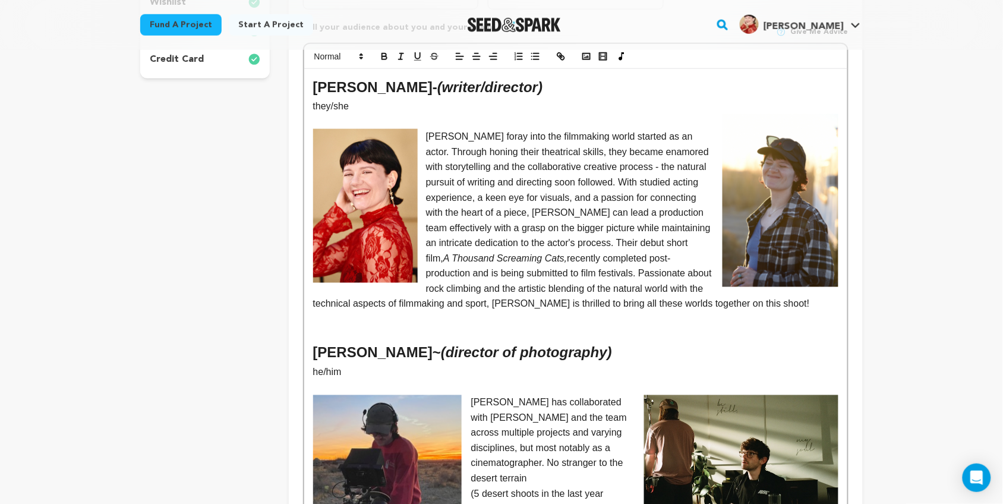
click at [485, 287] on p "Kelsey's foray into the filmmaking world started as an actor. Through honing th…" at bounding box center [575, 220] width 525 height 182
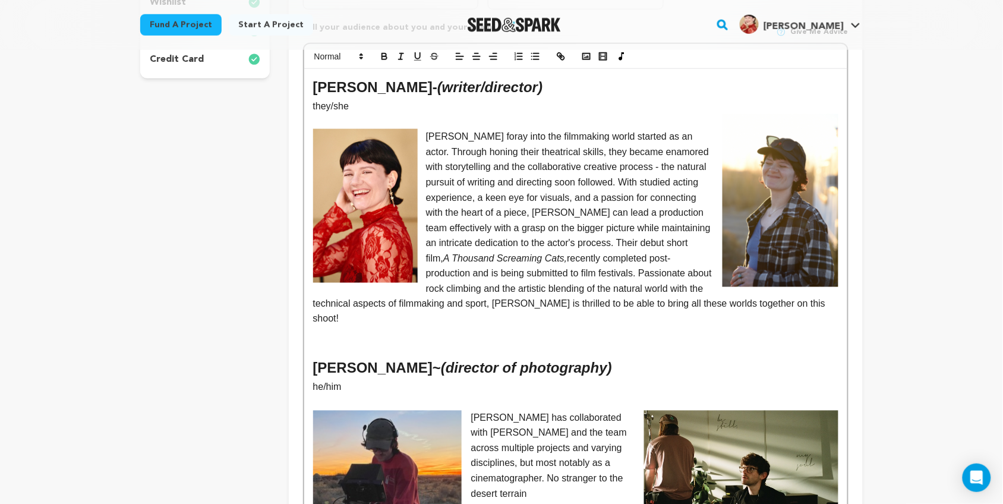
click at [725, 291] on p "Kelsey's foray into the filmmaking world started as an actor. Through honing th…" at bounding box center [575, 228] width 525 height 198
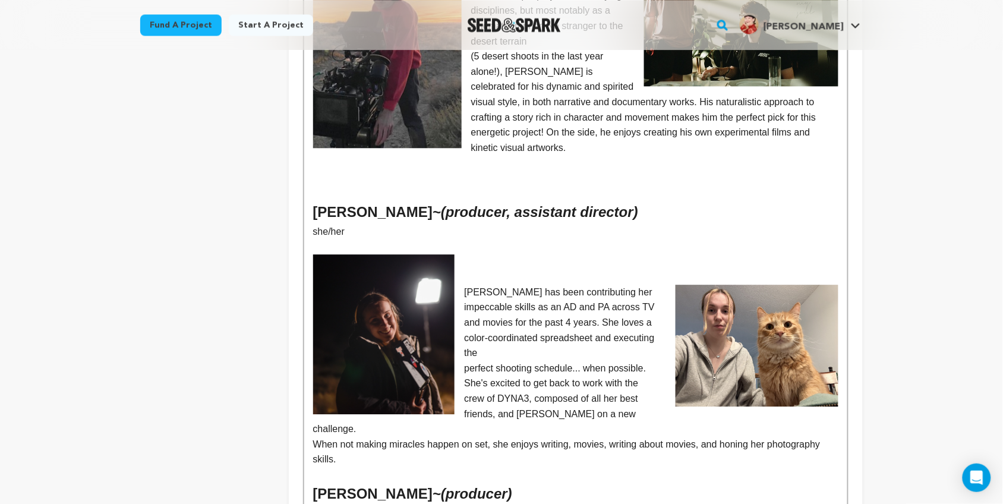
scroll to position [825, 0]
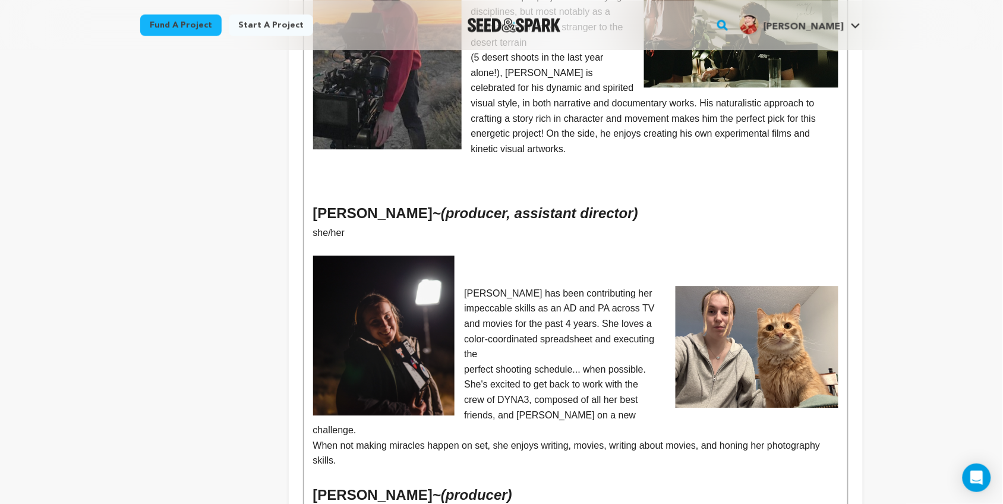
click at [462, 286] on p "Ciara has been contributing her impeccable skills as an AD and PA across TV and…" at bounding box center [575, 324] width 525 height 76
click at [464, 256] on p at bounding box center [575, 263] width 525 height 15
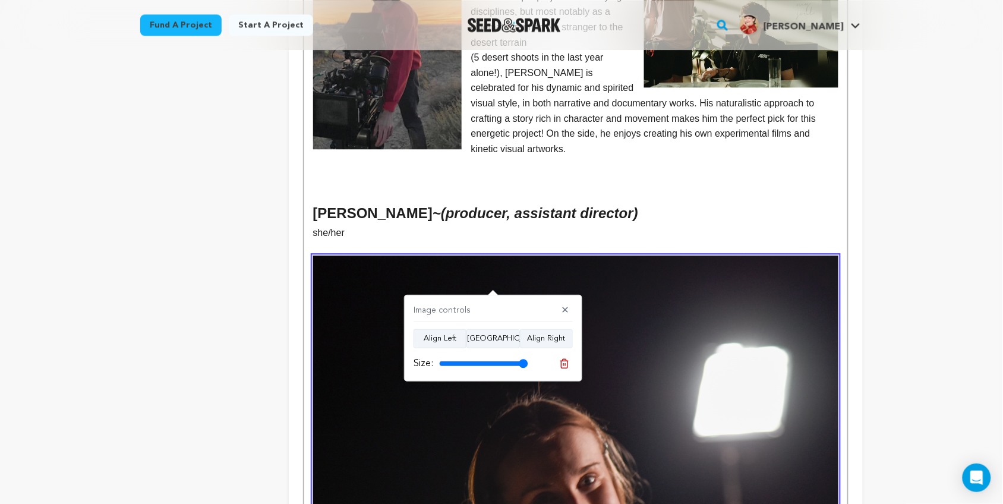
scroll to position [1059, 0]
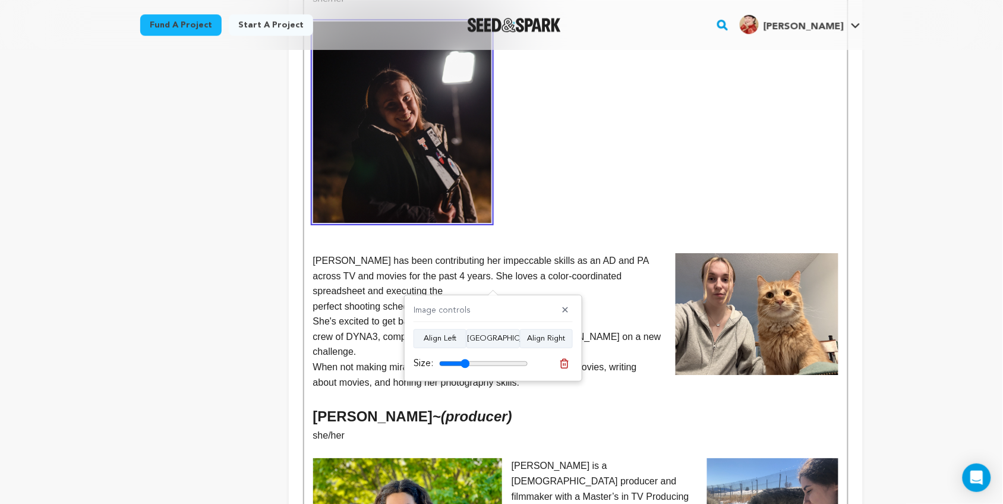
drag, startPoint x: 523, startPoint y: 363, endPoint x: 465, endPoint y: 348, distance: 60.3
type input "34"
click at [465, 359] on input "range" at bounding box center [483, 364] width 89 height 10
click at [311, 215] on div "Kelsey L. Johnson - (writer/director) they/she Kelsey's foray into the filmmaki…" at bounding box center [575, 23] width 543 height 1281
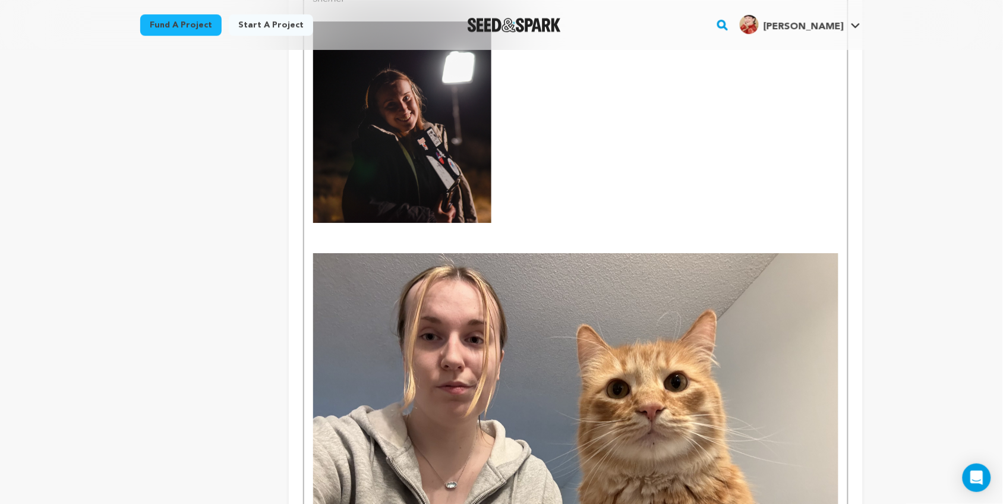
click at [439, 267] on img at bounding box center [575, 450] width 525 height 394
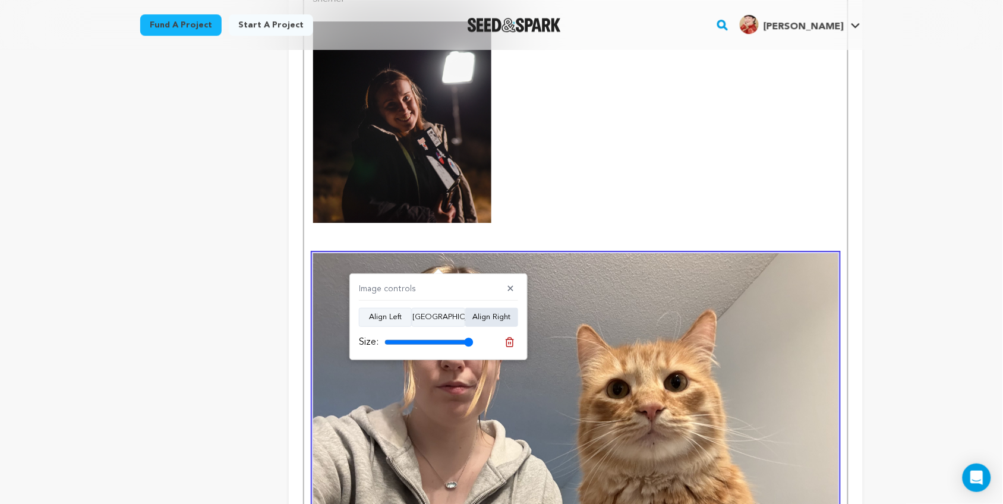
click at [487, 314] on button "Align Right" at bounding box center [491, 317] width 53 height 19
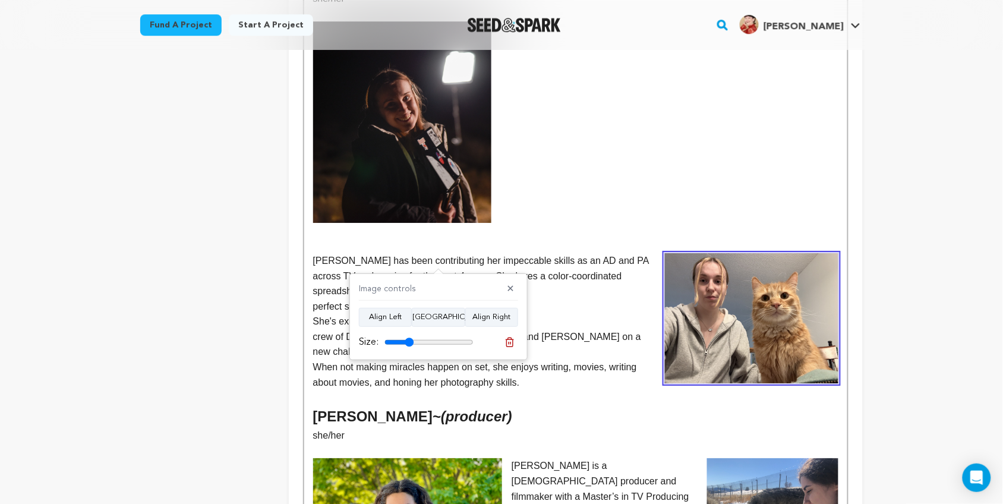
drag, startPoint x: 467, startPoint y: 339, endPoint x: 410, endPoint y: 342, distance: 57.1
type input "33"
click at [410, 342] on input "range" at bounding box center [429, 343] width 89 height 10
click at [649, 174] on p at bounding box center [575, 122] width 525 height 202
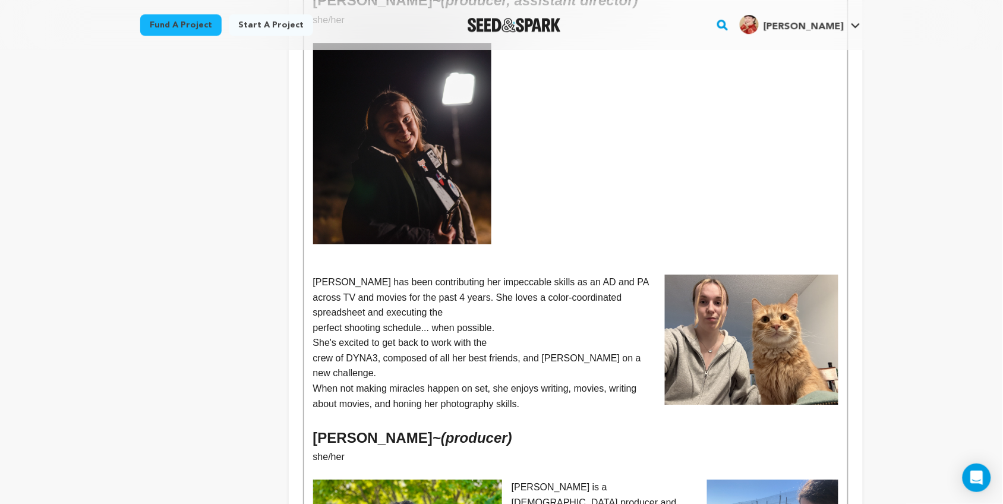
scroll to position [1041, 0]
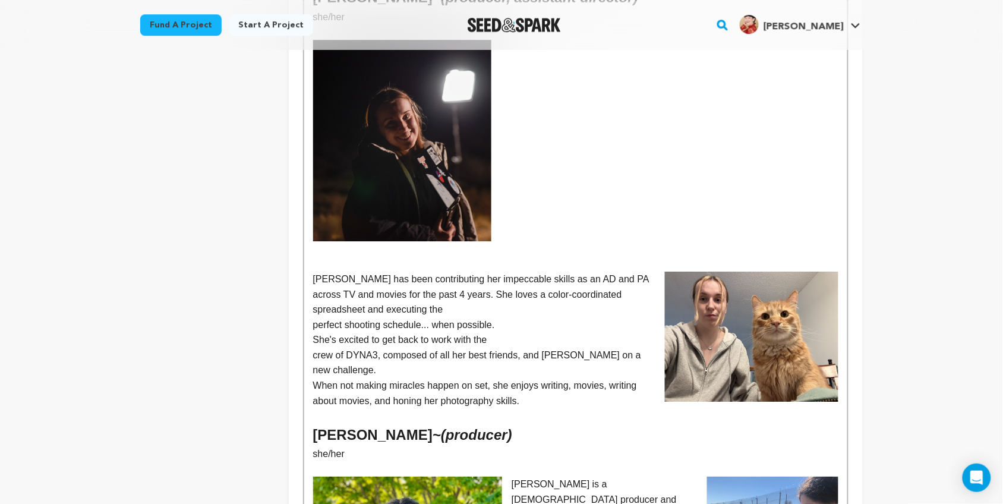
drag, startPoint x: 536, startPoint y: 355, endPoint x: 304, endPoint y: 238, distance: 260.0
click at [304, 238] on div "Kelsey L. Johnson - (writer/director) they/she Kelsey's foray into the filmmaki…" at bounding box center [575, 41] width 543 height 1281
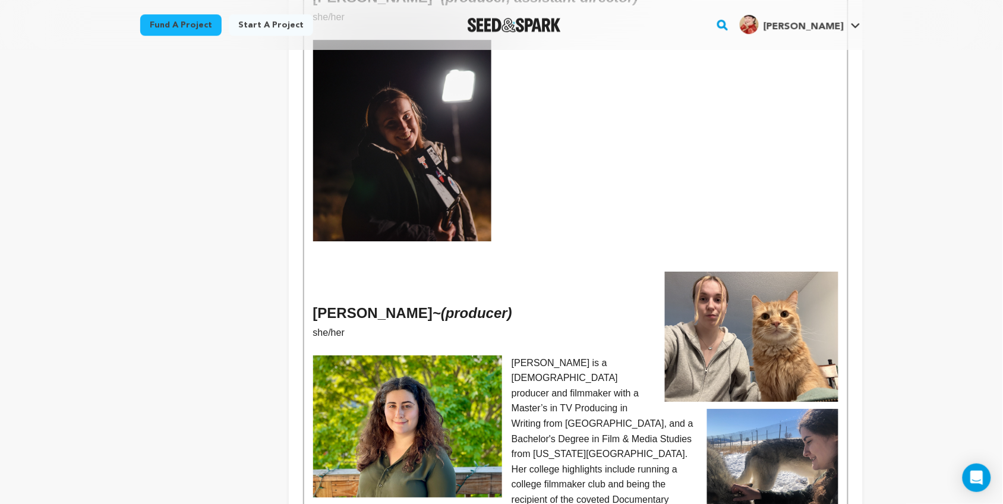
click at [720, 162] on p at bounding box center [575, 141] width 525 height 202
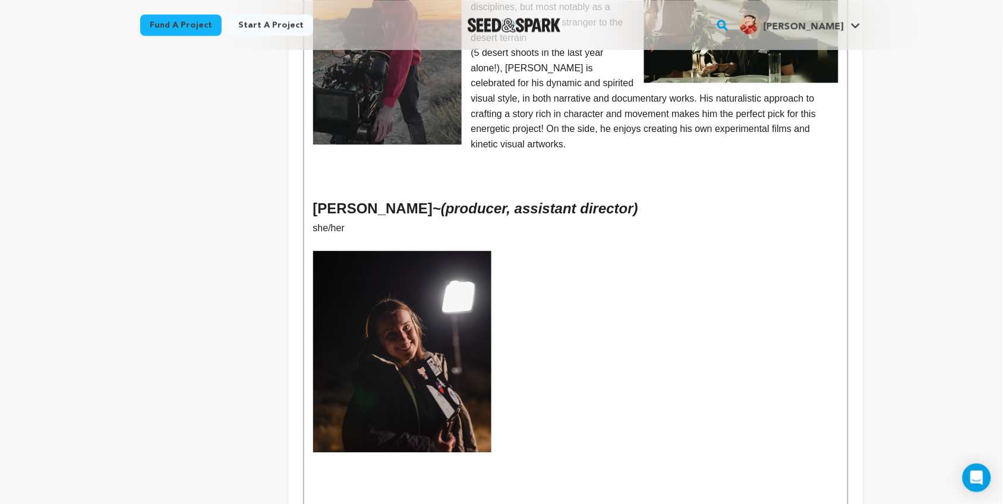
scroll to position [829, 0]
click at [553, 265] on p at bounding box center [575, 352] width 525 height 202
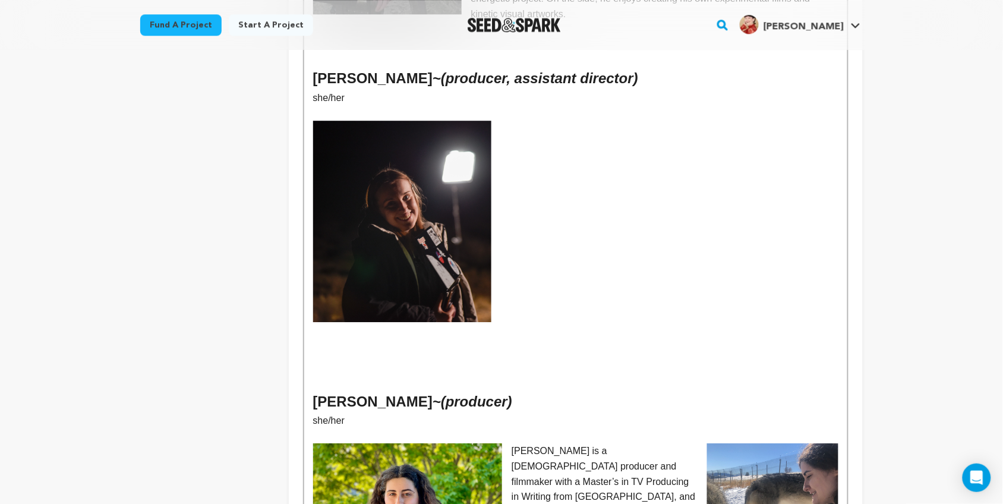
scroll to position [963, 0]
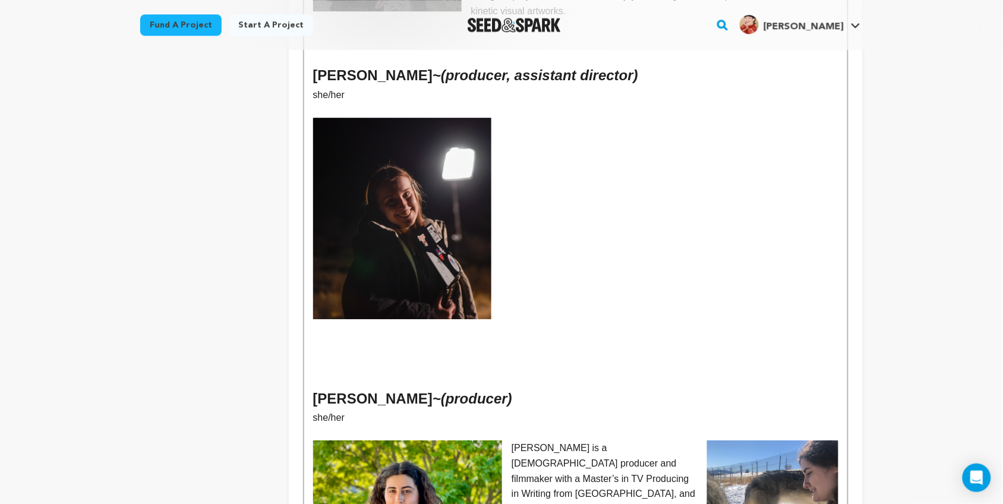
click at [506, 319] on p at bounding box center [575, 326] width 525 height 15
click at [428, 166] on img at bounding box center [402, 219] width 179 height 202
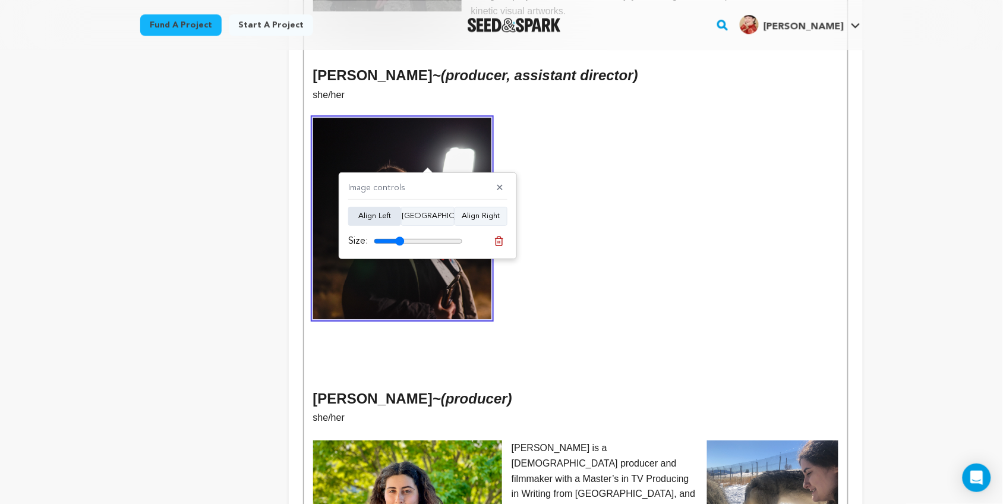
click at [369, 216] on button "Align Left" at bounding box center [374, 216] width 53 height 19
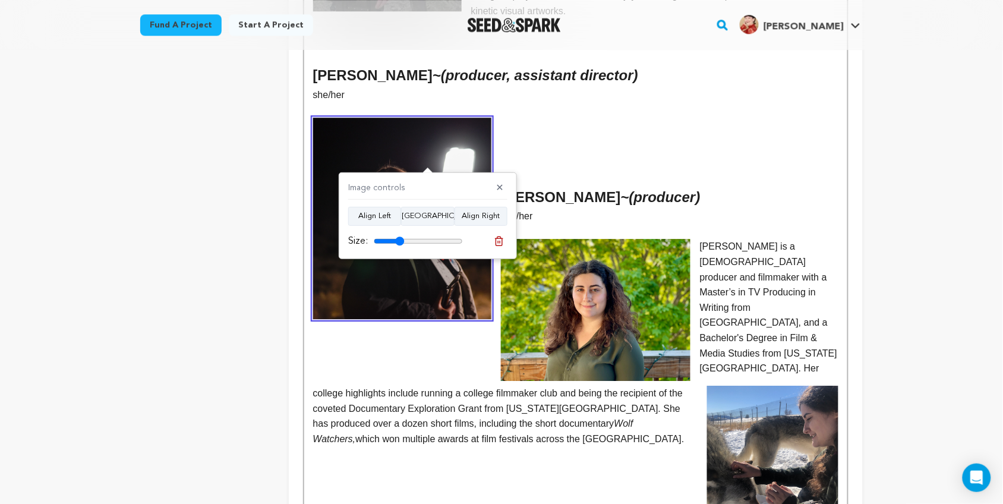
click at [551, 148] on h2 at bounding box center [575, 159] width 525 height 23
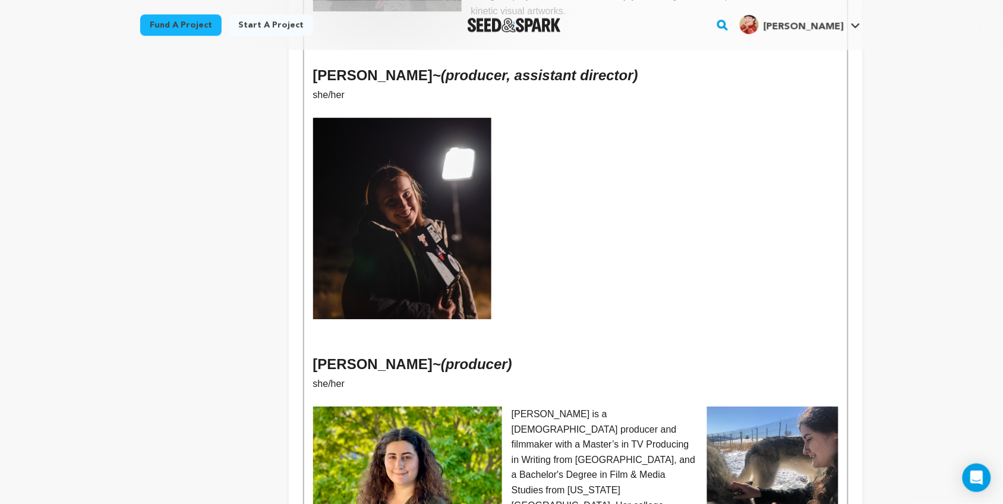
click at [568, 148] on h2 at bounding box center [575, 159] width 525 height 23
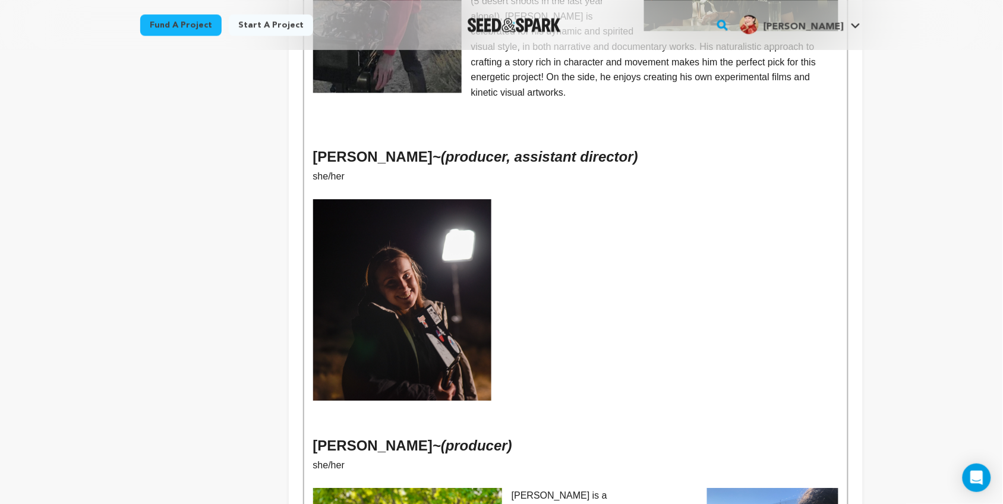
scroll to position [883, 0]
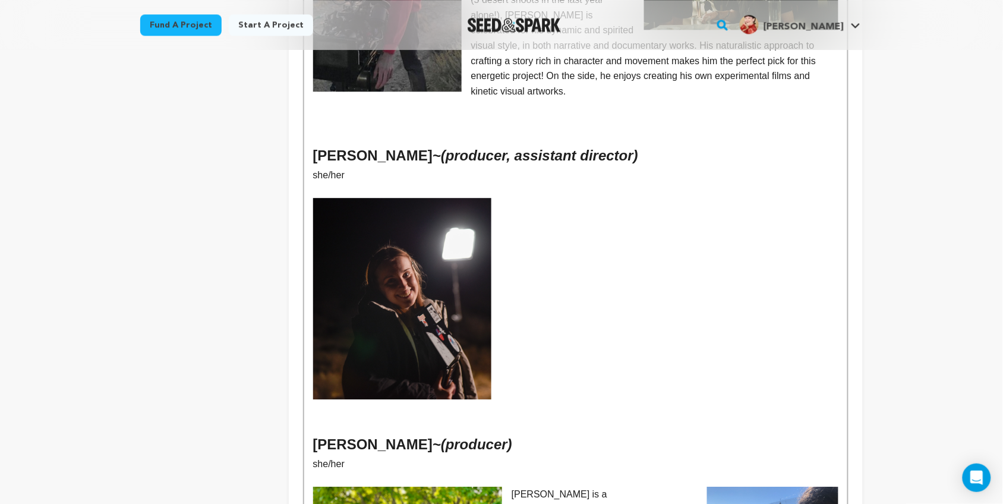
click at [574, 213] on p at bounding box center [575, 220] width 525 height 15
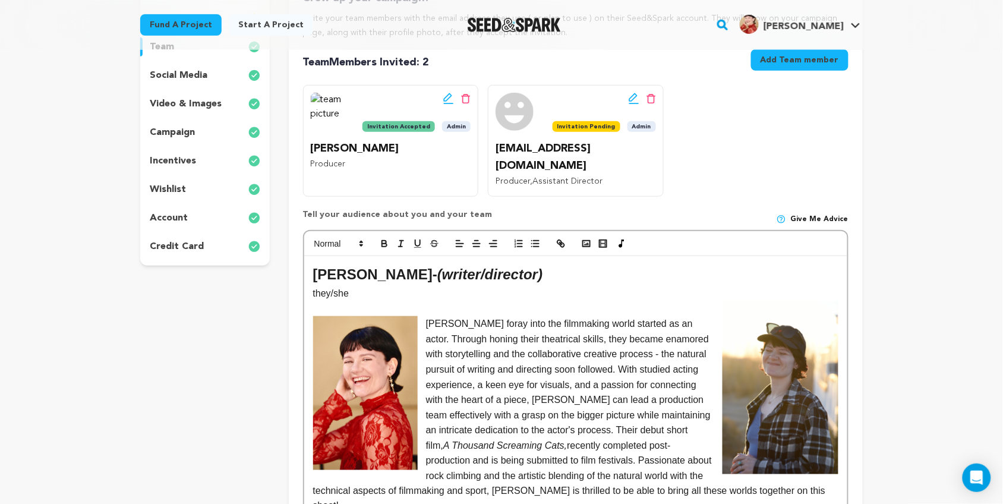
scroll to position [175, 0]
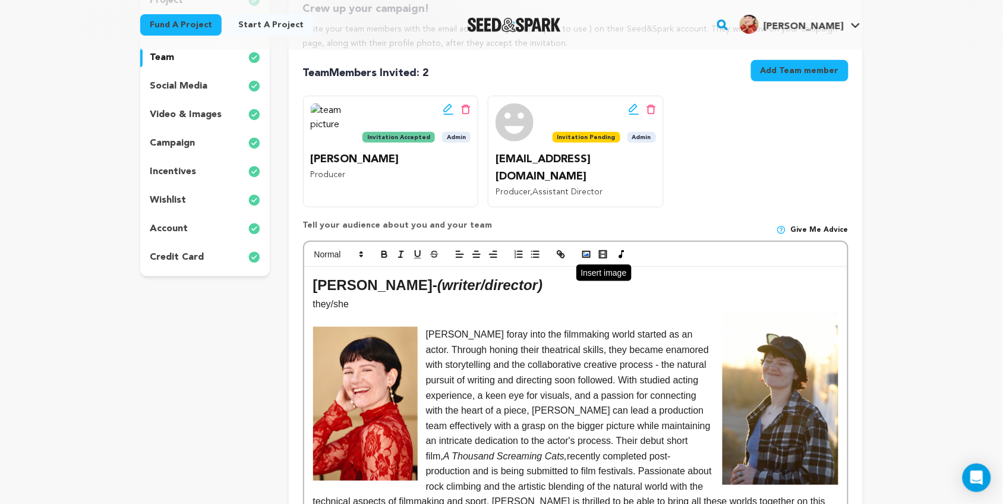
click at [584, 251] on rect "button" at bounding box center [586, 254] width 7 height 6
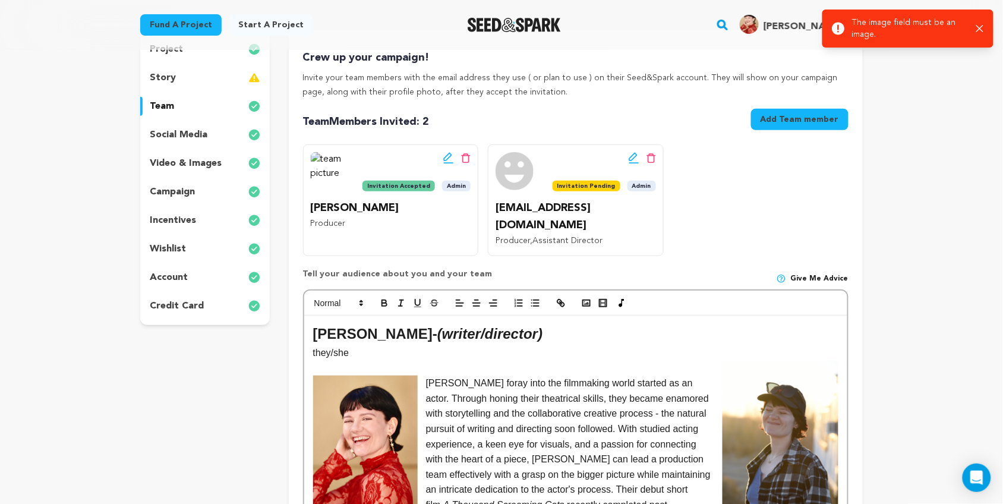
scroll to position [0, 0]
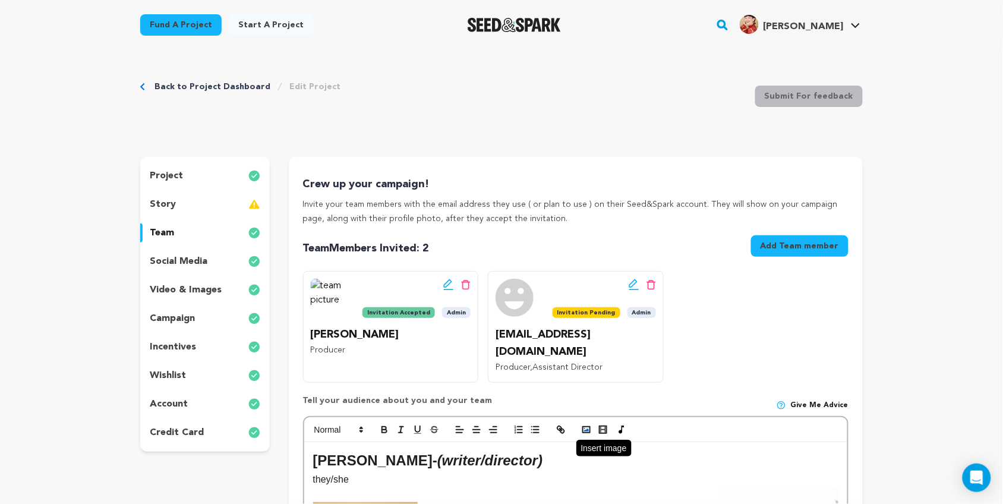
click at [584, 424] on icon "button" at bounding box center [586, 429] width 11 height 11
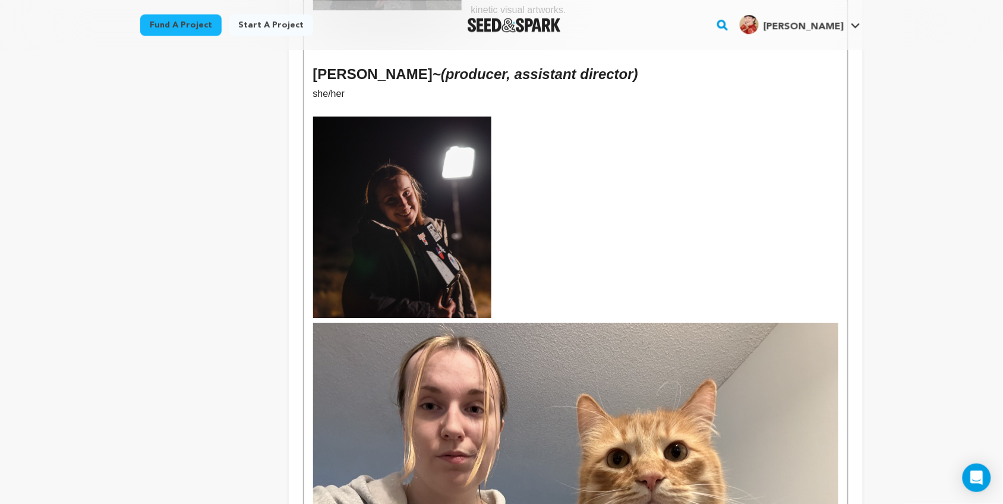
scroll to position [965, 0]
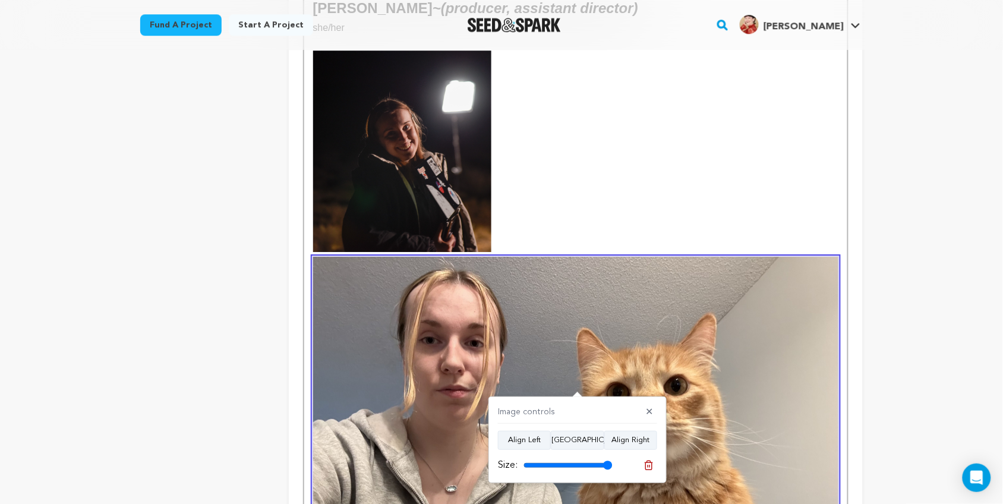
scroll to position [1031, 0]
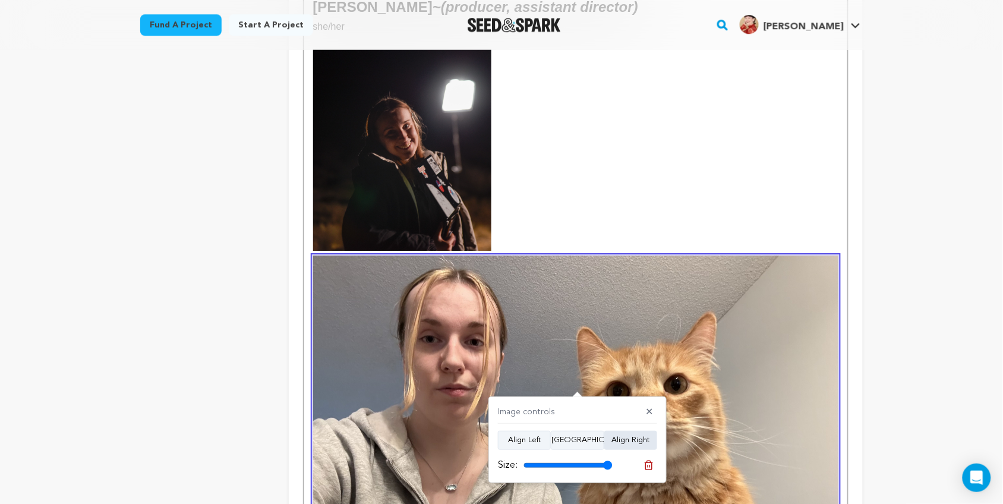
click at [619, 442] on button "Align Right" at bounding box center [631, 440] width 53 height 19
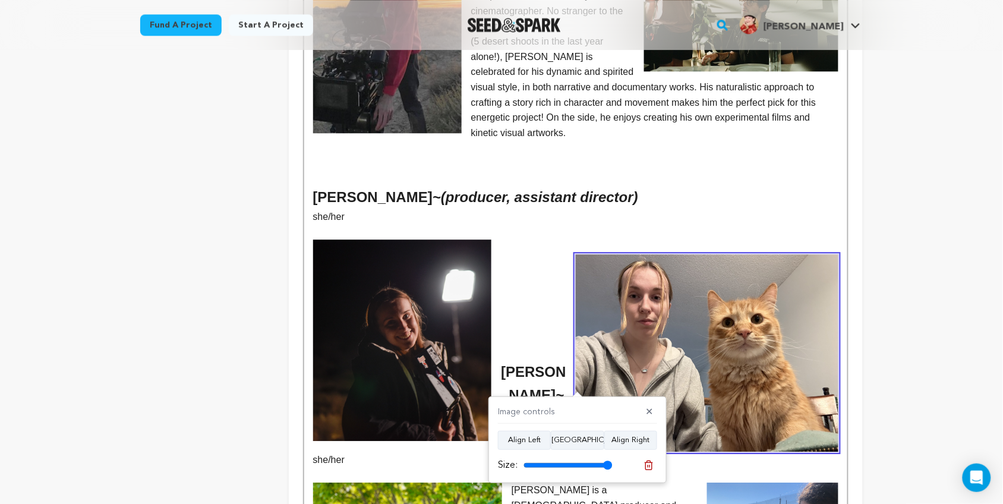
scroll to position [836, 0]
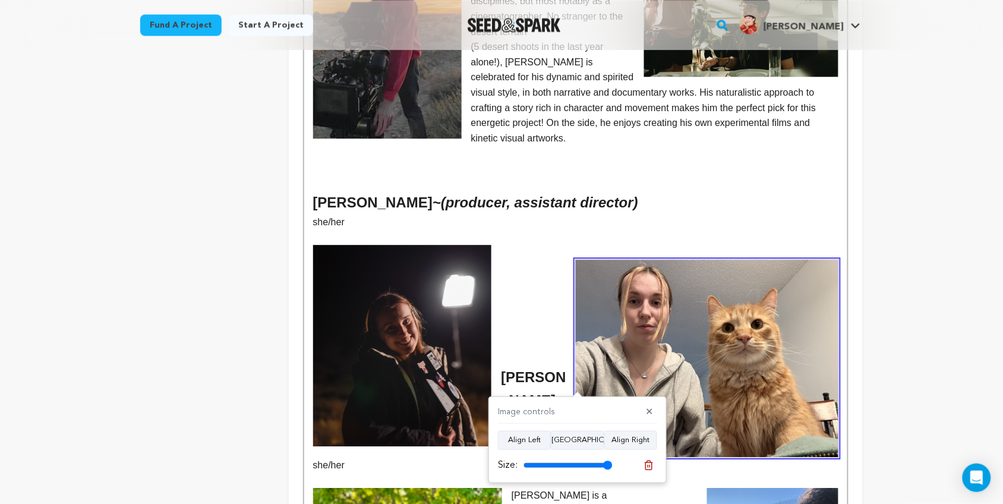
click at [516, 321] on p at bounding box center [575, 328] width 525 height 15
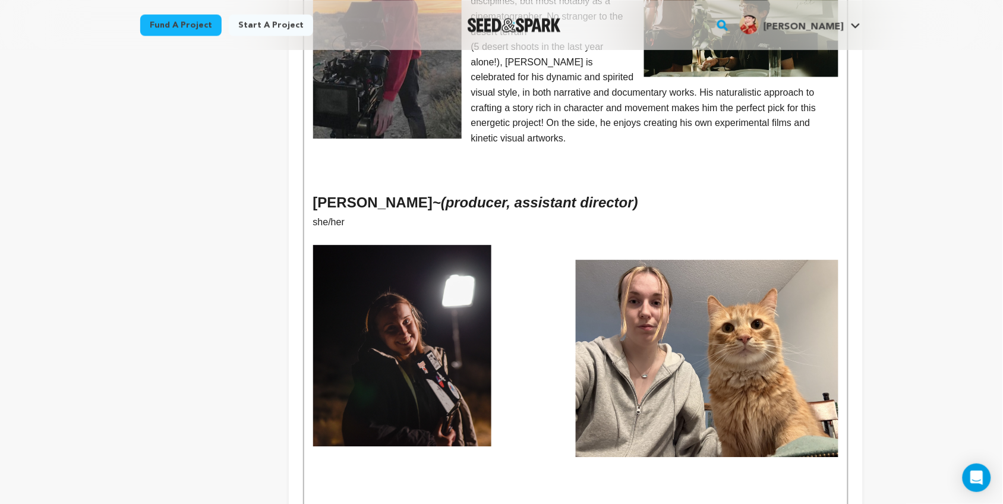
click at [613, 351] on img at bounding box center [707, 358] width 263 height 197
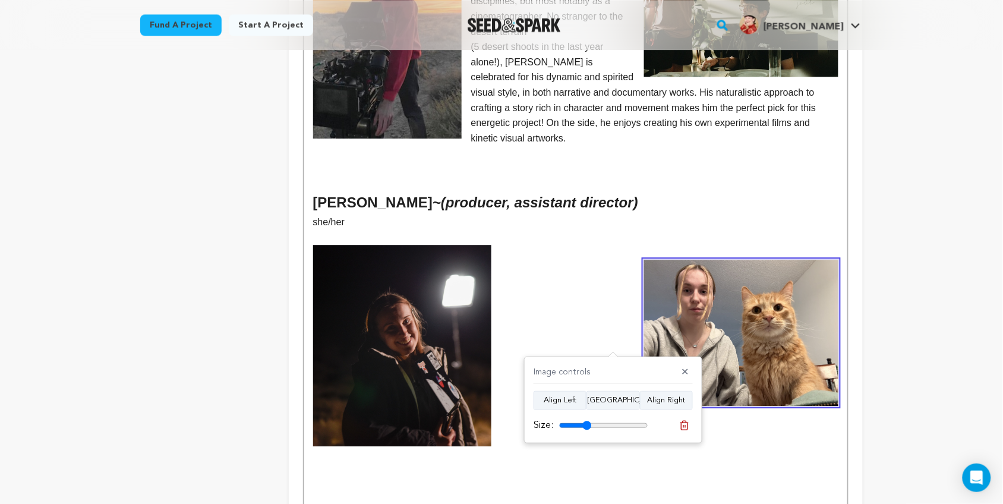
drag, startPoint x: 638, startPoint y: 421, endPoint x: 587, endPoint y: 427, distance: 51.5
type input "36"
click at [587, 427] on input "range" at bounding box center [603, 426] width 89 height 10
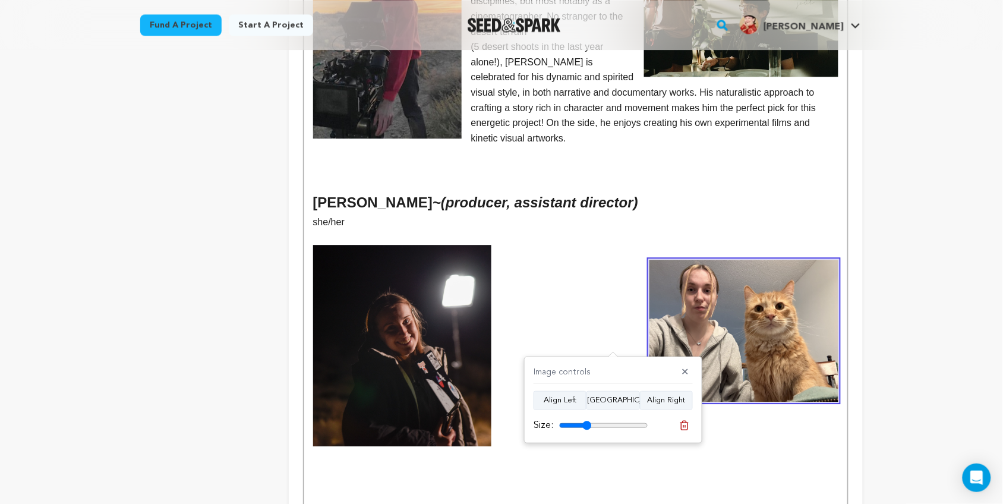
click at [553, 321] on p at bounding box center [575, 328] width 525 height 15
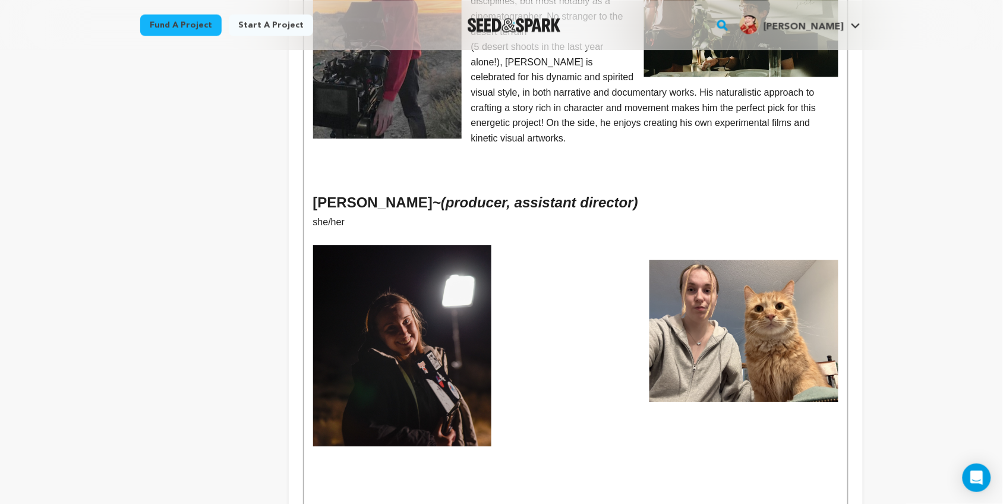
click at [432, 278] on img at bounding box center [402, 346] width 179 height 202
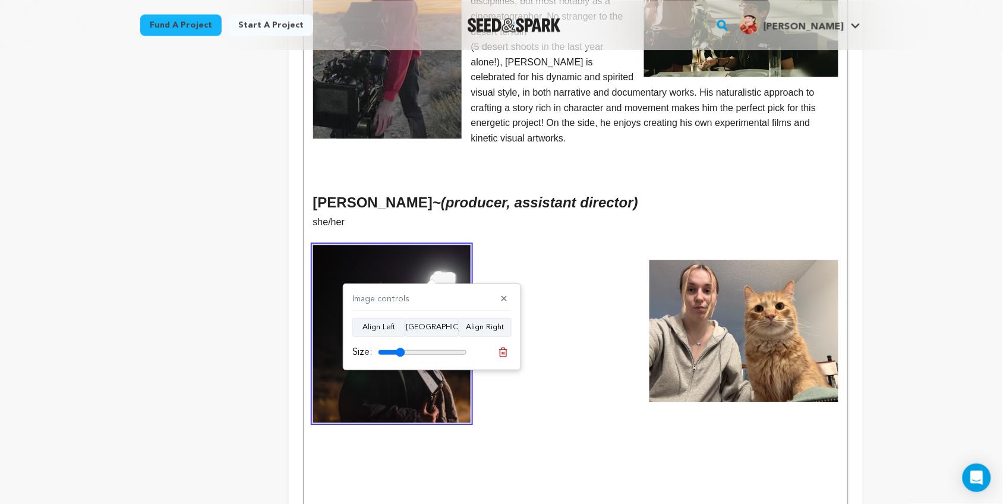
type input "30"
click at [400, 349] on input "range" at bounding box center [422, 353] width 89 height 10
click at [499, 306] on p at bounding box center [575, 313] width 525 height 15
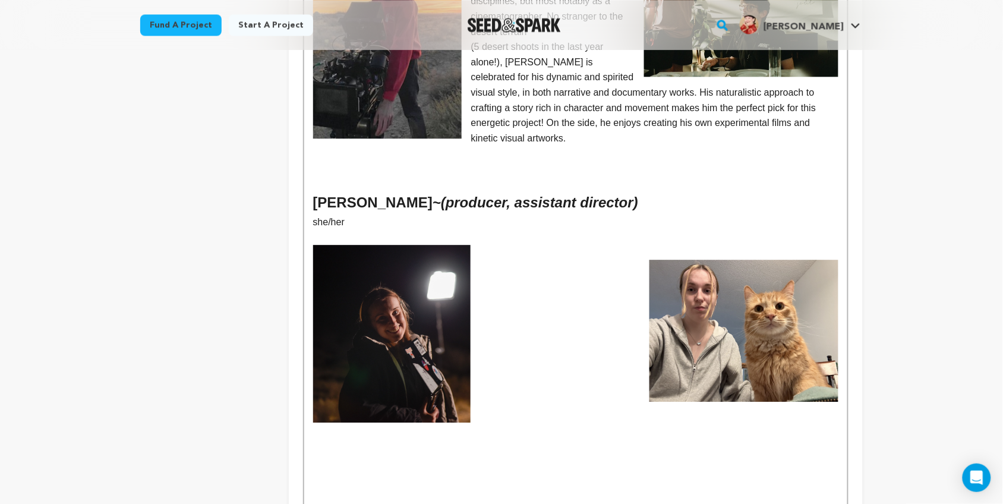
click at [487, 275] on p at bounding box center [575, 282] width 525 height 15
click at [486, 275] on p at bounding box center [575, 282] width 525 height 15
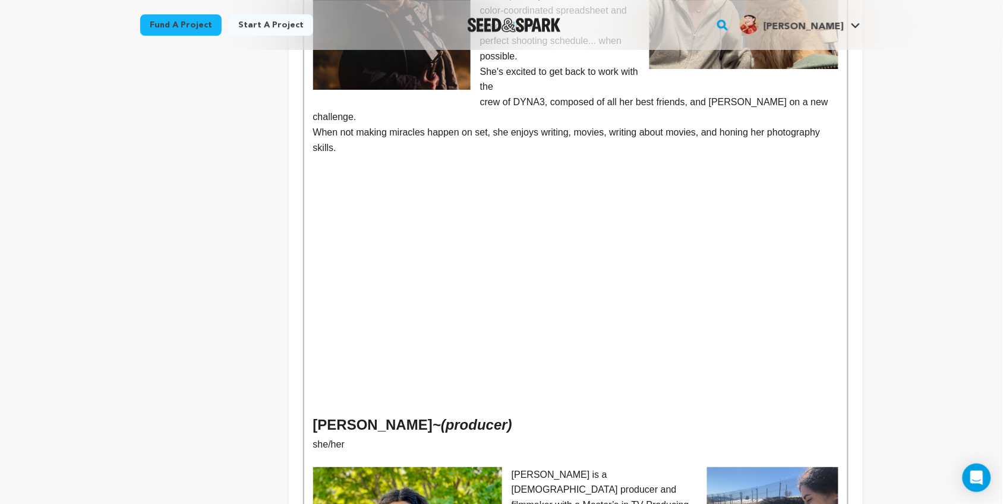
scroll to position [1170, 0]
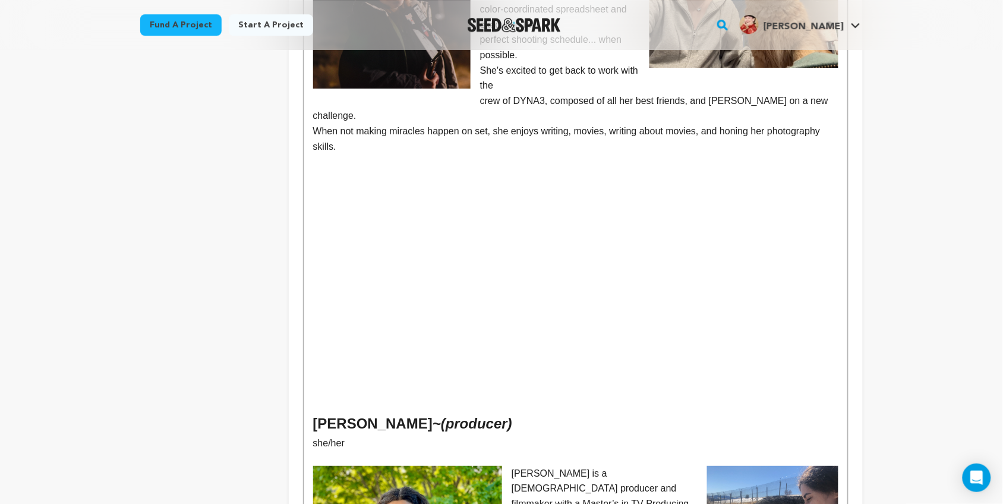
click at [424, 367] on p at bounding box center [575, 374] width 525 height 15
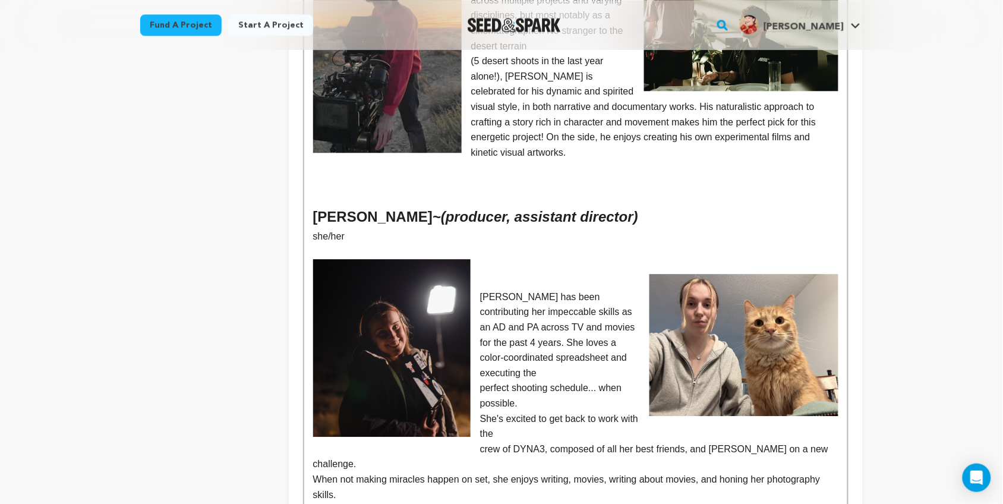
scroll to position [821, 0]
click at [494, 275] on p at bounding box center [575, 282] width 525 height 15
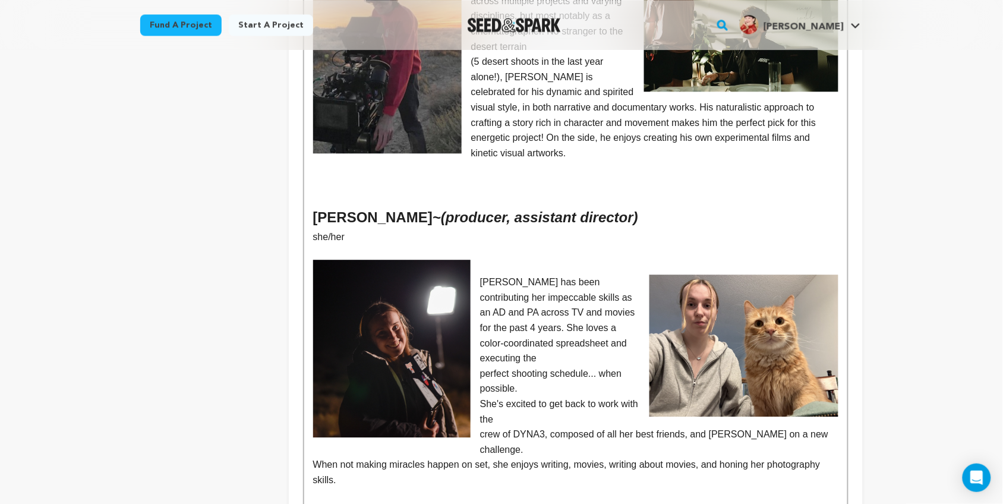
click at [481, 396] on p "She's excited to get back to work with the" at bounding box center [575, 411] width 525 height 30
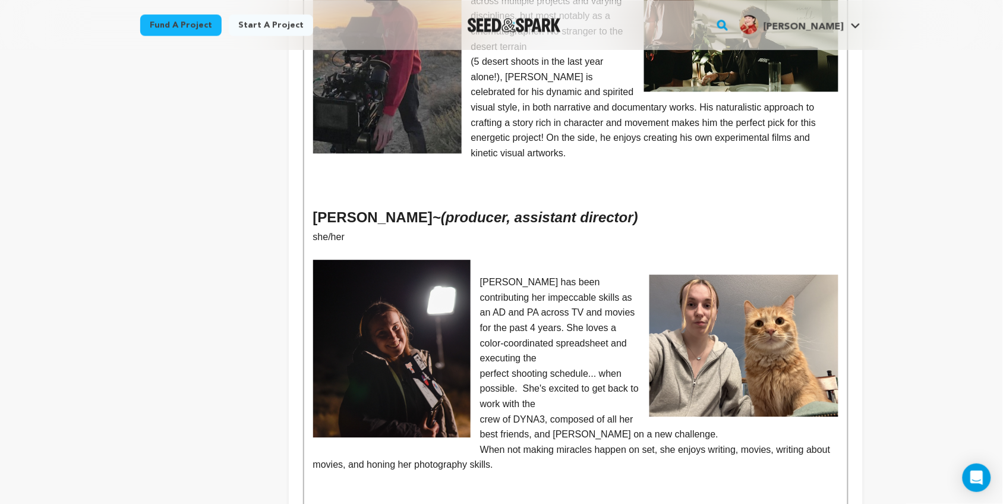
click at [481, 412] on p "crew of DYNA3, composed of all her best friends, and embark on a new challenge." at bounding box center [575, 427] width 525 height 30
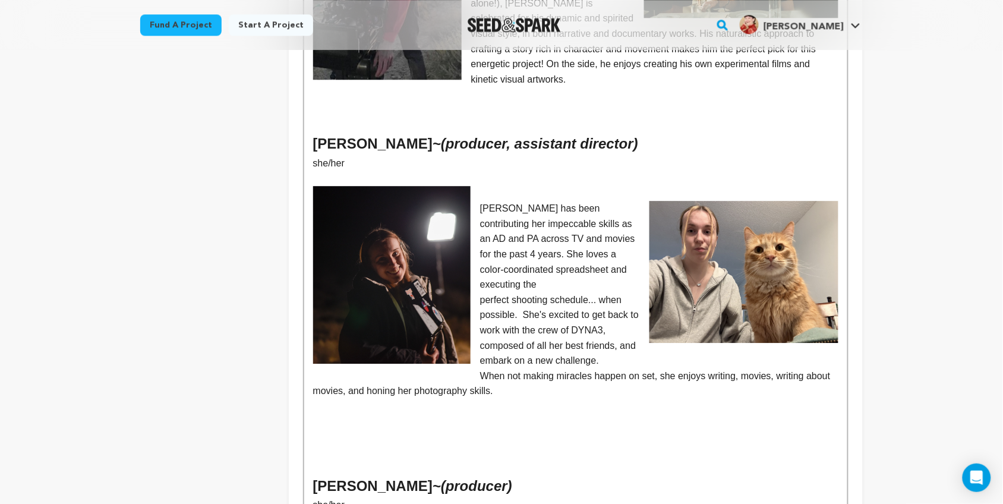
scroll to position [895, 0]
click at [479, 368] on p "When not making miracles happen on set, she enjoys writing, movies, writing abo…" at bounding box center [575, 383] width 525 height 30
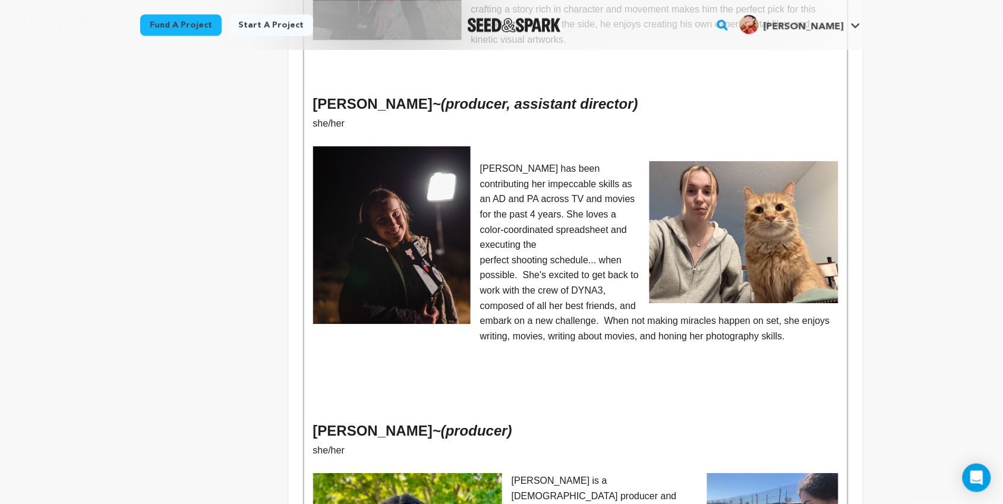
scroll to position [935, 0]
click at [701, 168] on img at bounding box center [744, 231] width 189 height 142
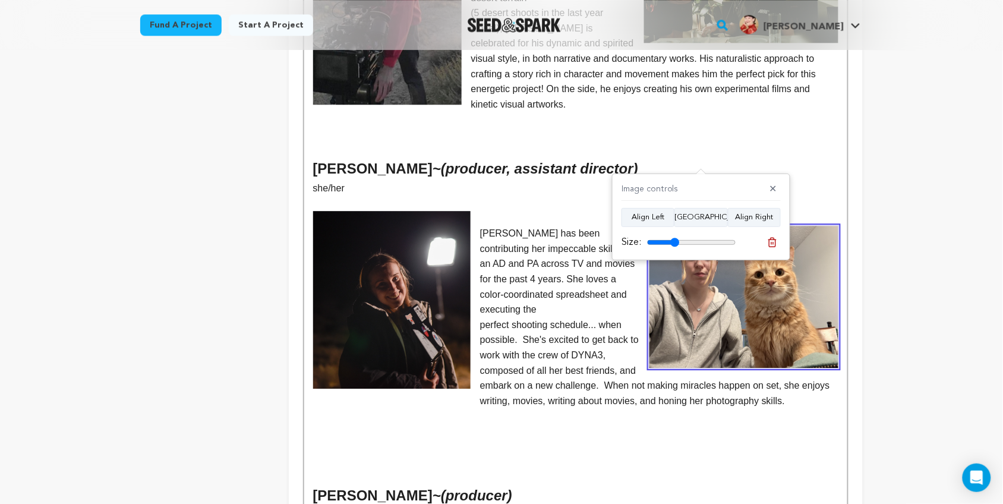
scroll to position [868, 0]
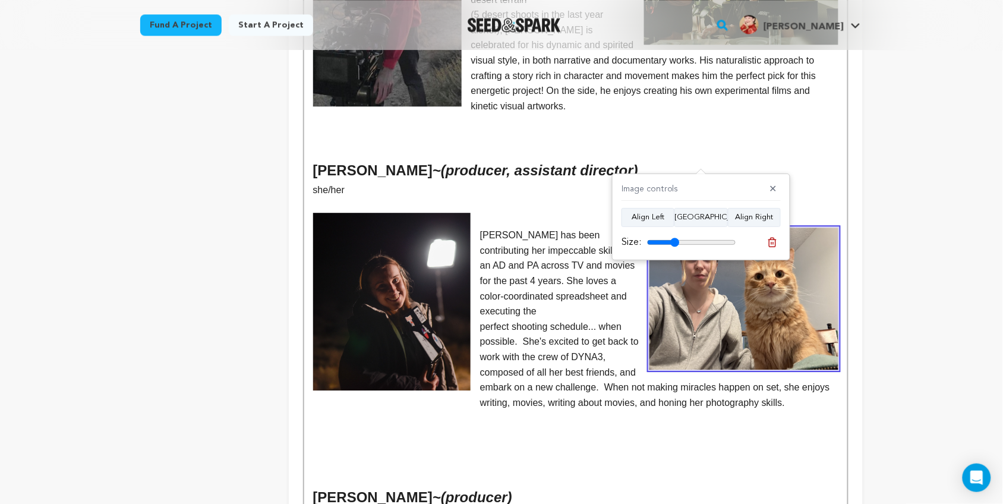
click at [495, 213] on p at bounding box center [575, 220] width 525 height 15
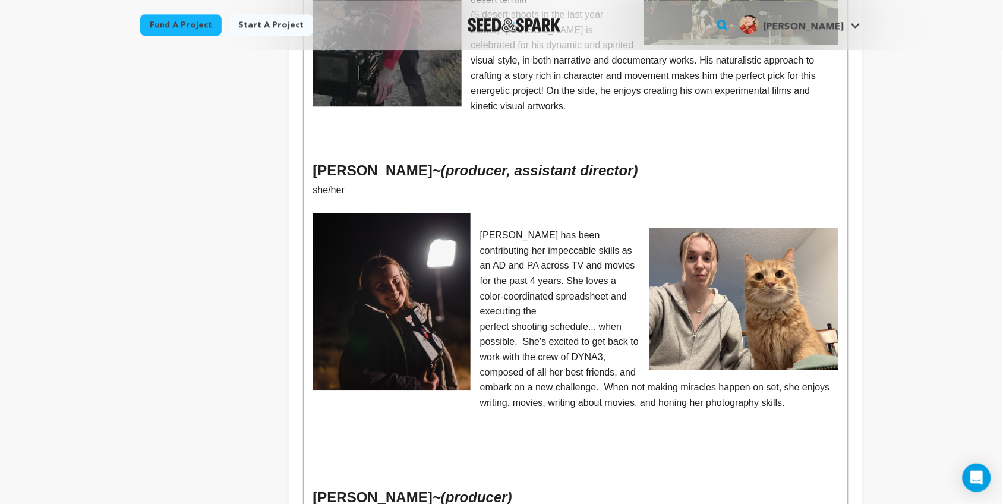
click at [483, 228] on p "Ciara has been contributing her impeccable skills as an AD and PA across TV and…" at bounding box center [575, 274] width 525 height 92
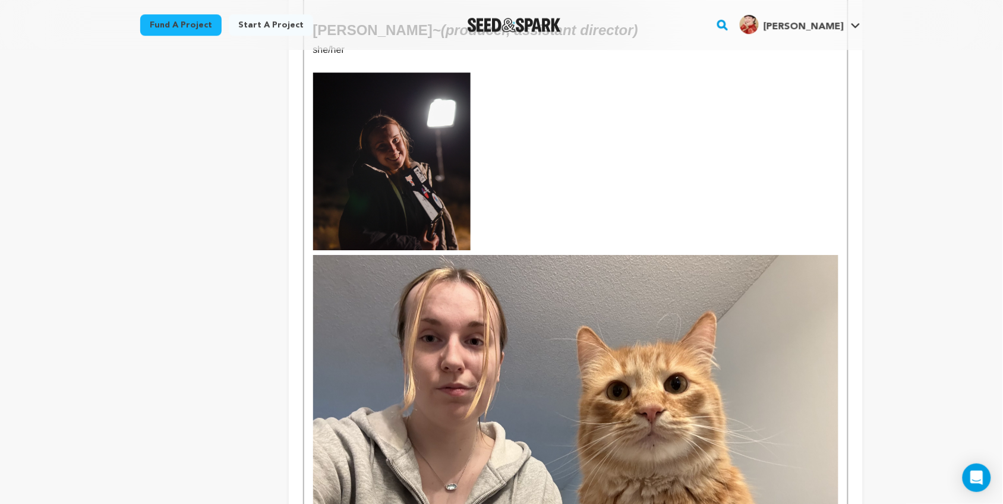
scroll to position [1085, 0]
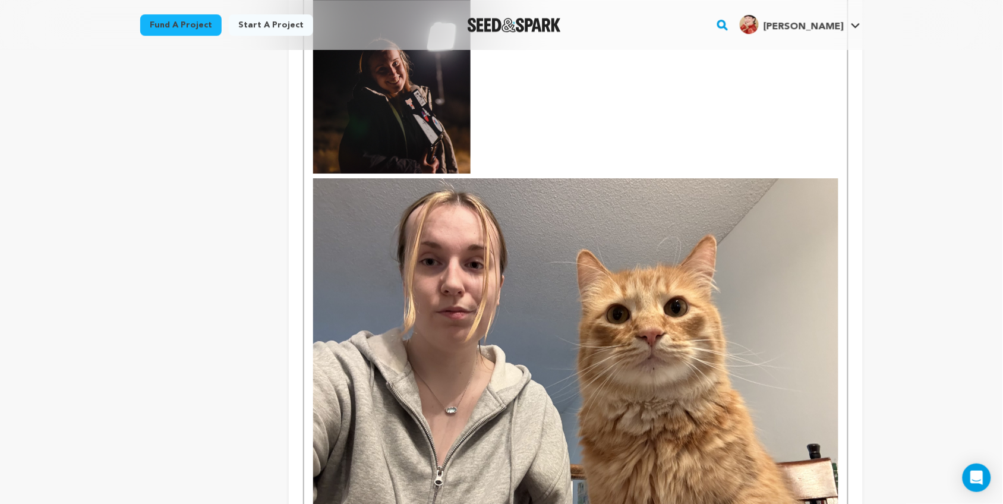
click at [499, 239] on img at bounding box center [575, 375] width 525 height 394
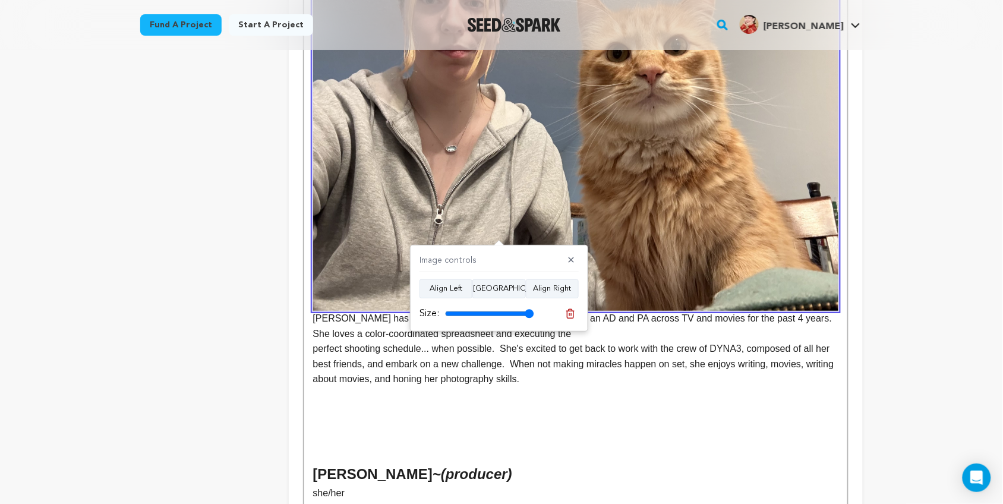
scroll to position [1347, 0]
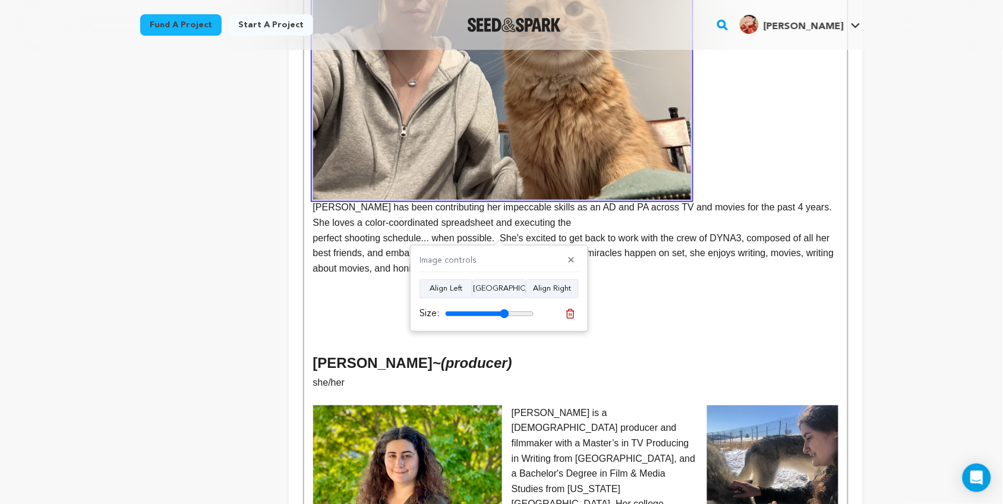
drag, startPoint x: 527, startPoint y: 316, endPoint x: 504, endPoint y: 315, distance: 22.6
click at [504, 315] on input "range" at bounding box center [489, 314] width 89 height 10
click at [555, 289] on button "Align Right" at bounding box center [552, 288] width 53 height 19
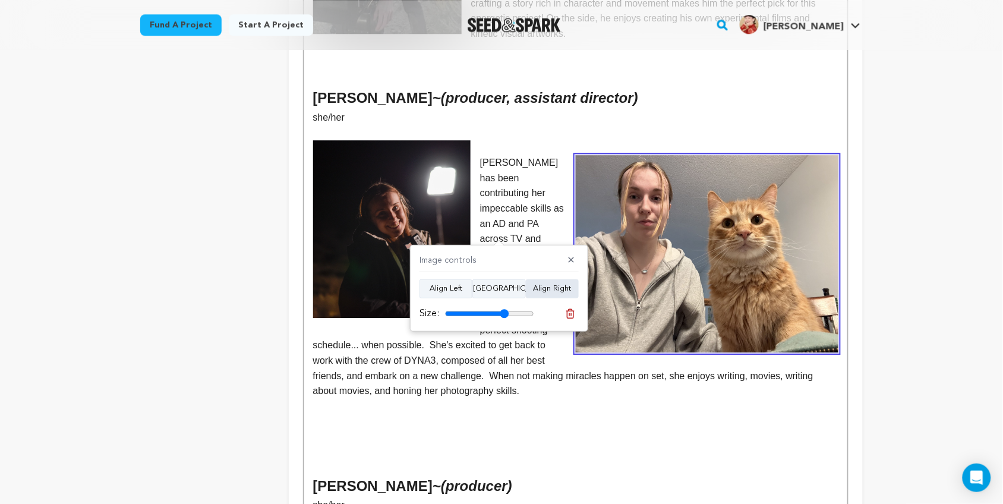
scroll to position [921, 0]
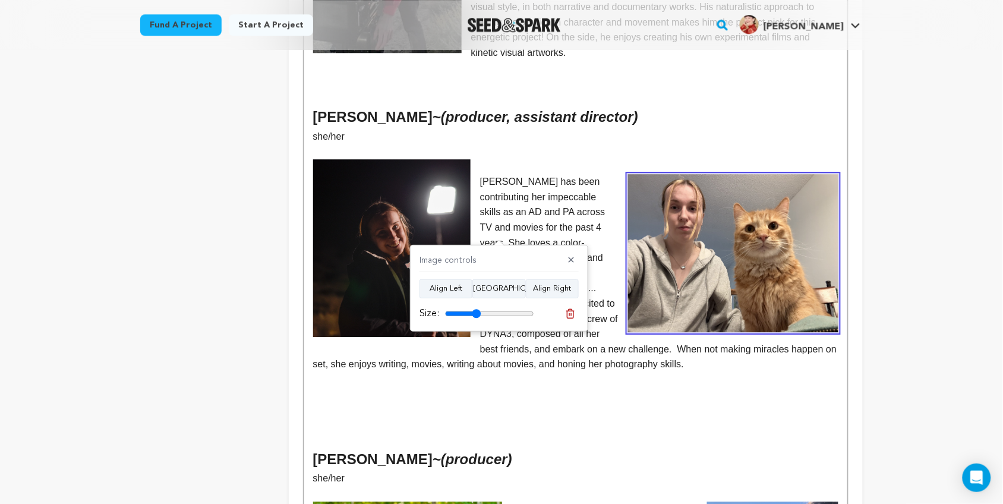
drag, startPoint x: 502, startPoint y: 310, endPoint x: 477, endPoint y: 308, distance: 25.6
type input "40"
click at [477, 309] on input "range" at bounding box center [489, 314] width 89 height 10
click at [432, 212] on img at bounding box center [392, 248] width 158 height 178
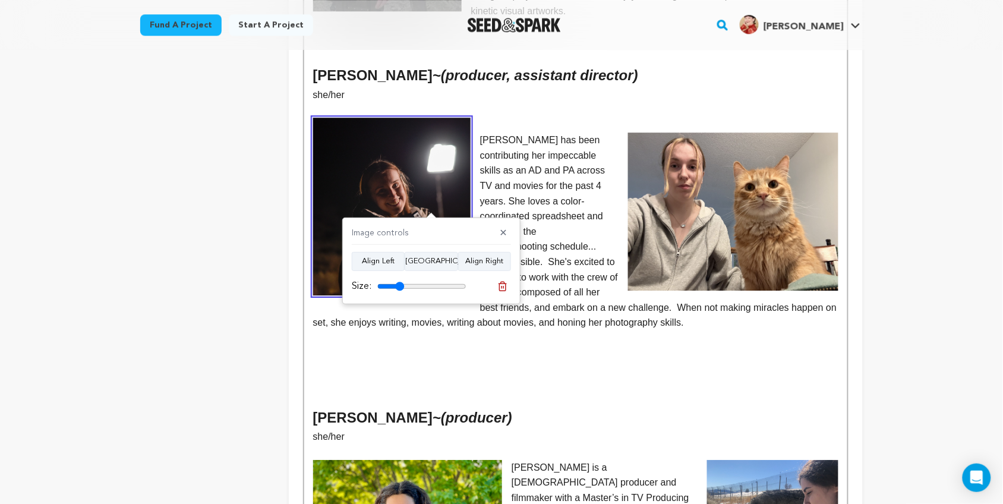
scroll to position [1109, 0]
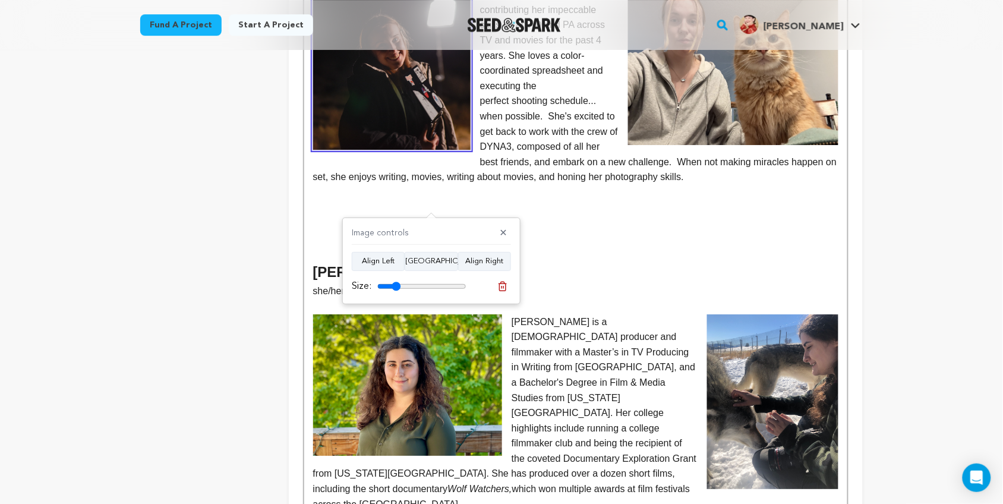
type input "26"
click at [396, 284] on input "range" at bounding box center [421, 287] width 89 height 10
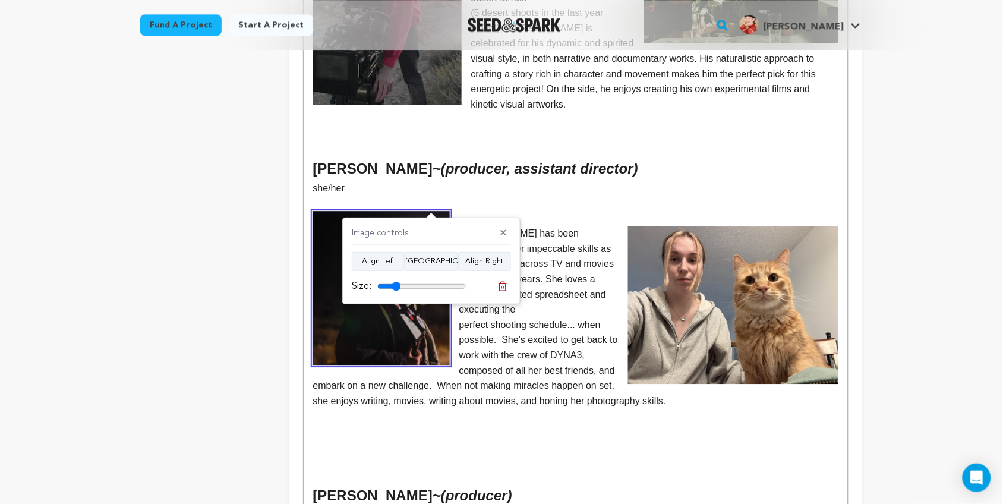
scroll to position [869, 0]
click at [578, 226] on p "Ciara has been contributing her impeccable skills as an AD and PA across TV and…" at bounding box center [575, 272] width 525 height 92
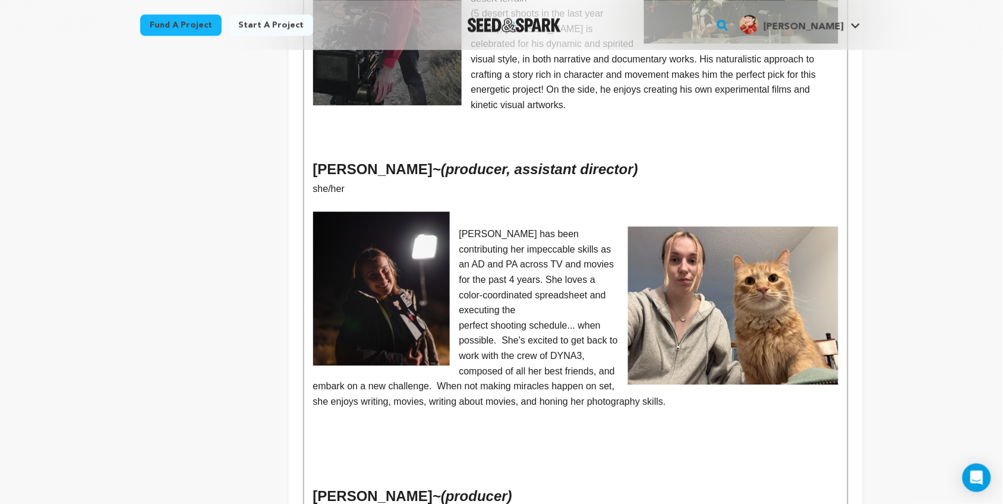
click at [530, 212] on p at bounding box center [575, 219] width 525 height 15
click at [376, 196] on p at bounding box center [575, 203] width 525 height 15
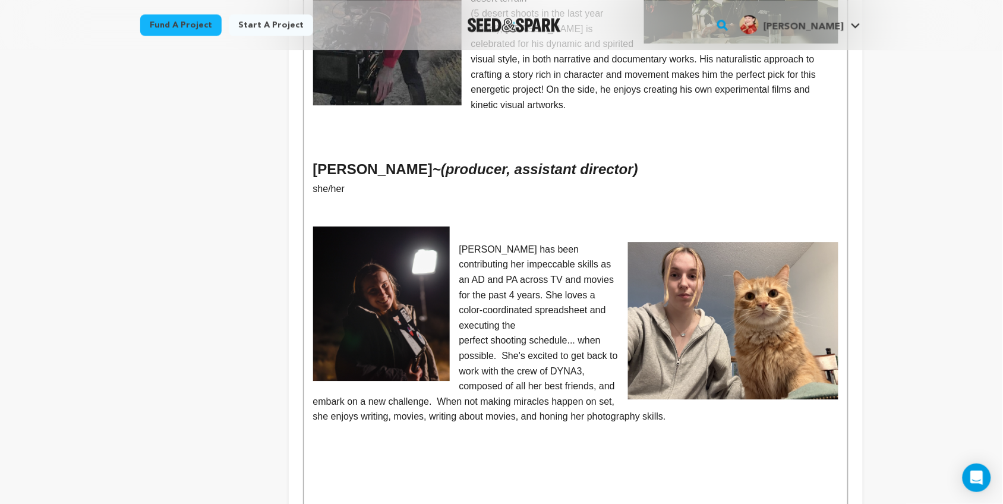
click at [565, 212] on p at bounding box center [575, 219] width 525 height 15
click at [495, 226] on p at bounding box center [575, 233] width 525 height 15
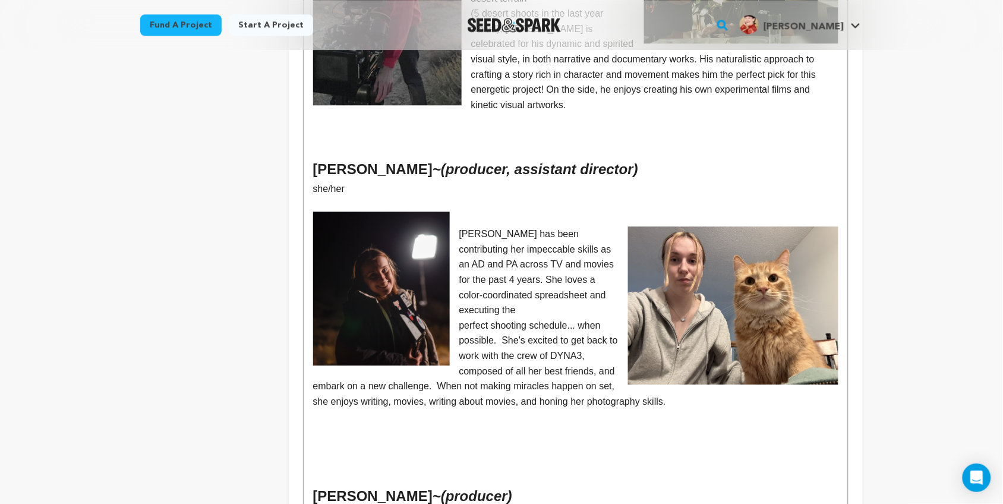
click at [470, 226] on p "Ciara has been contributing her impeccable skills as an AD and PA across TV and…" at bounding box center [575, 272] width 525 height 92
click at [462, 226] on p "Ciara has been contributing her impeccable skills as an AD and PA across TV and…" at bounding box center [575, 272] width 525 height 92
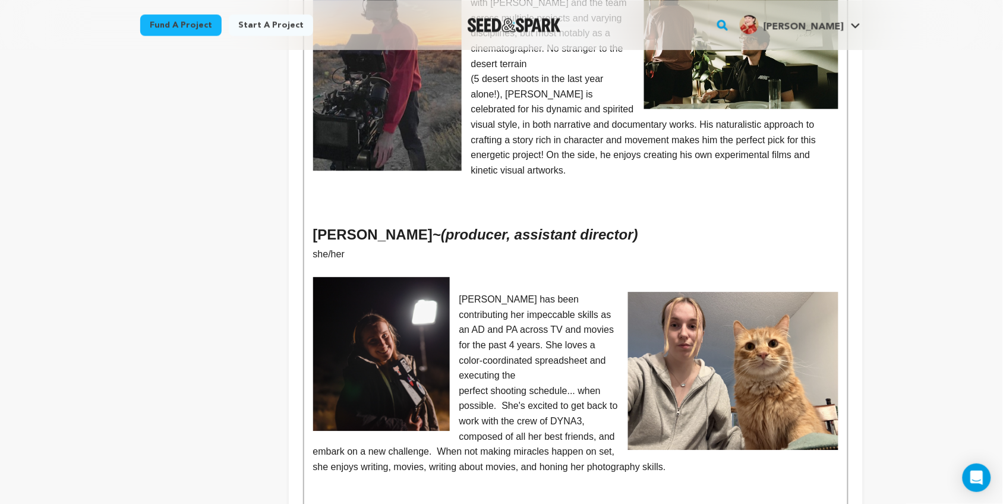
scroll to position [803, 0]
click at [321, 262] on p at bounding box center [575, 269] width 525 height 15
click at [459, 292] on p "Ciara has been contributing her impeccable skills as an AD and PA across TV and…" at bounding box center [575, 338] width 525 height 92
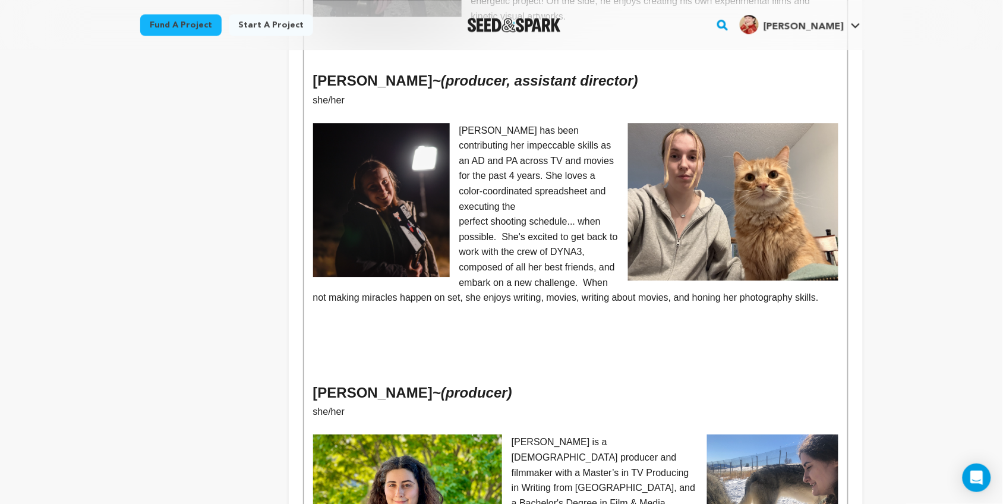
scroll to position [960, 0]
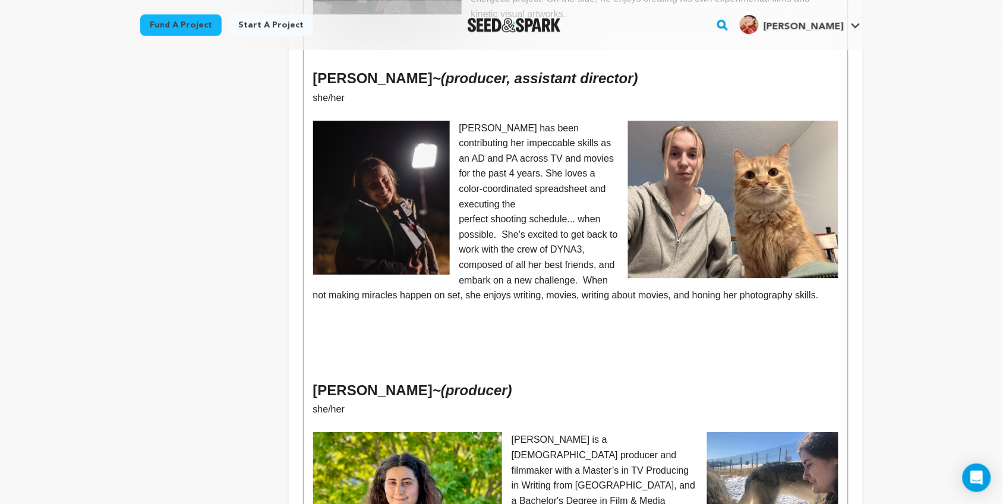
click at [377, 349] on p at bounding box center [575, 356] width 525 height 15
click at [370, 188] on img at bounding box center [381, 198] width 137 height 154
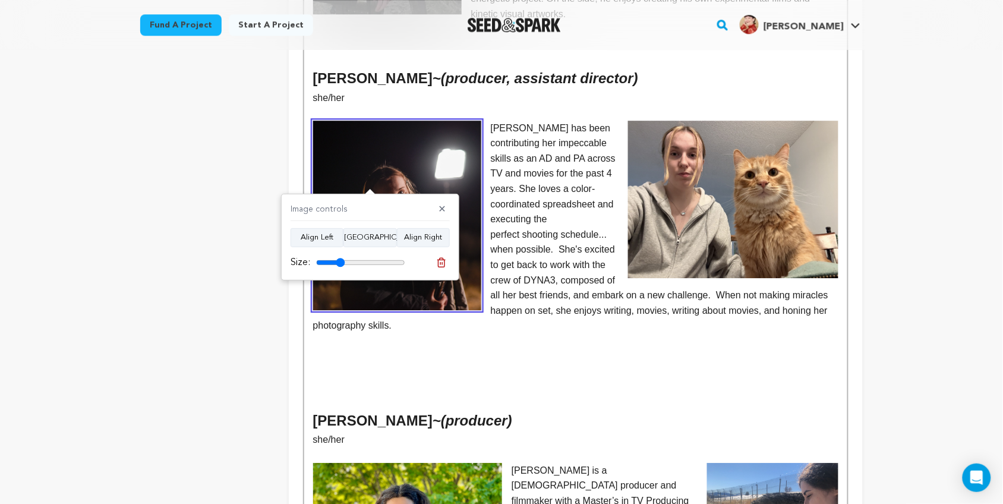
type input "32"
click at [340, 266] on input "range" at bounding box center [360, 263] width 89 height 10
click at [608, 227] on p "perfect shooting schedule... when possible. She's excited to get back to work w…" at bounding box center [575, 280] width 525 height 106
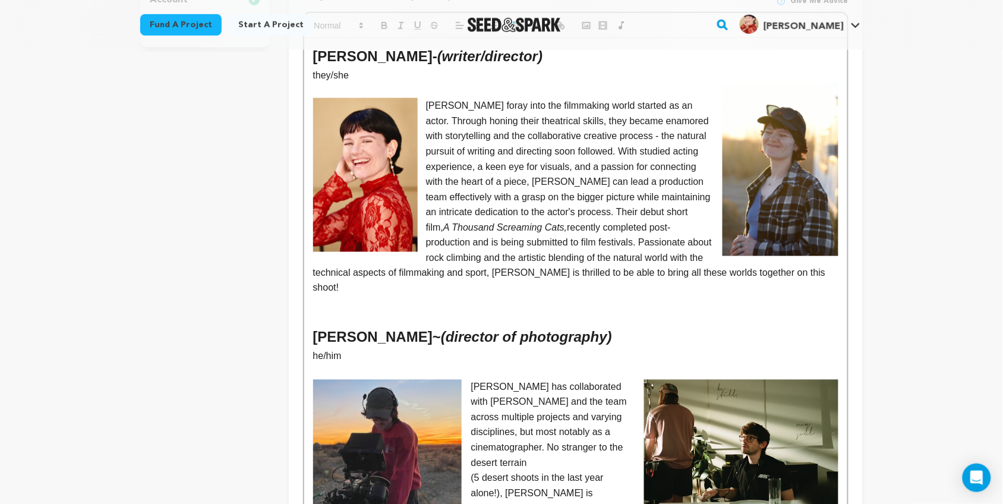
scroll to position [351, 0]
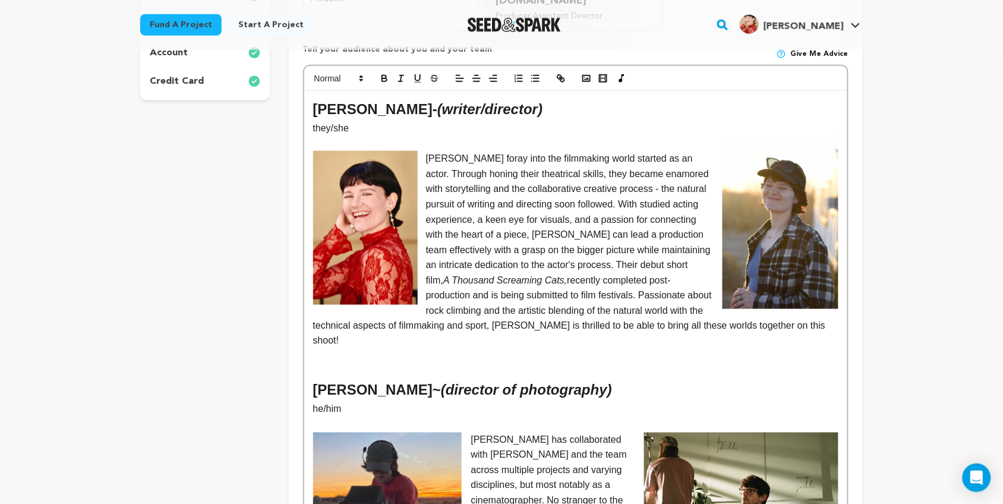
click at [754, 213] on img at bounding box center [781, 222] width 116 height 173
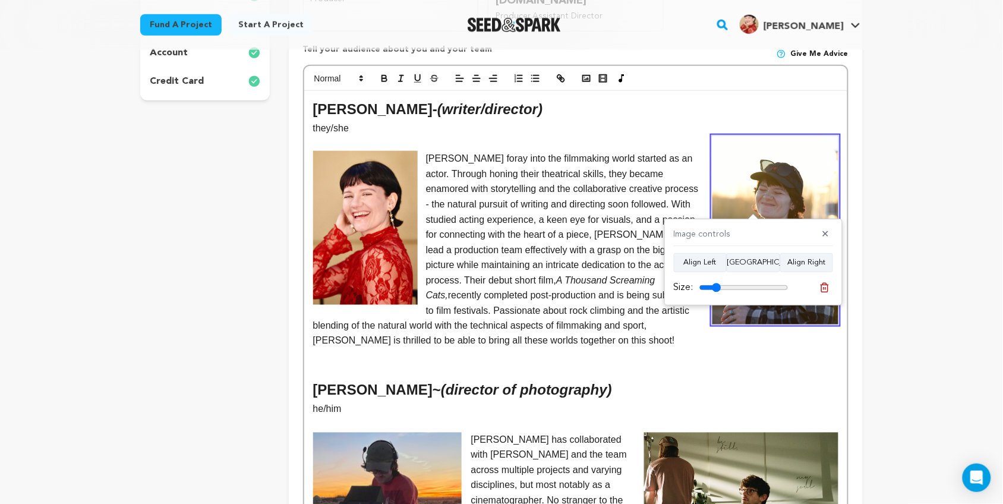
type input "24"
click at [717, 290] on input "range" at bounding box center [744, 288] width 89 height 10
click at [623, 321] on p "Kelsey's foray into the filmmaking world started as an actor. Through honing th…" at bounding box center [575, 250] width 525 height 198
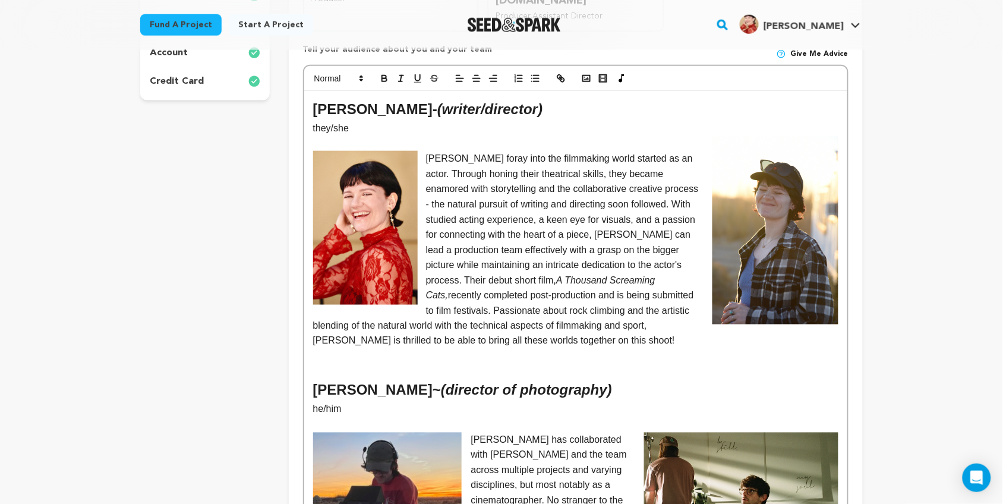
click at [750, 243] on img at bounding box center [776, 230] width 126 height 189
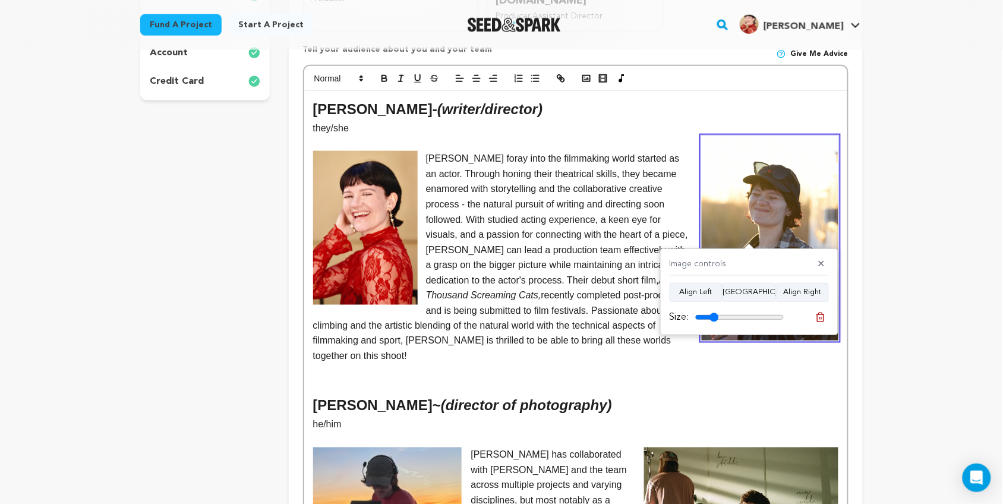
type input "26"
click at [714, 319] on input "range" at bounding box center [739, 318] width 89 height 10
click at [569, 316] on p "Kelsey's foray into the filmmaking world started as an actor. Through honing th…" at bounding box center [575, 257] width 525 height 213
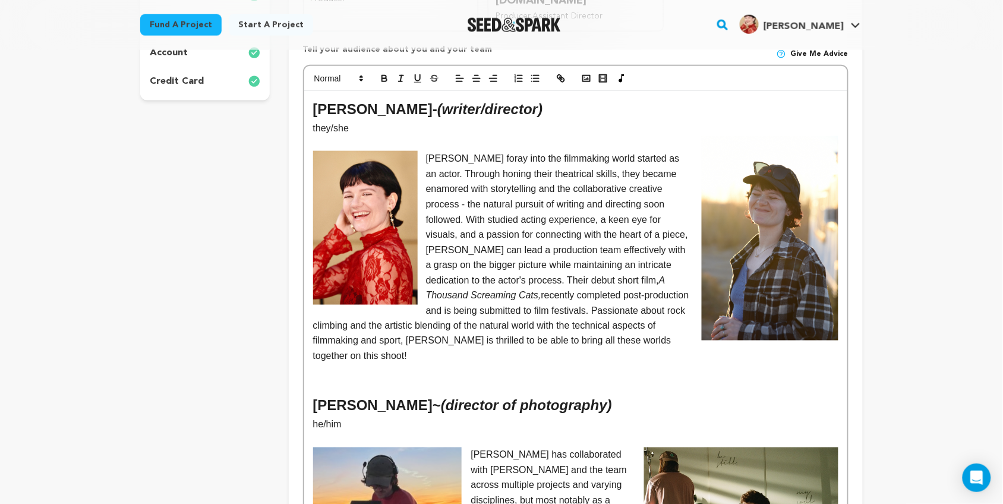
click at [643, 290] on p "Kelsey's foray into the filmmaking world started as an actor. Through honing th…" at bounding box center [575, 257] width 525 height 213
click at [406, 310] on p "Kelsey's foray into the filmmaking world started as an actor. Through honing th…" at bounding box center [575, 257] width 525 height 213
click at [648, 298] on p "Kelsey's foray into the filmmaking world started as an actor. Through honing th…" at bounding box center [575, 257] width 525 height 213
click at [494, 312] on p "Kelsey's foray into the filmmaking world started as an actor. Through honing th…" at bounding box center [575, 257] width 525 height 213
click at [673, 324] on p "Kelsey's foray into the filmmaking world started as an actor. Through honing th…" at bounding box center [575, 257] width 525 height 213
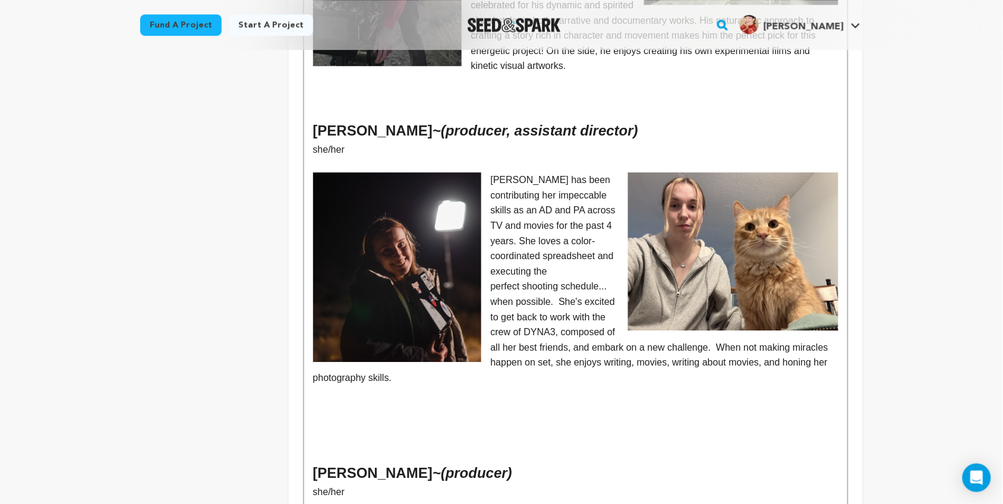
scroll to position [923, 0]
click at [691, 269] on img at bounding box center [733, 252] width 210 height 158
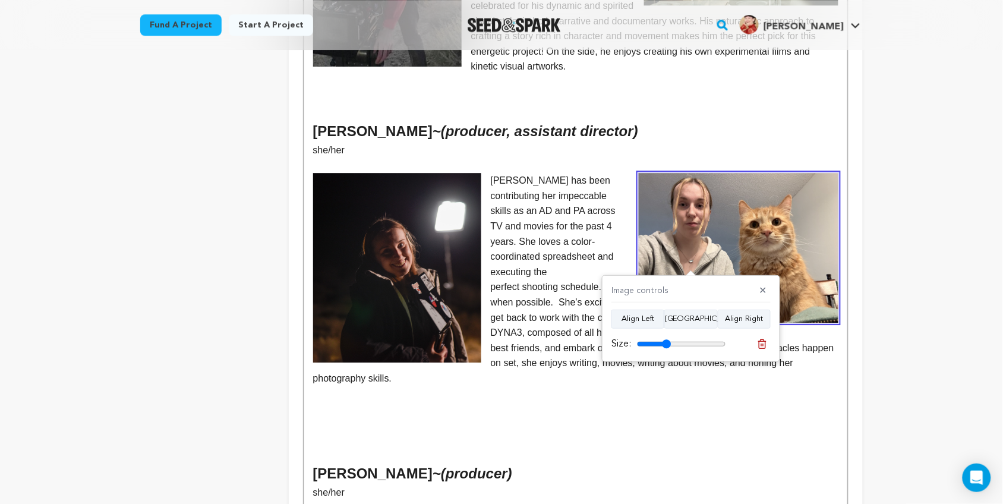
type input "38"
click at [667, 343] on input "range" at bounding box center [681, 344] width 89 height 10
click at [898, 319] on div "Back to Project Dashboard Edit Project Submit For feedback Submit For feedback …" at bounding box center [501, 180] width 1003 height 2107
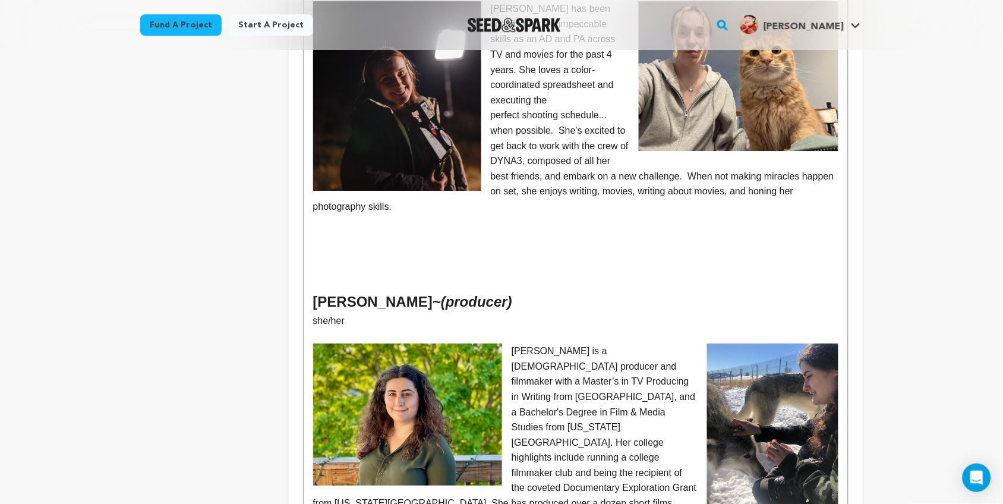
scroll to position [1097, 0]
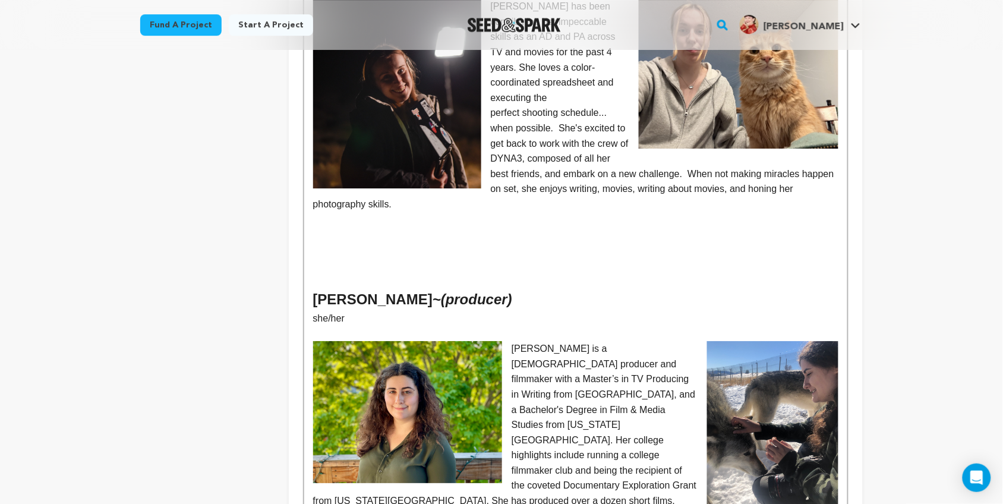
click at [355, 257] on p at bounding box center [575, 264] width 525 height 15
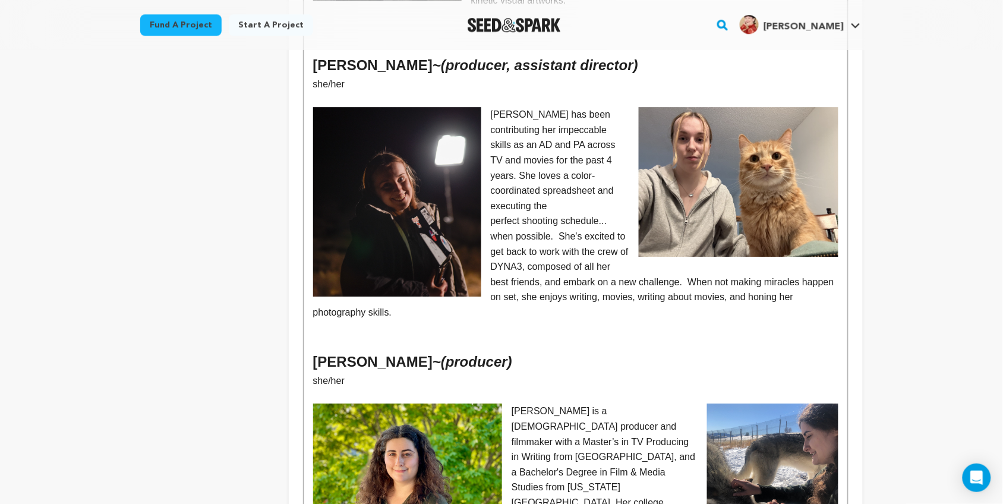
scroll to position [990, 0]
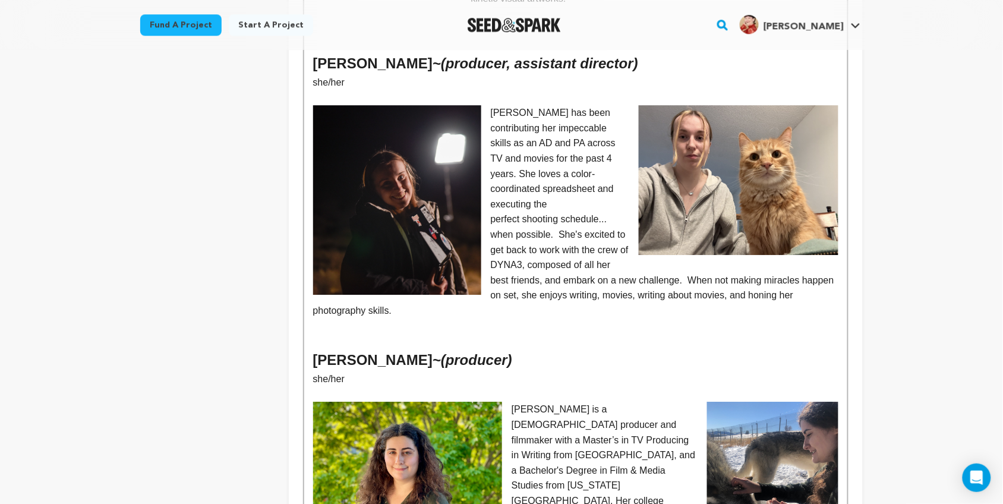
click at [492, 212] on p "perfect shooting schedule... when possible. She's excited to get back to work w…" at bounding box center [575, 265] width 525 height 106
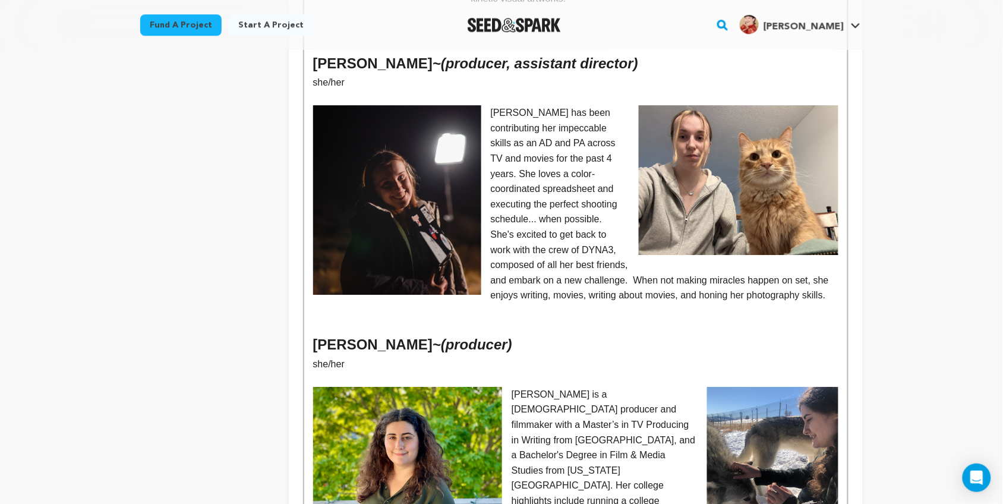
click at [719, 182] on img at bounding box center [739, 180] width 200 height 150
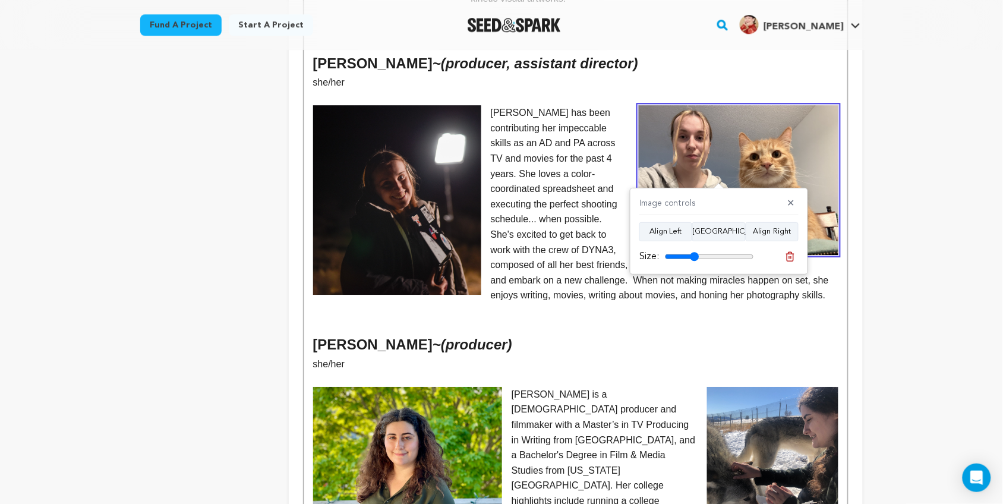
click at [915, 158] on div "Back to Project Dashboard Edit Project Submit For feedback Submit For feedback …" at bounding box center [501, 82] width 1003 height 2045
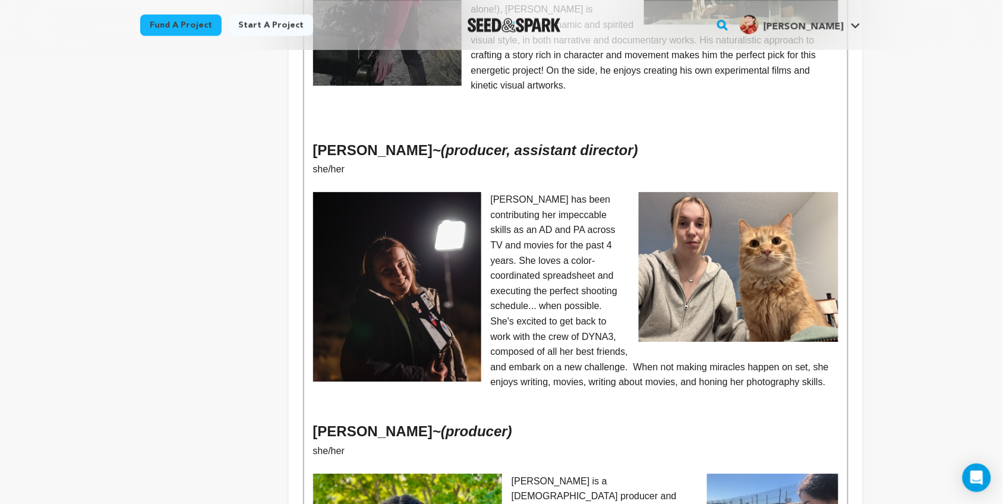
scroll to position [902, 0]
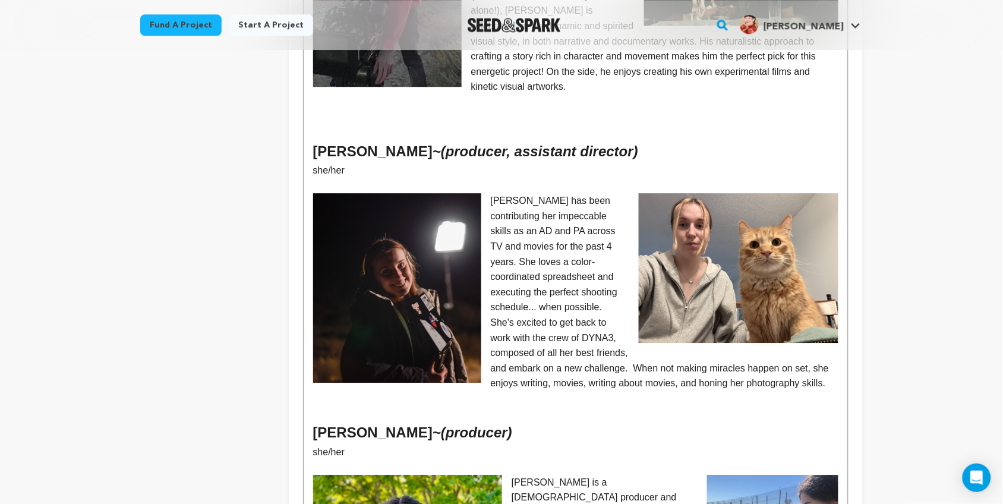
click at [691, 251] on img at bounding box center [739, 268] width 200 height 150
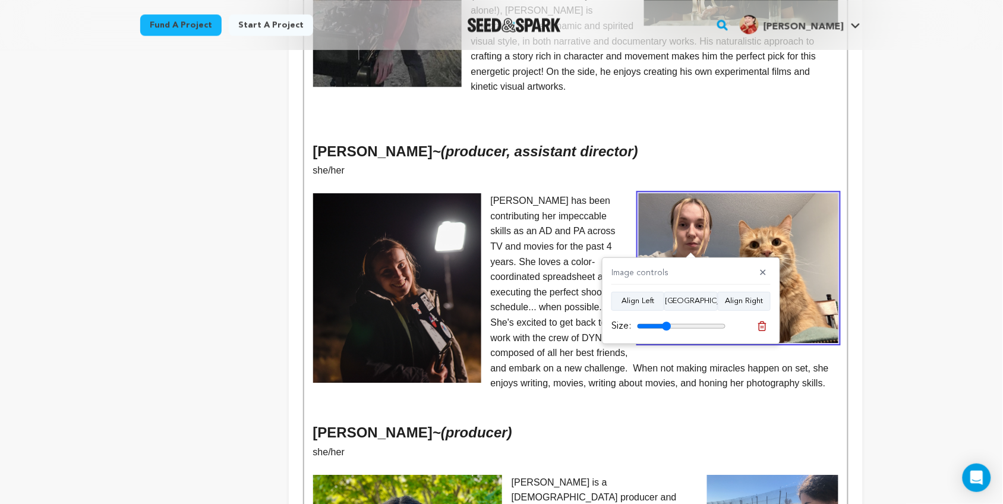
click at [871, 225] on div "Back to Project Dashboard Edit Project Submit For feedback Submit For feedback …" at bounding box center [501, 18] width 761 height 1740
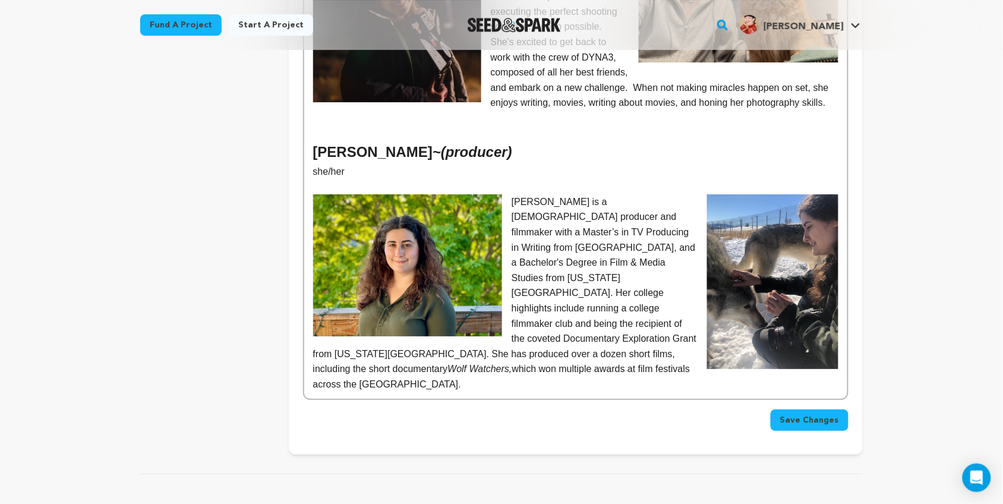
scroll to position [1184, 0]
click at [801, 414] on span "Save Changes" at bounding box center [809, 420] width 59 height 12
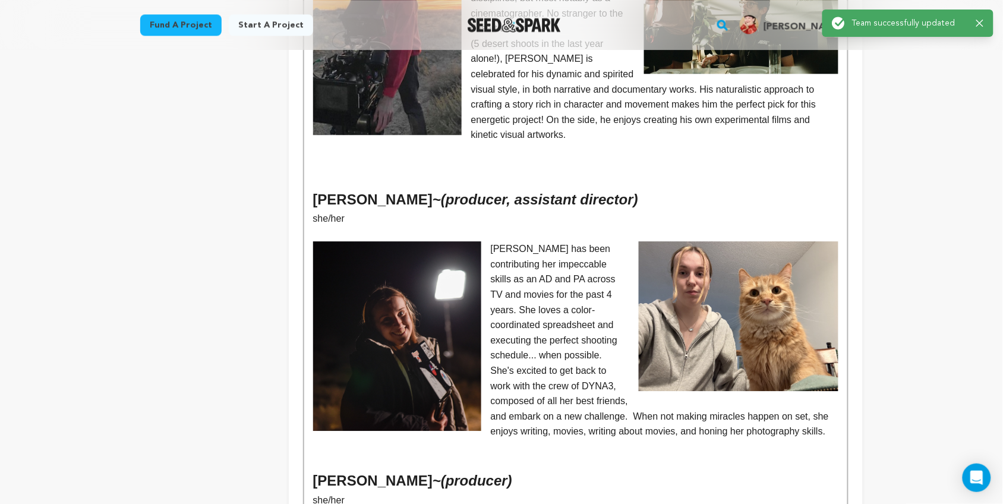
scroll to position [856, 0]
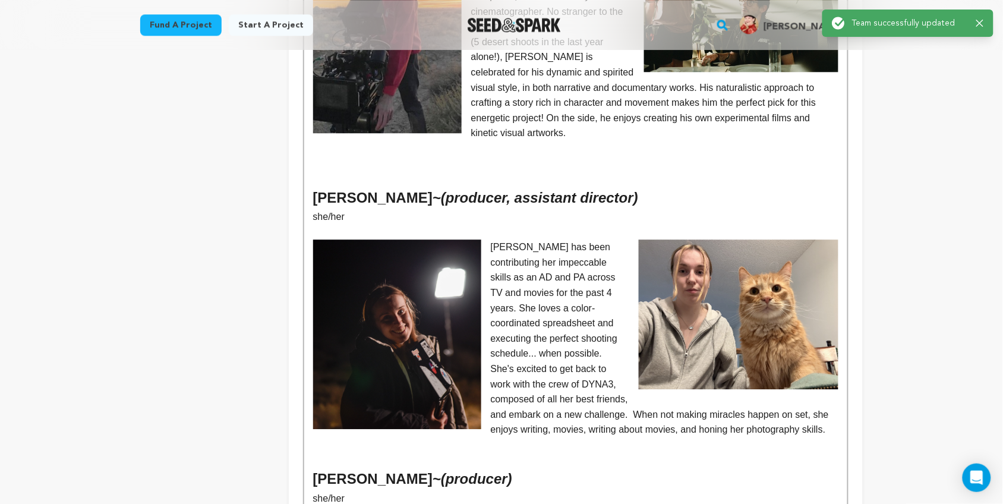
click at [583, 240] on p "[PERSON_NAME] has been contributing her impeccable skills as an AD and PA acros…" at bounding box center [575, 339] width 525 height 198
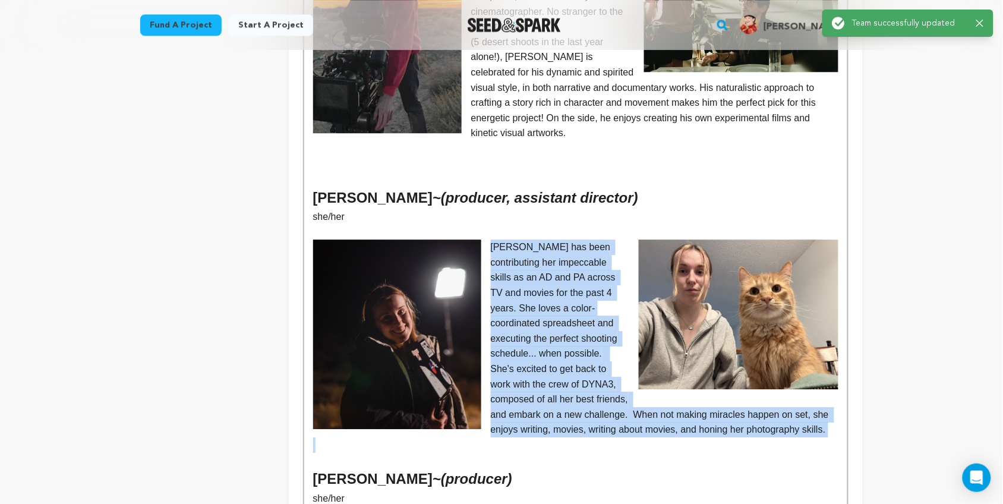
click at [583, 240] on p "[PERSON_NAME] has been contributing her impeccable skills as an AD and PA acros…" at bounding box center [575, 339] width 525 height 198
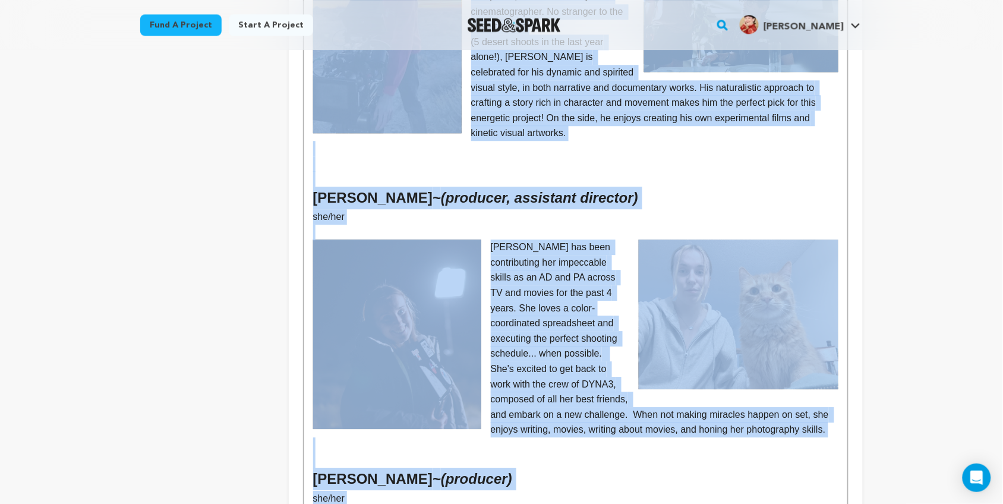
copy div "Kelsey L. Johnson - (writer/director) they/she Kelsey's foray into the filmmaki…"
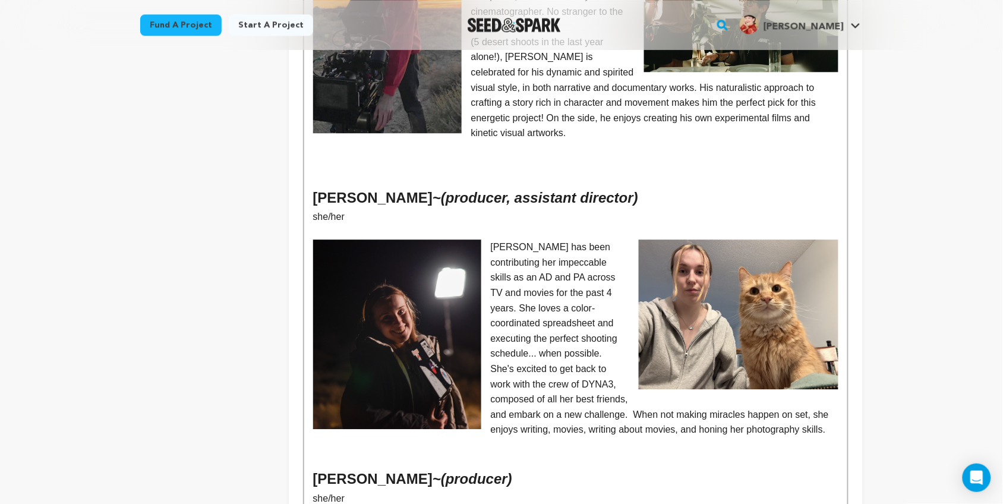
click at [908, 137] on div "Back to Project Dashboard Edit Project Submit For feedback Submit For feedback …" at bounding box center [501, 216] width 1003 height 2045
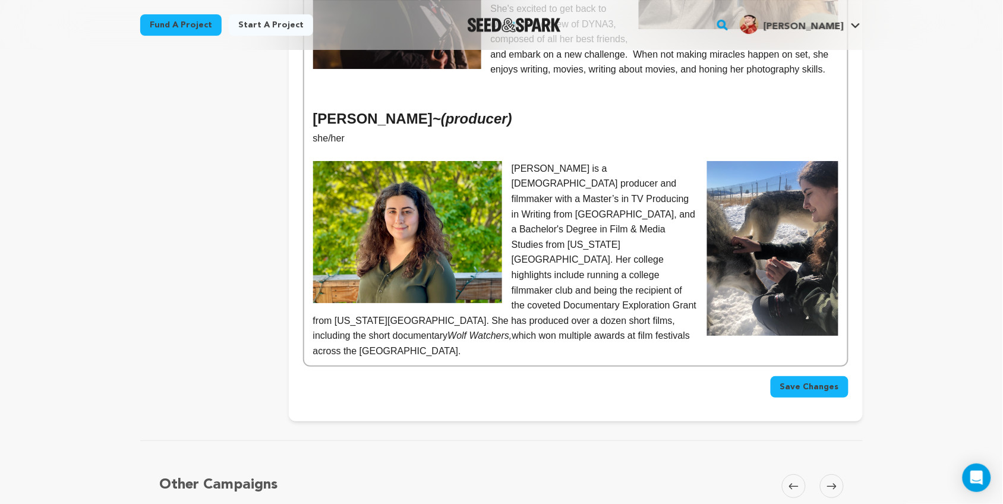
scroll to position [1261, 0]
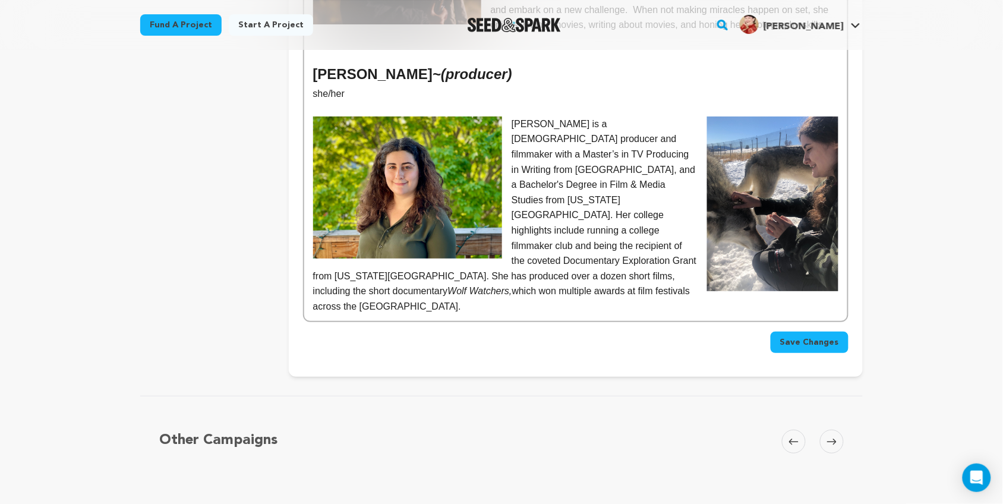
click at [797, 336] on span "Save Changes" at bounding box center [809, 342] width 59 height 12
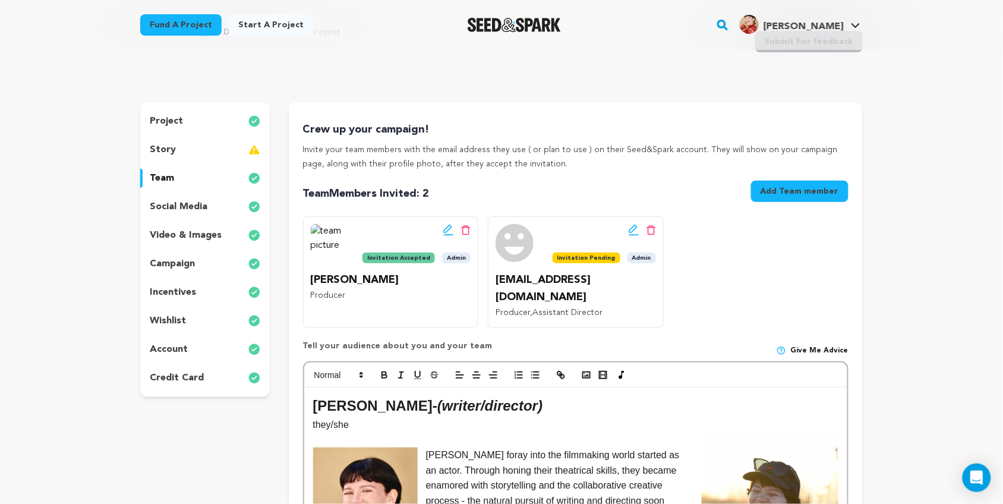
scroll to position [54, 0]
click at [173, 206] on p "social media" at bounding box center [179, 207] width 58 height 14
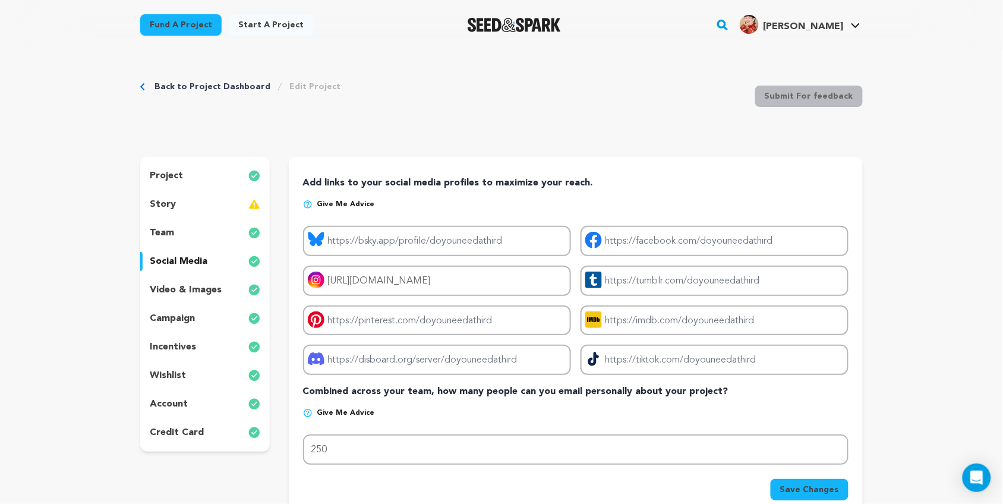
click at [246, 88] on link "Back to Project Dashboard" at bounding box center [213, 87] width 116 height 12
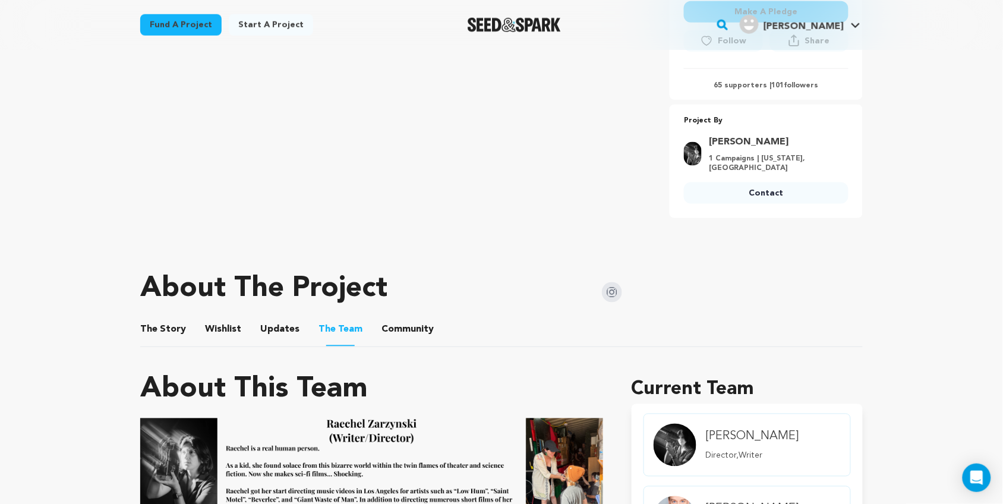
scroll to position [386, 0]
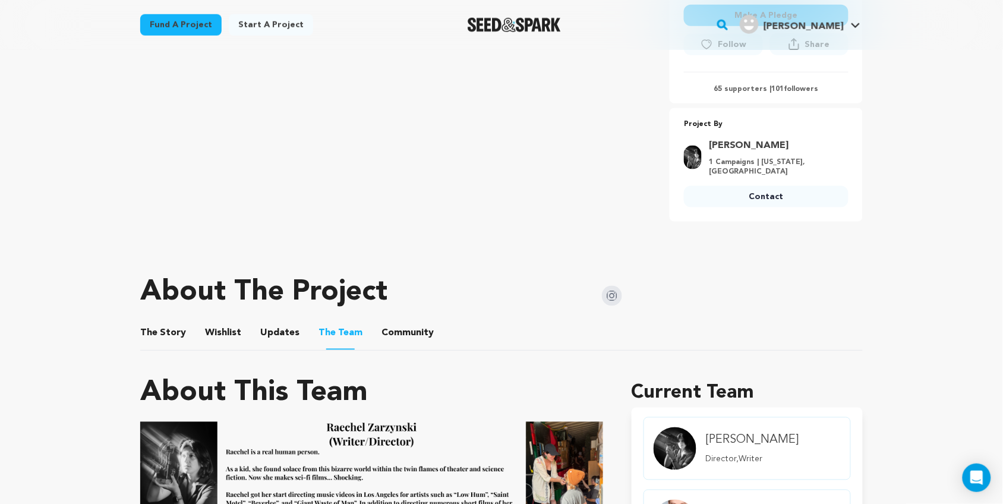
click at [156, 324] on button "The Story" at bounding box center [163, 336] width 29 height 29
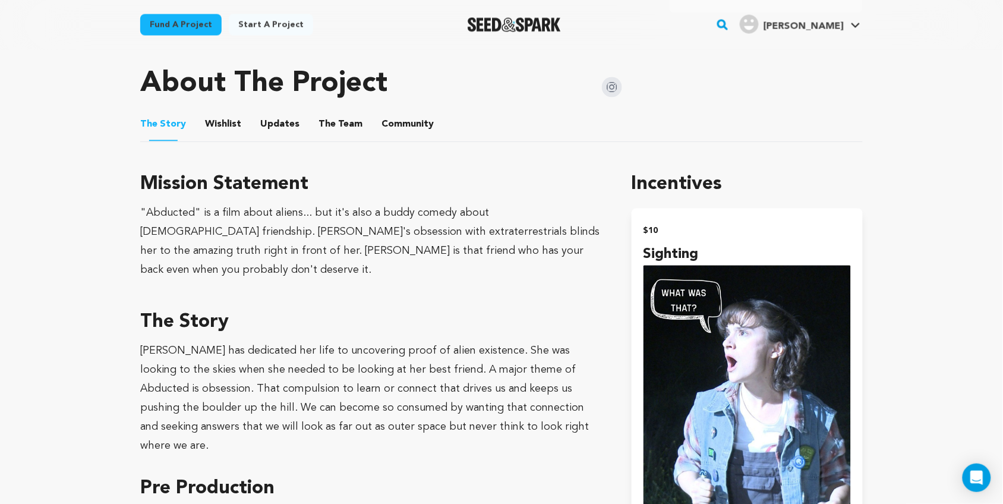
scroll to position [800, 0]
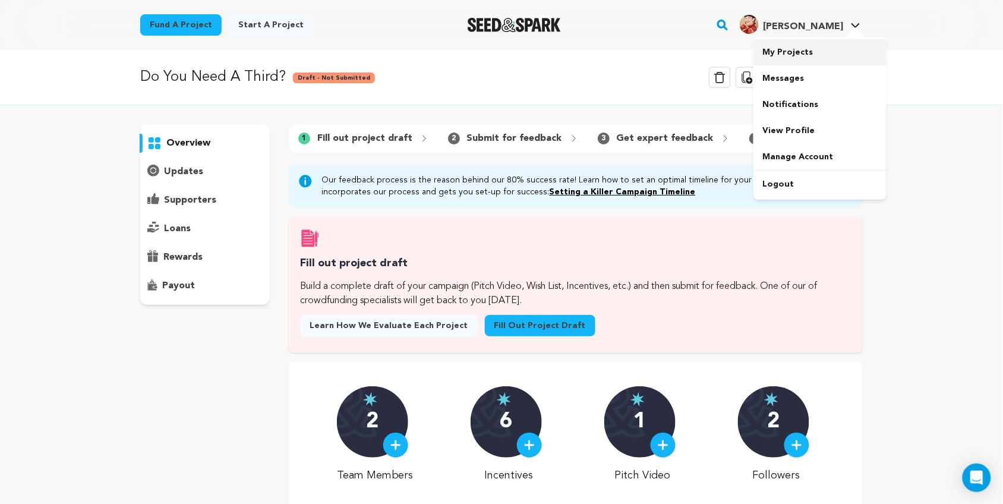
click at [801, 55] on link "My Projects" at bounding box center [820, 52] width 133 height 26
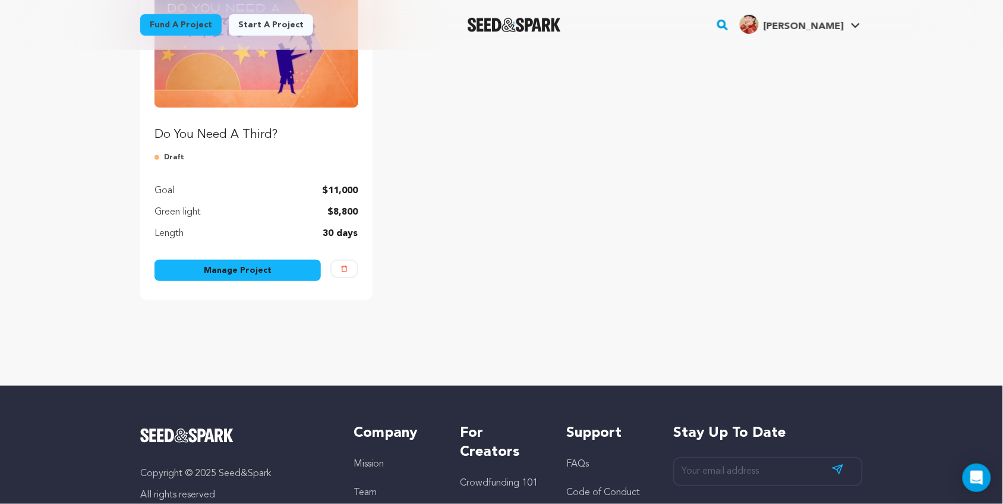
scroll to position [195, 0]
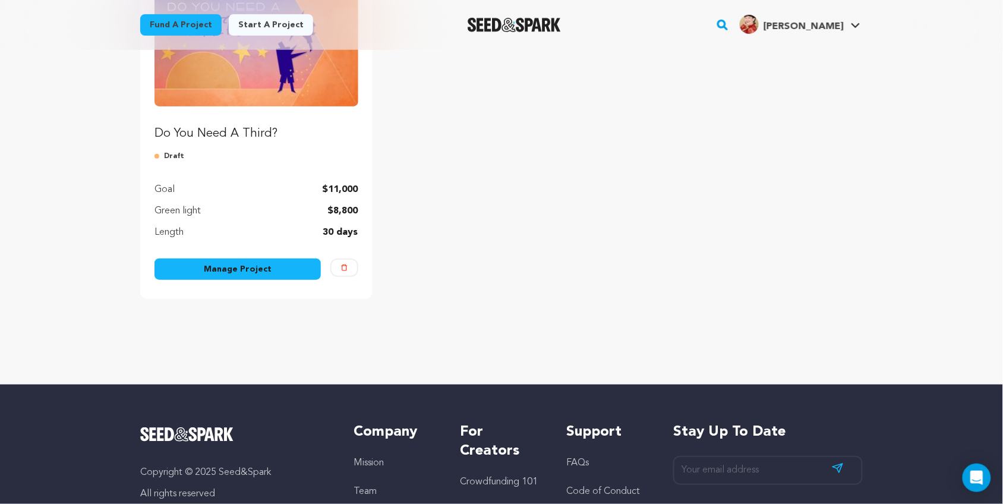
click at [298, 85] on img "Fund Do You Need A Third?" at bounding box center [257, 49] width 204 height 114
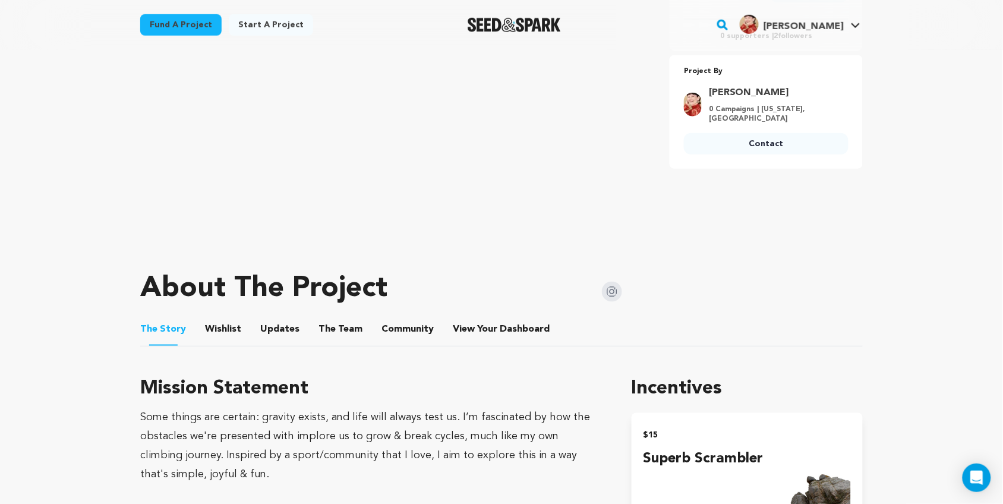
scroll to position [313, 0]
click at [326, 336] on button "The Team" at bounding box center [340, 331] width 29 height 29
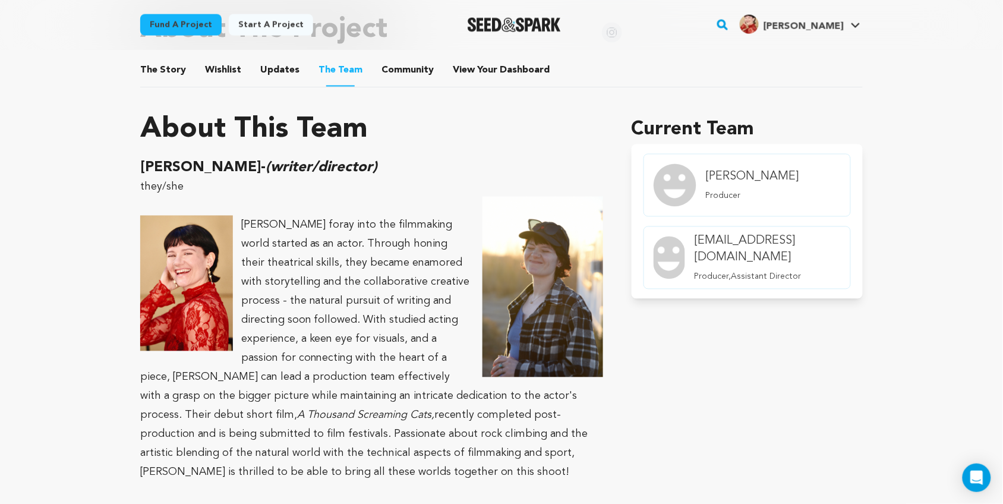
scroll to position [572, 0]
click at [798, 49] on link "My Projects" at bounding box center [820, 52] width 133 height 26
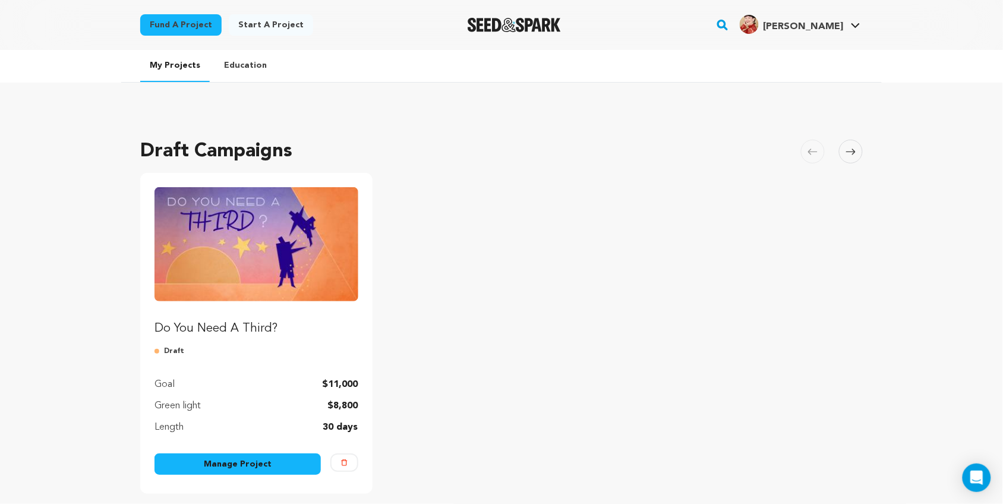
click at [292, 465] on link "Manage Project" at bounding box center [238, 464] width 166 height 21
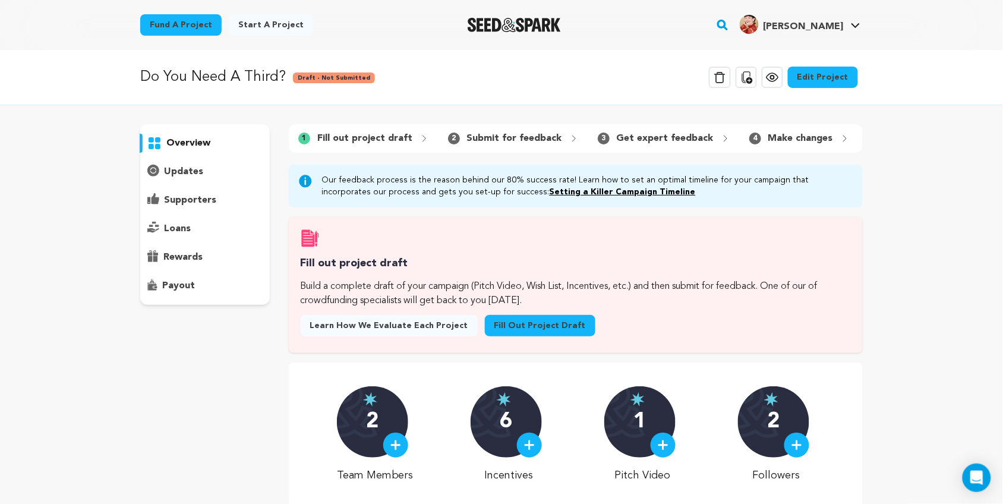
click at [495, 336] on link "Fill out project draft" at bounding box center [540, 325] width 111 height 21
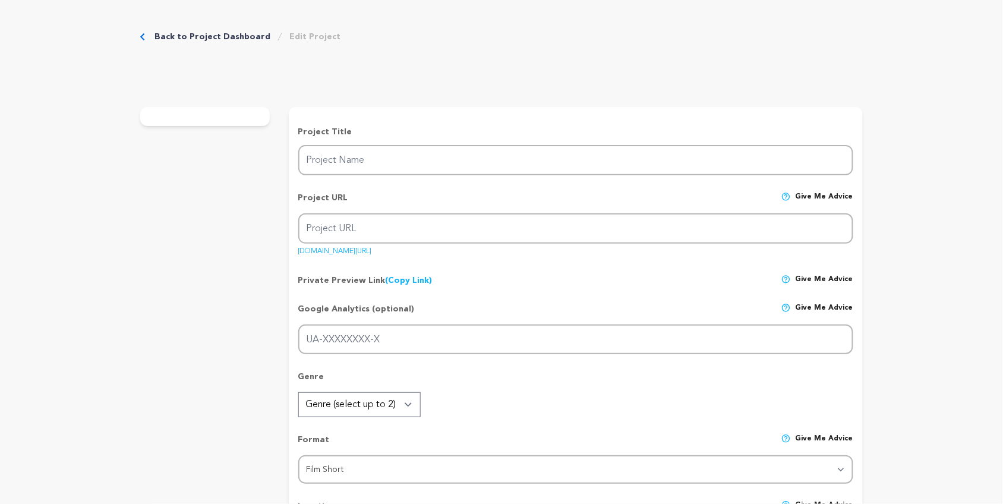
type input "Do You Need A Third?"
type input "doyouneedathird"
type input "Suspended by a rope halfway up a cliff, a hopeful rock climber gets dumped by t…"
type textarea "Suspended by a rope halfway up a cliff, a hopeful rock climber gets dumped by t…"
type textarea "Some things are certain: gravity exists, and life will always test us. I’m fasc…"
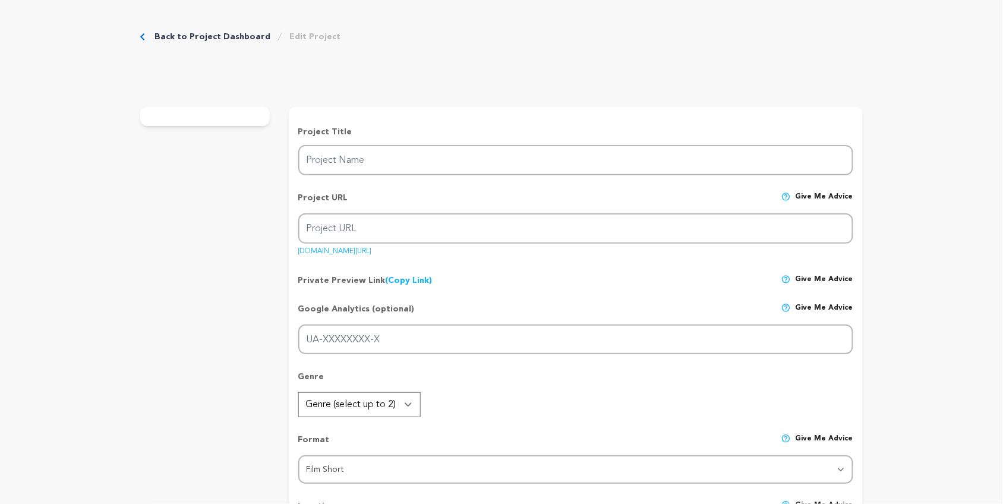
radio input "true"
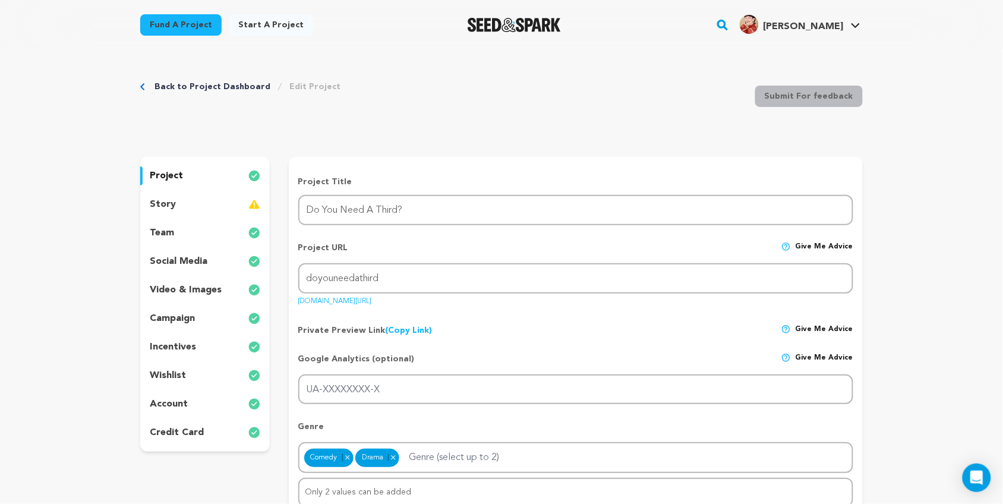
click at [209, 236] on div "team" at bounding box center [205, 233] width 130 height 19
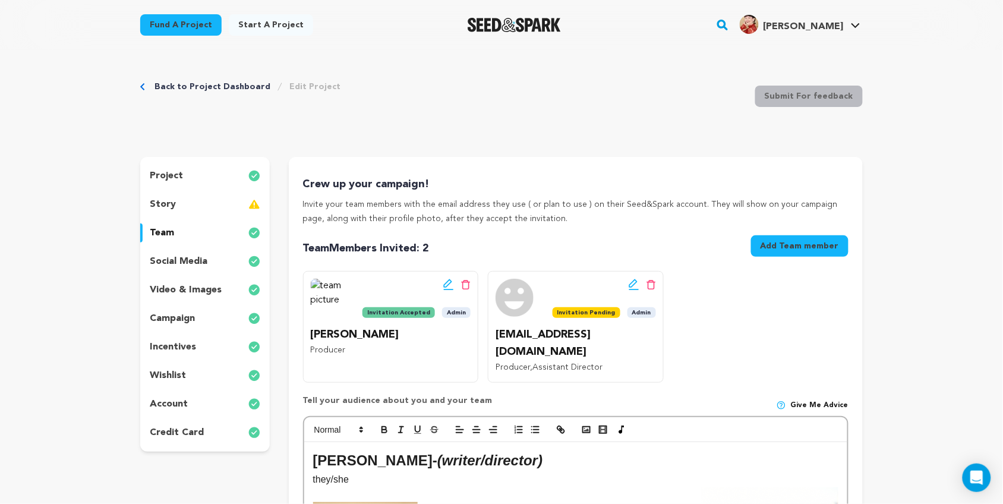
click at [776, 247] on button "Add Team member" at bounding box center [799, 245] width 97 height 21
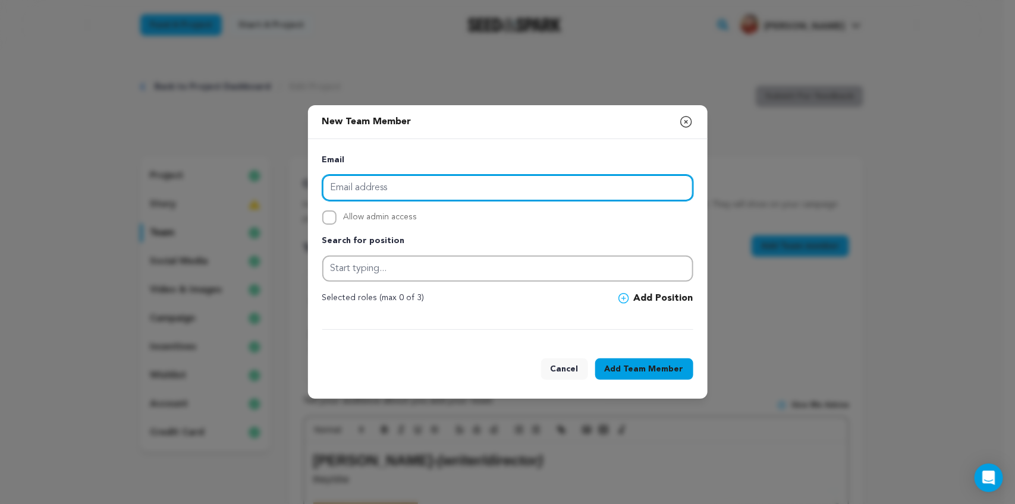
click at [369, 182] on input "email" at bounding box center [507, 188] width 371 height 26
type input "kelseyleigh585@gmail.com"
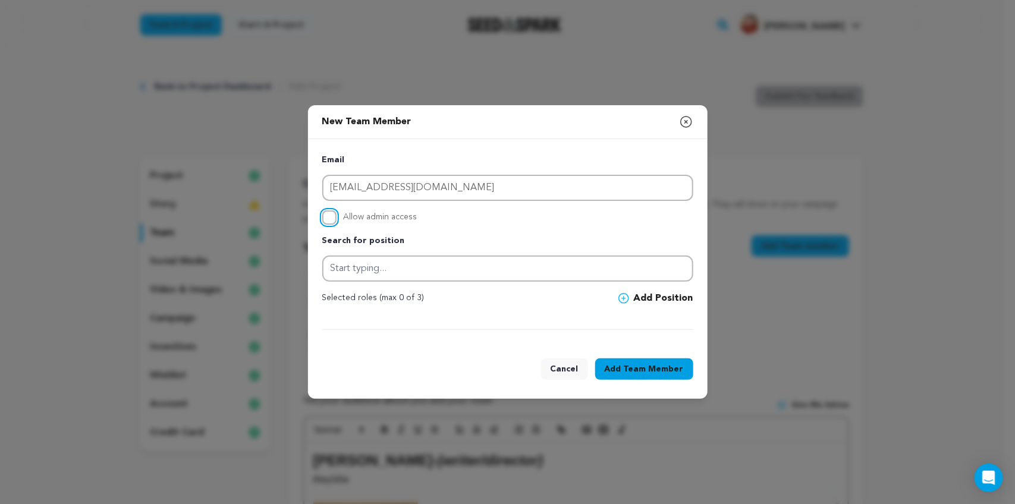
click at [329, 214] on input "Allow admin access" at bounding box center [329, 217] width 14 height 14
checkbox input "true"
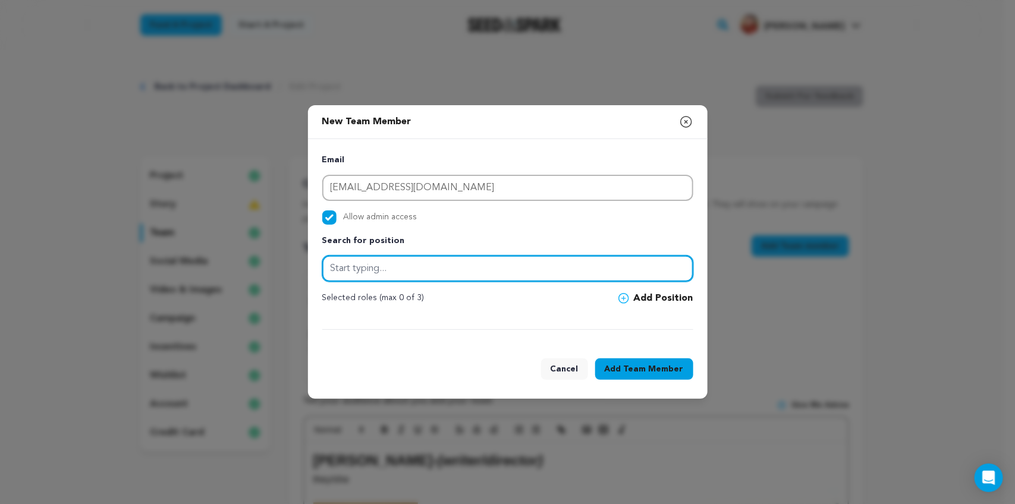
click at [386, 279] on input "text" at bounding box center [507, 269] width 371 height 26
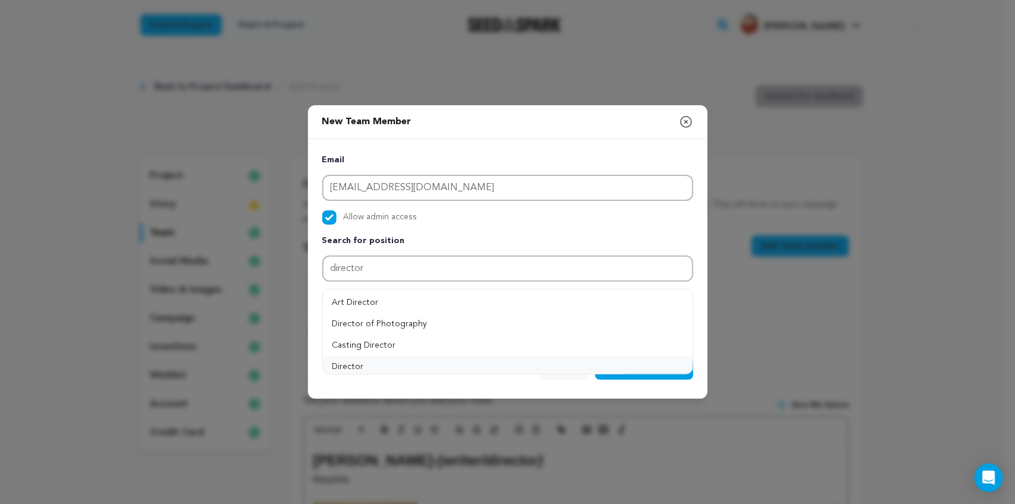
click at [399, 364] on button "Director" at bounding box center [508, 366] width 370 height 21
type input "Director"
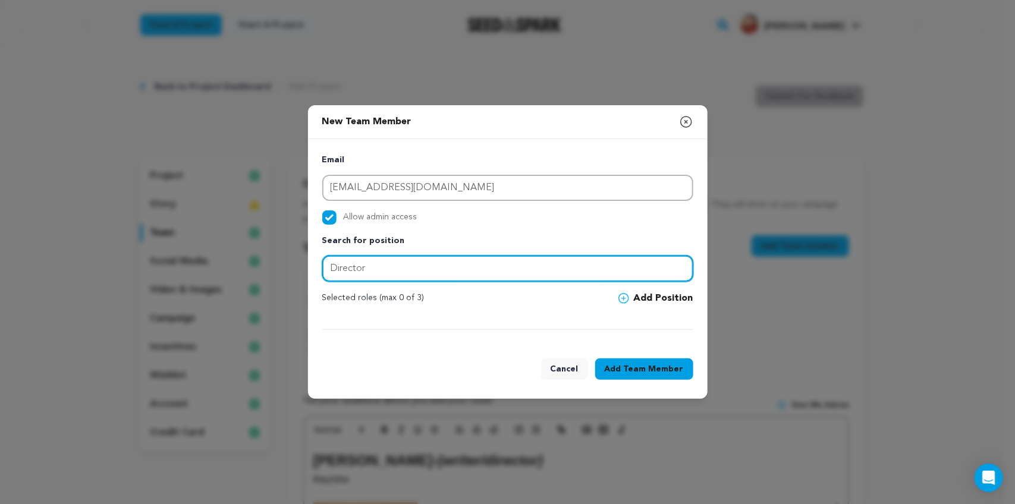
click at [409, 275] on input "Director" at bounding box center [507, 269] width 371 height 26
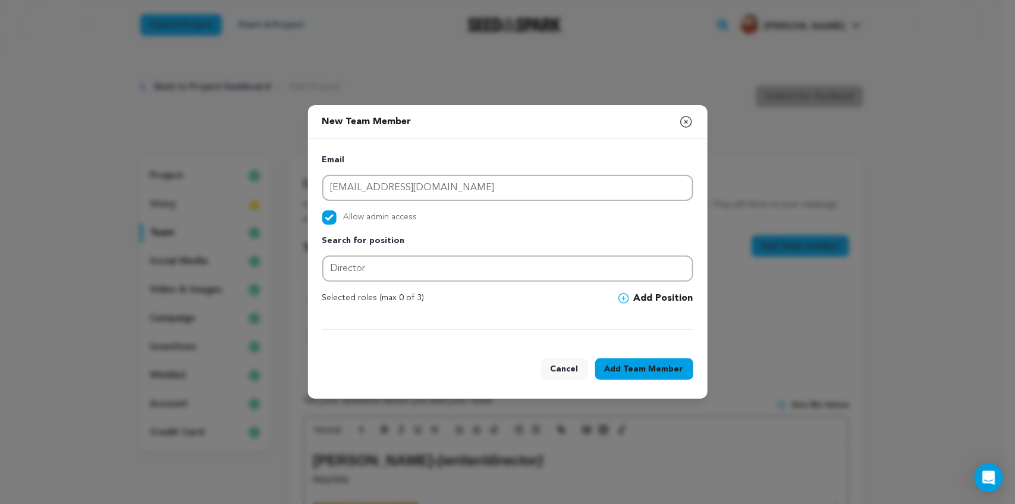
click at [622, 293] on icon at bounding box center [623, 298] width 11 height 11
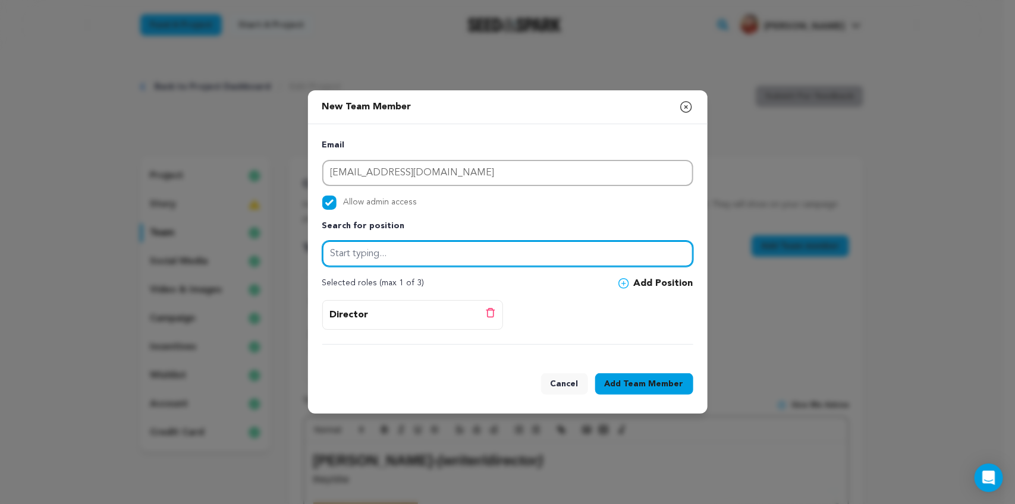
click at [482, 253] on input "text" at bounding box center [507, 254] width 371 height 26
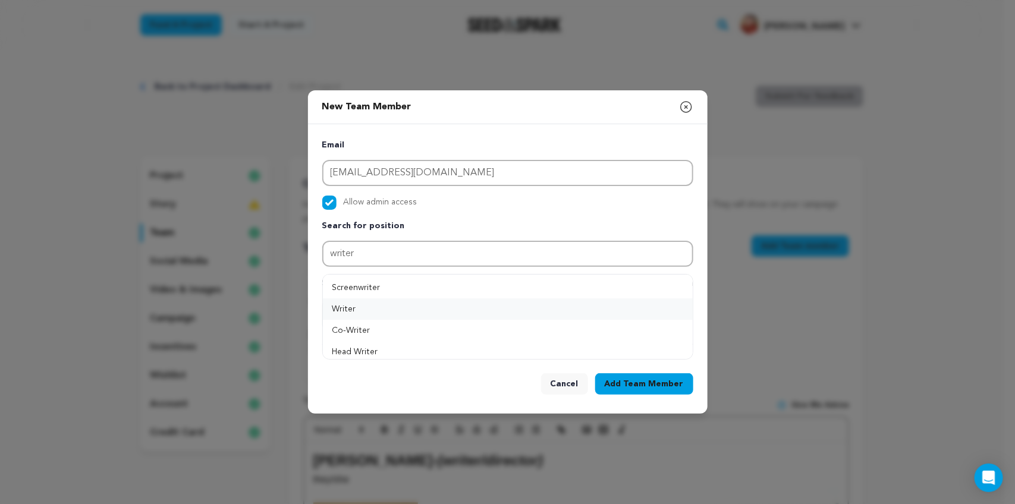
click at [411, 305] on button "Writer" at bounding box center [508, 308] width 370 height 21
type input "Writer"
click at [651, 279] on button "Add Position" at bounding box center [655, 283] width 75 height 14
click at [631, 379] on span "Team Member" at bounding box center [654, 384] width 60 height 12
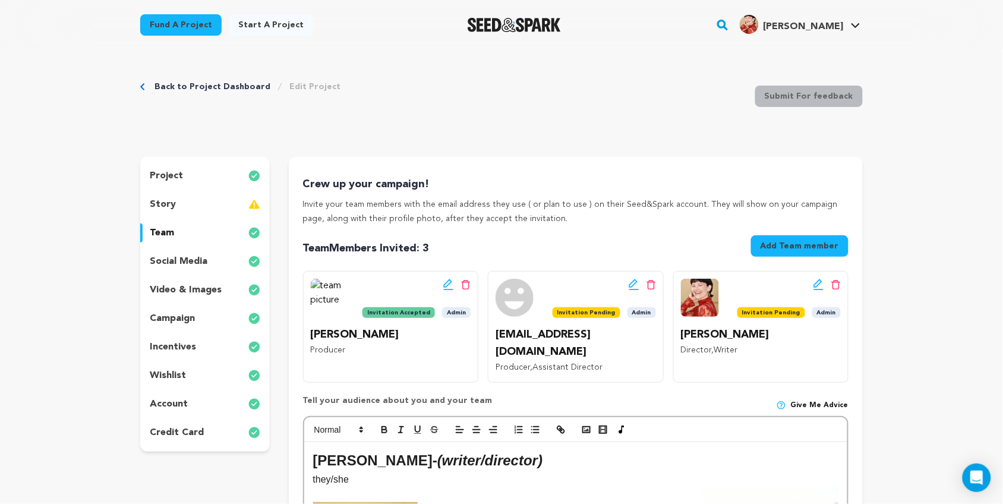
click at [250, 82] on link "Back to Project Dashboard" at bounding box center [213, 87] width 116 height 12
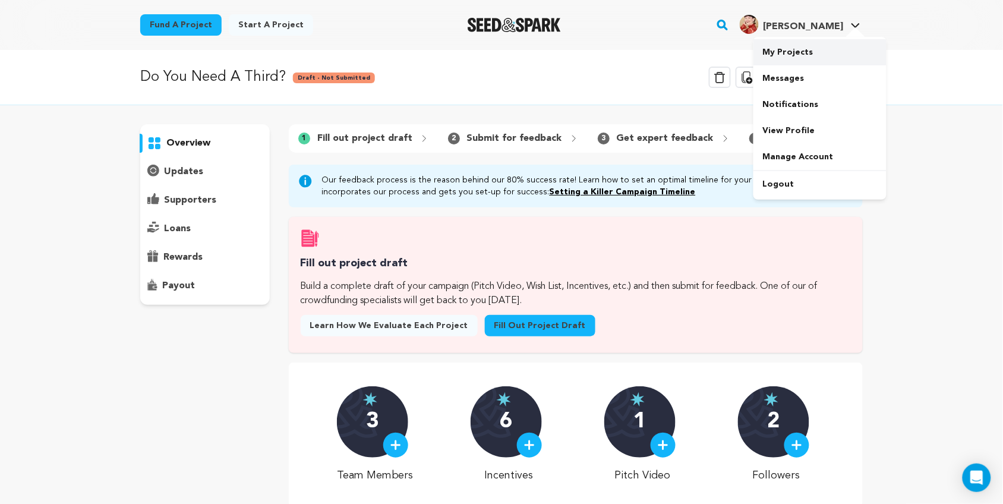
click at [814, 55] on link "My Projects" at bounding box center [820, 52] width 133 height 26
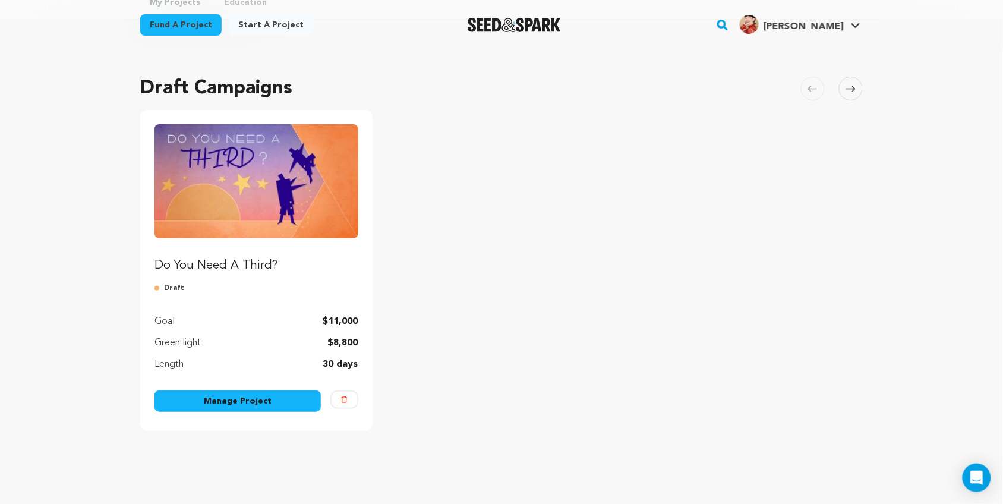
scroll to position [68, 0]
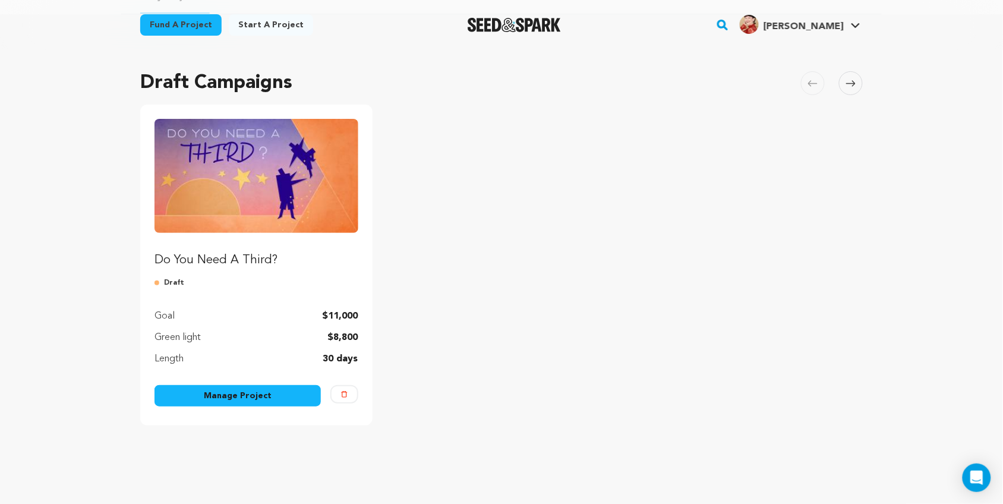
click at [276, 210] on img "Fund Do You Need A Third?" at bounding box center [257, 176] width 204 height 114
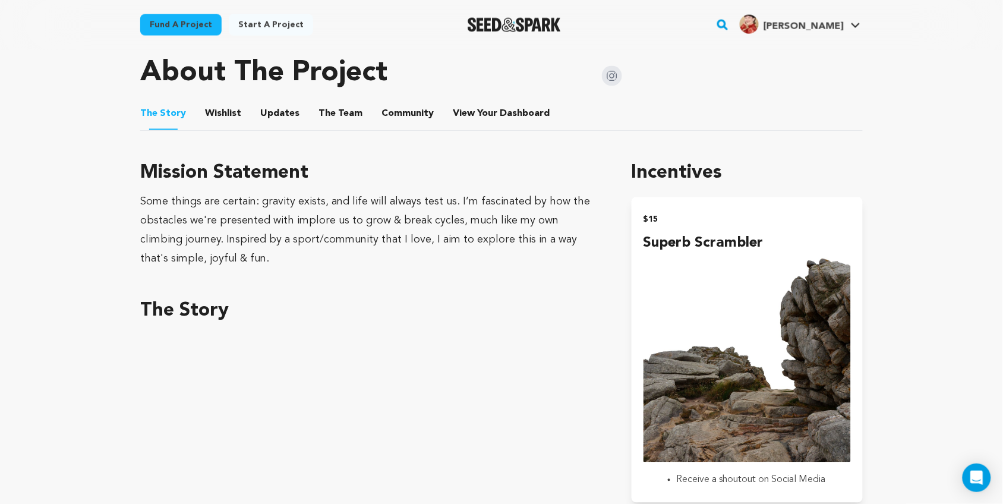
scroll to position [529, 0]
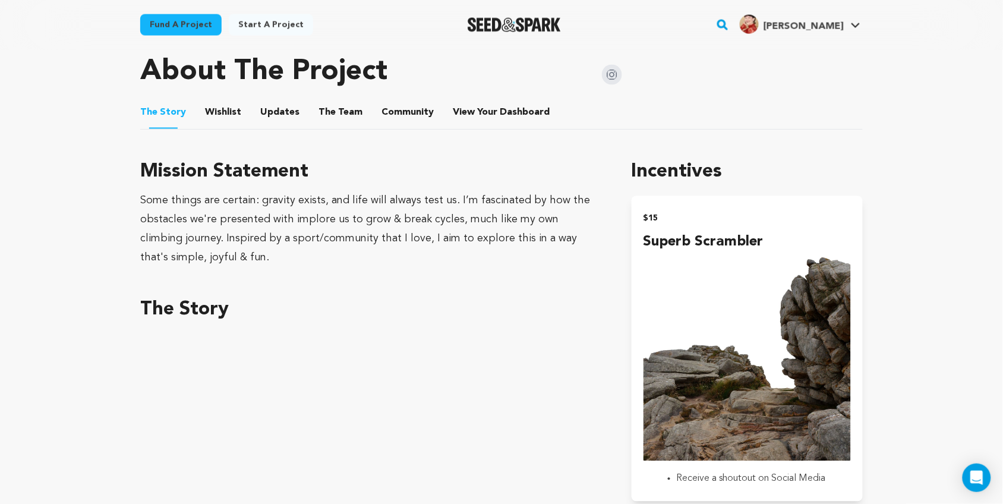
click at [337, 116] on button "The Team" at bounding box center [340, 114] width 29 height 29
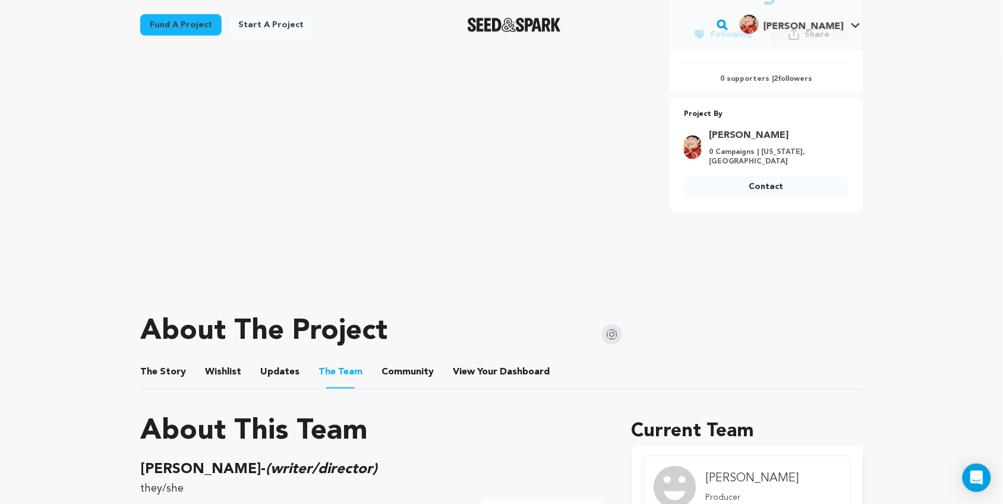
scroll to position [269, 0]
click at [171, 373] on button "The Story" at bounding box center [163, 375] width 29 height 29
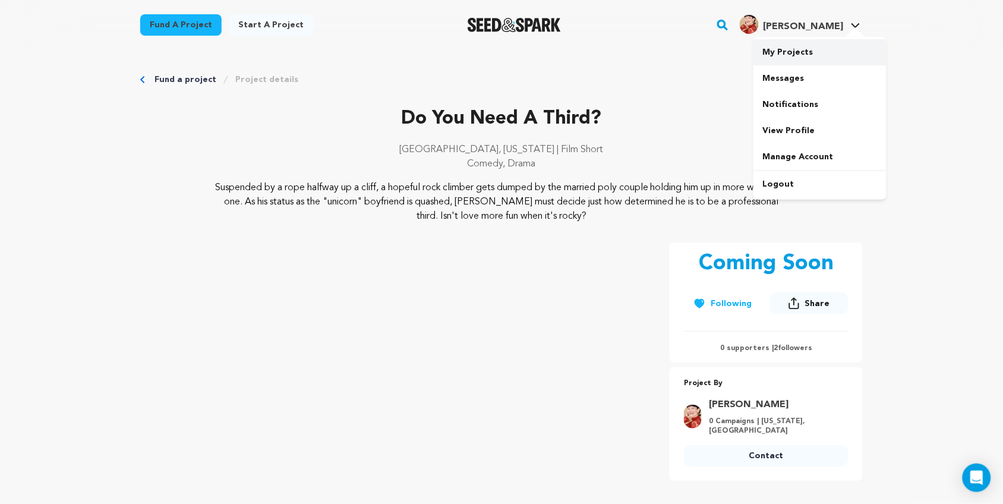
click at [811, 55] on link "My Projects" at bounding box center [820, 52] width 133 height 26
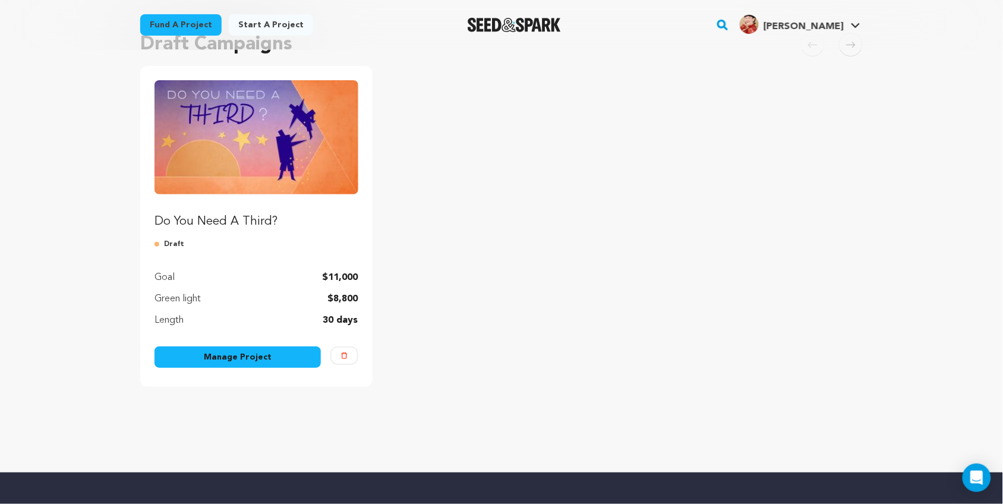
scroll to position [108, 0]
click at [289, 355] on link "Manage Project" at bounding box center [238, 356] width 166 height 21
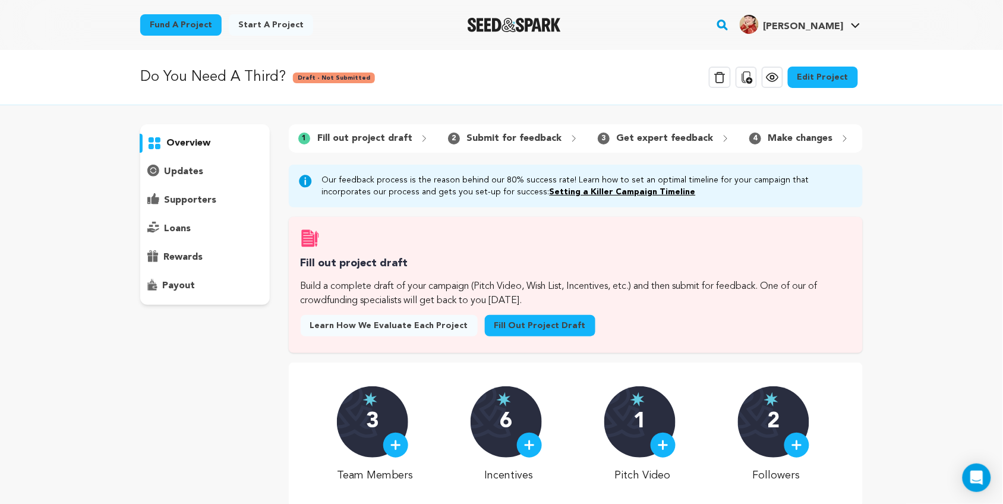
click at [503, 336] on link "Fill out project draft" at bounding box center [540, 325] width 111 height 21
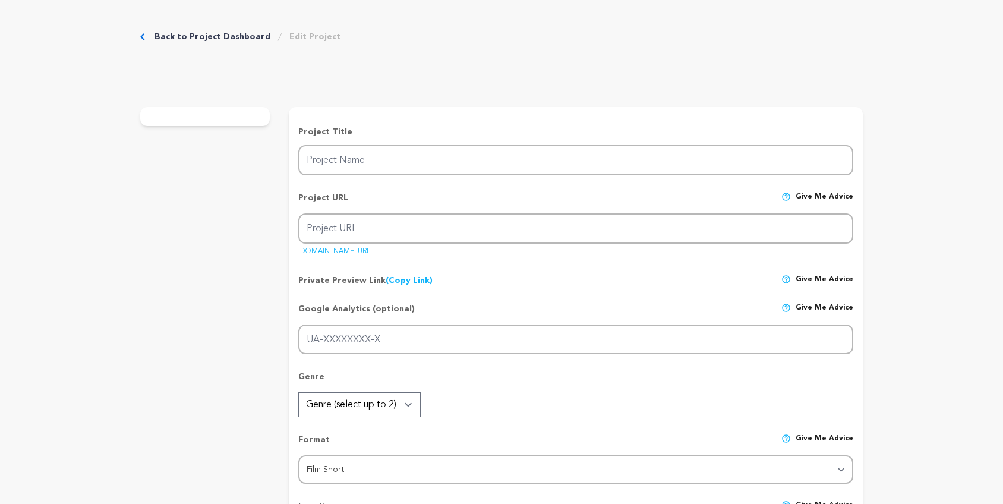
type input "Do You Need A Third?"
type input "doyouneedathird"
type input "Suspended by a rope halfway up a cliff, a hopeful rock climber gets dumped by t…"
type textarea "Suspended by a rope halfway up a cliff, a hopeful rock climber gets dumped by t…"
type textarea "Some things are certain: gravity exists, and life will always test us. I’m fasc…"
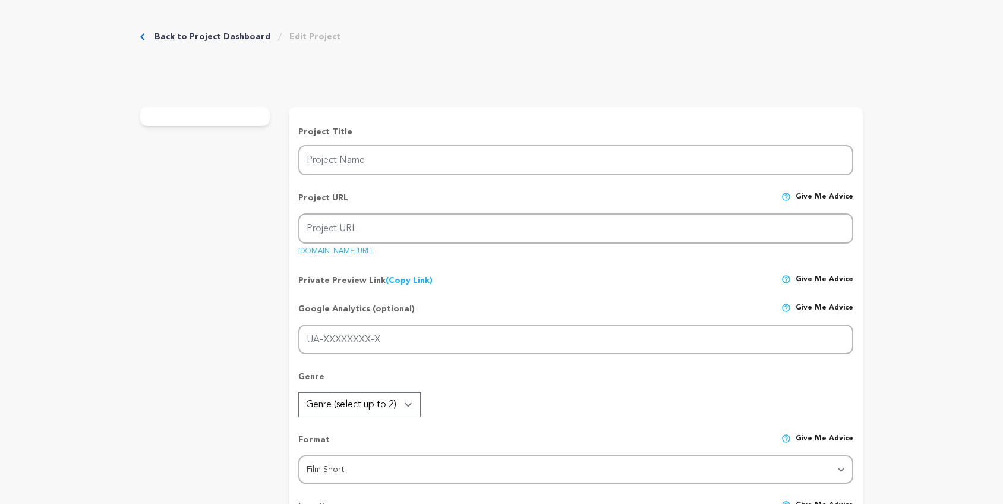
radio input "true"
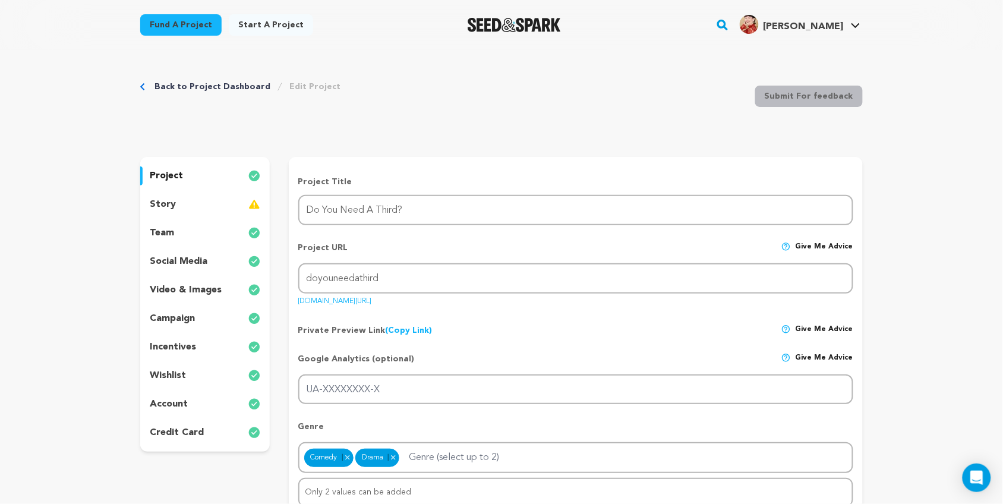
click at [186, 340] on p "incentives" at bounding box center [173, 347] width 46 height 14
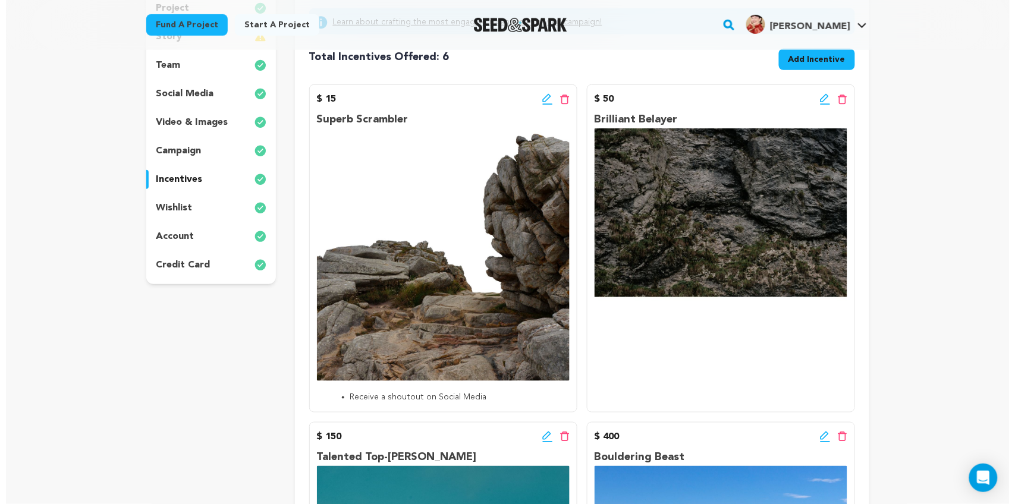
scroll to position [168, 0]
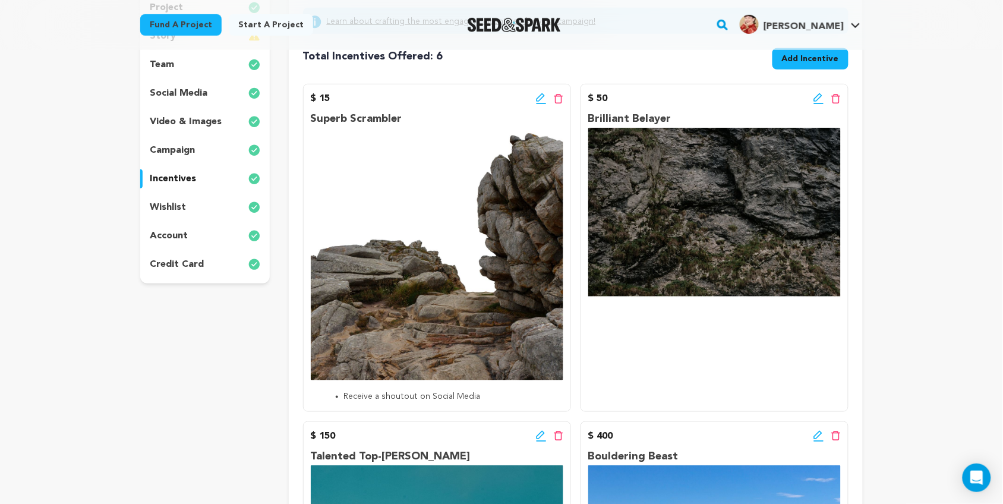
click at [542, 98] on icon at bounding box center [541, 99] width 11 height 12
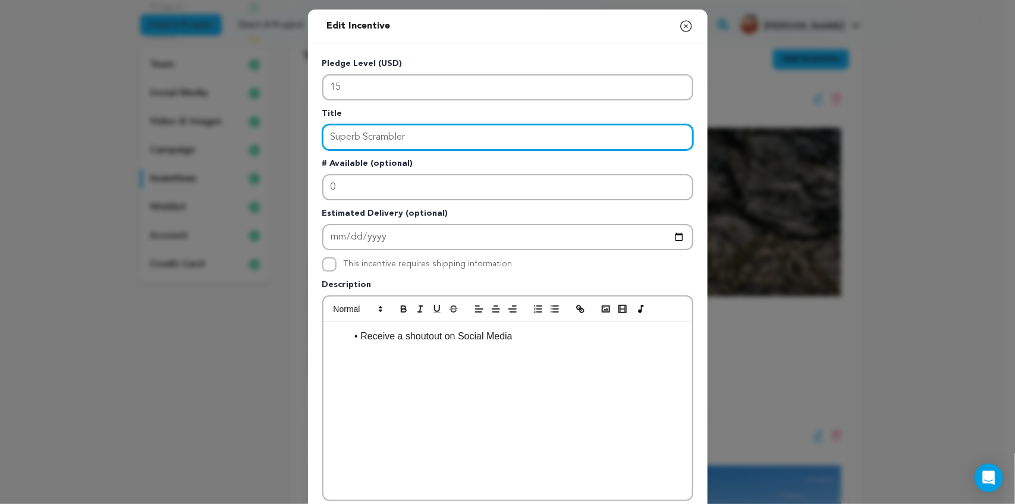
click at [428, 133] on input "Superb Scrambler" at bounding box center [507, 137] width 371 height 26
type input "Superb Scrambler | Shoutout on Social Media"
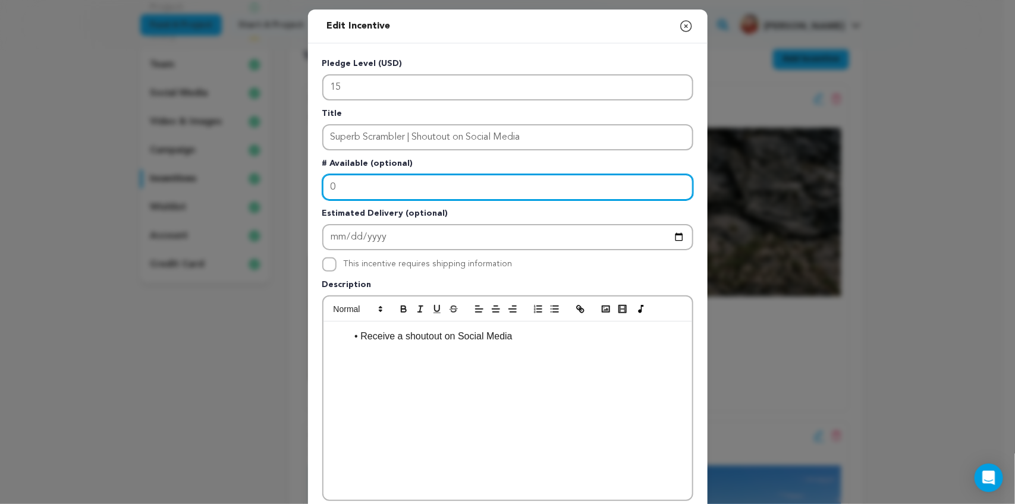
click at [363, 185] on input "0" at bounding box center [507, 187] width 371 height 26
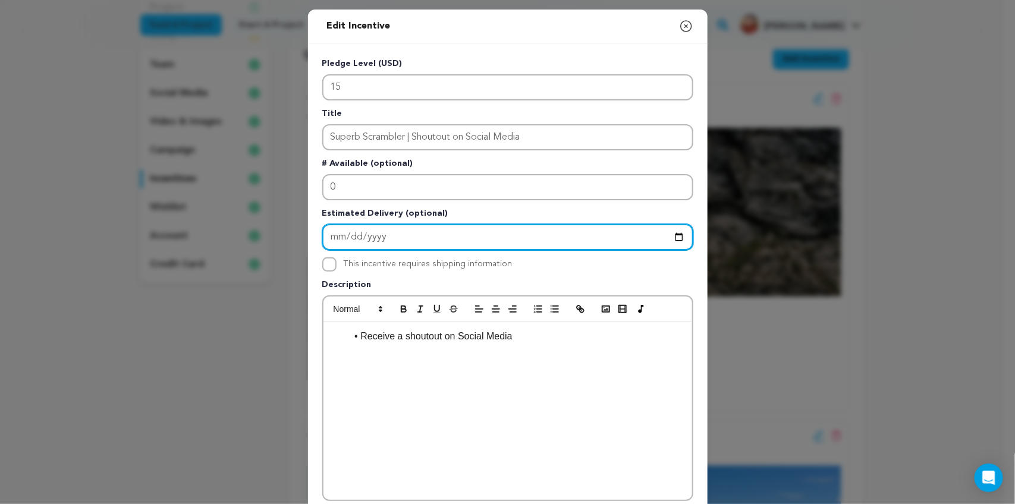
click at [399, 236] on input "Enter Estimated Delivery" at bounding box center [507, 237] width 371 height 26
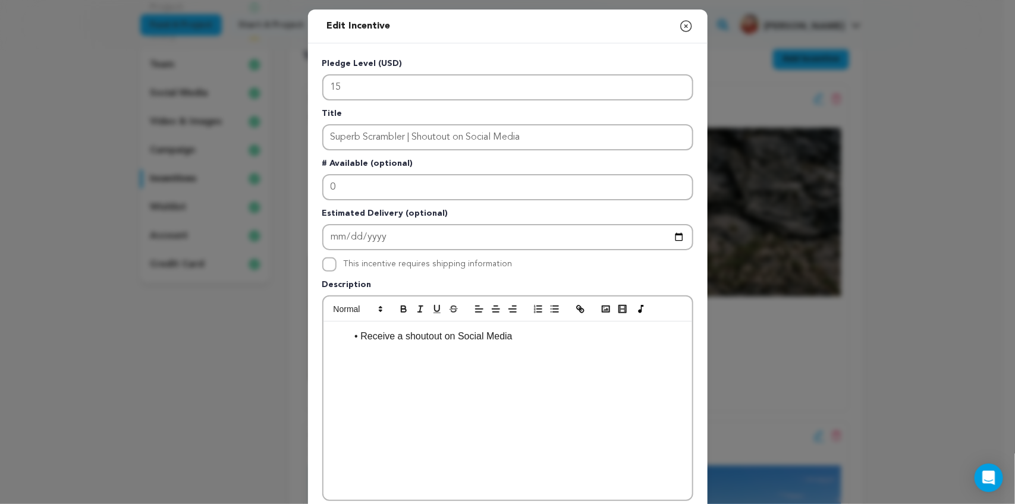
click at [378, 329] on li "Receive a shoutout on Social Media" at bounding box center [515, 336] width 336 height 15
click at [540, 329] on li "Receive a shoutout on Social Media" at bounding box center [515, 336] width 336 height 15
click at [659, 332] on li "Receive a shoutout on Social Media thanking you for supporting our" at bounding box center [515, 336] width 336 height 15
click at [339, 335] on ul "Receive a shoutout on Social Media thanking you for support" at bounding box center [507, 336] width 351 height 15
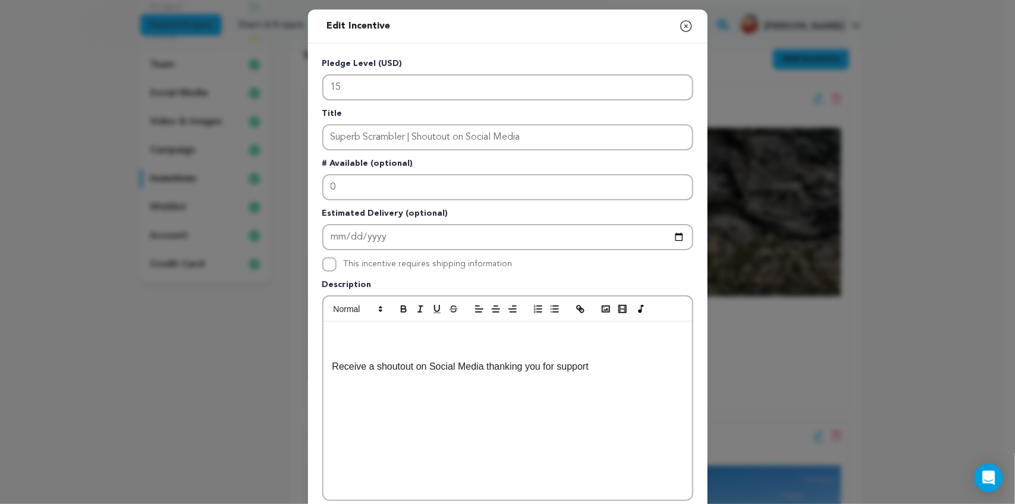
click at [339, 335] on p at bounding box center [507, 336] width 351 height 15
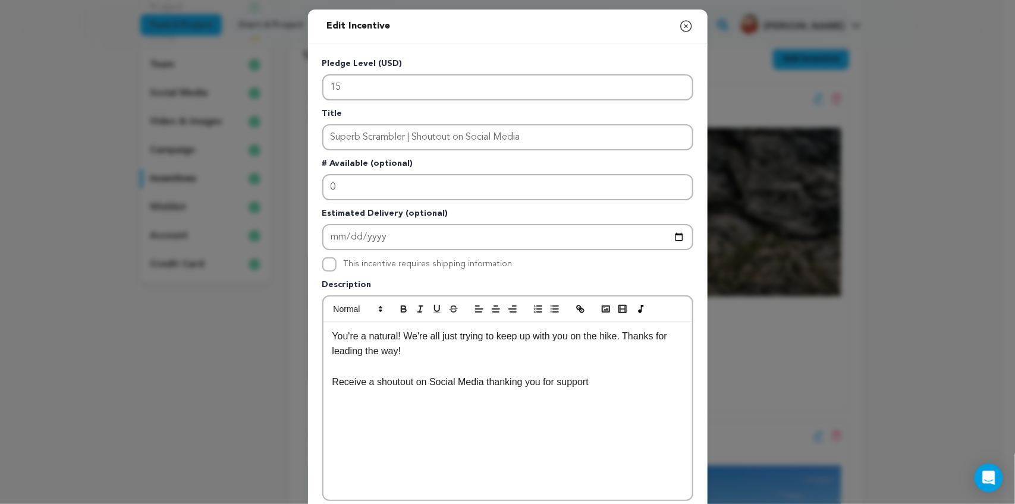
click at [333, 331] on p "You're a natural! We're all just trying to keep up with you on the hike. Thanks…" at bounding box center [507, 344] width 351 height 30
click at [433, 354] on p "Whoa, you're a natural! We're all just trying to keep up with you on the hike. …" at bounding box center [507, 344] width 351 height 30
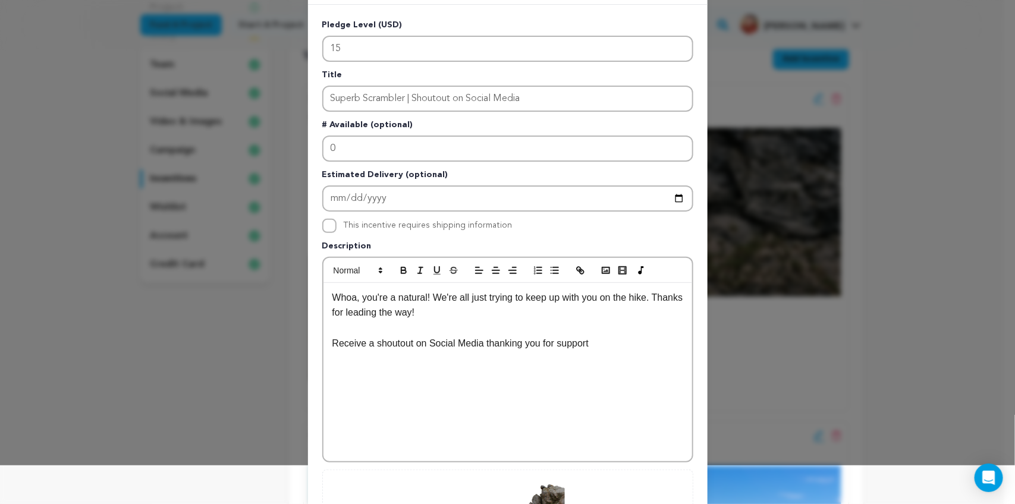
scroll to position [39, 0]
click at [324, 338] on div "Whoa, you're a natural! We're all just trying to keep up with you on the hike. …" at bounding box center [507, 371] width 369 height 178
click at [554, 263] on button "button" at bounding box center [554, 270] width 17 height 14
click at [631, 348] on div "Whoa, you're a natural! We're all just trying to keep up with you on the hike. …" at bounding box center [507, 371] width 369 height 178
click at [436, 337] on li "Receive a shoutout on Social Media thanking you for your support" at bounding box center [515, 342] width 336 height 15
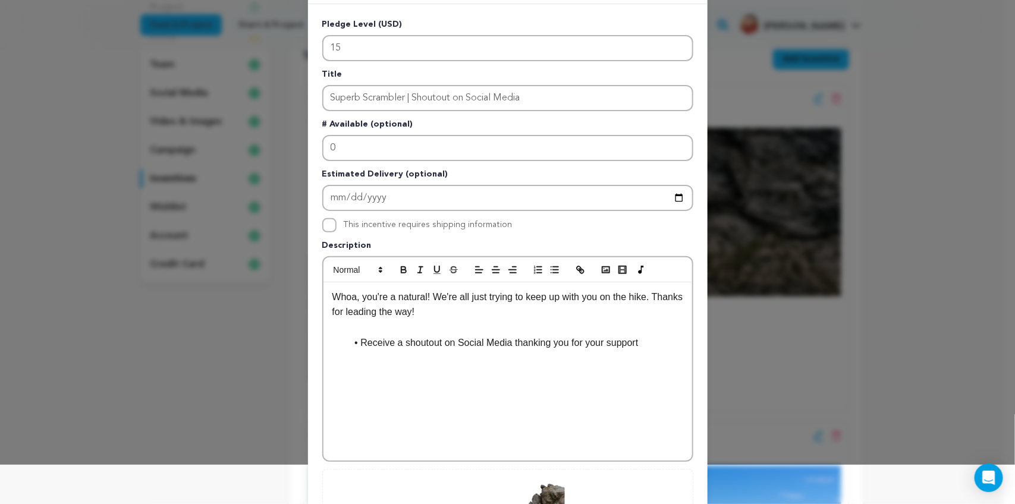
click at [503, 342] on li "Receive a shoutout on Social Media thanking you for your support" at bounding box center [515, 342] width 336 height 15
click at [429, 358] on li "Receive a shoutout on Social Media from the filmmakers thanking you for your su…" at bounding box center [515, 350] width 336 height 30
drag, startPoint x: 587, startPoint y: 343, endPoint x: 505, endPoint y: 341, distance: 82.1
click at [505, 341] on li "Receive a shoutout on Social Media from the filmmakers thanking you for your su…" at bounding box center [515, 350] width 336 height 30
click at [647, 341] on li "Receive a shoutout on Social Media thanking you for your support" at bounding box center [515, 342] width 336 height 15
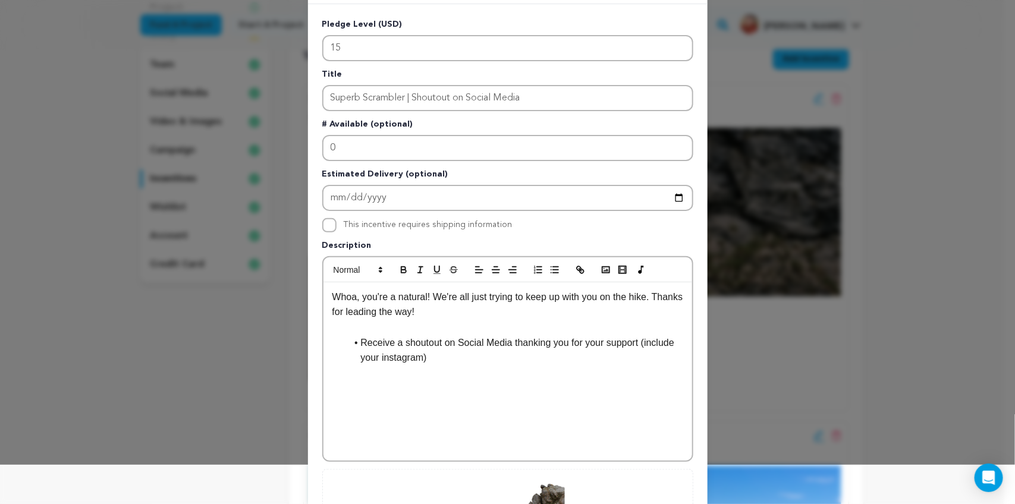
click at [405, 335] on li "Receive a shoutout on Social Media thanking you for your support (include your …" at bounding box center [515, 350] width 336 height 30
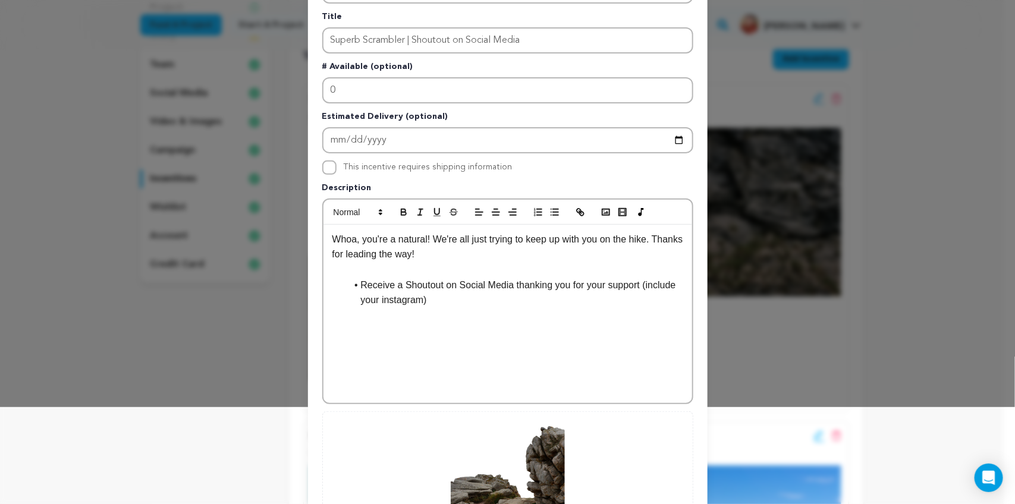
scroll to position [98, 0]
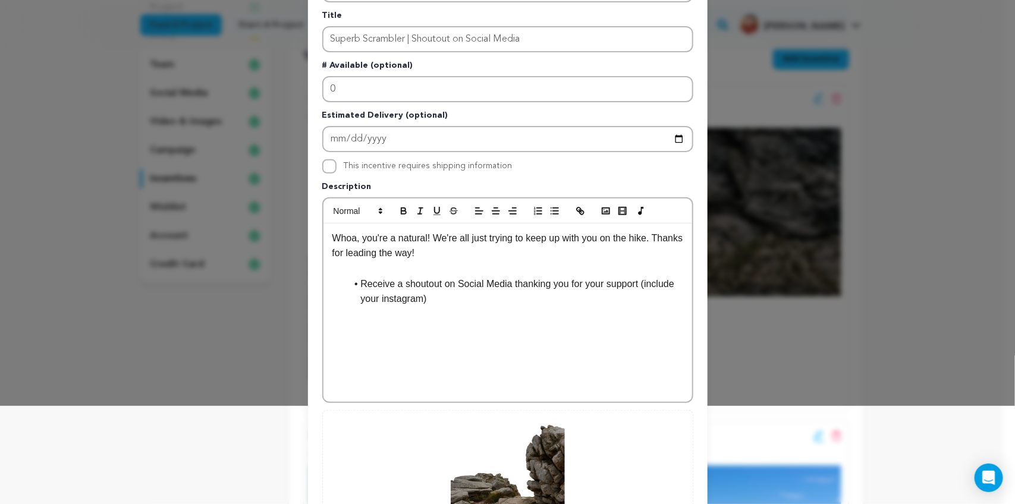
click at [498, 307] on div "Whoa, you're a natural! We're all just trying to keep up with you on the hike. …" at bounding box center [507, 313] width 369 height 178
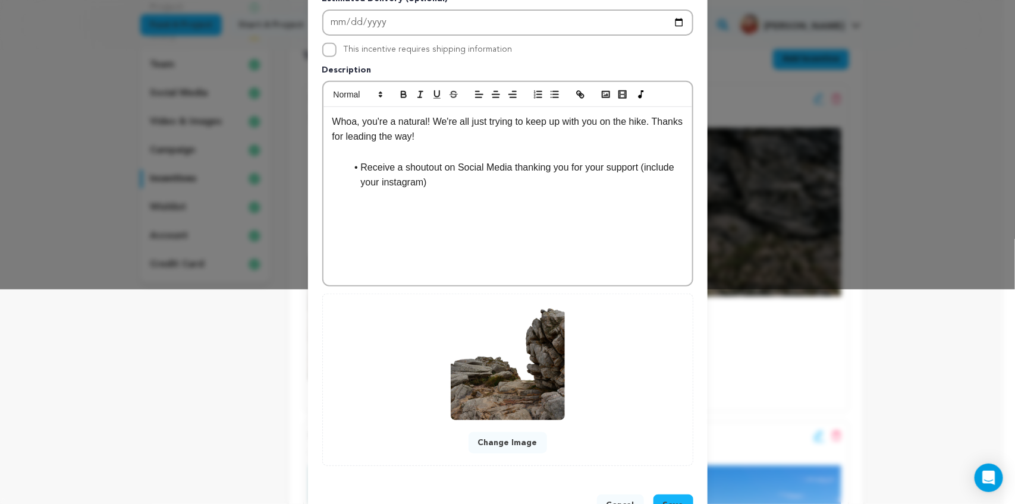
scroll to position [212, 0]
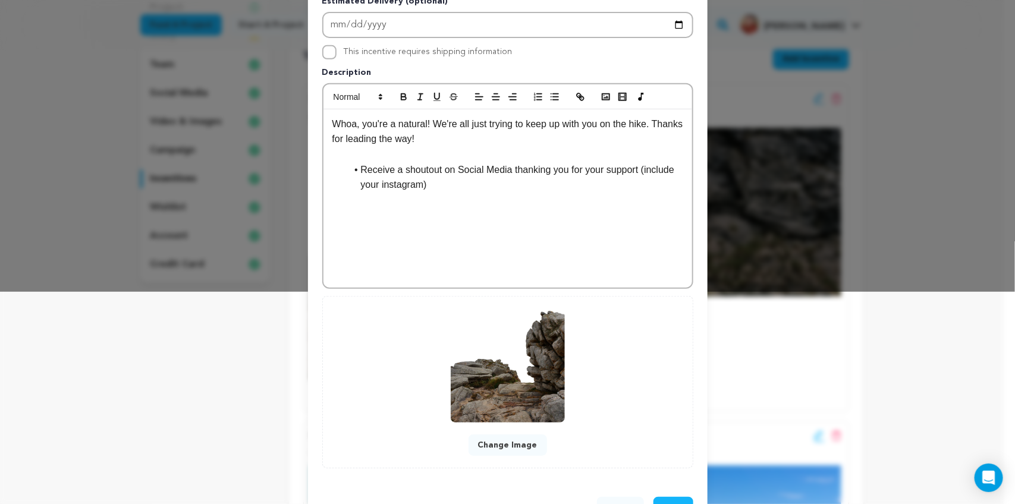
click at [418, 182] on li "Receive a shoutout on Social Media thanking you for your support (include your …" at bounding box center [515, 177] width 336 height 30
click at [556, 178] on li "Receive a shoutout on Social Media thanking you for your support (include your …" at bounding box center [515, 177] width 336 height 30
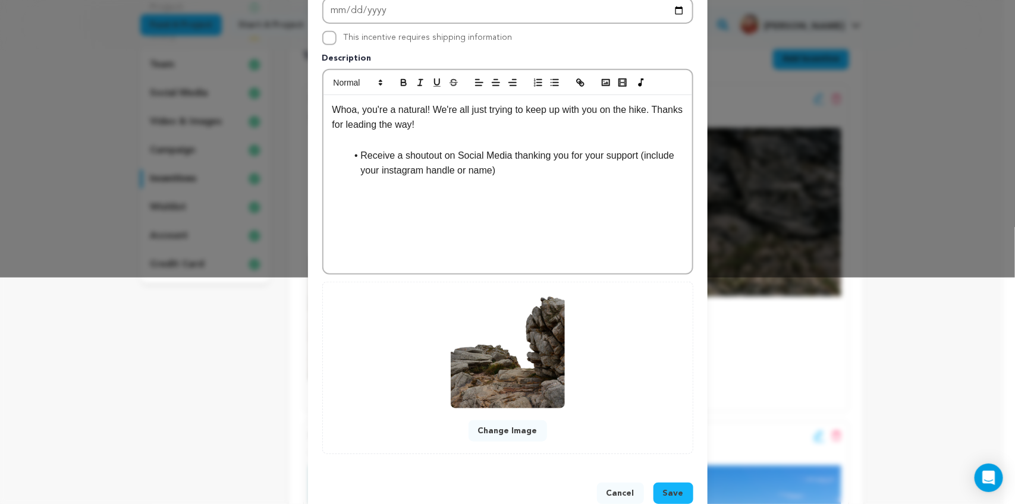
scroll to position [192, 0]
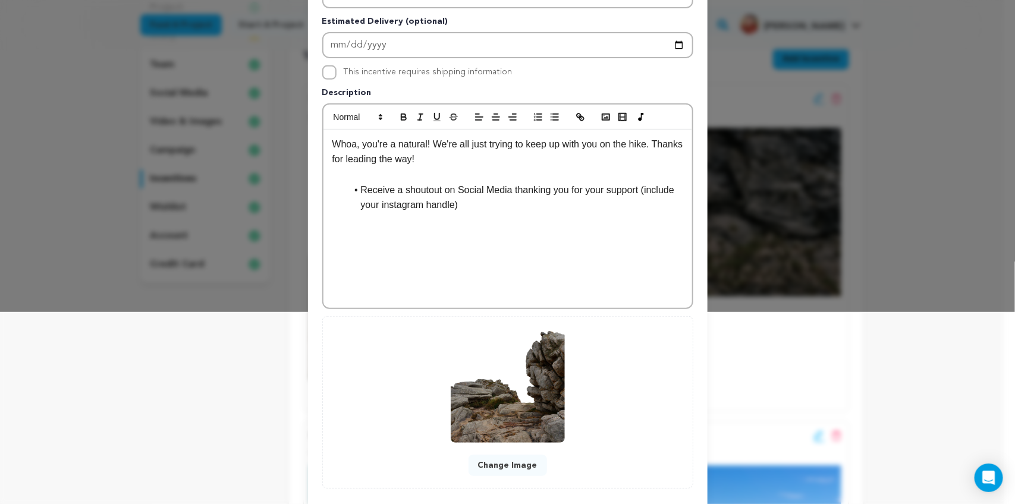
click at [373, 200] on li "Receive a shoutout on Social Media thanking you for your support (include your …" at bounding box center [515, 197] width 336 height 30
click at [510, 209] on div "Whoa, you're a natural! We're all just trying to keep up with you on the hike. …" at bounding box center [507, 219] width 369 height 178
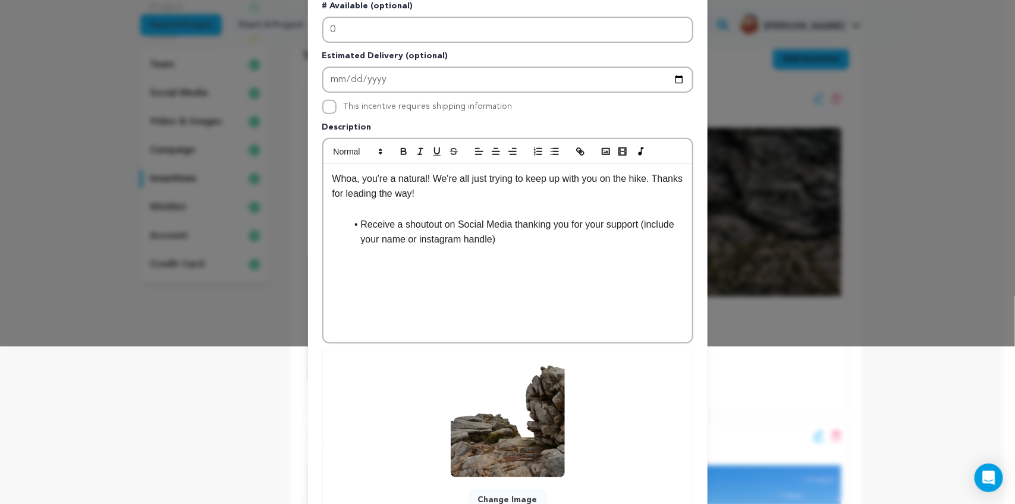
scroll to position [165, 0]
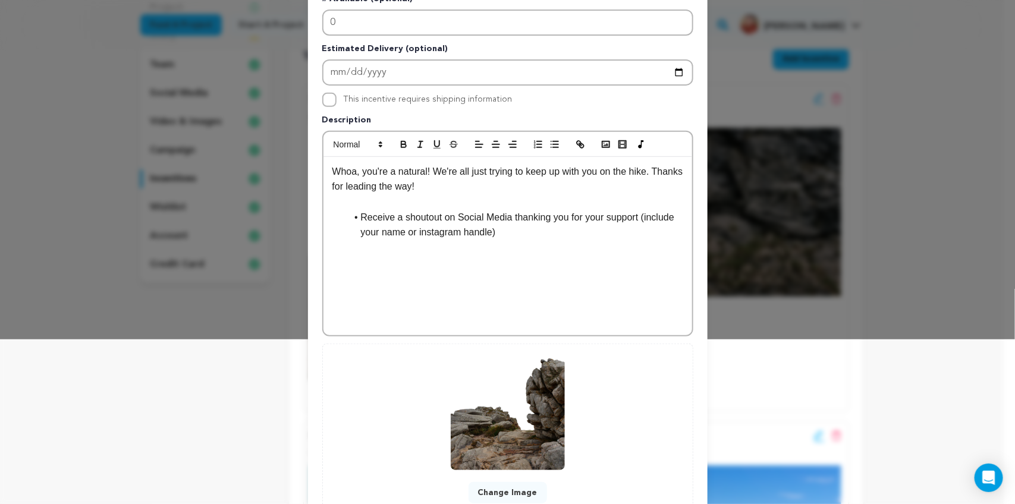
click at [632, 214] on li "Receive a shoutout on Social Media thanking you for your support (include your …" at bounding box center [515, 225] width 336 height 30
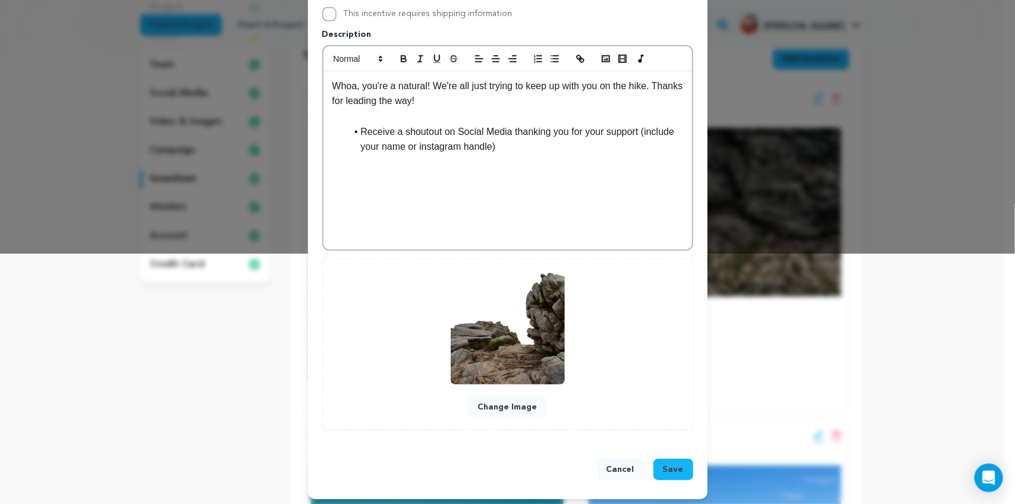
click at [669, 467] on span "Save" at bounding box center [673, 470] width 21 height 12
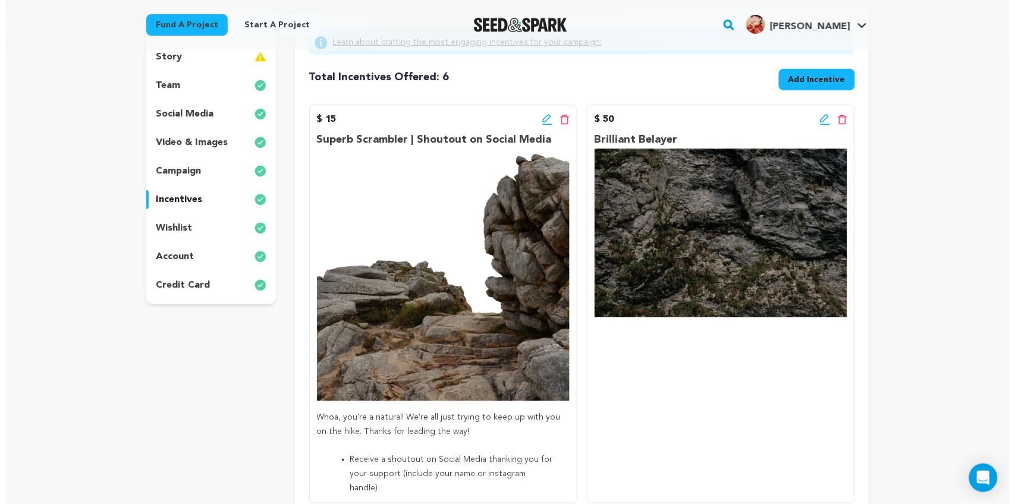
scroll to position [147, 0]
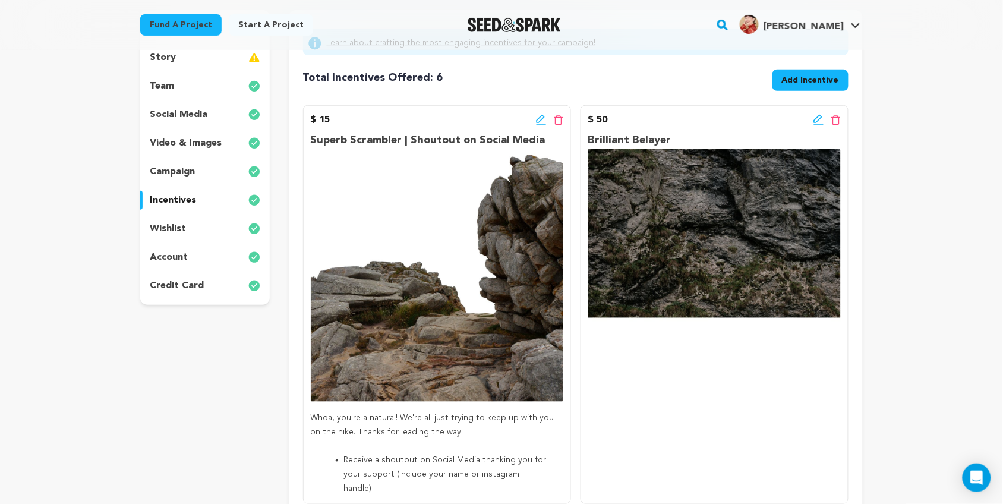
click at [818, 122] on icon at bounding box center [819, 120] width 11 height 12
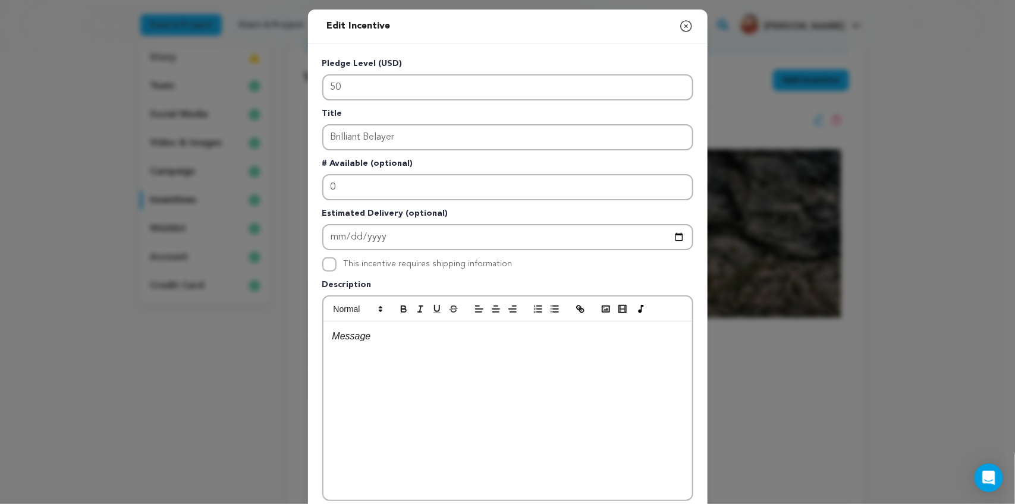
click at [372, 352] on div at bounding box center [507, 411] width 369 height 178
click at [538, 302] on button "button" at bounding box center [538, 309] width 17 height 14
click at [549, 304] on icon "button" at bounding box center [554, 309] width 11 height 11
click at [333, 329] on p at bounding box center [507, 336] width 351 height 15
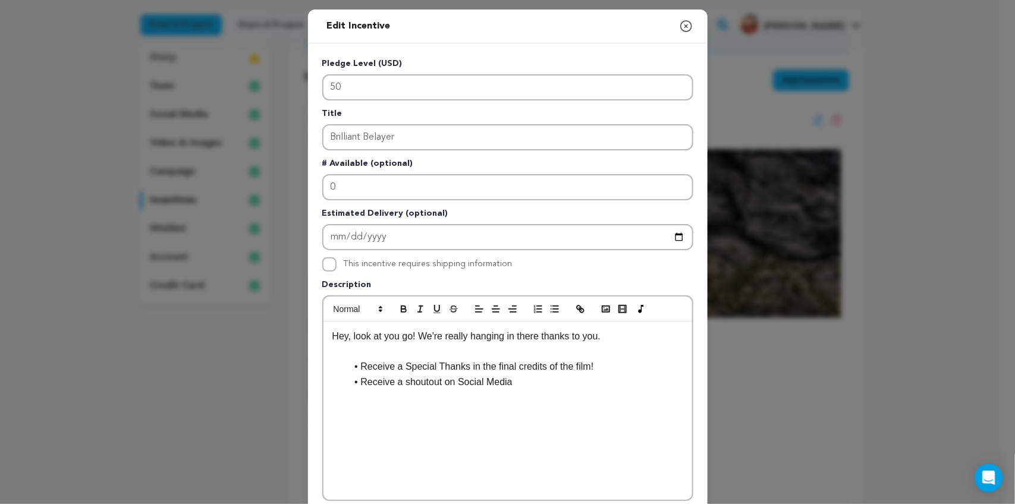
click at [345, 333] on p "Hey, look at you go! We're really hanging in there thanks to you." at bounding box center [507, 336] width 351 height 15
drag, startPoint x: 467, startPoint y: 333, endPoint x: 500, endPoint y: 333, distance: 32.7
click at [500, 333] on p "Hey, look at you go! We're really hanging in there thanks to you." at bounding box center [507, 336] width 351 height 15
click at [415, 304] on icon "button" at bounding box center [420, 309] width 11 height 11
click at [408, 333] on p "Hey, look at you go! We're really hanging in there thanks to you." at bounding box center [507, 336] width 351 height 15
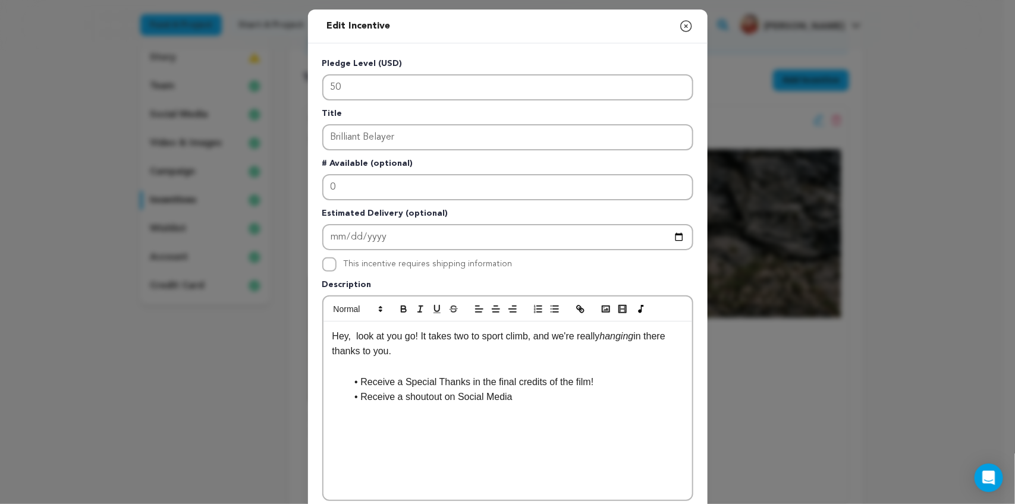
click at [403, 348] on p "Hey, look at you go! It takes two to sport climb, and we're really hanging in t…" at bounding box center [507, 344] width 351 height 30
drag, startPoint x: 634, startPoint y: 331, endPoint x: 657, endPoint y: 333, distance: 22.7
click at [657, 333] on p "Hey, look at you go! It takes two to sport climb, and we're really hanging in t…" at bounding box center [507, 344] width 351 height 30
click at [429, 344] on p "Hey, look at you go! It takes two to sport climb, and we're really hanging in t…" at bounding box center [507, 344] width 351 height 30
click at [351, 329] on p "Hey, look at you go! It takes two to sport climb, and we're really hanging in t…" at bounding box center [507, 344] width 351 height 30
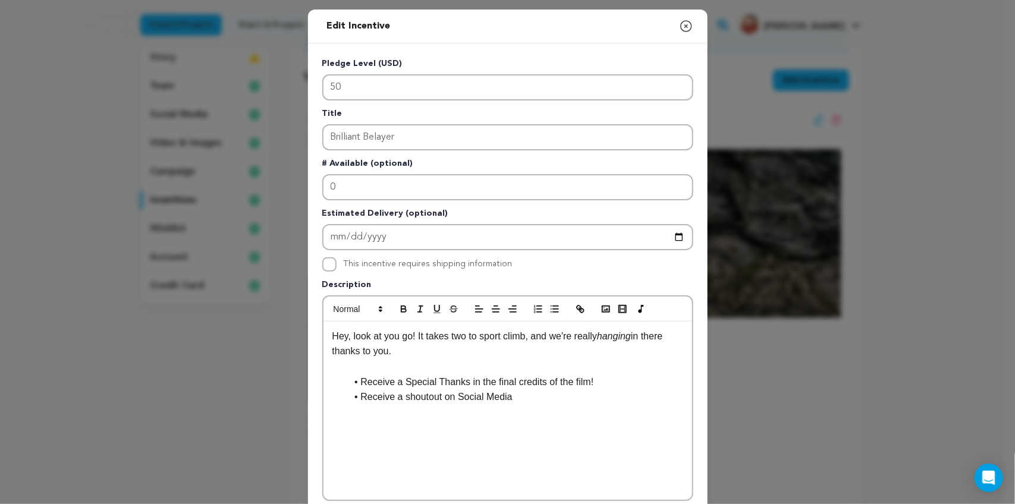
click at [428, 351] on p "Hey, look at you go! It takes two to sport climb, and we're really hanging in t…" at bounding box center [507, 344] width 351 height 30
drag, startPoint x: 631, startPoint y: 333, endPoint x: 595, endPoint y: 333, distance: 35.7
click at [595, 333] on p "Hey, look at you go! It takes two to sport climb, and we're really hanging in t…" at bounding box center [507, 344] width 351 height 30
click at [476, 343] on p "Hey, look at you go! It takes two to sport climb, and we're really hanging in t…" at bounding box center [507, 344] width 351 height 30
click at [406, 333] on p "Hey, look at you go! It takes two to sport climb, and we're really hanging in t…" at bounding box center [507, 344] width 351 height 30
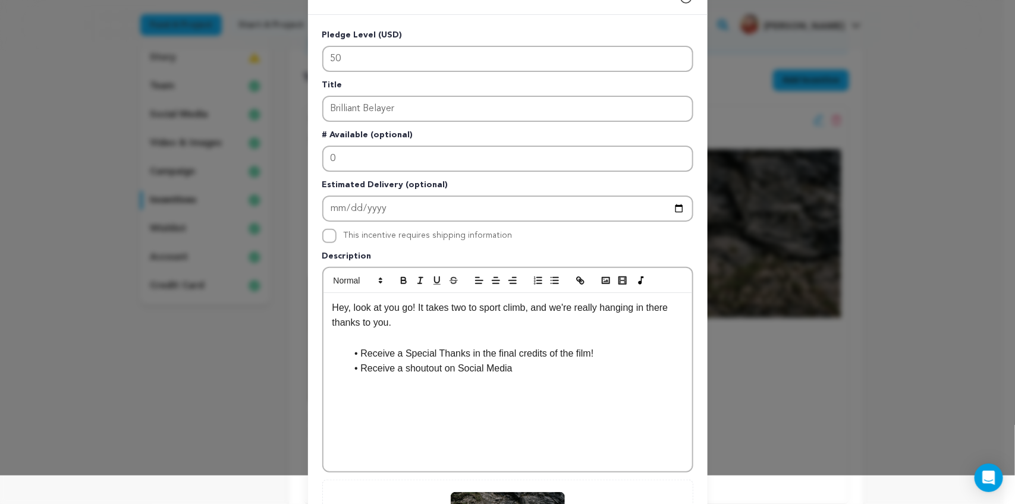
scroll to position [0, 0]
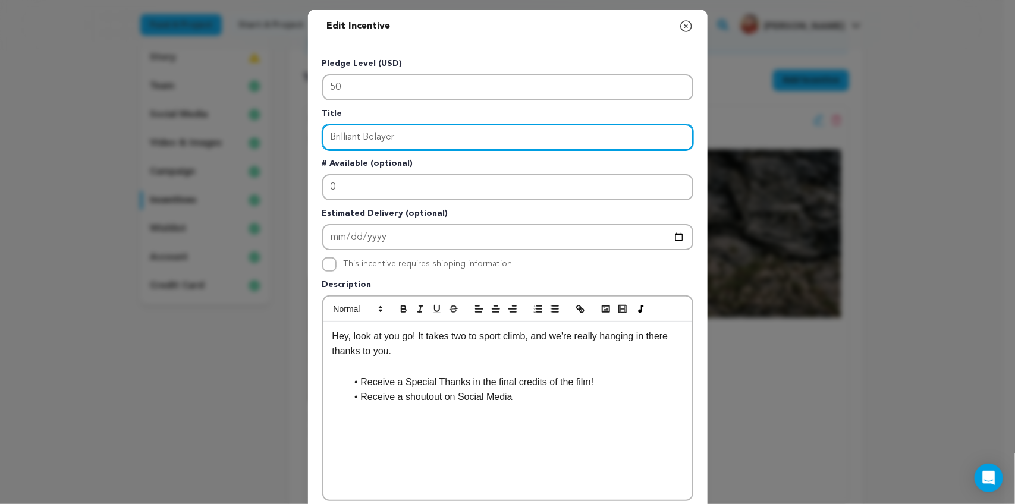
click at [439, 134] on input "Brilliant Belayer" at bounding box center [507, 137] width 371 height 26
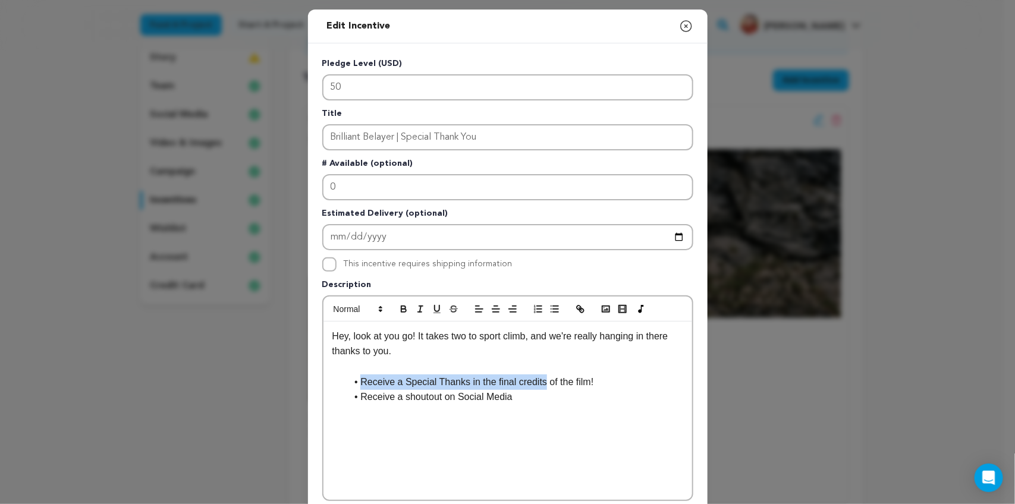
drag, startPoint x: 536, startPoint y: 381, endPoint x: 355, endPoint y: 373, distance: 180.3
click at [355, 374] on li "Receive a Special Thanks in the final credits of the film!" at bounding box center [515, 381] width 336 height 15
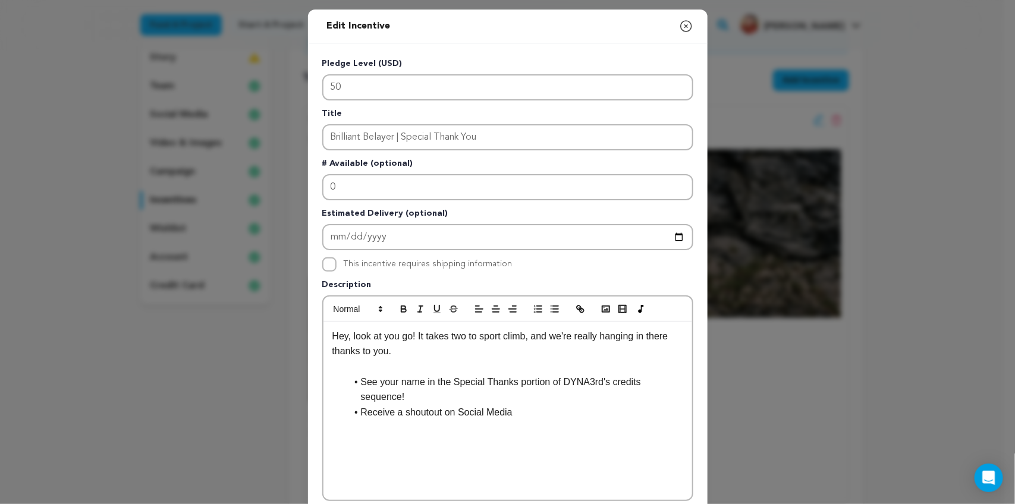
click at [417, 378] on li "See your name in the Special Thanks portion of DYNA3rd's credits sequence!" at bounding box center [515, 389] width 336 height 30
click at [539, 379] on li "See your name in the Special Thanks portion of DYNA3rd's credits sequence!" at bounding box center [515, 389] width 336 height 30
click at [586, 405] on li "Receive a shoutout on Social Media" at bounding box center [515, 412] width 336 height 15
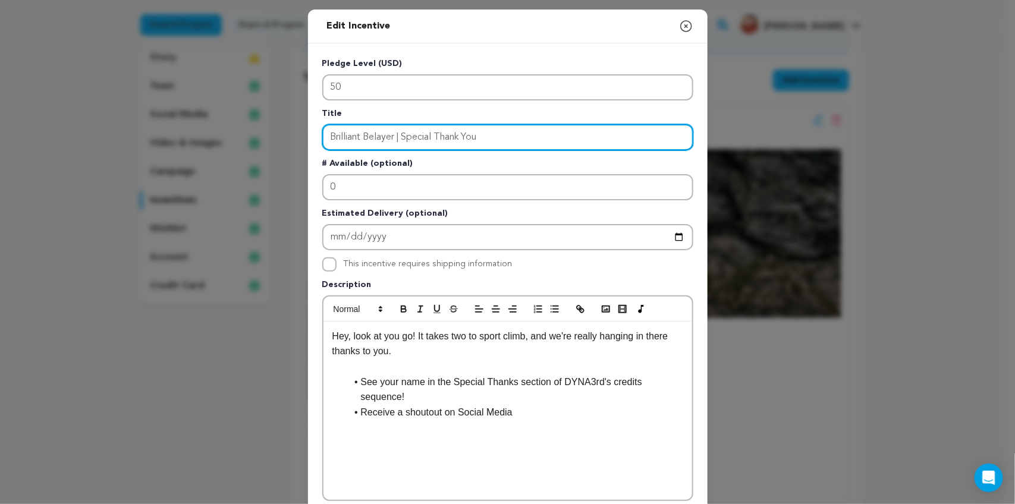
click at [483, 132] on input "Brilliant Belayer | Special Thank You" at bounding box center [507, 137] width 371 height 26
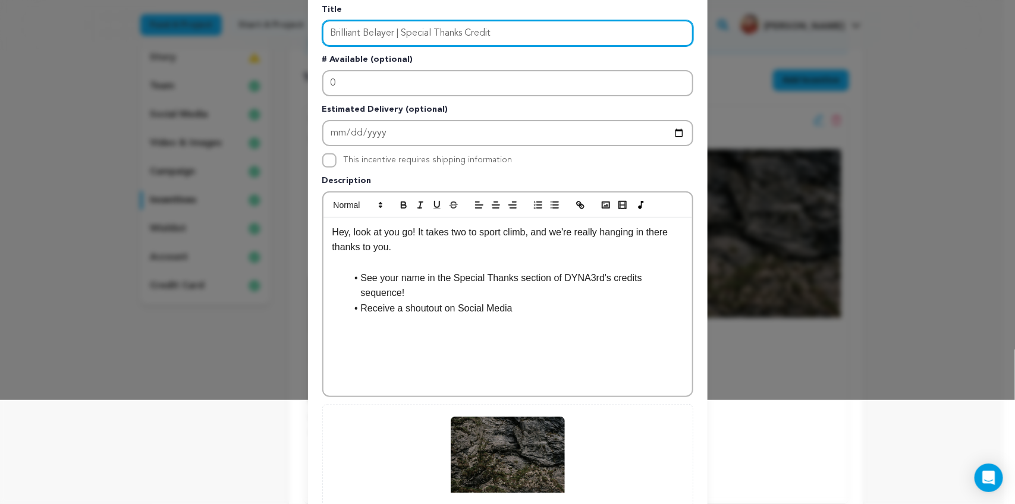
scroll to position [250, 0]
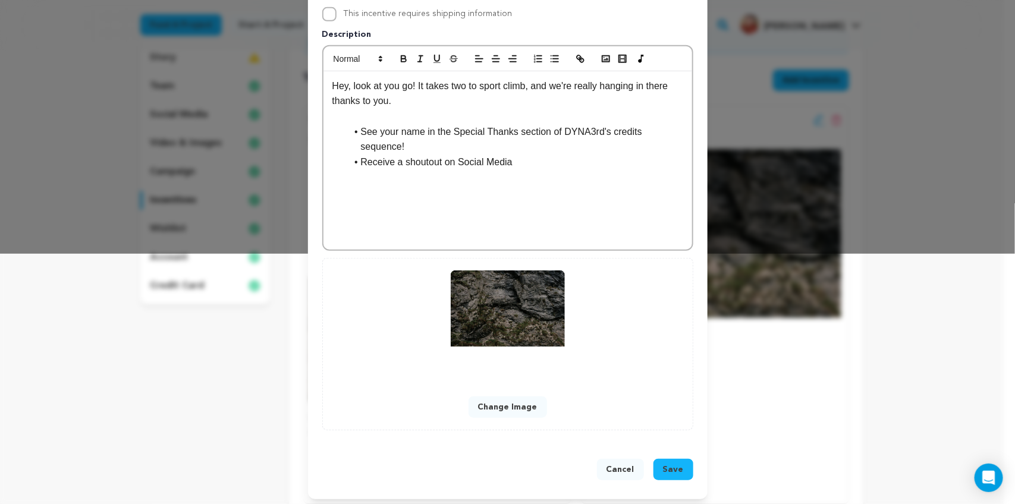
type input "Brilliant Belayer | Special Thanks Credit"
click at [408, 99] on p "Hey, look at you go! It takes two to sport climb, and we're really hanging in t…" at bounding box center [507, 93] width 351 height 30
click at [524, 155] on li "Receive a shoutout on Social Media" at bounding box center [515, 162] width 336 height 15
click at [663, 468] on span "Save" at bounding box center [673, 470] width 21 height 12
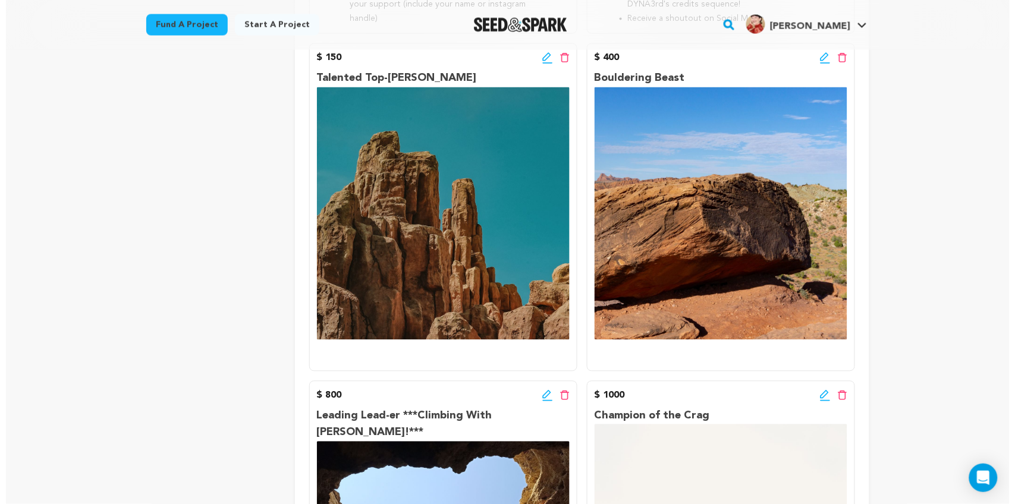
scroll to position [618, 0]
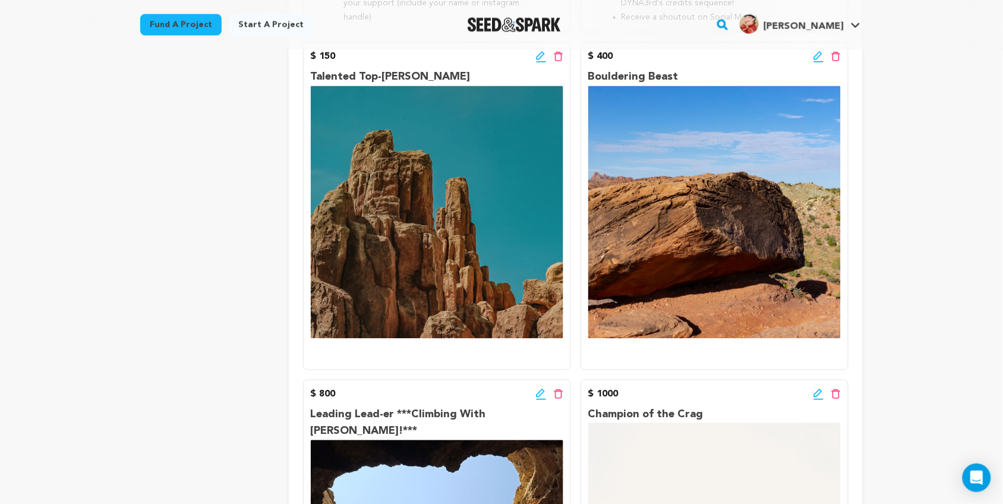
click at [542, 59] on icon at bounding box center [541, 57] width 11 height 12
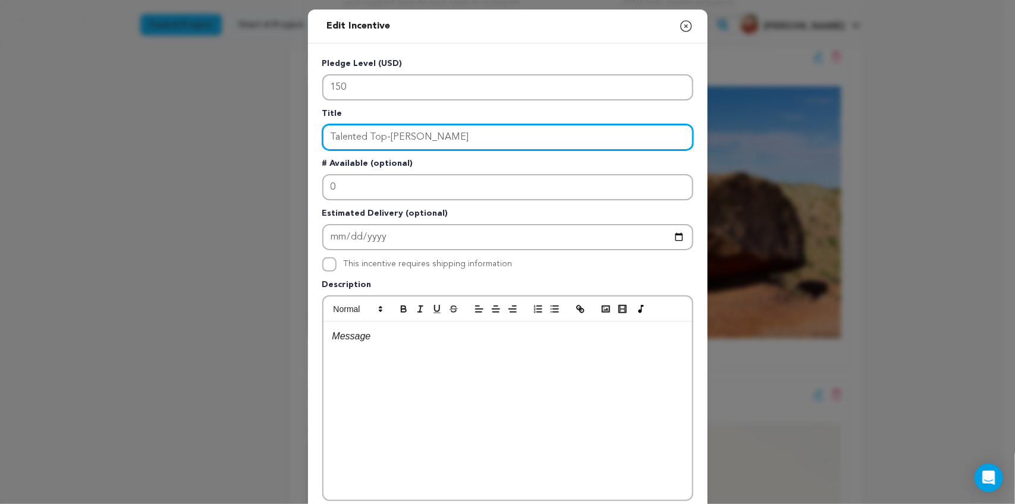
click at [433, 141] on input "Talented Top-Roper" at bounding box center [507, 137] width 371 height 26
click at [429, 137] on input "Talented Top-Roper | VIP Access to Virtual Screening Link" at bounding box center [507, 137] width 371 height 26
click at [627, 135] on input "Talented Top-Roper | VIP Advanced Access to Virtual Screening Link" at bounding box center [507, 137] width 371 height 26
type input "Talented Top-[PERSON_NAME] | VIP Advanced Access to Virtual Screening Link!"
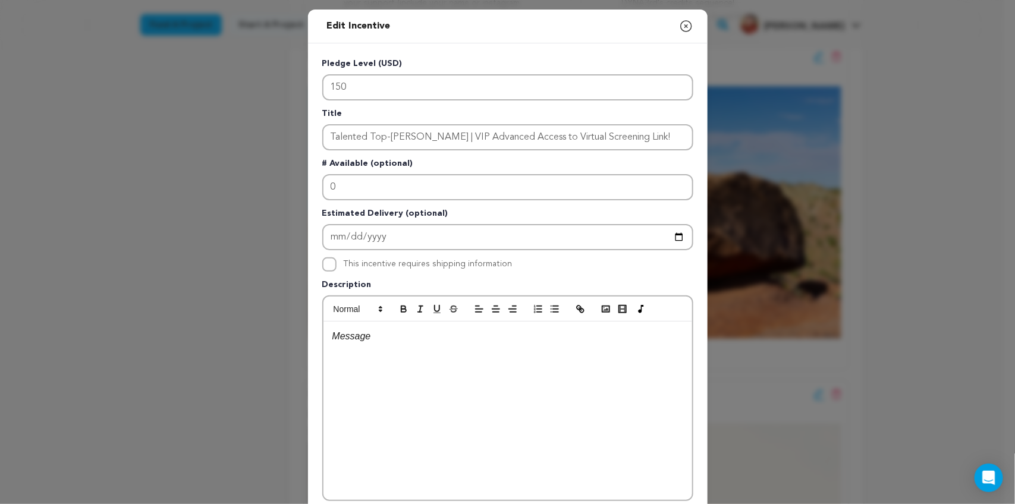
click at [348, 337] on p at bounding box center [507, 336] width 351 height 15
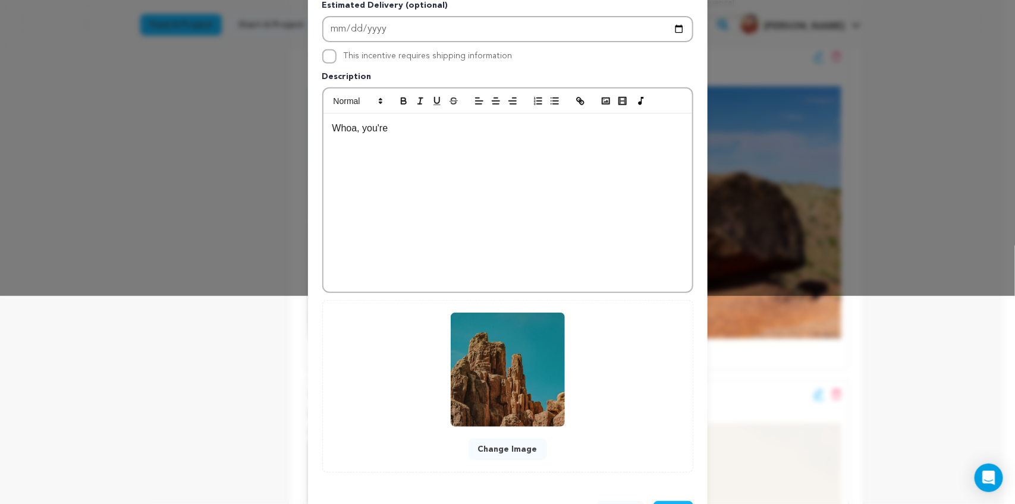
scroll to position [250, 0]
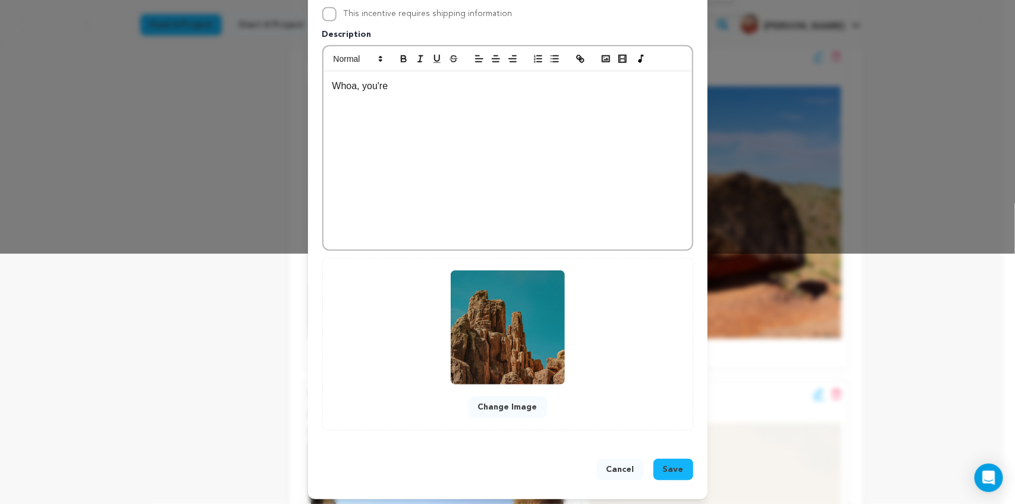
click at [670, 465] on span "Save" at bounding box center [673, 470] width 21 height 12
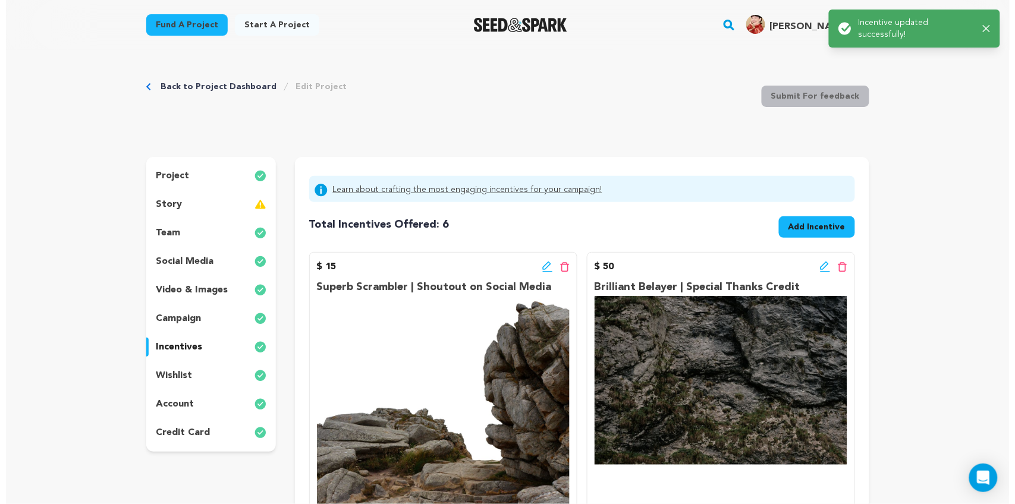
scroll to position [62, 0]
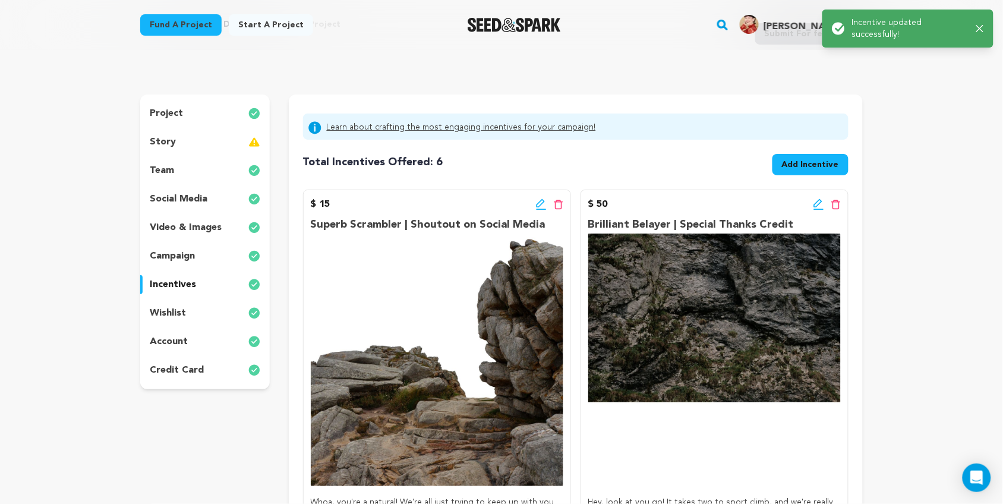
click at [821, 201] on icon at bounding box center [819, 205] width 11 height 12
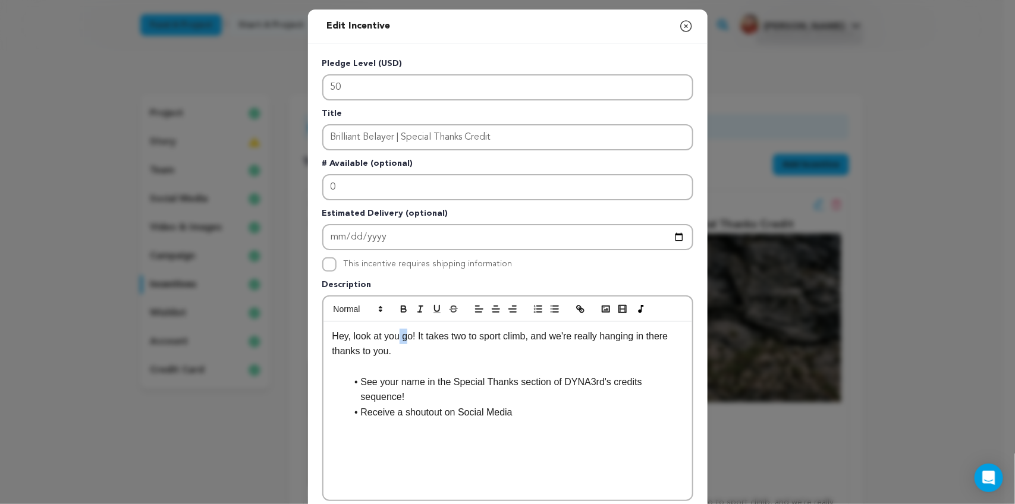
drag, startPoint x: 403, startPoint y: 333, endPoint x: 392, endPoint y: 333, distance: 10.7
click at [392, 333] on p "Hey, look at you go! It takes two to sport climb, and we're really hanging in t…" at bounding box center [507, 344] width 351 height 30
drag, startPoint x: 406, startPoint y: 334, endPoint x: 329, endPoint y: 328, distance: 77.6
click at [332, 329] on p "Hey, look at you go! It takes two to sport climb, and we're really hanging in t…" at bounding box center [507, 344] width 351 height 30
click at [491, 352] on p "Whoa, this belay-tionship is getting serious! It takes two to sport climb, and …" at bounding box center [507, 344] width 351 height 30
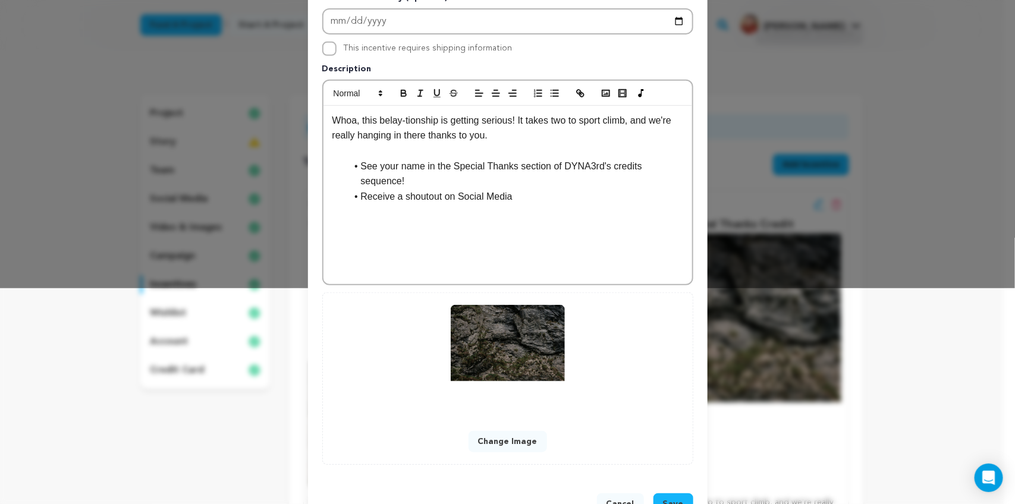
scroll to position [250, 0]
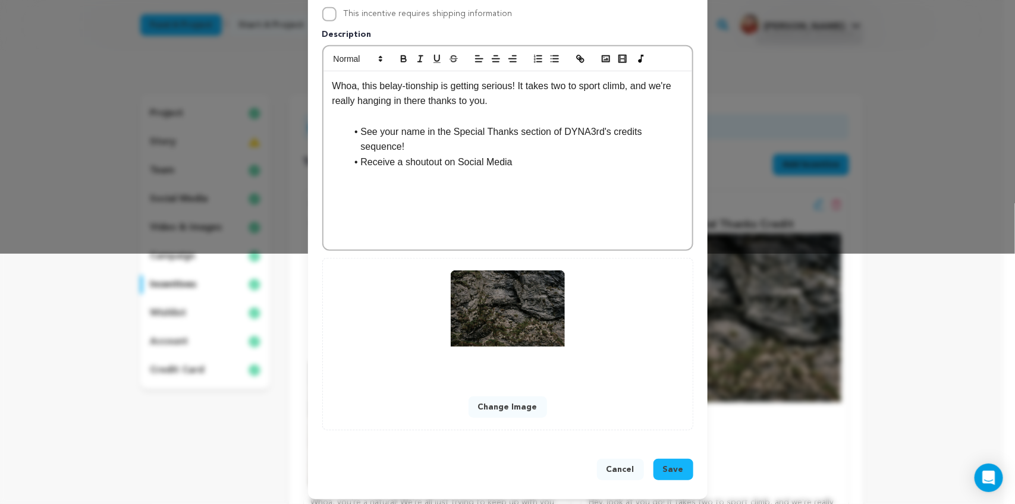
click at [667, 468] on span "Save" at bounding box center [673, 470] width 21 height 12
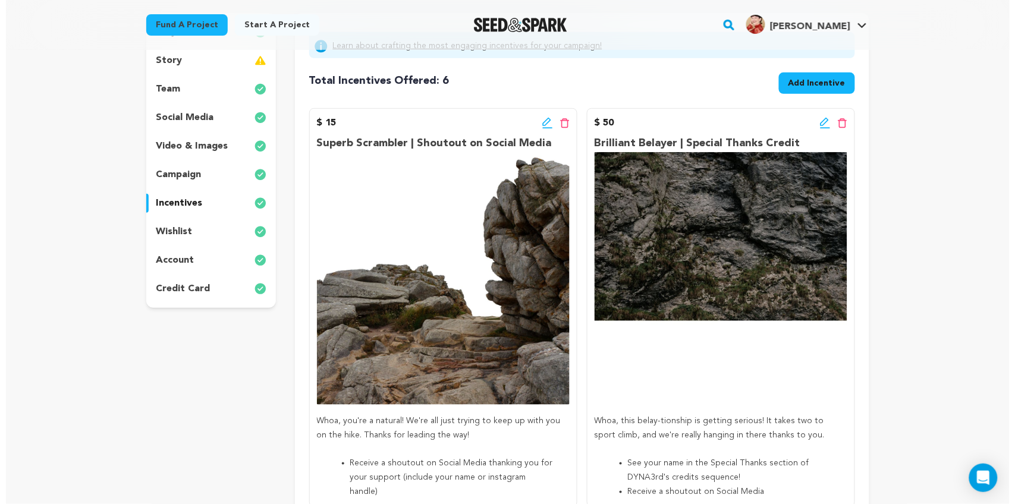
scroll to position [144, 0]
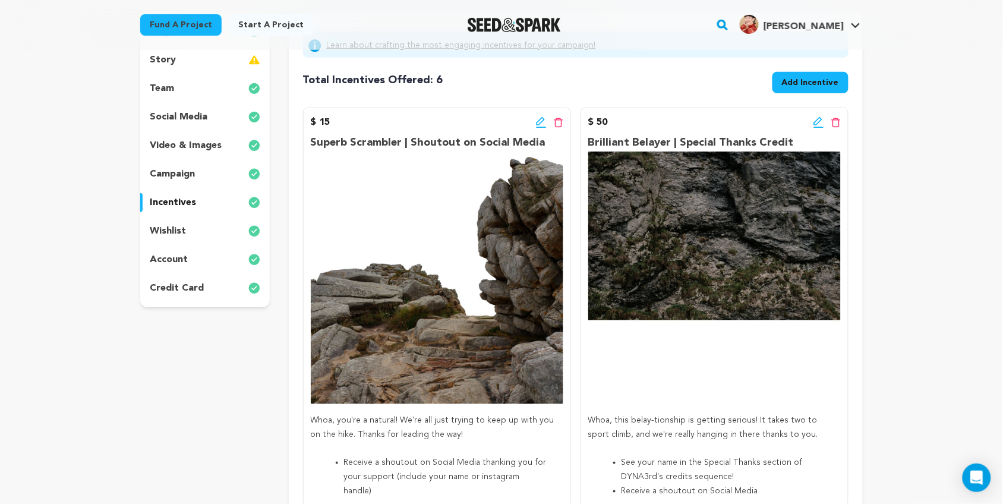
click at [818, 120] on icon at bounding box center [819, 123] width 11 height 12
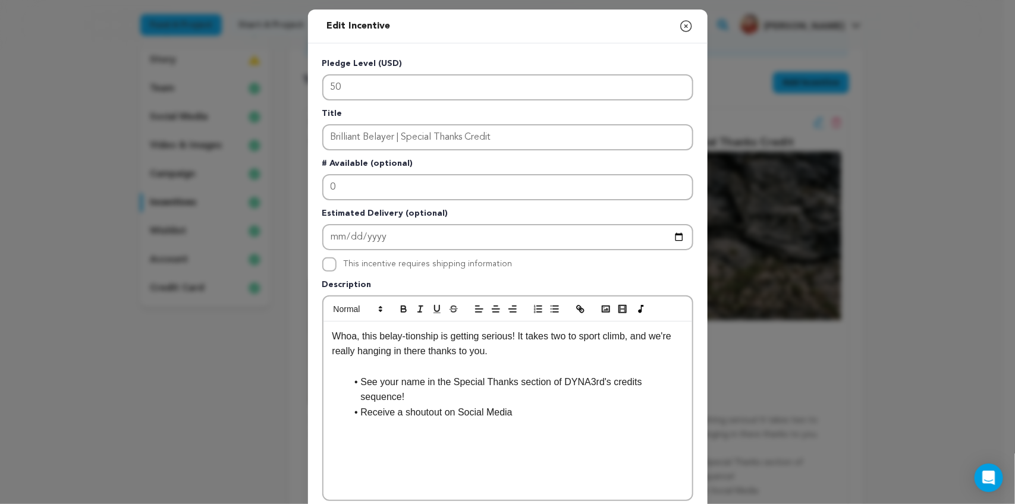
click at [360, 334] on p "Whoa, this belay-tionship is getting serious! It takes two to sport climb, and …" at bounding box center [507, 344] width 351 height 30
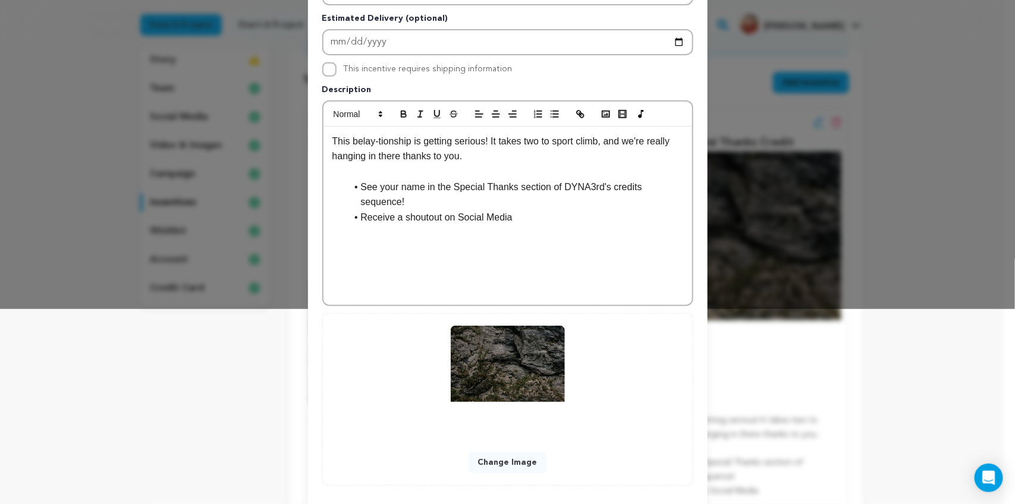
scroll to position [250, 0]
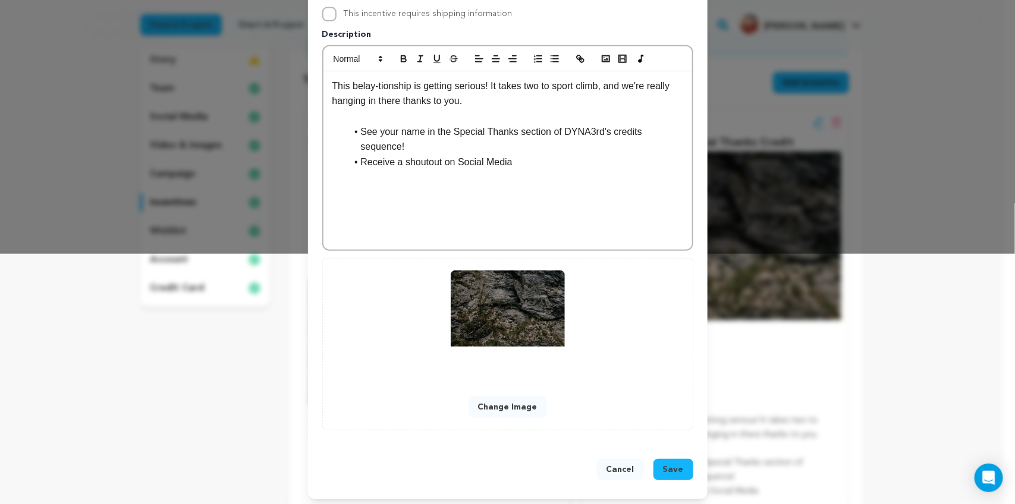
click at [673, 465] on span "Save" at bounding box center [673, 470] width 21 height 12
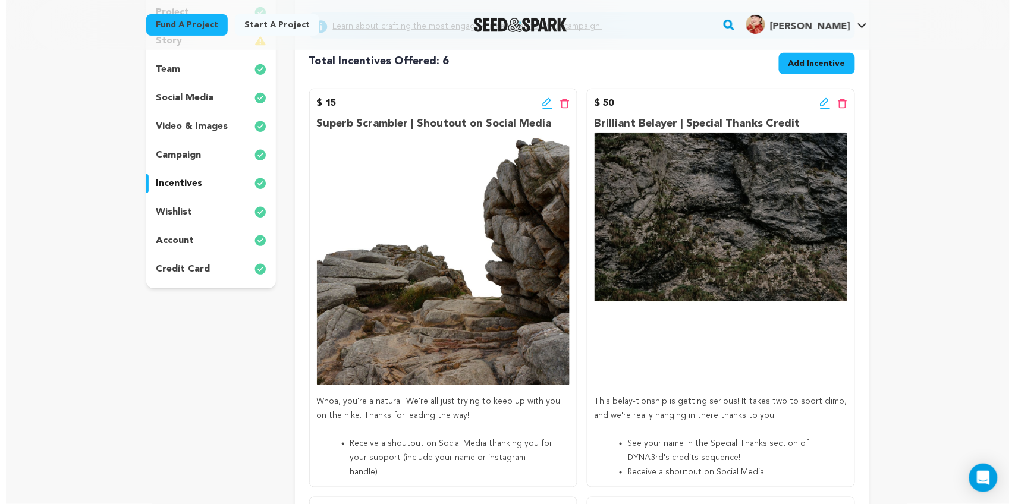
scroll to position [165, 0]
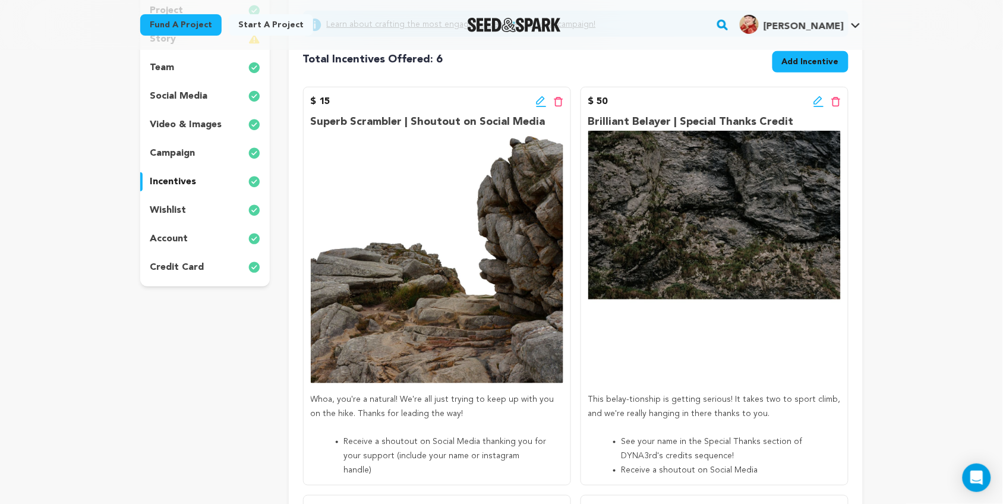
click at [819, 103] on icon at bounding box center [819, 102] width 11 height 12
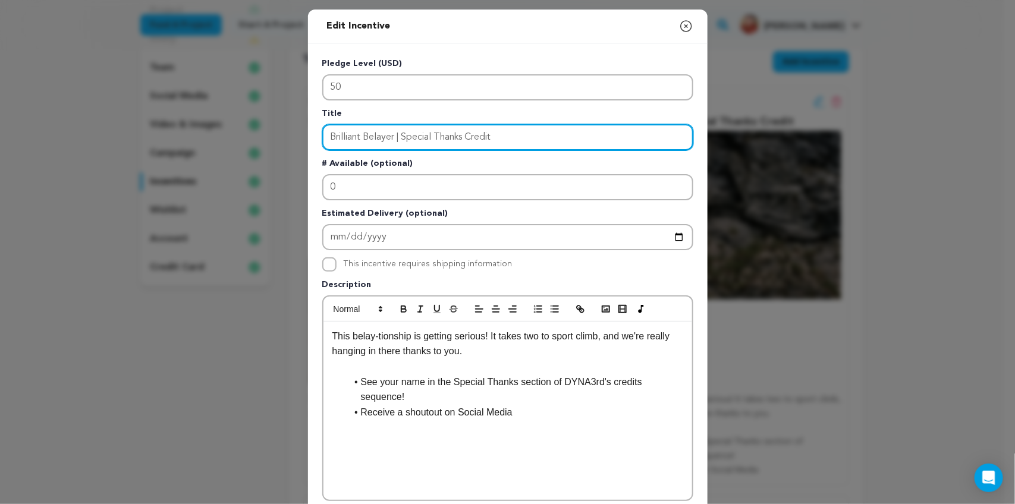
click at [511, 140] on input "Brilliant Belayer | Special Thanks Credit" at bounding box center [507, 137] width 371 height 26
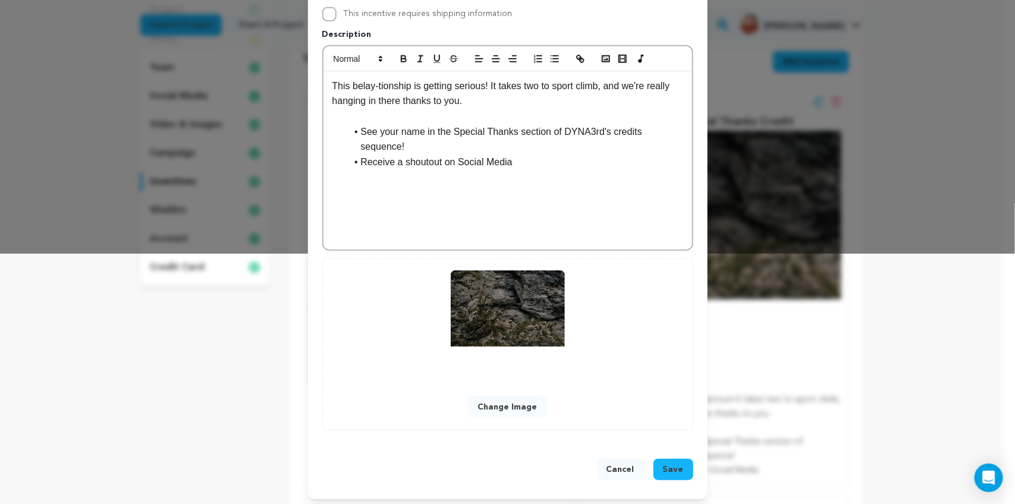
type input "Brilliant Belayer | Special Thanks Credit!"
click at [657, 464] on button "Save" at bounding box center [673, 469] width 40 height 21
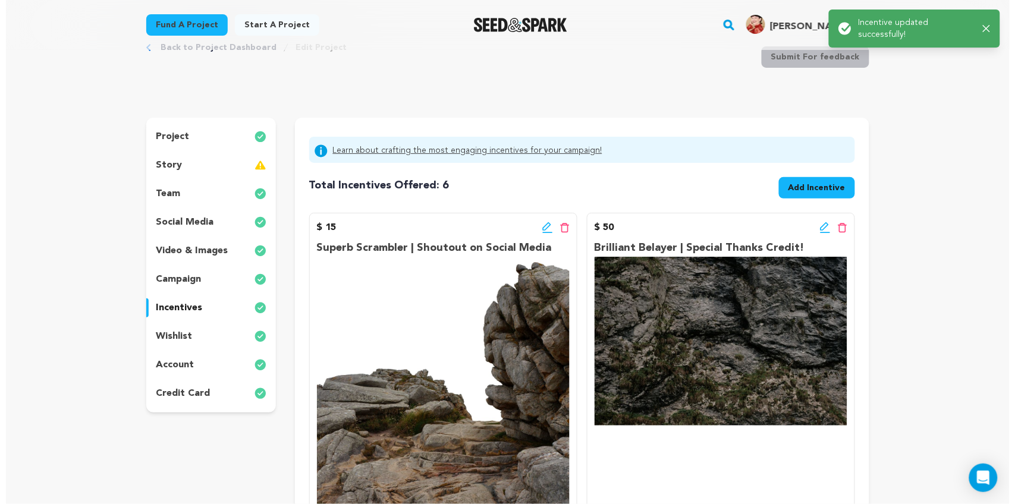
scroll to position [0, 0]
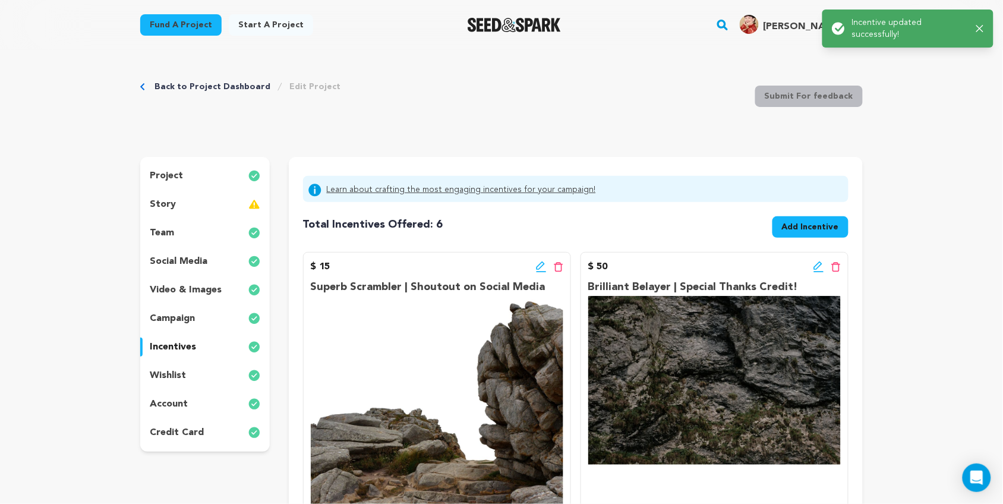
click at [539, 265] on icon at bounding box center [541, 267] width 11 height 12
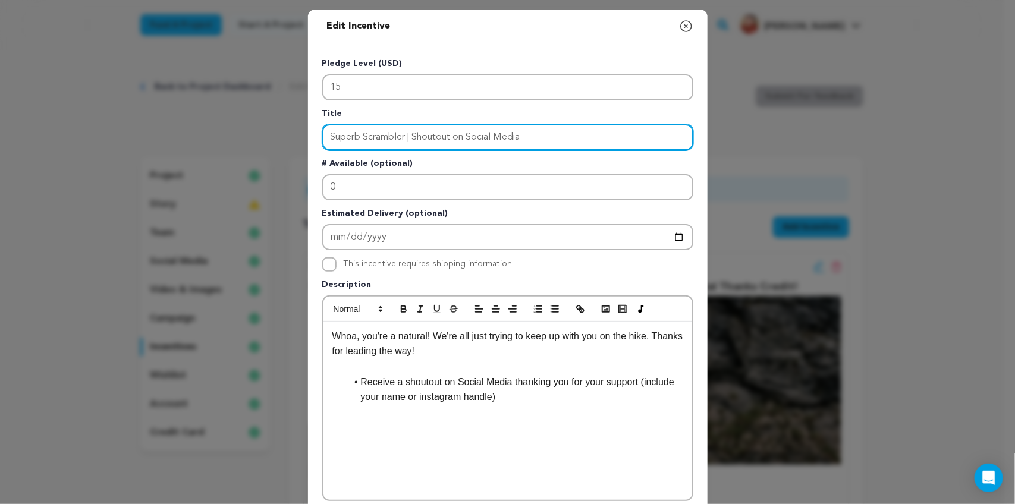
click at [546, 134] on input "Superb Scrambler | Shoutout on Social Media" at bounding box center [507, 137] width 371 height 26
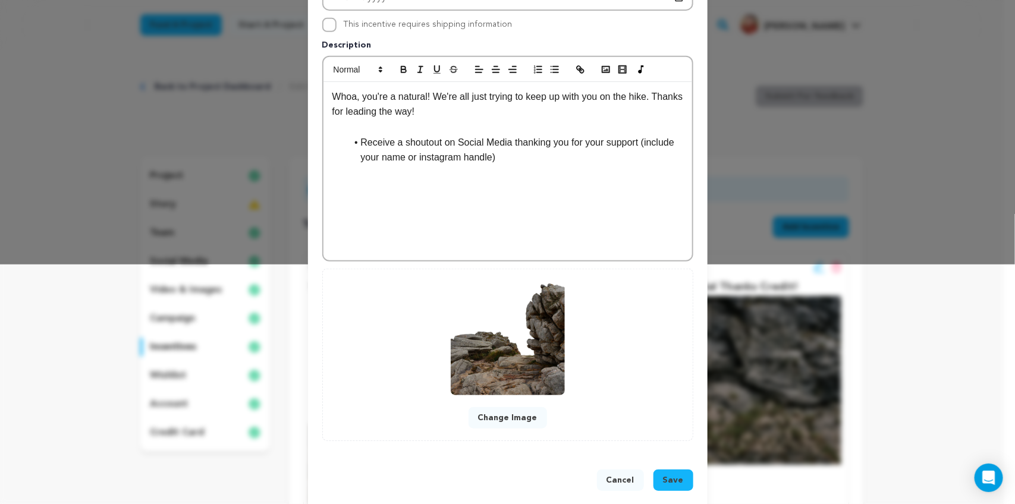
scroll to position [250, 0]
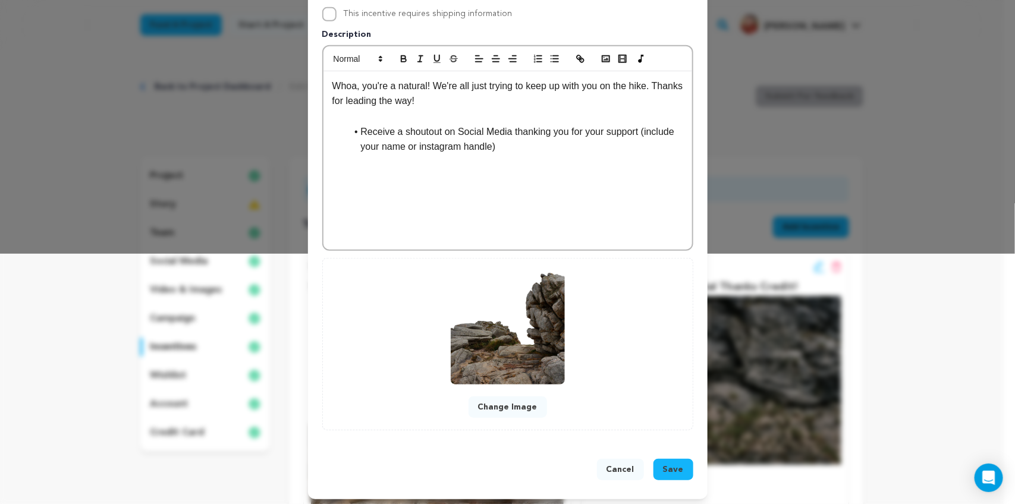
type input "Superb Scrambler | Shoutout on Social Media!"
click at [673, 464] on span "Save" at bounding box center [673, 470] width 21 height 12
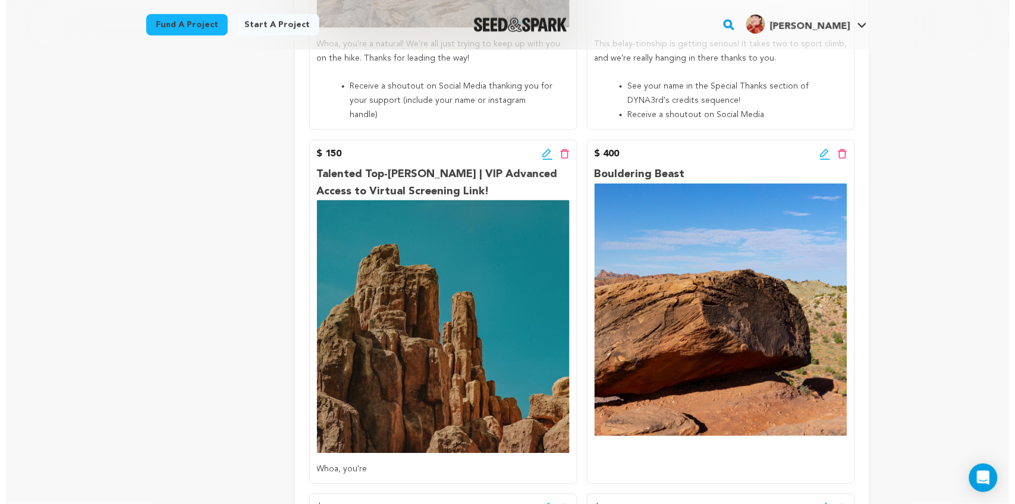
scroll to position [520, 0]
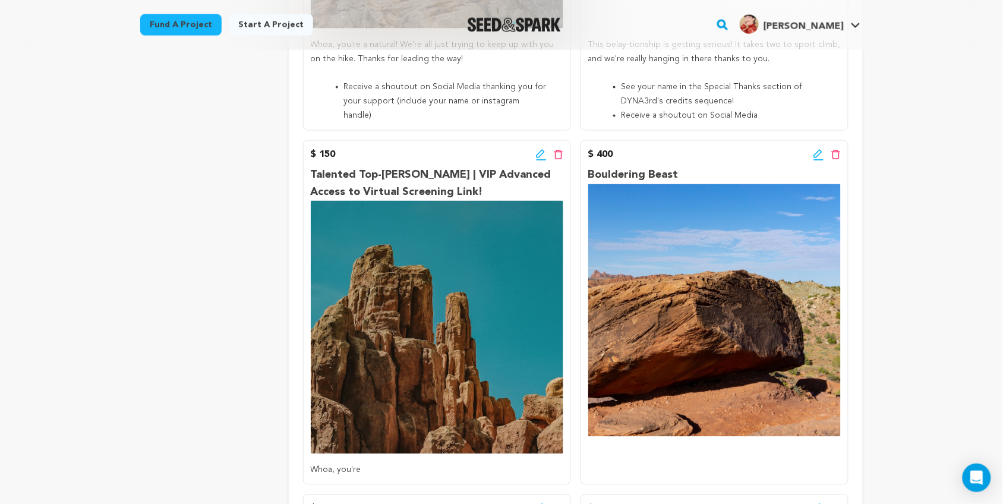
click at [536, 149] on icon at bounding box center [541, 155] width 11 height 12
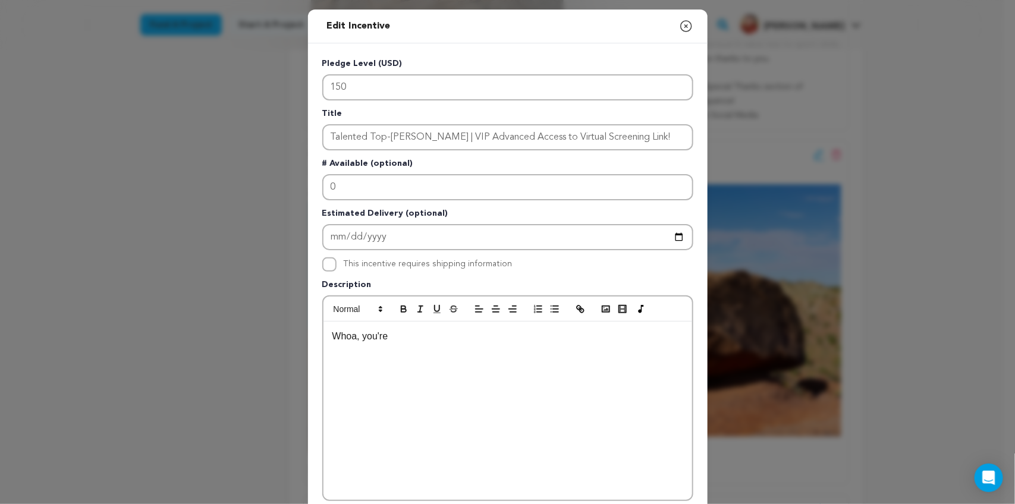
click at [426, 344] on div "Whoa, you're" at bounding box center [507, 411] width 369 height 178
click at [596, 333] on p "Hey, look at you go! You're a natural crusher, and you've got the calluses to p…" at bounding box center [507, 344] width 351 height 30
click at [491, 355] on div "Hey, look at you go! You're a natural crusher, and you've got the calluses to p…" at bounding box center [507, 411] width 369 height 178
click at [479, 331] on p "Hey, look at you go! You're a natural crusher, and you've got the calluses to p…" at bounding box center [507, 344] width 351 height 30
click at [451, 348] on p "Hey, look at you go! You're a natural crusher, and you've got the calluses to p…" at bounding box center [507, 344] width 351 height 30
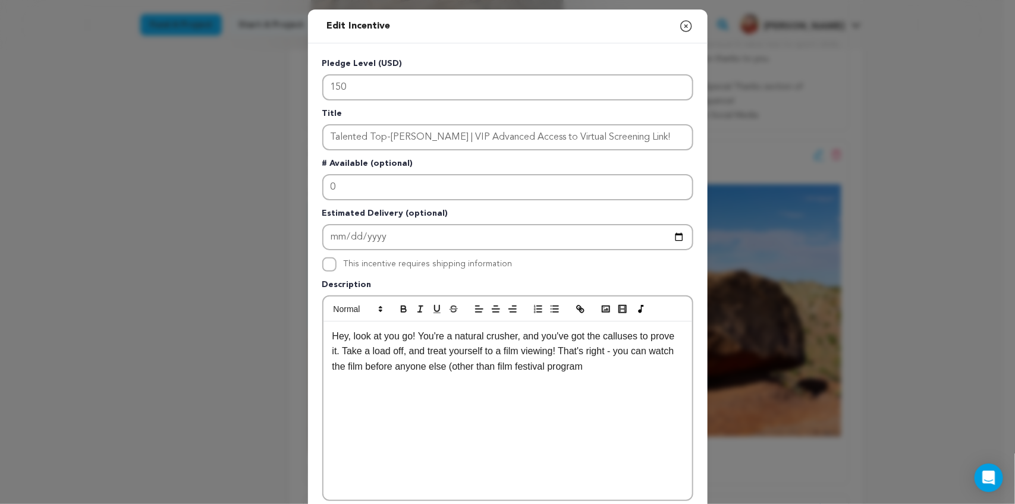
click at [337, 364] on p "Hey, look at you go! You're a natural crusher, and you've got the calluses to p…" at bounding box center [507, 352] width 351 height 46
click at [587, 366] on p "Hey, look at you go! You're a natural crusher, and you've got the calluses to p…" at bounding box center [507, 352] width 351 height 46
drag, startPoint x: 412, startPoint y: 330, endPoint x: 325, endPoint y: 328, distance: 86.8
click at [332, 329] on p "Hey, look at you go! You're a natural crusher, and you've got the calluses to p…" at bounding box center [507, 359] width 351 height 61
click at [646, 370] on div "You're a natural crusher, and you've got the calluses to prove it. Take a load …" at bounding box center [507, 411] width 369 height 178
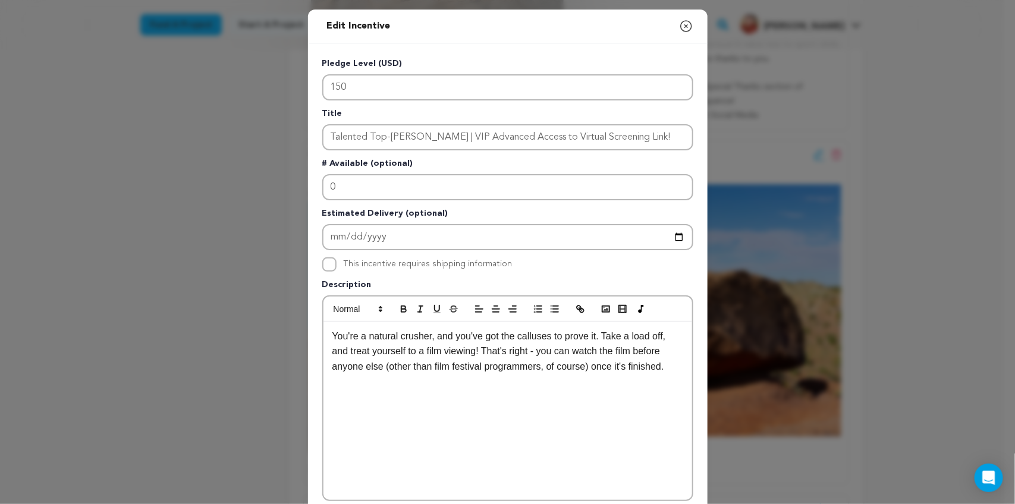
click at [660, 333] on p "You're a natural crusher, and you've got the calluses to prove it. Take a load …" at bounding box center [507, 352] width 351 height 46
click at [559, 366] on p "You're a natural crusher, and you've got the calluses to prove it. Take a load …" at bounding box center [507, 359] width 351 height 61
click at [498, 373] on p "You're a natural crusher, and you've got the calluses to prove it. Take a load …" at bounding box center [507, 359] width 351 height 61
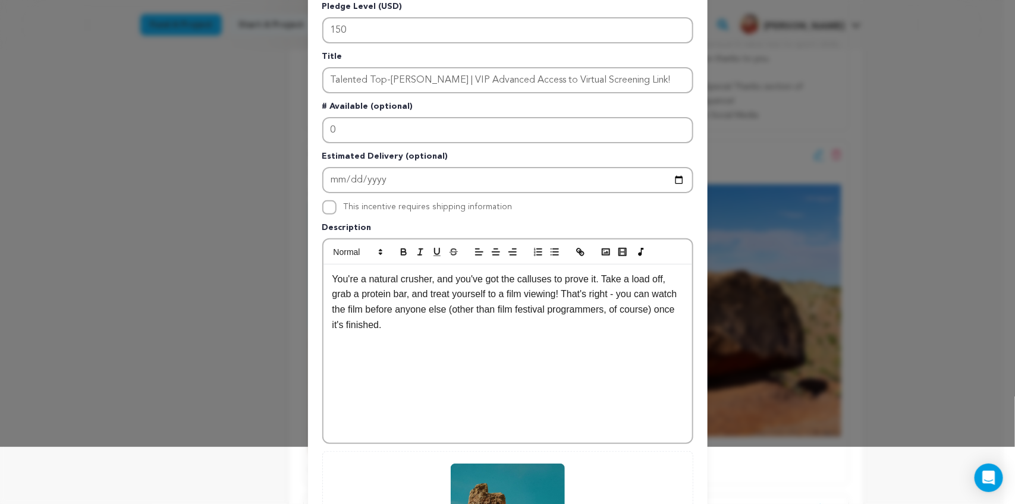
scroll to position [58, 0]
click at [422, 322] on p "You're a natural crusher, and you've got the calluses to prove it. Take a load …" at bounding box center [507, 301] width 351 height 61
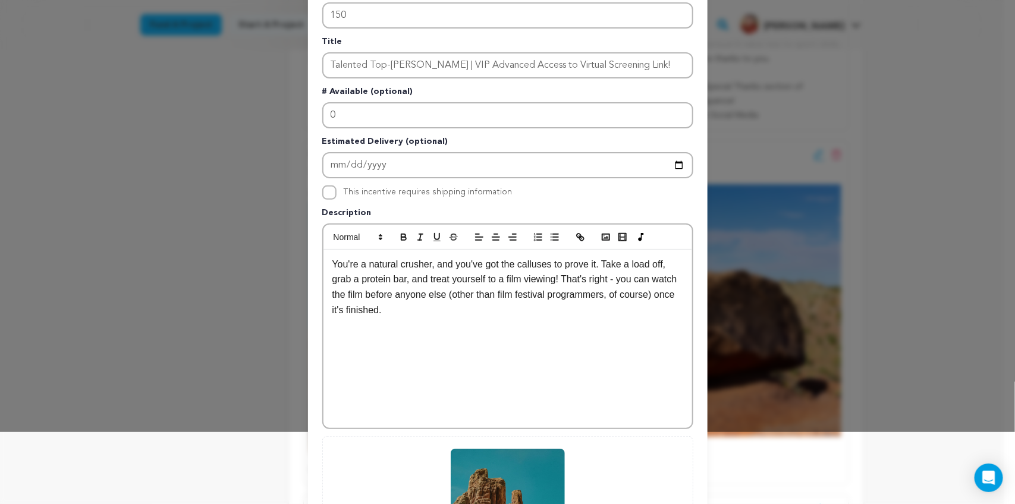
scroll to position [71, 0]
click at [376, 311] on p "You're a natural crusher, and you've got the calluses to prove it. Take a load …" at bounding box center [507, 287] width 351 height 61
drag, startPoint x: 487, startPoint y: 309, endPoint x: 382, endPoint y: 306, distance: 105.9
click at [382, 306] on p "You're a natural crusher, and you've got the calluses to prove it. Take a load …" at bounding box center [507, 287] width 351 height 61
click at [342, 349] on div "You're a natural crusher, and you've got the calluses to prove it. Take a load …" at bounding box center [507, 339] width 369 height 178
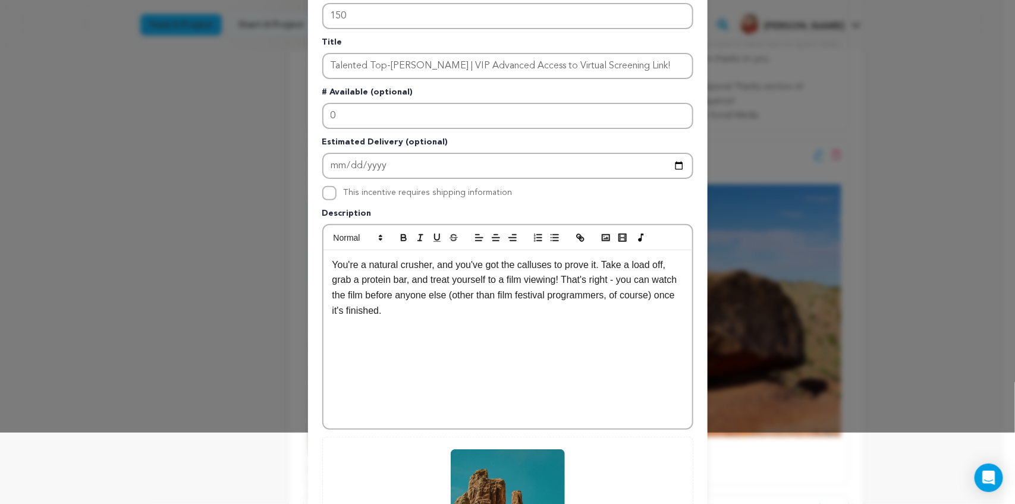
click at [433, 314] on p "You're a natural crusher, and you've got the calluses to prove it. Take a load …" at bounding box center [507, 287] width 351 height 61
click at [357, 289] on p "You're a natural crusher, and you've got the calluses to prove it. Take a load …" at bounding box center [507, 287] width 351 height 61
click at [422, 311] on p "You're a natural crusher, and you've got the calluses to prove it. Take a load …" at bounding box center [507, 287] width 351 height 61
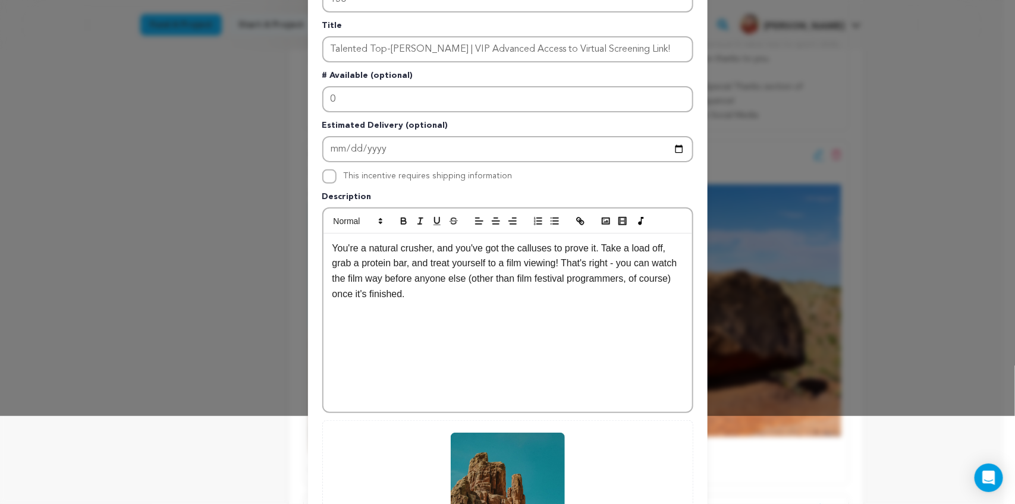
scroll to position [90, 0]
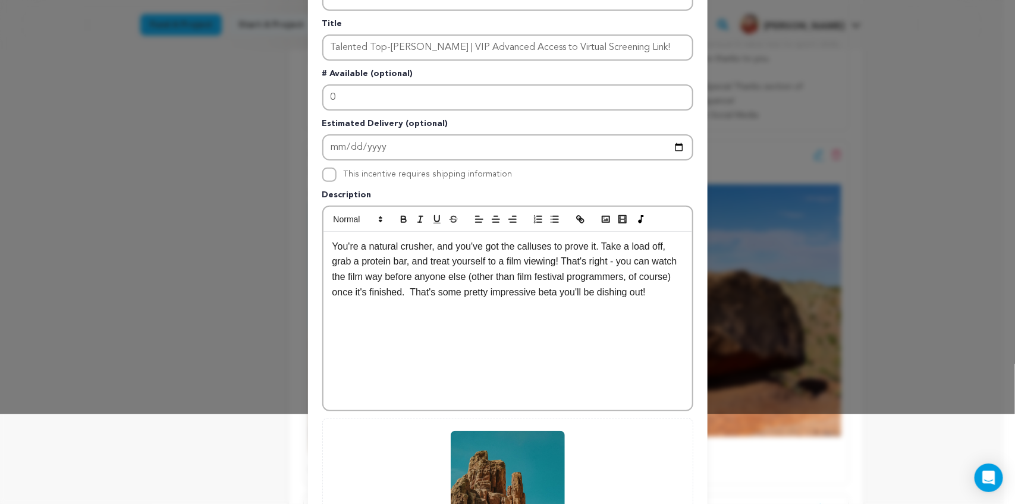
click at [400, 290] on p "You're a natural crusher, and you've got the calluses to prove it. Take a load …" at bounding box center [507, 269] width 351 height 61
drag, startPoint x: 399, startPoint y: 291, endPoint x: 326, endPoint y: 289, distance: 73.1
click at [332, 289] on p "You're a natural crusher, and you've got the calluses to prove it. Take a load …" at bounding box center [507, 269] width 351 height 61
click at [462, 274] on p "You're a natural crusher, and you've got the calluses to prove it. Take a load …" at bounding box center [507, 269] width 351 height 61
click at [673, 275] on p "You're a natural crusher, and you've got the calluses to prove it. Take a load …" at bounding box center [507, 269] width 351 height 61
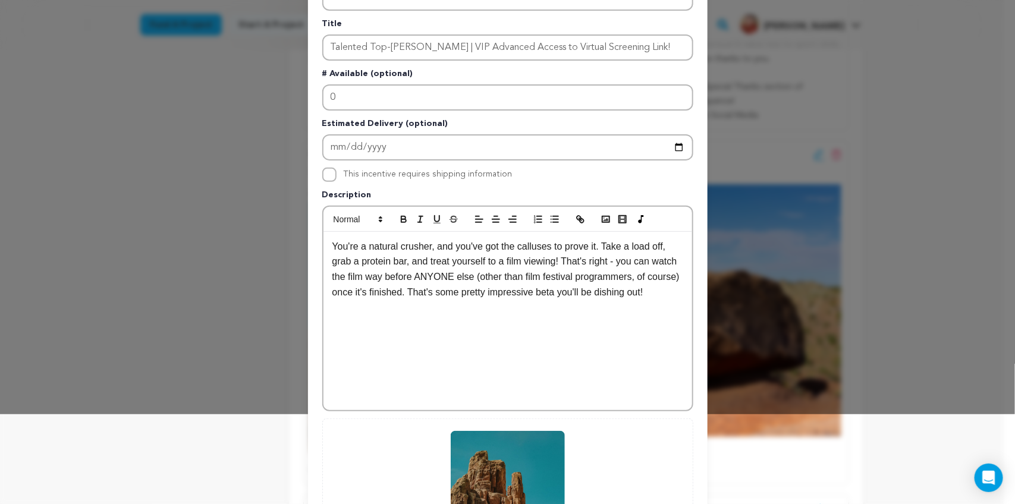
click at [651, 282] on p "You're a natural crusher, and you've got the calluses to prove it. Take a load …" at bounding box center [507, 269] width 351 height 61
click at [373, 274] on p "You're a natural crusher, and you've got the calluses to prove it. Take a load …" at bounding box center [507, 269] width 351 height 61
click at [653, 291] on p "You're a natural crusher, and you've got the calluses to prove it. Take a load …" at bounding box center [507, 269] width 351 height 61
click at [344, 294] on p "You're a natural crusher, and you've got the calluses to prove it. Take a load …" at bounding box center [507, 269] width 351 height 61
click at [645, 291] on p "You're a natural crusher, and you've got the calluses to prove it. Take a load …" at bounding box center [507, 269] width 351 height 61
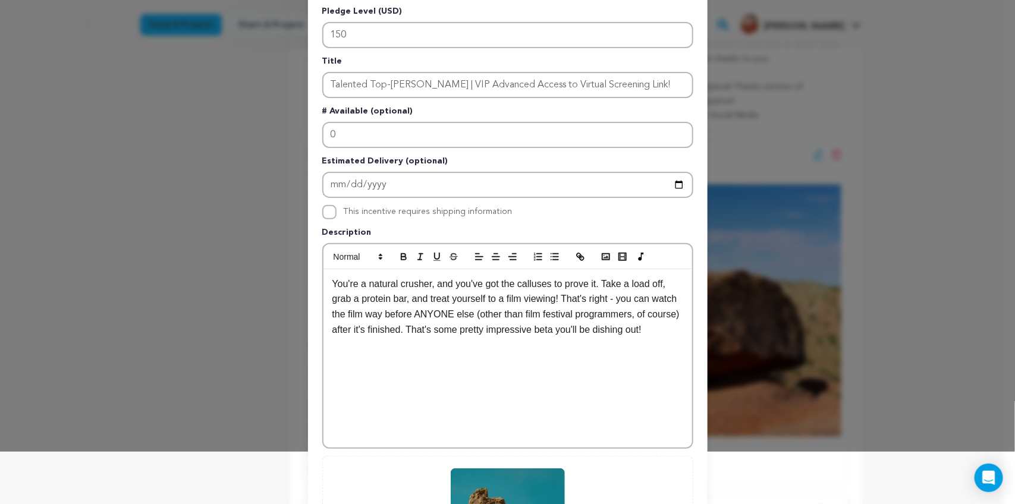
scroll to position [250, 0]
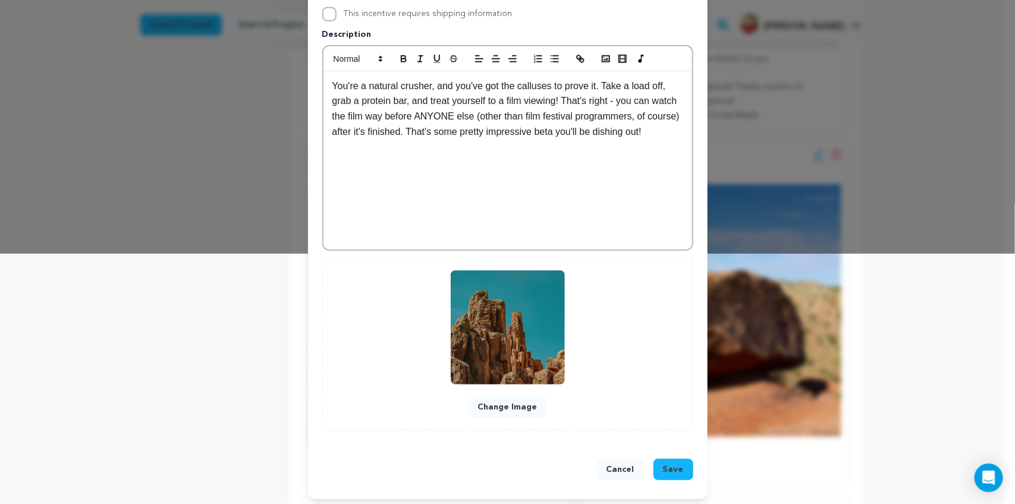
click at [663, 130] on p "You're a natural crusher, and you've got the calluses to prove it. Take a load …" at bounding box center [507, 108] width 351 height 61
click at [663, 464] on span "Save" at bounding box center [673, 470] width 21 height 12
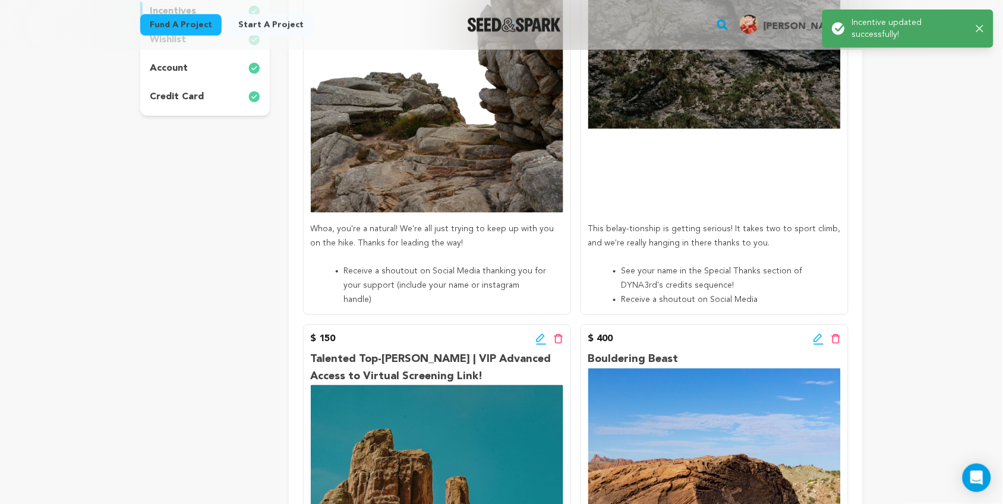
scroll to position [340, 0]
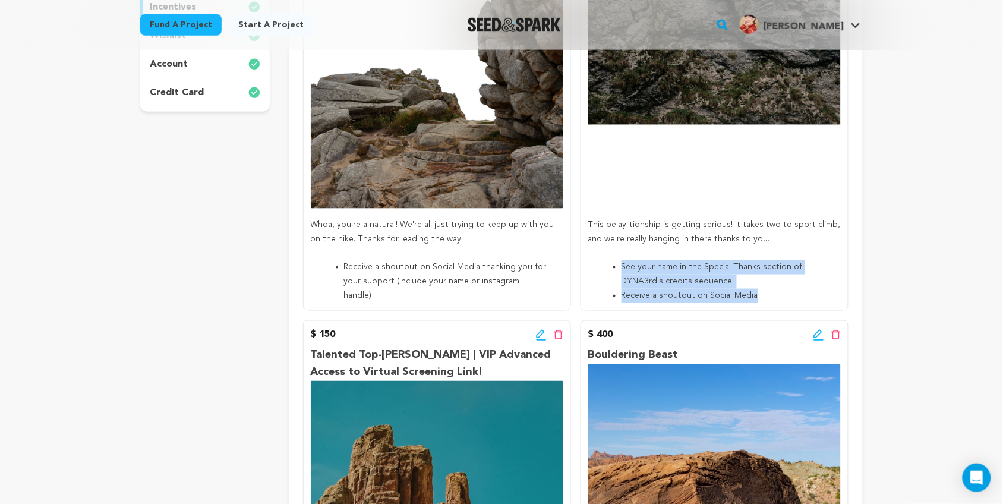
drag, startPoint x: 620, startPoint y: 266, endPoint x: 764, endPoint y: 294, distance: 146.7
click at [764, 294] on ul "See your name in the Special Thanks section of DYNA3rd's credits sequence! Rece…" at bounding box center [714, 281] width 253 height 42
copy ul "See your name in the Special Thanks section of DYNA3rd's credits sequence! Rece…"
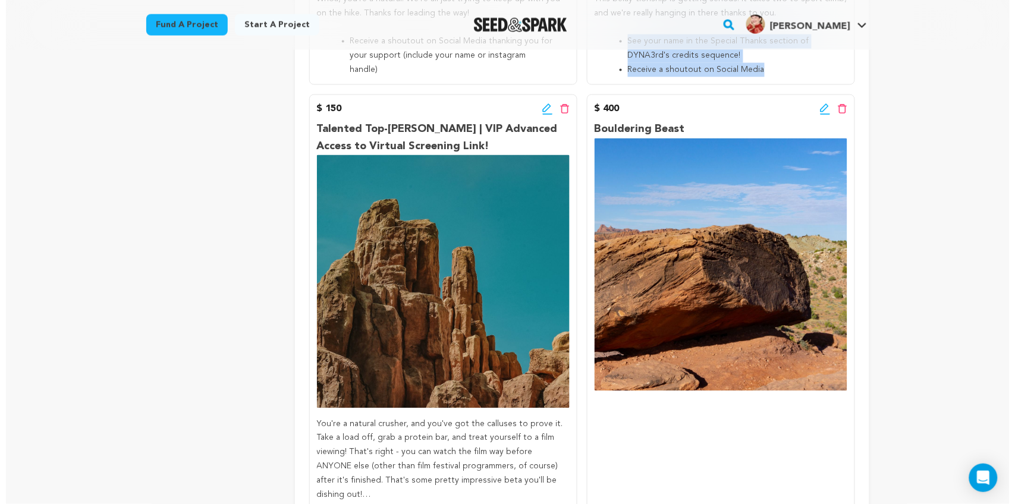
scroll to position [565, 0]
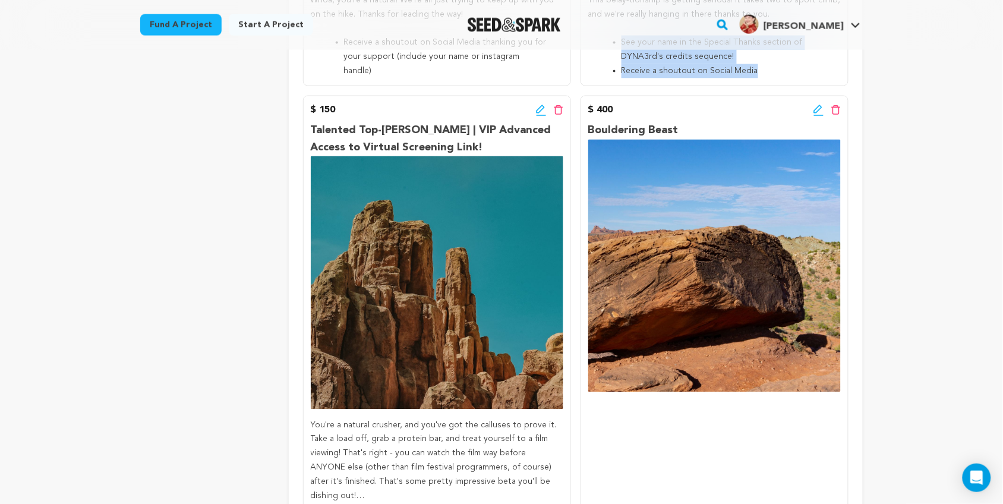
click at [537, 112] on icon at bounding box center [540, 109] width 8 height 8
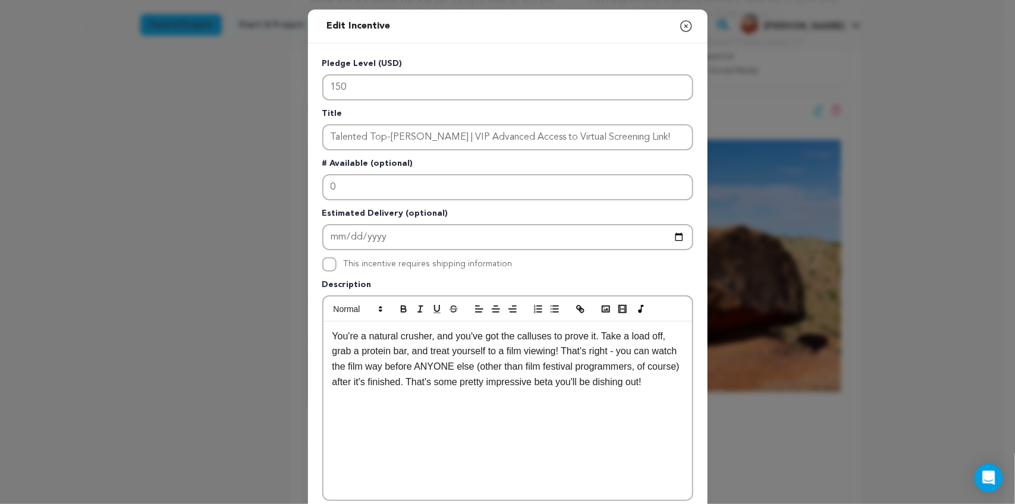
click at [426, 380] on p "You're a natural crusher, and you've got the calluses to prove it. Take a load …" at bounding box center [507, 359] width 351 height 61
click at [638, 383] on p "You're a natural crusher, and you've got the calluses to prove it. Take a load …" at bounding box center [507, 359] width 351 height 61
click at [550, 304] on icon "button" at bounding box center [554, 309] width 11 height 11
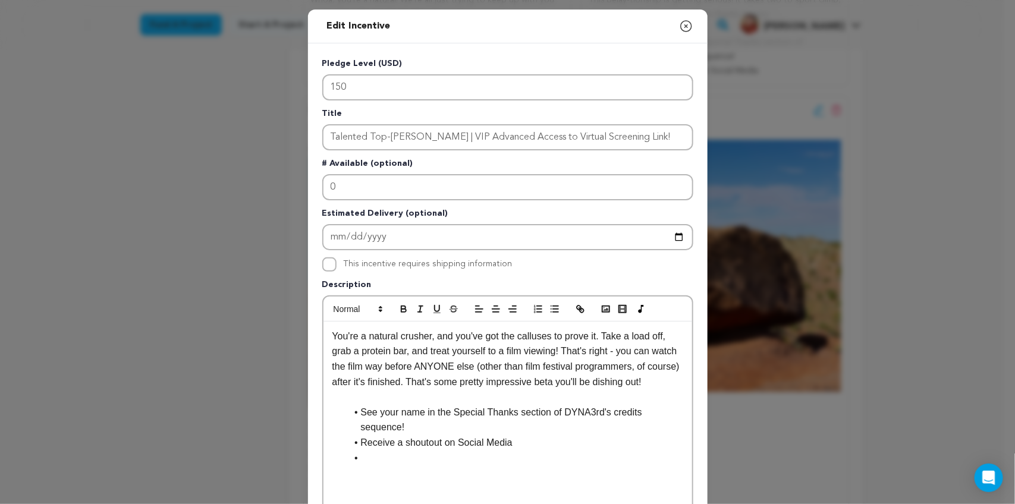
scroll to position [0, 0]
click at [510, 435] on li "Receive a shoutout on Social Media" at bounding box center [515, 442] width 336 height 15
click at [527, 435] on li "Receive a shoutout on Social Media thank you for your support (include instagra…" at bounding box center [515, 450] width 336 height 30
click at [428, 439] on li "Receive a shoutout on Social Media thanking you for your support (include insta…" at bounding box center [515, 450] width 336 height 30
click at [364, 395] on p at bounding box center [507, 396] width 351 height 15
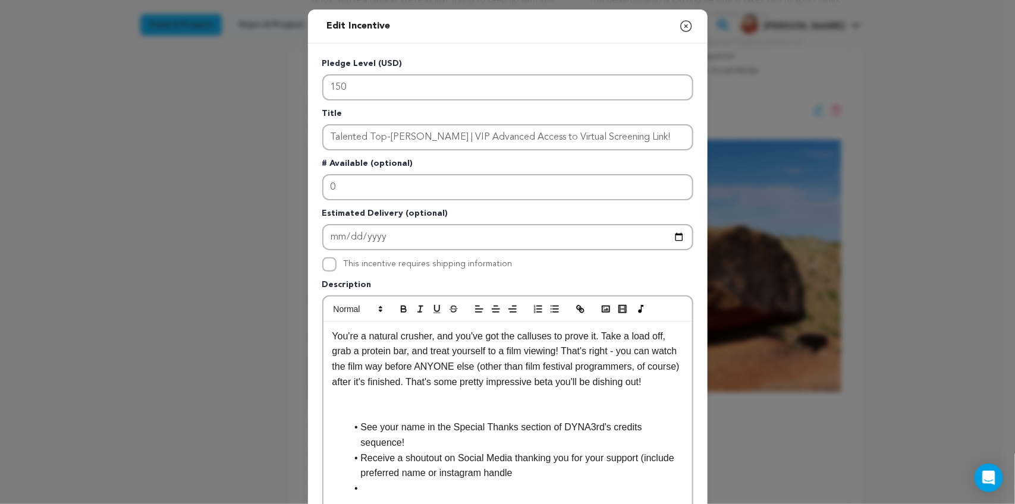
scroll to position [284, 0]
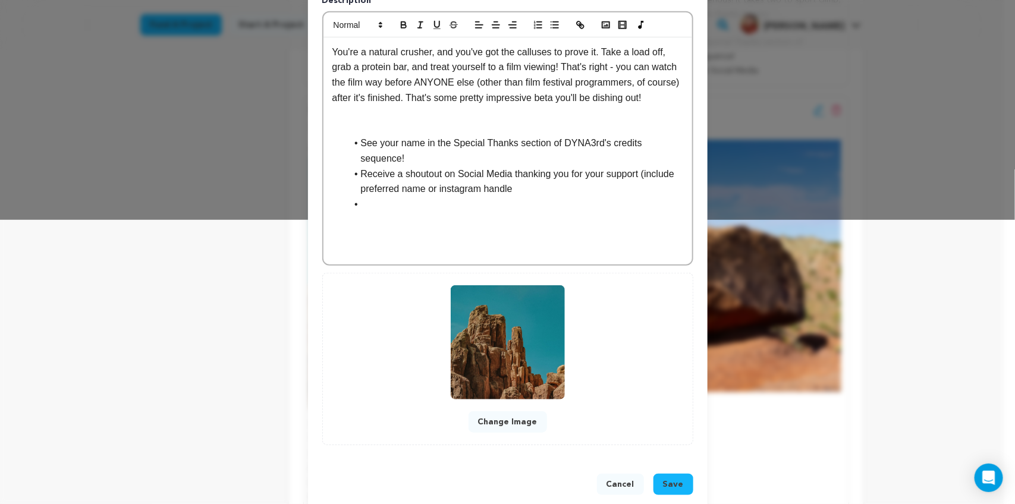
click at [372, 136] on li "See your name in the Special Thanks section of DYNA3rd's credits sequence!" at bounding box center [515, 151] width 336 height 30
click at [364, 129] on p at bounding box center [507, 128] width 351 height 15
click at [358, 197] on li at bounding box center [515, 204] width 336 height 15
click at [360, 125] on p at bounding box center [507, 128] width 351 height 15
click at [549, 20] on icon "button" at bounding box center [554, 25] width 11 height 11
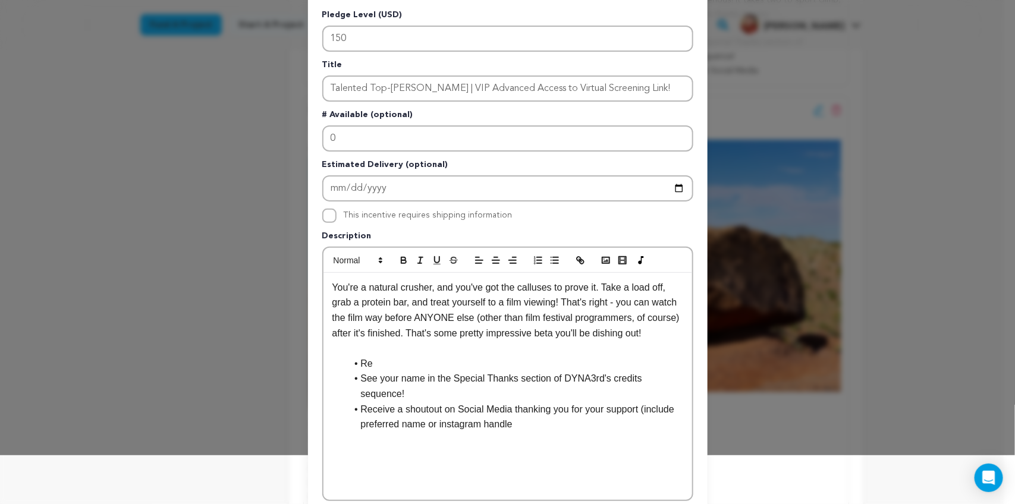
scroll to position [49, 0]
click at [471, 361] on li "Receive an Exclusive Virtual Screening Link" at bounding box center [515, 362] width 336 height 15
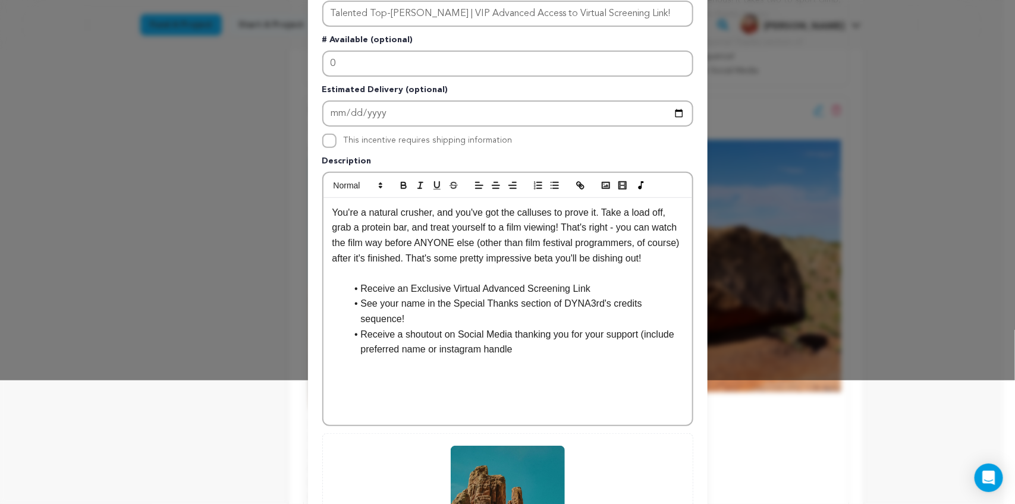
scroll to position [125, 0]
click at [578, 328] on li "Receive a shoutout on Social Media thanking you for your support (include prefe…" at bounding box center [515, 341] width 336 height 30
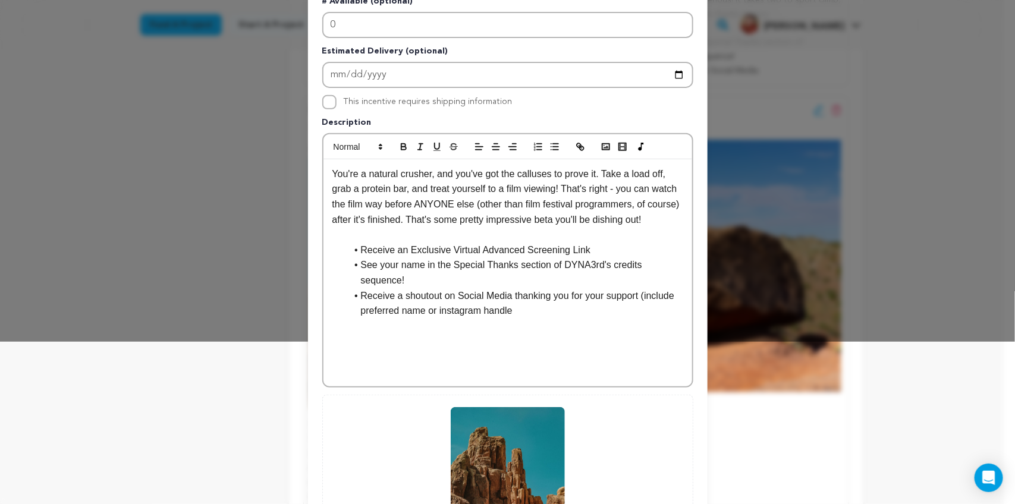
scroll to position [163, 0]
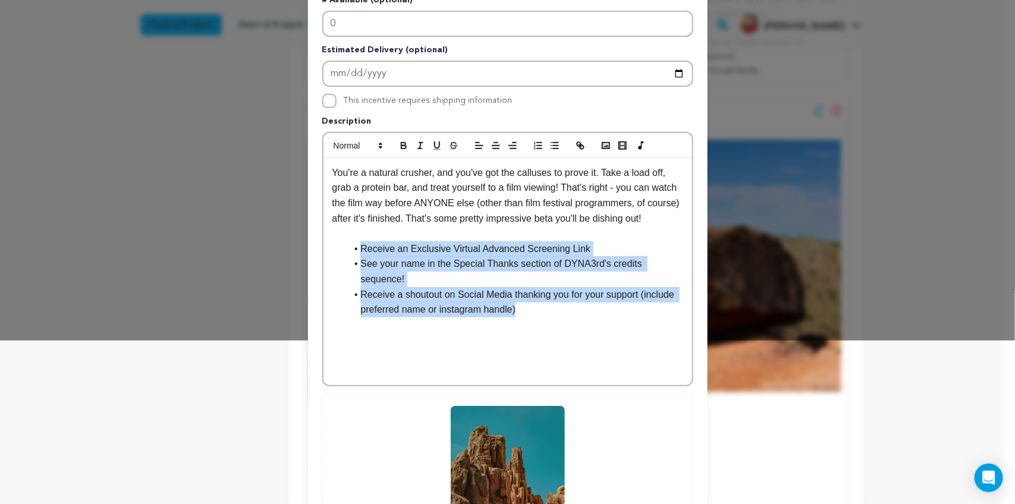
drag, startPoint x: 533, startPoint y: 284, endPoint x: 348, endPoint y: 244, distance: 189.0
click at [348, 244] on ul "Receive an Exclusive Virtual Advanced Screening Link See your name in the Speci…" at bounding box center [507, 279] width 351 height 76
copy ul "Receive an Exclusive Virtual Advanced Screening Link See your name in the Speci…"
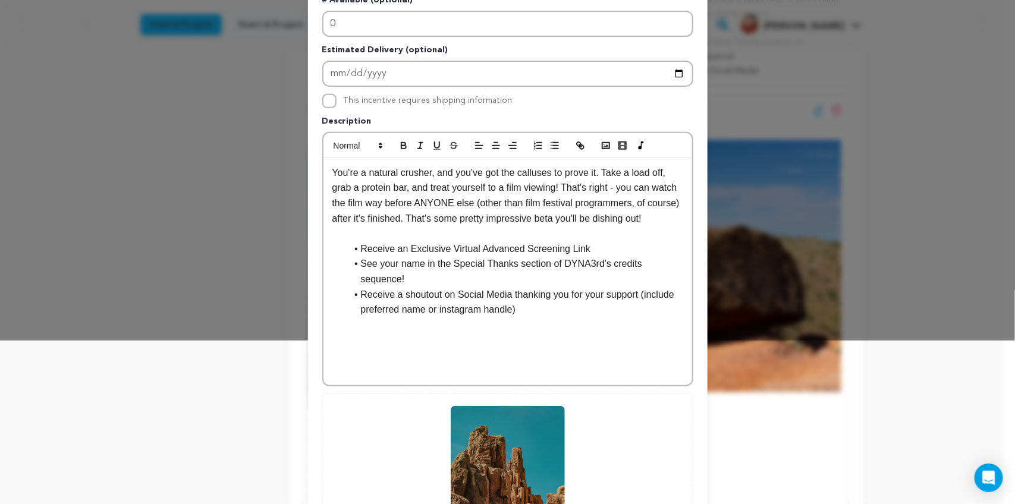
click at [578, 332] on p at bounding box center [507, 339] width 351 height 15
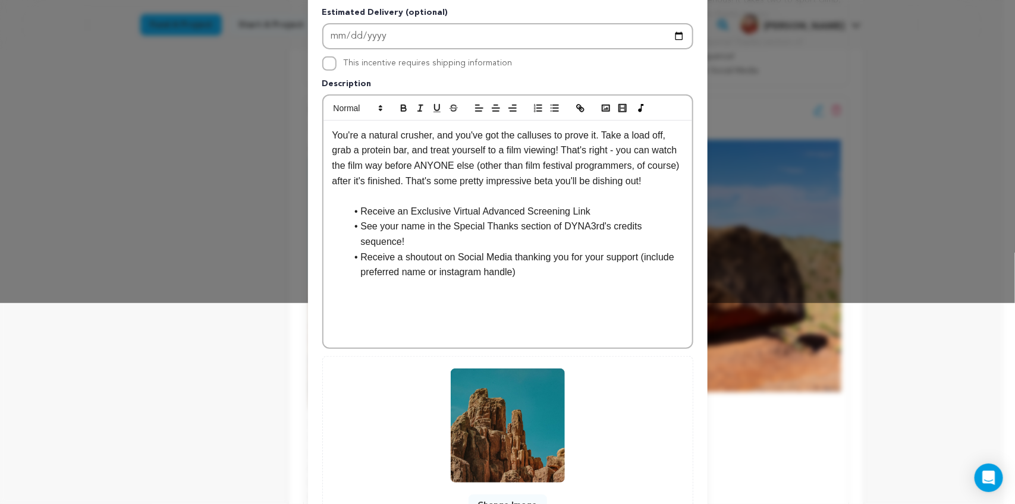
scroll to position [284, 0]
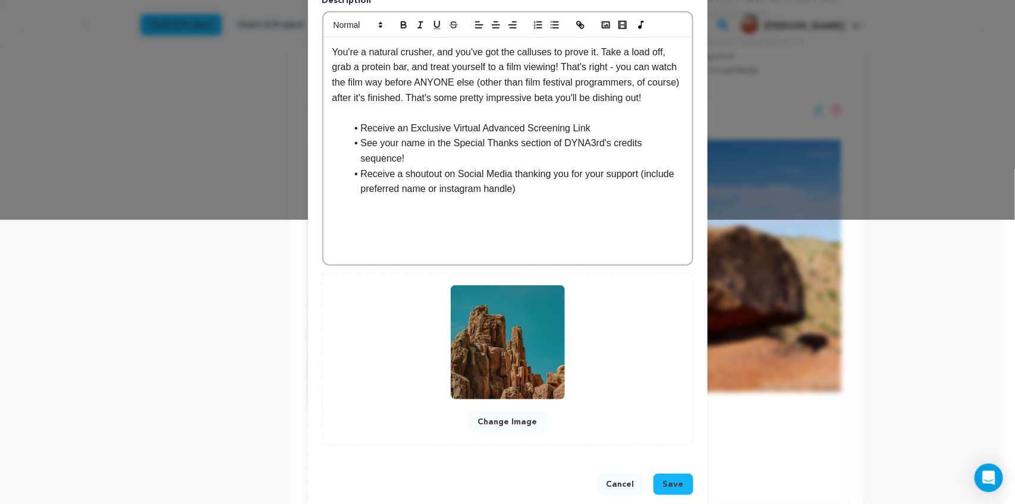
click at [663, 479] on span "Save" at bounding box center [673, 485] width 21 height 12
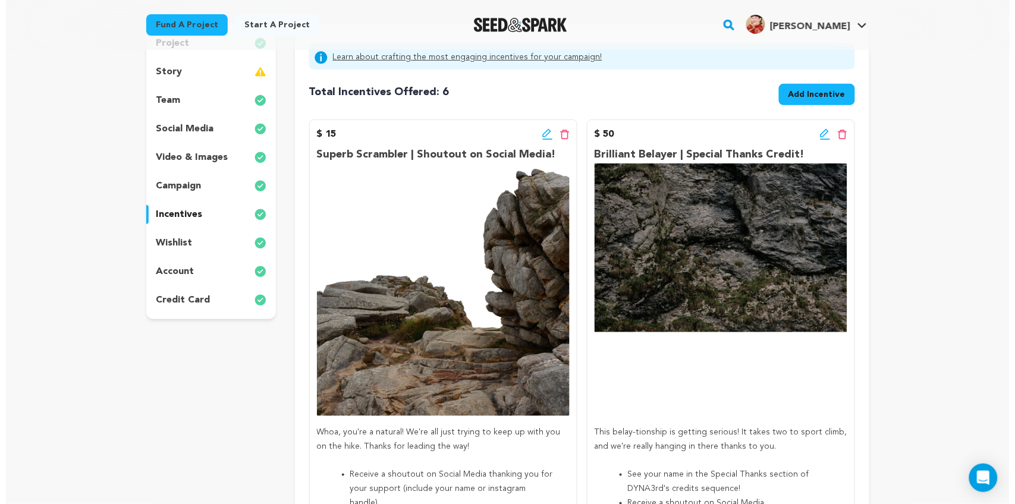
scroll to position [132, 0]
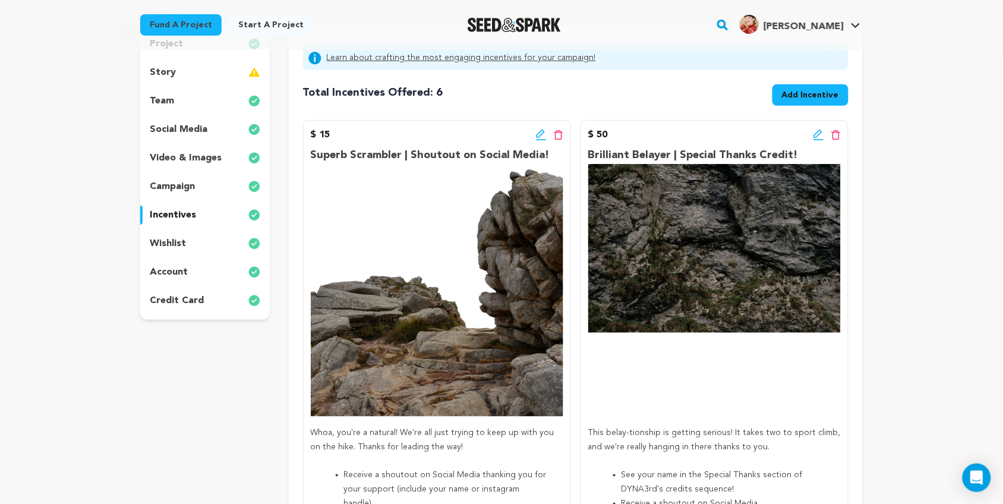
click at [816, 135] on icon at bounding box center [819, 135] width 11 height 12
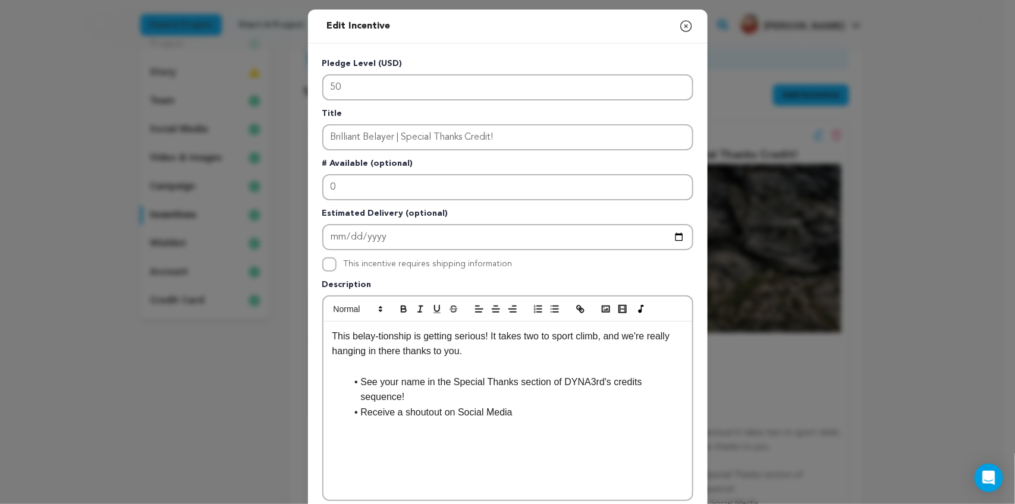
click at [522, 405] on li "Receive a shoutout on Social Media" at bounding box center [515, 412] width 336 height 15
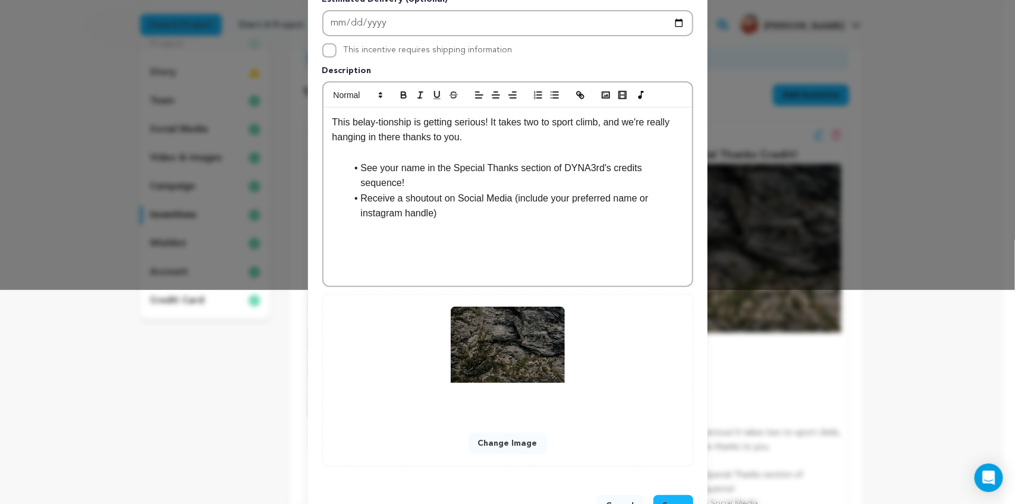
scroll to position [250, 0]
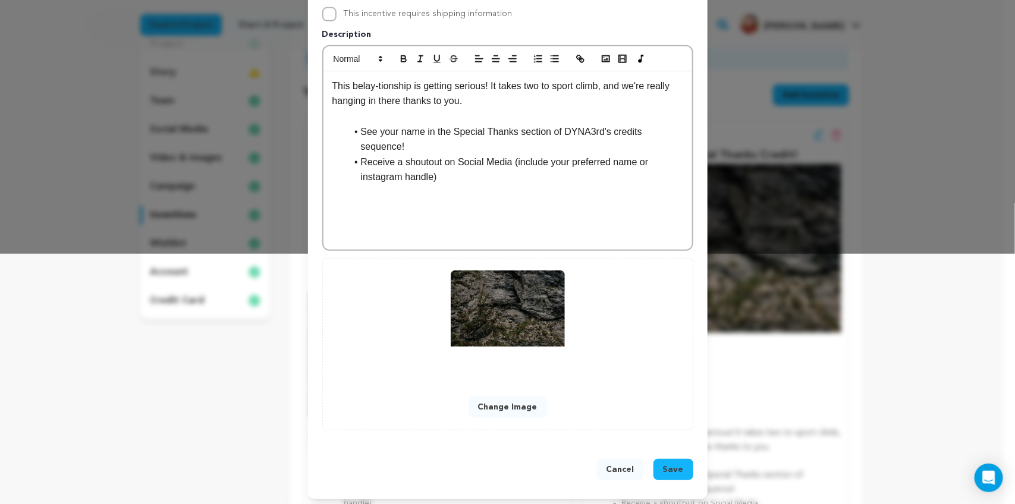
click at [666, 464] on span "Save" at bounding box center [673, 470] width 21 height 12
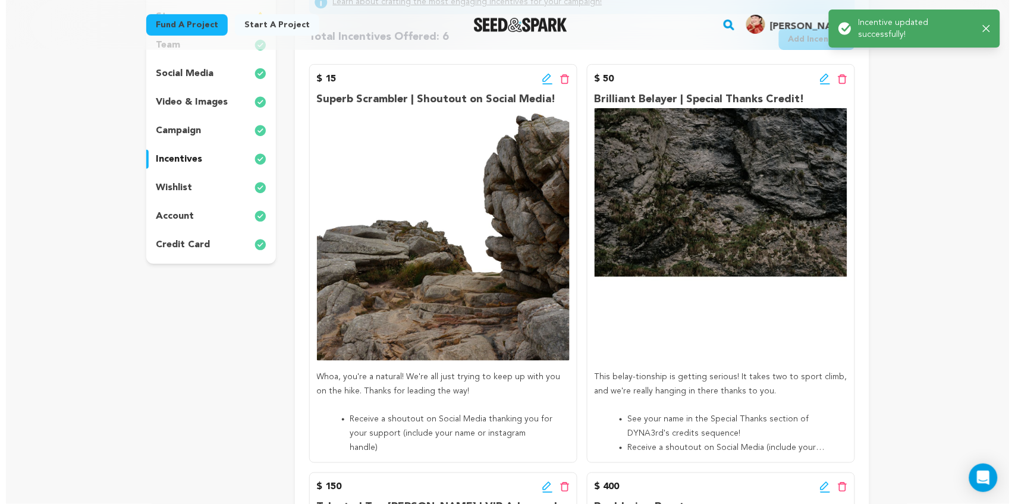
scroll to position [186, 0]
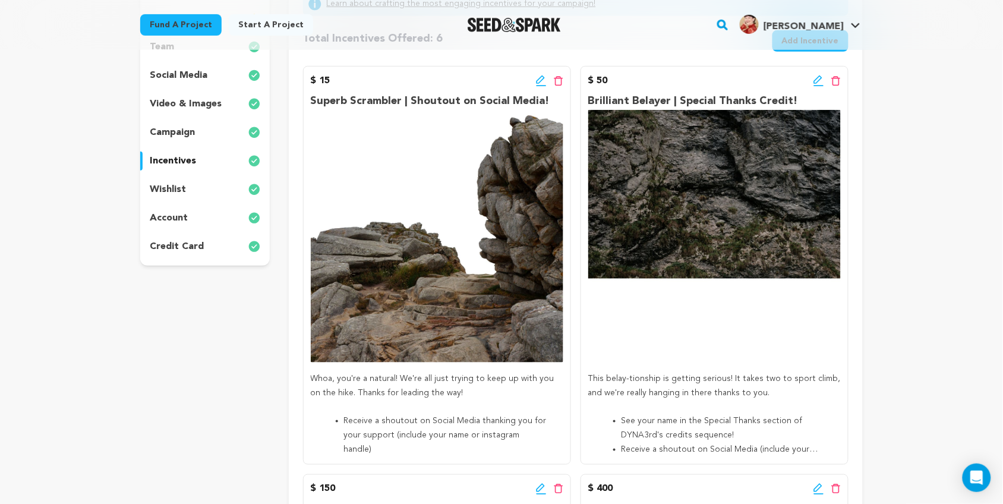
click at [537, 80] on icon at bounding box center [540, 79] width 8 height 8
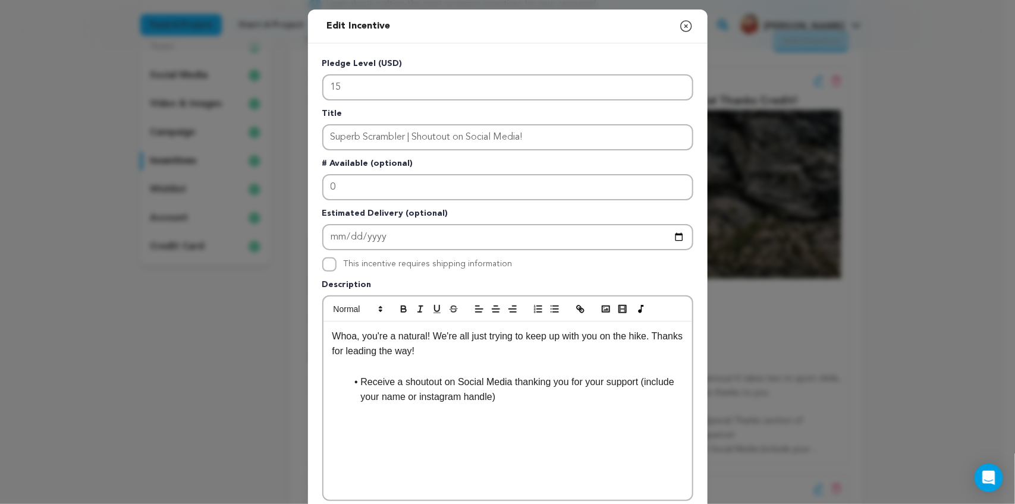
click at [377, 389] on li "Receive a shoutout on Social Media thanking you for your support (include your …" at bounding box center [515, 389] width 336 height 30
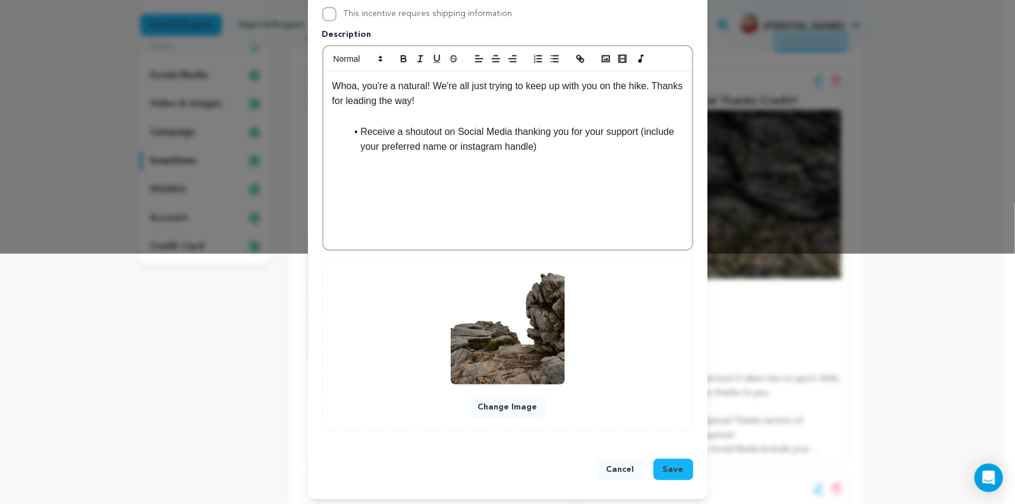
click at [673, 473] on button "Save" at bounding box center [673, 469] width 40 height 21
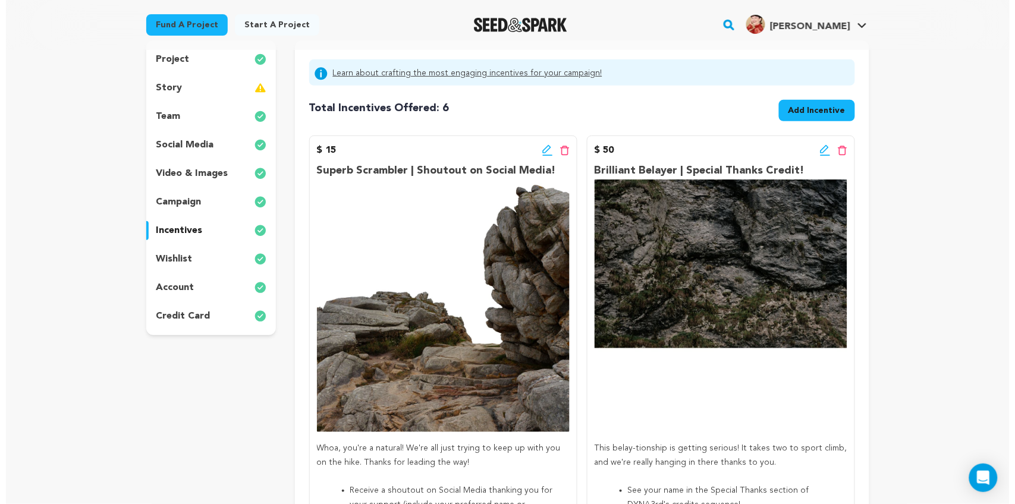
scroll to position [111, 0]
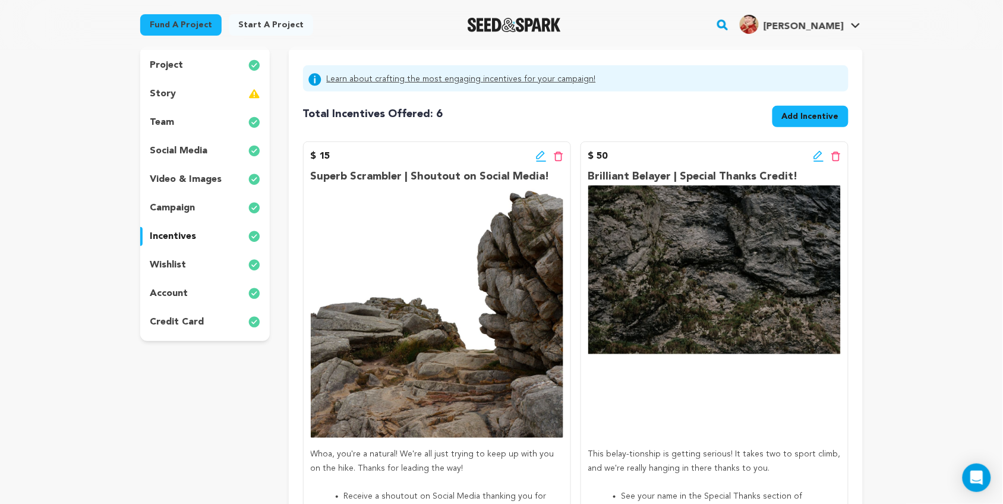
click at [815, 150] on icon at bounding box center [819, 156] width 11 height 12
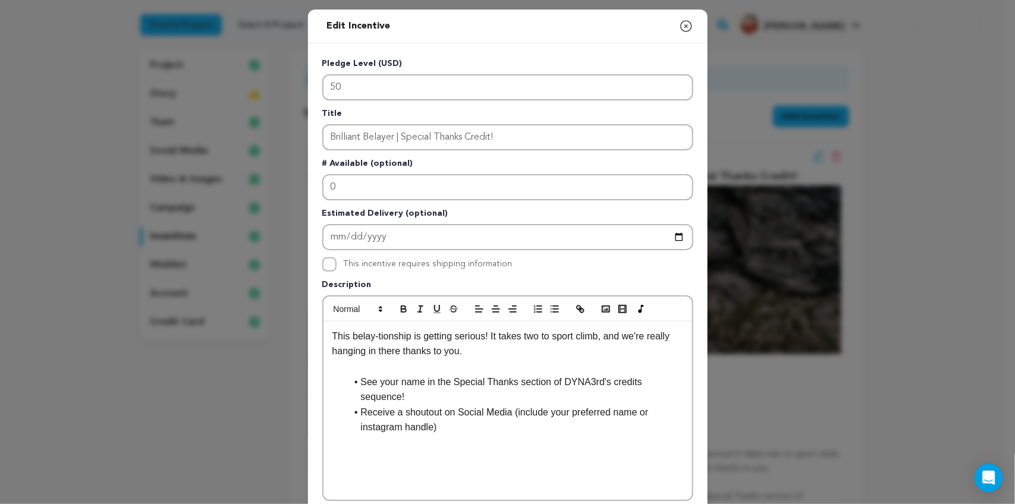
click at [323, 331] on div "This belay-tionship is getting serious! It takes two to sport climb, and we're …" at bounding box center [507, 411] width 369 height 178
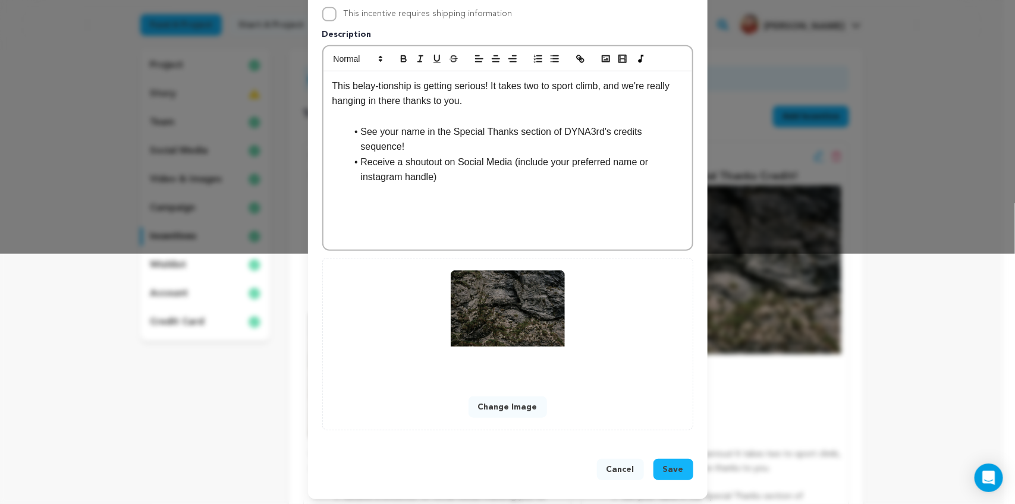
click at [654, 459] on button "Save" at bounding box center [673, 469] width 40 height 21
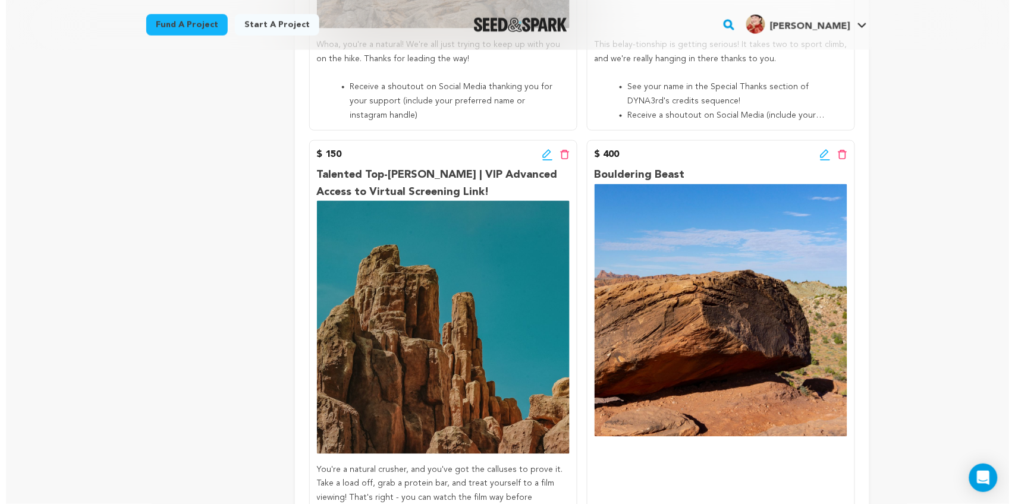
scroll to position [519, 0]
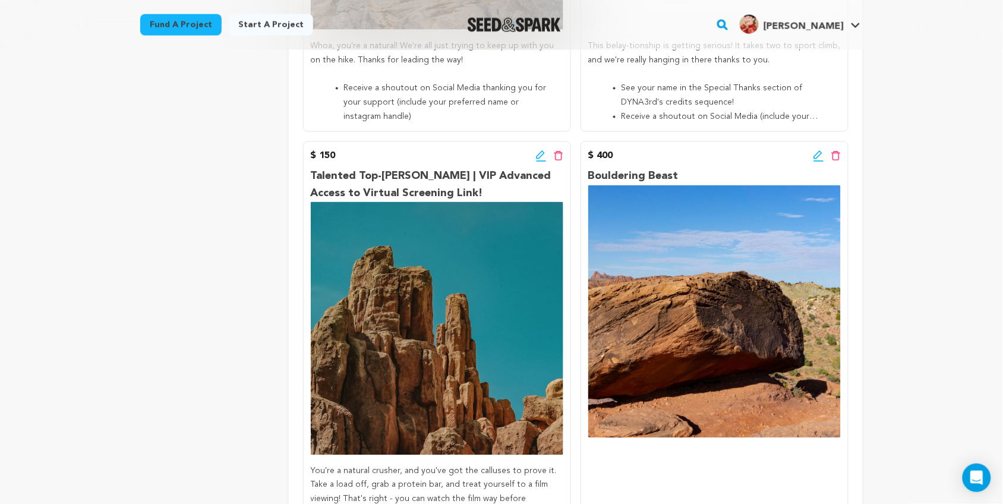
click at [812, 153] on div "$ 400 Edit incentive button Delete incentive button" at bounding box center [714, 156] width 253 height 14
click at [815, 156] on icon at bounding box center [818, 155] width 8 height 8
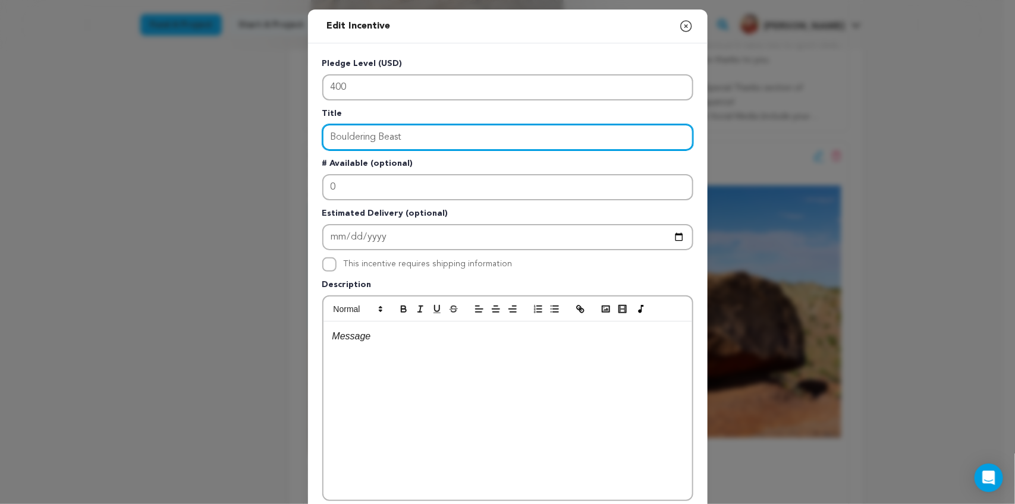
click at [427, 135] on input "Bouldering Beast" at bounding box center [507, 137] width 371 height 26
type input "Bouldering Beast | Associate Producer Credit!"
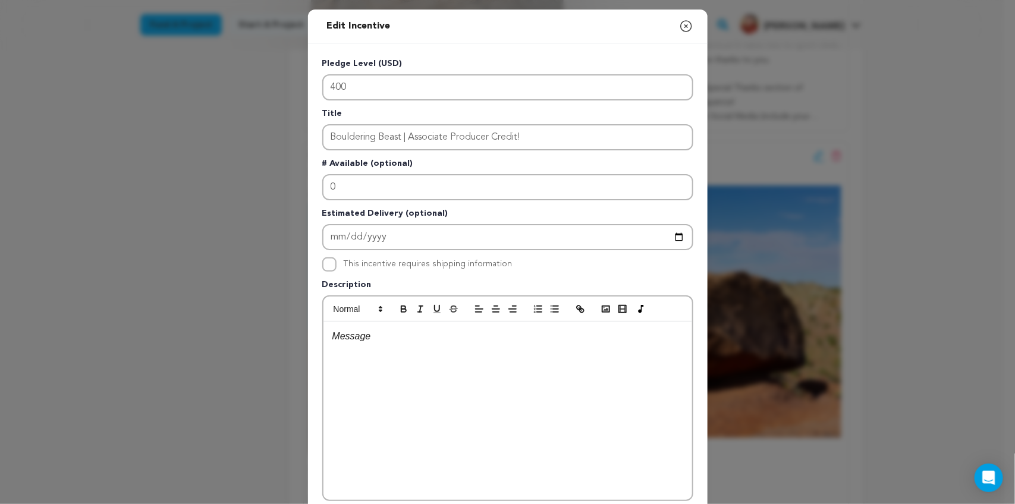
click at [367, 349] on div at bounding box center [507, 411] width 369 height 178
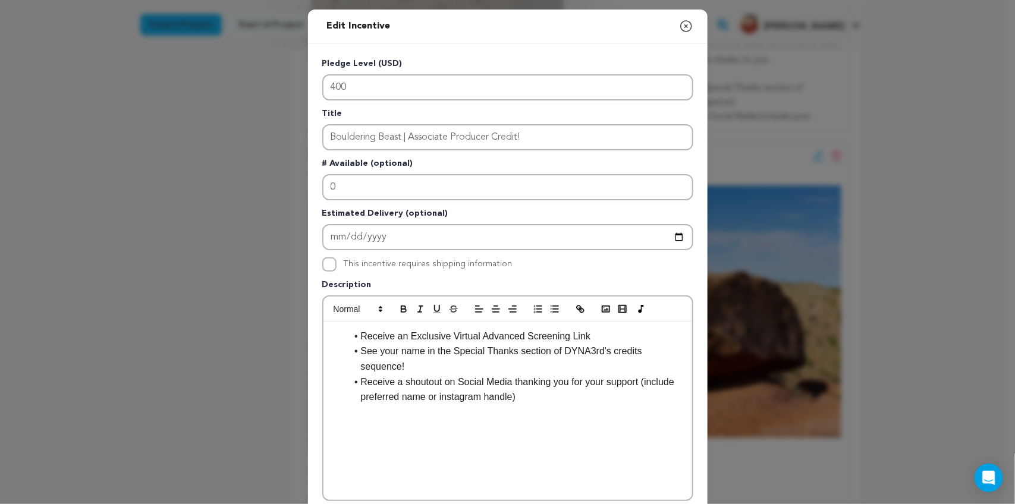
scroll to position [0, 0]
click at [332, 329] on ul "Receive an Exclusive Virtual Advanced Screening Link See your name in the Speci…" at bounding box center [507, 367] width 351 height 76
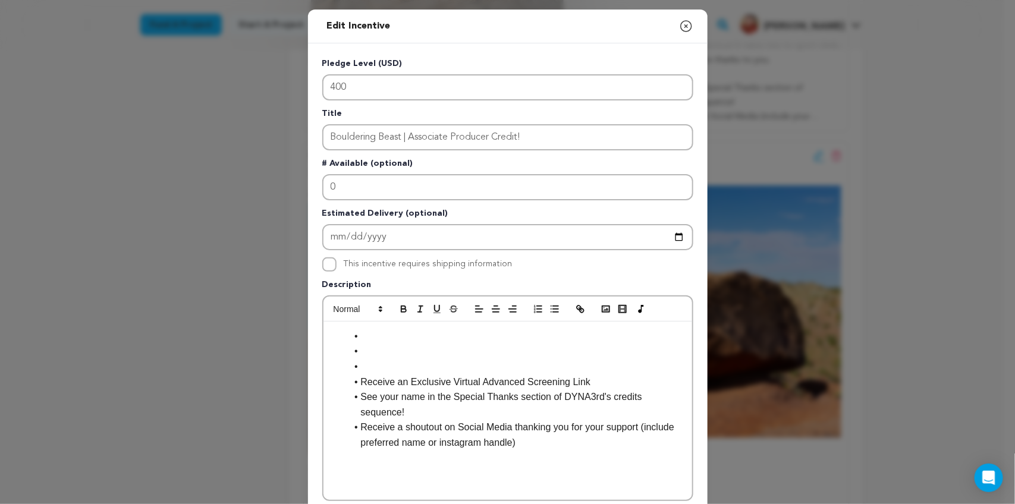
click at [375, 361] on li at bounding box center [515, 366] width 336 height 15
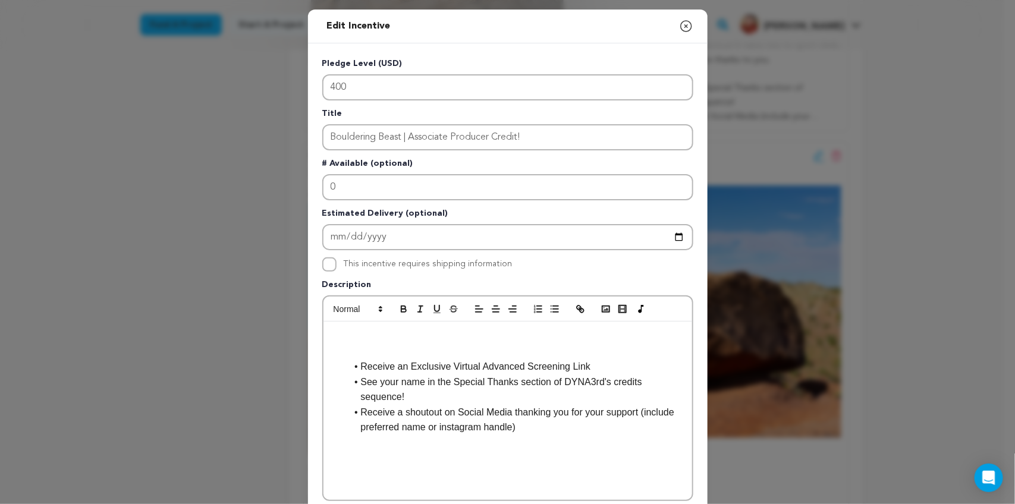
click at [342, 331] on p at bounding box center [507, 336] width 351 height 15
click at [433, 332] on p "Okay, you're really giving gravity a run for its money now!" at bounding box center [507, 336] width 351 height 15
click at [592, 331] on p "Okay, you're really giving gravity a run for its money now!" at bounding box center [507, 336] width 351 height 15
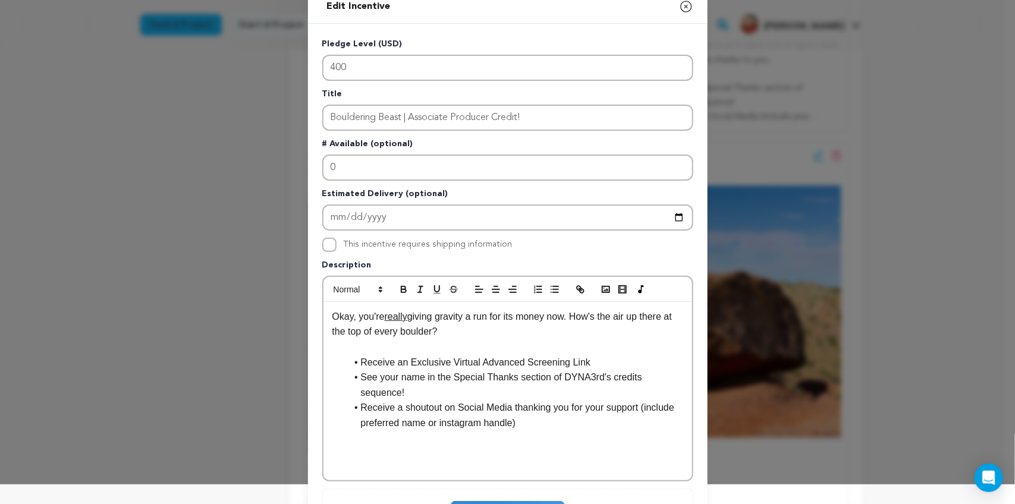
scroll to position [26, 0]
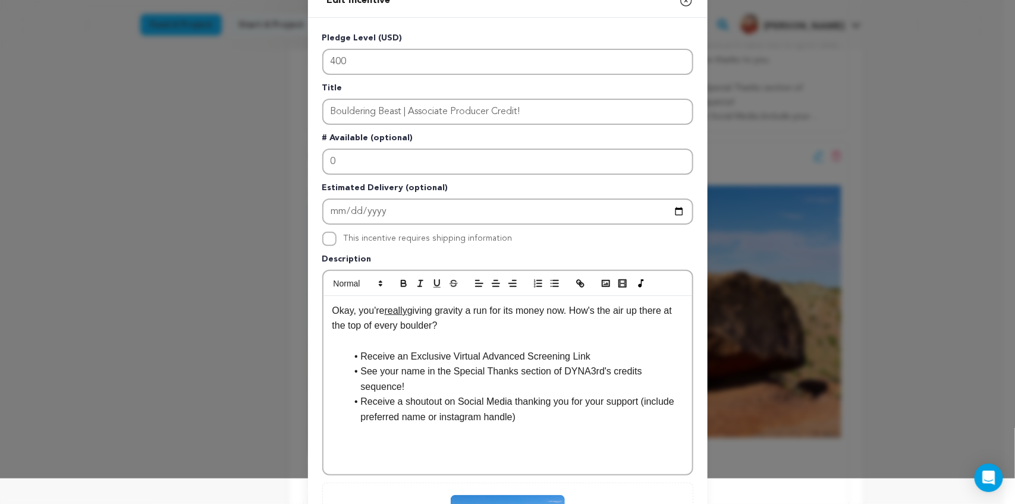
click at [396, 338] on p at bounding box center [507, 340] width 351 height 15
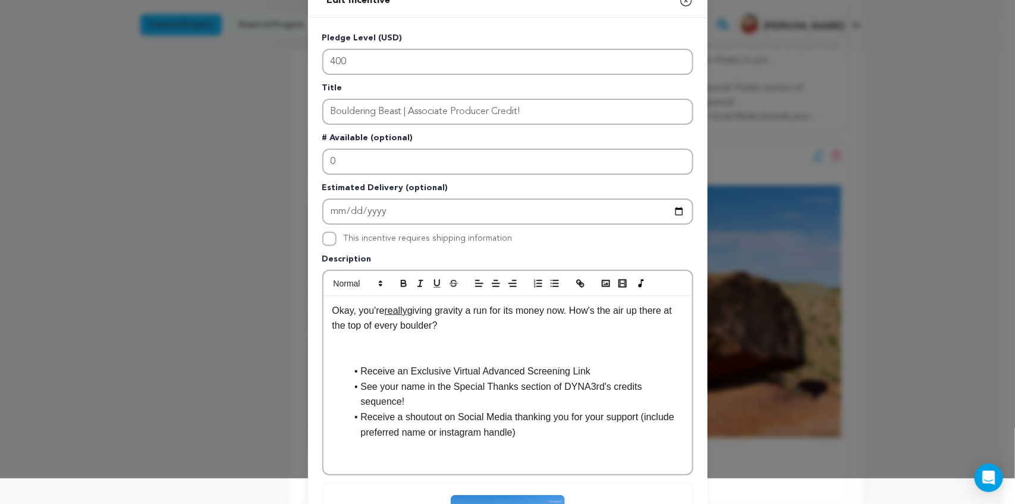
scroll to position [250, 0]
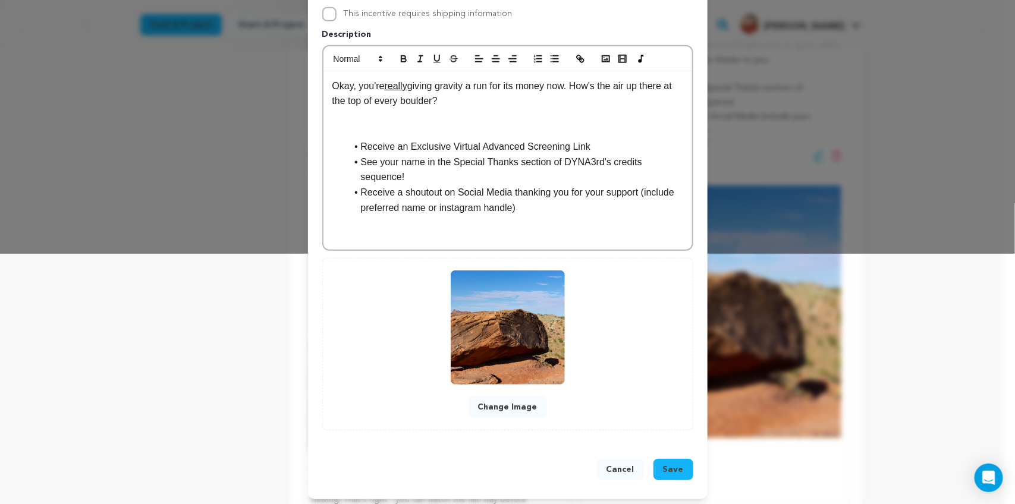
click at [357, 134] on p at bounding box center [507, 131] width 351 height 15
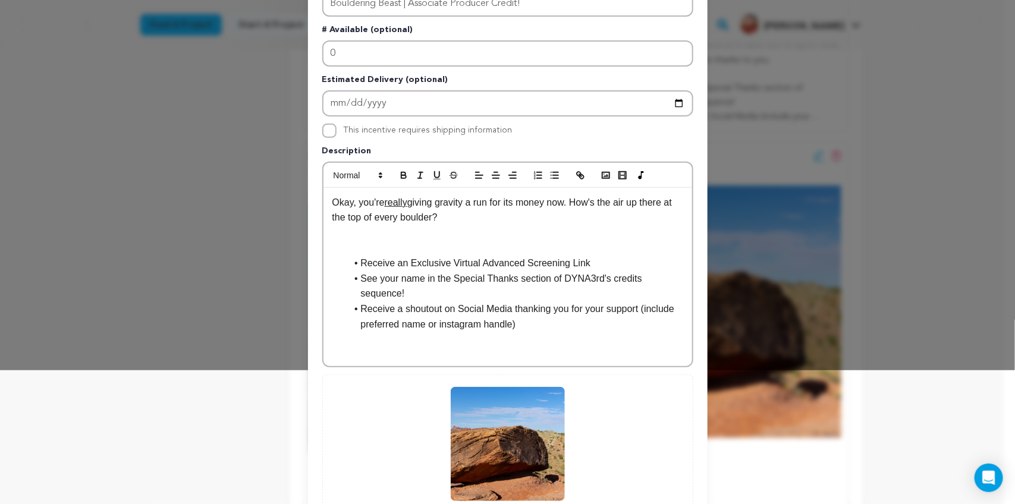
scroll to position [132, 0]
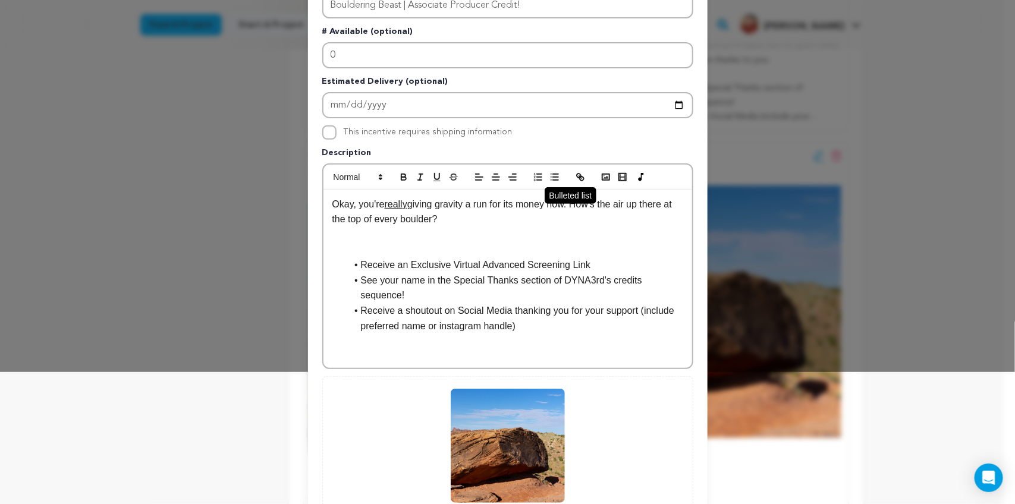
click at [550, 172] on icon "button" at bounding box center [554, 177] width 11 height 11
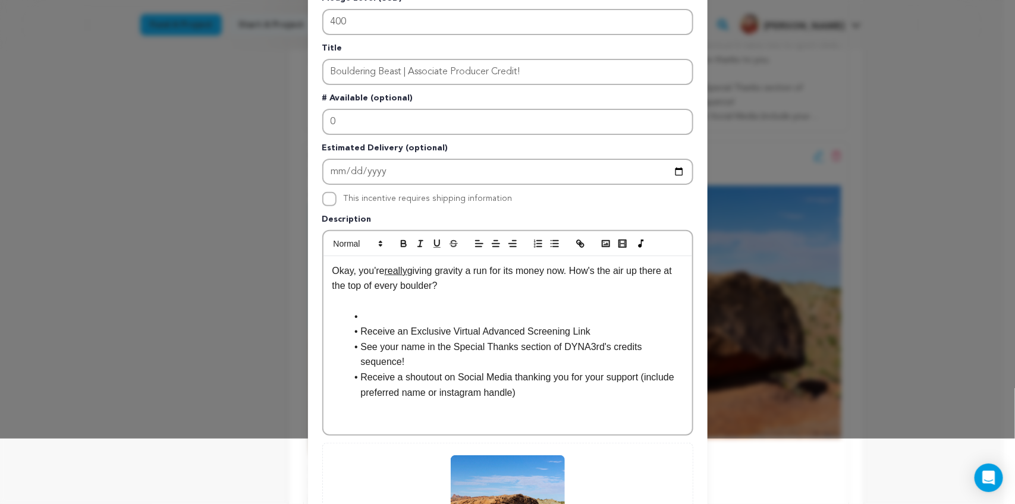
scroll to position [64, 0]
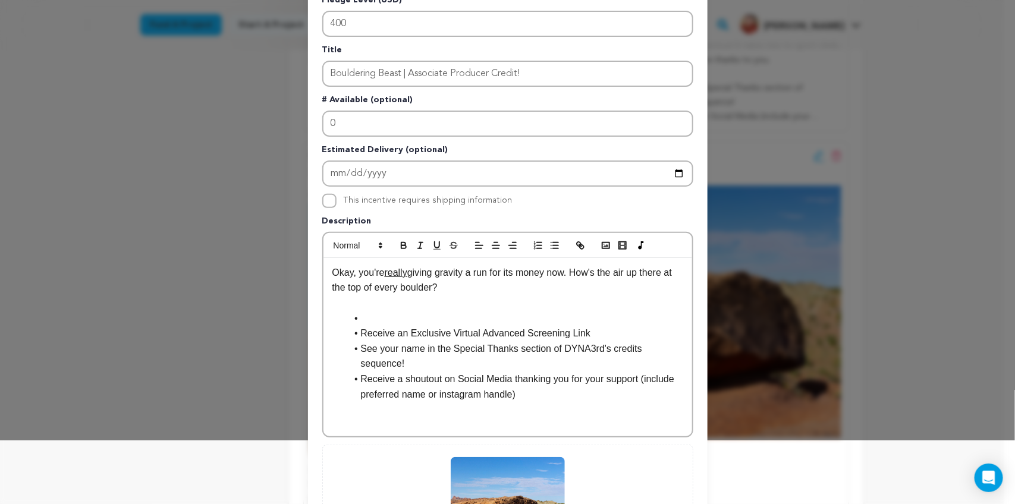
click at [675, 345] on li "See your name in the Special Thanks section of DYNA3rd's credits sequence!" at bounding box center [515, 356] width 336 height 30
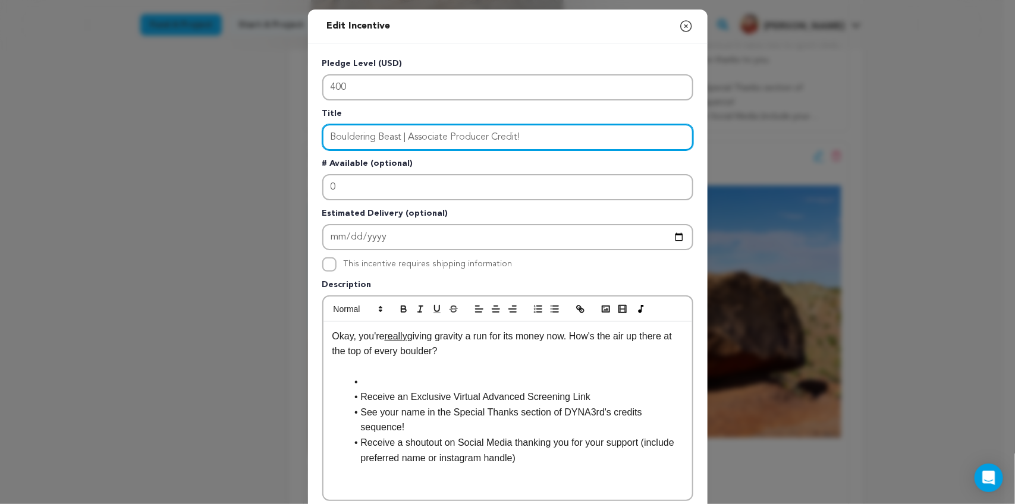
click at [487, 141] on input "Bouldering Beast | Associate Producer Credit!" at bounding box center [507, 137] width 371 height 26
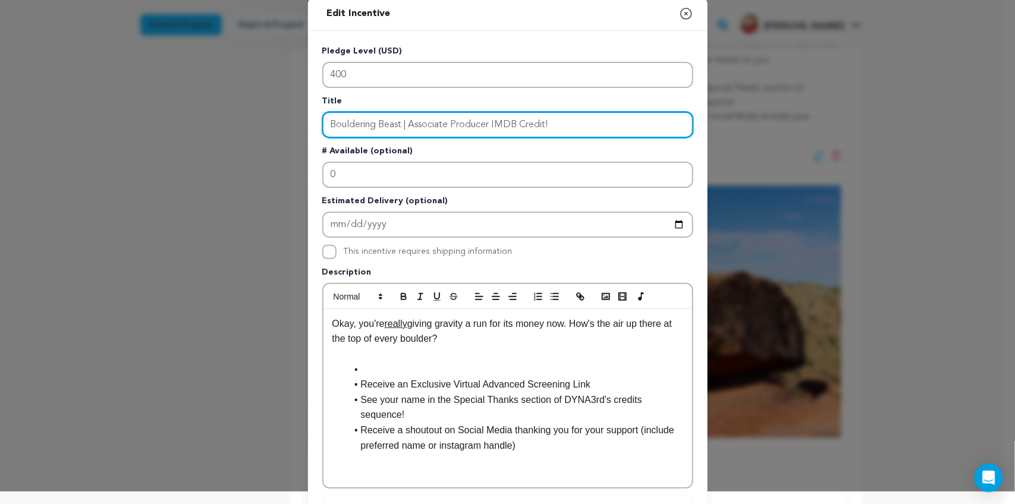
click at [486, 123] on input "Bouldering Beast | Associate Producer IMDB Credit!" at bounding box center [507, 125] width 371 height 26
click at [608, 119] on input "Bouldering Beast | Associate Producer **includes IMDB Credit!" at bounding box center [507, 125] width 371 height 26
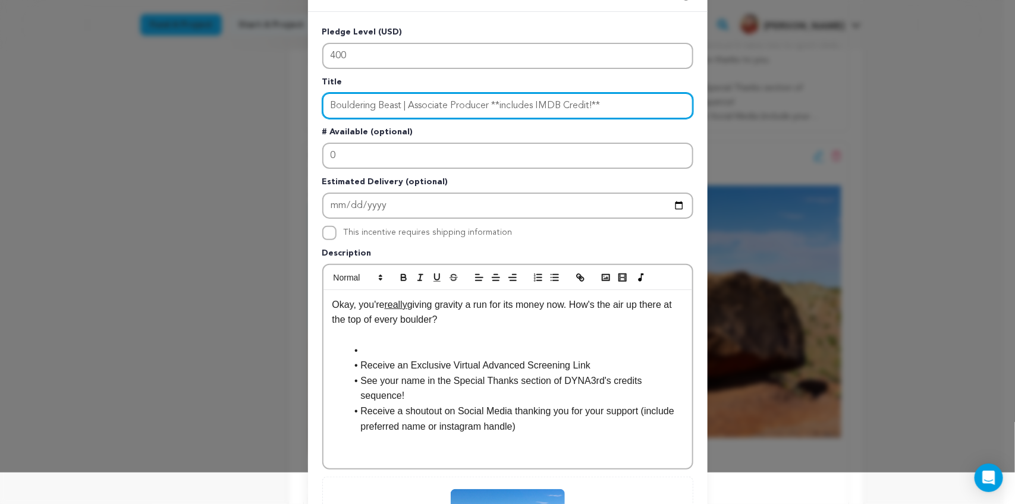
scroll to position [31, 0]
type input "Bouldering Beast | Associate Producer **includes IMDB Credit!**"
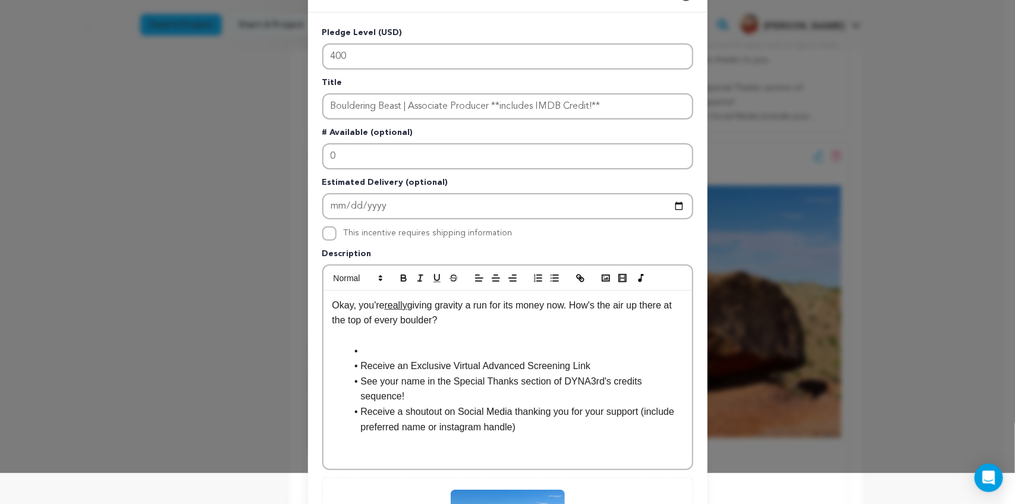
click at [512, 319] on p "Okay, you're really giving gravity a run for its money now. How's the air up th…" at bounding box center [507, 313] width 351 height 30
click at [372, 348] on li at bounding box center [515, 351] width 336 height 15
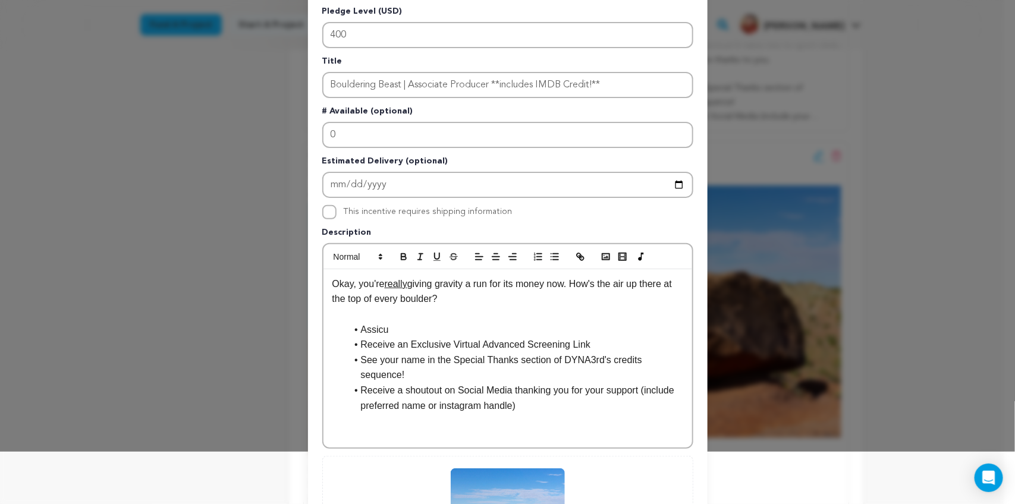
scroll to position [52, 0]
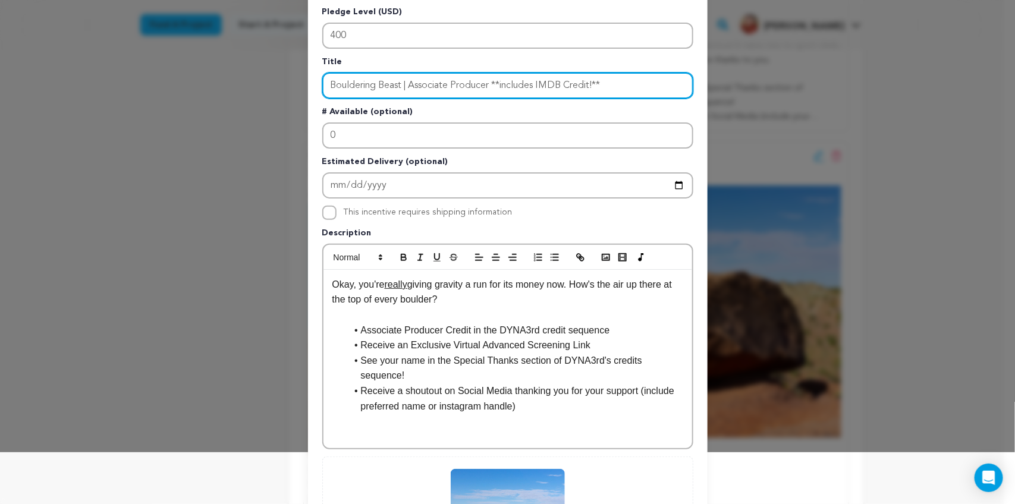
drag, startPoint x: 615, startPoint y: 78, endPoint x: 489, endPoint y: 73, distance: 126.7
click at [489, 73] on input "Bouldering Beast | Associate Producer **includes IMDB Credit!**" at bounding box center [507, 86] width 371 height 26
click at [632, 83] on input "Bouldering Beast | Associate Producer **includes IMDB Credit!**" at bounding box center [507, 86] width 371 height 26
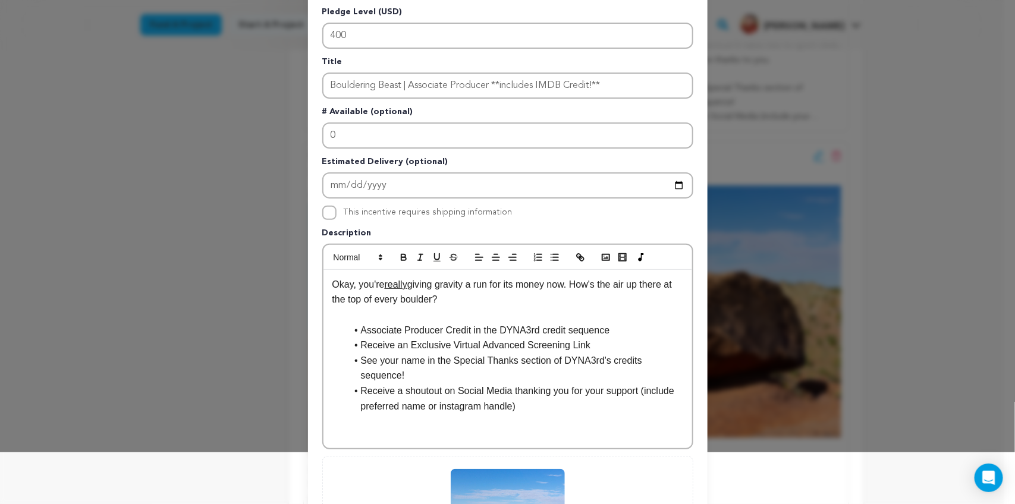
click at [515, 301] on p "Okay, you're really giving gravity a run for its money now. How's the air up th…" at bounding box center [507, 292] width 351 height 30
click at [602, 338] on li "Receive an Exclusive Virtual Advanced Screening Link" at bounding box center [515, 345] width 336 height 15
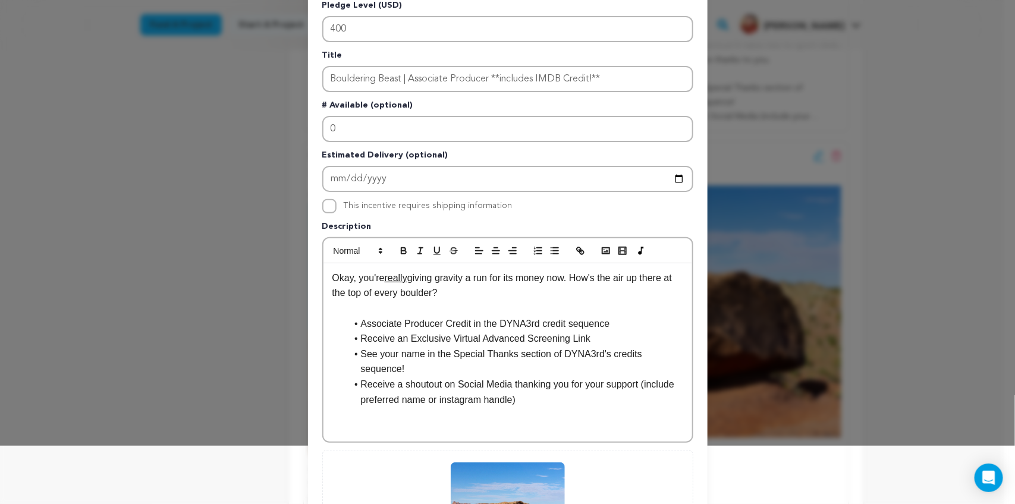
scroll to position [59, 0]
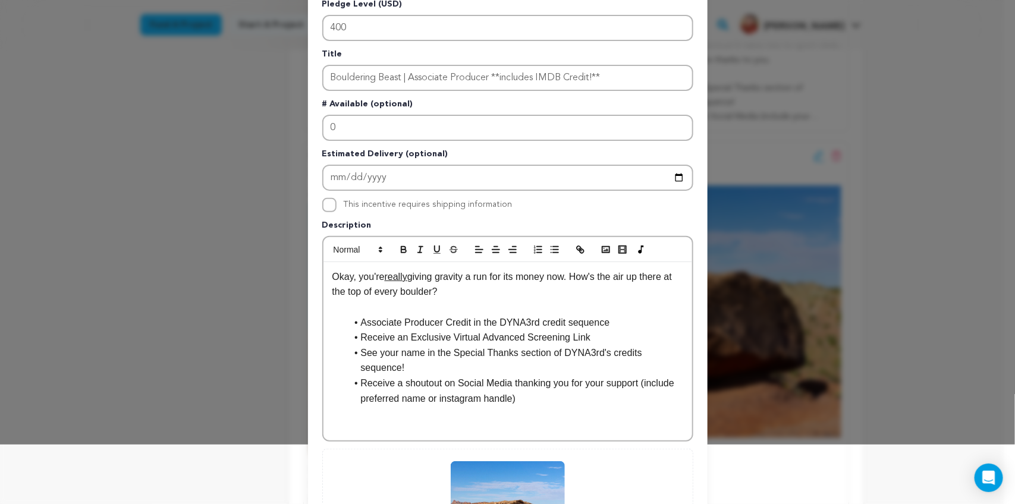
drag, startPoint x: 448, startPoint y: 292, endPoint x: 307, endPoint y: 266, distance: 142.8
click at [308, 266] on div "Pledge Level (USD) 400 Title Bouldering Beast | Associate Producer **includes I…" at bounding box center [507, 309] width 399 height 651
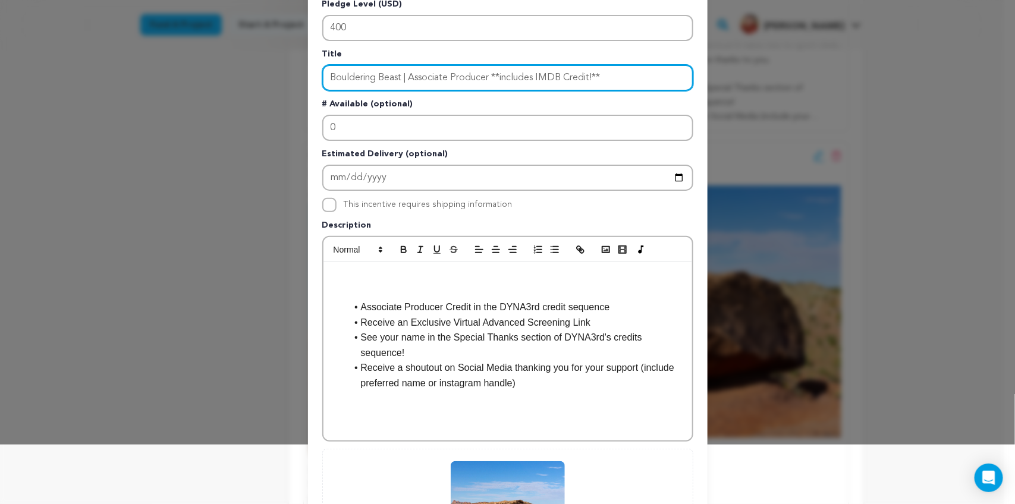
drag, startPoint x: 625, startPoint y: 78, endPoint x: 613, endPoint y: 73, distance: 12.8
click at [613, 73] on input "Bouldering Beast | Associate Producer **includes IMDB Credit!**" at bounding box center [507, 78] width 371 height 26
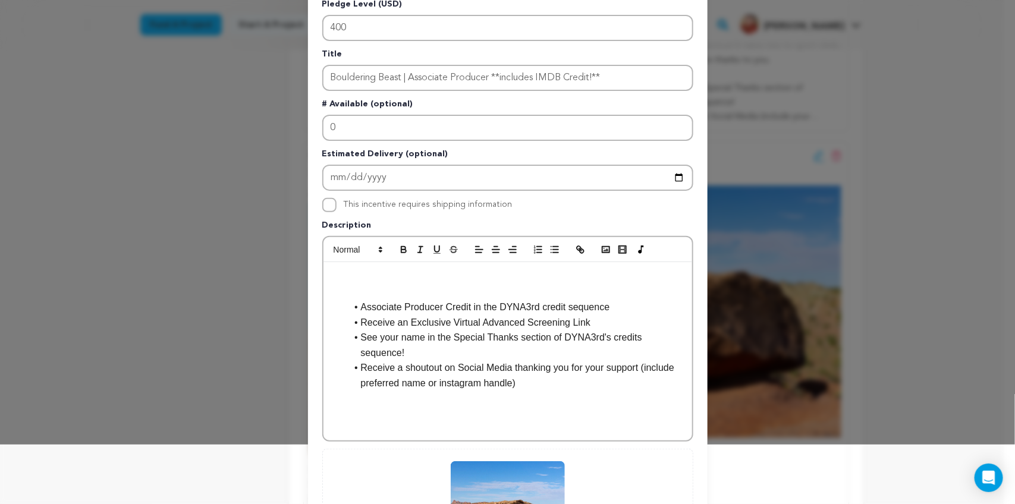
click at [611, 301] on li "Associate Producer Credit in the DYNA3rd credit sequence" at bounding box center [515, 307] width 336 height 15
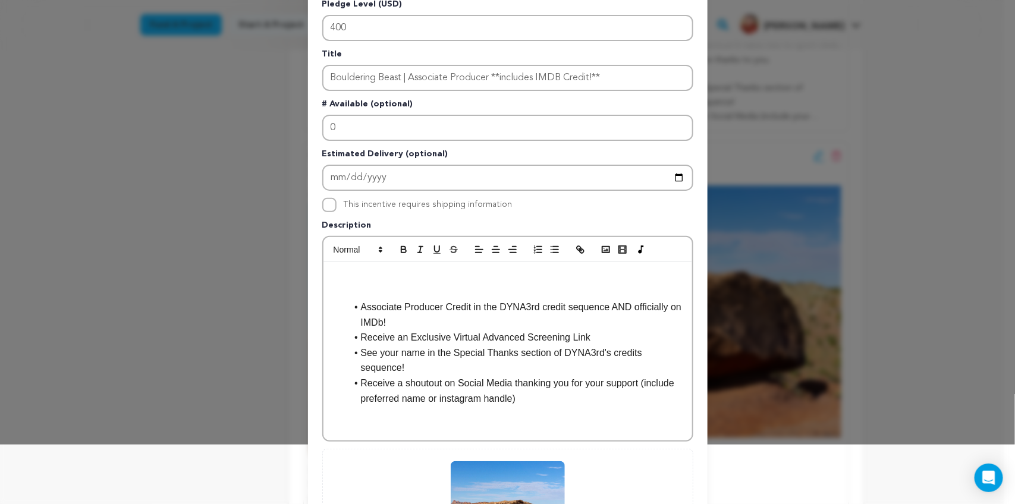
click at [373, 285] on p at bounding box center [507, 291] width 351 height 15
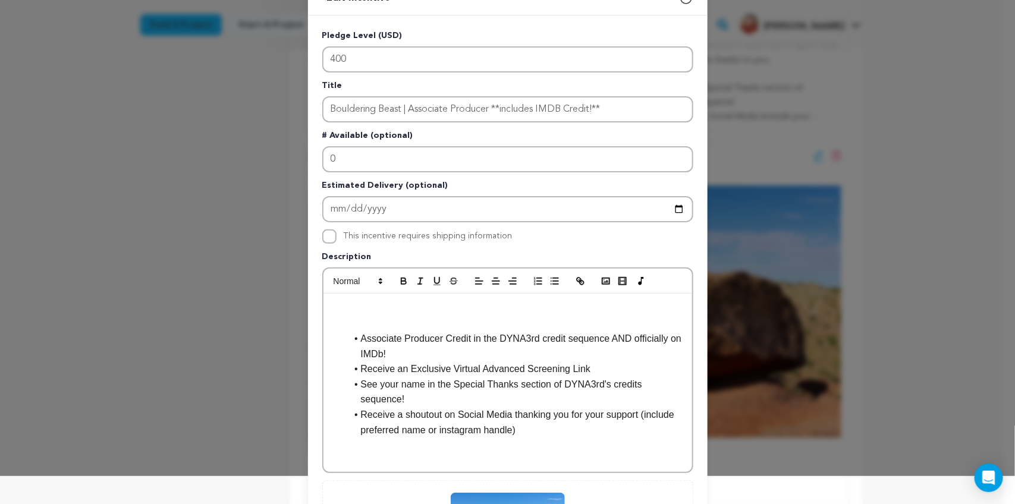
scroll to position [43, 0]
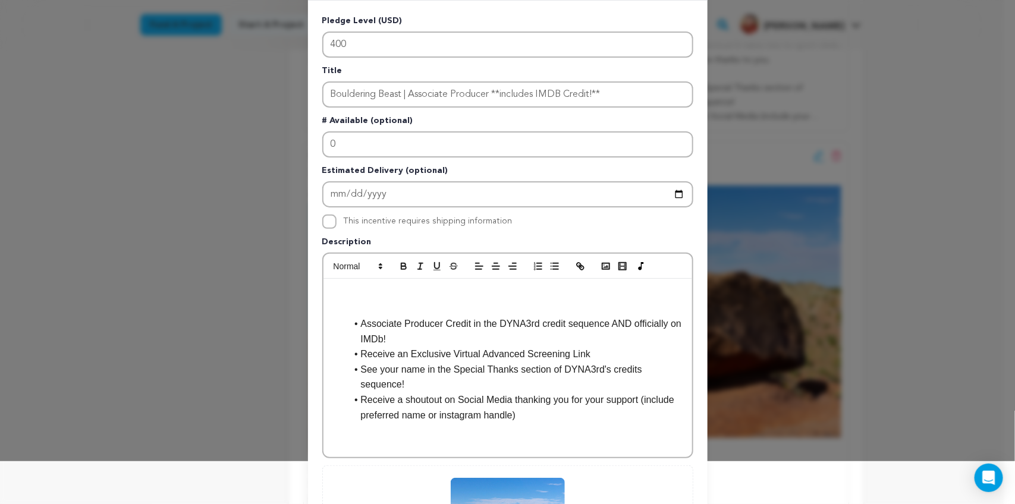
click at [396, 335] on li "Associate Producer Credit in the DYNA3rd credit sequence AND officially on IMDb!" at bounding box center [515, 331] width 336 height 30
click at [357, 301] on p at bounding box center [507, 308] width 351 height 15
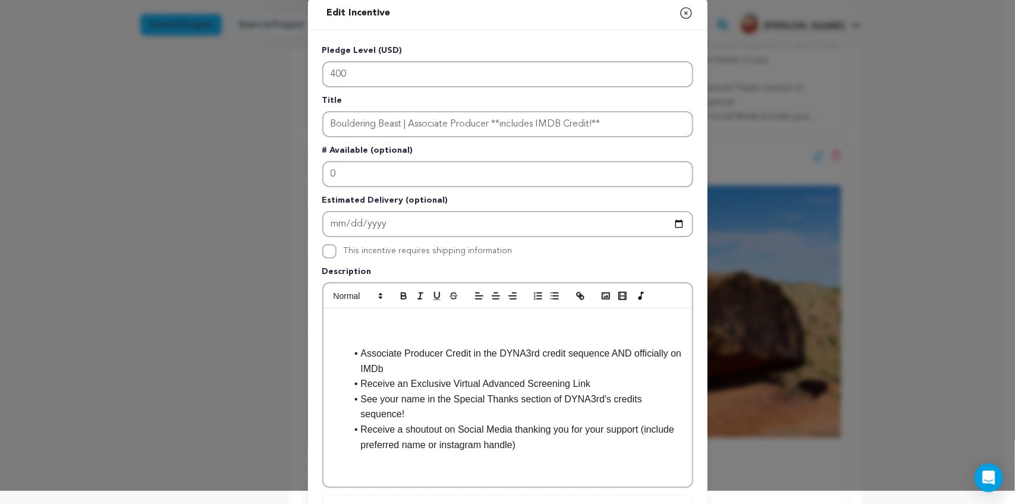
drag, startPoint x: 489, startPoint y: 361, endPoint x: 593, endPoint y: 366, distance: 103.6
click at [593, 366] on li "Associate Producer Credit in the DYNA3rd credit sequence AND officially on IMDb" at bounding box center [515, 361] width 336 height 30
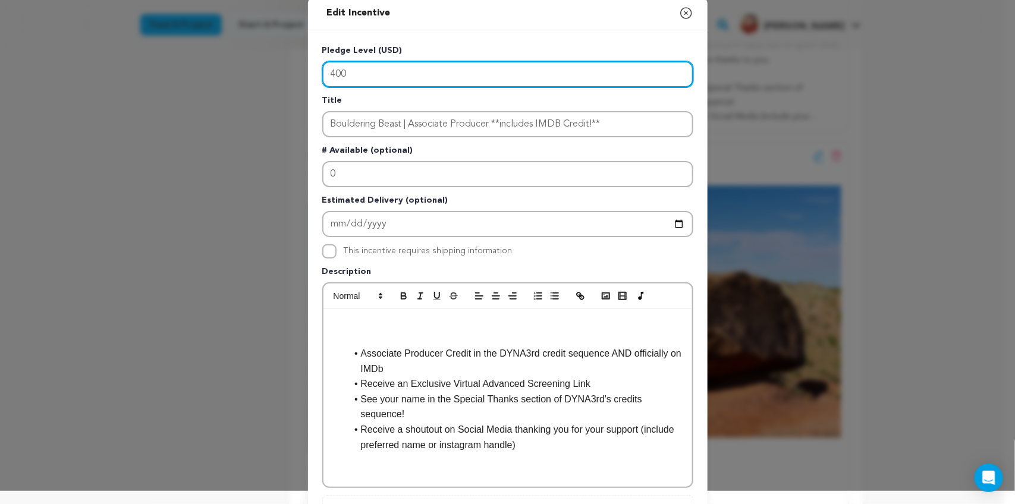
click at [329, 73] on input "400" at bounding box center [507, 74] width 371 height 26
type input "500"
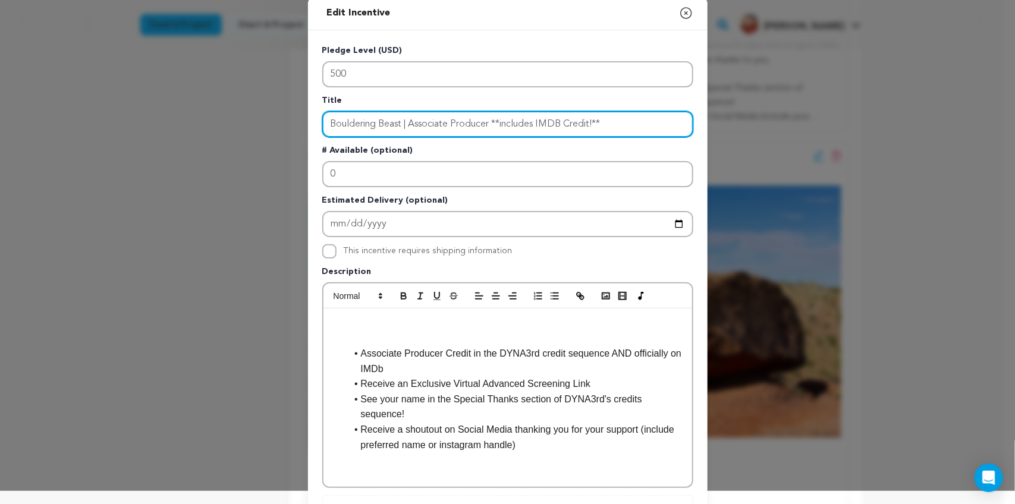
click at [616, 126] on input "Bouldering Beast | Associate Producer **includes IMDB Credit!**" at bounding box center [507, 124] width 371 height 26
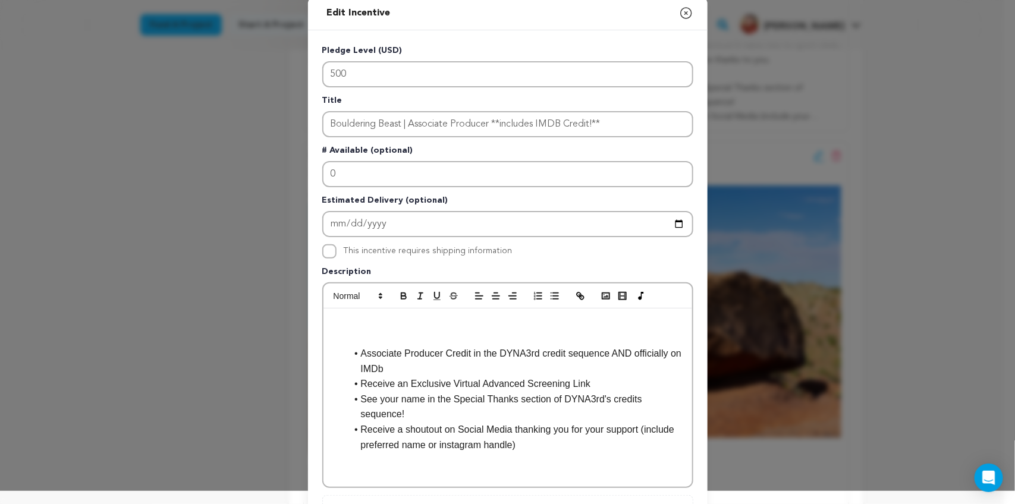
click at [505, 338] on p at bounding box center [507, 338] width 351 height 15
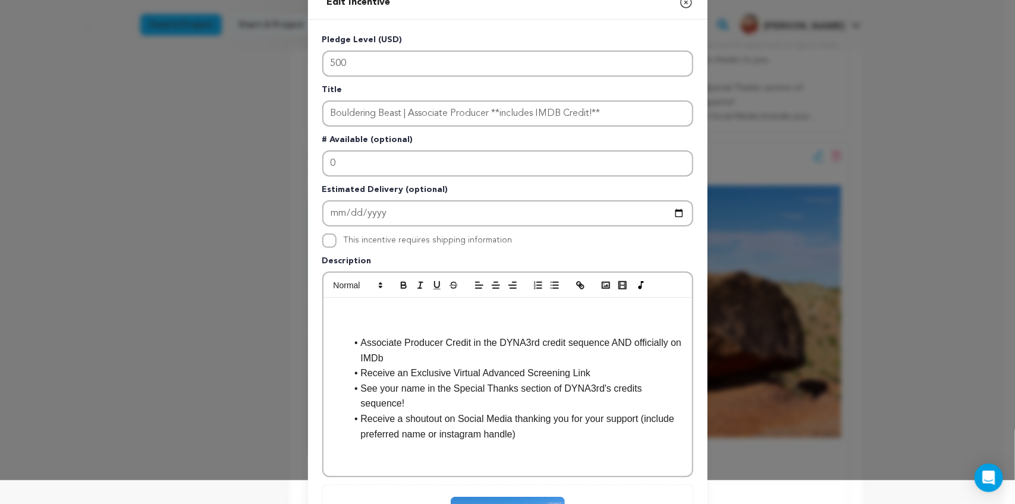
scroll to position [24, 0]
click at [455, 350] on li "Associate Producer Credit in the DYNA3rd credit sequence AND officially on IMDb" at bounding box center [515, 350] width 336 height 30
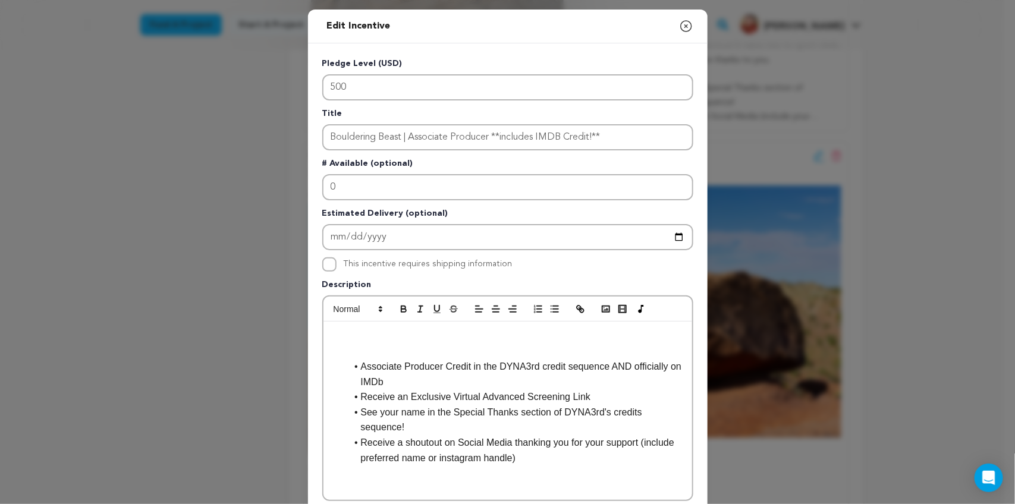
click at [357, 329] on p at bounding box center [507, 336] width 351 height 15
drag, startPoint x: 403, startPoint y: 333, endPoint x: 339, endPoint y: 336, distance: 64.3
click at [339, 336] on p "It's full send ahead with you on the climb!" at bounding box center [507, 336] width 351 height 15
click at [524, 332] on p "It's Full Send Ahead with you on the climb!" at bounding box center [507, 336] width 351 height 15
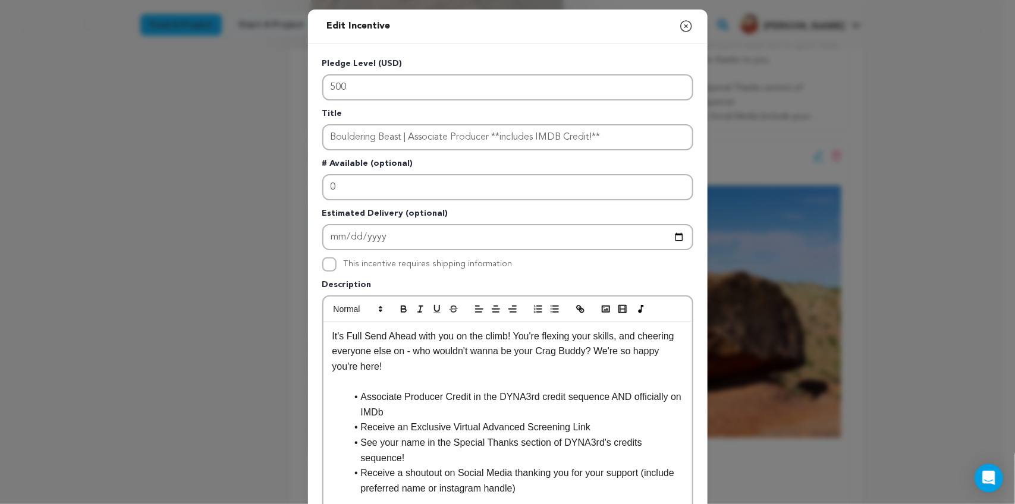
click at [580, 346] on p "It's Full Send Ahead with you on the climb! You're flexing your skills, and che…" at bounding box center [507, 352] width 351 height 46
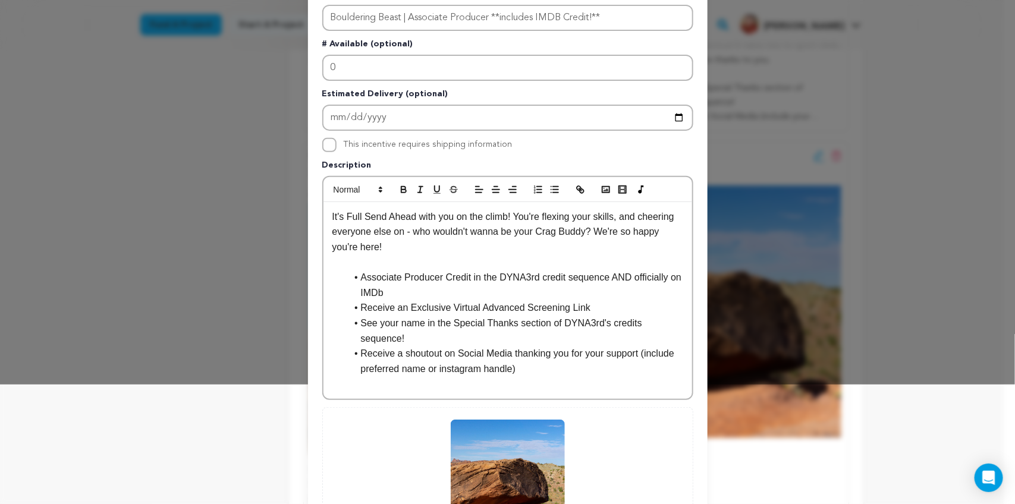
scroll to position [120, 0]
click at [332, 209] on p "It's Full Send Ahead with you on the climb! You're flexing your skills, and che…" at bounding box center [507, 232] width 351 height 46
click at [426, 241] on p "It's Full Send Ahead with you on the climb! You're flexing your skills, and che…" at bounding box center [507, 232] width 351 height 46
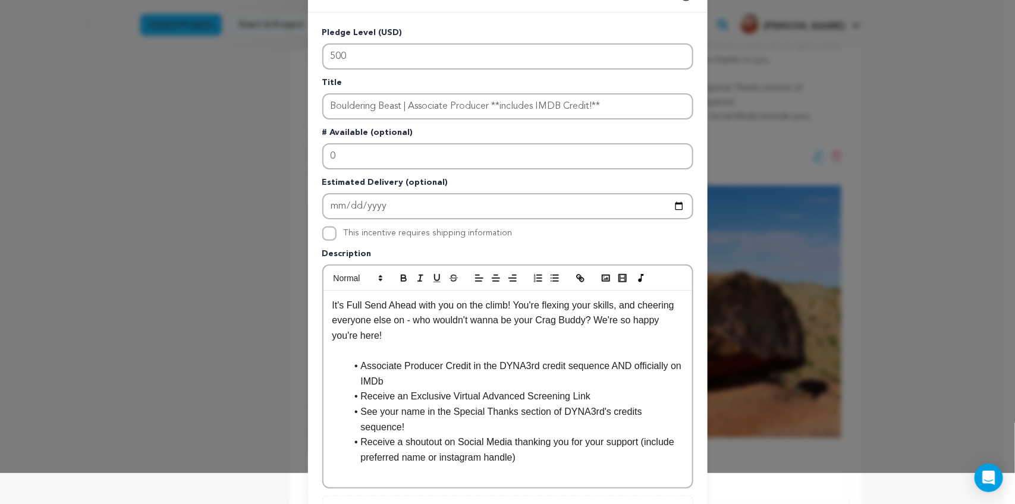
scroll to position [30, 0]
click at [547, 317] on p "It's Full Send Ahead with you on the climb! You're flexing your skills, and che…" at bounding box center [507, 321] width 351 height 46
click at [583, 339] on p "It's Full Send Ahead with you on the climb! You're flexing your skills, and che…" at bounding box center [507, 321] width 351 height 46
click at [550, 317] on p "It's Full Send Ahead with you on the climb! You're flexing your skills, and che…" at bounding box center [507, 321] width 351 height 46
click at [501, 301] on p "It's Full Send Ahead with you on the climb! You're flexing your skills, and che…" at bounding box center [507, 321] width 351 height 46
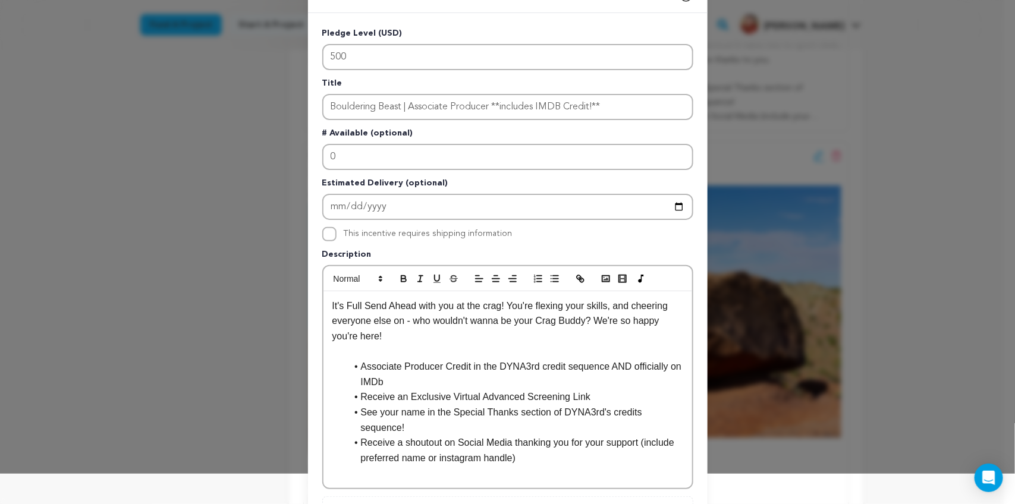
click at [549, 316] on p "It's Full Send Ahead with you at the crag! You're flexing your skills, and chee…" at bounding box center [507, 321] width 351 height 46
click at [418, 331] on p "It's Full Send Ahead with you at the crag! You're flexing your skills, and chee…" at bounding box center [507, 321] width 351 height 46
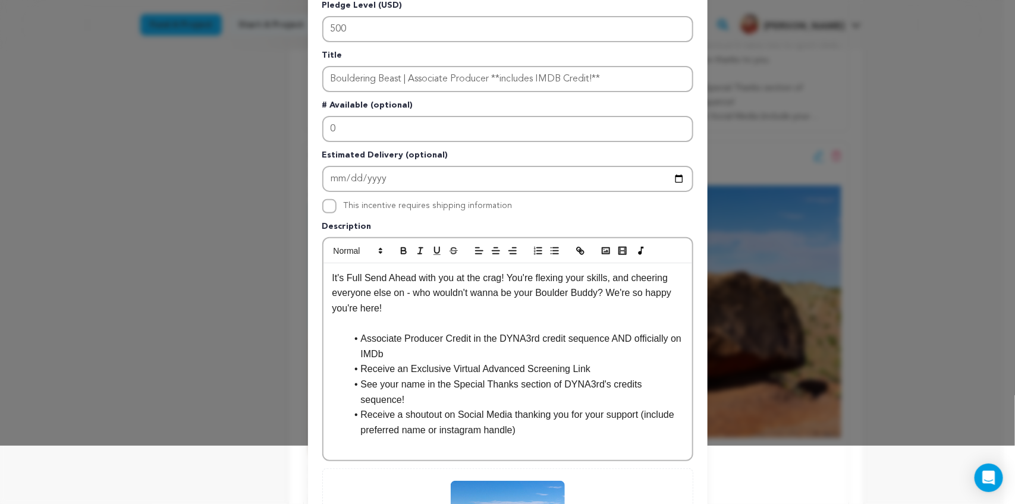
scroll to position [61, 0]
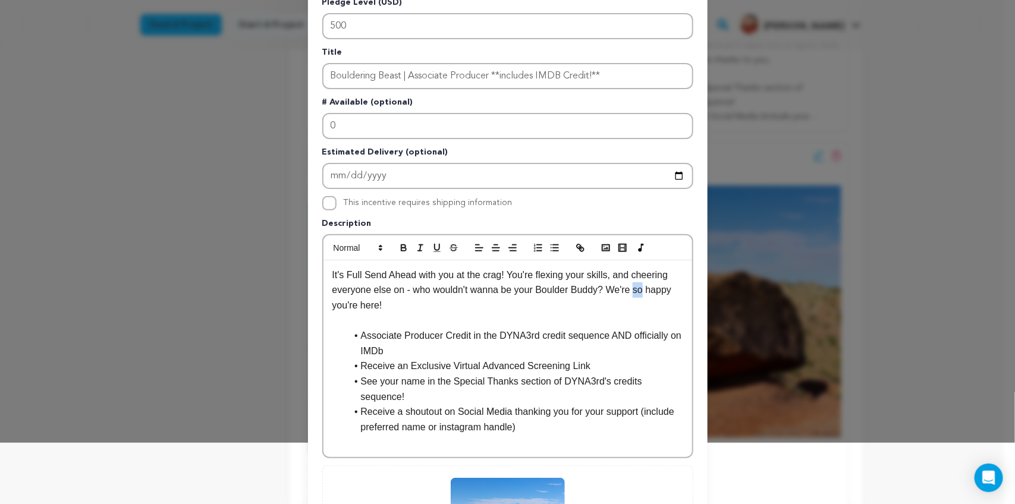
drag, startPoint x: 625, startPoint y: 291, endPoint x: 636, endPoint y: 290, distance: 11.4
click at [636, 290] on p "It's Full Send Ahead with you at the crag! You're flexing your skills, and chee…" at bounding box center [507, 290] width 351 height 46
click at [419, 243] on icon "button" at bounding box center [420, 248] width 11 height 11
click at [548, 298] on p "It's Full Send Ahead with you at the crag! You're flexing your skills, and chee…" at bounding box center [507, 290] width 351 height 46
drag, startPoint x: 425, startPoint y: 287, endPoint x: 462, endPoint y: 287, distance: 37.5
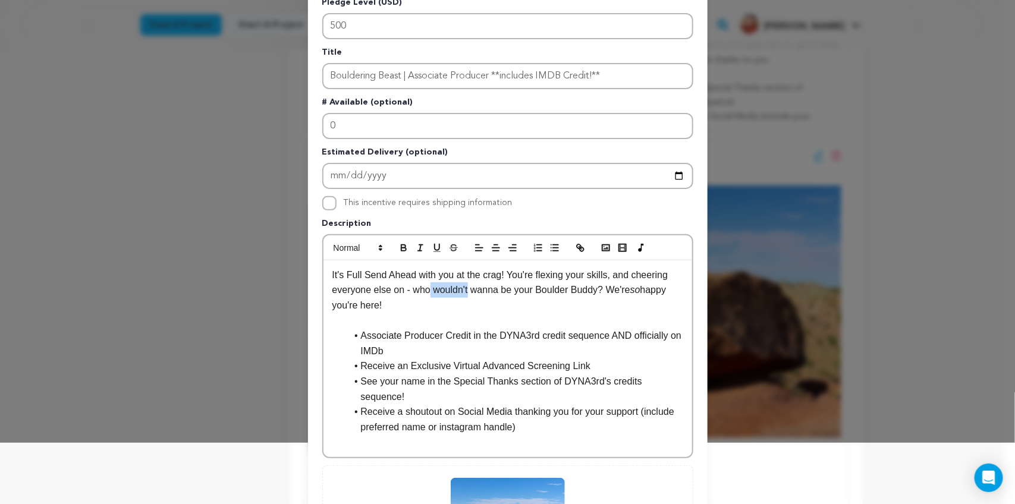
click at [462, 287] on p "It's Full Send Ahead with you at the crag! You're flexing your skills, and chee…" at bounding box center [507, 290] width 351 height 46
click at [415, 243] on icon "button" at bounding box center [420, 248] width 11 height 11
click at [622, 288] on p "It's Full Send Ahead with you at the crag! You're flexing your skills, and chee…" at bounding box center [507, 290] width 351 height 46
drag, startPoint x: 625, startPoint y: 288, endPoint x: 632, endPoint y: 288, distance: 7.1
click at [632, 288] on p "It's Full Send Ahead with you at the crag! You're flexing your skills, and chee…" at bounding box center [507, 290] width 351 height 46
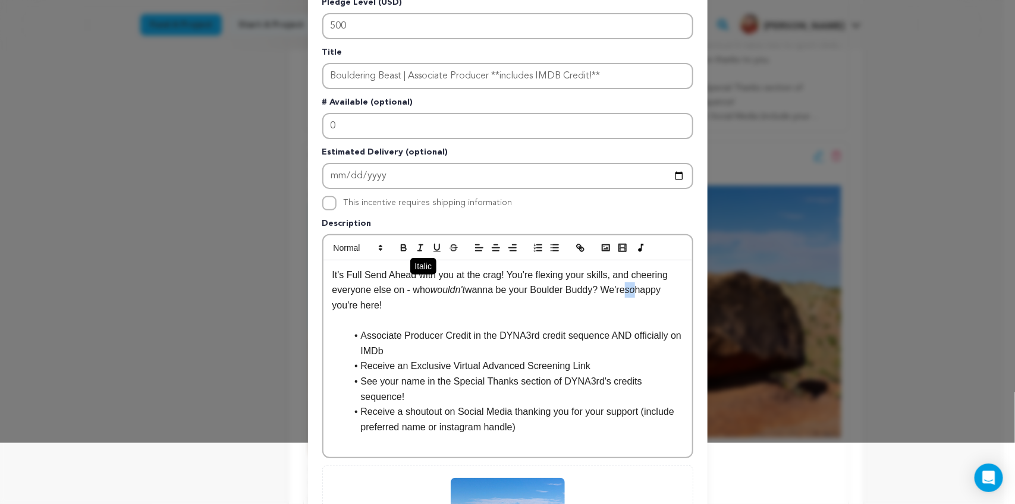
click at [420, 245] on line "button" at bounding box center [420, 248] width 1 height 6
click at [485, 299] on p "It's Full Send Ahead with you at the crag! You're flexing your skills, and chee…" at bounding box center [507, 290] width 351 height 46
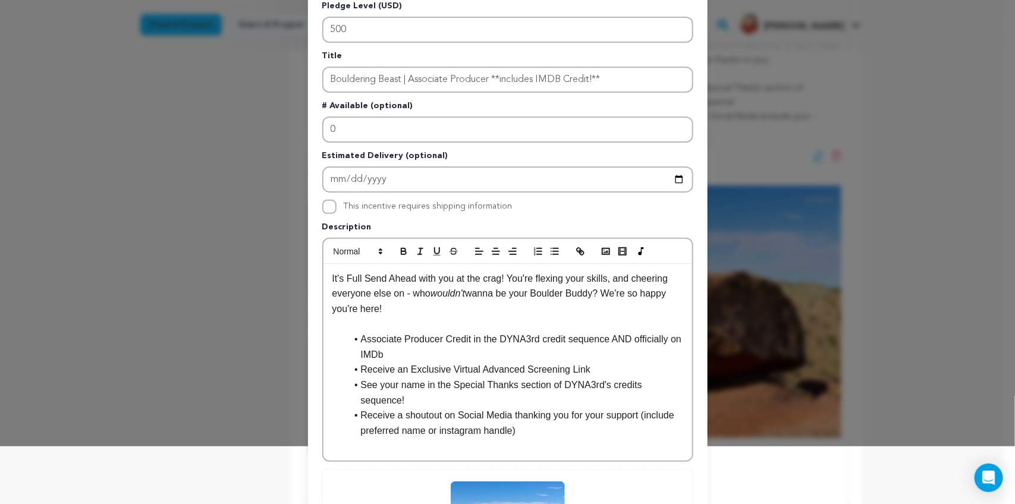
scroll to position [58, 0]
drag, startPoint x: 379, startPoint y: 303, endPoint x: 616, endPoint y: 307, distance: 237.2
click at [616, 307] on p "It's Full Send Ahead with you at the crag! You're flexing your skills, and chee…" at bounding box center [507, 293] width 351 height 46
click at [501, 270] on p "It's Full Send Ahead with you at the crag! You're flexing your skills, and chee…" at bounding box center [507, 293] width 351 height 46
click at [640, 303] on p "It's Full Send Ahead with you at the crag! As an Associate Producer, you're rea…" at bounding box center [507, 293] width 351 height 46
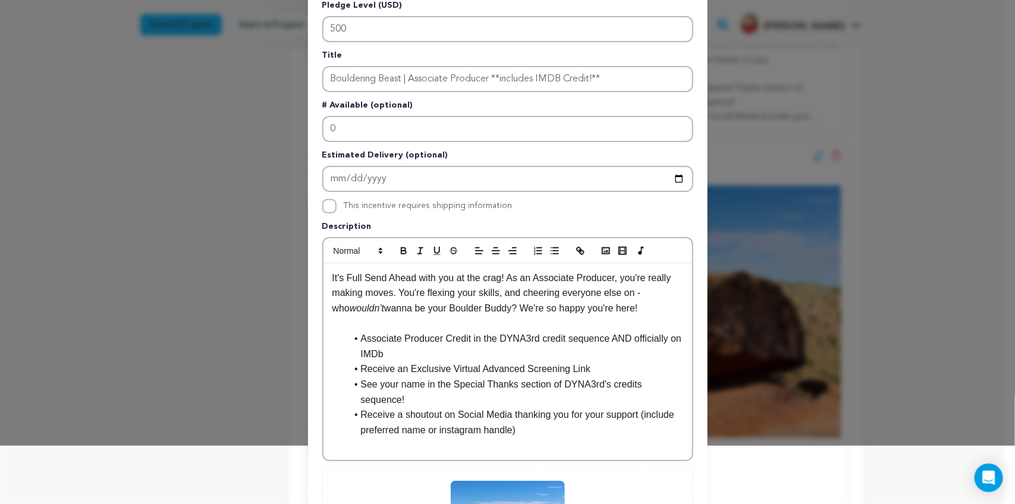
click at [489, 292] on p "It's Full Send Ahead with you at the crag! As an Associate Producer, you're rea…" at bounding box center [507, 293] width 351 height 46
click at [643, 306] on p "It's Full Send Ahead with you at the crag! As an Associate Producer, you're rea…" at bounding box center [507, 293] width 351 height 46
click at [506, 288] on p "It's Full Send Ahead with you at the crag! As an Associate Producer, you're rea…" at bounding box center [507, 293] width 351 height 46
click at [631, 301] on p "It's Full Send Ahead with you at the crag! As an Associate Producer, you're rea…" at bounding box center [507, 293] width 351 height 46
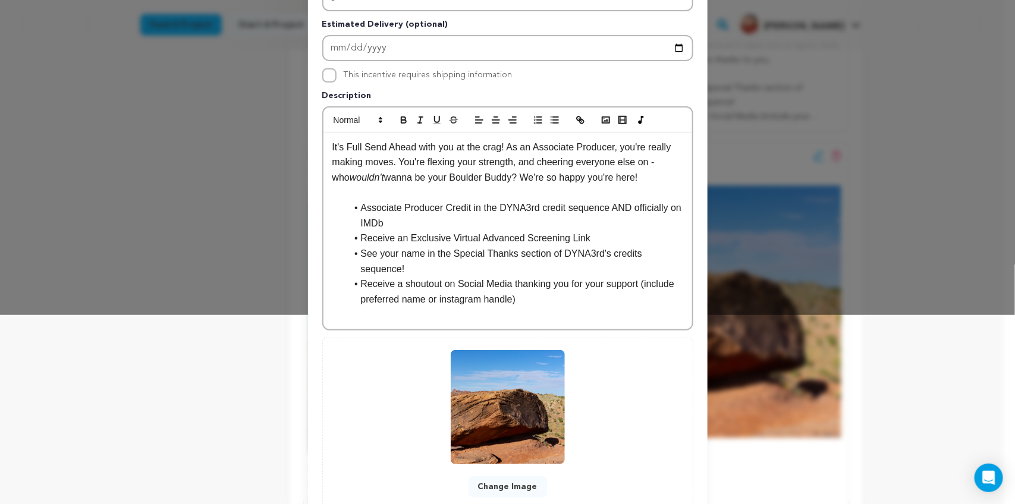
scroll to position [254, 0]
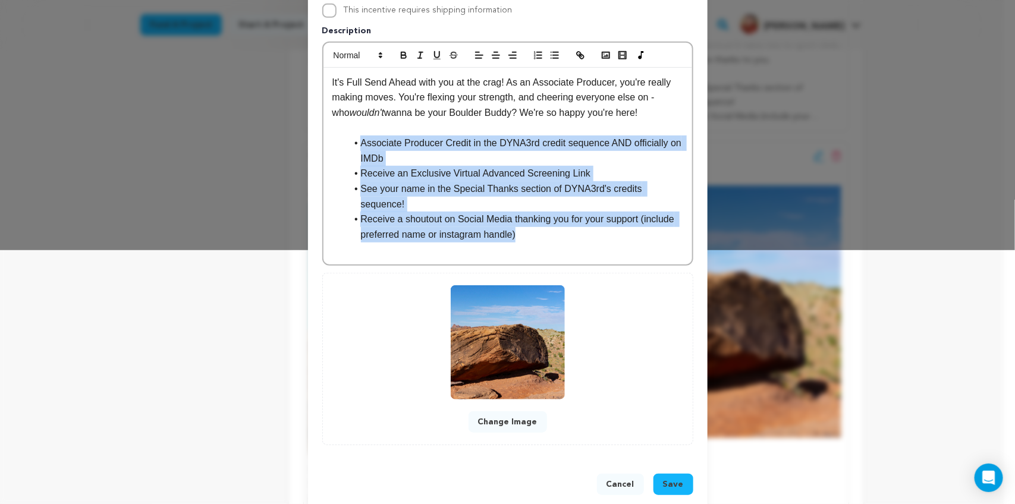
drag, startPoint x: 521, startPoint y: 218, endPoint x: 345, endPoint y: 141, distance: 191.6
click at [345, 141] on ul "Associate Producer Credit in the DYNA3rd credit sequence AND officially on IMDb…" at bounding box center [507, 189] width 351 height 106
copy ul "Associate Producer Credit in the DYNA3rd credit sequence AND officially on IMDb…"
click at [548, 215] on li "Receive a shoutout on Social Media thanking you for your support (include prefe…" at bounding box center [515, 227] width 336 height 30
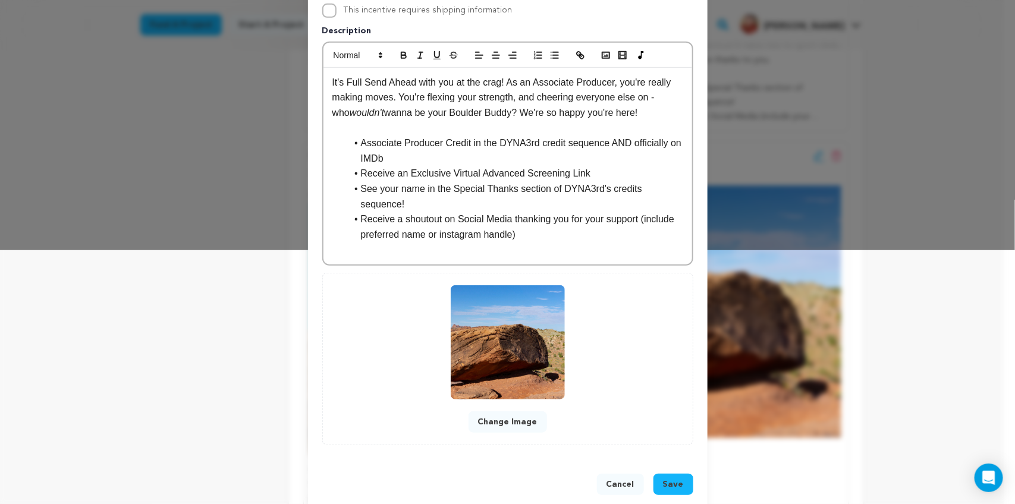
click at [668, 479] on span "Save" at bounding box center [673, 485] width 21 height 12
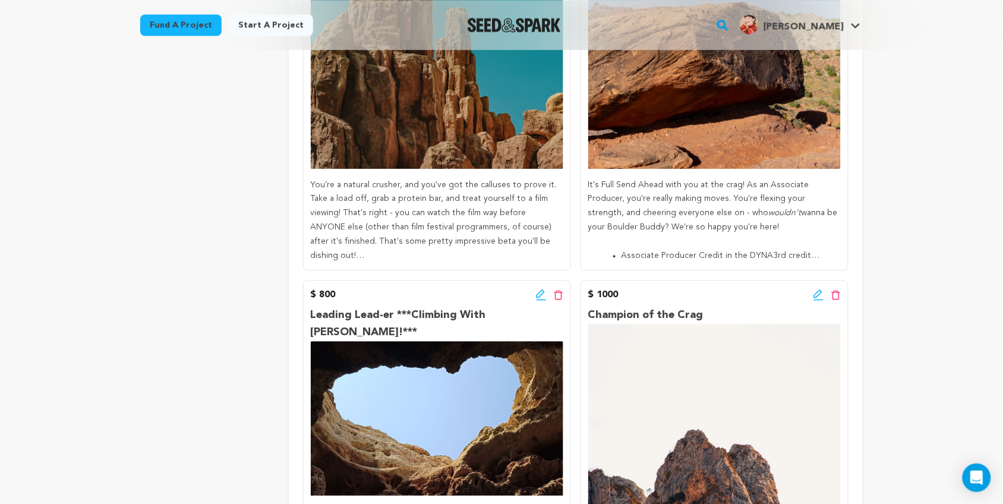
scroll to position [807, 0]
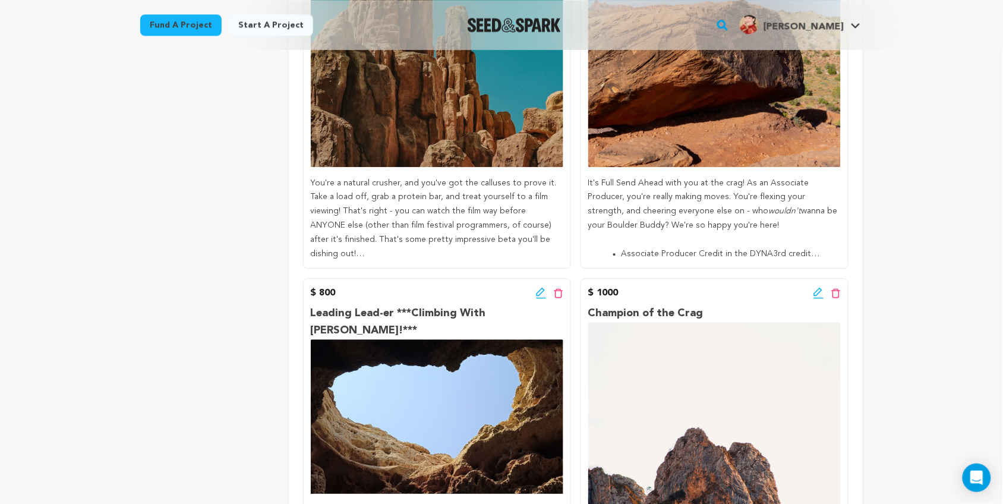
click at [917, 288] on div "Back to Project Dashboard Edit Project Submit For feedback Submit For feedback …" at bounding box center [501, 172] width 1003 height 1858
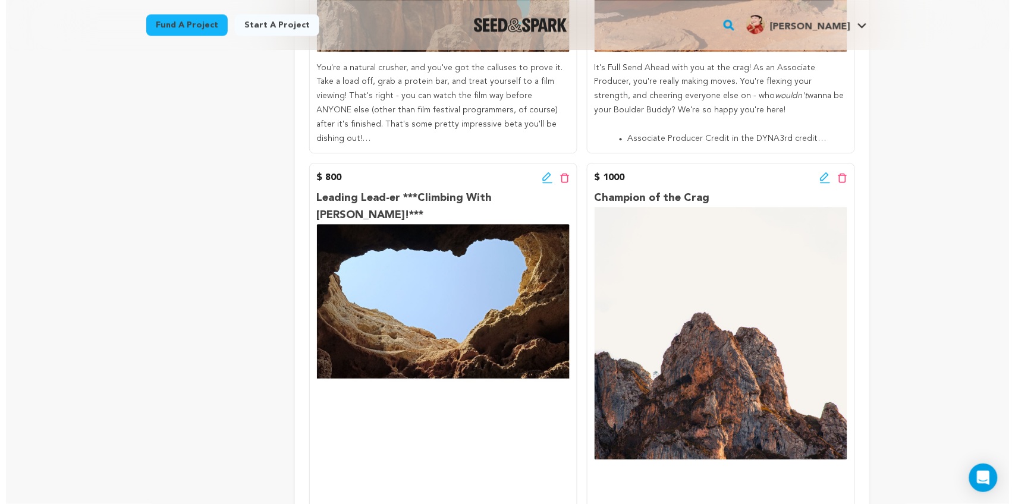
scroll to position [1002, 0]
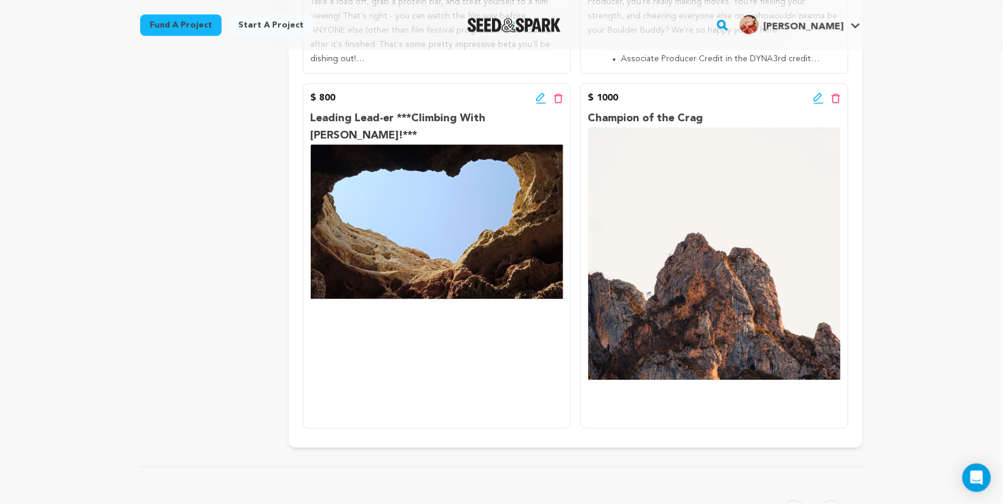
click at [538, 99] on icon at bounding box center [541, 98] width 11 height 12
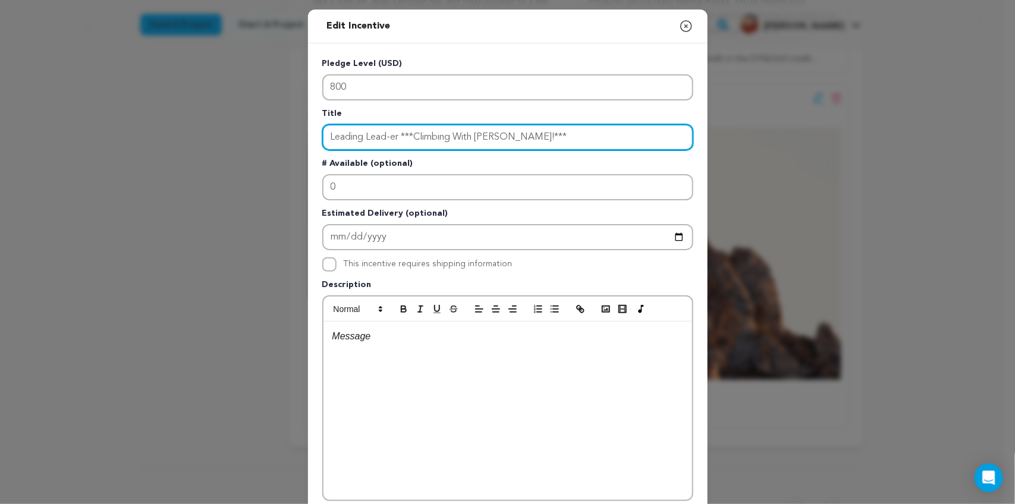
click at [398, 138] on input "Leading Lead-er ***Climbing With George!***" at bounding box center [507, 137] width 371 height 26
click at [394, 135] on input "Leading Lead-er ***Climbing With George!***" at bounding box center [507, 137] width 371 height 26
type input "Leading Lead-er | ***Climbing With George!***"
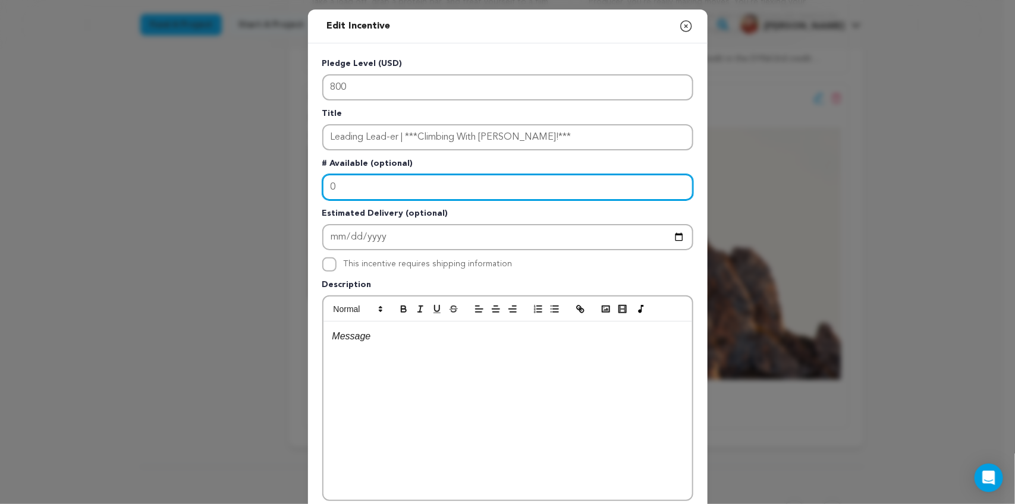
click at [381, 182] on input "0" at bounding box center [507, 187] width 371 height 26
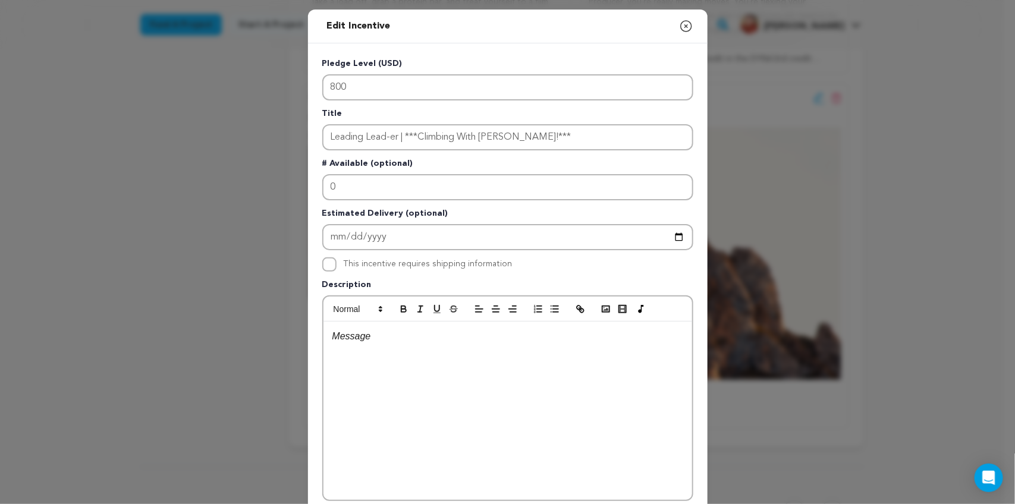
click at [360, 348] on div at bounding box center [507, 411] width 369 height 178
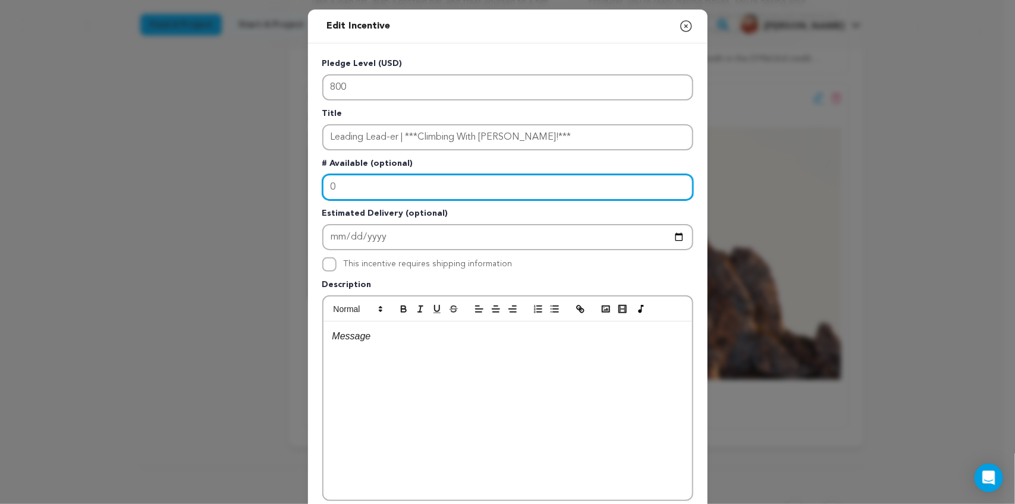
click at [339, 191] on input "0" at bounding box center [507, 187] width 371 height 26
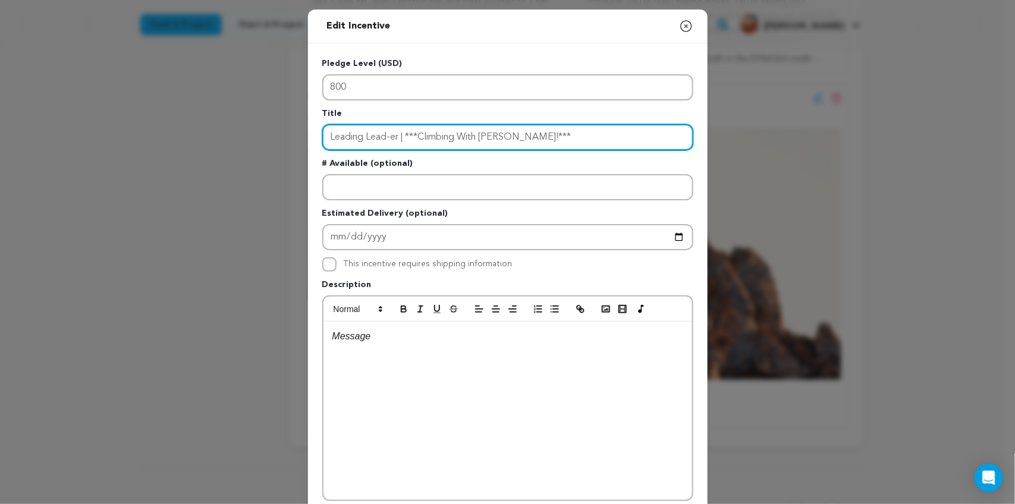
click at [533, 131] on input "Leading Lead-er | ***Climbing With George!***" at bounding box center [507, 137] width 371 height 26
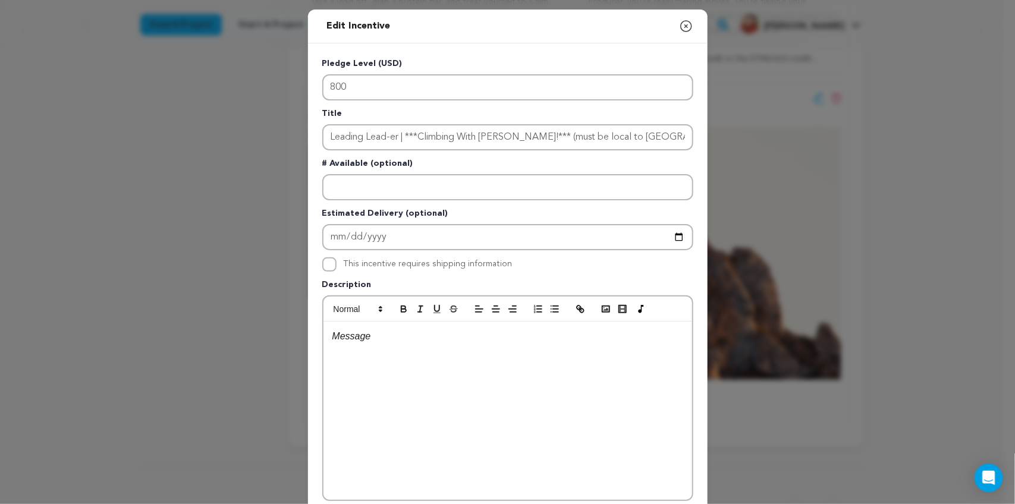
click at [399, 329] on p at bounding box center [507, 336] width 351 height 15
click at [387, 348] on div at bounding box center [507, 411] width 369 height 178
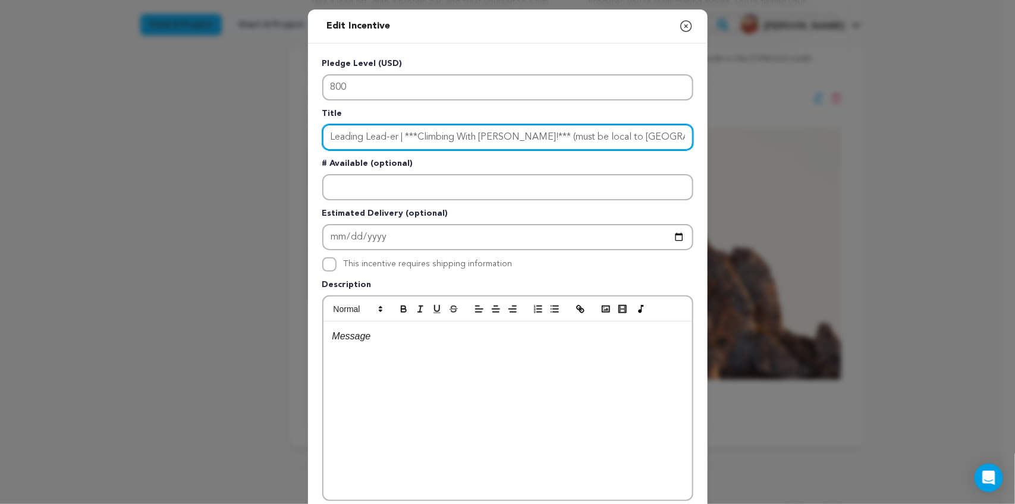
drag, startPoint x: 667, startPoint y: 140, endPoint x: 528, endPoint y: 141, distance: 139.1
click at [528, 141] on input "Leading Lead-er | ***Climbing With George!*** (must be local to Los Angeles)" at bounding box center [507, 137] width 371 height 26
click at [526, 137] on input "Leading Lead-er | ***Climbing With George!*** IRL or Virtual Coaching Session" at bounding box center [507, 137] width 371 height 26
click at [667, 133] on input "Leading Lead-er | ***Climbing With George!*** (IRL or Virtual Coaching Session" at bounding box center [507, 137] width 371 height 26
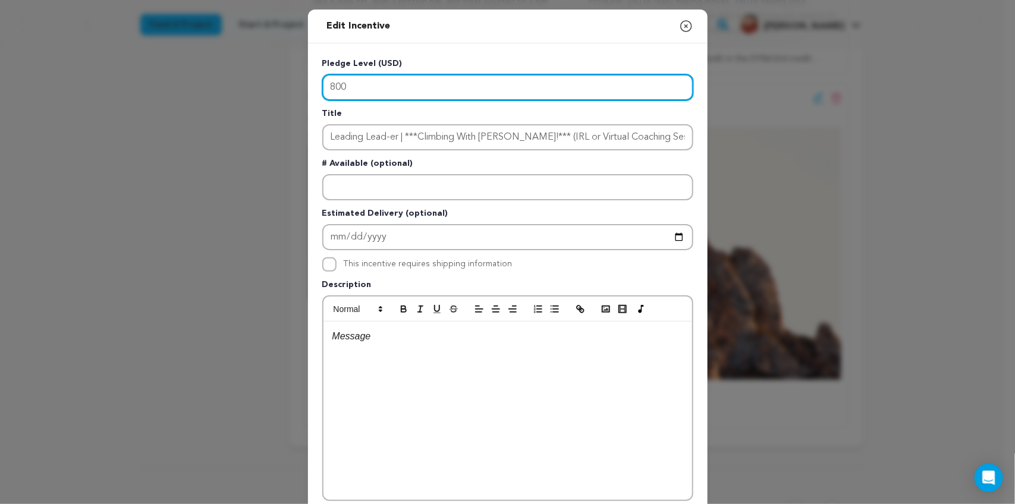
click at [367, 78] on input "800" at bounding box center [507, 87] width 371 height 26
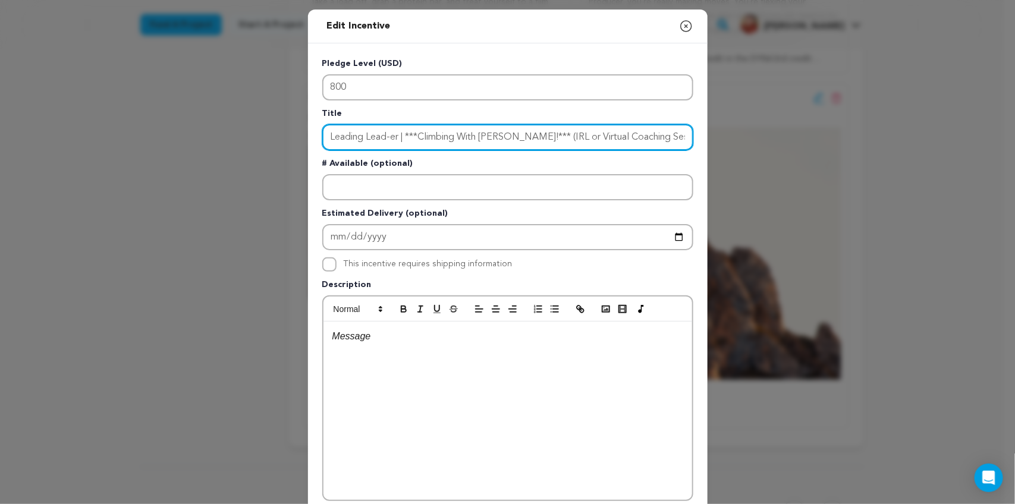
drag, startPoint x: 670, startPoint y: 137, endPoint x: 400, endPoint y: 129, distance: 270.0
click at [400, 129] on input "Leading Lead-er | ***Climbing With George!*** (IRL or Virtual Coaching Session)" at bounding box center [507, 137] width 371 height 26
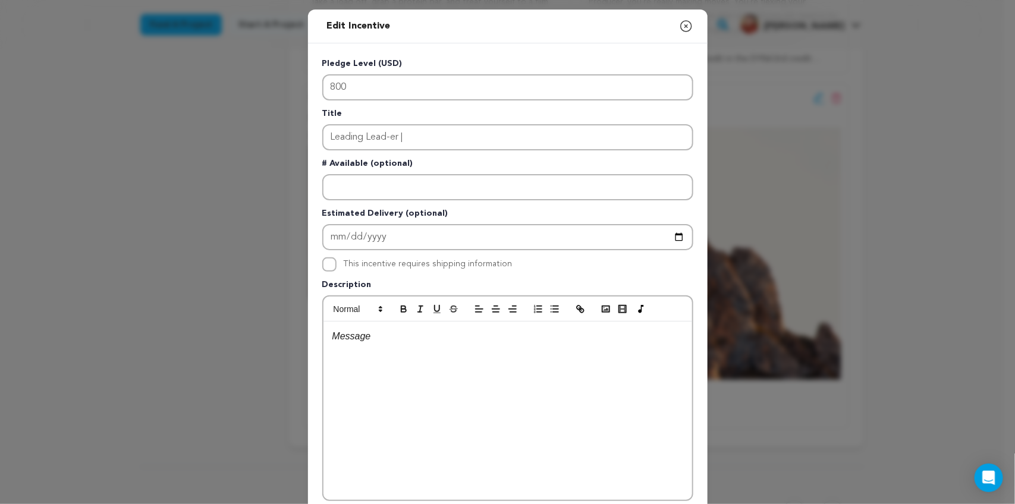
click at [385, 352] on div at bounding box center [507, 411] width 369 height 178
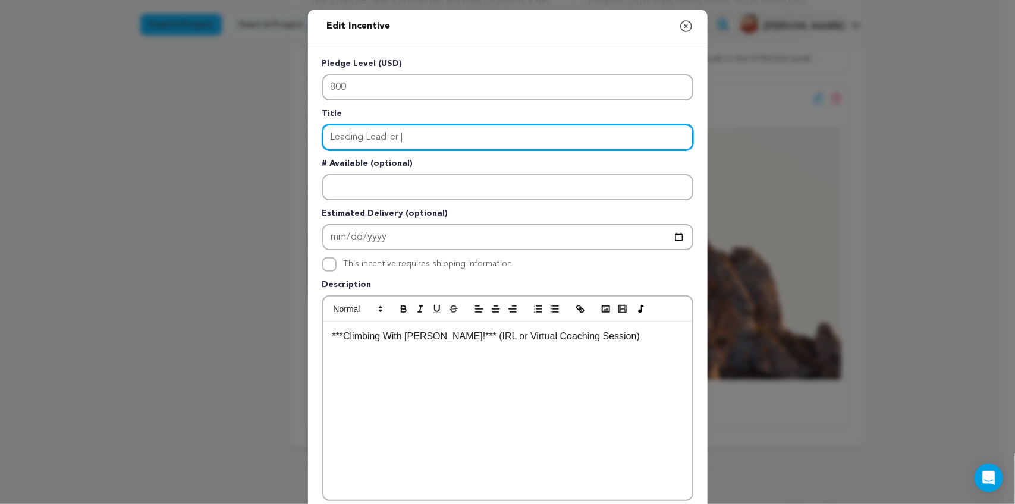
click at [439, 134] on input "Leading Lead-er |" at bounding box center [507, 137] width 371 height 26
drag, startPoint x: 448, startPoint y: 137, endPoint x: 402, endPoint y: 138, distance: 45.2
click at [402, 138] on input "Leading Lead-er | EXECUTIVE Producer Credit" at bounding box center [507, 137] width 371 height 26
click at [544, 135] on input "Leading Lead-er | Executive Producer Credit" at bounding box center [507, 137] width 371 height 26
click at [544, 134] on input "Leading Lead-er | Executive Producer Credit - SOLE TITLE CARD" at bounding box center [507, 137] width 371 height 26
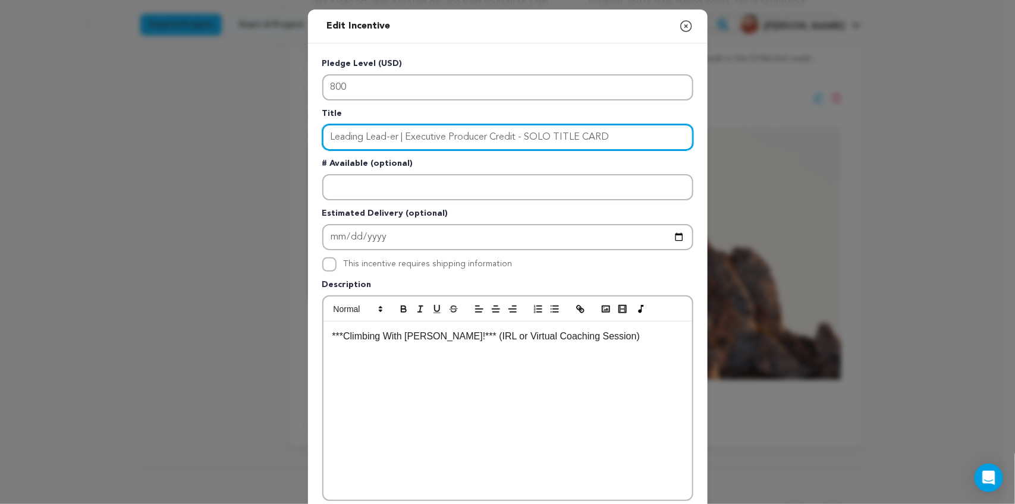
click at [520, 137] on input "Leading Lead-er | Executive Producer Credit - SOLO TITLE CARD" at bounding box center [507, 137] width 371 height 26
click at [621, 135] on input "Leading Lead-er | Executive Producer Credit - **SOLO TITLE CARD" at bounding box center [507, 137] width 371 height 26
type input "Leading Lead-er | Executive Producer Credit - **SOLO TITLE CARD**"
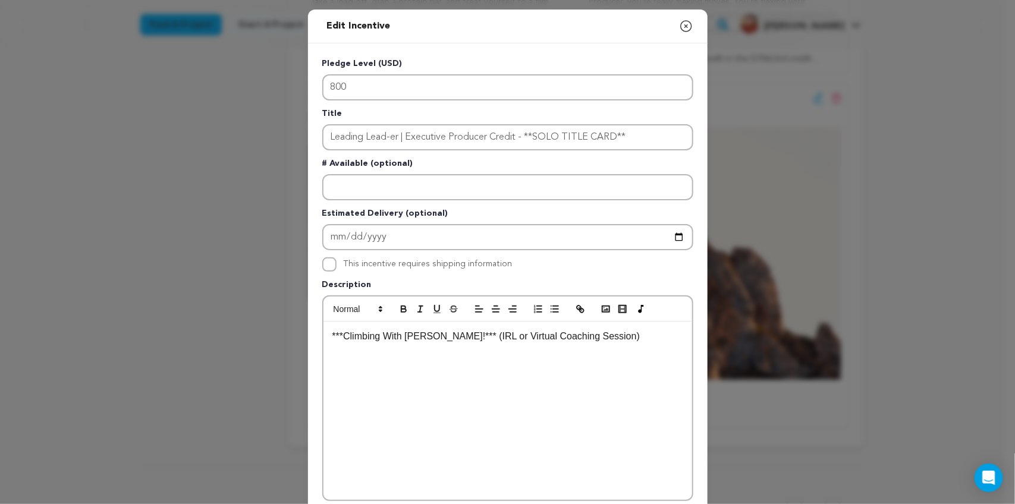
click at [444, 350] on div "***Climbing With George!*** (IRL or Virtual Coaching Session)" at bounding box center [507, 411] width 369 height 178
click at [593, 331] on p "***Climbing With George!*** (IRL or Virtual Coaching Session)" at bounding box center [507, 336] width 351 height 15
click at [323, 331] on div "***Climbing With George!*** (IRL or Virtual Coaching Session)" at bounding box center [507, 411] width 369 height 178
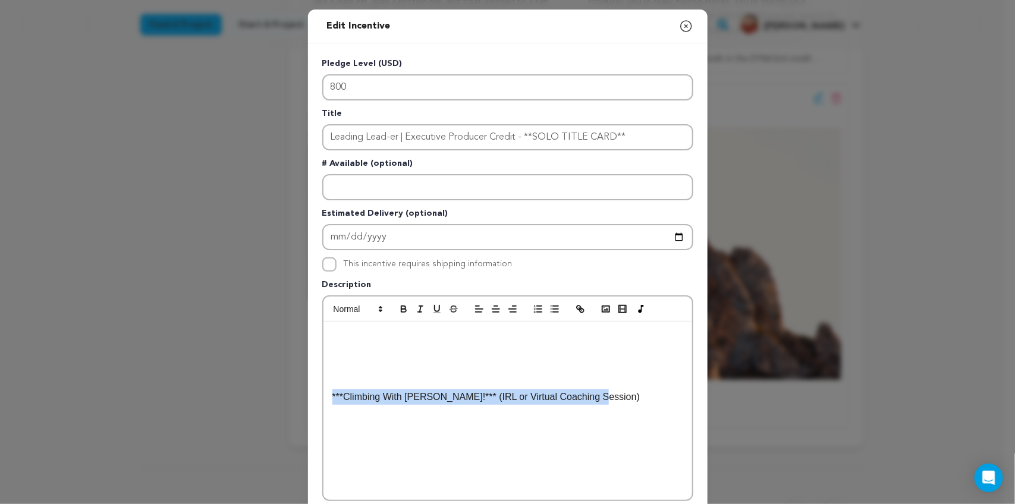
drag, startPoint x: 612, startPoint y: 393, endPoint x: 301, endPoint y: 394, distance: 310.9
click at [308, 394] on div "Pledge Level (USD) 800 Title Leading Lead-er | Executive Producer Credit - **SO…" at bounding box center [507, 368] width 399 height 651
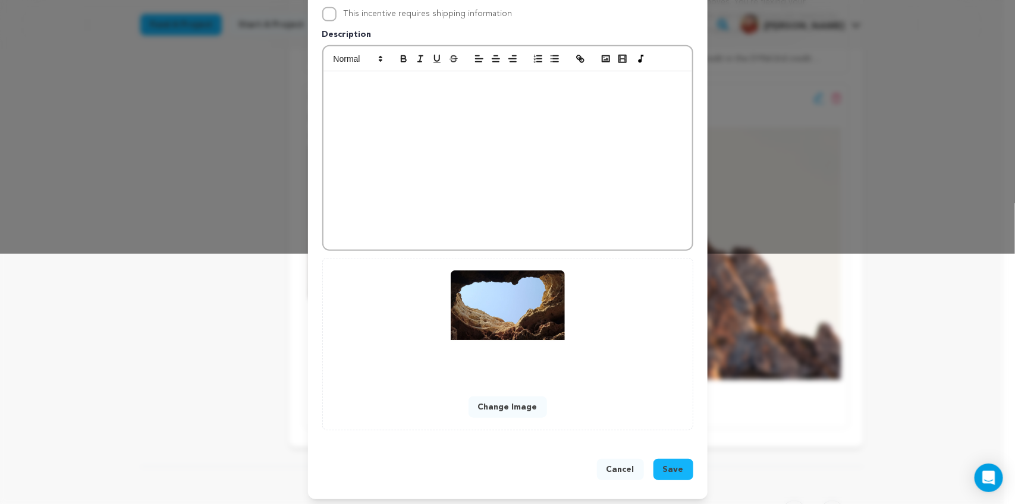
click at [664, 464] on span "Save" at bounding box center [673, 470] width 21 height 12
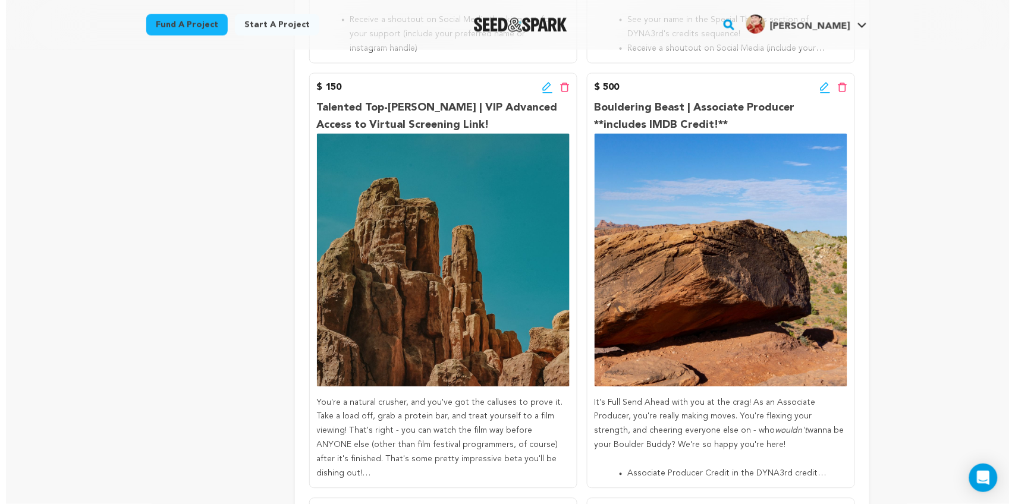
scroll to position [581, 0]
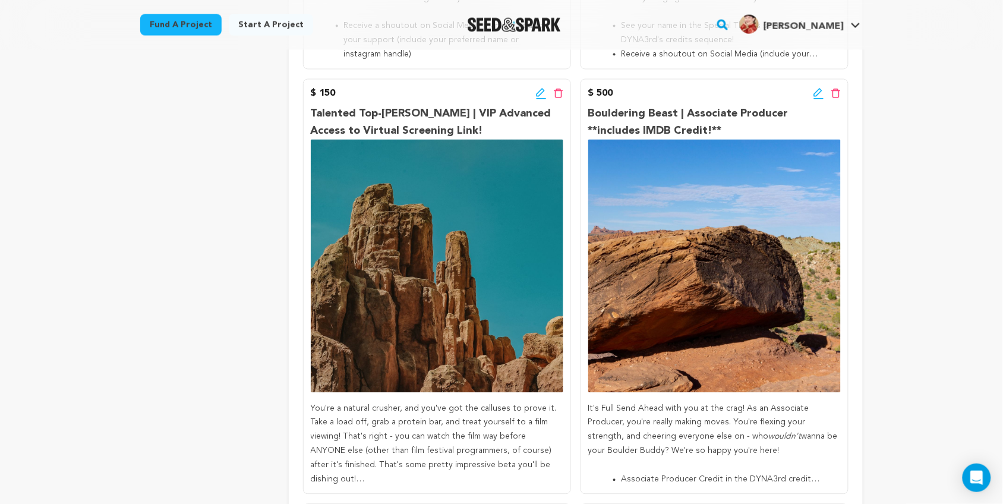
click at [816, 92] on icon at bounding box center [818, 93] width 8 height 8
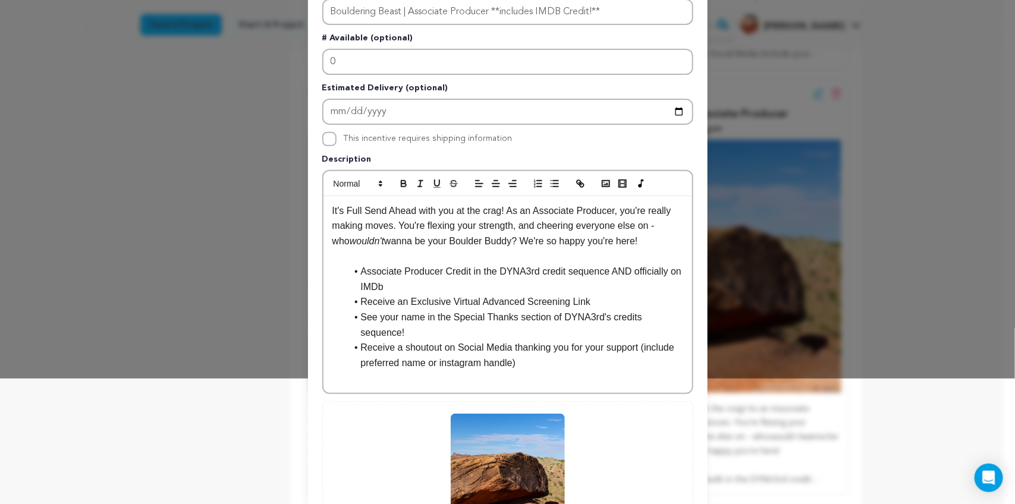
scroll to position [129, 0]
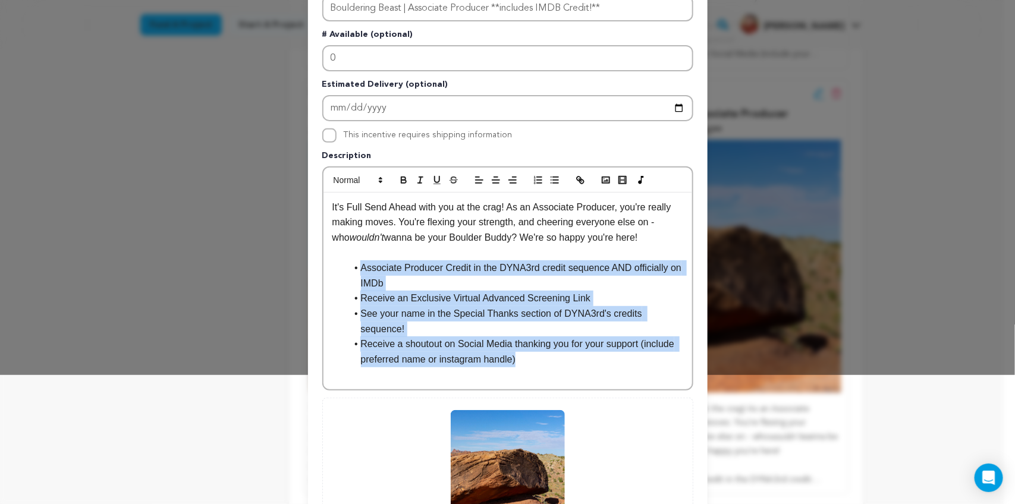
drag, startPoint x: 534, startPoint y: 346, endPoint x: 333, endPoint y: 266, distance: 215.6
click at [333, 266] on ul "Associate Producer Credit in the DYNA3rd credit sequence AND officially on IMDb…" at bounding box center [507, 313] width 351 height 106
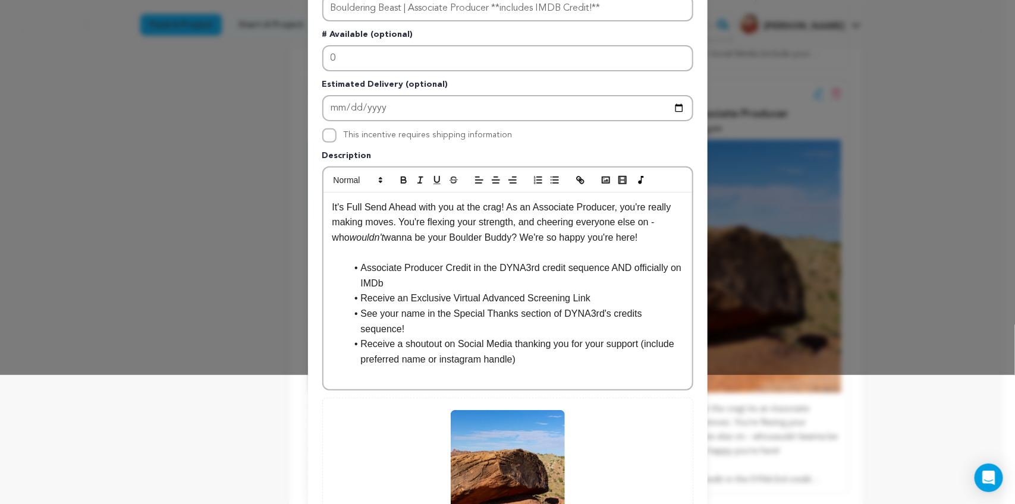
click at [523, 367] on p at bounding box center [507, 374] width 351 height 15
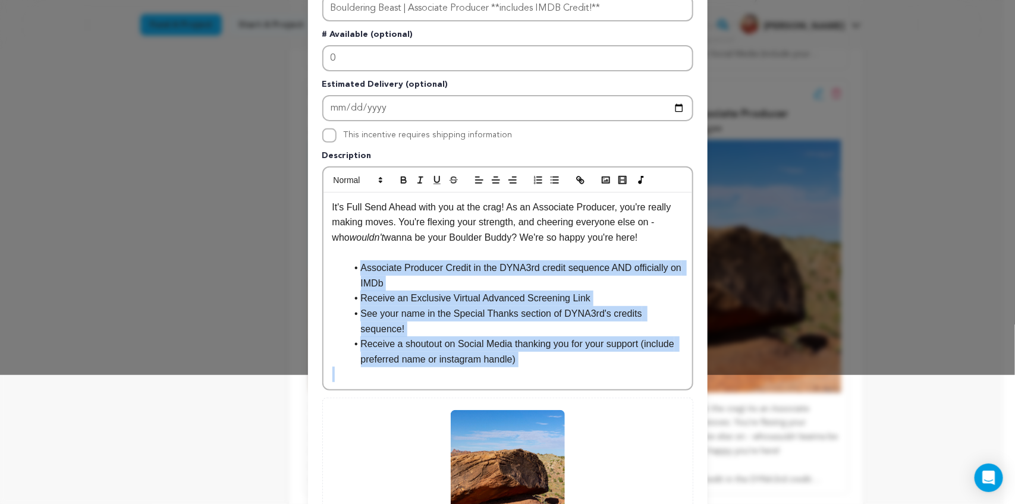
drag, startPoint x: 519, startPoint y: 348, endPoint x: 319, endPoint y: 262, distance: 218.3
click at [323, 262] on div "It's Full Send Ahead with you at the crag! As an Associate Producer, you're rea…" at bounding box center [507, 291] width 369 height 197
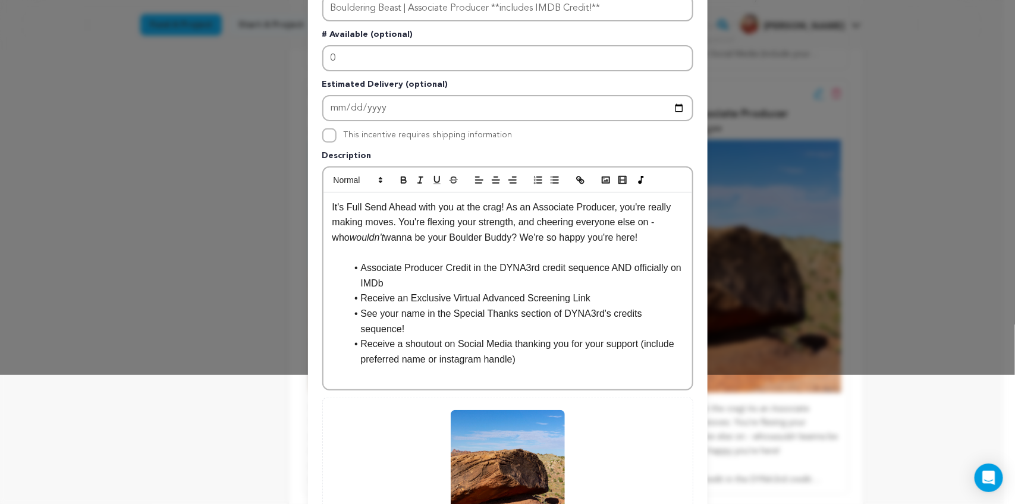
click at [914, 328] on div "Edit Incentive Close modal Pledge Level (USD) 500 Title Bouldering Beast | Asso…" at bounding box center [507, 260] width 1015 height 778
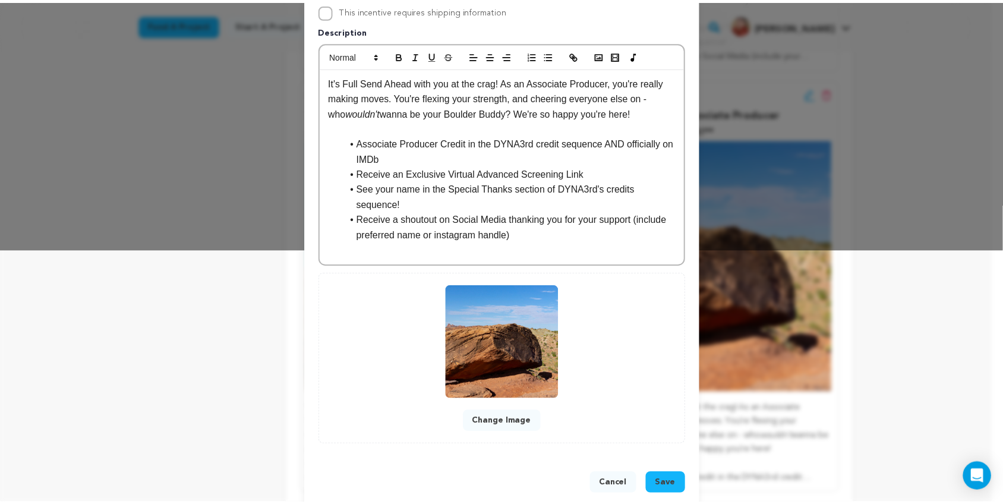
scroll to position [0, 0]
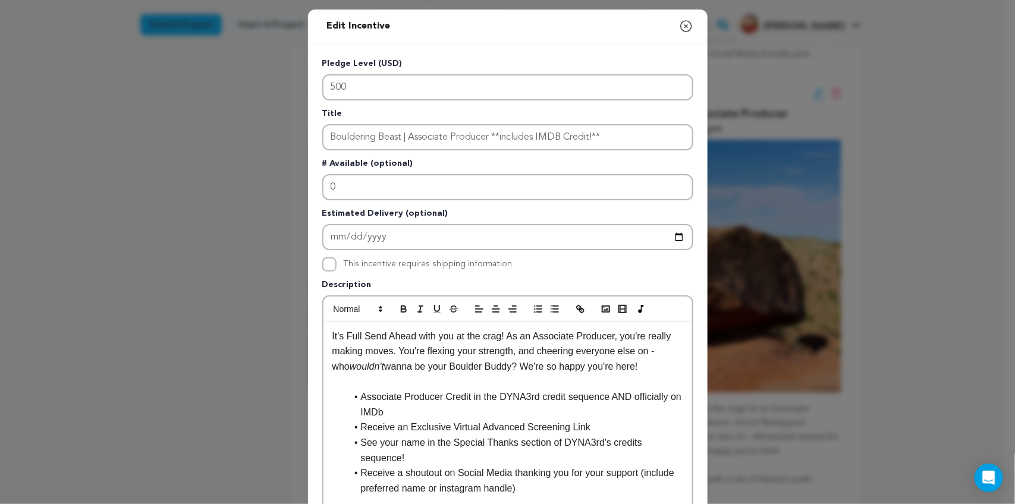
click at [679, 24] on icon "button" at bounding box center [686, 26] width 14 height 14
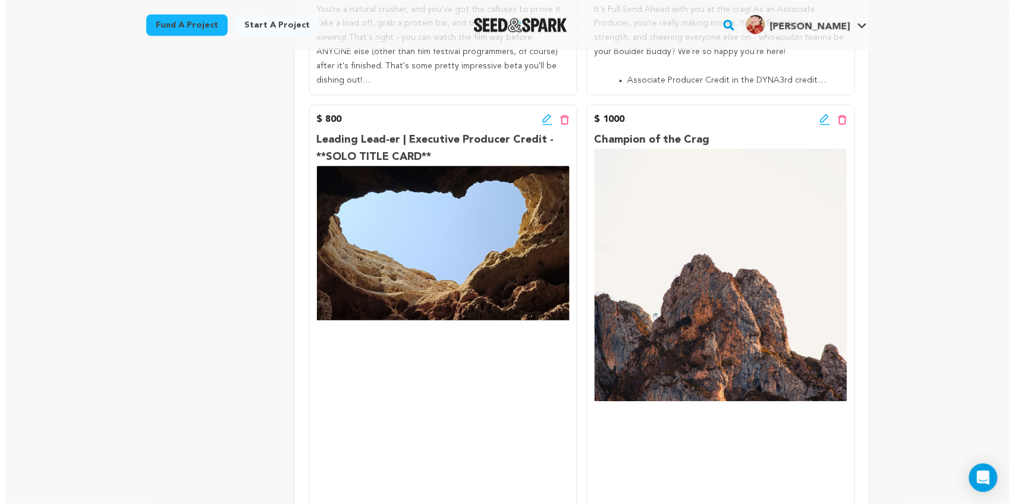
scroll to position [982, 0]
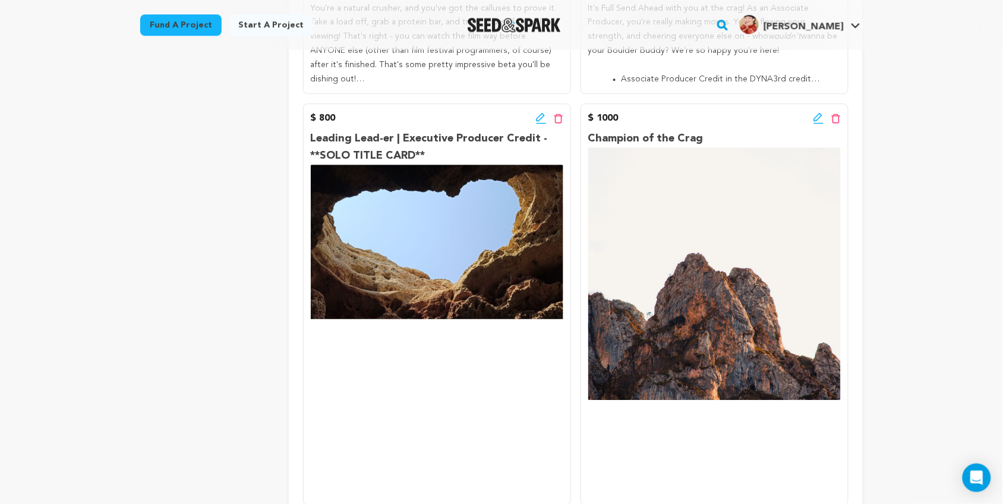
click at [816, 117] on icon at bounding box center [818, 117] width 8 height 8
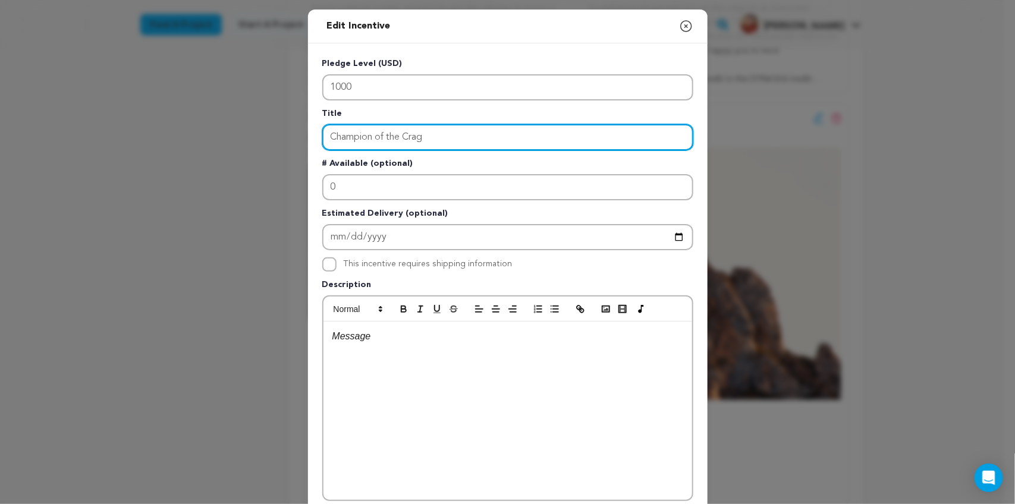
click at [486, 138] on input "Champion of the Crag" at bounding box center [507, 137] width 371 height 26
paste input "***Climbing With George!*** (IRL or Virtual Coaching Session)"
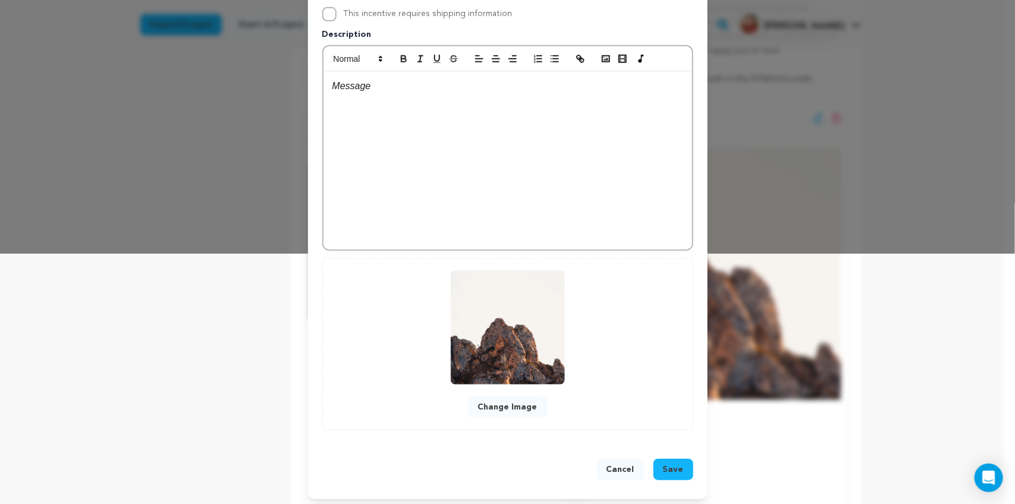
type input "Champion of the Crag ***Climbing With [PERSON_NAME]!*** (IRL or Virtual Coachin…"
click at [669, 468] on span "Save" at bounding box center [673, 470] width 21 height 12
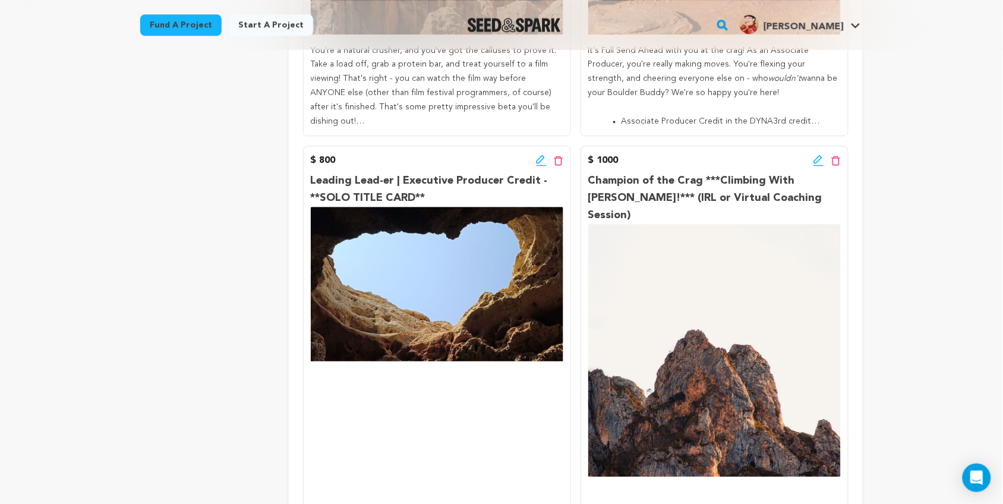
scroll to position [939, 0]
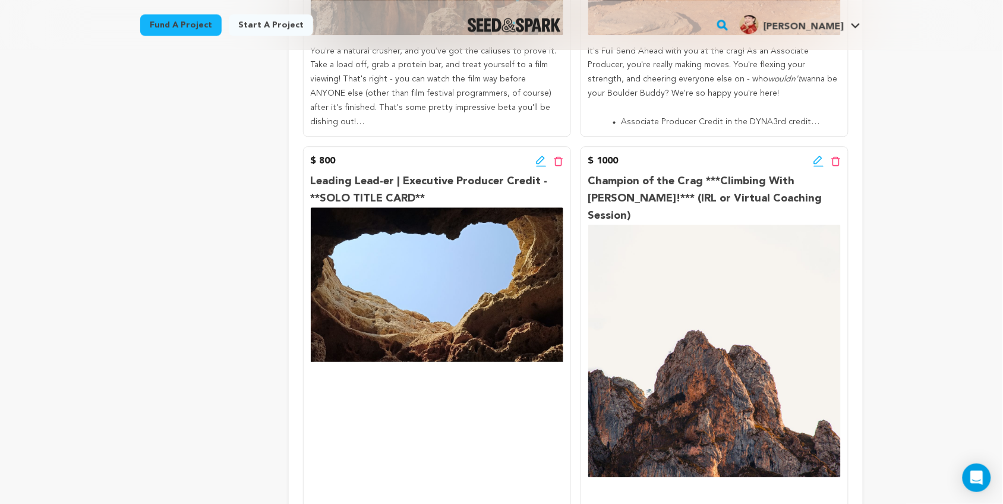
click at [540, 162] on icon at bounding box center [540, 160] width 8 height 8
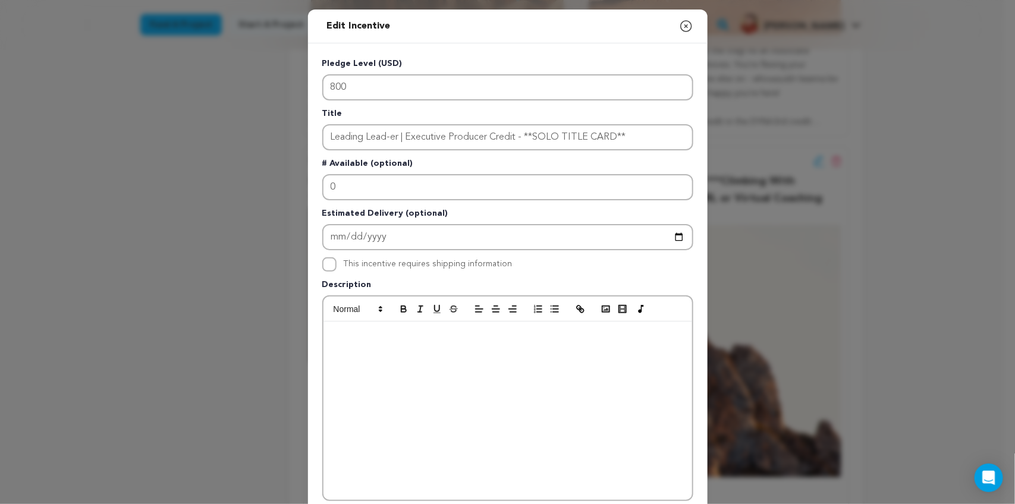
click at [684, 21] on icon "button" at bounding box center [686, 26] width 14 height 14
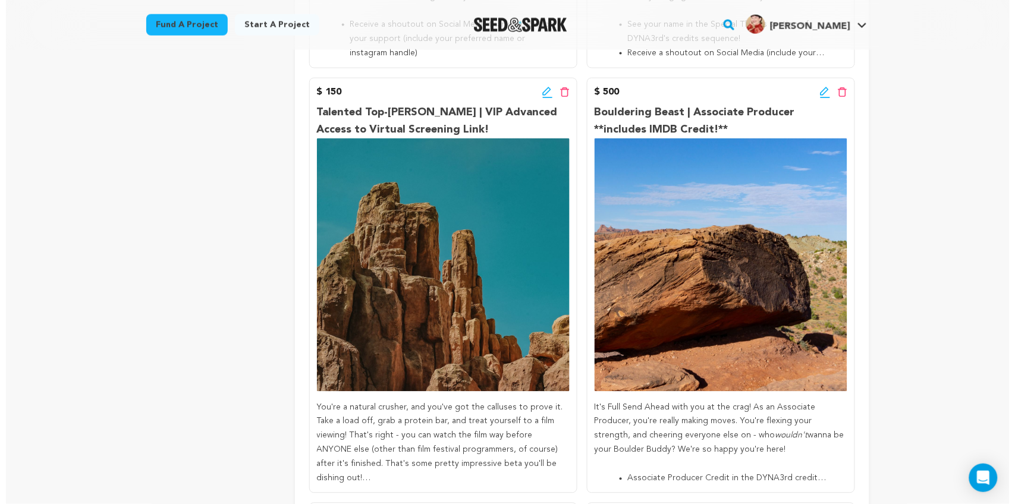
scroll to position [581, 0]
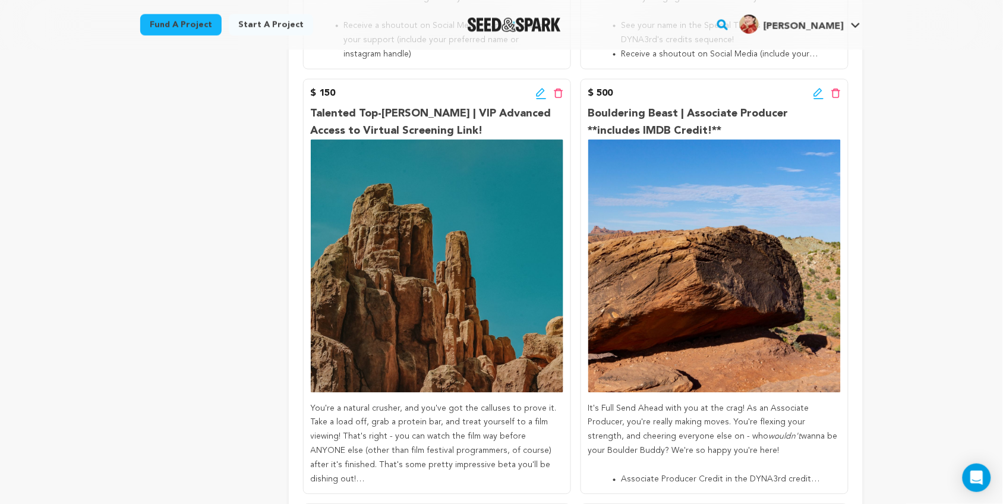
click at [816, 93] on icon at bounding box center [819, 94] width 11 height 12
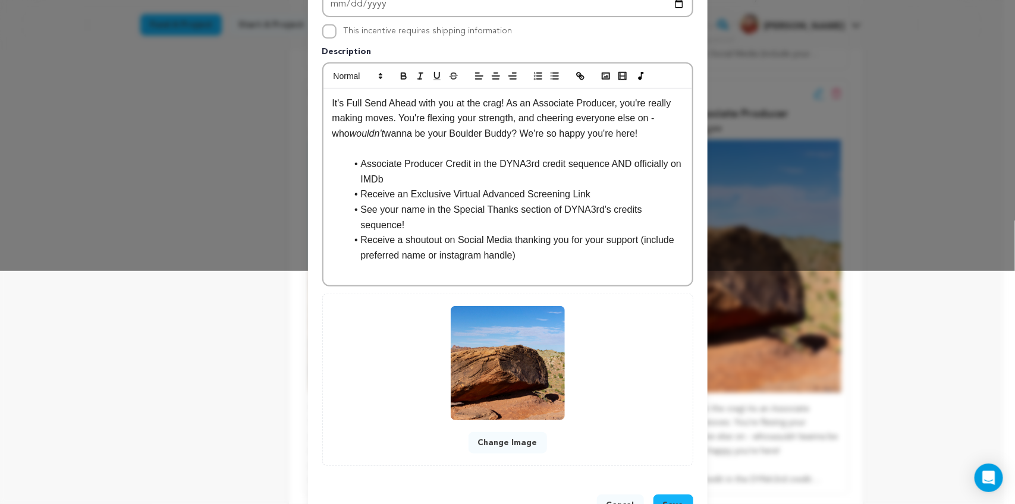
scroll to position [241, 0]
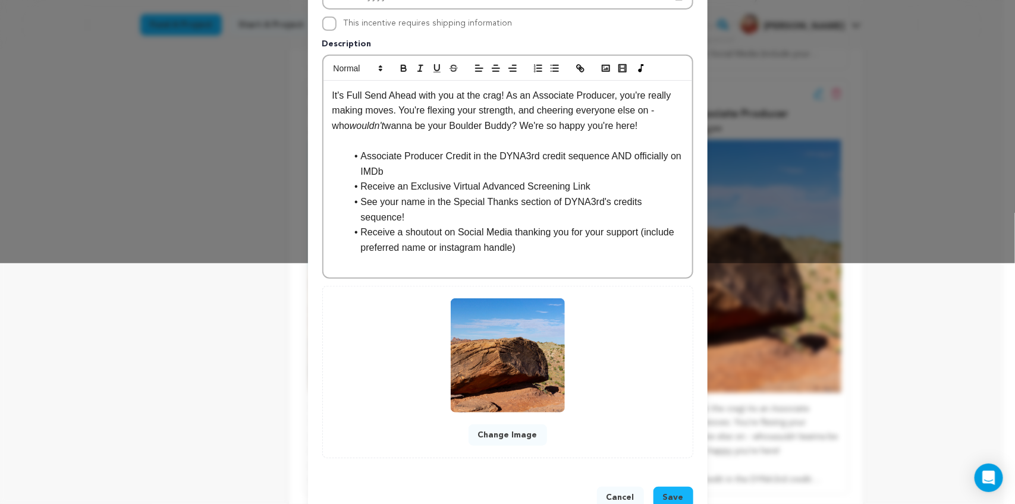
click at [544, 235] on li "Receive a shoutout on Social Media thanking you for your support (include prefe…" at bounding box center [515, 240] width 336 height 30
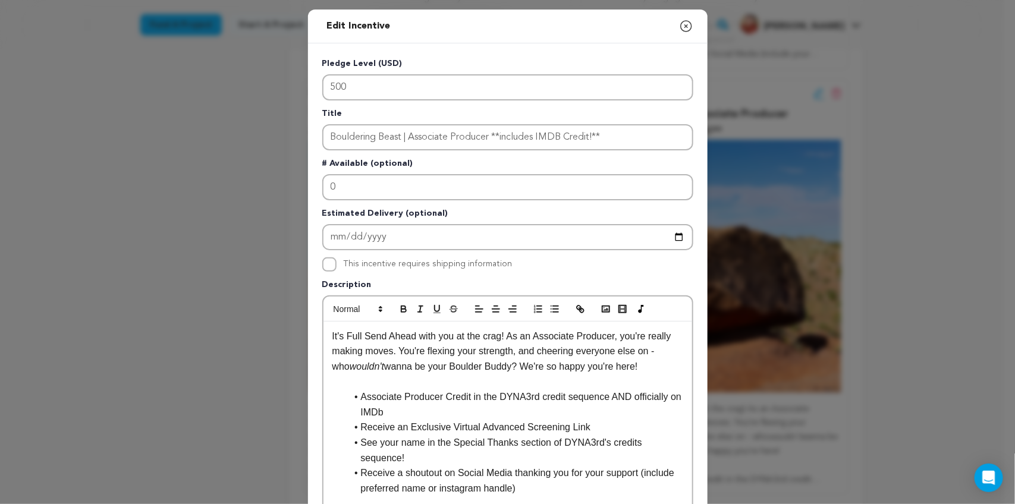
scroll to position [74, 0]
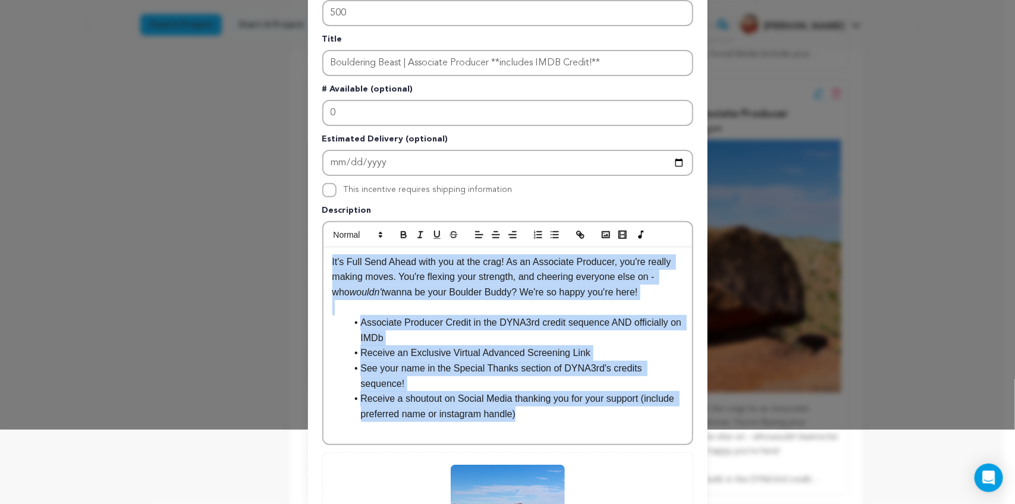
drag, startPoint x: 519, startPoint y: 396, endPoint x: 281, endPoint y: 244, distance: 282.8
click at [281, 244] on div "Edit Incentive Close modal Pledge Level (USD) 500 Title Bouldering Beast | Asso…" at bounding box center [507, 315] width 1015 height 778
copy div "It's Full Send Ahead with you at the crag! As an Associate Producer, you're rea…"
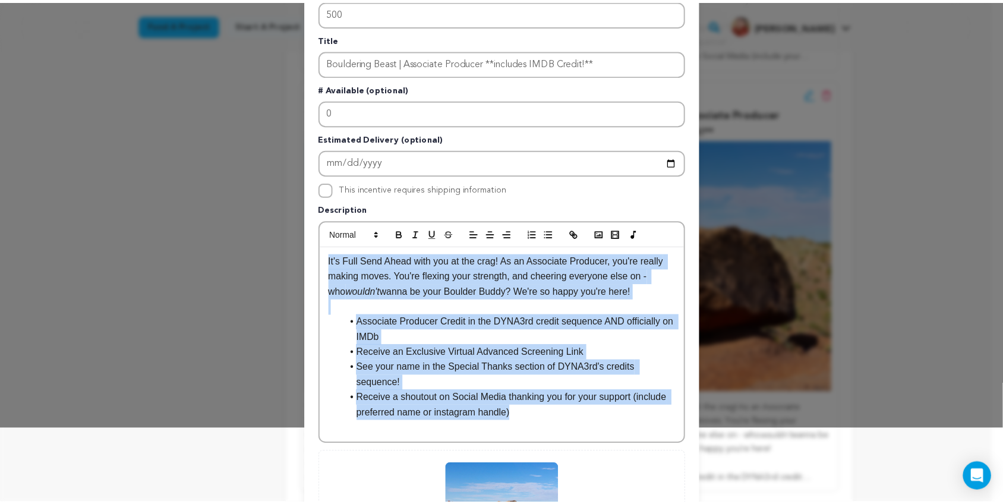
scroll to position [0, 0]
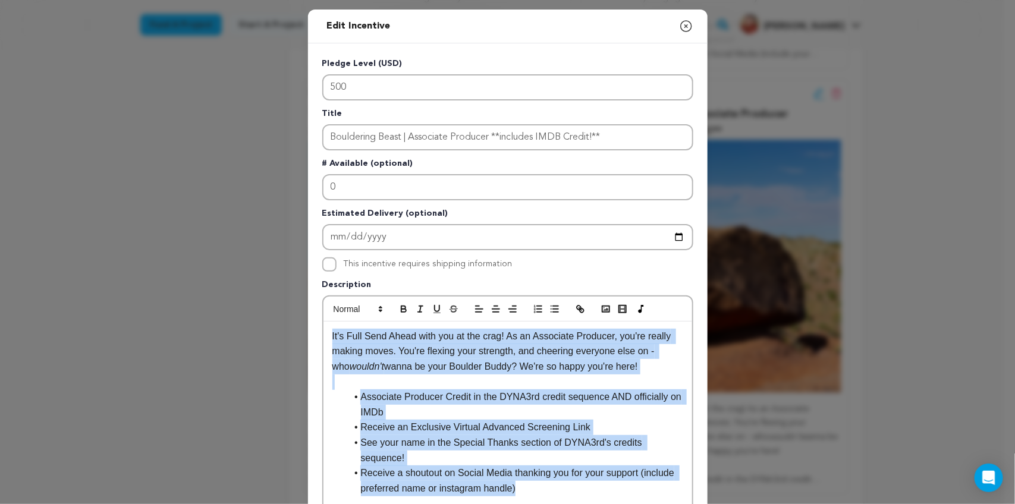
click at [681, 25] on icon "button" at bounding box center [686, 26] width 11 height 11
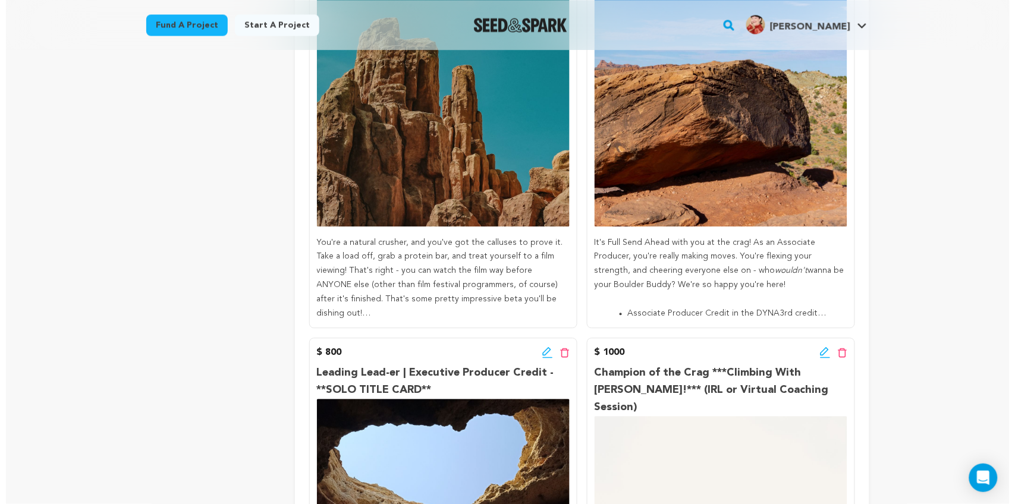
scroll to position [923, 0]
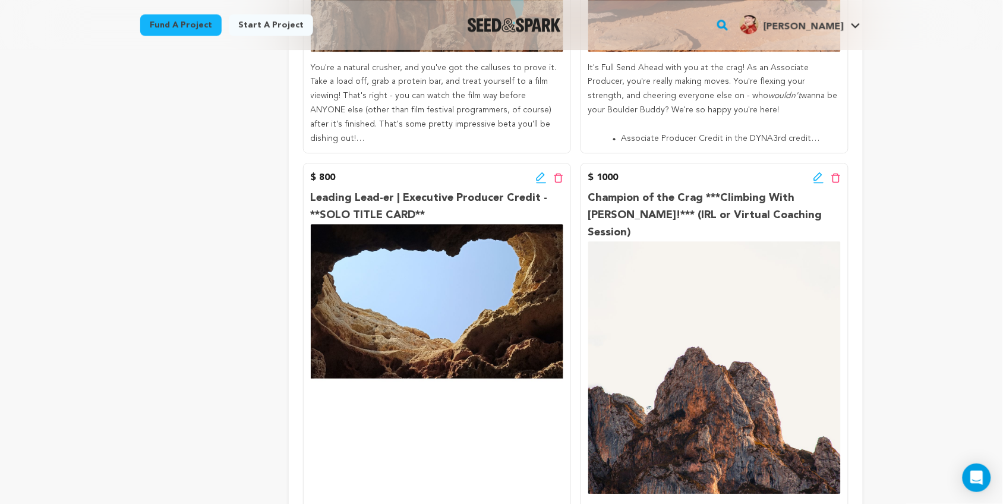
click at [542, 175] on icon at bounding box center [541, 178] width 11 height 12
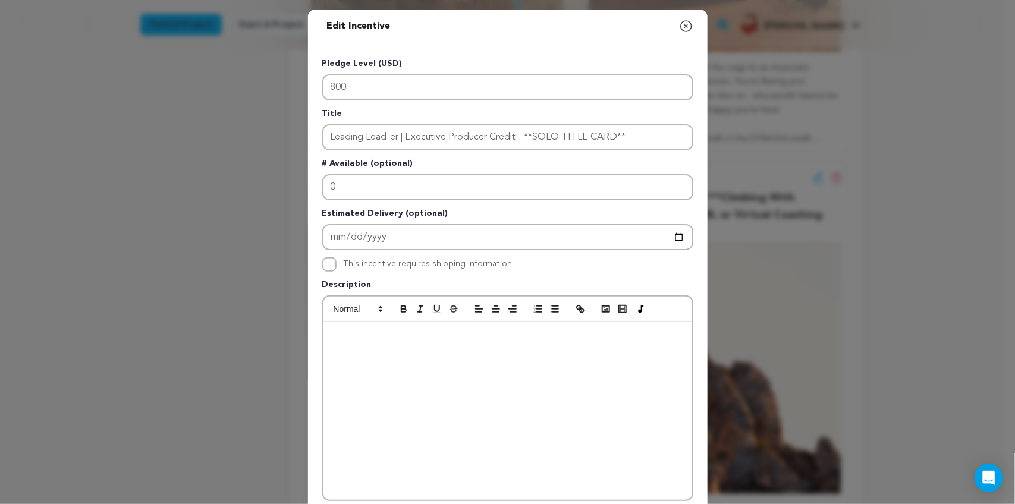
click at [459, 383] on p at bounding box center [507, 381] width 351 height 15
click at [340, 344] on p at bounding box center [507, 351] width 351 height 15
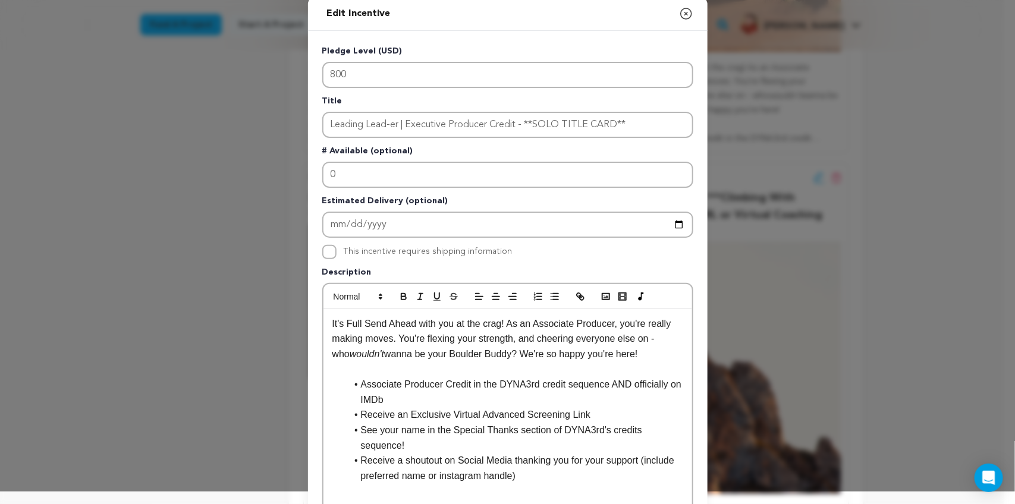
scroll to position [12, 0]
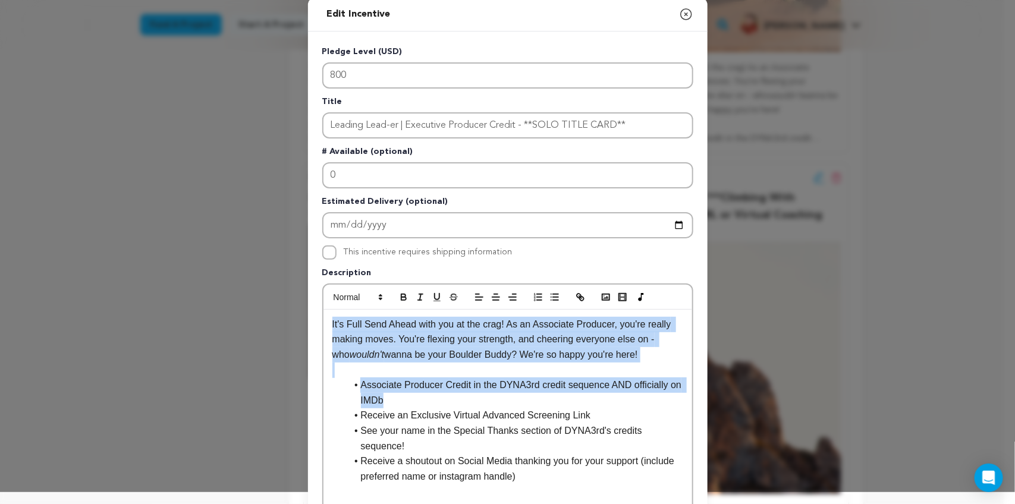
drag, startPoint x: 396, startPoint y: 397, endPoint x: 318, endPoint y: 322, distance: 108.0
click at [323, 322] on div "It's Full Send Ahead with you at the crag! As an Associate Producer, you're rea…" at bounding box center [507, 416] width 369 height 212
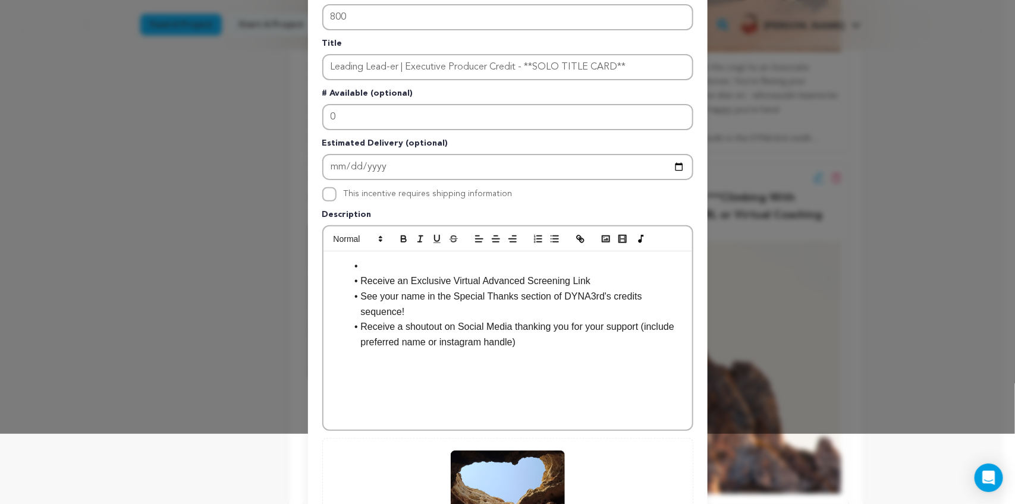
scroll to position [0, 0]
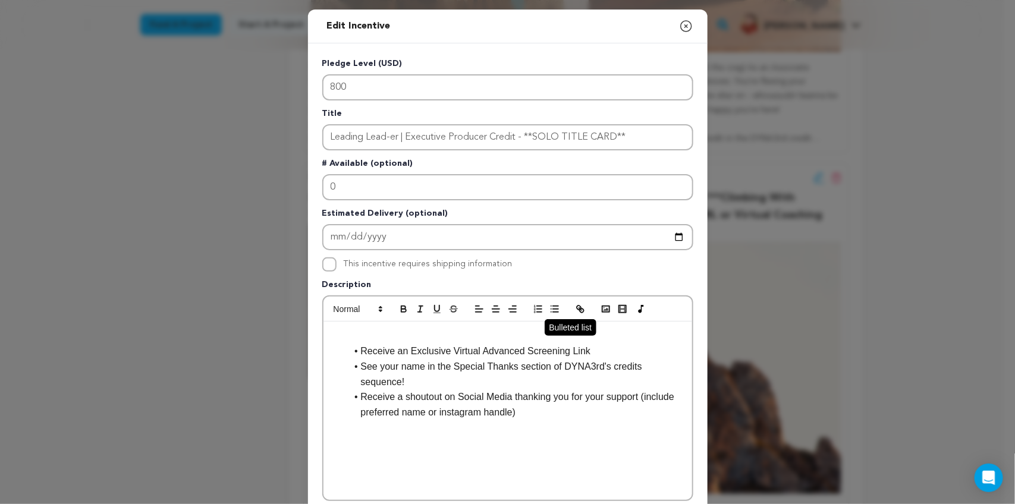
click at [549, 304] on icon "button" at bounding box center [554, 309] width 11 height 11
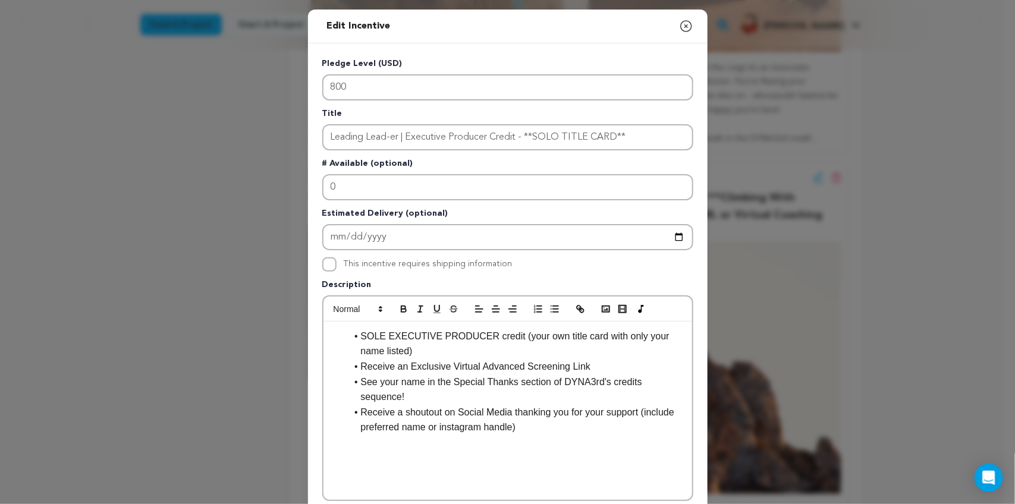
click at [503, 332] on li "SOLE EXECUTIVE PRODUCER credit (your own title card with only your name listed)" at bounding box center [515, 344] width 336 height 30
click at [377, 345] on li "SOLE EXECUTIVE PRODUCER credit (your own title card with only your name listed)" at bounding box center [515, 344] width 336 height 30
click at [426, 348] on li "SOLE EXECUTIVE PRODUCER credit (your own title card with only your name listed!)" at bounding box center [515, 344] width 336 height 30
click at [339, 333] on ul "SOLE EXECUTIVE PRODUCER credit (your own title card with only your name listed!…" at bounding box center [507, 382] width 351 height 106
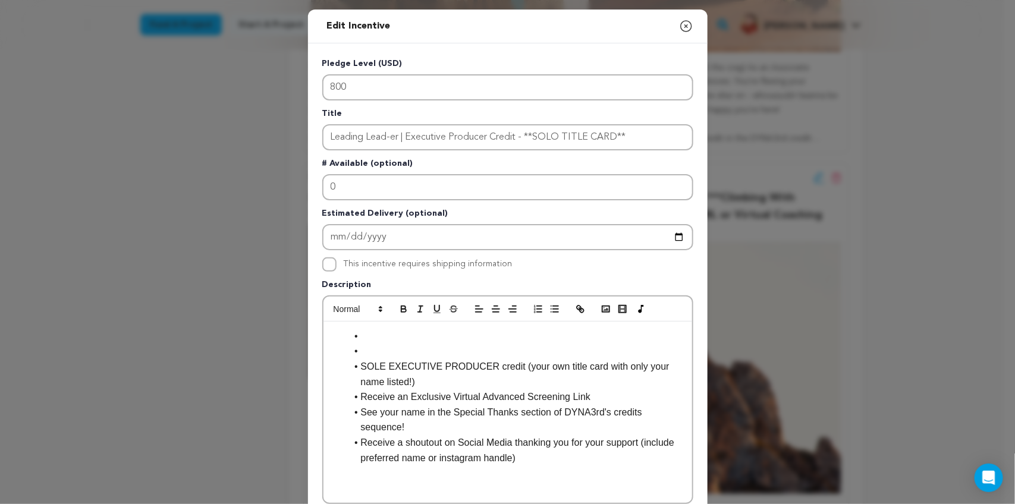
click at [364, 344] on li at bounding box center [515, 351] width 336 height 15
click at [388, 344] on p at bounding box center [507, 351] width 351 height 15
click at [376, 336] on p "Whoa!" at bounding box center [507, 336] width 351 height 15
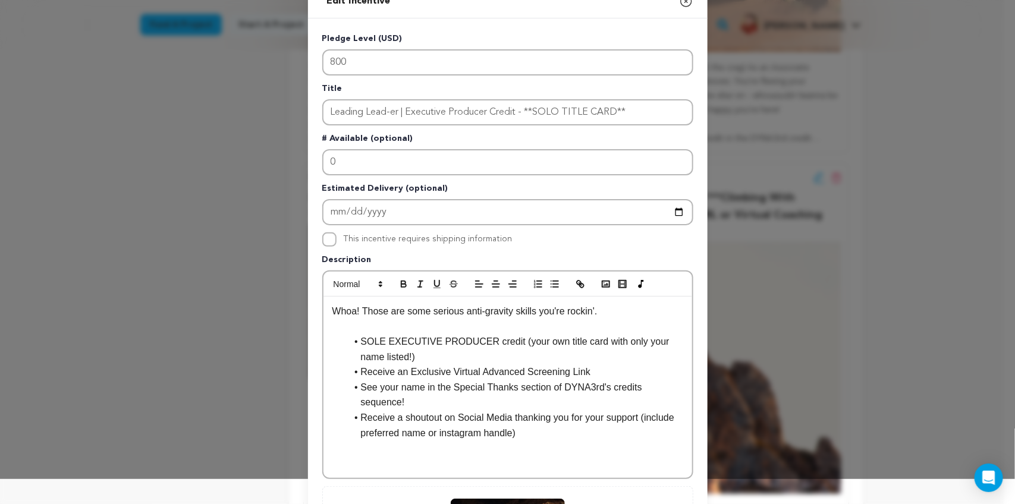
scroll to position [10, 0]
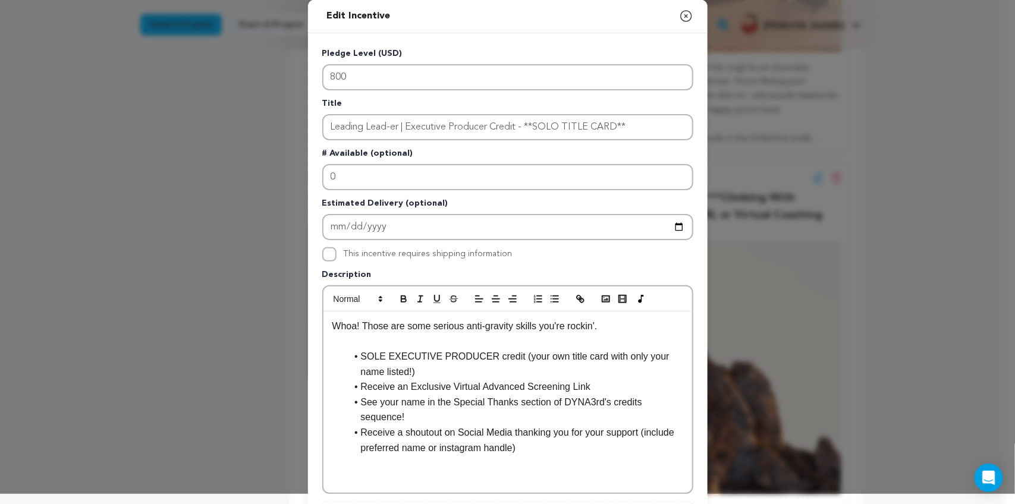
drag, startPoint x: 593, startPoint y: 323, endPoint x: 603, endPoint y: 328, distance: 11.2
click at [603, 328] on p "Whoa! Those are some serious anti-gravity skills you're rockin'." at bounding box center [507, 326] width 351 height 15
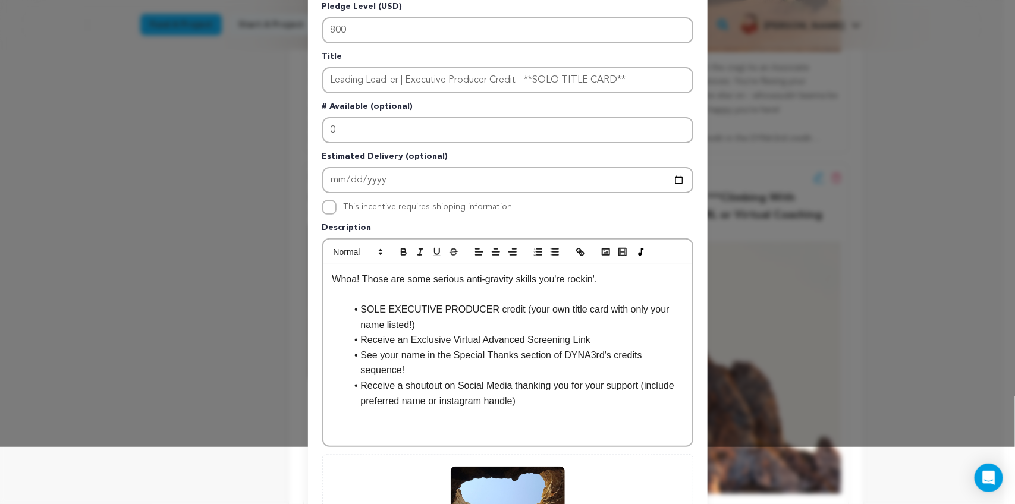
scroll to position [58, 0]
click at [542, 408] on p at bounding box center [507, 415] width 351 height 15
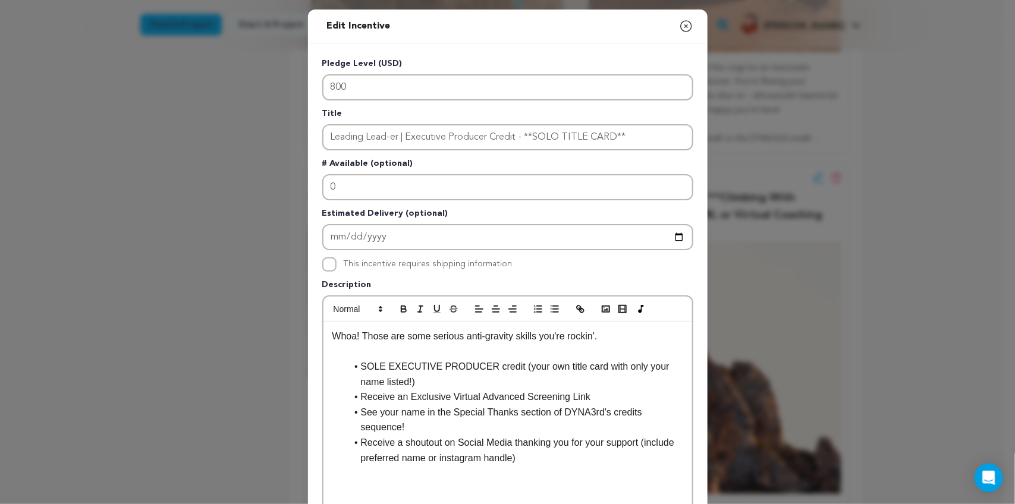
scroll to position [254, 0]
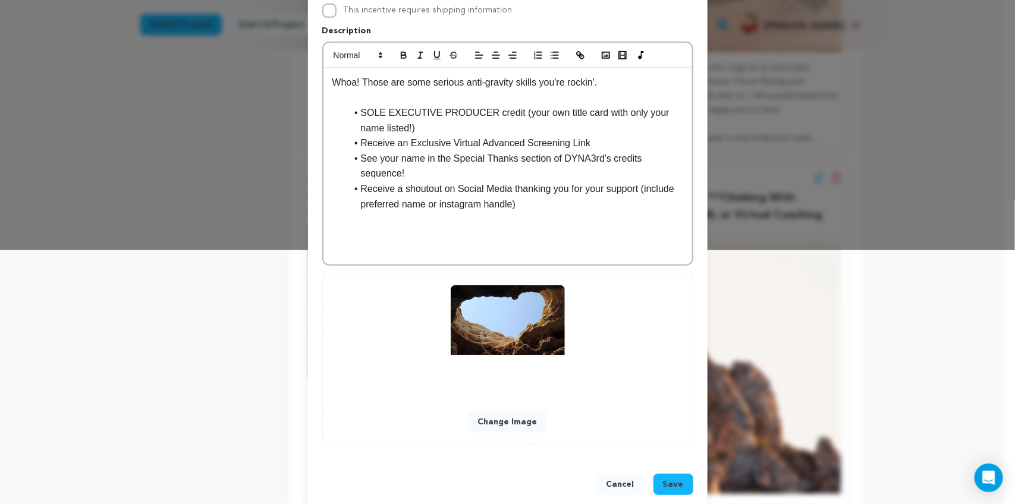
click at [665, 479] on span "Save" at bounding box center [673, 485] width 21 height 12
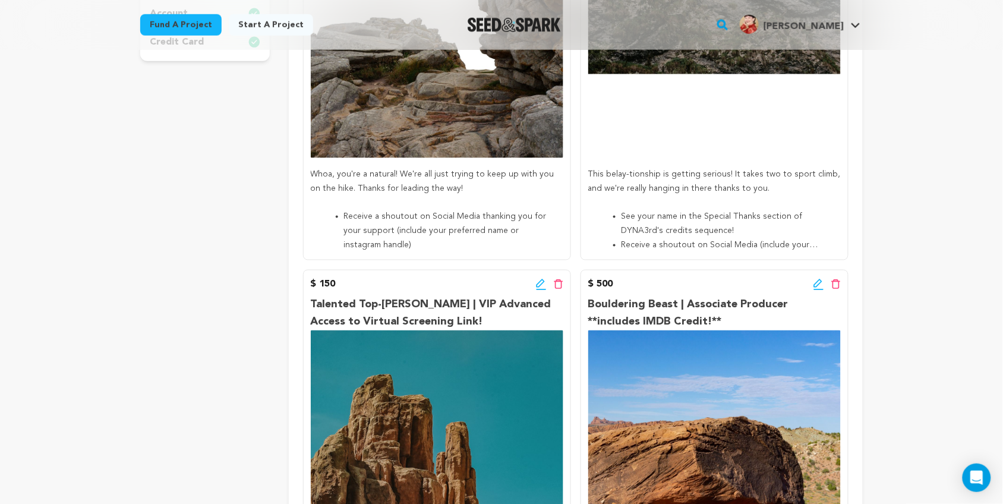
scroll to position [0, 0]
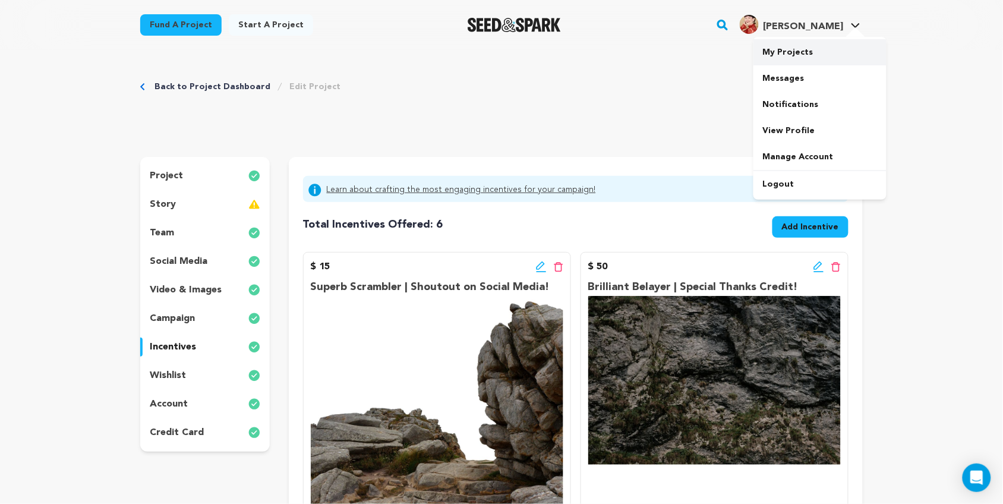
click at [814, 61] on link "My Projects" at bounding box center [820, 52] width 133 height 26
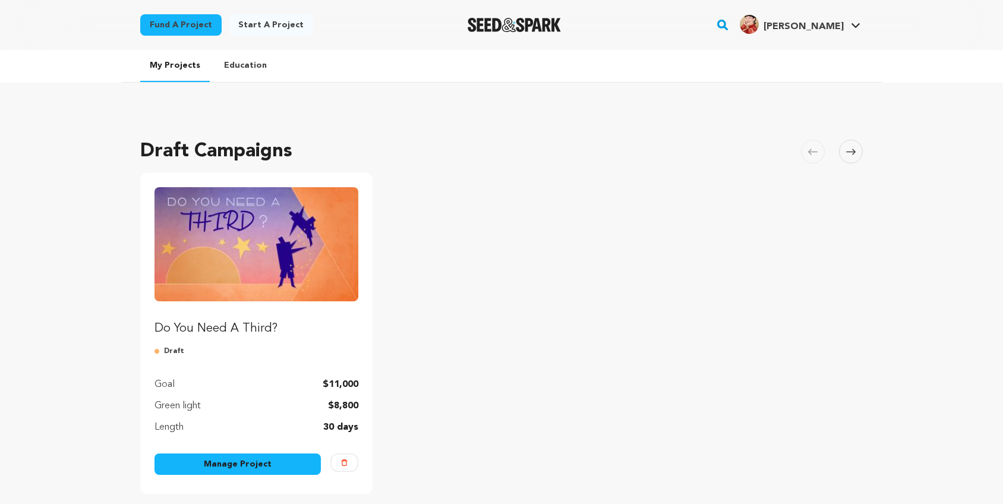
scroll to position [155, 0]
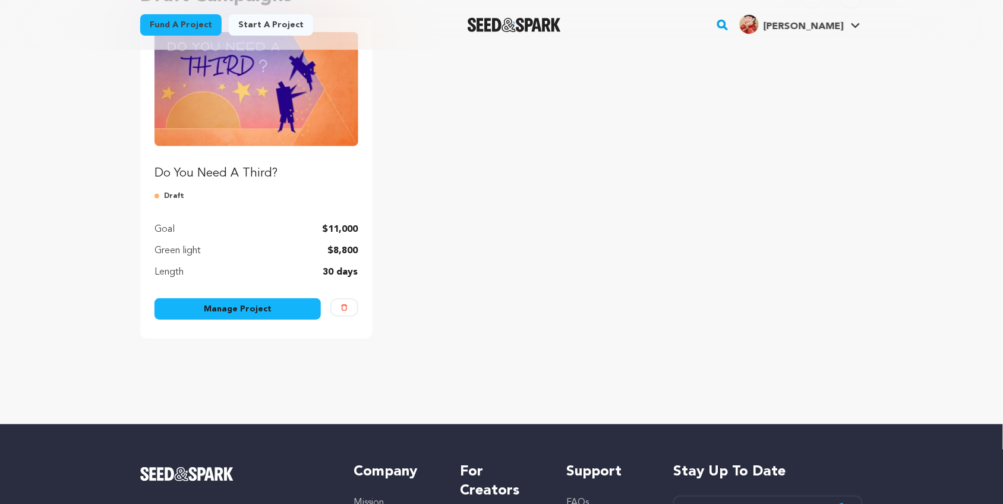
click at [287, 133] on img "Fund Do You Need A Third?" at bounding box center [257, 89] width 204 height 114
